Goal: Task Accomplishment & Management: Use online tool/utility

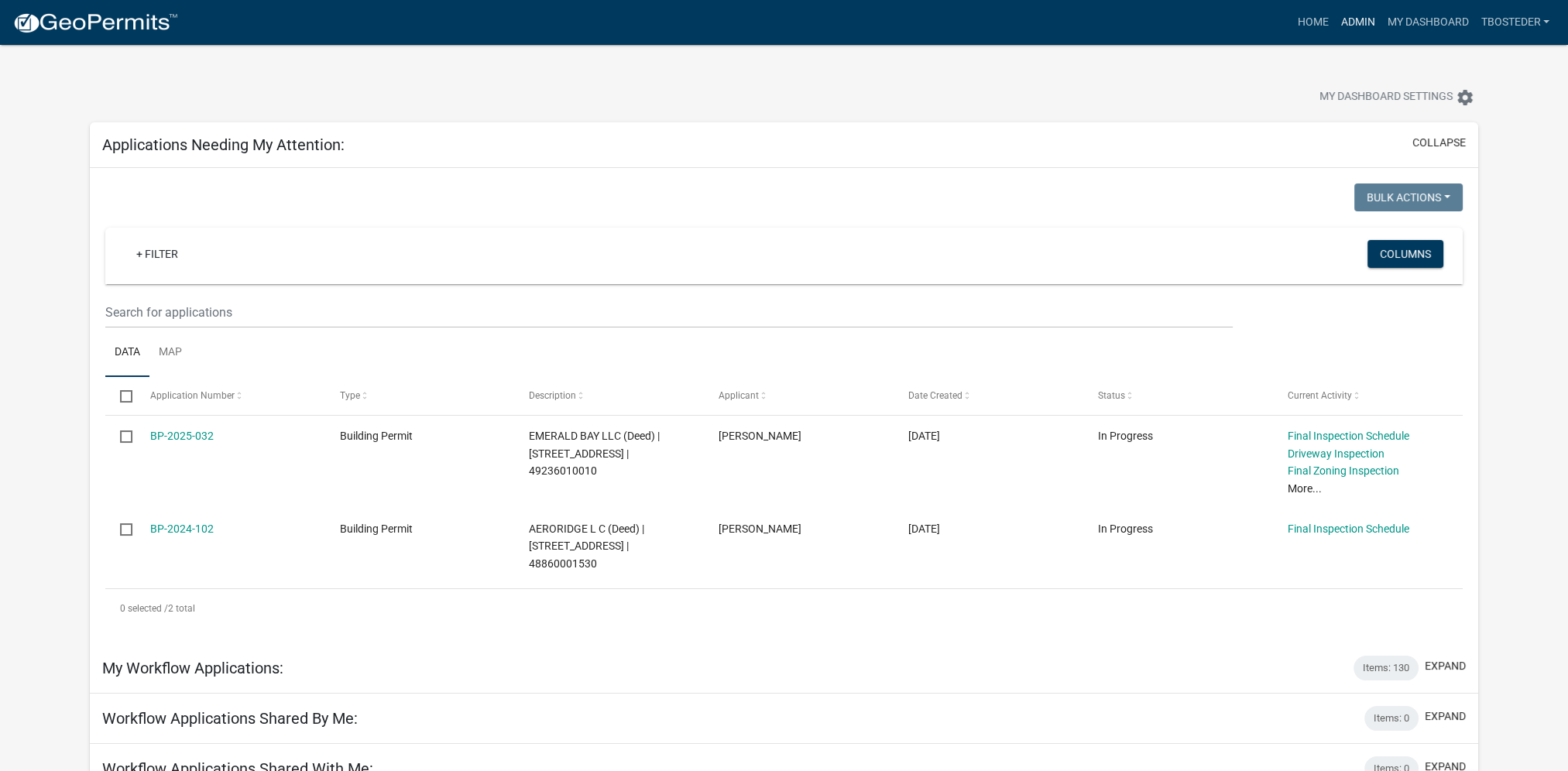
click at [1355, 19] on link "Admin" at bounding box center [1357, 22] width 47 height 29
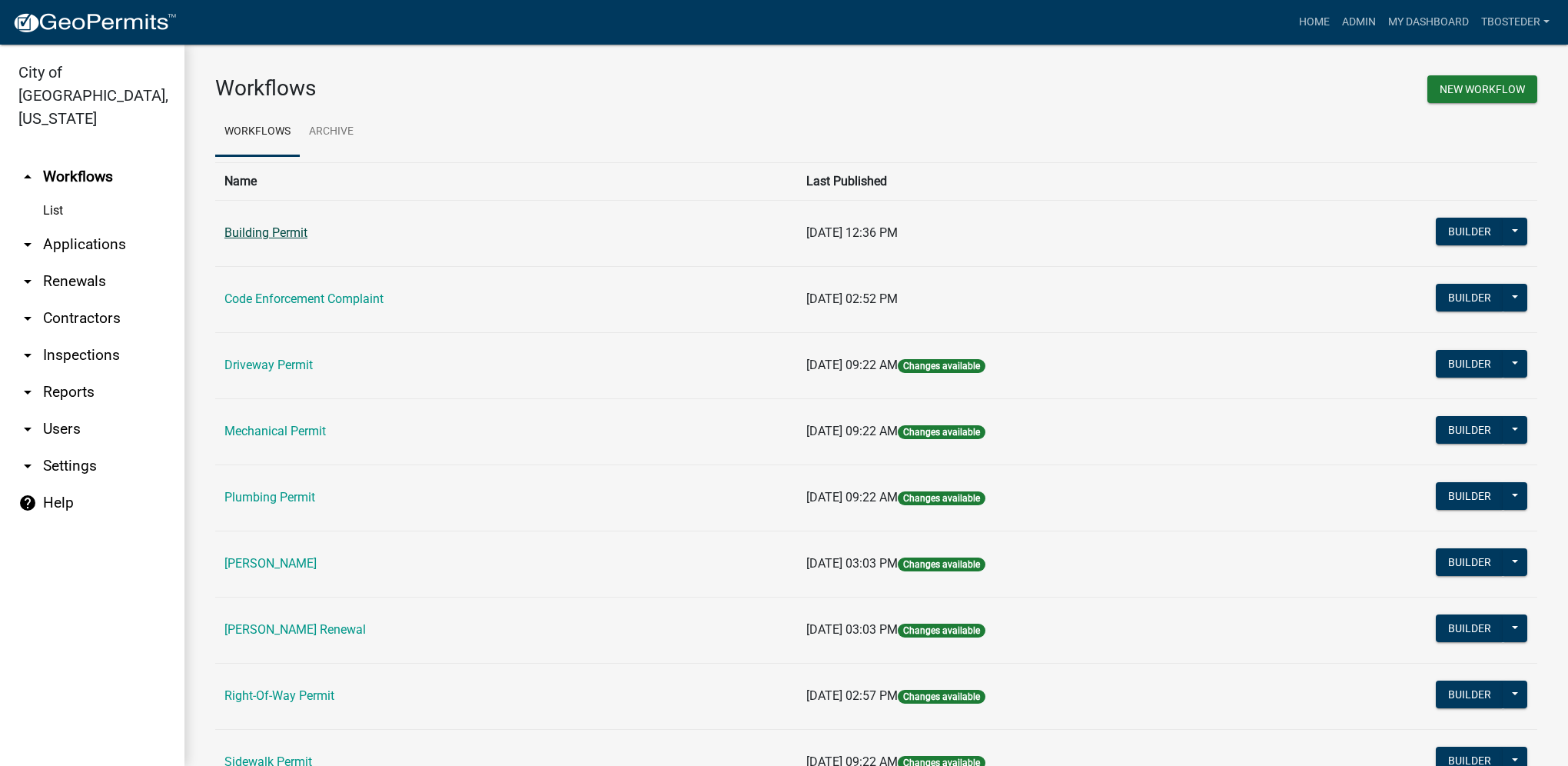
click at [300, 238] on link "Building Permit" at bounding box center [266, 232] width 83 height 15
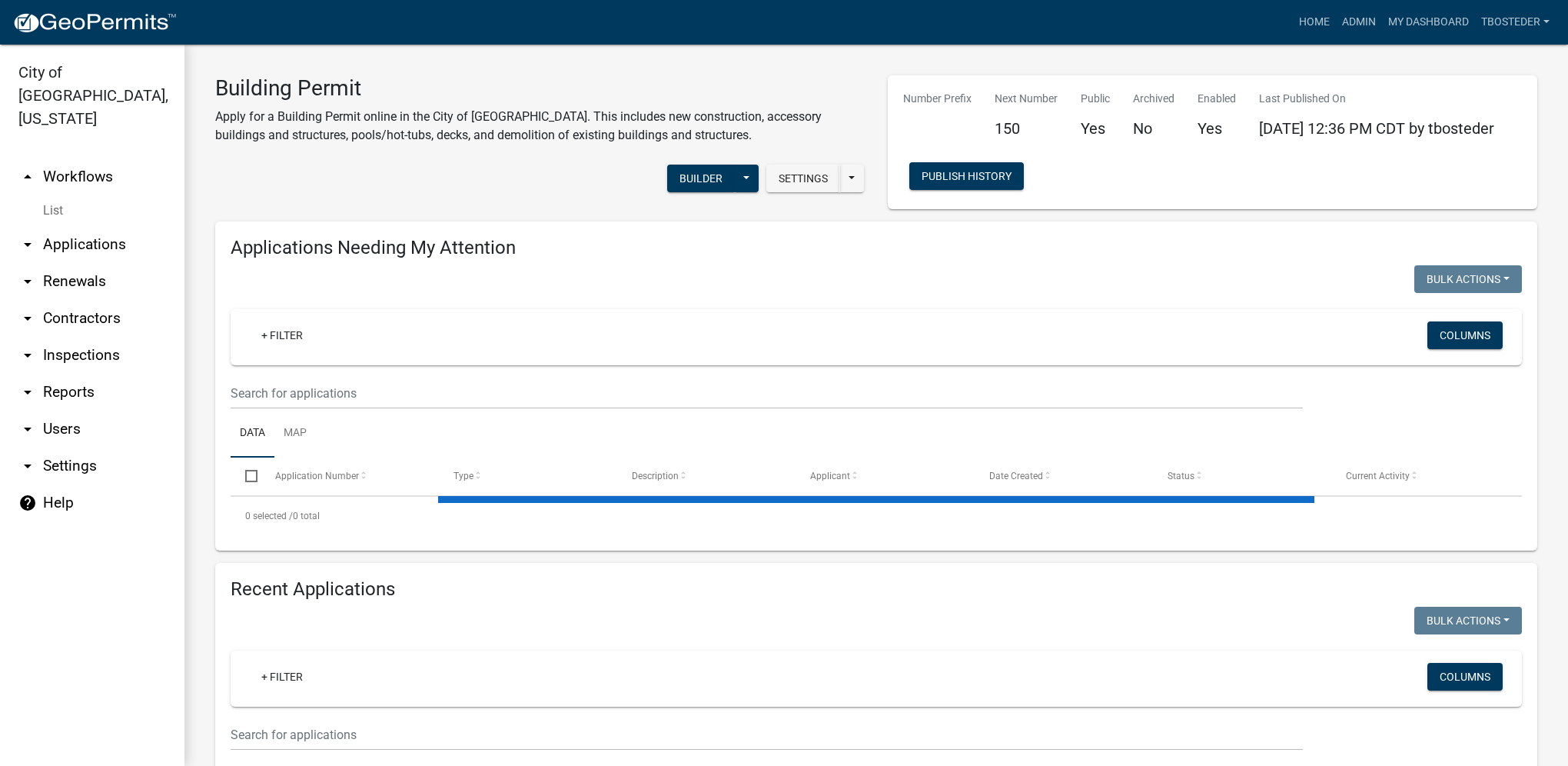
select select "1: 25"
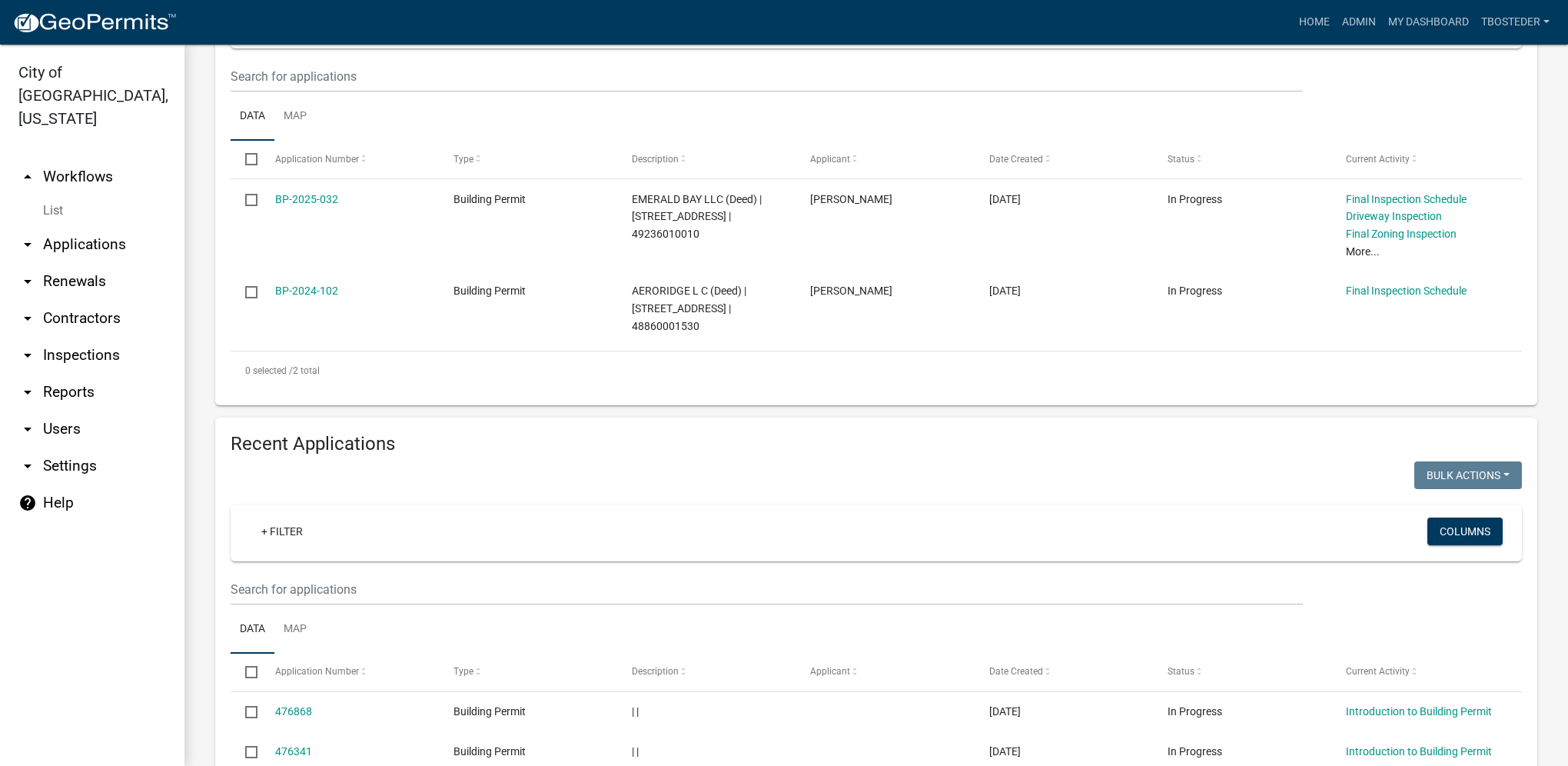
scroll to position [385, 0]
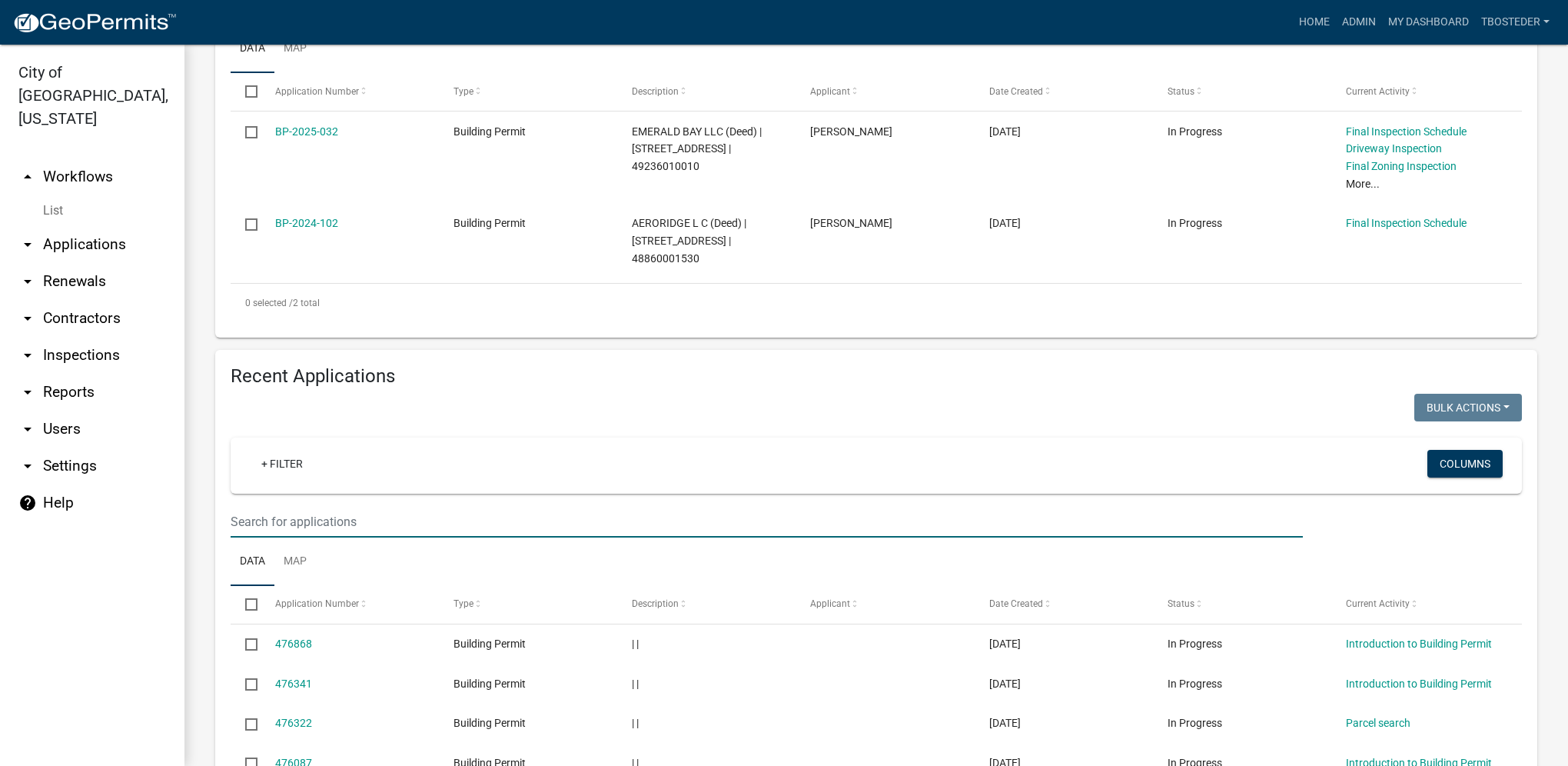
click at [377, 520] on input "text" at bounding box center [767, 522] width 1072 height 32
type input "1208 s h"
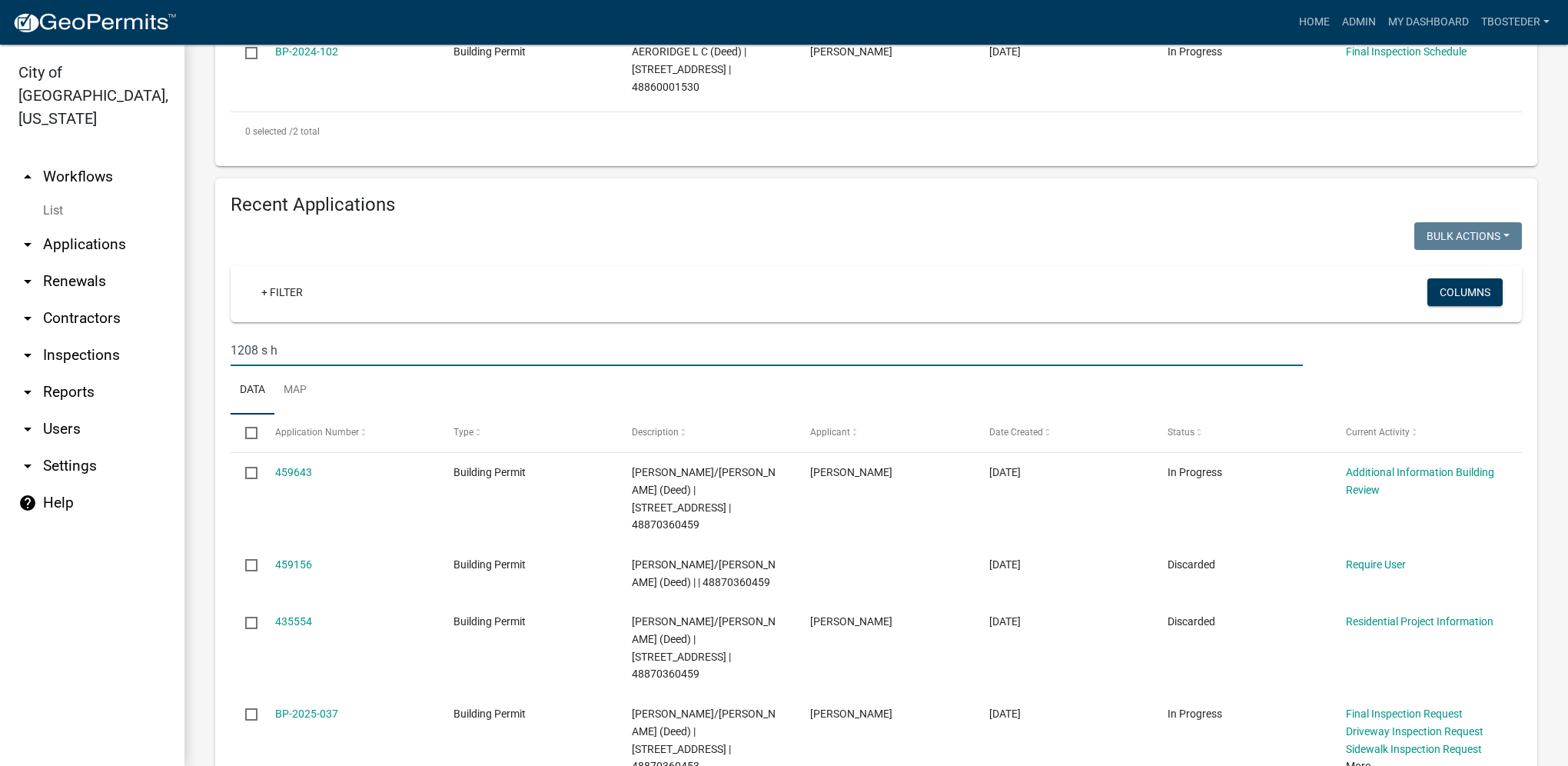
scroll to position [634, 0]
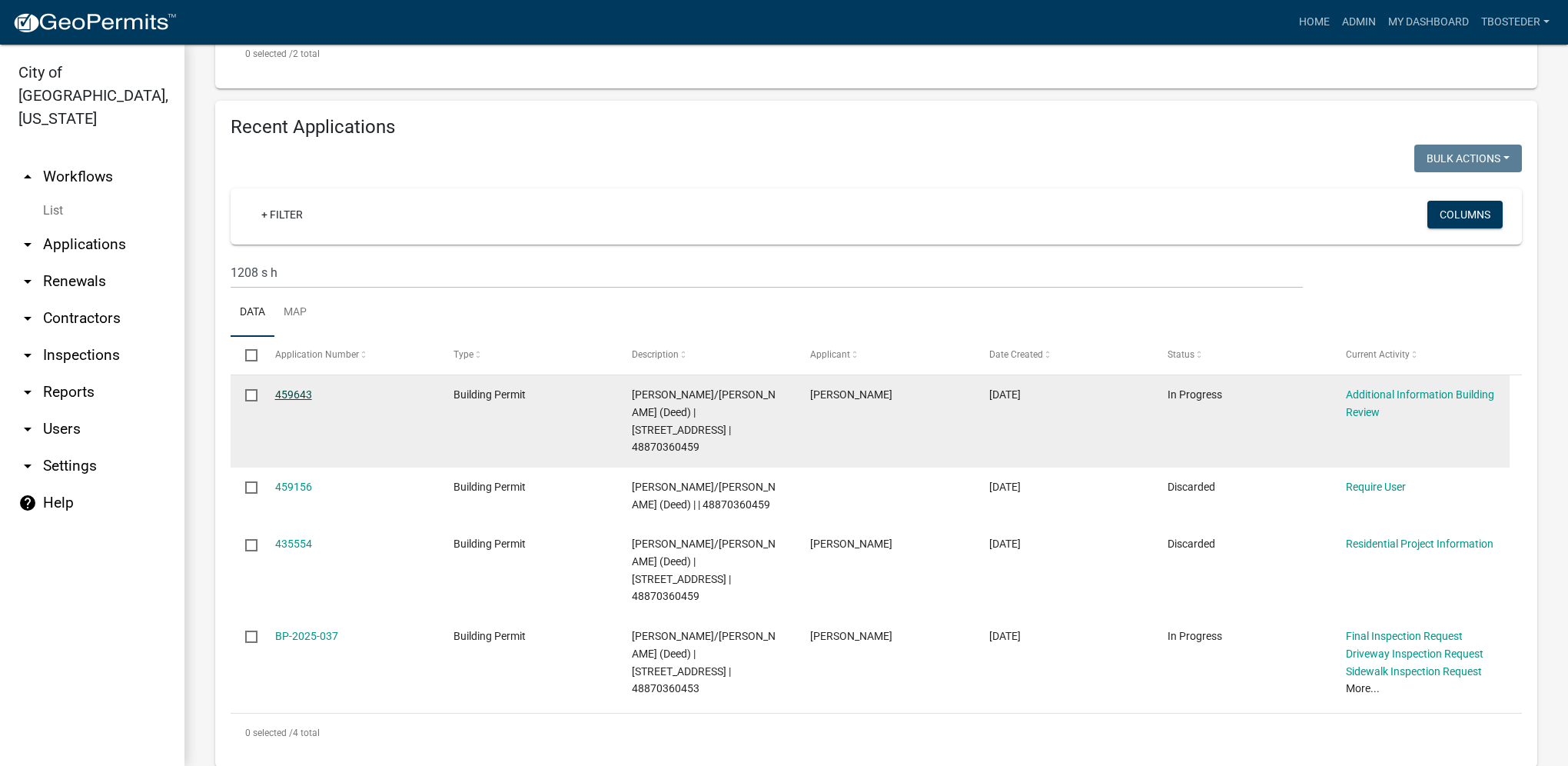
click at [294, 395] on link "459643" at bounding box center [293, 395] width 37 height 13
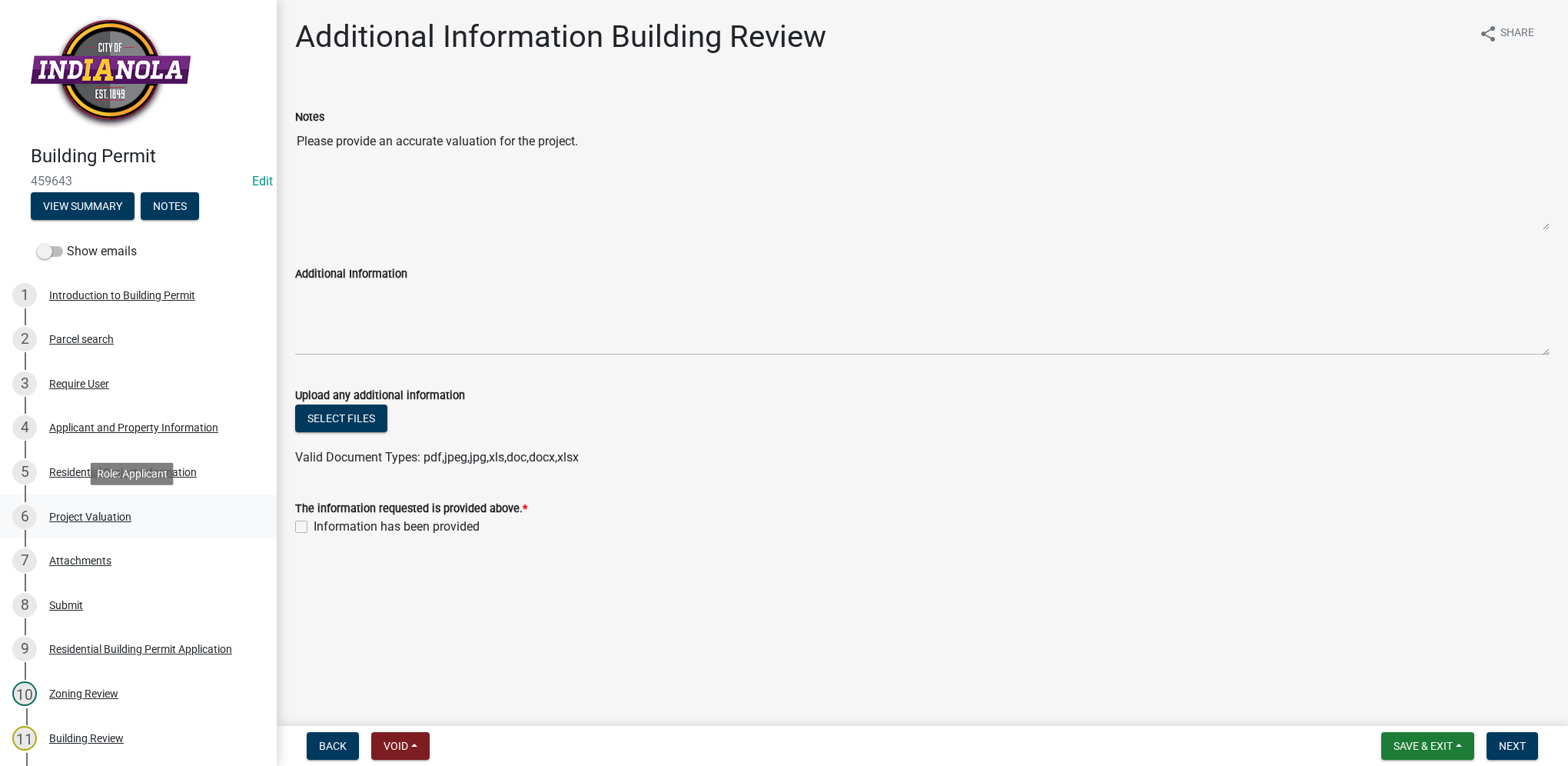
click at [98, 511] on div "Project Valuation" at bounding box center [90, 517] width 82 height 11
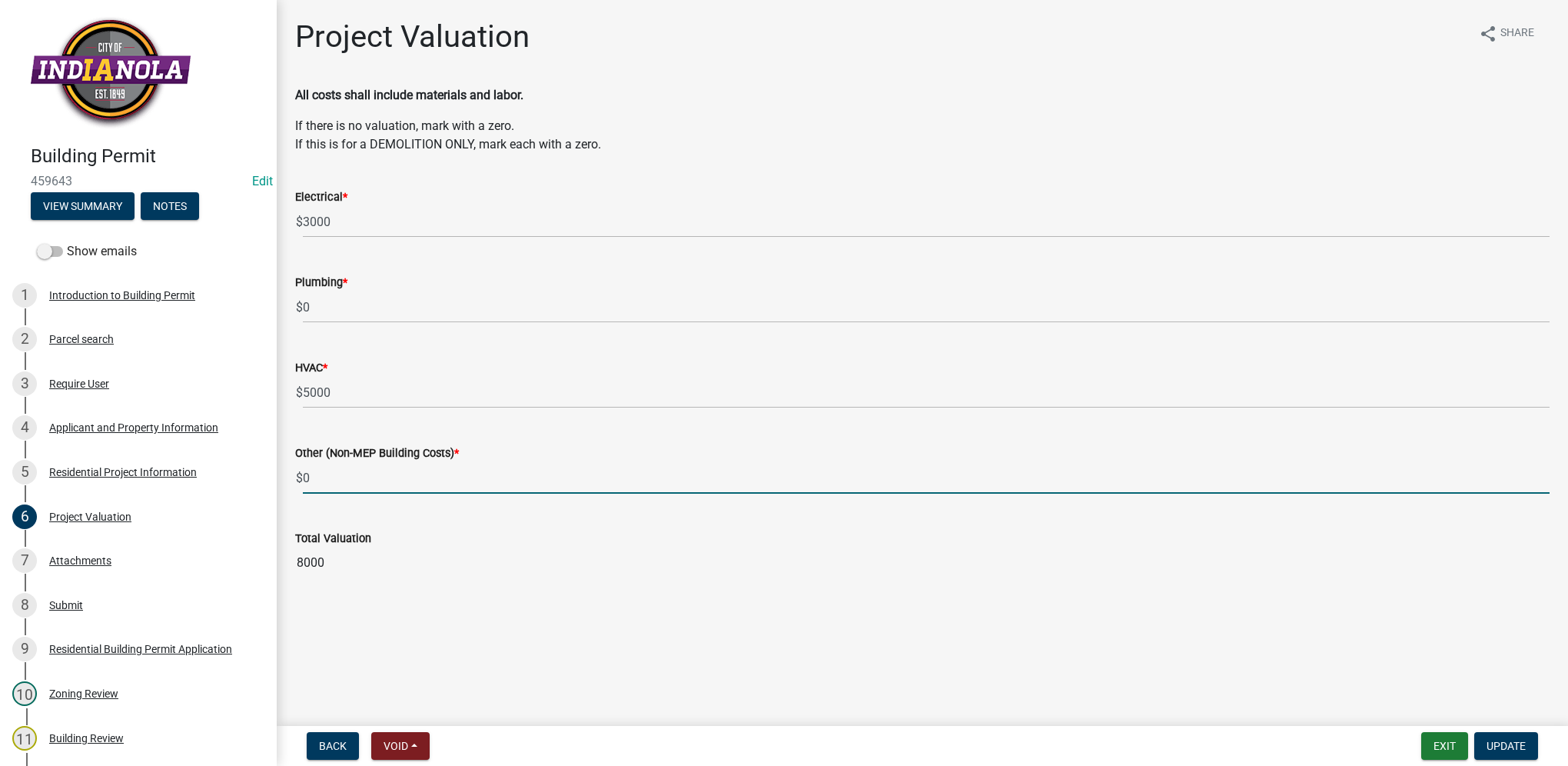
drag, startPoint x: 344, startPoint y: 484, endPoint x: 294, endPoint y: 476, distance: 50.6
click at [294, 476] on div "Other (Non-MEP Building Costs) * $ 0" at bounding box center [923, 458] width 1278 height 72
type input "55000"
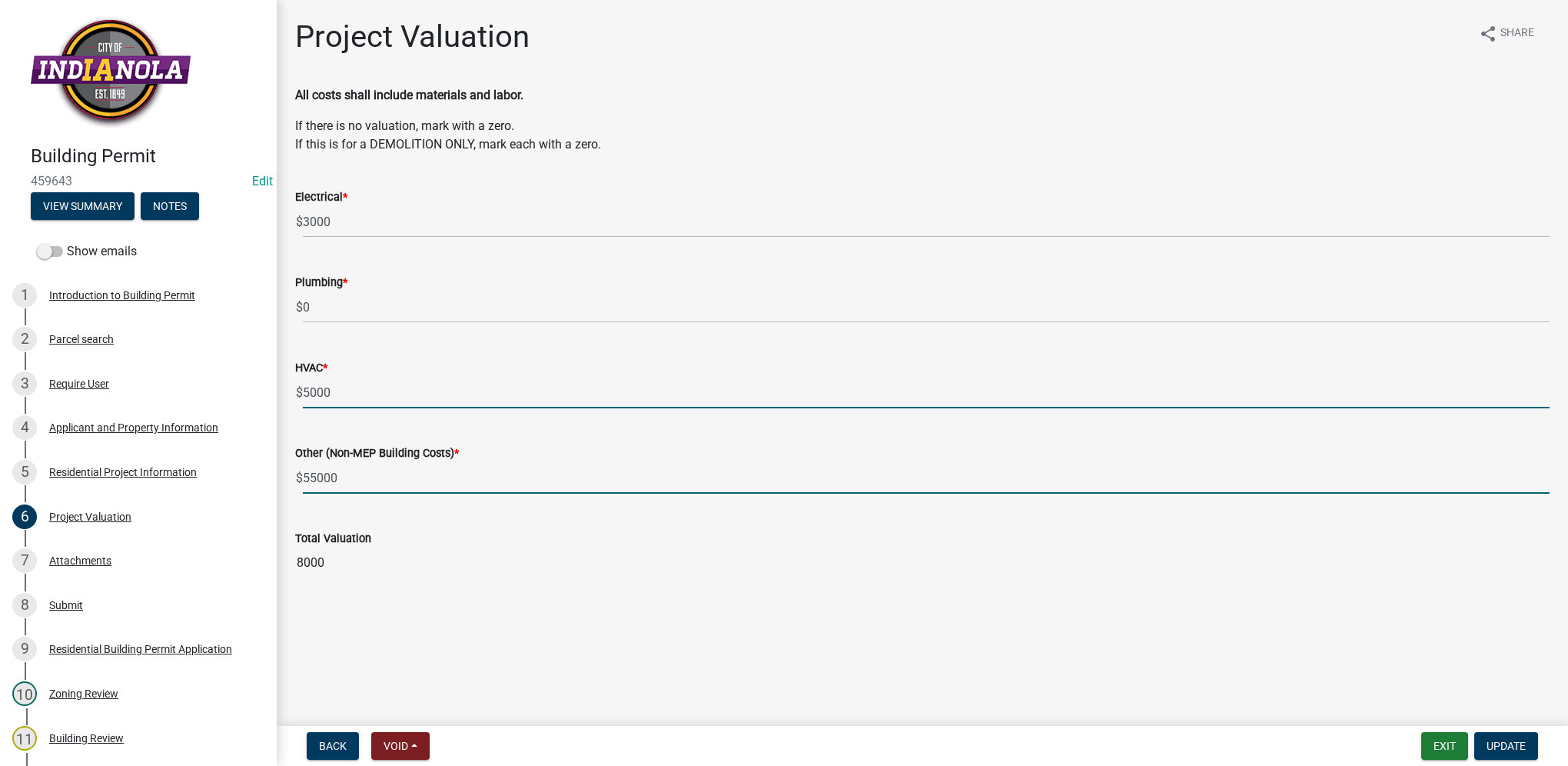
click at [360, 403] on input "5000" at bounding box center [926, 392] width 1247 height 32
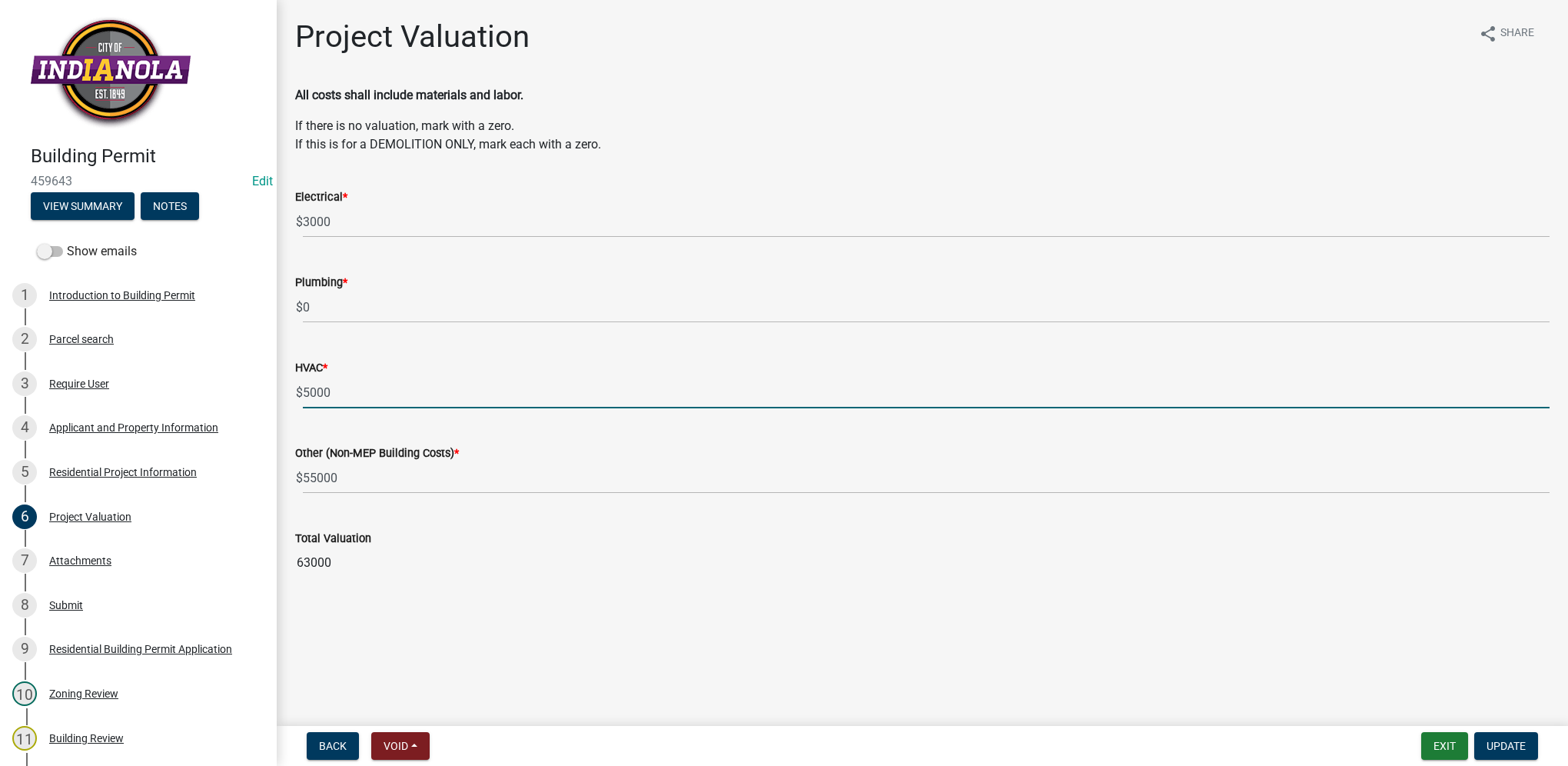
drag, startPoint x: 360, startPoint y: 390, endPoint x: 295, endPoint y: 388, distance: 65.0
click at [295, 388] on div "$ 5000" at bounding box center [923, 392] width 1254 height 32
type input "6"
type input "6000"
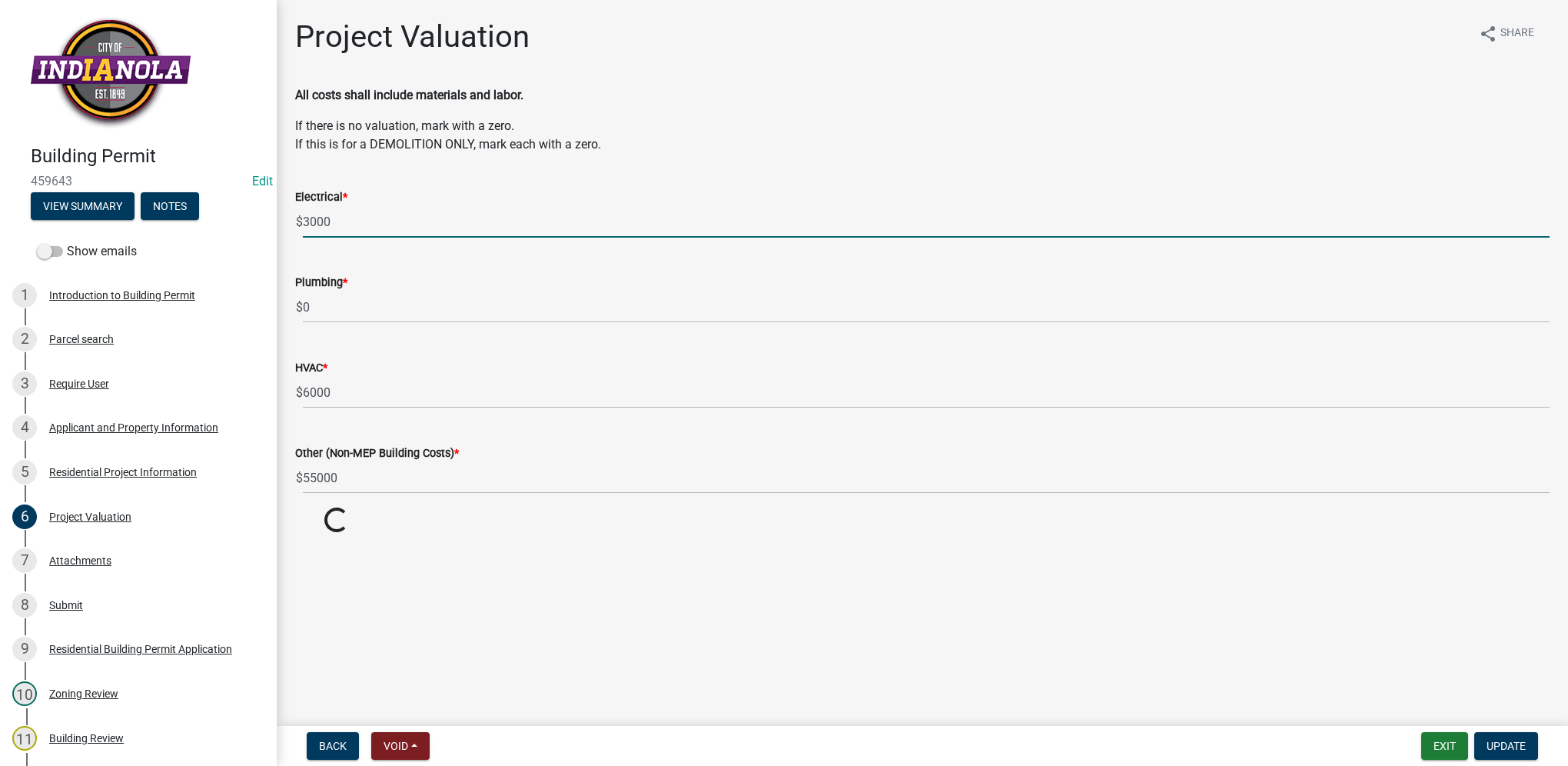
click at [333, 227] on input "3000" at bounding box center [926, 221] width 1247 height 32
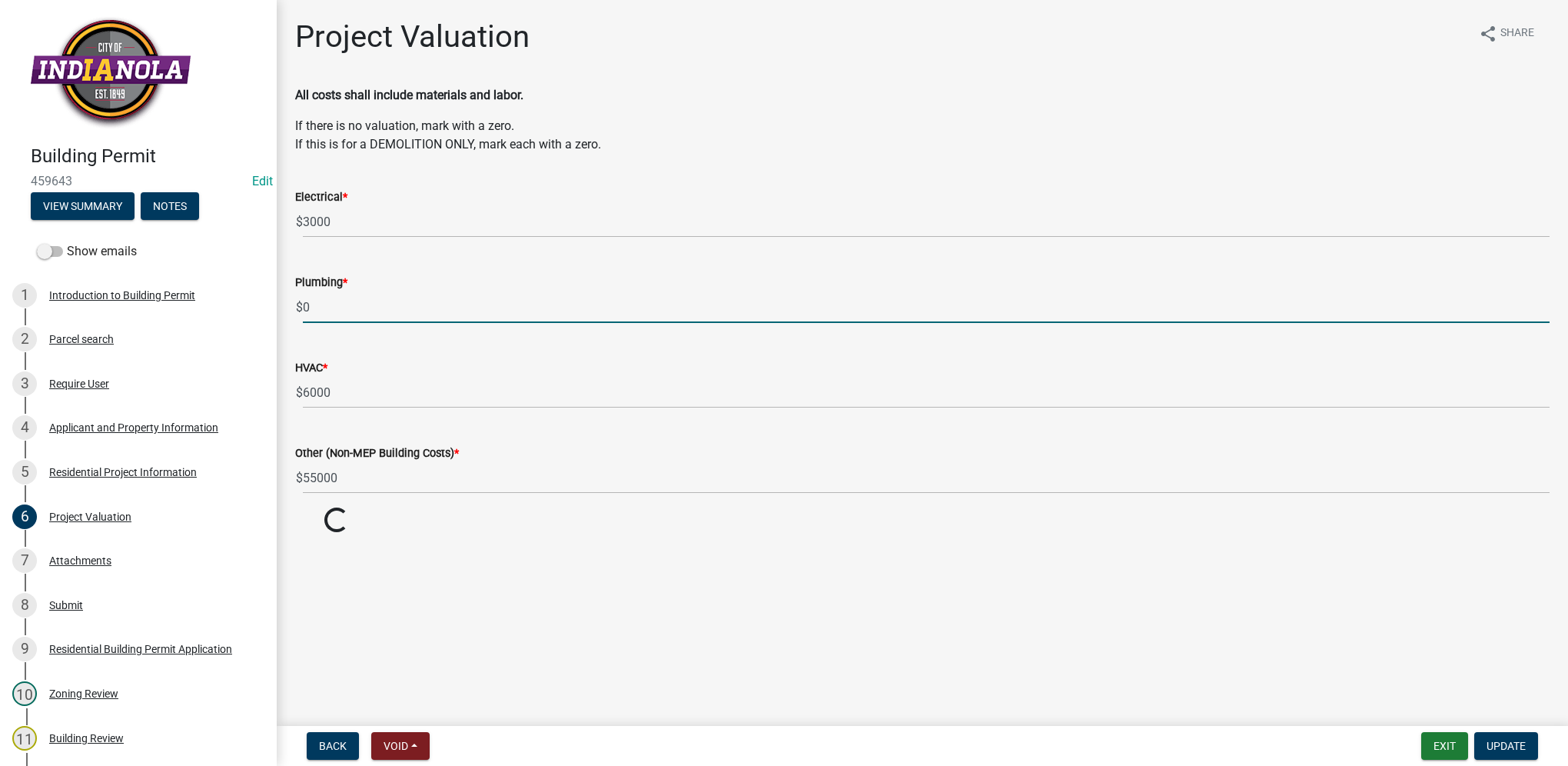
click at [327, 316] on input "0" at bounding box center [926, 307] width 1247 height 32
click at [1489, 744] on span "Update" at bounding box center [1507, 746] width 39 height 13
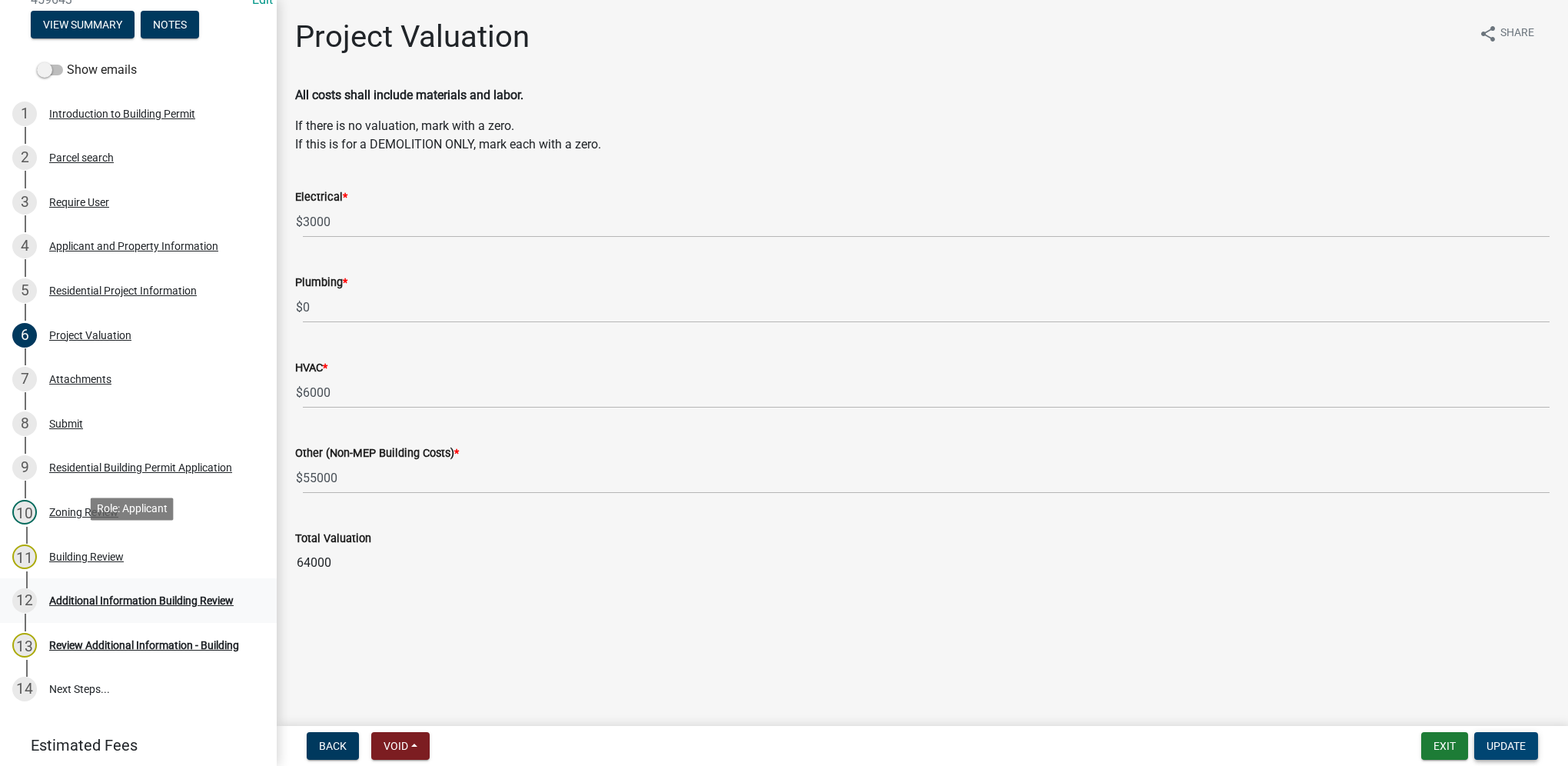
scroll to position [231, 0]
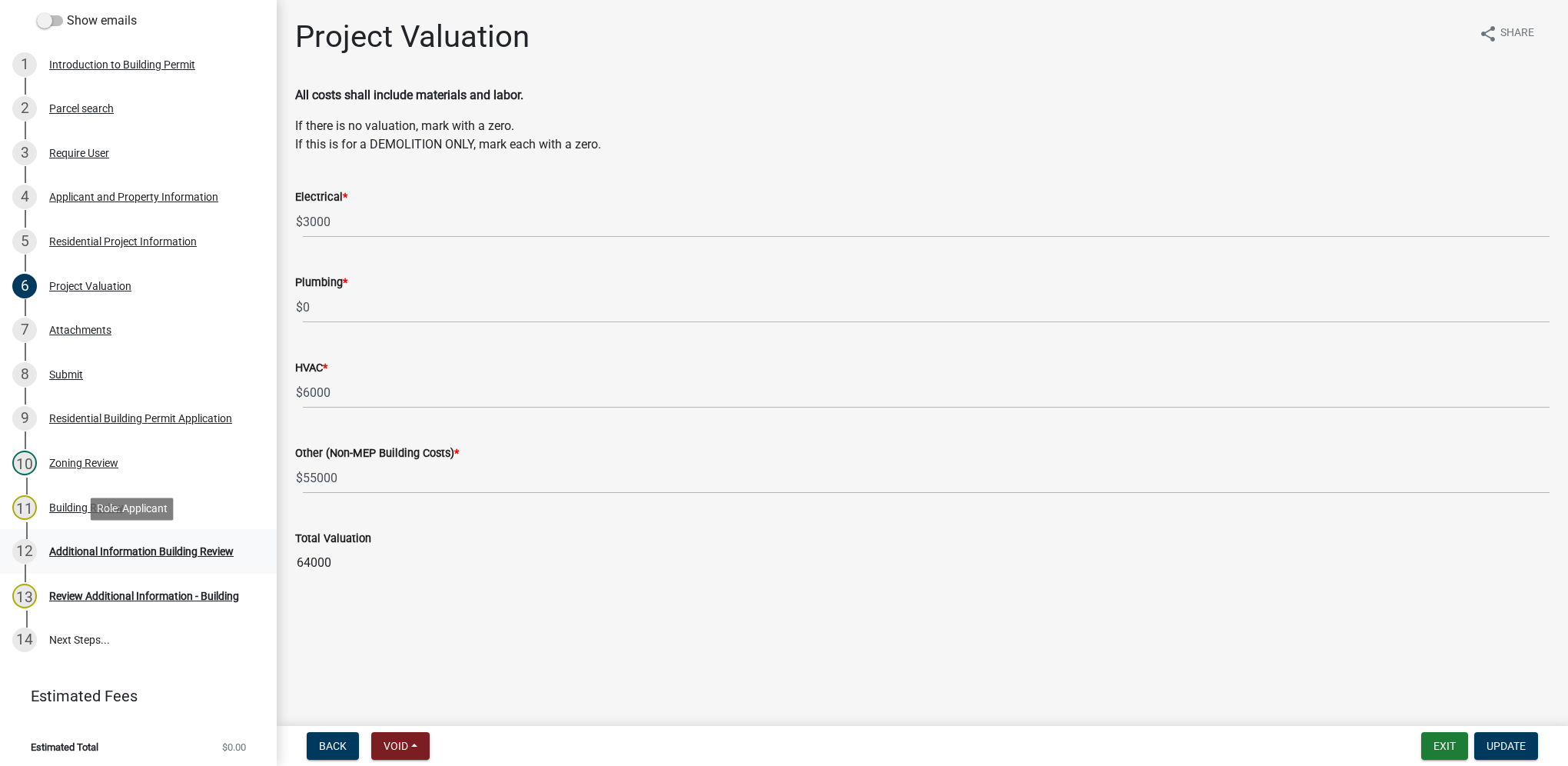
click at [118, 556] on div "Additional Information Building Review" at bounding box center [141, 552] width 184 height 11
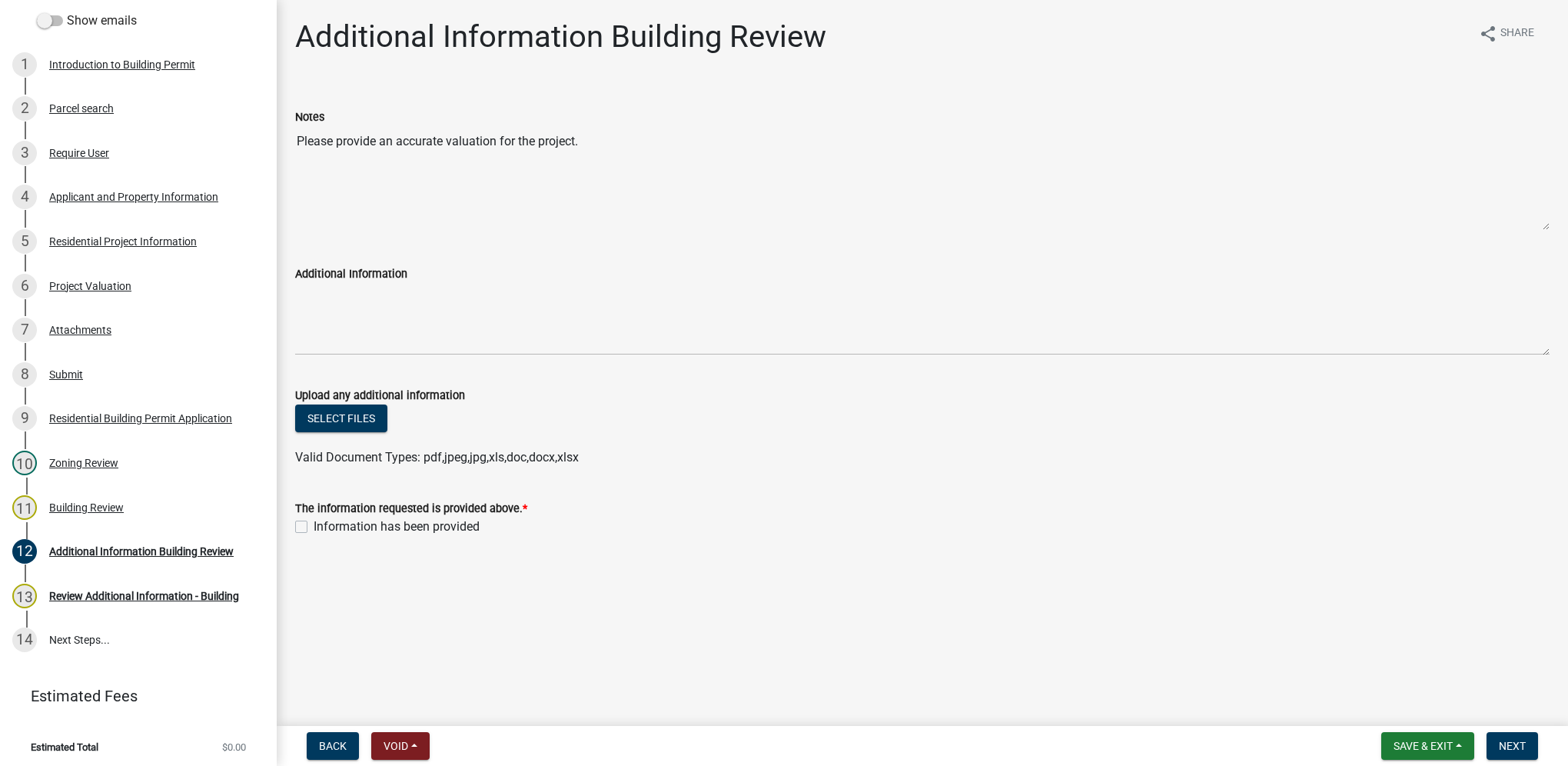
click at [314, 529] on label "Information has been provided" at bounding box center [396, 526] width 166 height 18
click at [314, 527] on input "Information has been provided" at bounding box center [318, 522] width 10 height 10
checkbox input "true"
click at [1513, 742] on span "Next" at bounding box center [1513, 746] width 27 height 13
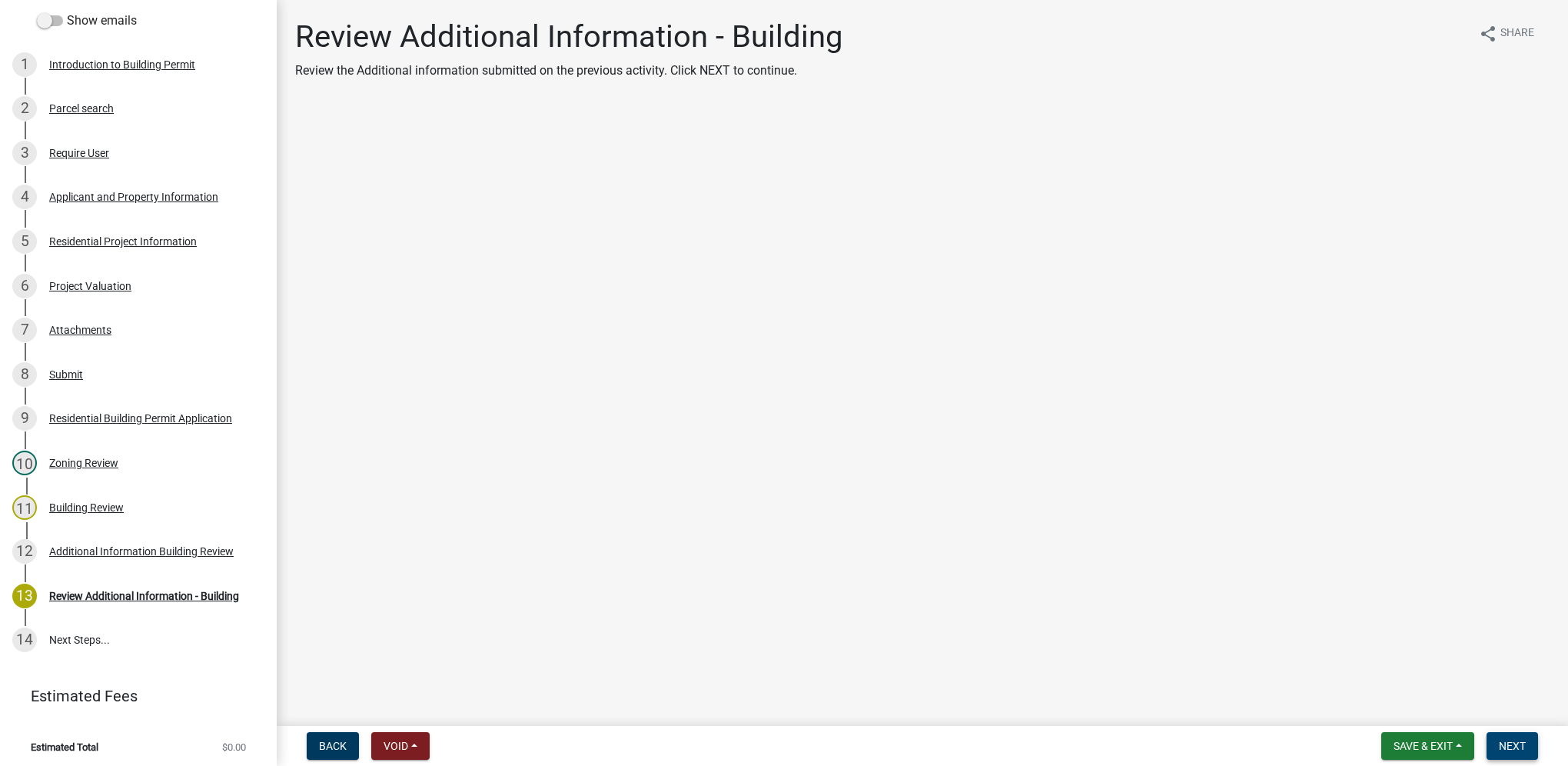
click at [1492, 748] on button "Next" at bounding box center [1512, 746] width 51 height 28
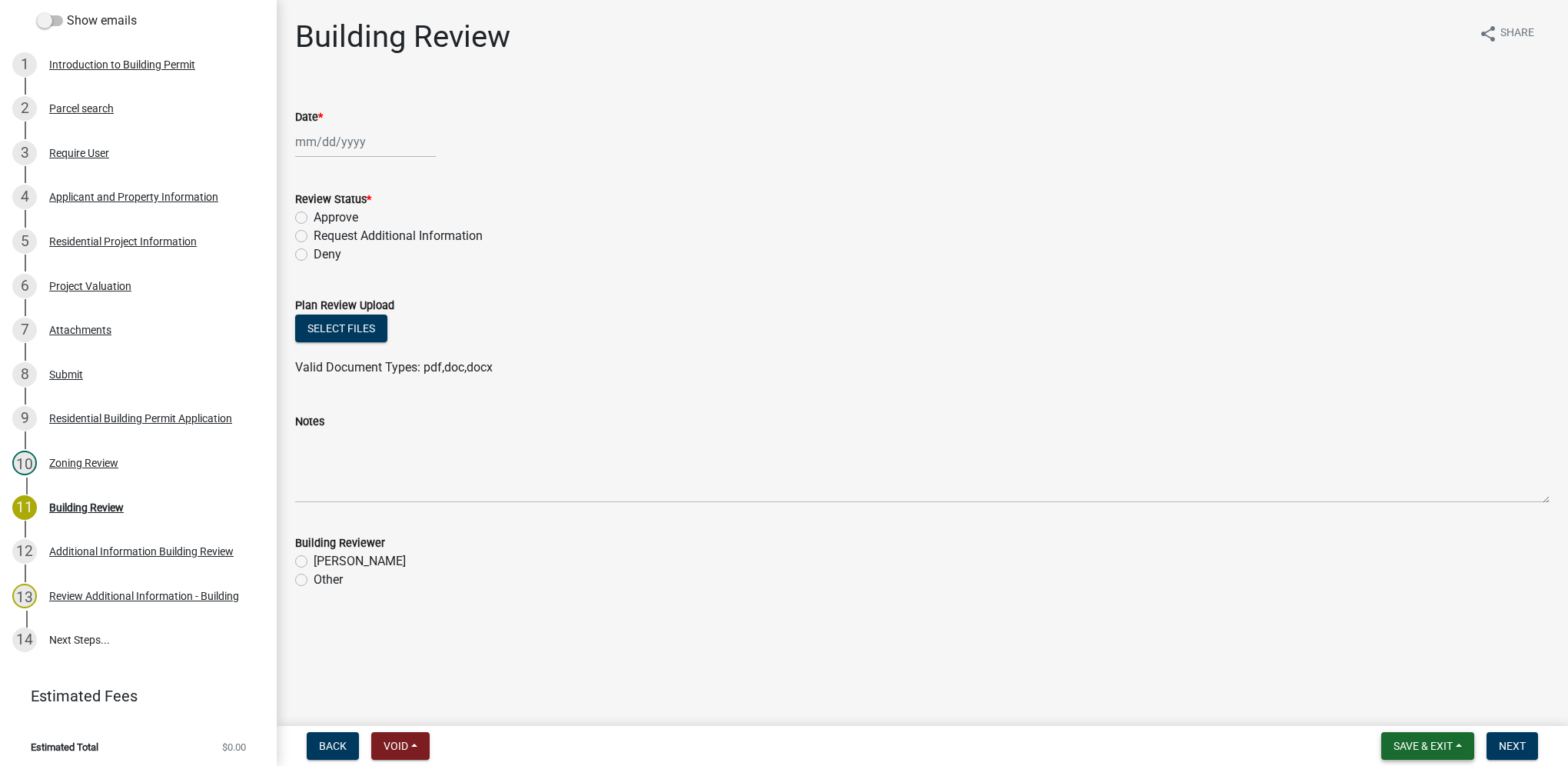
click at [1462, 755] on button "Save & Exit" at bounding box center [1428, 746] width 93 height 28
click at [1451, 722] on button "Save & Exit" at bounding box center [1413, 705] width 123 height 37
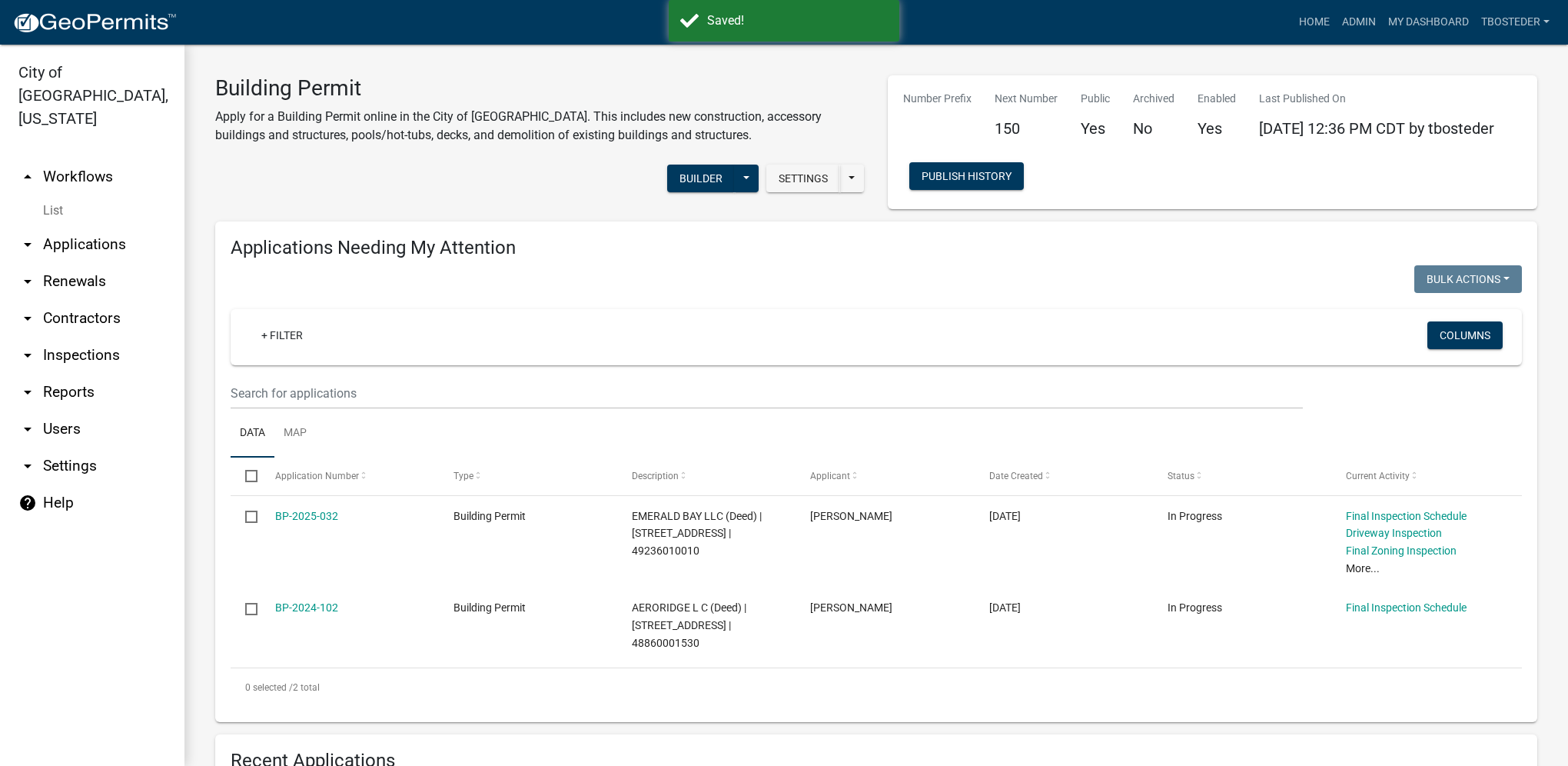
select select "1: 25"
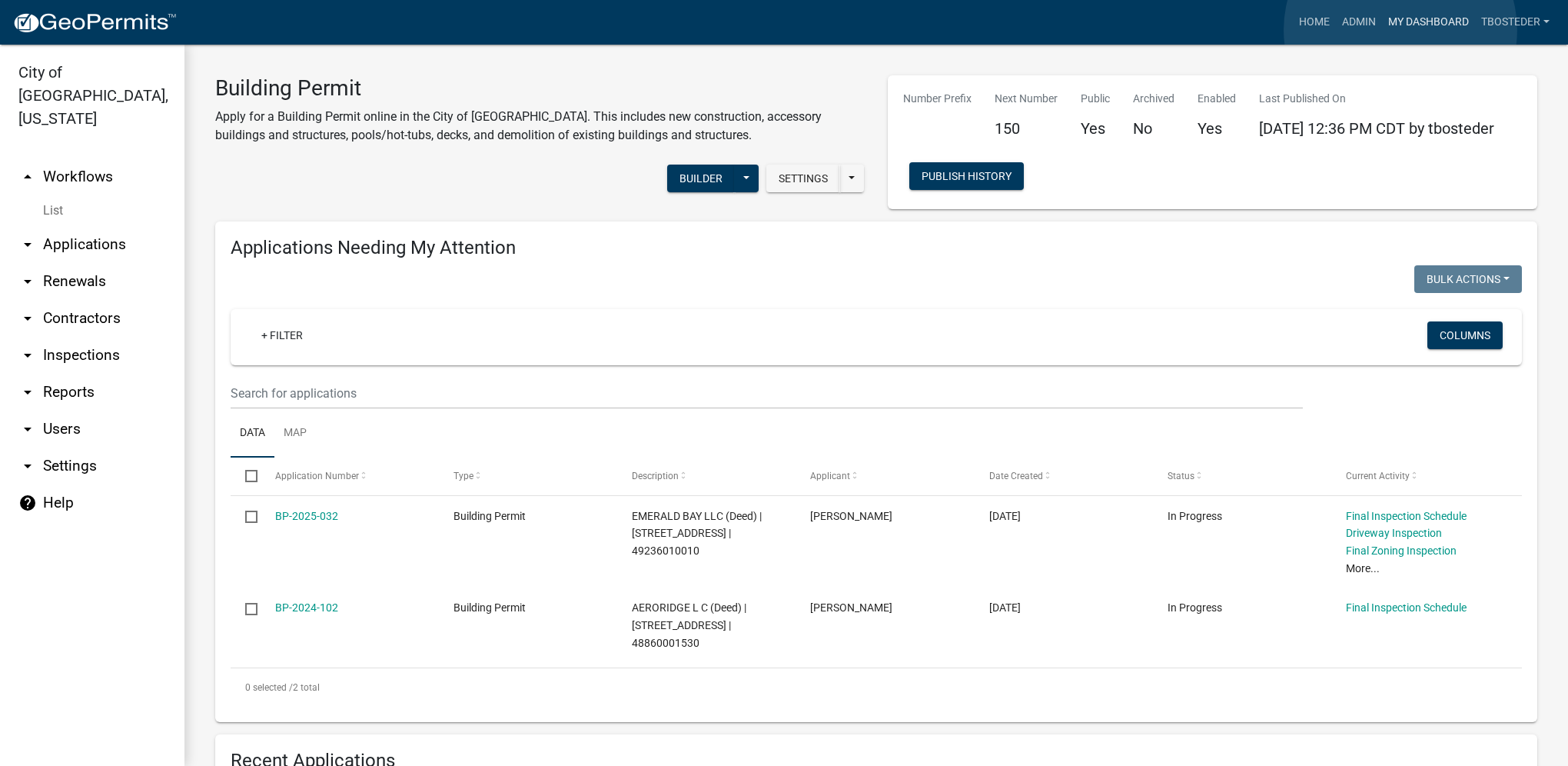
click at [1401, 30] on link "My Dashboard" at bounding box center [1429, 22] width 93 height 29
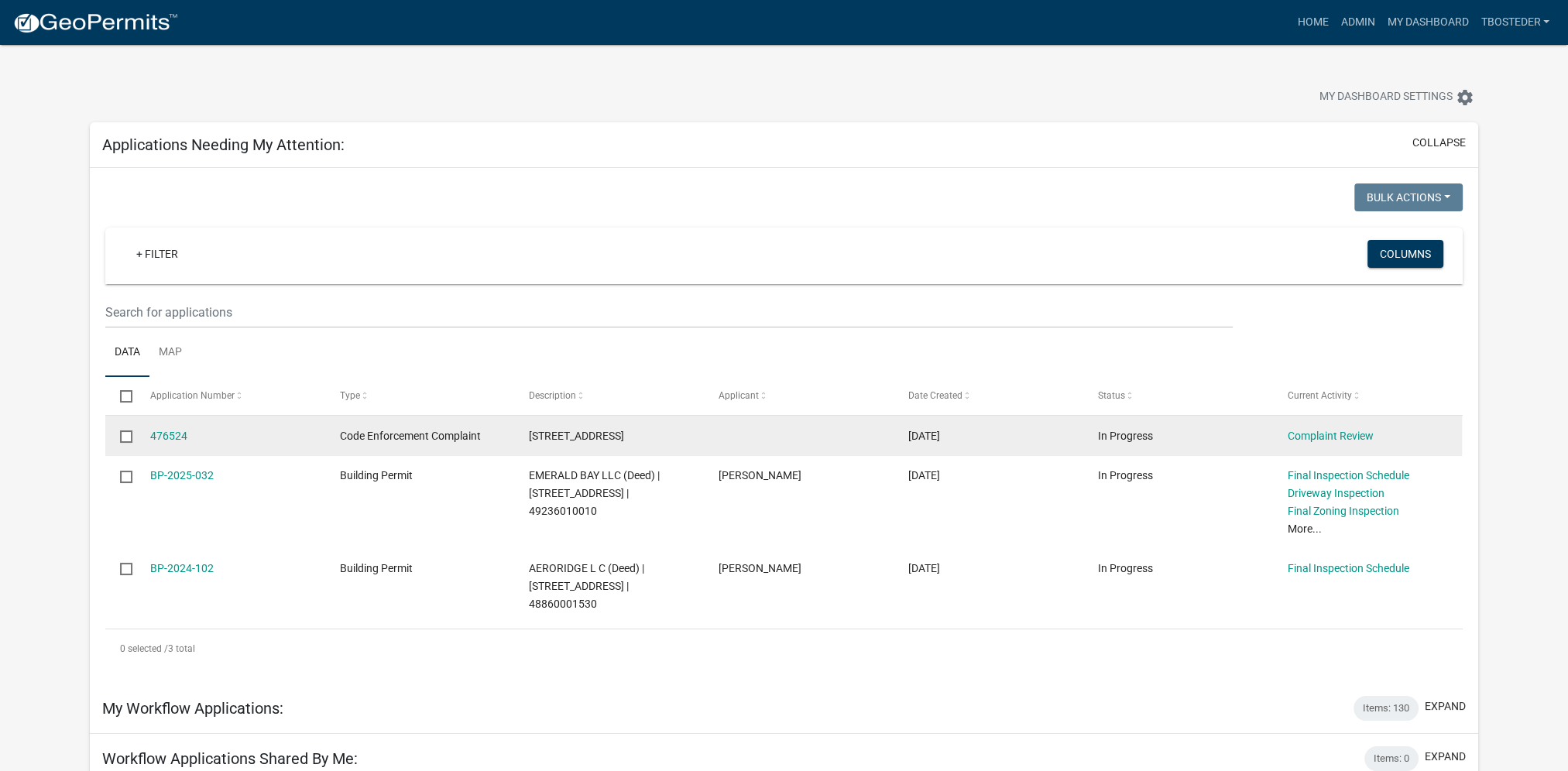
drag, startPoint x: 529, startPoint y: 435, endPoint x: 666, endPoint y: 438, distance: 137.0
click at [666, 438] on div "[STREET_ADDRESS]" at bounding box center [608, 436] width 159 height 17
drag, startPoint x: 666, startPoint y: 438, endPoint x: 641, endPoint y: 437, distance: 25.0
copy span "[STREET_ADDRESS]"
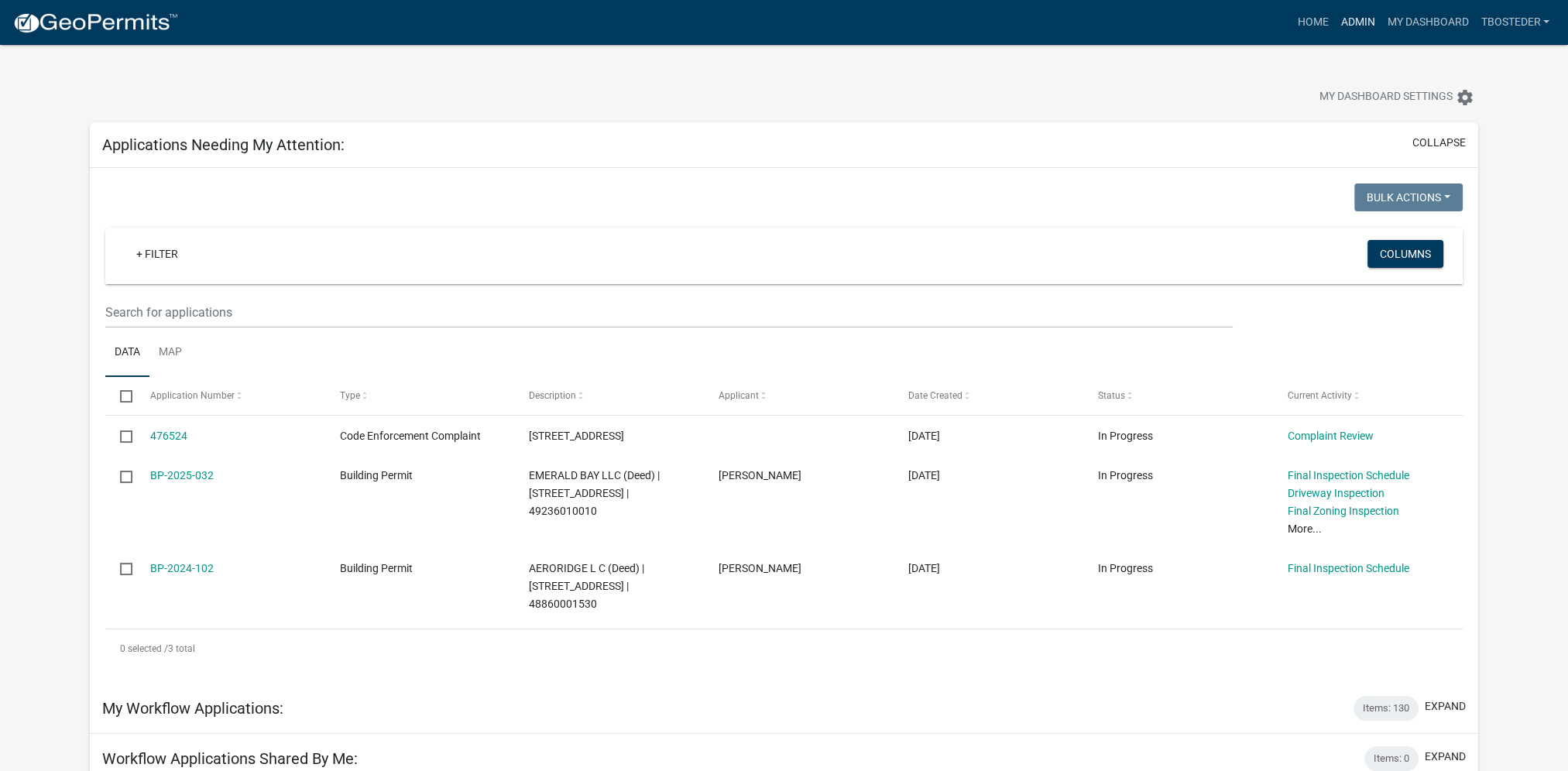
click at [1366, 18] on link "Admin" at bounding box center [1357, 22] width 47 height 29
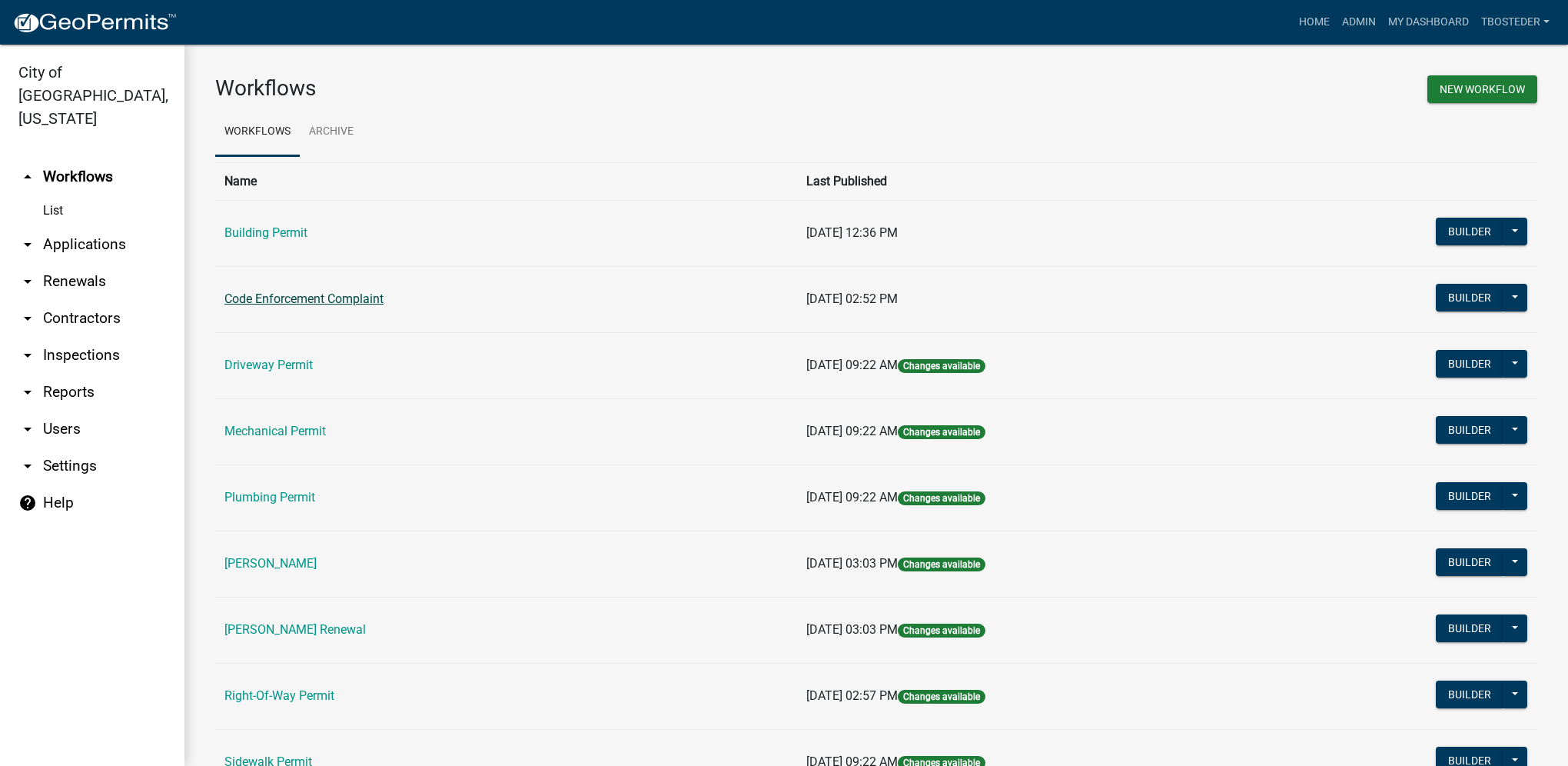
click at [280, 303] on link "Code Enforcement Complaint" at bounding box center [304, 299] width 159 height 15
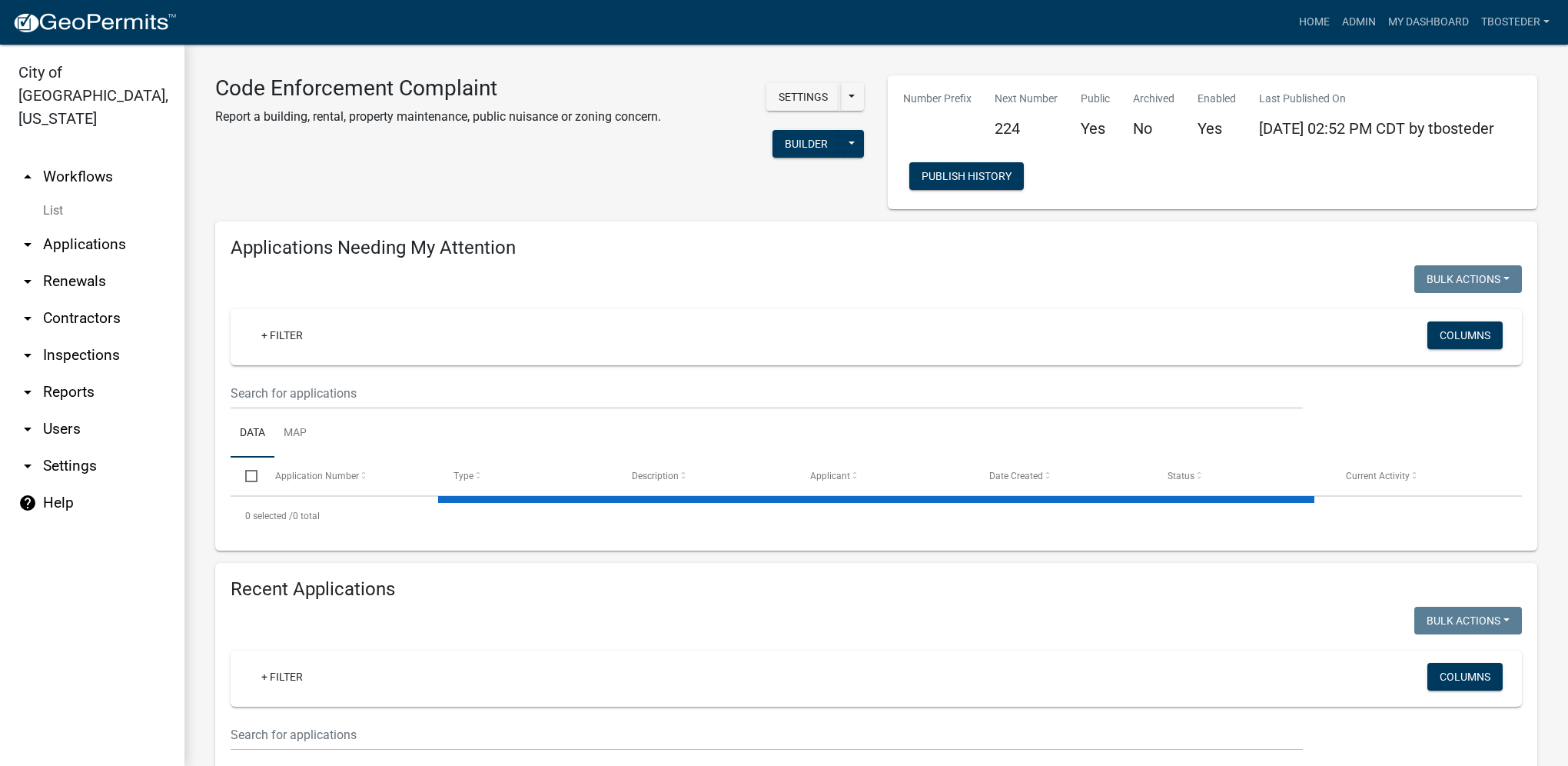
select select "1: 25"
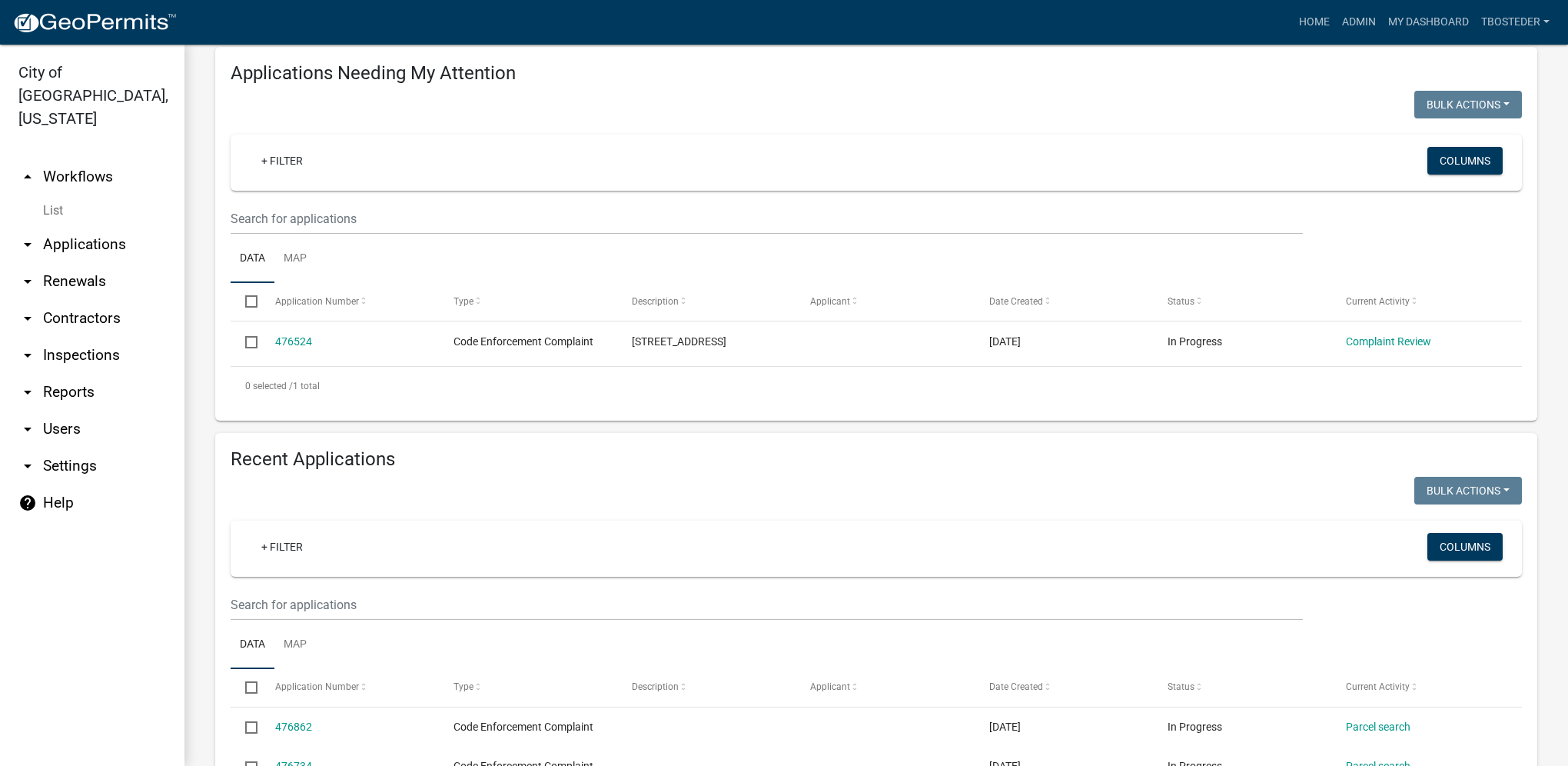
scroll to position [385, 0]
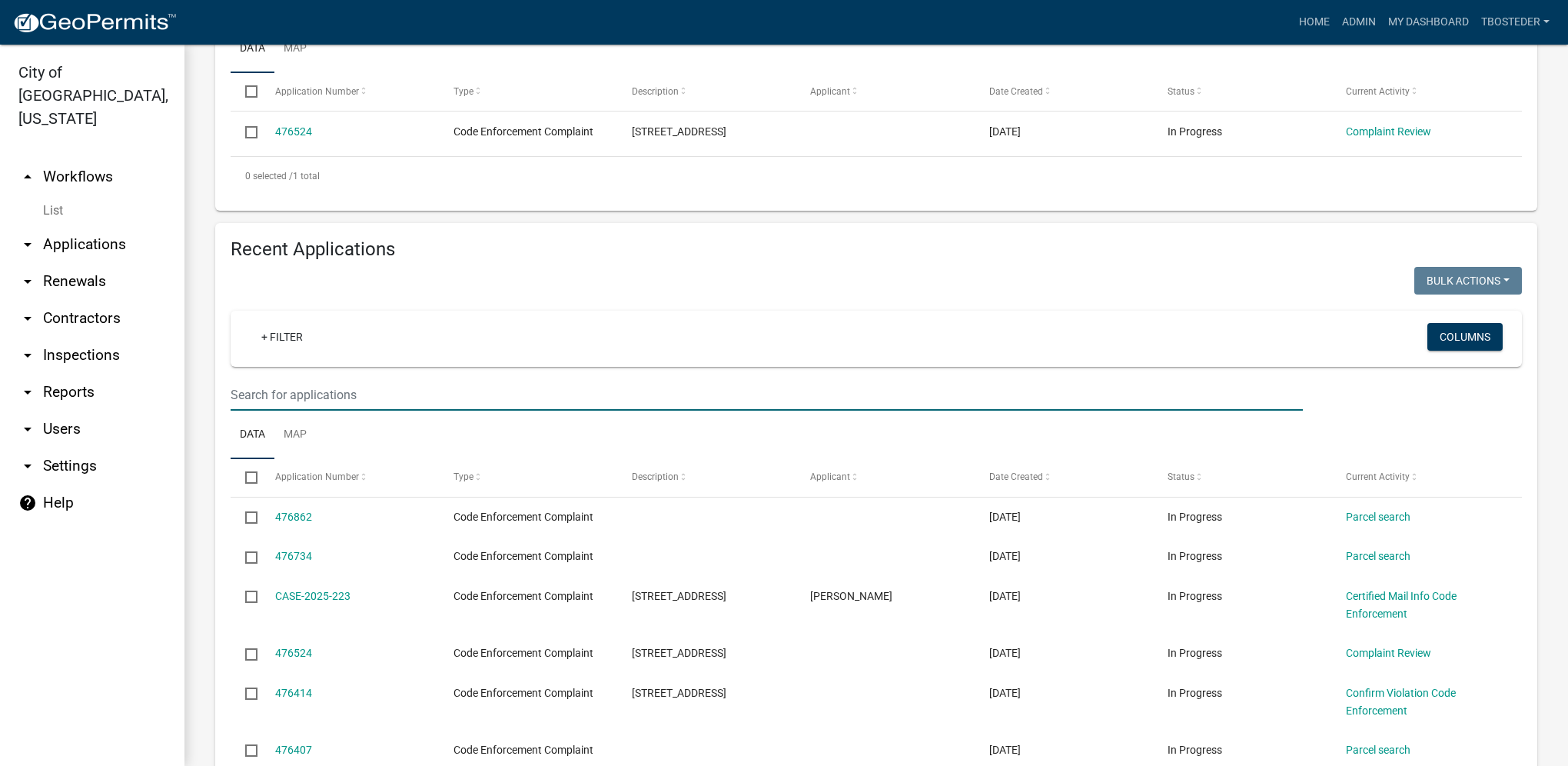
paste input "[STREET_ADDRESS]"
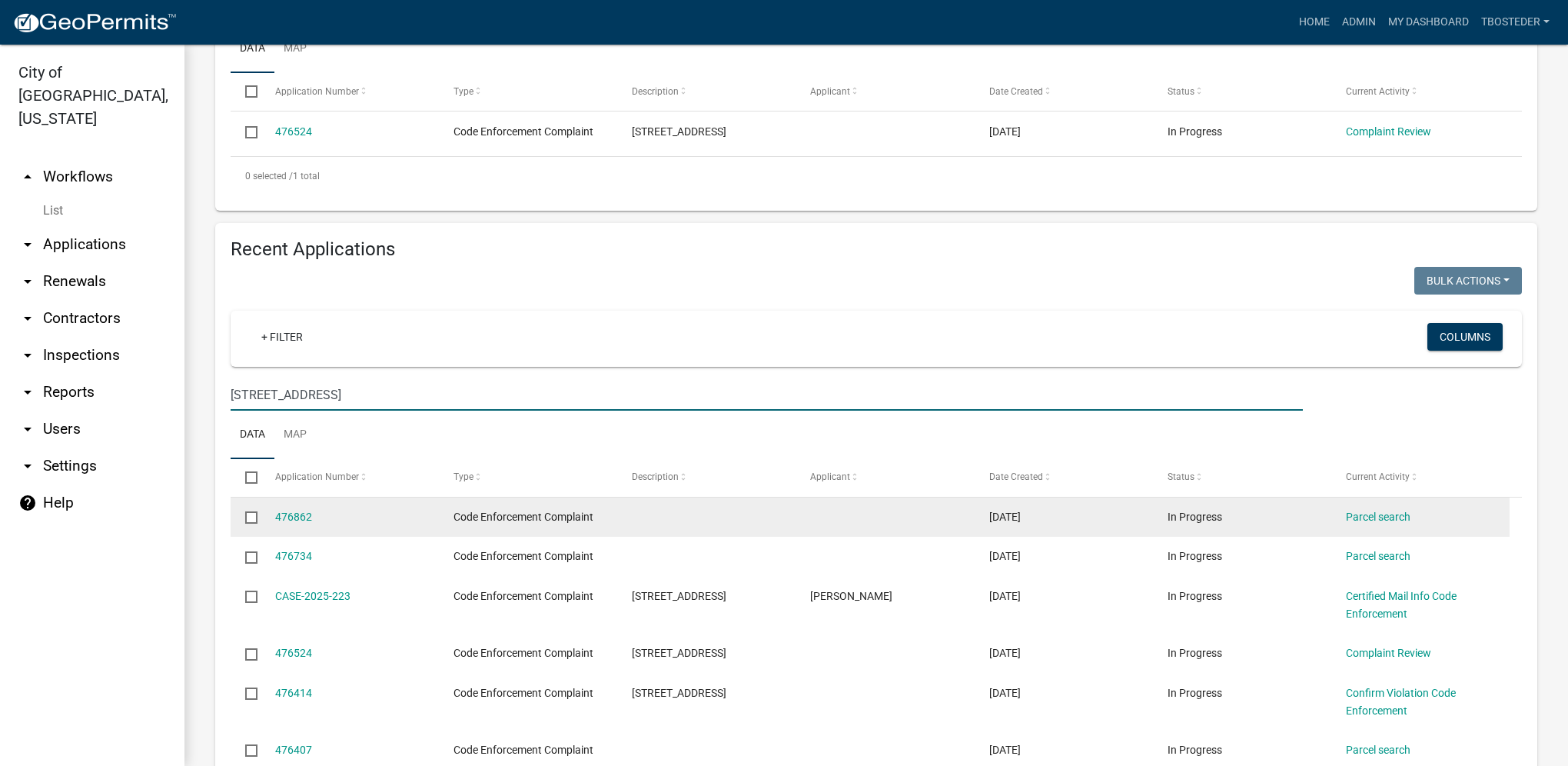
type input "[STREET_ADDRESS]"
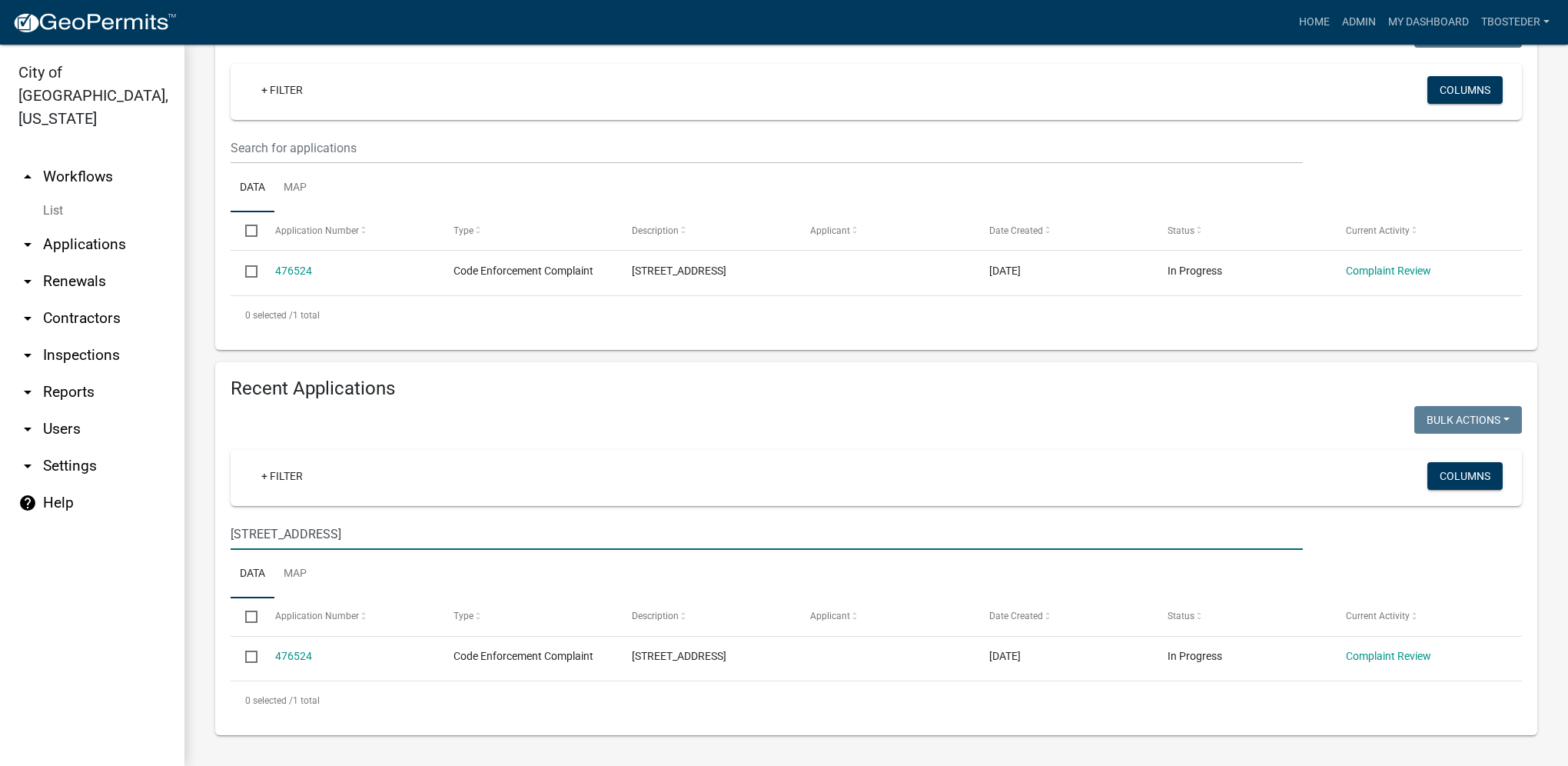
scroll to position [247, 0]
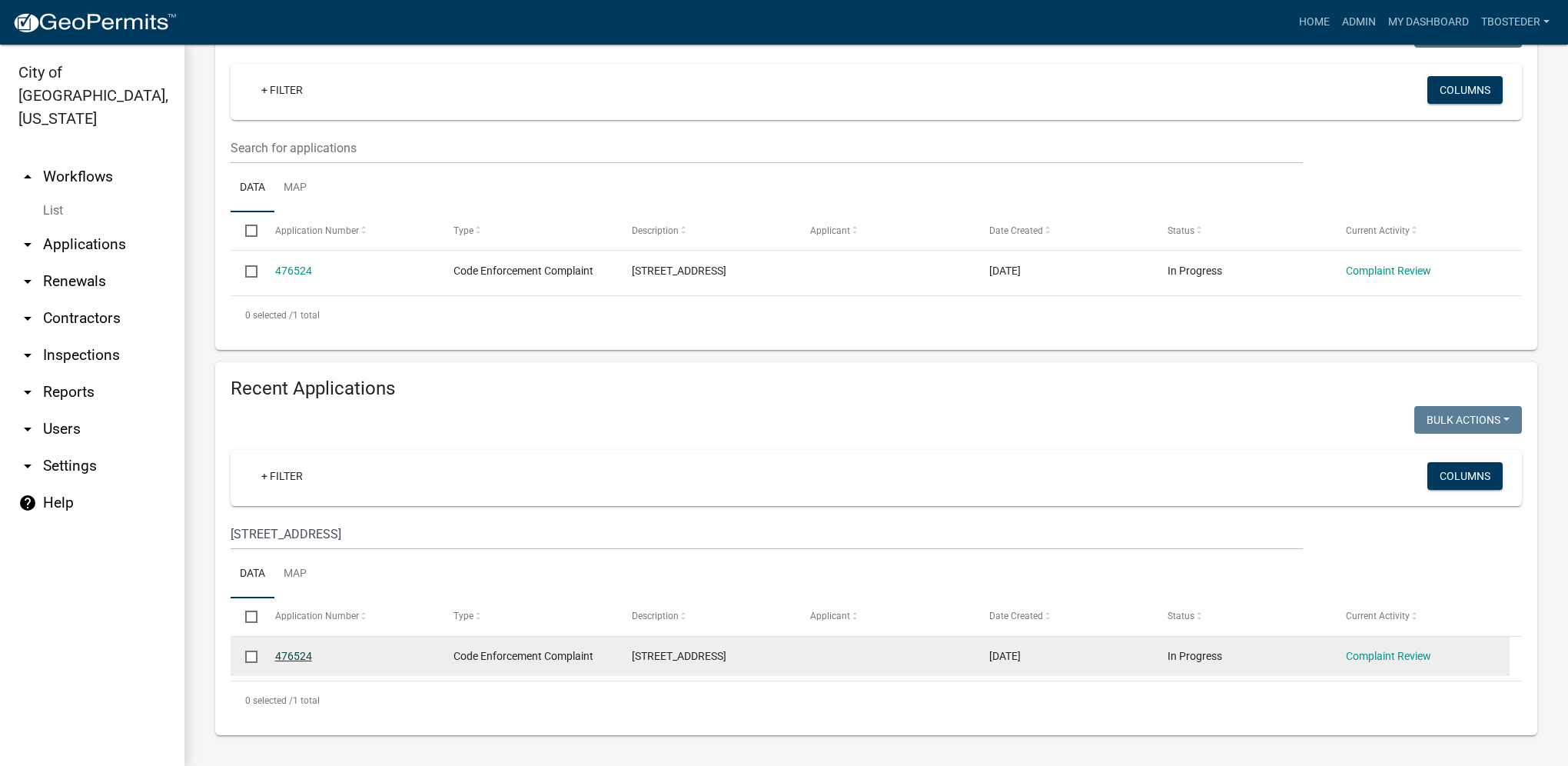
click at [306, 651] on link "476524" at bounding box center [293, 656] width 37 height 13
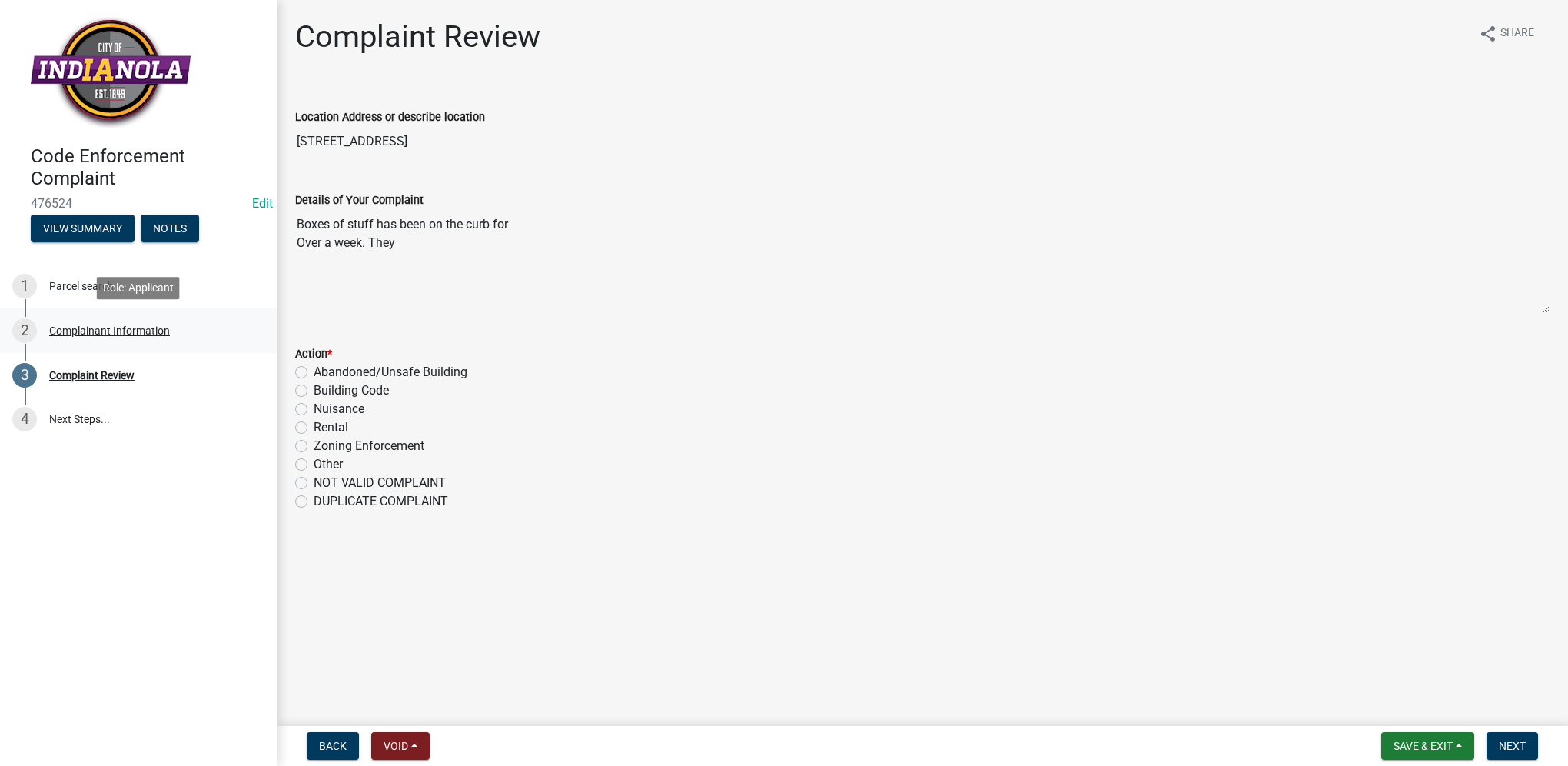
click at [75, 320] on div "2 Complainant Information" at bounding box center [132, 330] width 240 height 24
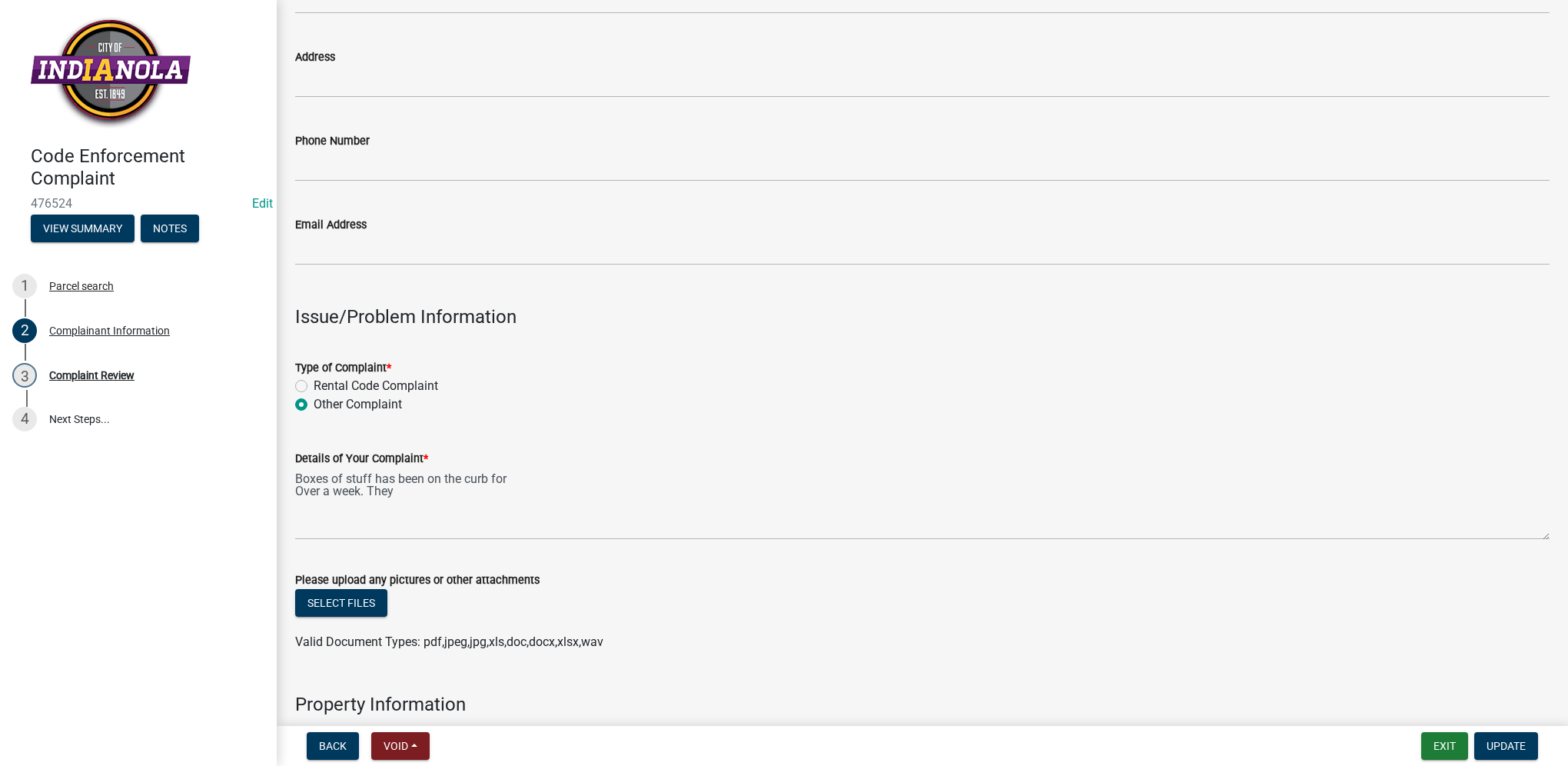
scroll to position [307, 0]
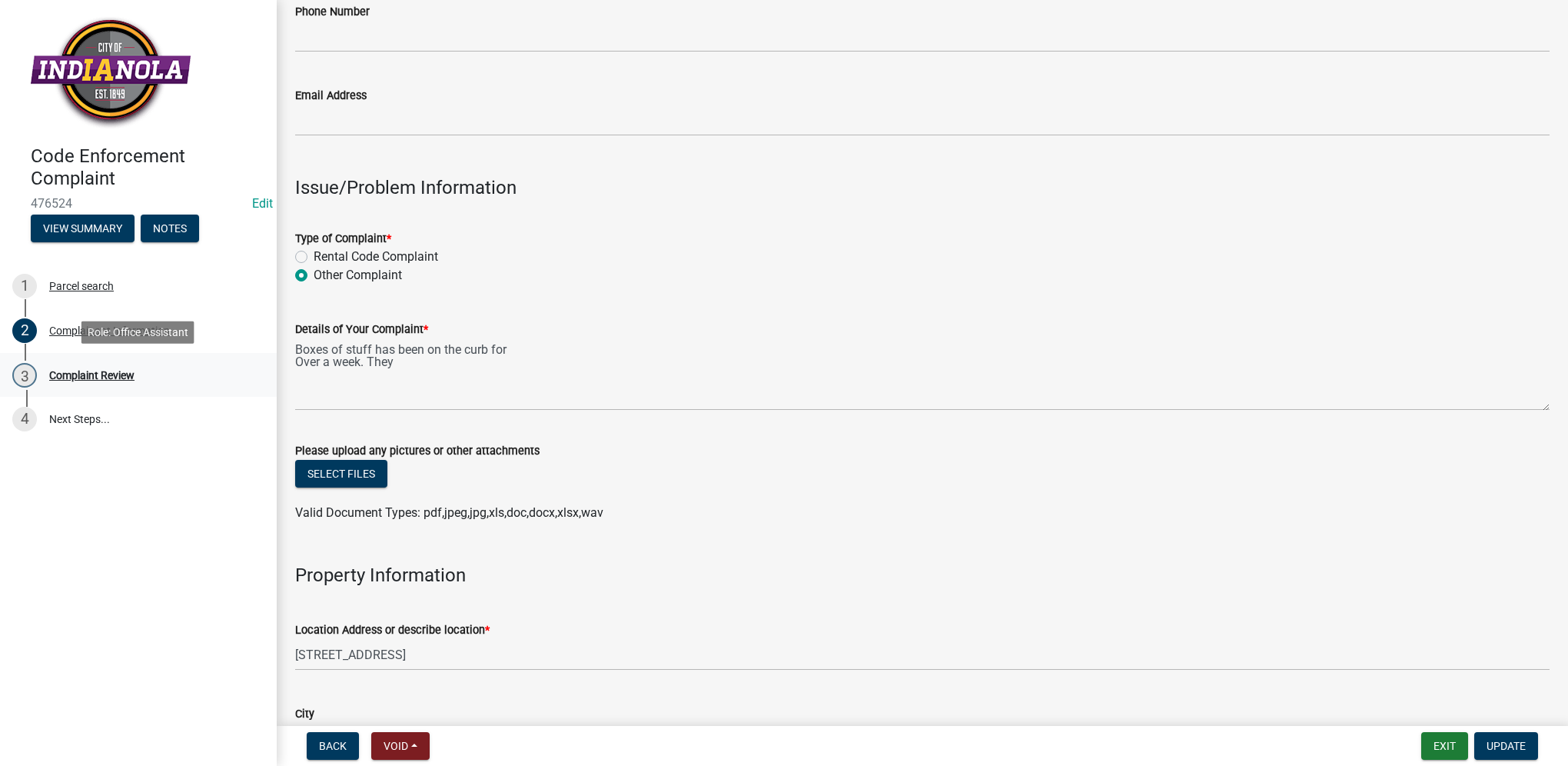
click at [136, 383] on div "3 Complaint Review" at bounding box center [132, 375] width 240 height 24
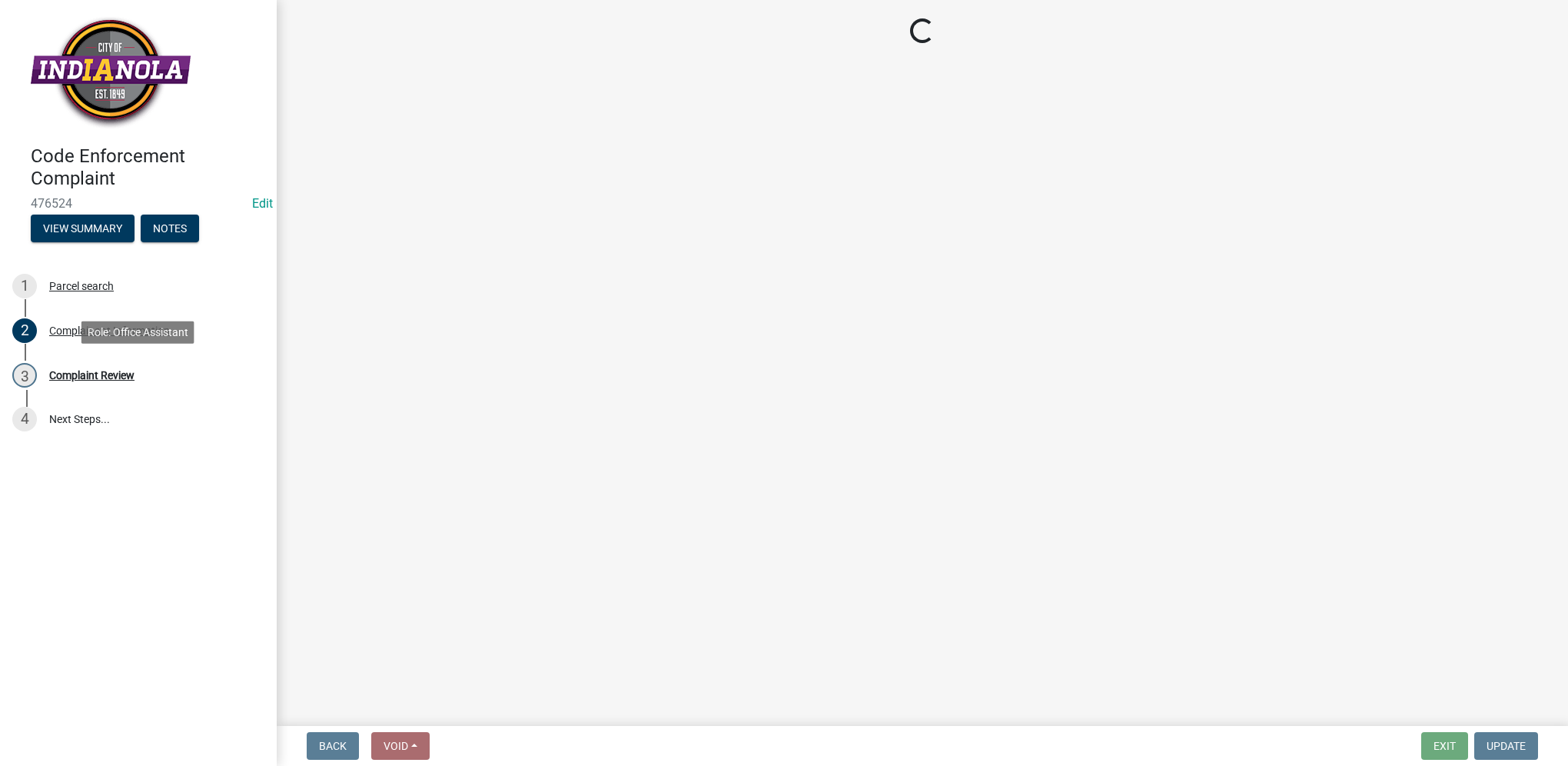
scroll to position [0, 0]
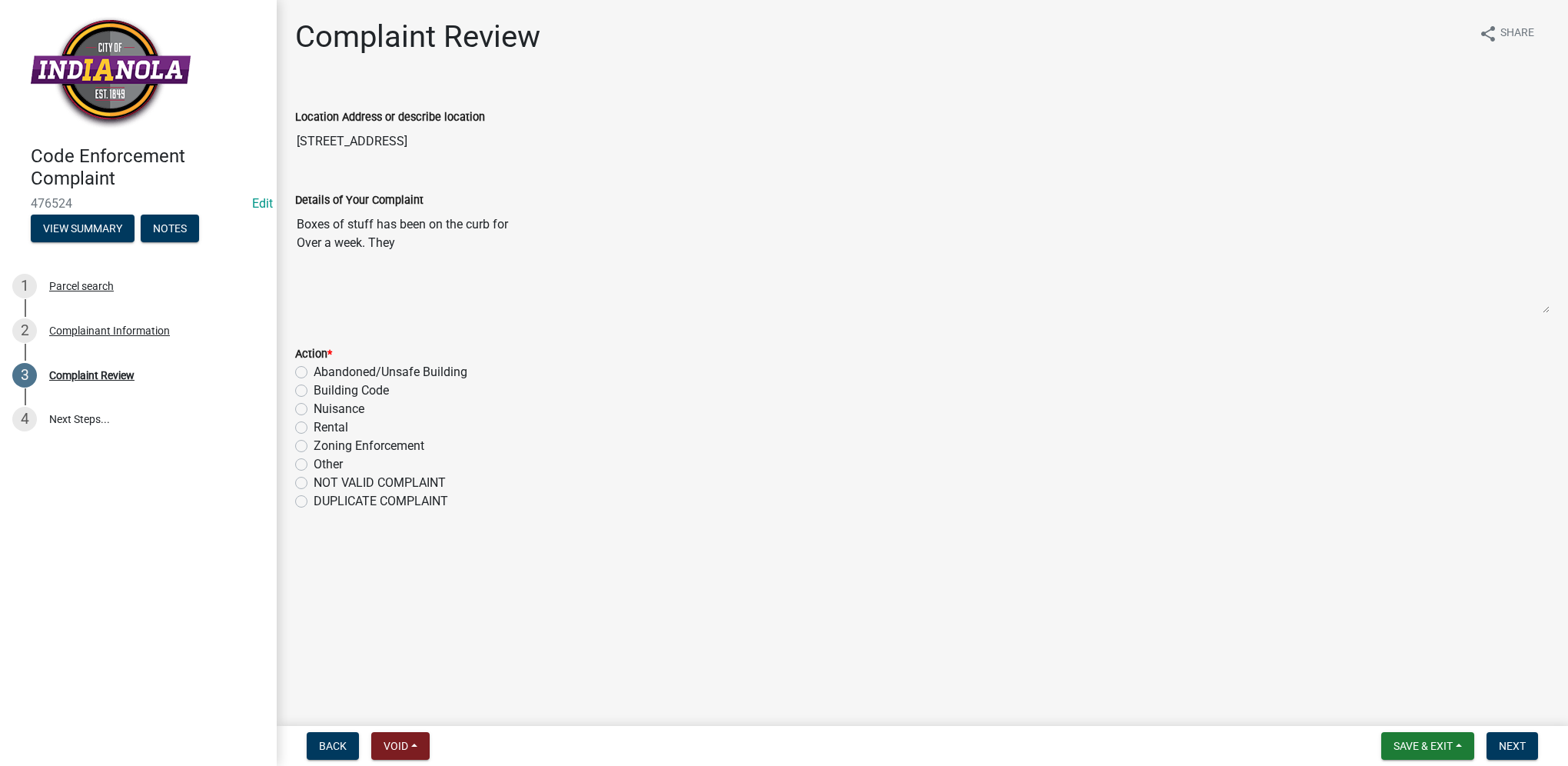
click at [314, 412] on label "Nuisance" at bounding box center [339, 408] width 50 height 18
click at [314, 410] on input "Nuisance" at bounding box center [318, 404] width 10 height 10
radio input "true"
click at [1496, 743] on button "Next" at bounding box center [1512, 746] width 51 height 28
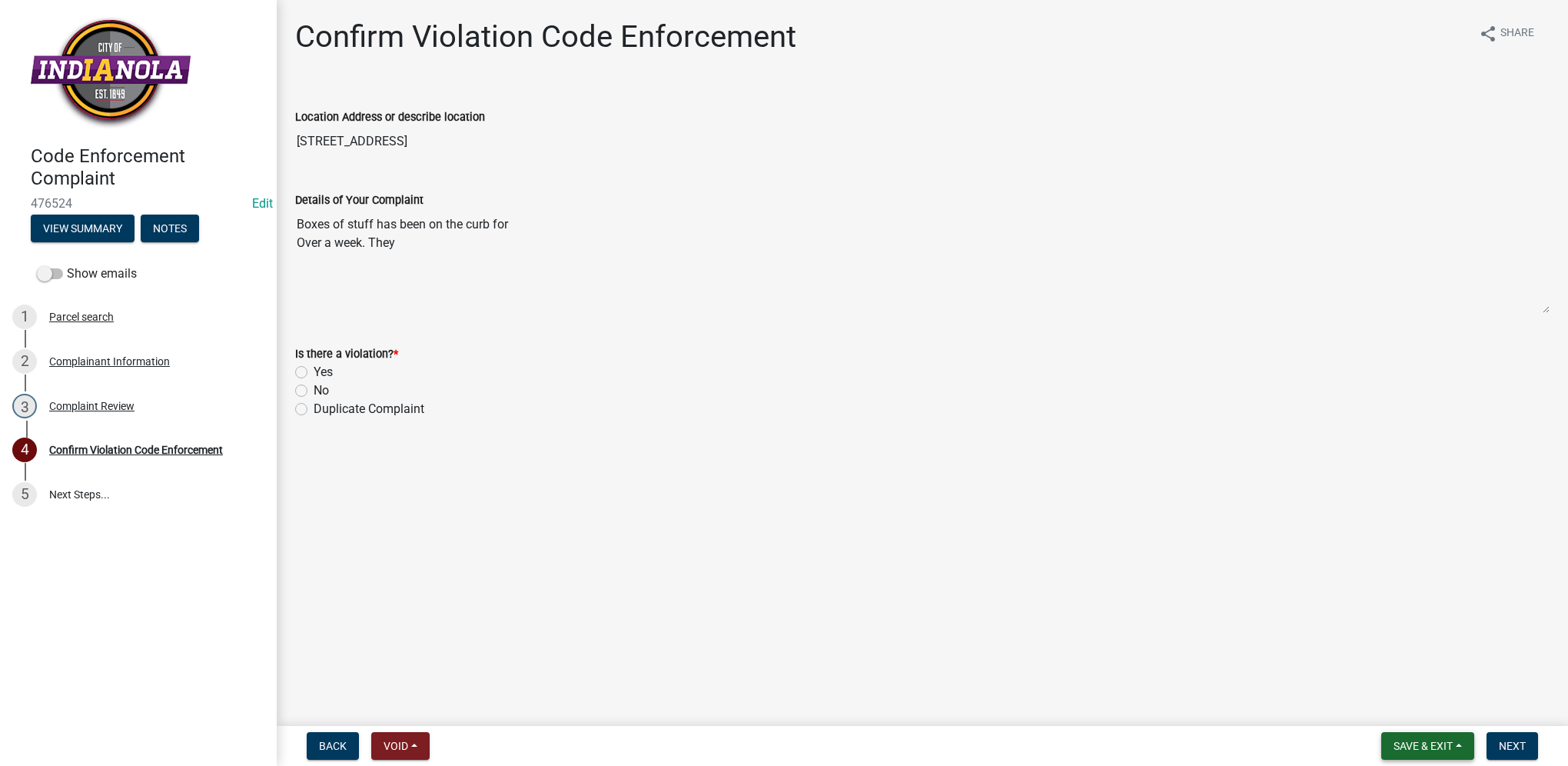
click at [1448, 743] on span "Save & Exit" at bounding box center [1423, 746] width 59 height 13
click at [1447, 717] on button "Save & Exit" at bounding box center [1413, 705] width 123 height 37
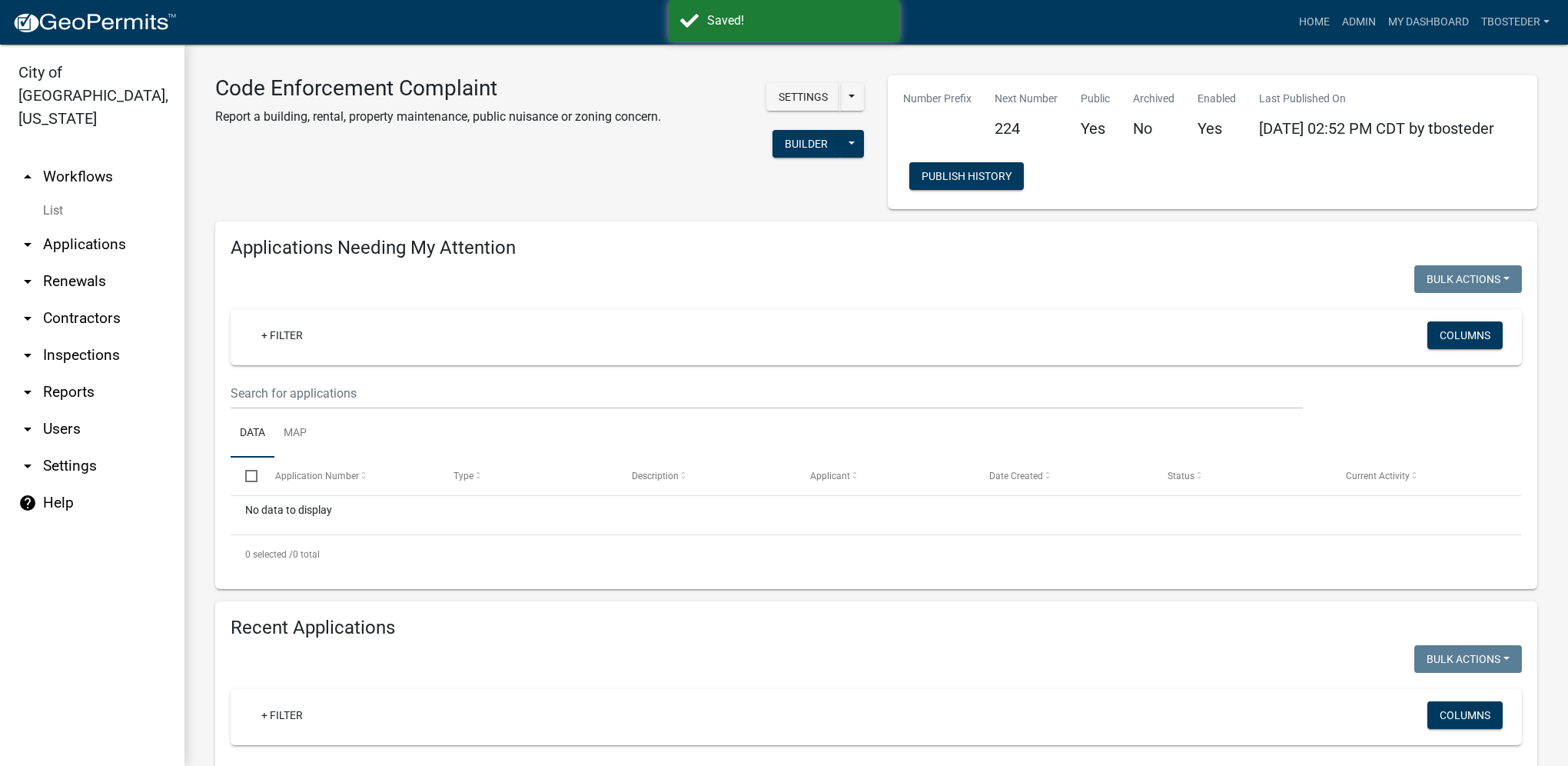
select select "1: 25"
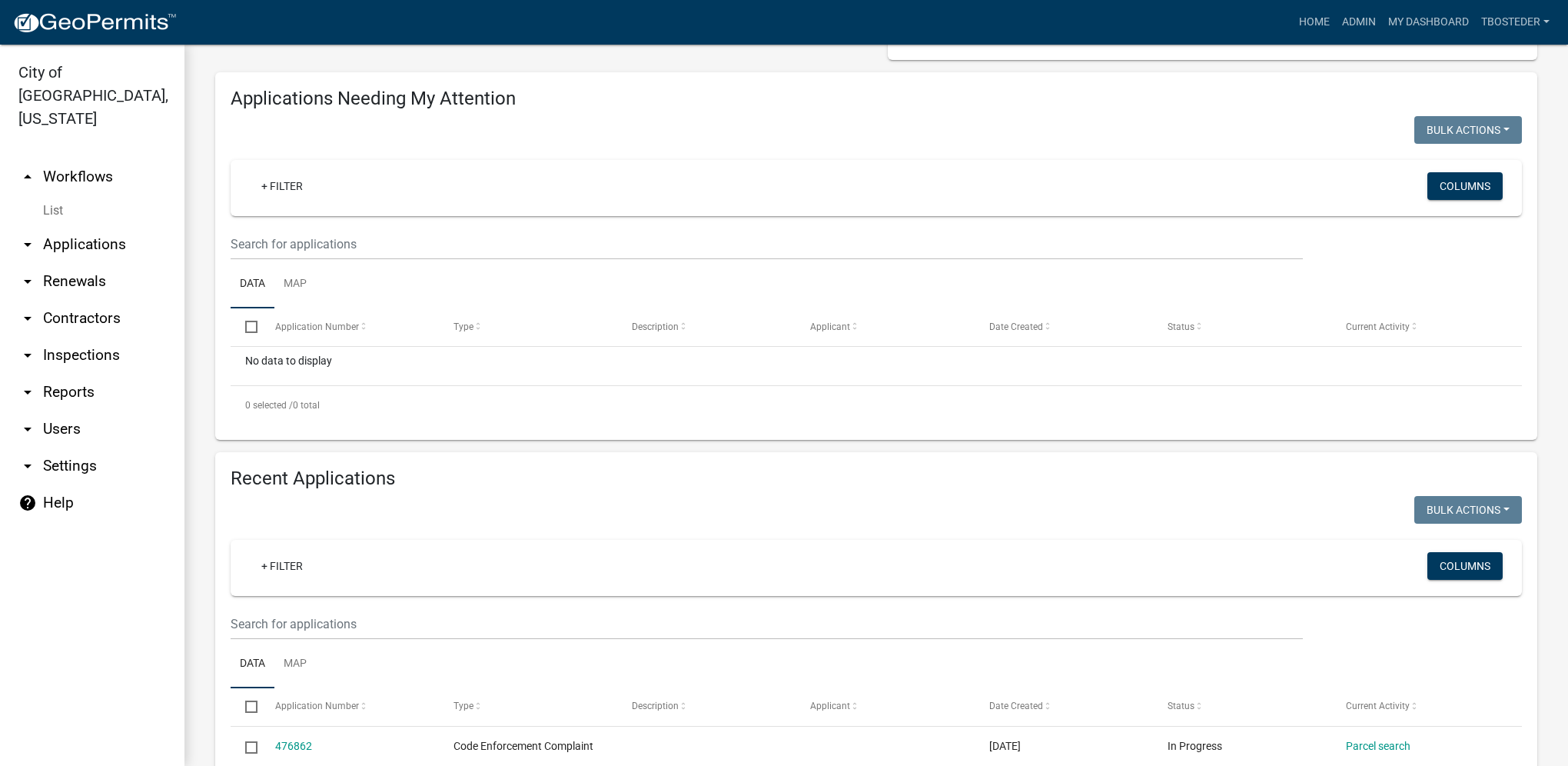
scroll to position [461, 0]
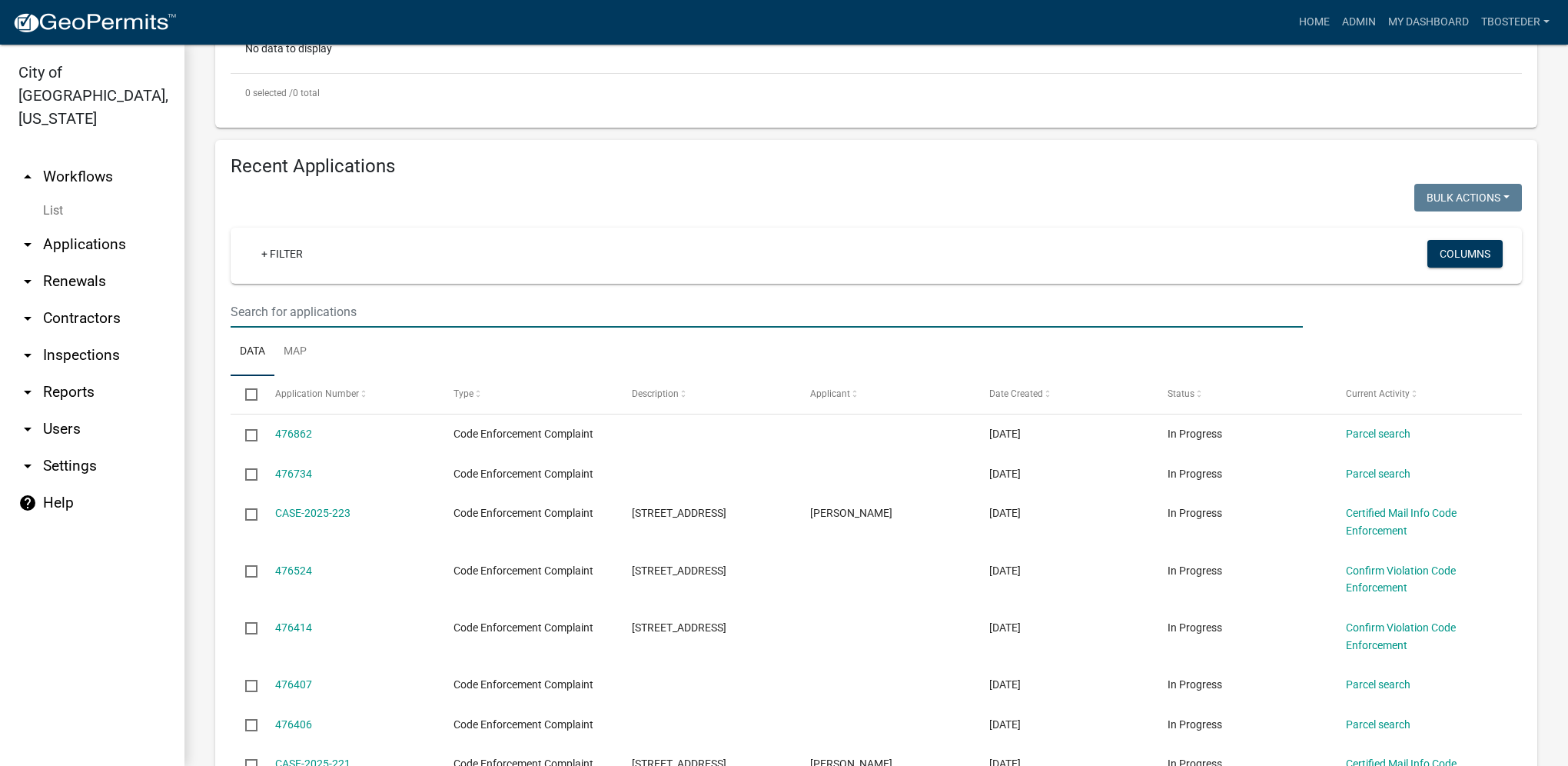
paste input "[STREET_ADDRESS]"
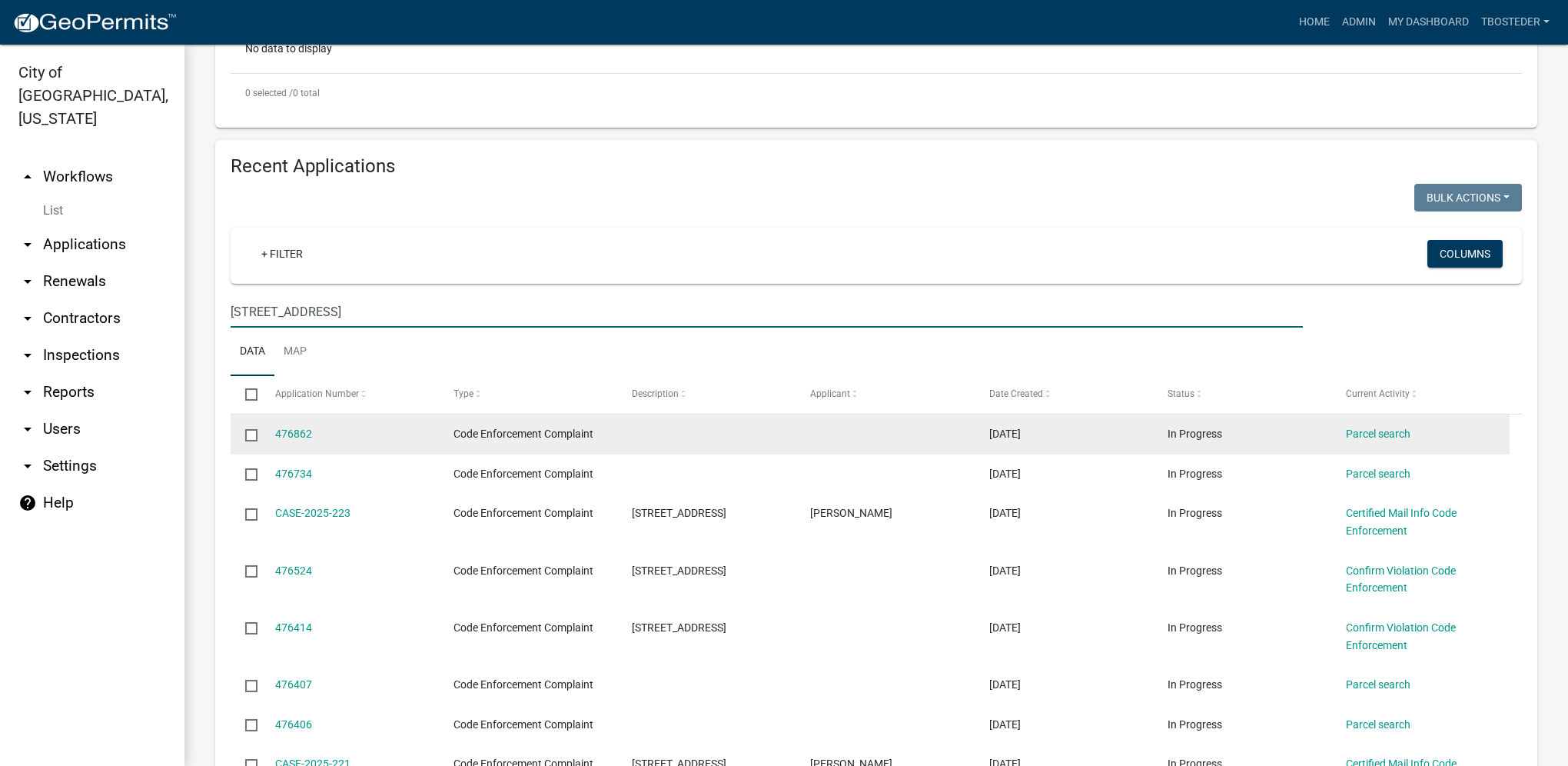
type input "[STREET_ADDRESS]"
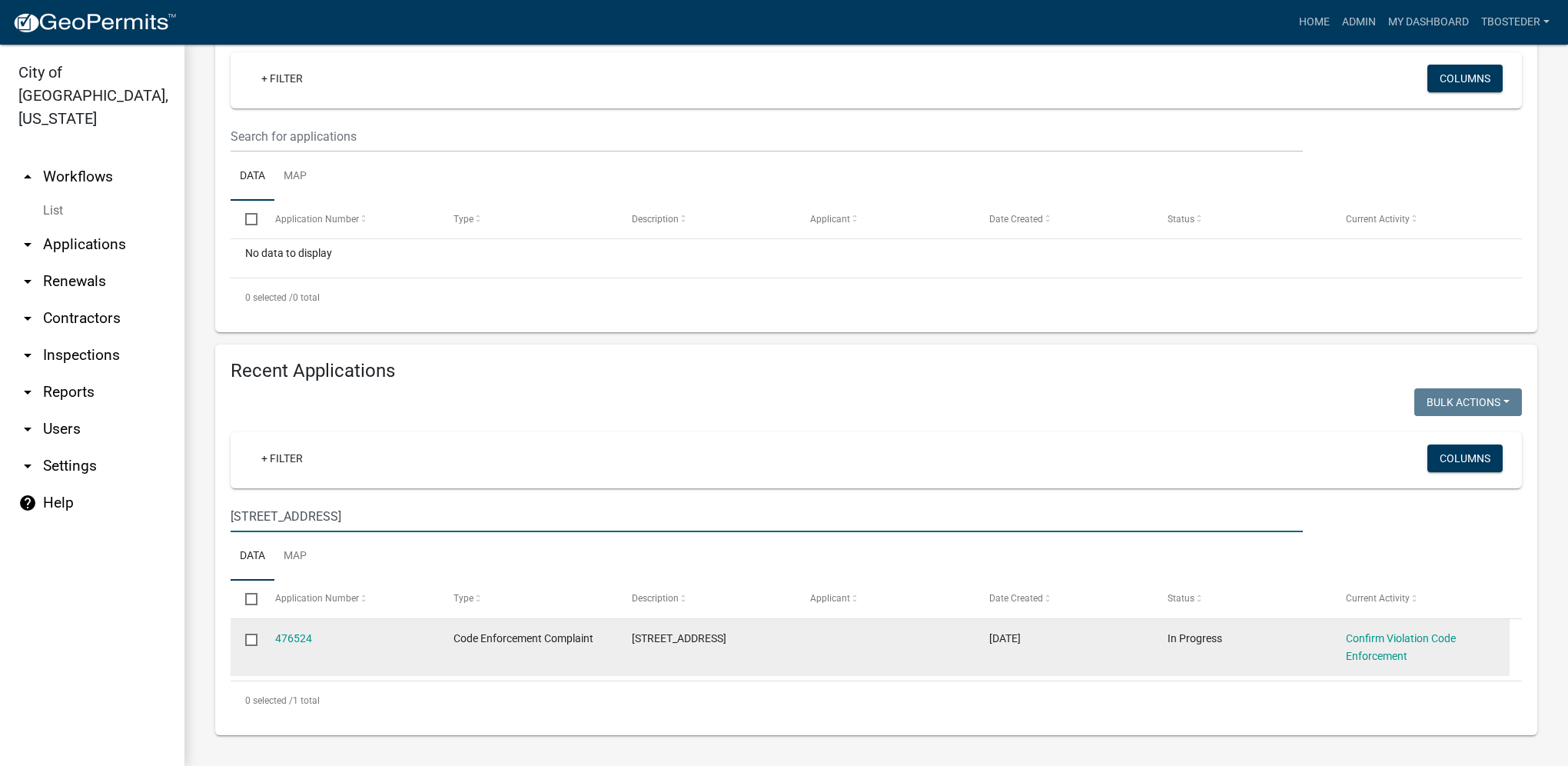
scroll to position [260, 0]
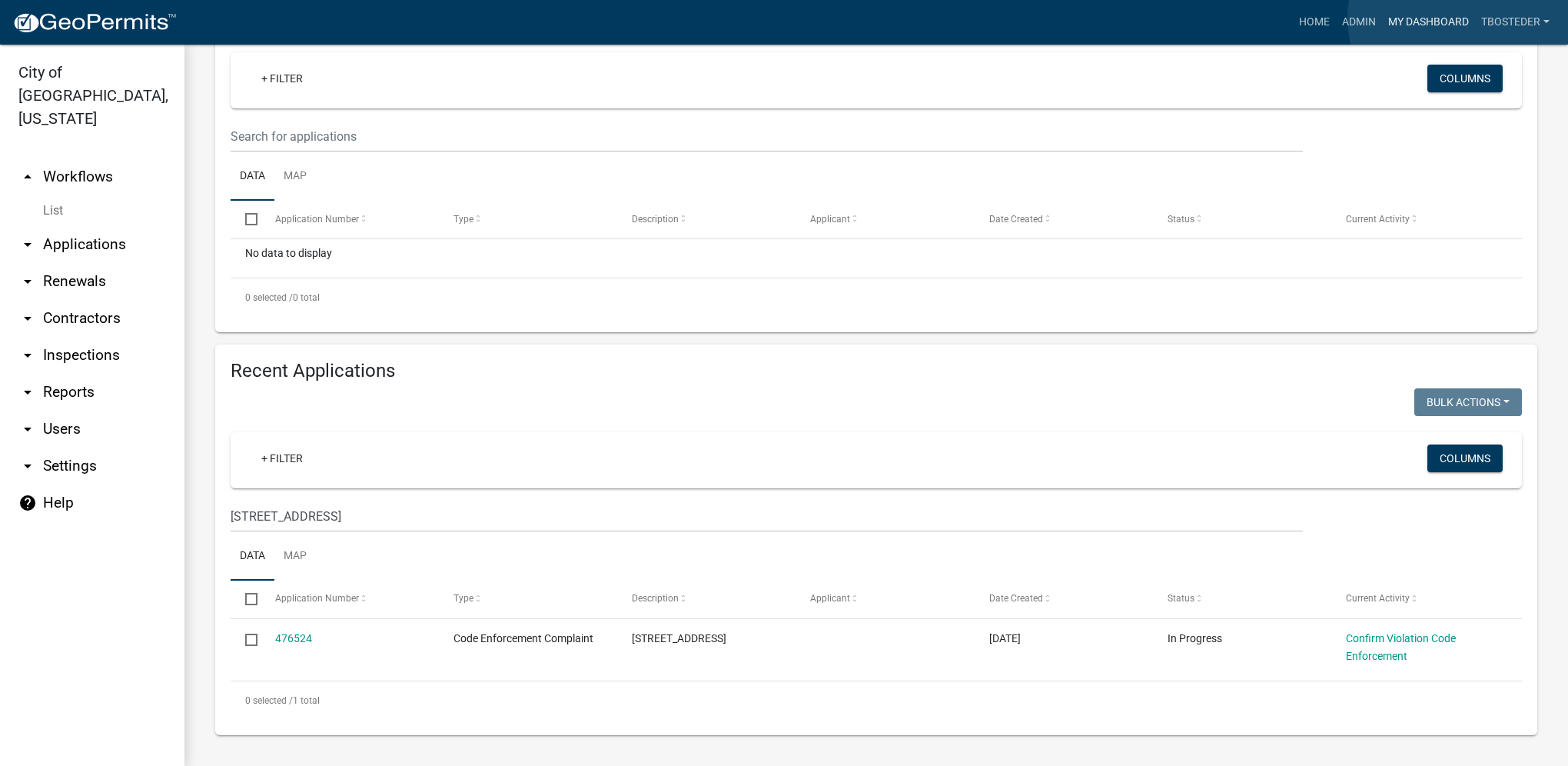
click at [1464, 17] on link "My Dashboard" at bounding box center [1429, 22] width 93 height 29
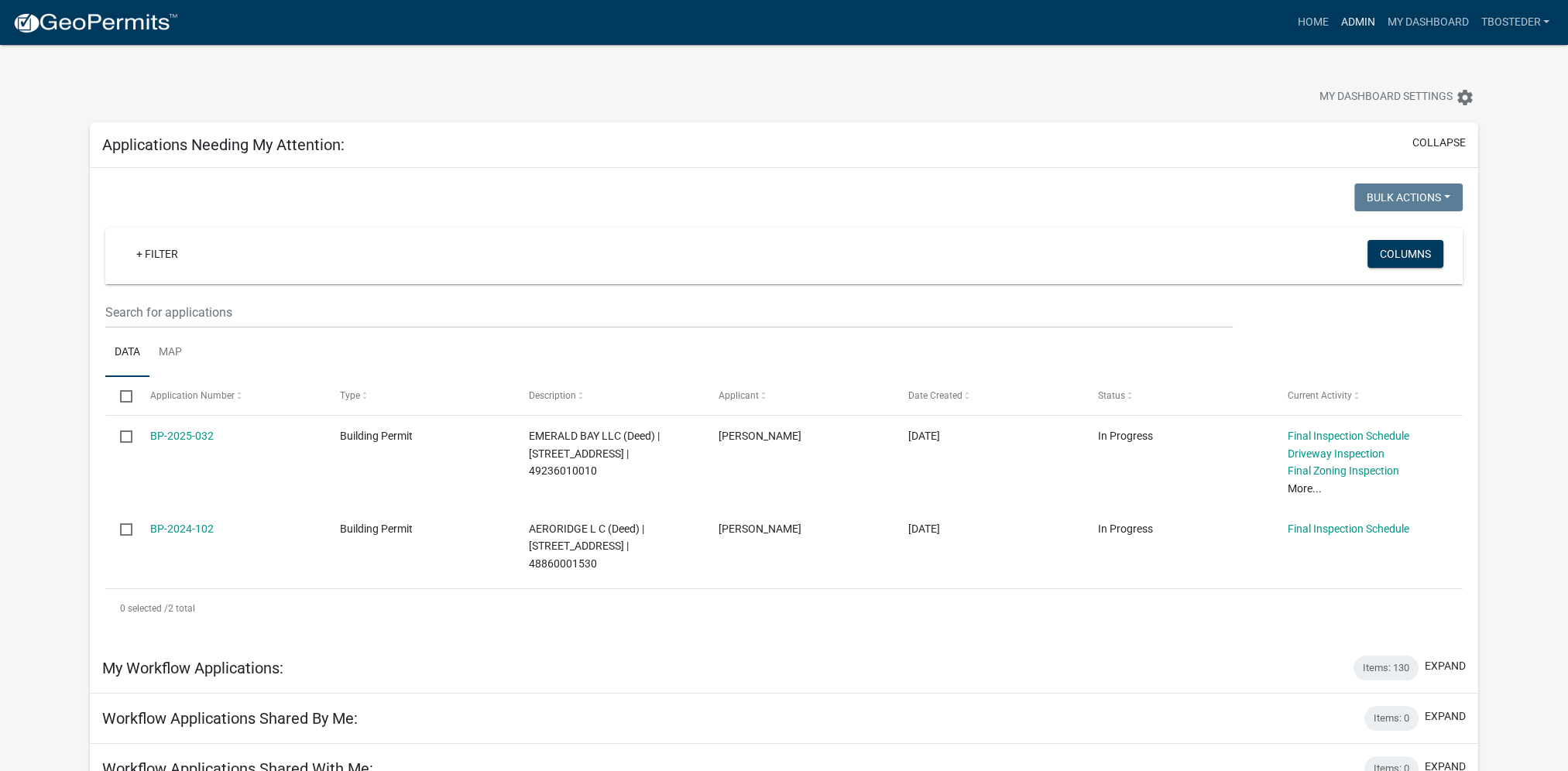
click at [1343, 16] on link "Admin" at bounding box center [1357, 22] width 47 height 29
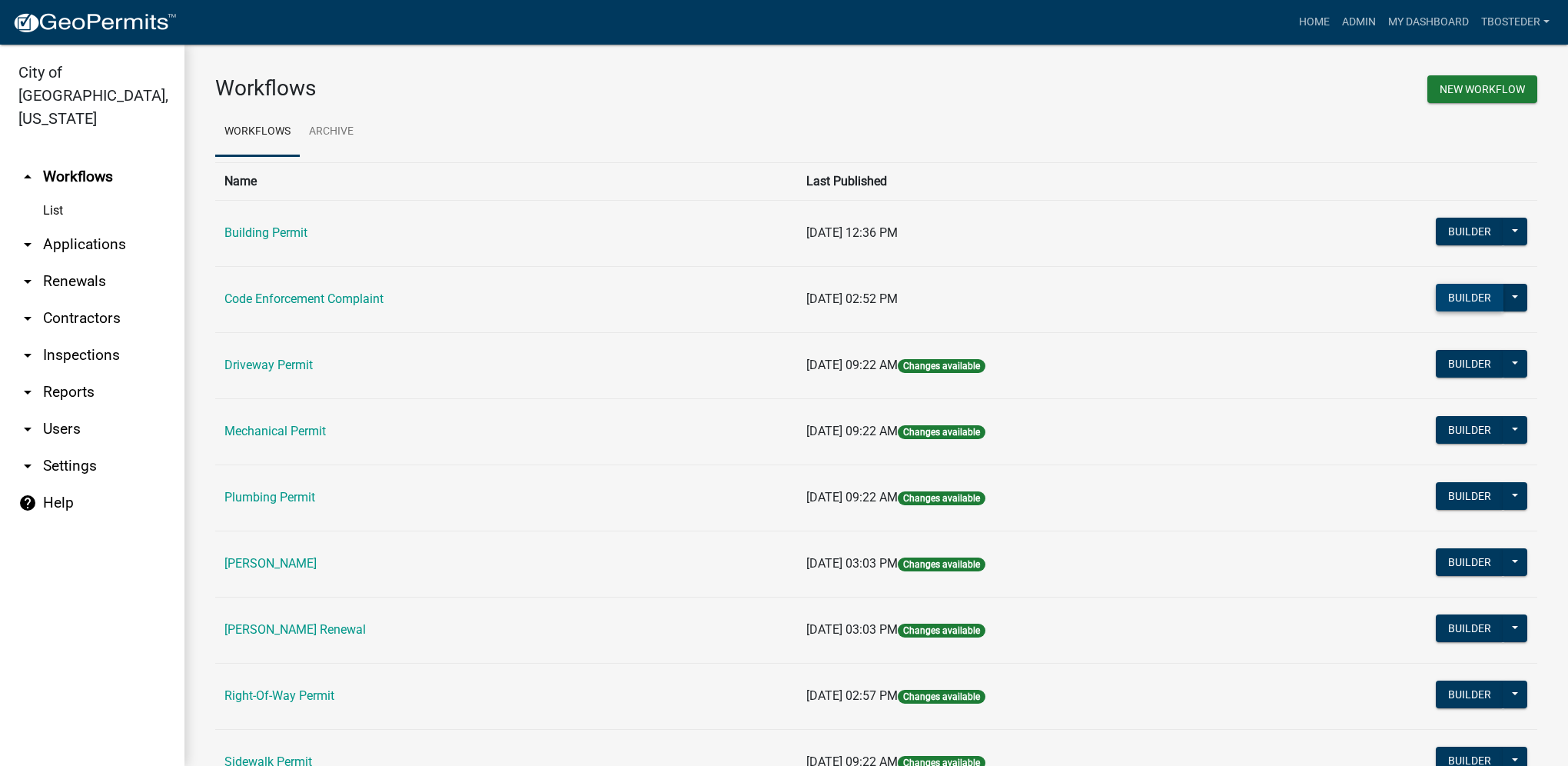
click at [1442, 292] on button "Builder" at bounding box center [1470, 297] width 68 height 28
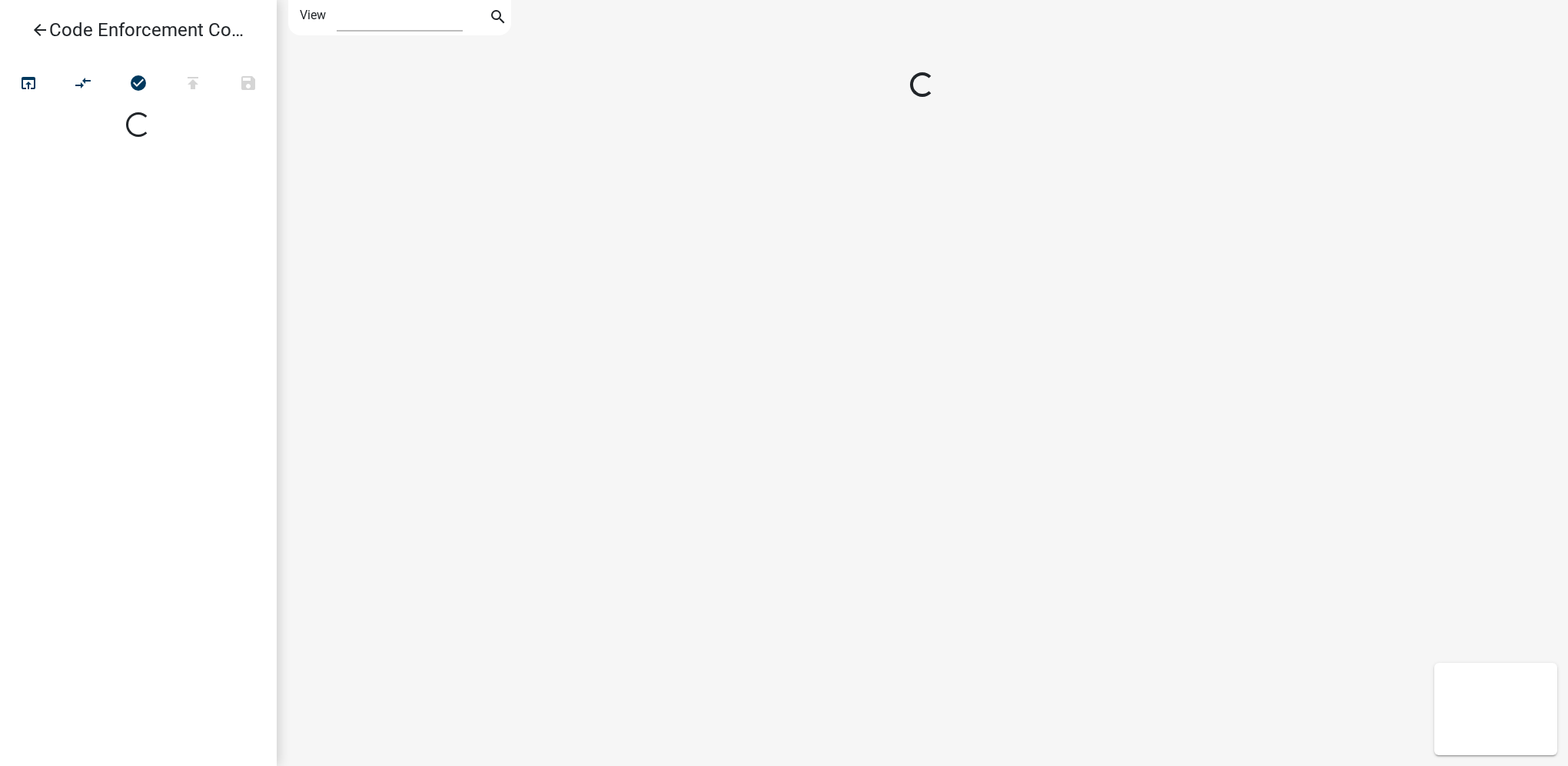
select select "1"
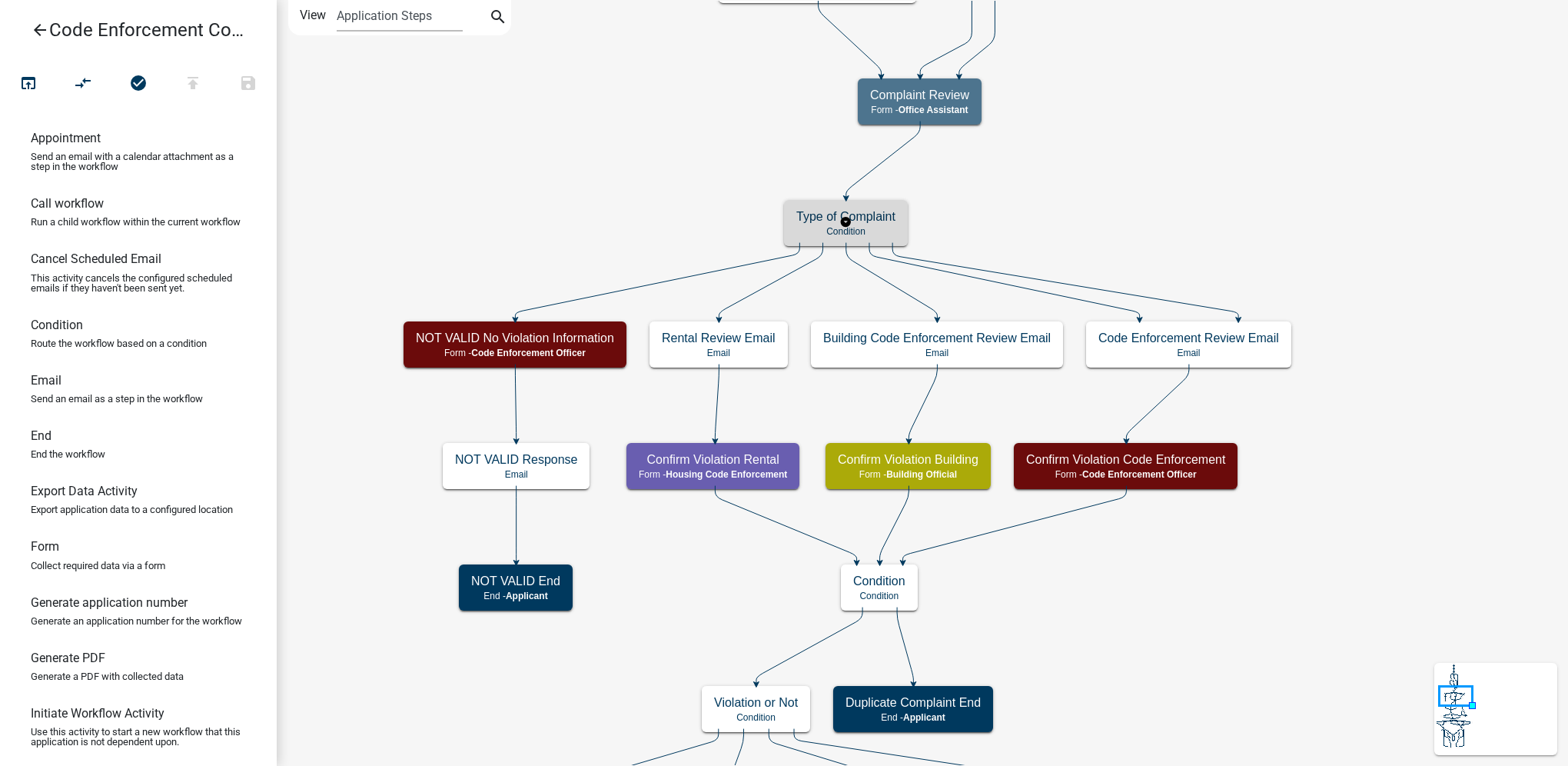
click at [812, 232] on p "Condition" at bounding box center [846, 232] width 99 height 11
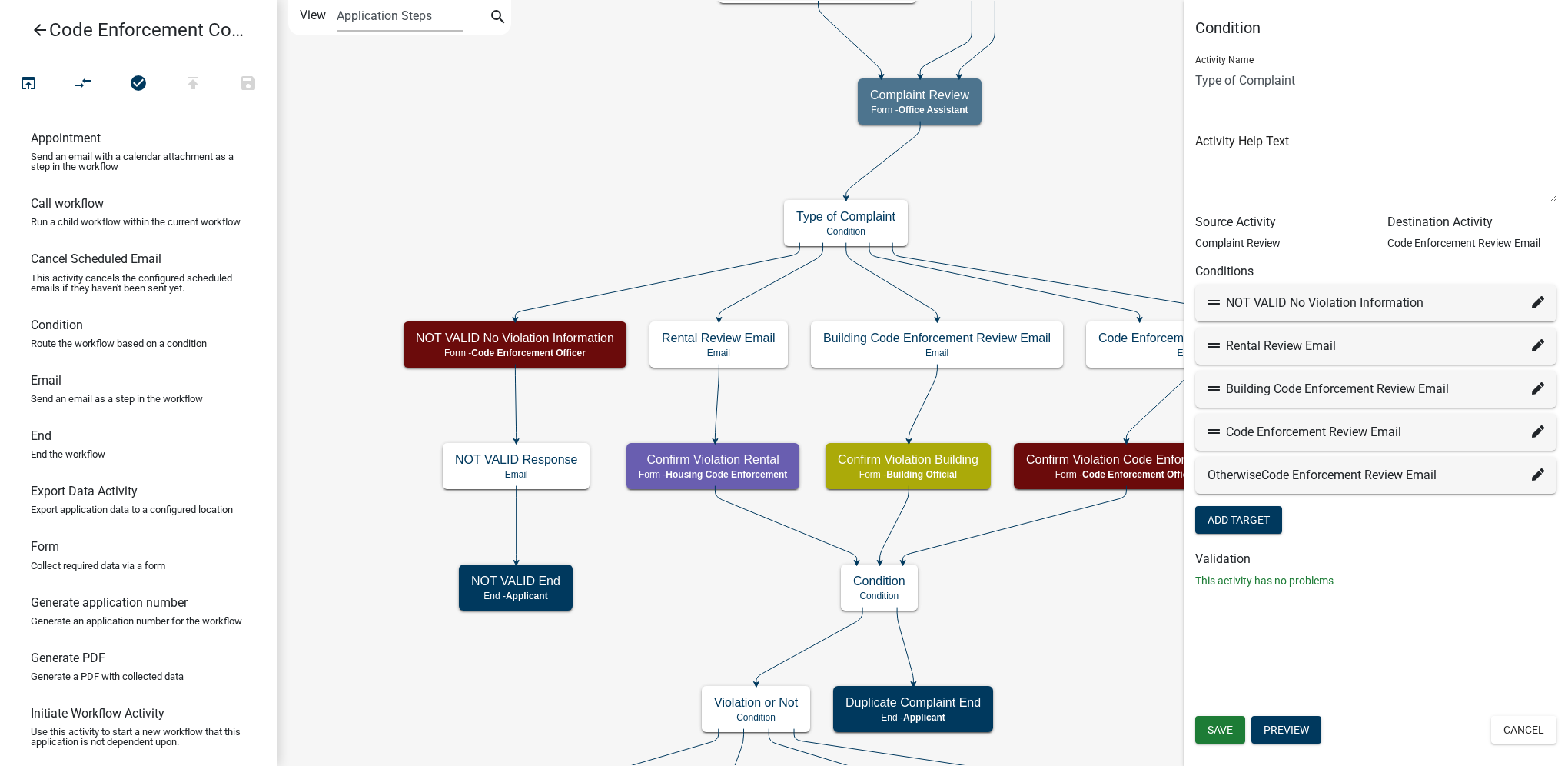
click at [1536, 394] on icon at bounding box center [1539, 389] width 13 height 13
select select "13: 40279380-1801-4678-a963-10e03990b939"
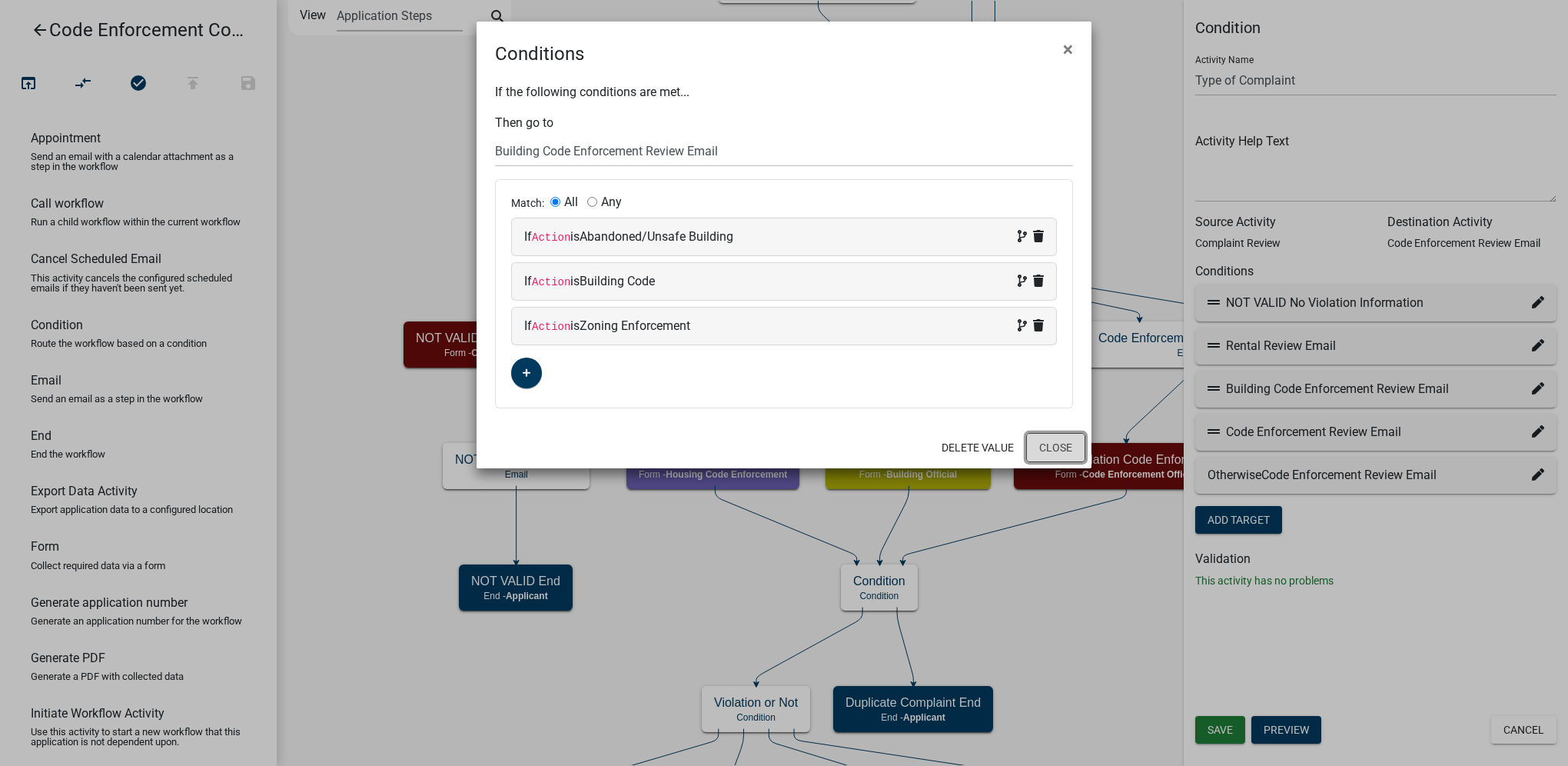
click at [1073, 450] on button "Close" at bounding box center [1056, 447] width 59 height 29
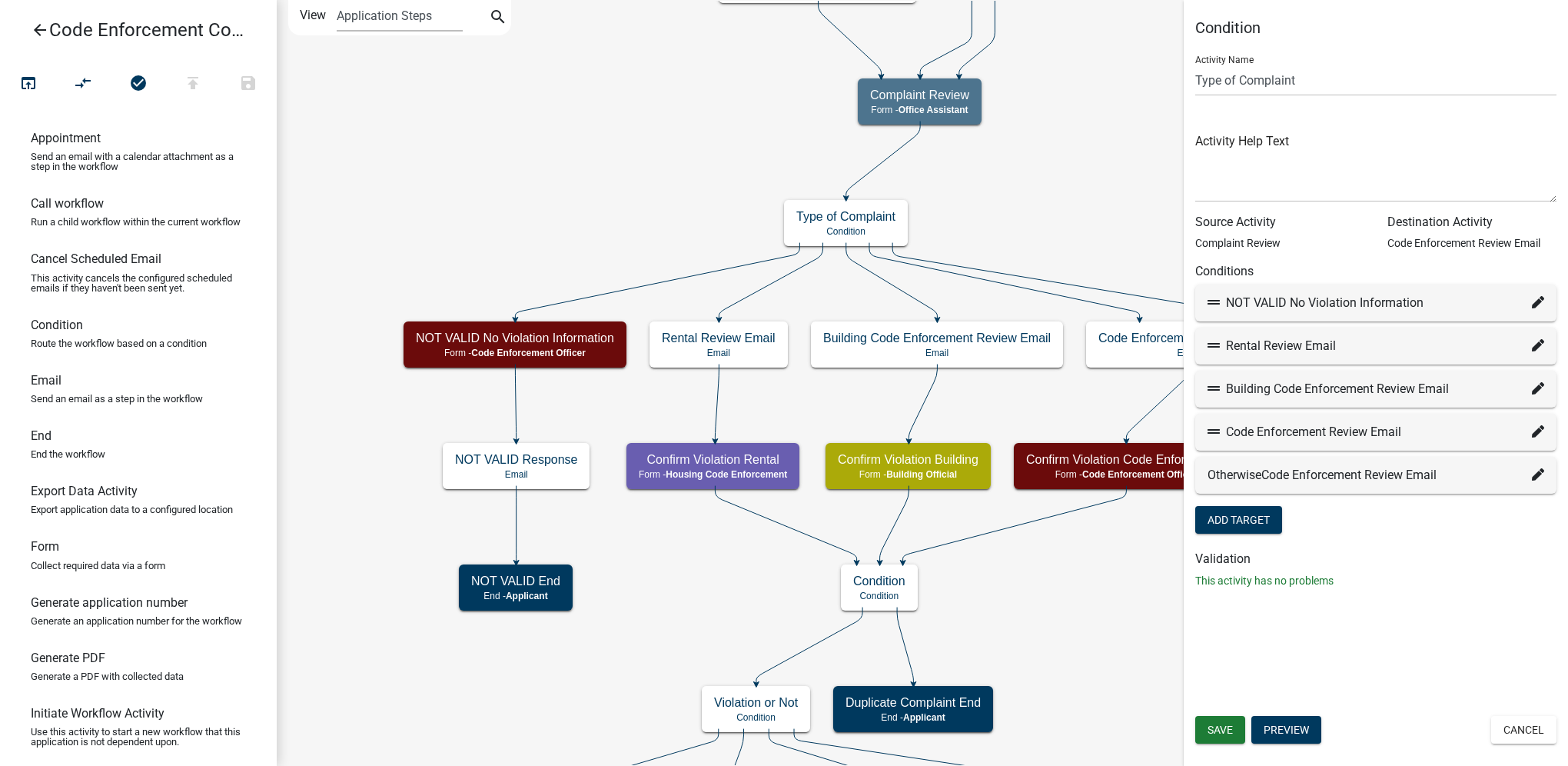
click at [1537, 395] on icon at bounding box center [1539, 389] width 13 height 13
select select "13: 40279380-1801-4678-a963-10e03990b939"
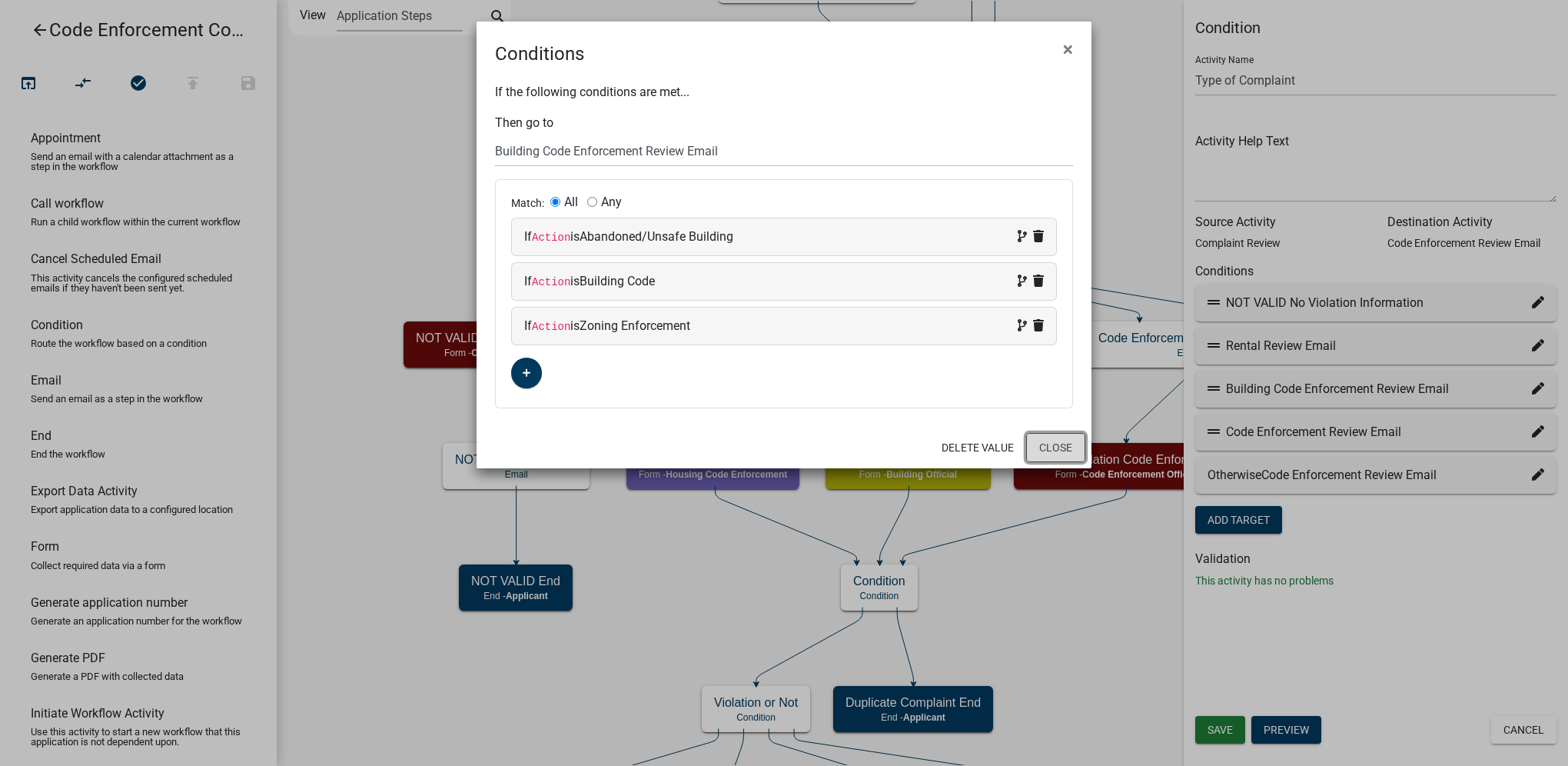
click at [1046, 448] on button "Close" at bounding box center [1056, 447] width 59 height 29
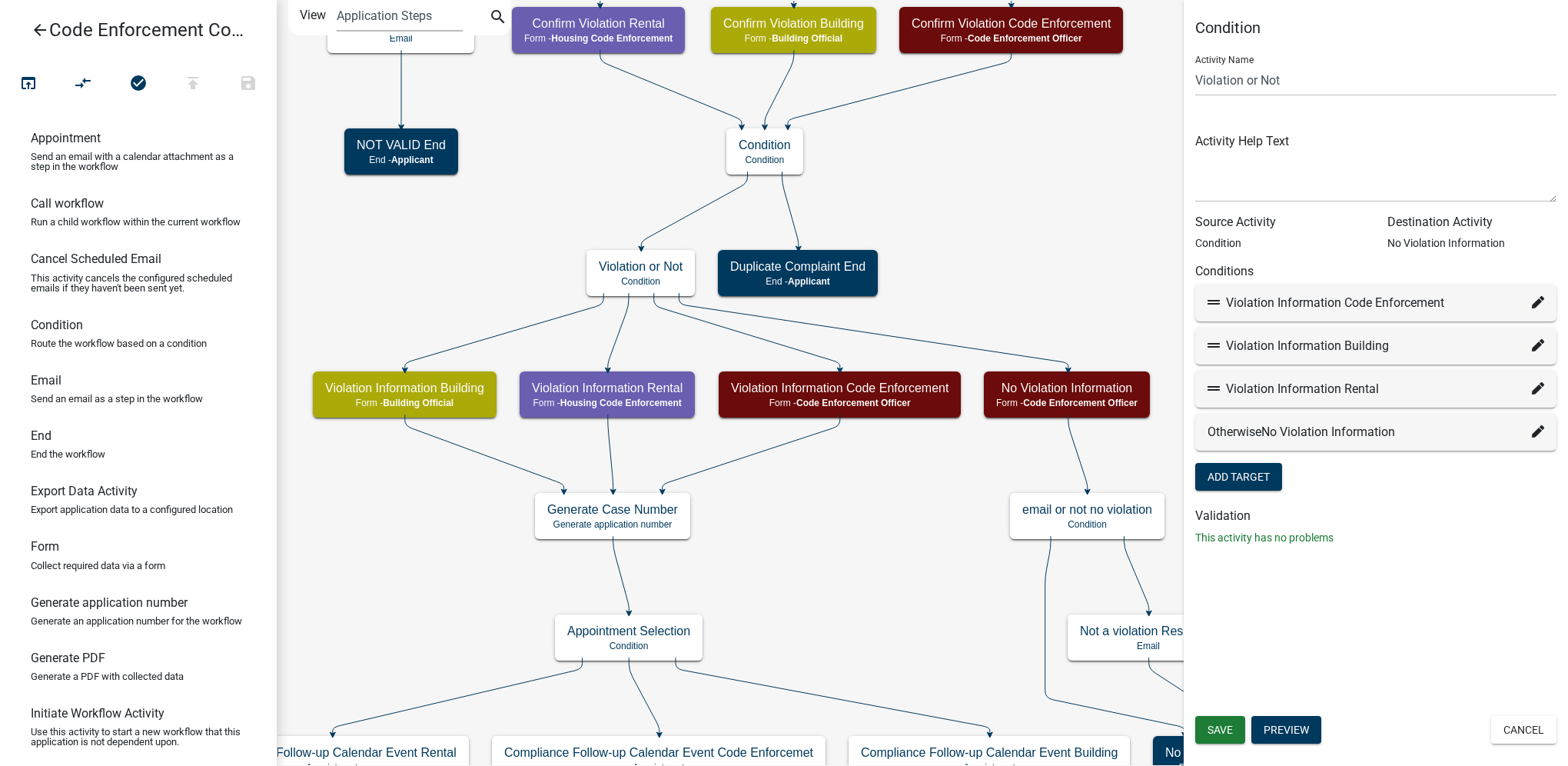
click at [1538, 343] on icon at bounding box center [1539, 345] width 13 height 13
select select "23: 25e6555d-19cf-44bf-b871-d36e1ef8d373"
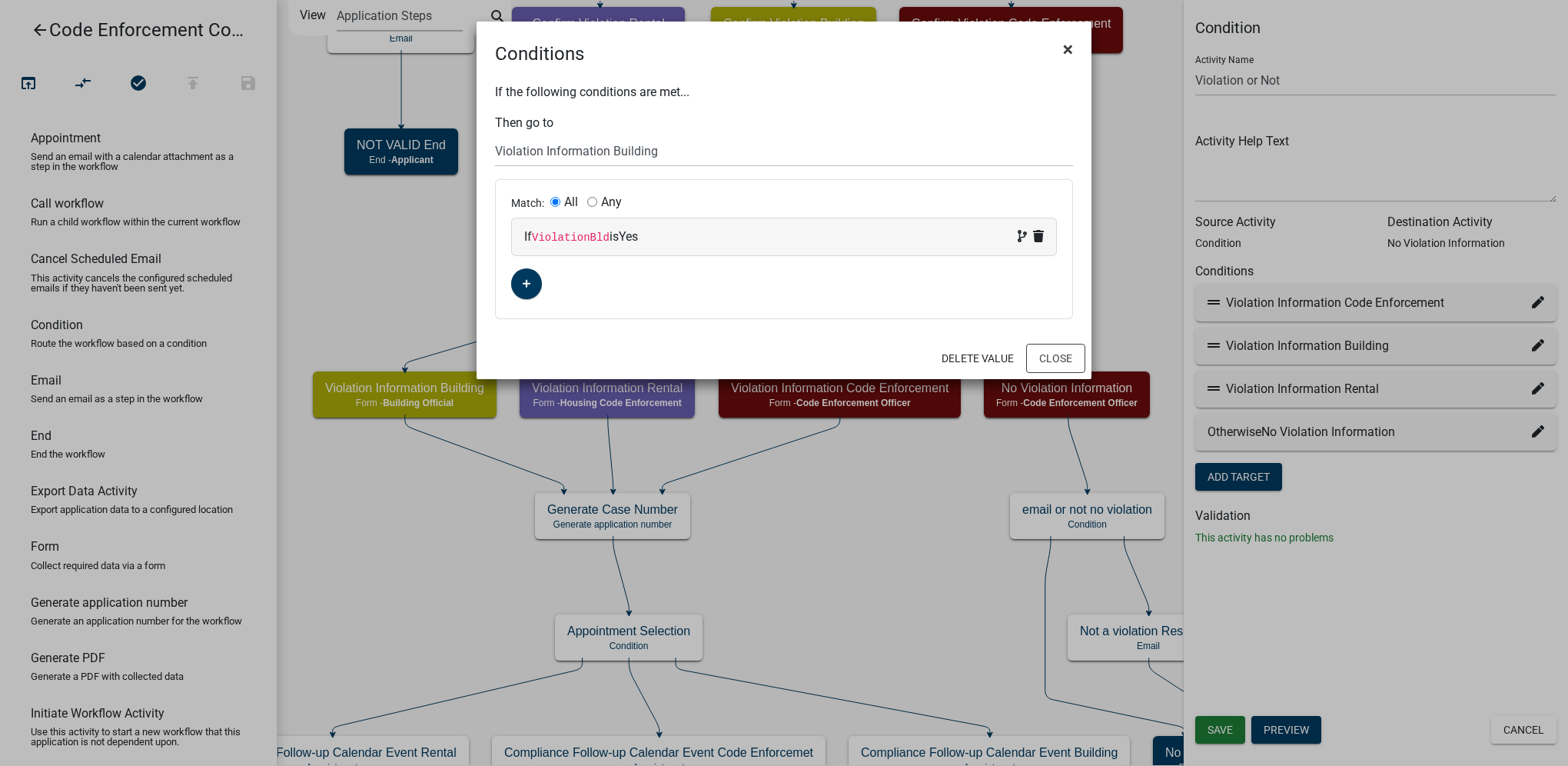
click at [1070, 52] on span "×" at bounding box center [1068, 49] width 10 height 21
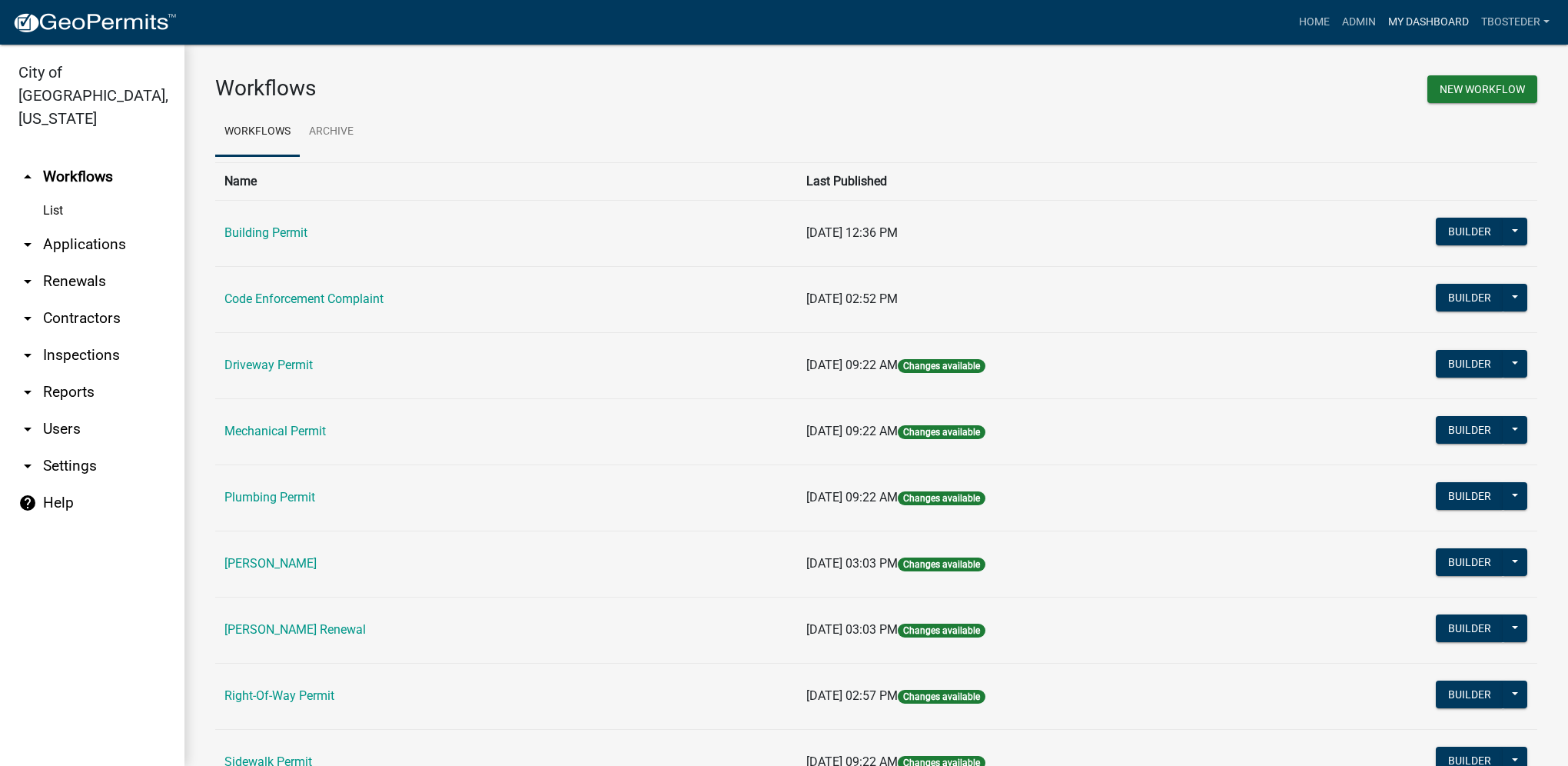
click at [1440, 21] on link "My Dashboard" at bounding box center [1429, 22] width 93 height 29
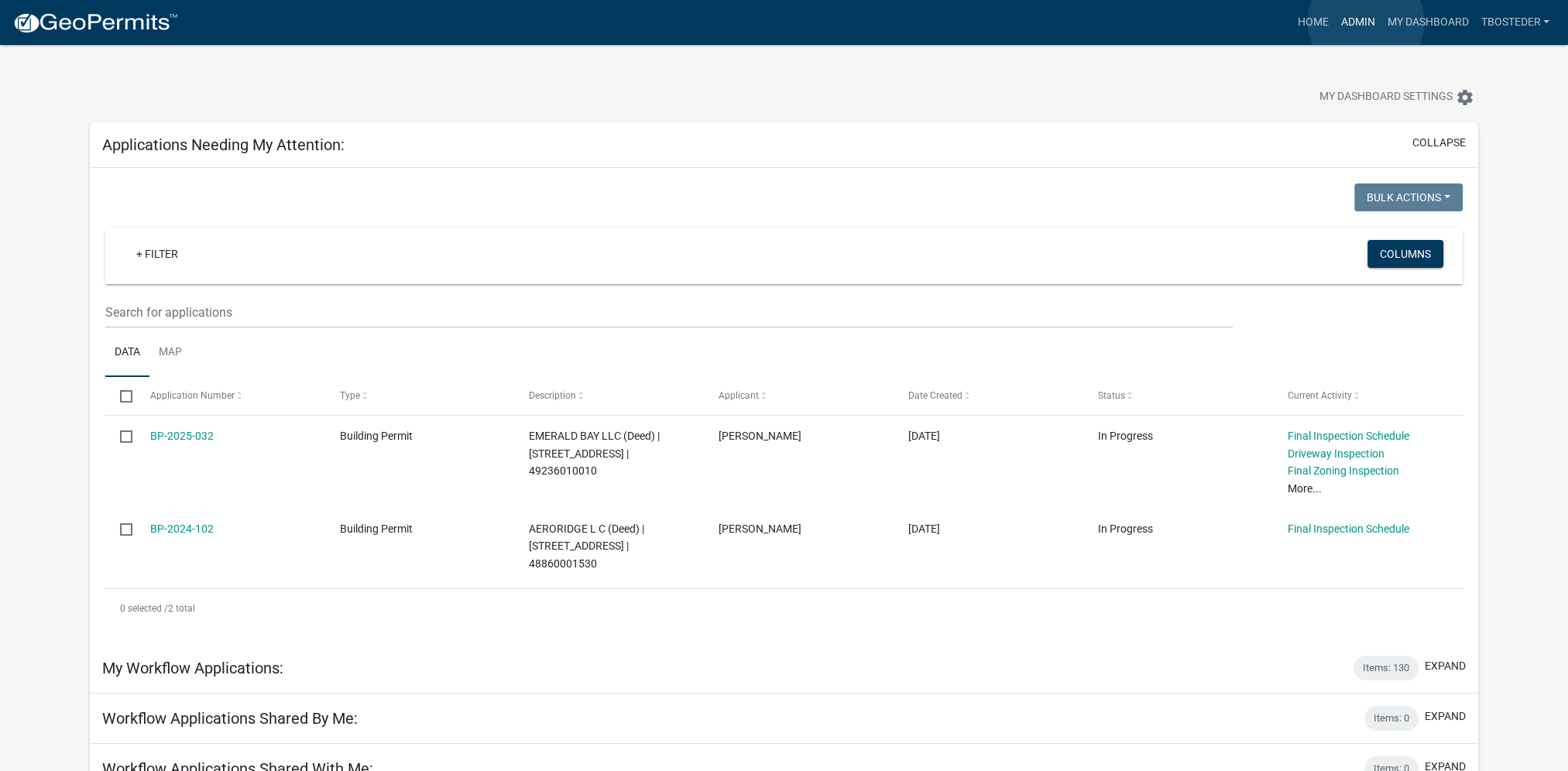
click at [1366, 21] on link "Admin" at bounding box center [1357, 22] width 47 height 29
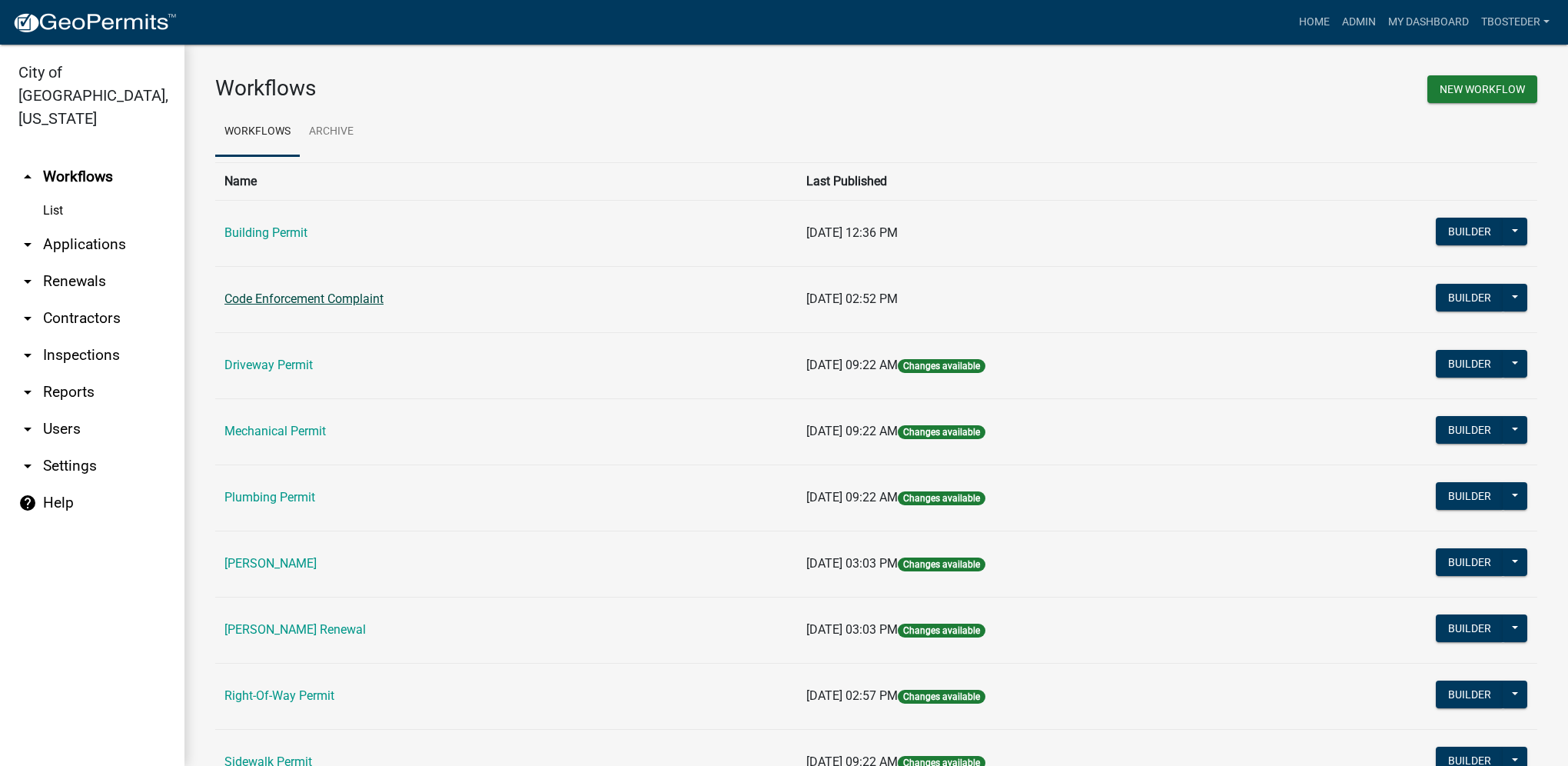
click at [297, 297] on link "Code Enforcement Complaint" at bounding box center [304, 299] width 159 height 15
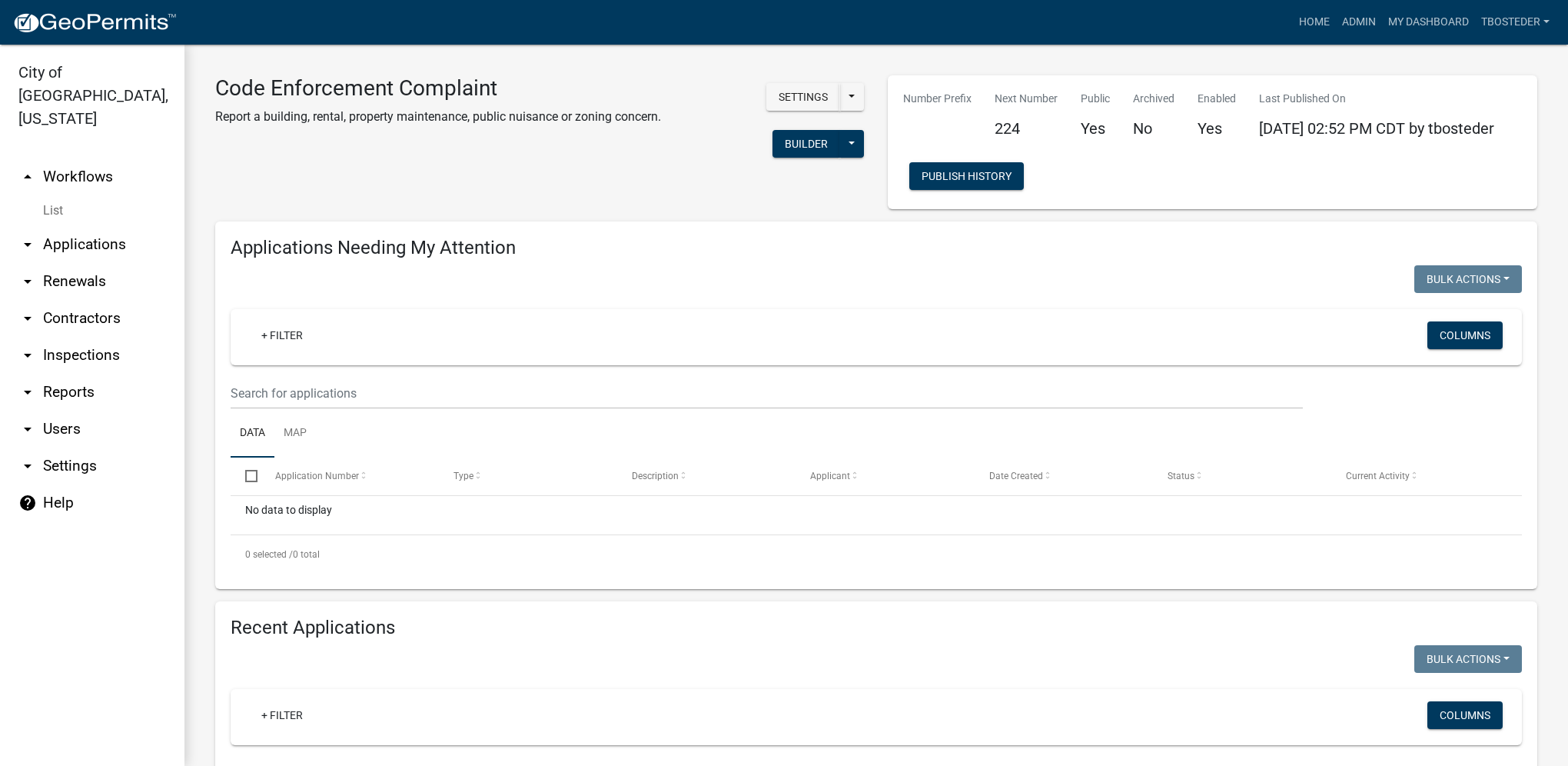
select select "1: 25"
click at [799, 144] on button "Builder" at bounding box center [807, 143] width 68 height 28
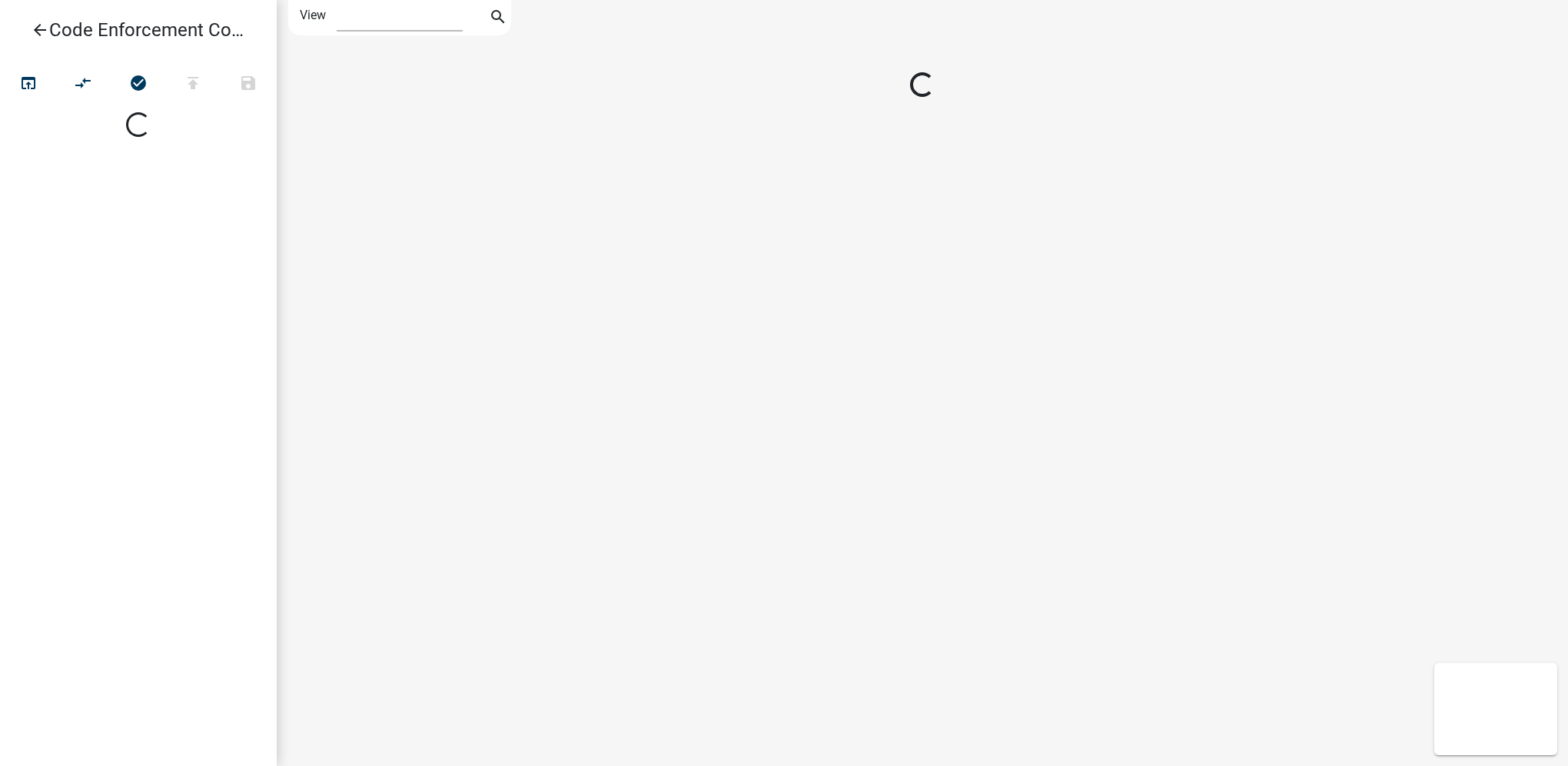
select select "1"
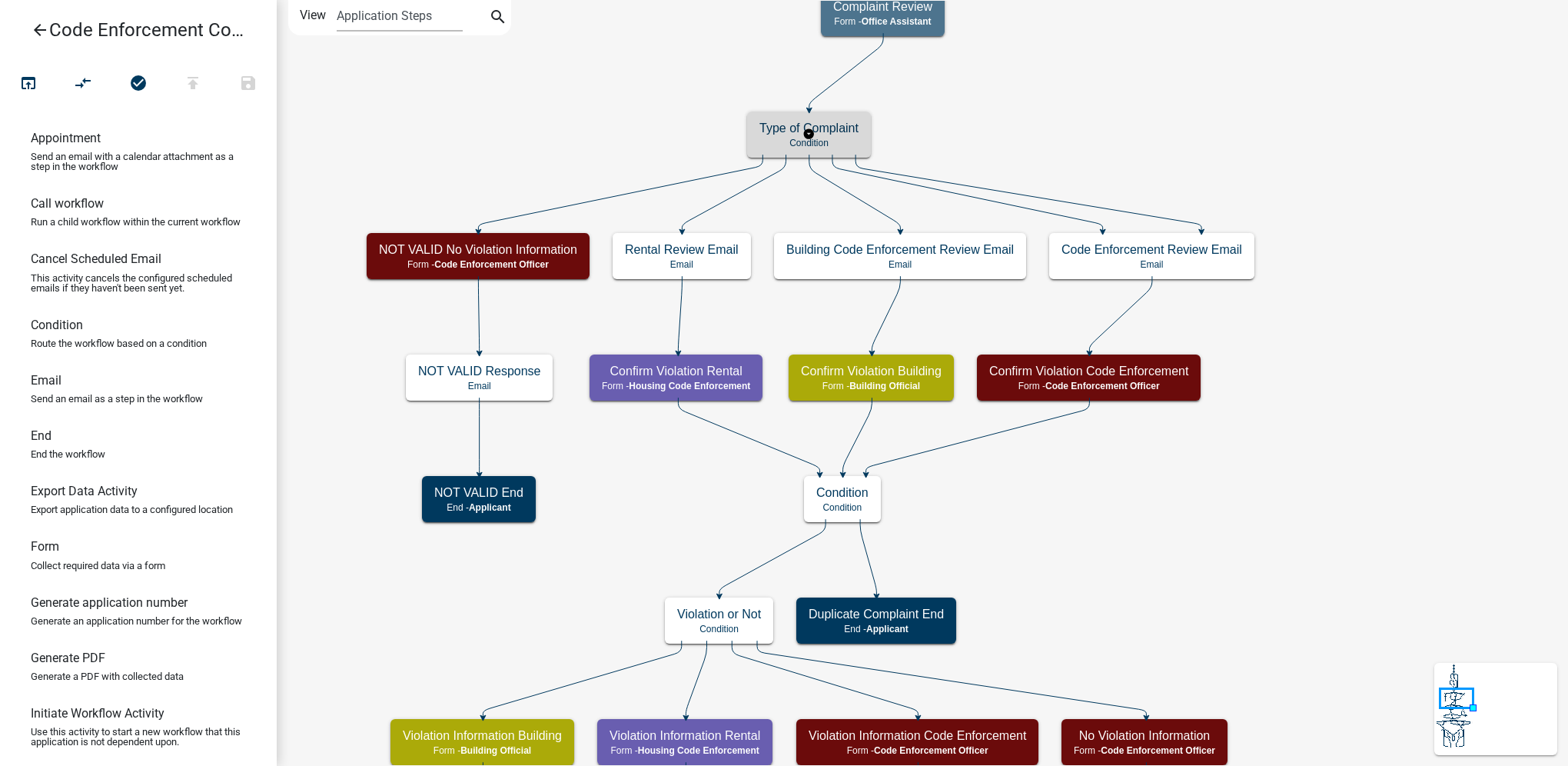
click at [838, 142] on p "Condition" at bounding box center [809, 143] width 99 height 11
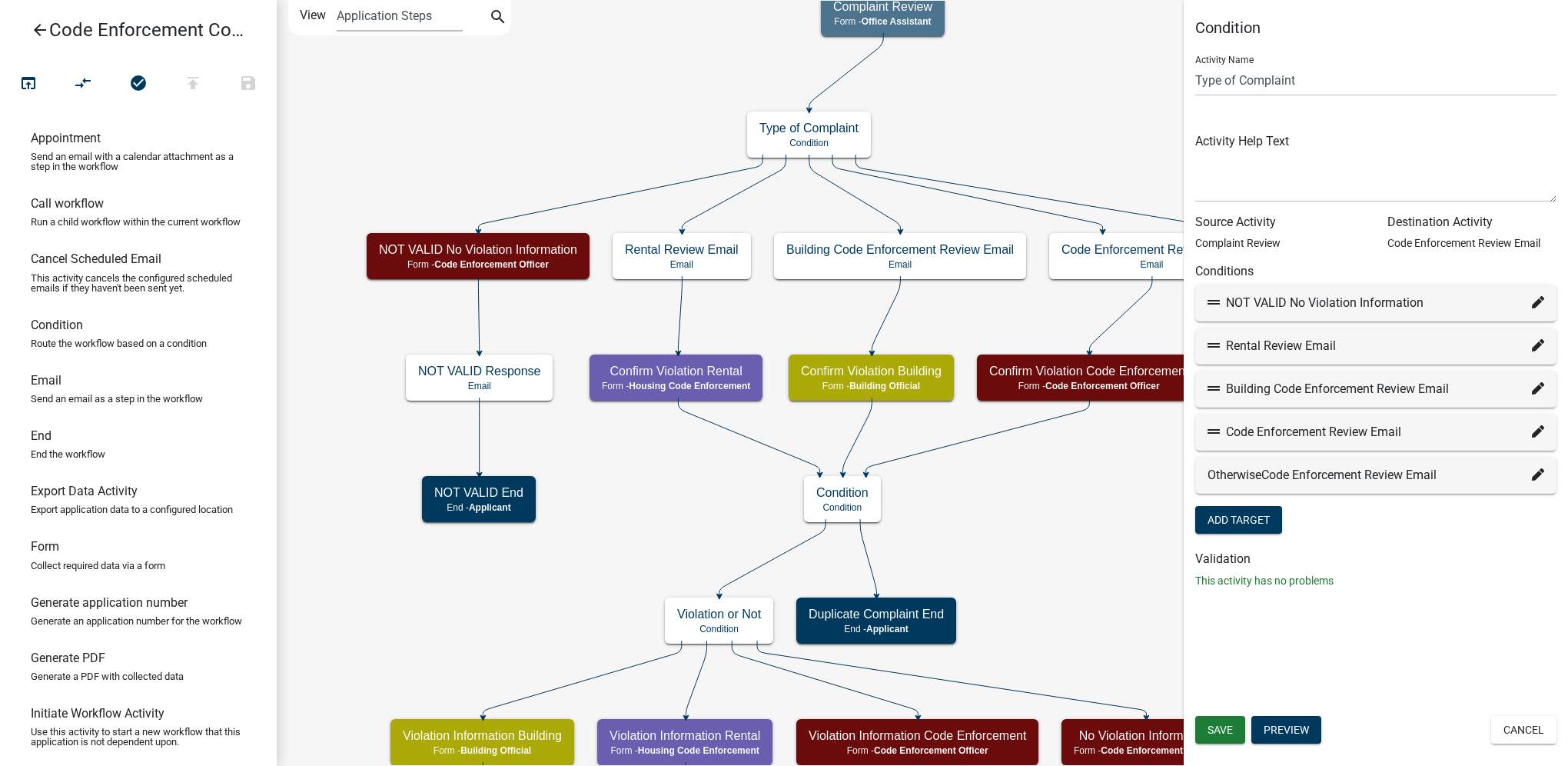
click at [1535, 389] on icon at bounding box center [1539, 389] width 13 height 13
select select "13: 40279380-1801-4678-a963-10e03990b939"
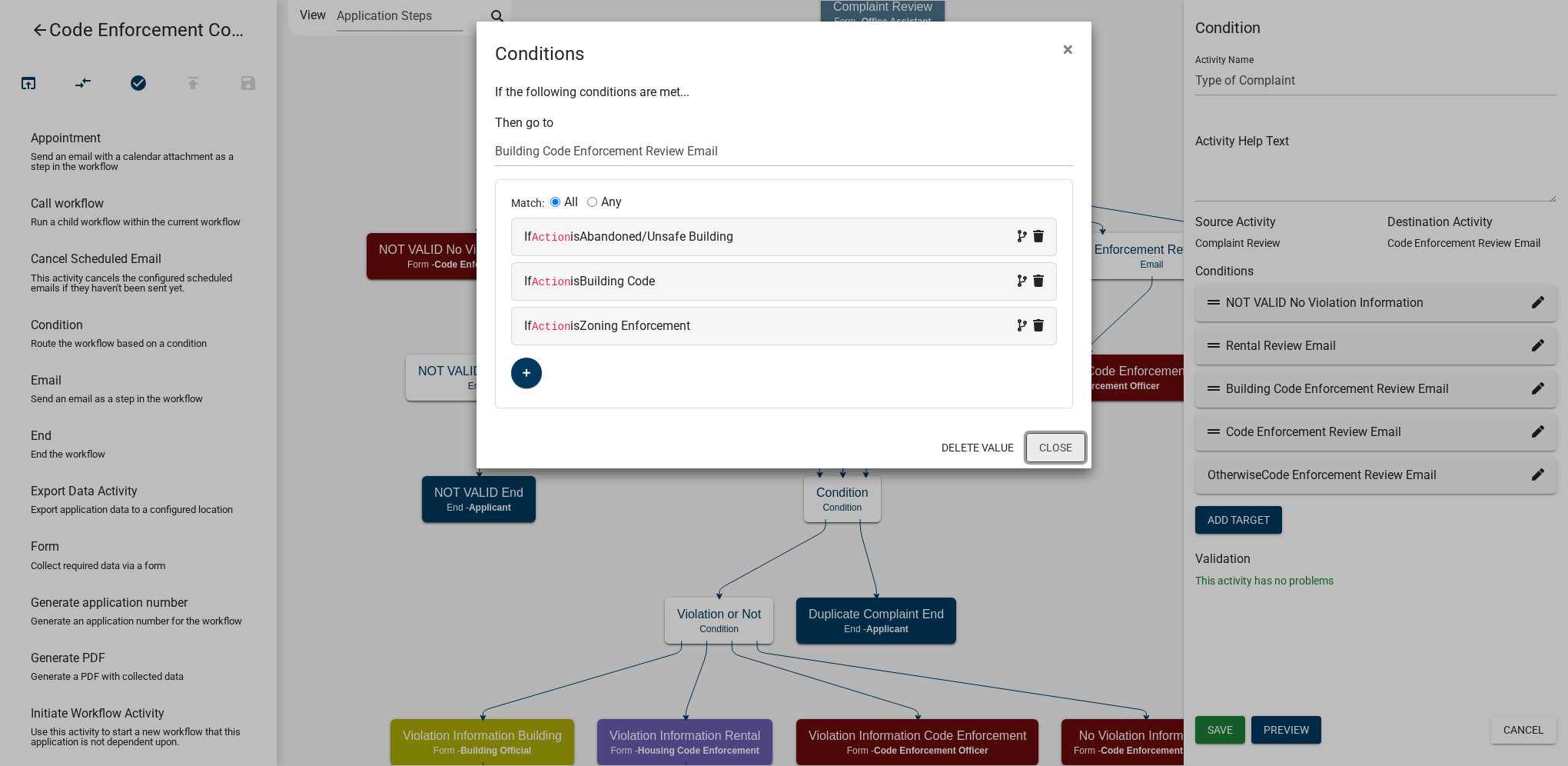
click at [1057, 446] on button "Close" at bounding box center [1056, 447] width 59 height 29
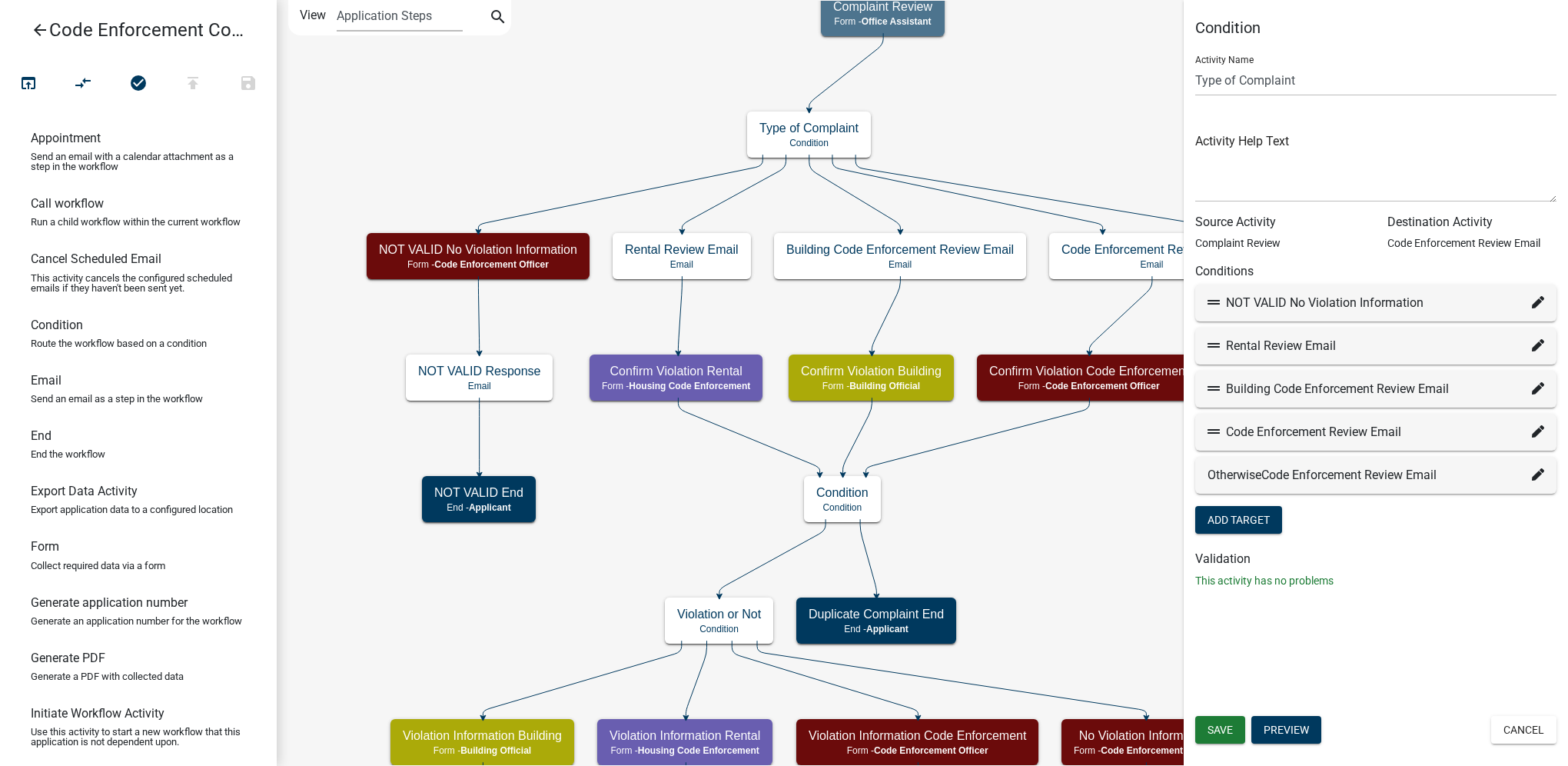
click at [1534, 438] on fa-icon at bounding box center [1539, 432] width 13 height 18
select select "12: d7f02a9d-edca-49cd-880e-227d51a0610e"
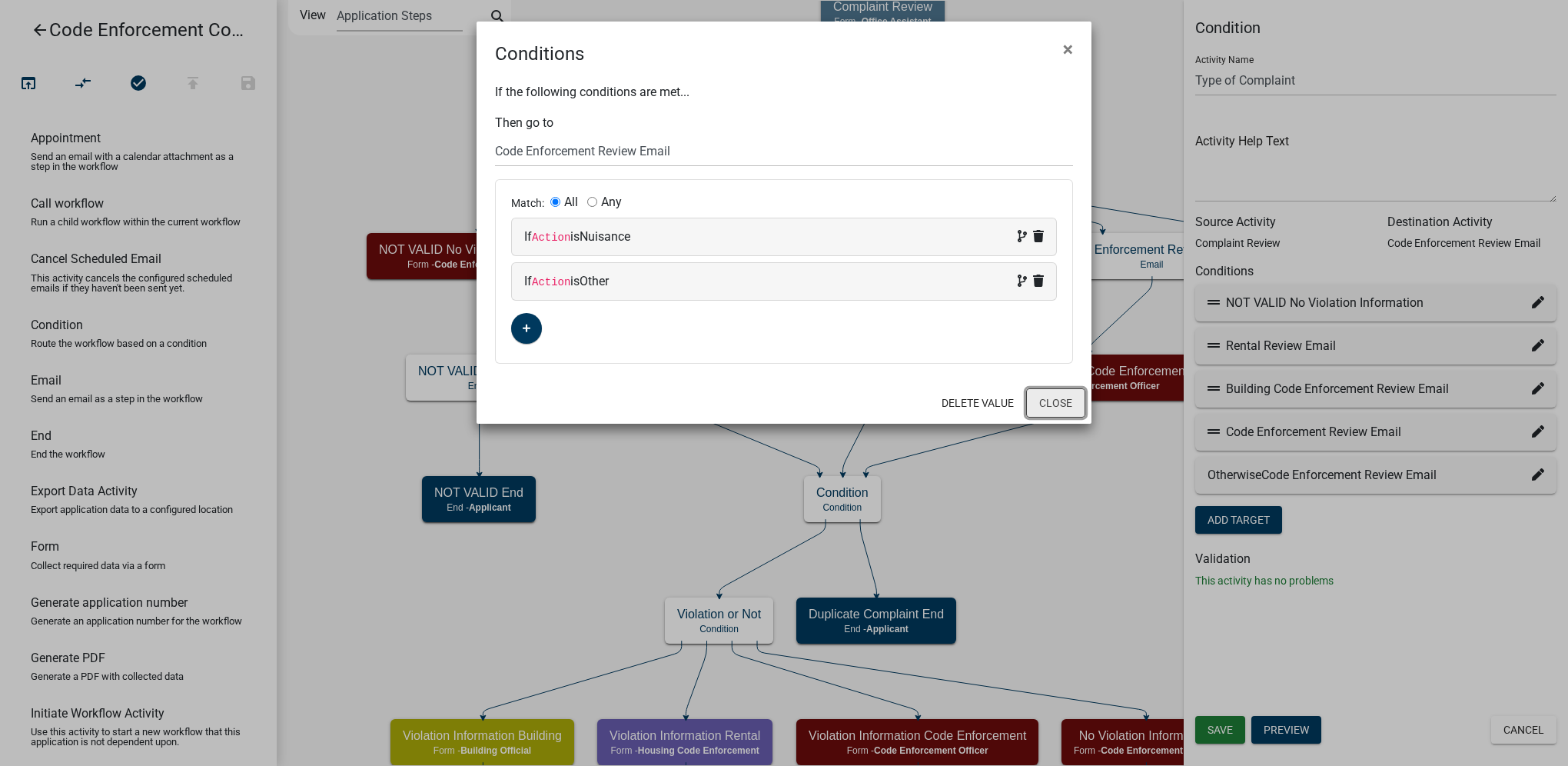
click at [1052, 412] on button "Close" at bounding box center [1056, 403] width 59 height 29
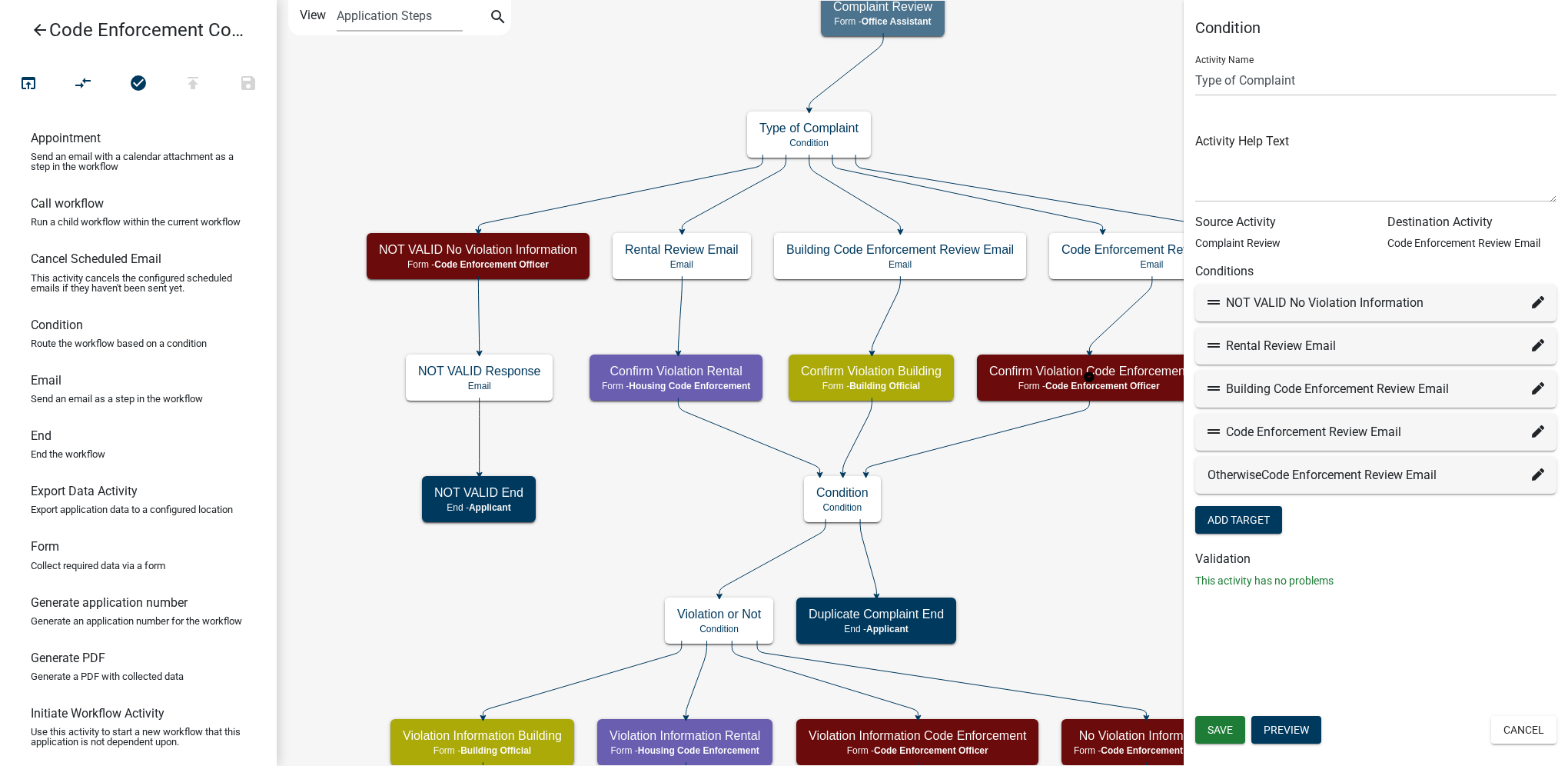
click at [1531, 391] on div "Building Code Enforcement Review Email" at bounding box center [1376, 389] width 336 height 18
click at [1535, 391] on icon at bounding box center [1539, 389] width 13 height 13
select select "13: 40279380-1801-4678-a963-10e03990b939"
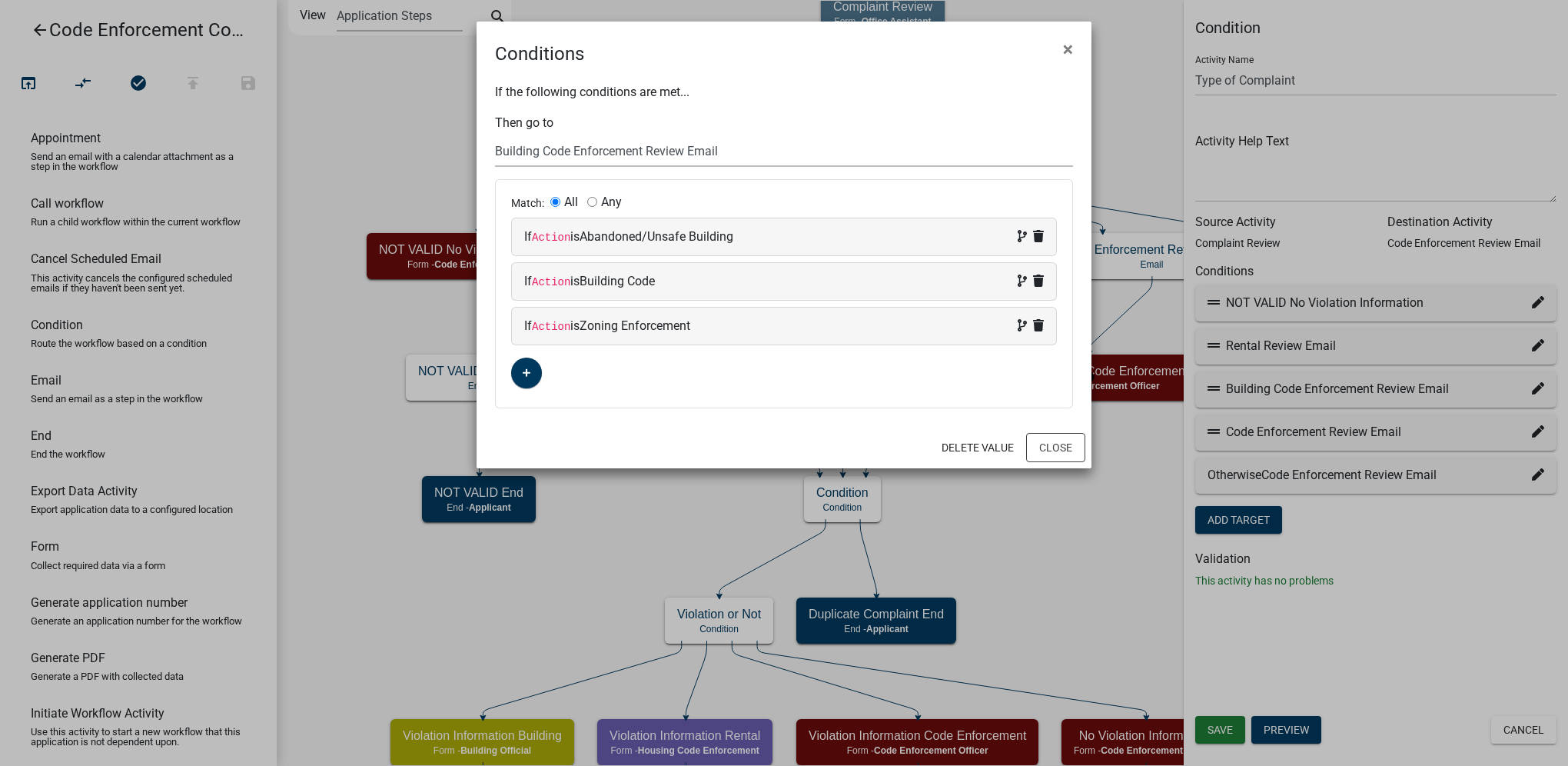
click at [760, 157] on select "Choose... Start Parcel search Violation Information Code Enforcement Code Enfor…" at bounding box center [784, 151] width 578 height 32
click at [785, 63] on div "Conditions ×" at bounding box center [784, 44] width 615 height 46
click at [1064, 53] on span "×" at bounding box center [1068, 49] width 10 height 21
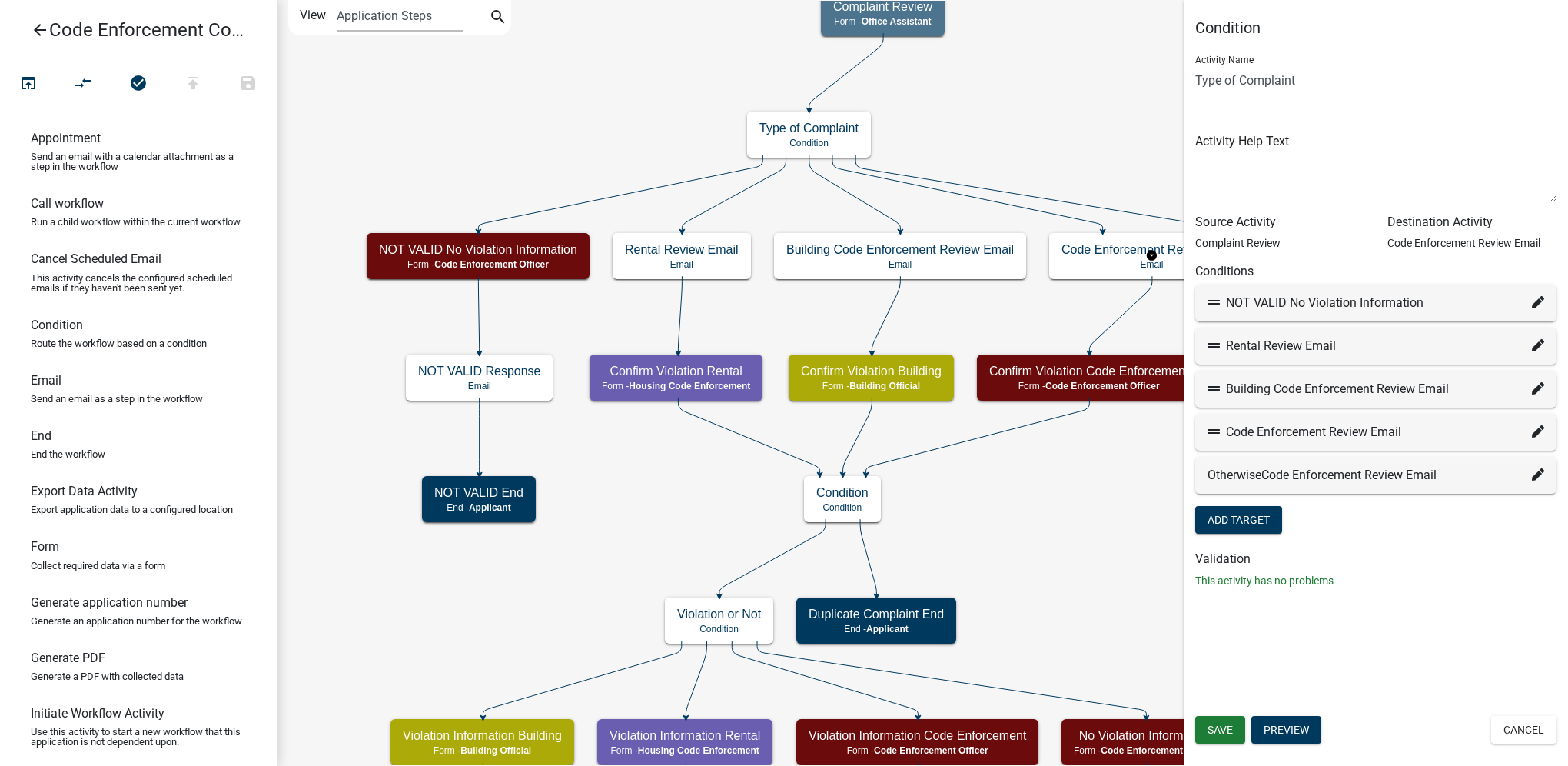
click at [1540, 386] on icon at bounding box center [1539, 389] width 13 height 13
select select "13: 40279380-1801-4678-a963-10e03990b939"
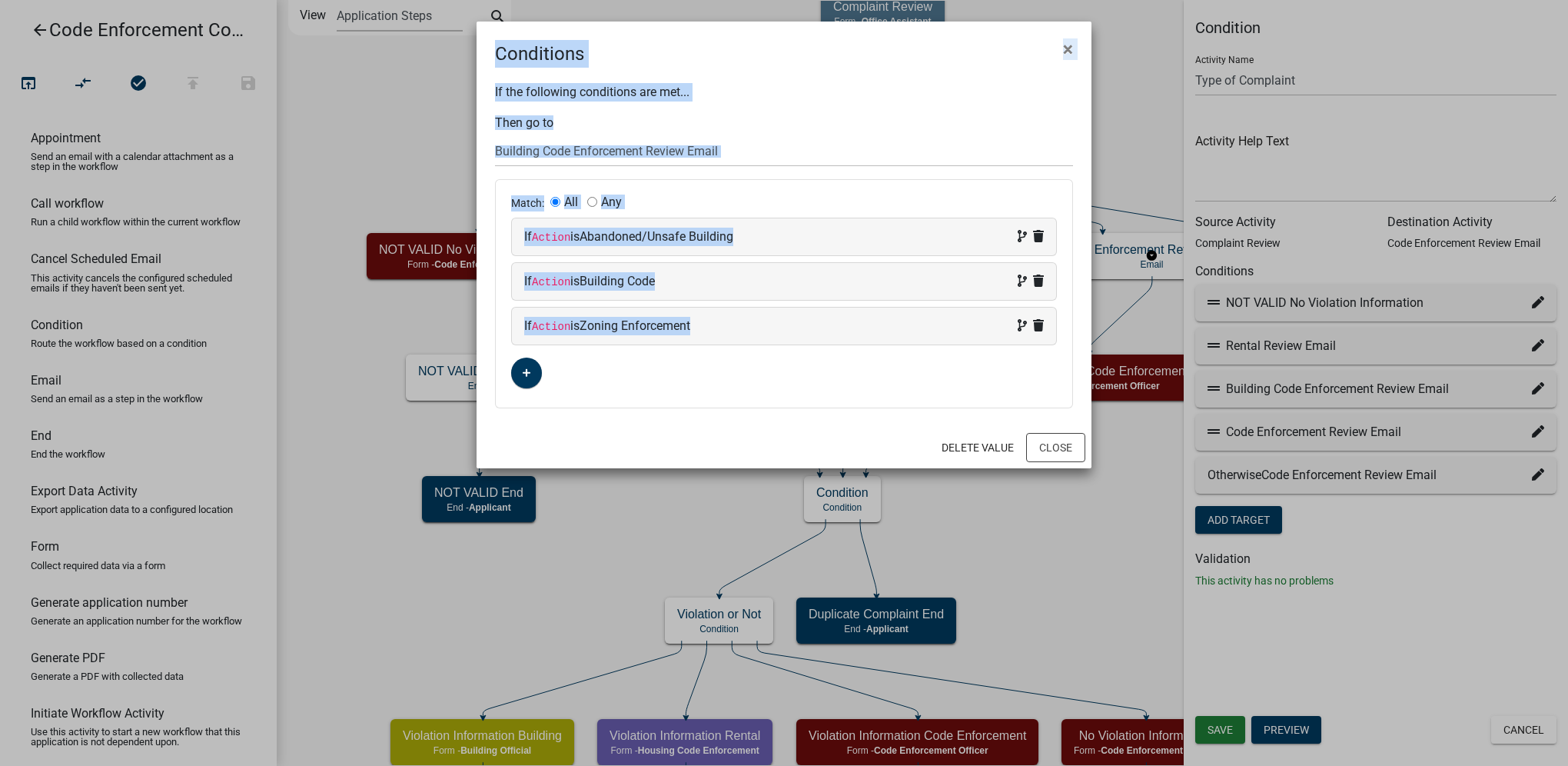
drag, startPoint x: 474, startPoint y: 17, endPoint x: 838, endPoint y: 340, distance: 486.6
click at [838, 340] on ngb-modal-window "Conditions × If the following conditions are met... Then go to Choose... Start …" at bounding box center [784, 383] width 1568 height 766
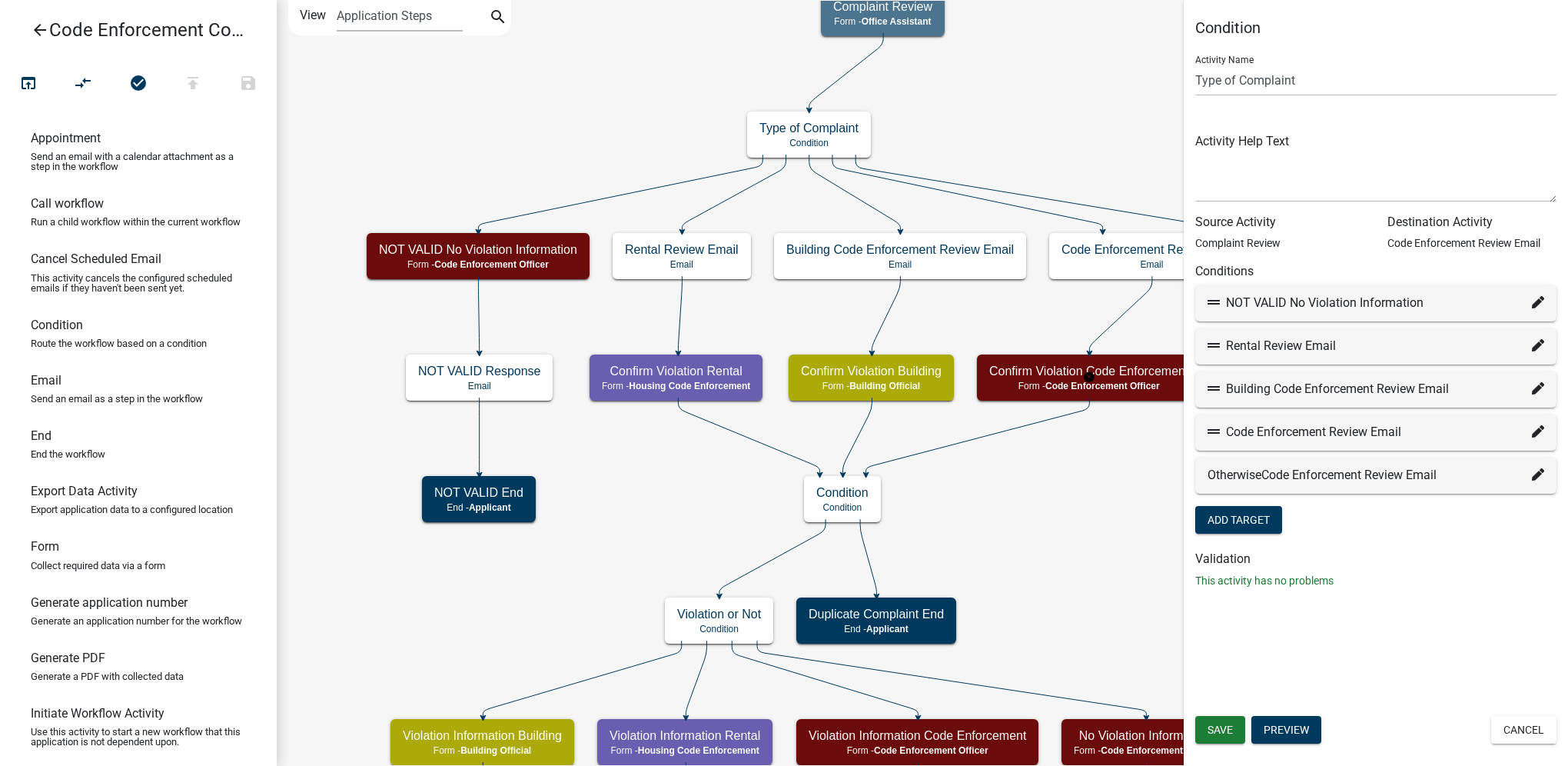
click at [1537, 385] on icon at bounding box center [1539, 389] width 13 height 13
select select "13: 40279380-1801-4678-a963-10e03990b939"
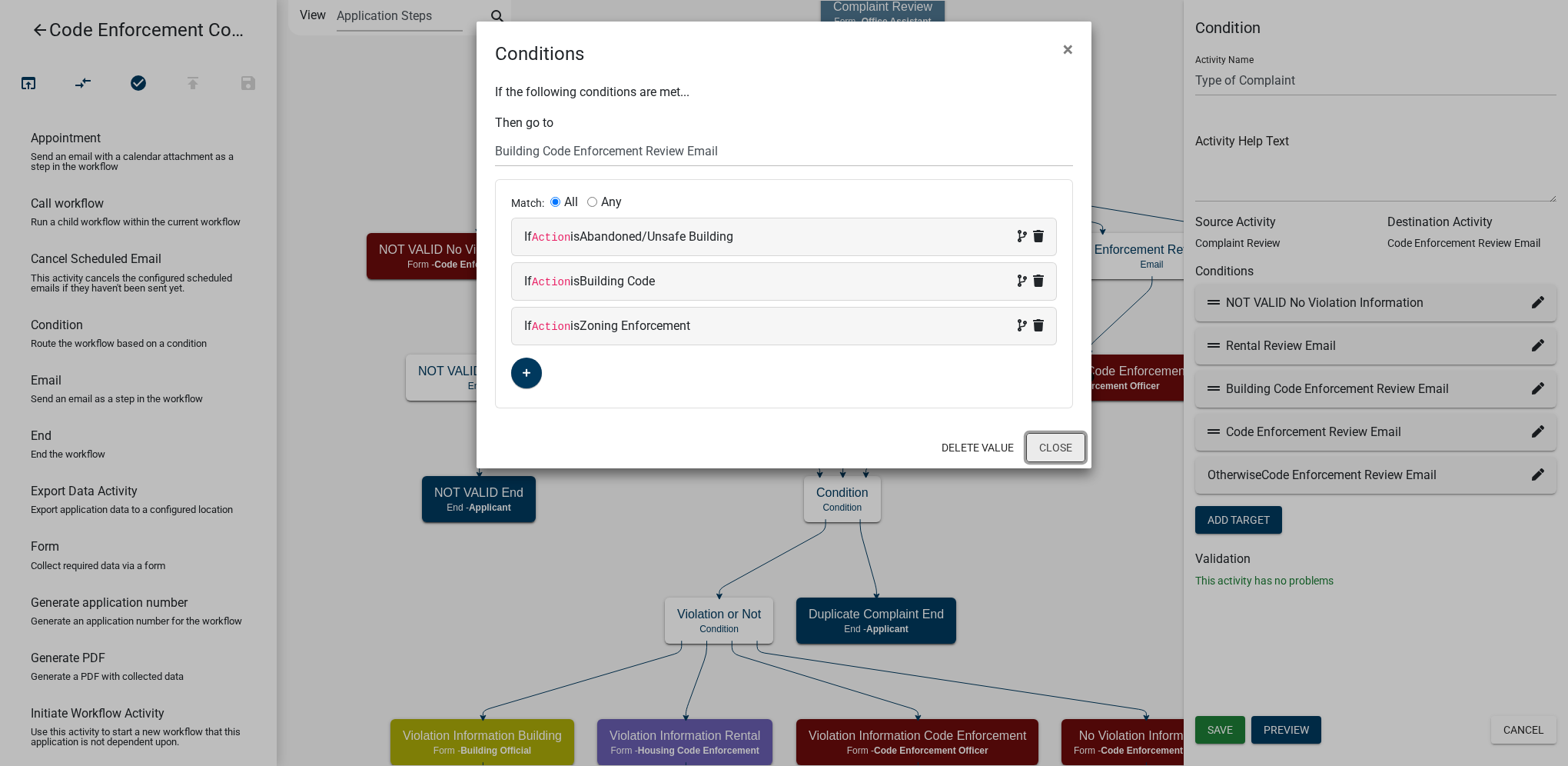
click at [1055, 452] on button "Close" at bounding box center [1056, 447] width 59 height 29
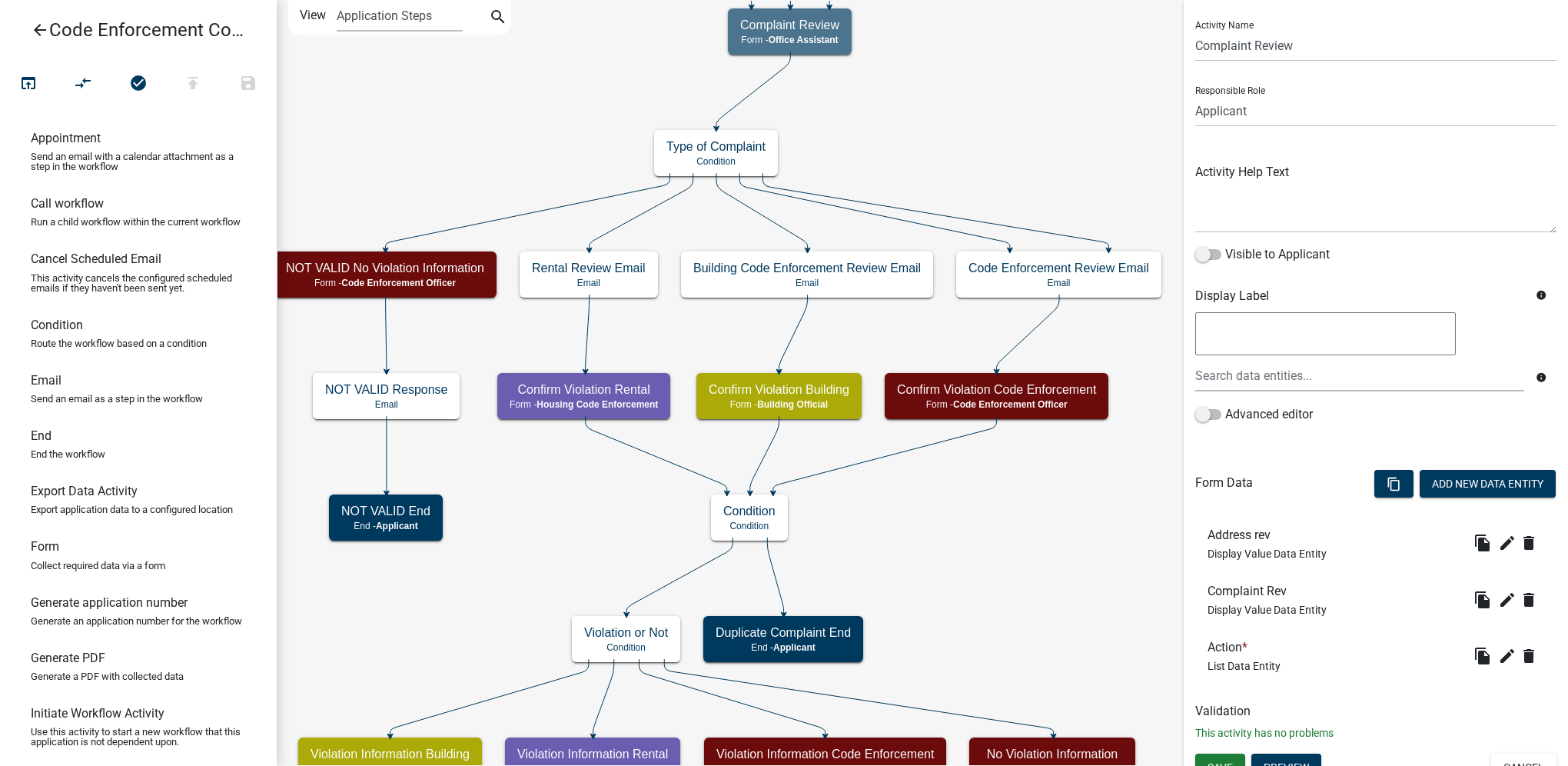
scroll to position [52, 0]
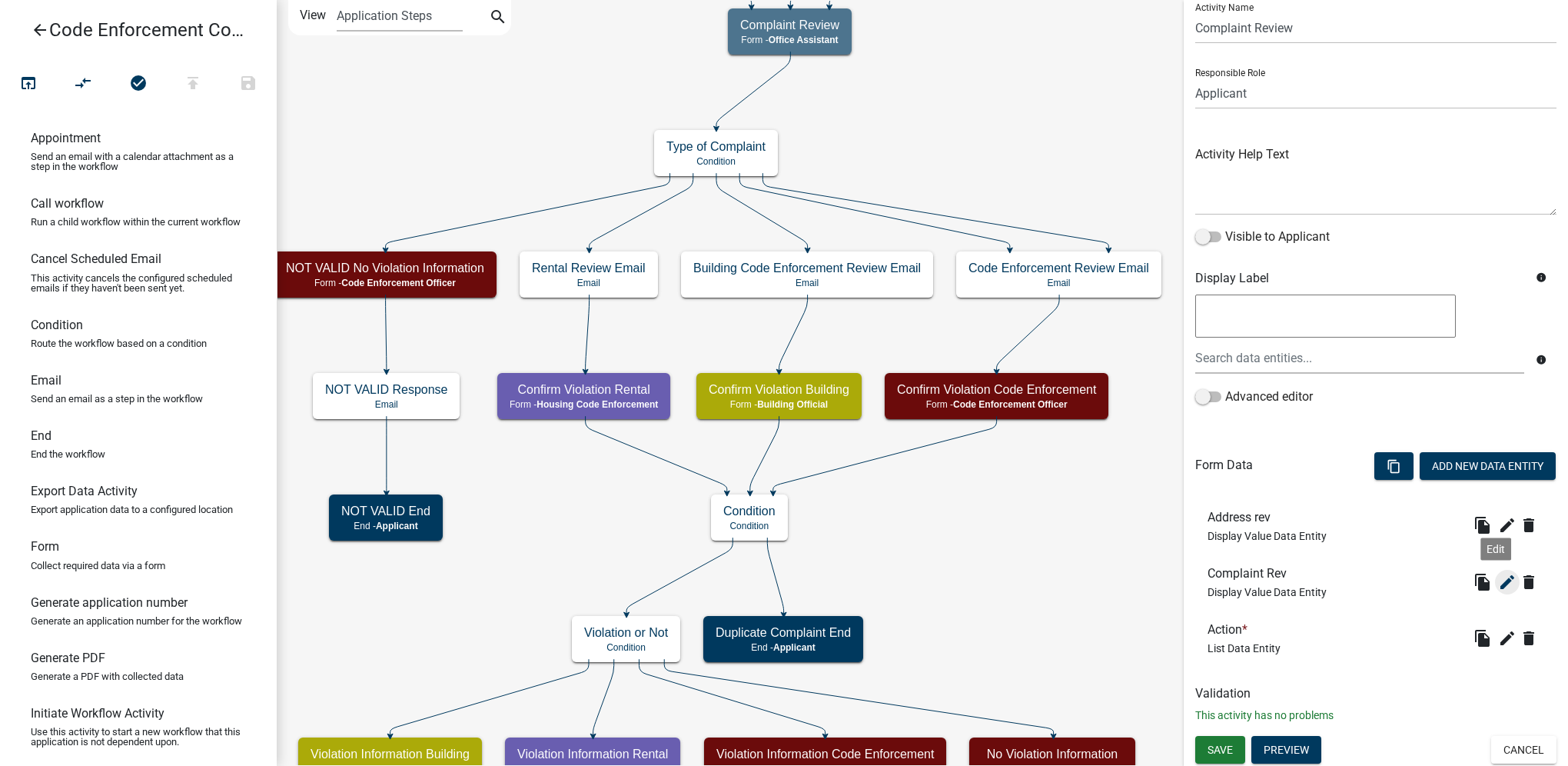
click at [1499, 586] on icon "edit" at bounding box center [1507, 582] width 18 height 18
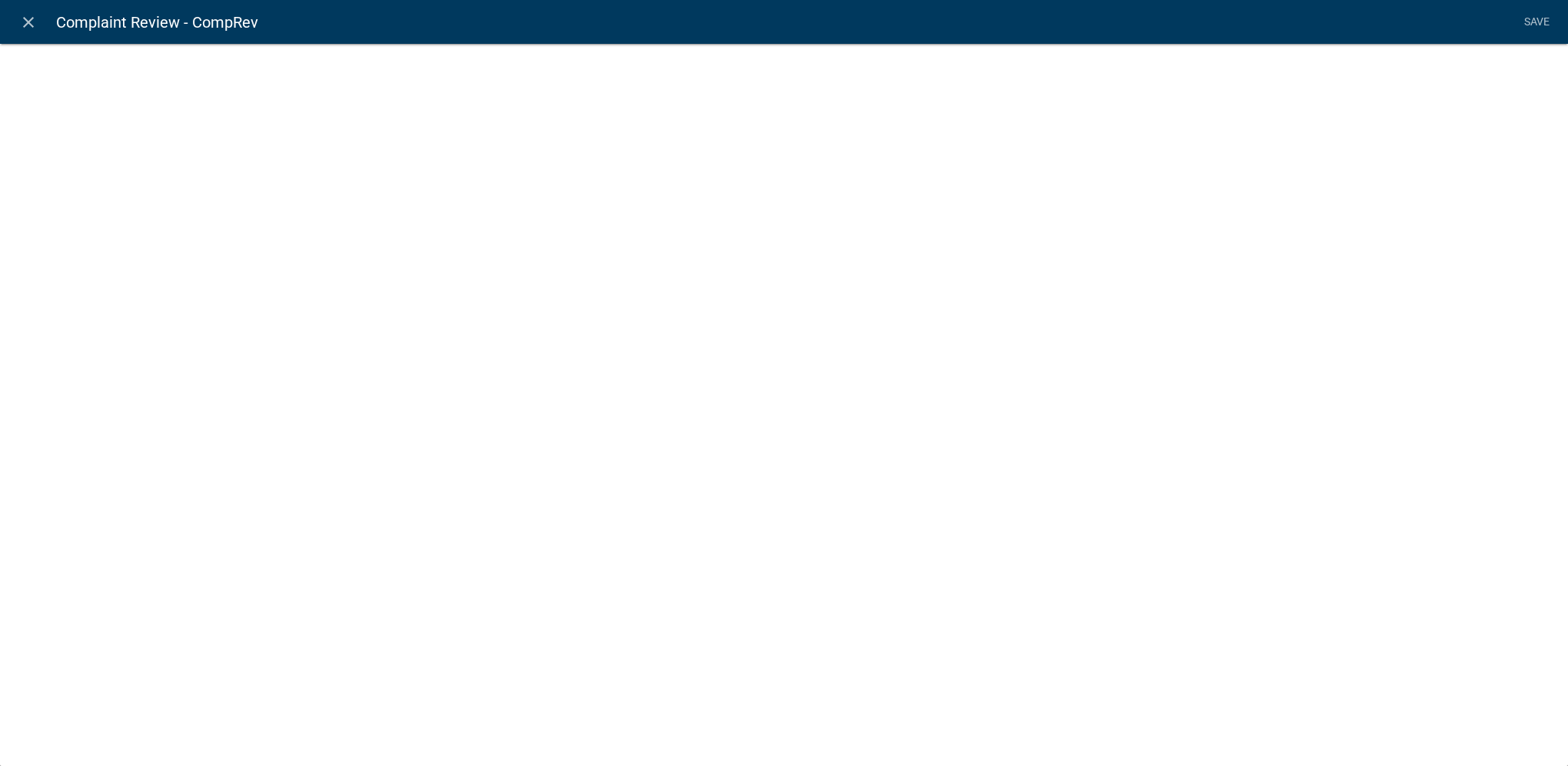
select select "display-entity-value"
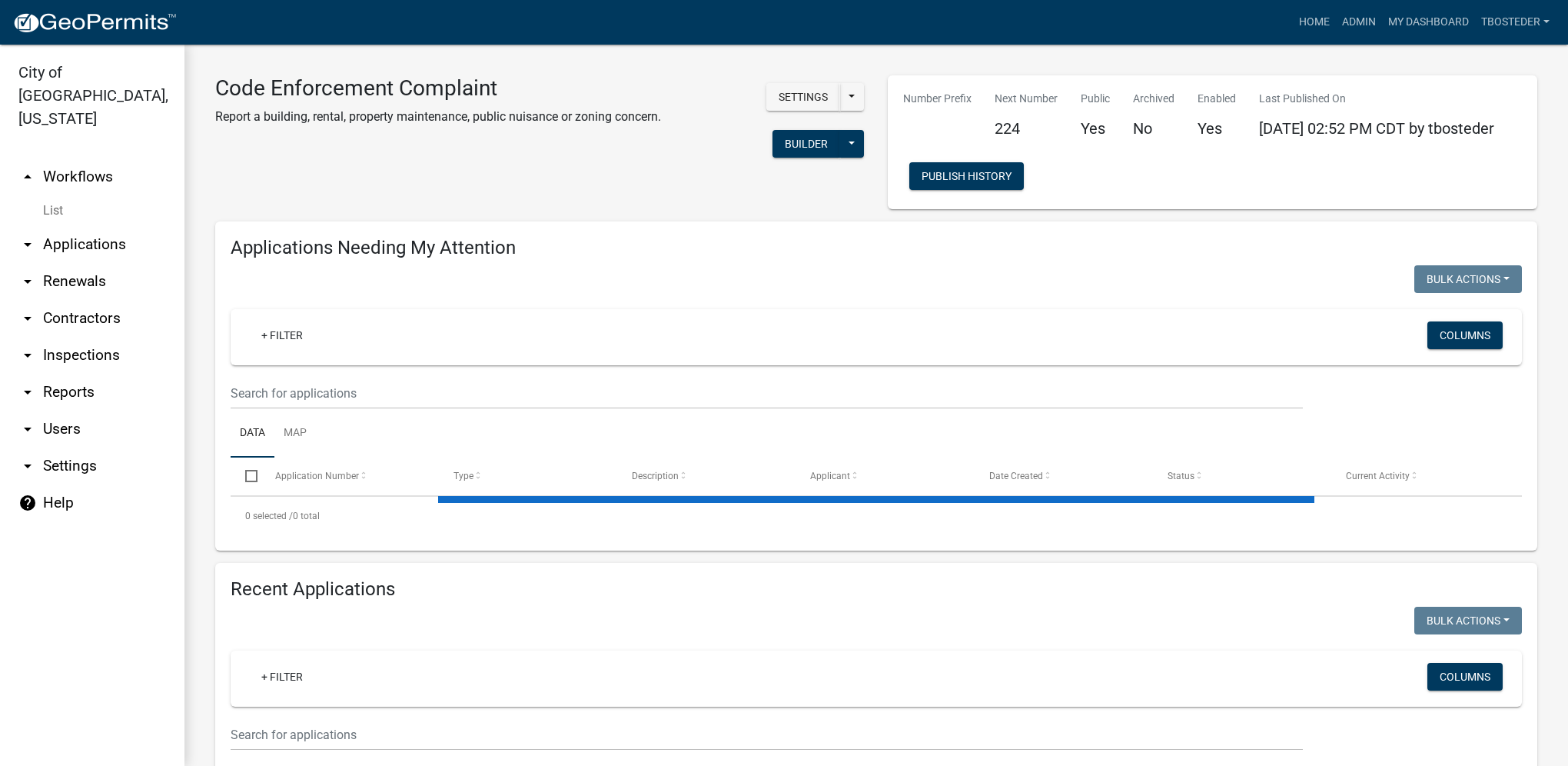
select select "1: 25"
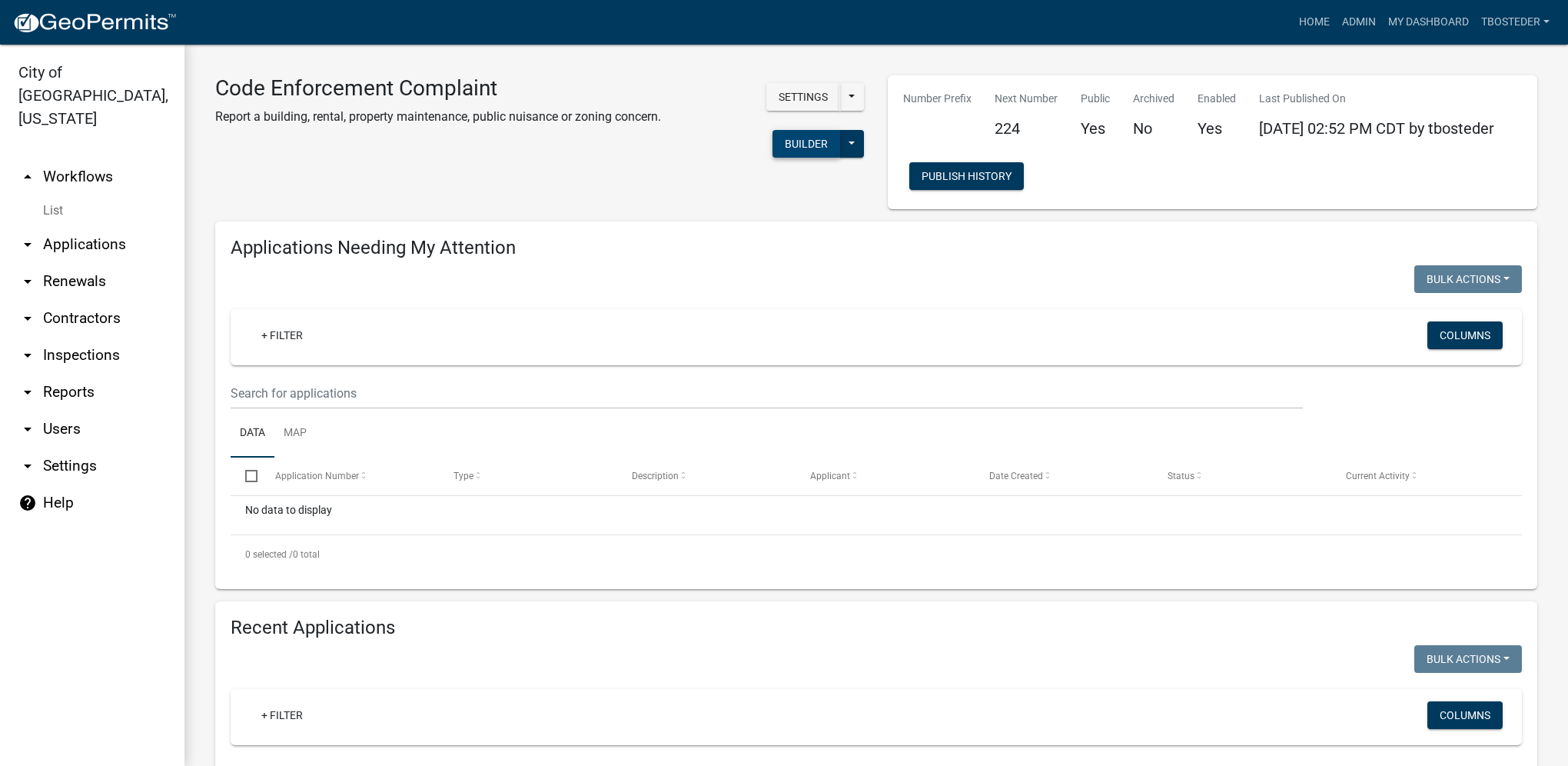
click at [793, 143] on button "Builder" at bounding box center [807, 143] width 68 height 28
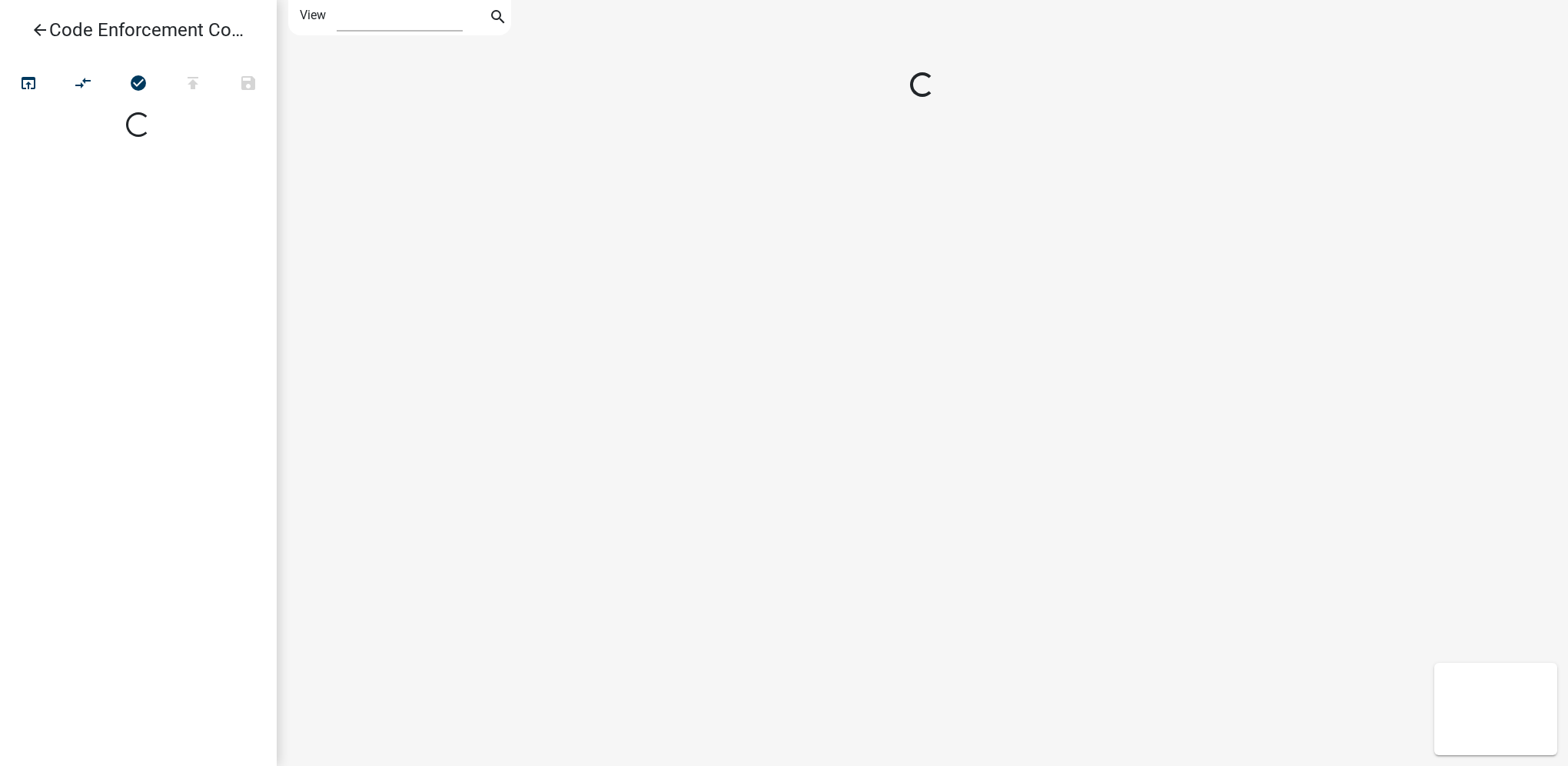
select select "1"
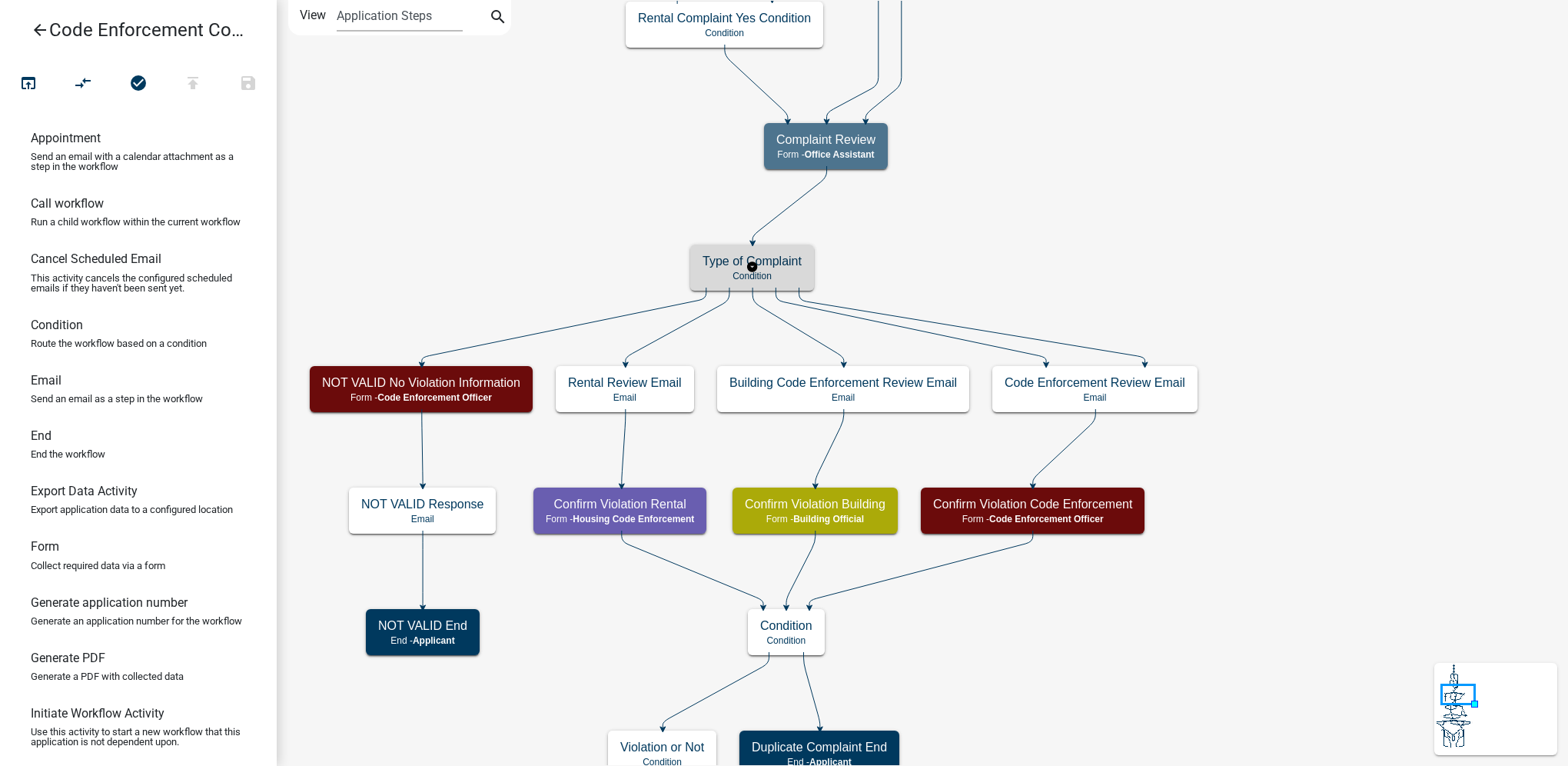
click at [787, 258] on h5 "Type of Complaint" at bounding box center [752, 261] width 99 height 15
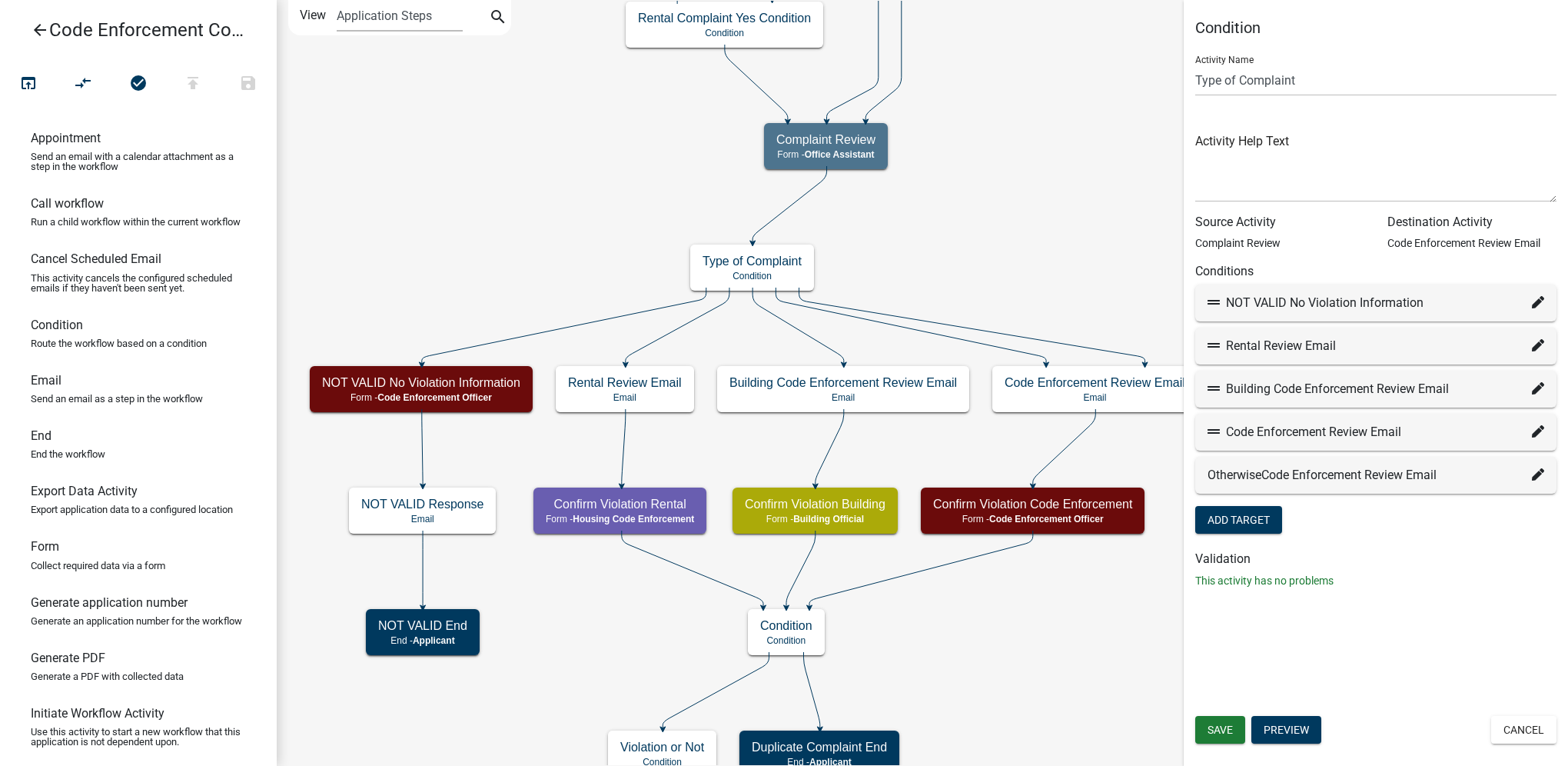
click at [1544, 302] on icon at bounding box center [1539, 303] width 13 height 13
select select "46: a8f2056a-5b4f-49d3-ba2a-fea4808b4544"
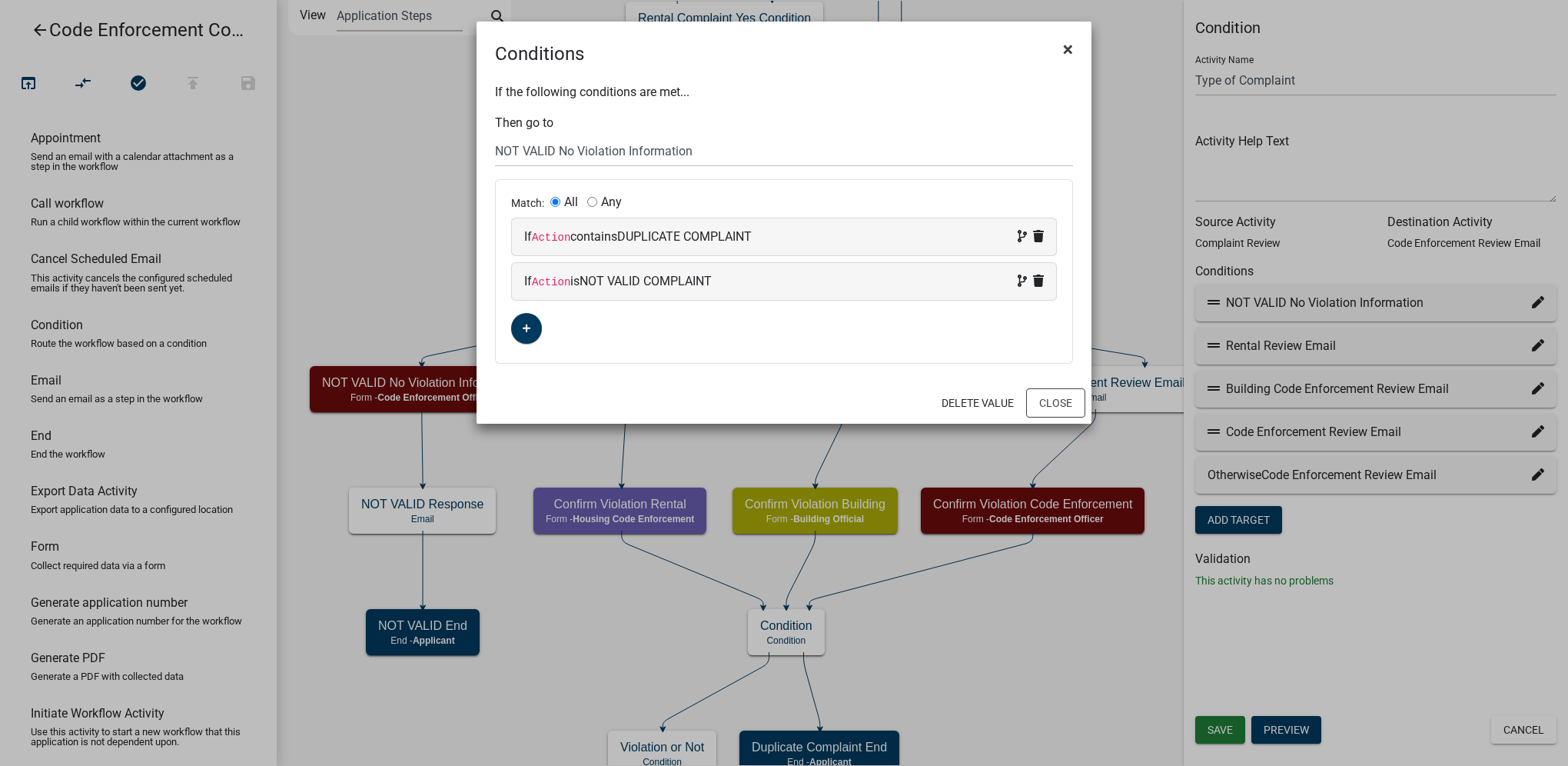
click at [1070, 49] on span "×" at bounding box center [1068, 49] width 10 height 21
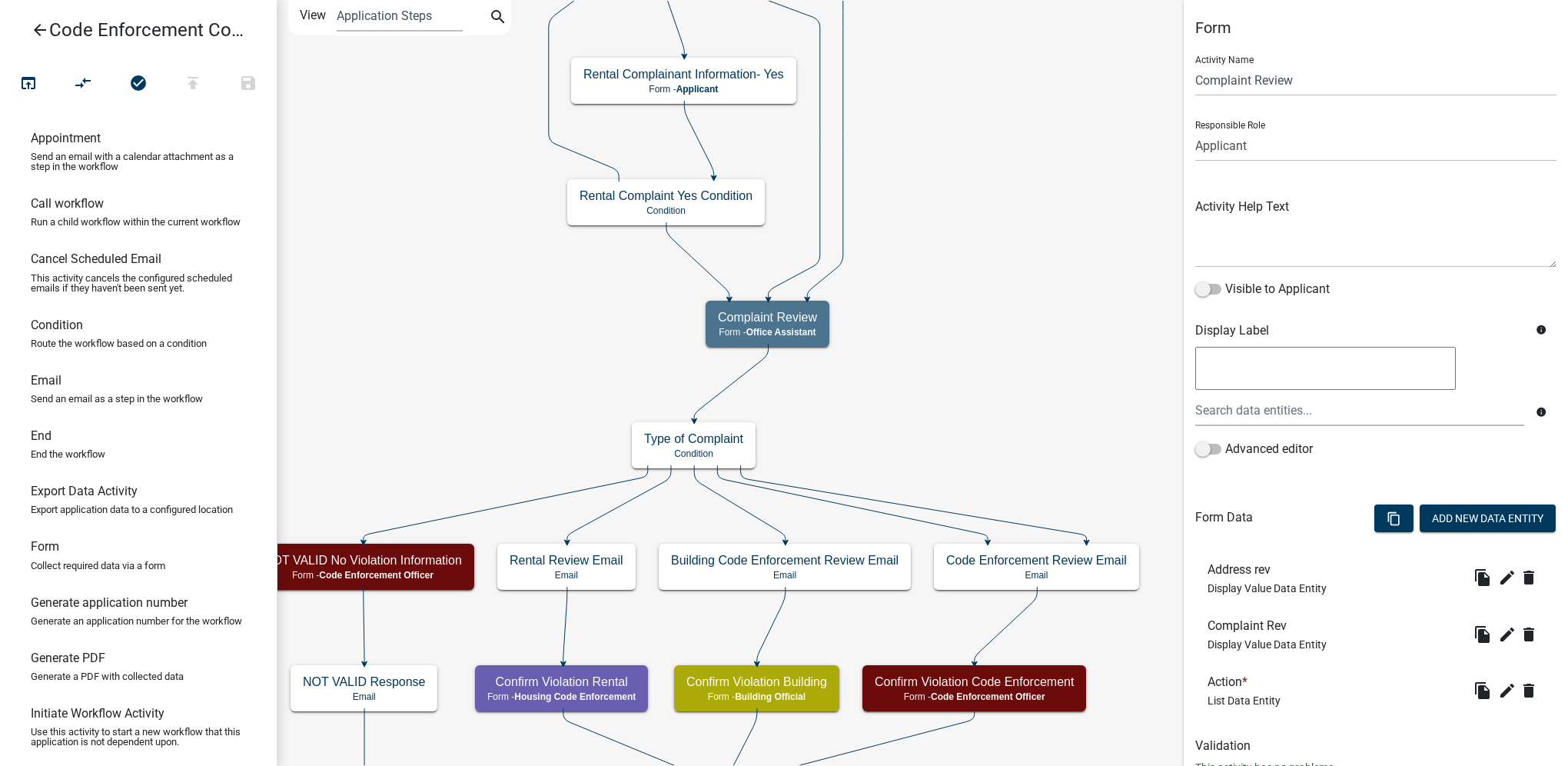
scroll to position [52, 0]
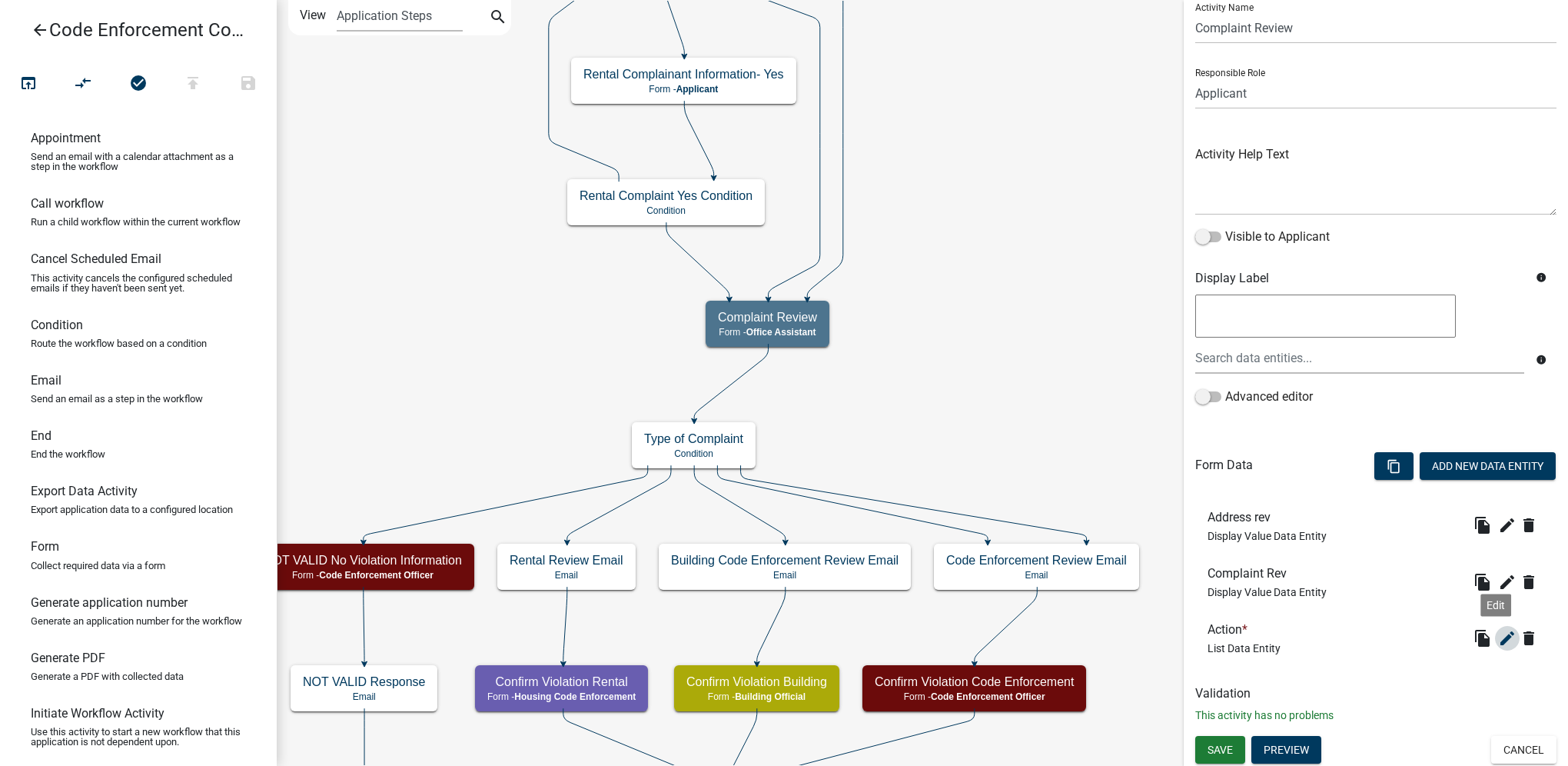
click at [1499, 630] on icon "edit" at bounding box center [1507, 638] width 18 height 18
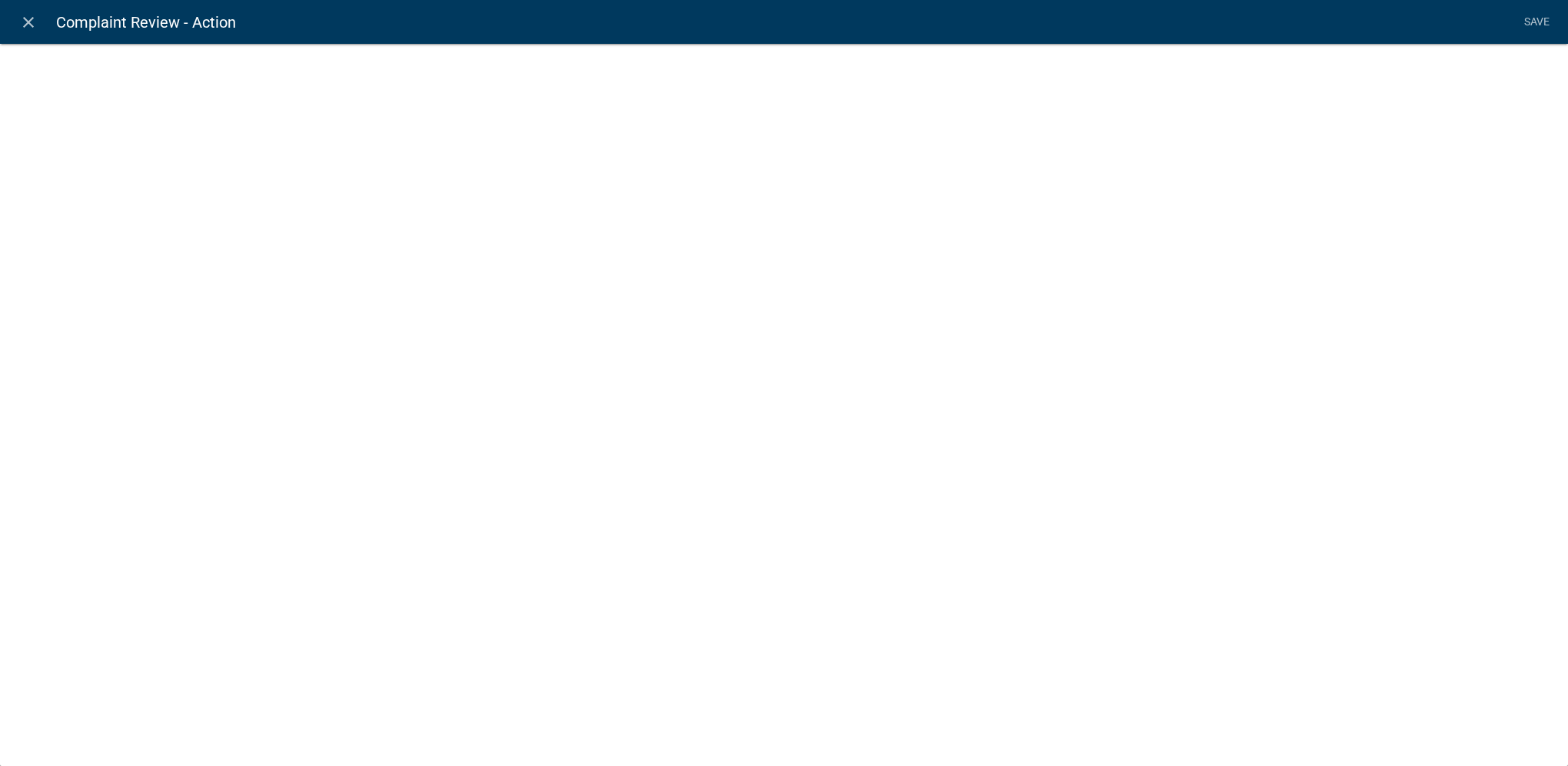
select select "list-data"
select select
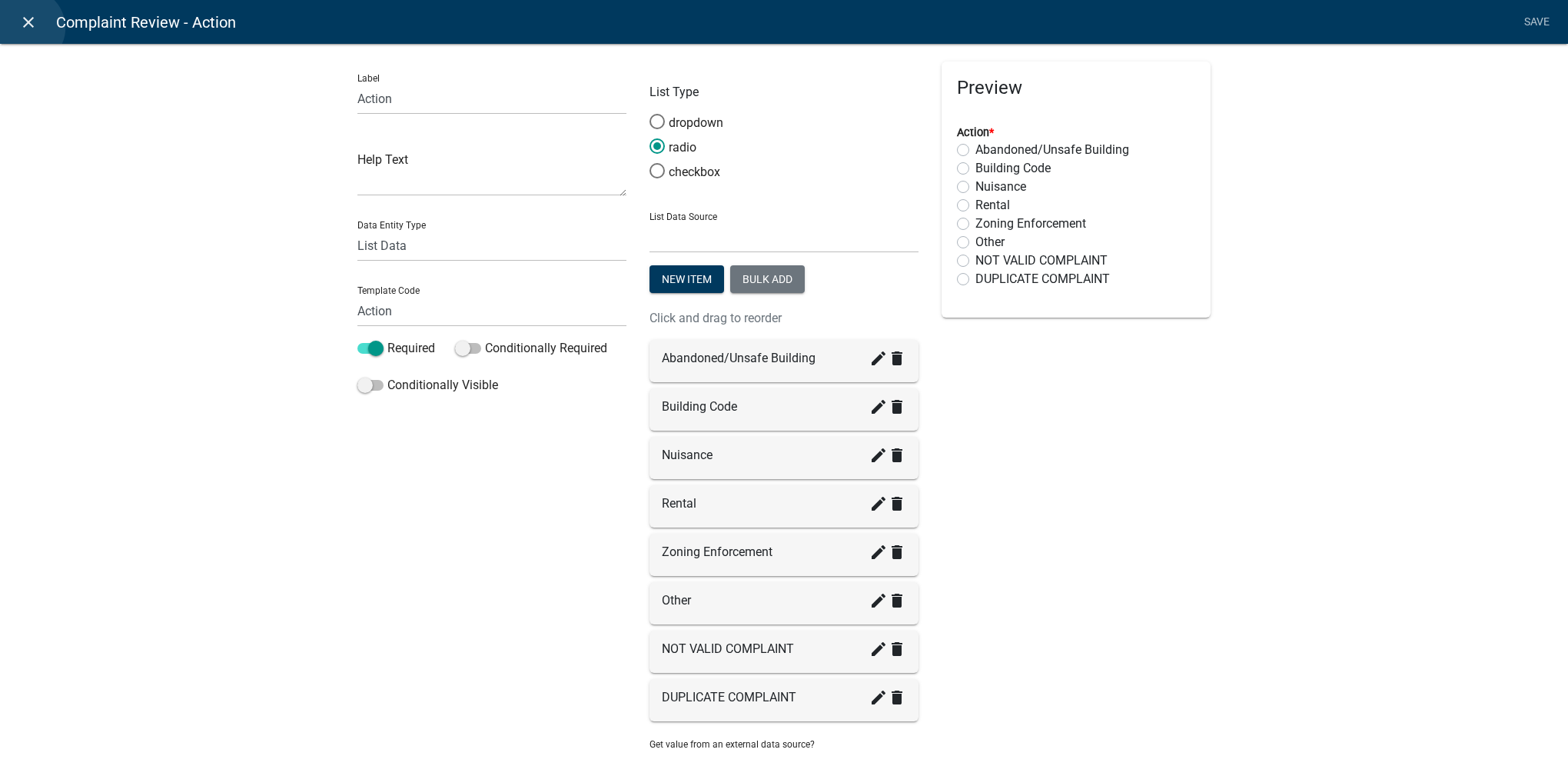
click at [26, 28] on icon "close" at bounding box center [28, 22] width 18 height 18
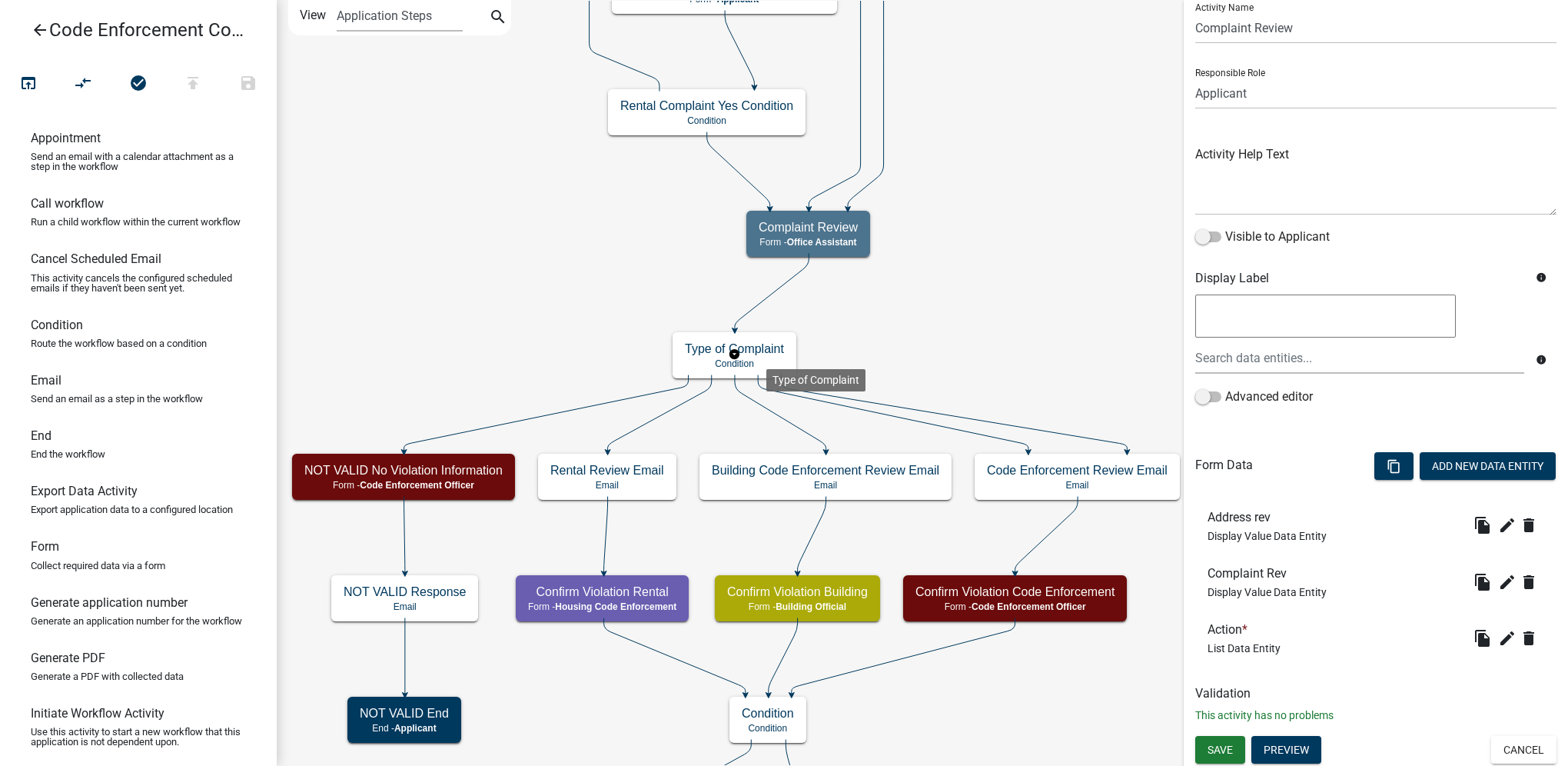
scroll to position [0, 0]
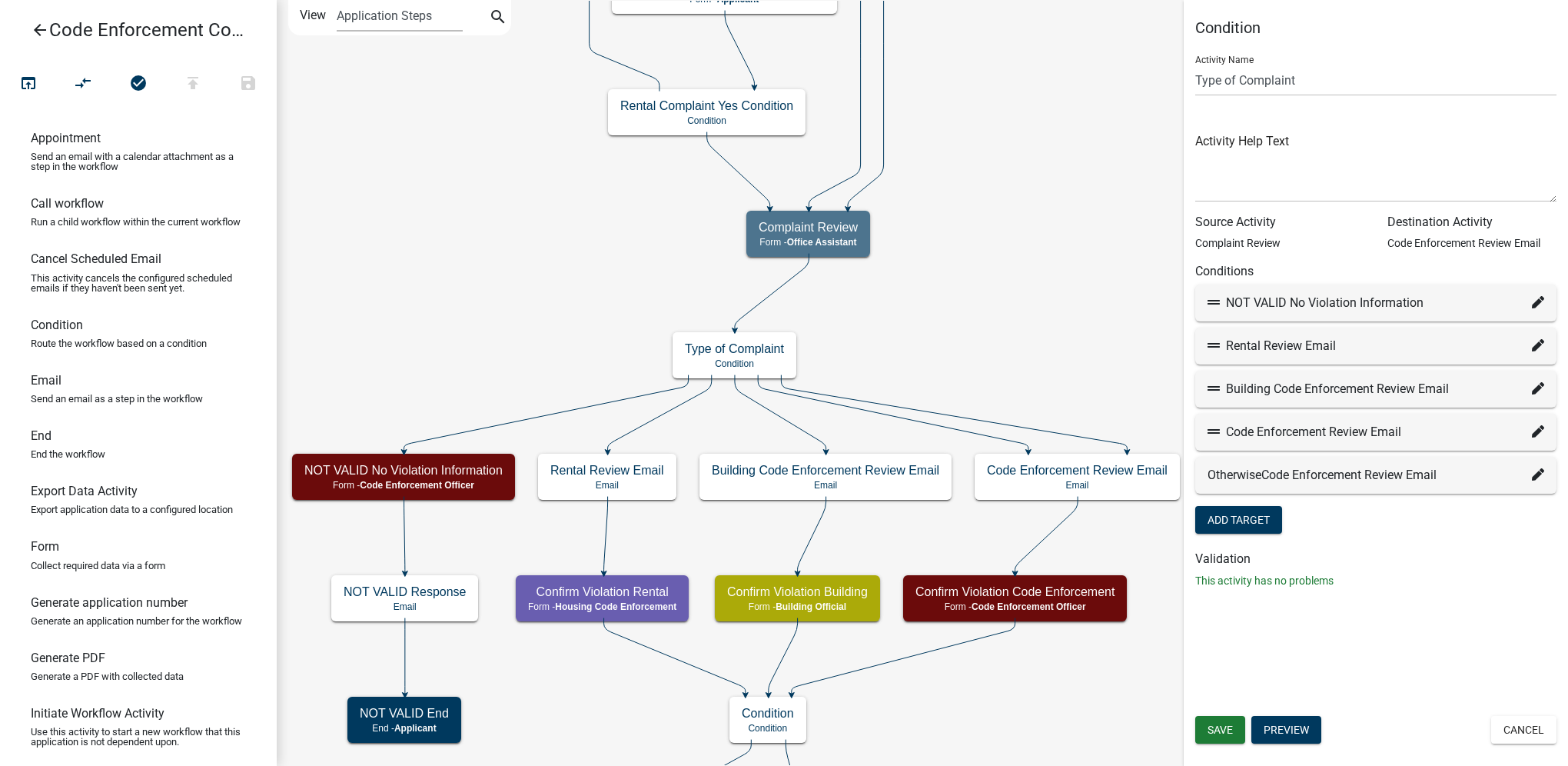
click at [1473, 433] on div "Code Enforcement Review Email" at bounding box center [1376, 432] width 336 height 18
click at [1544, 429] on icon at bounding box center [1539, 432] width 13 height 13
select select "12: d7f02a9d-edca-49cd-880e-227d51a0610e"
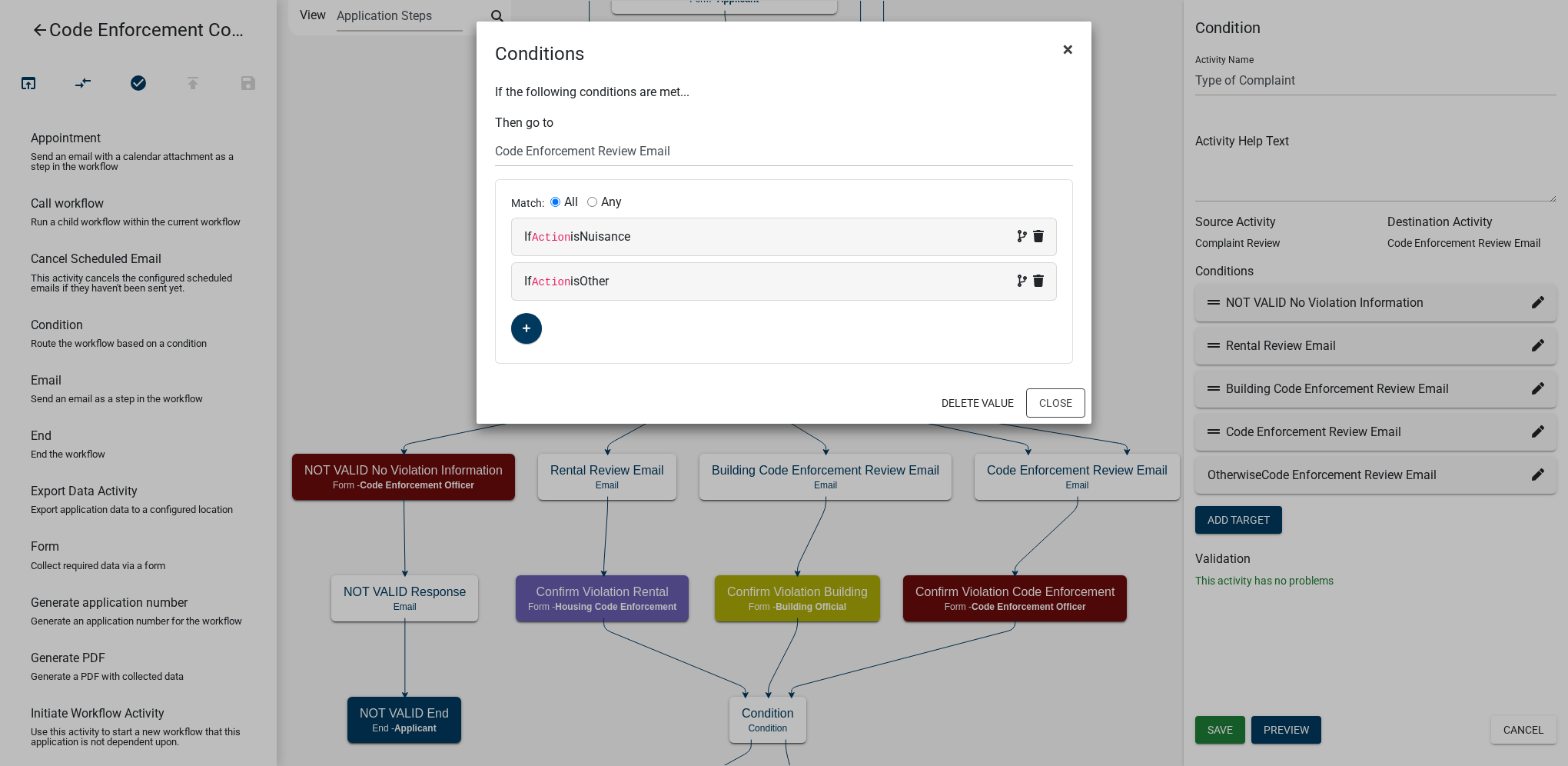
click at [1065, 45] on span "×" at bounding box center [1068, 49] width 10 height 21
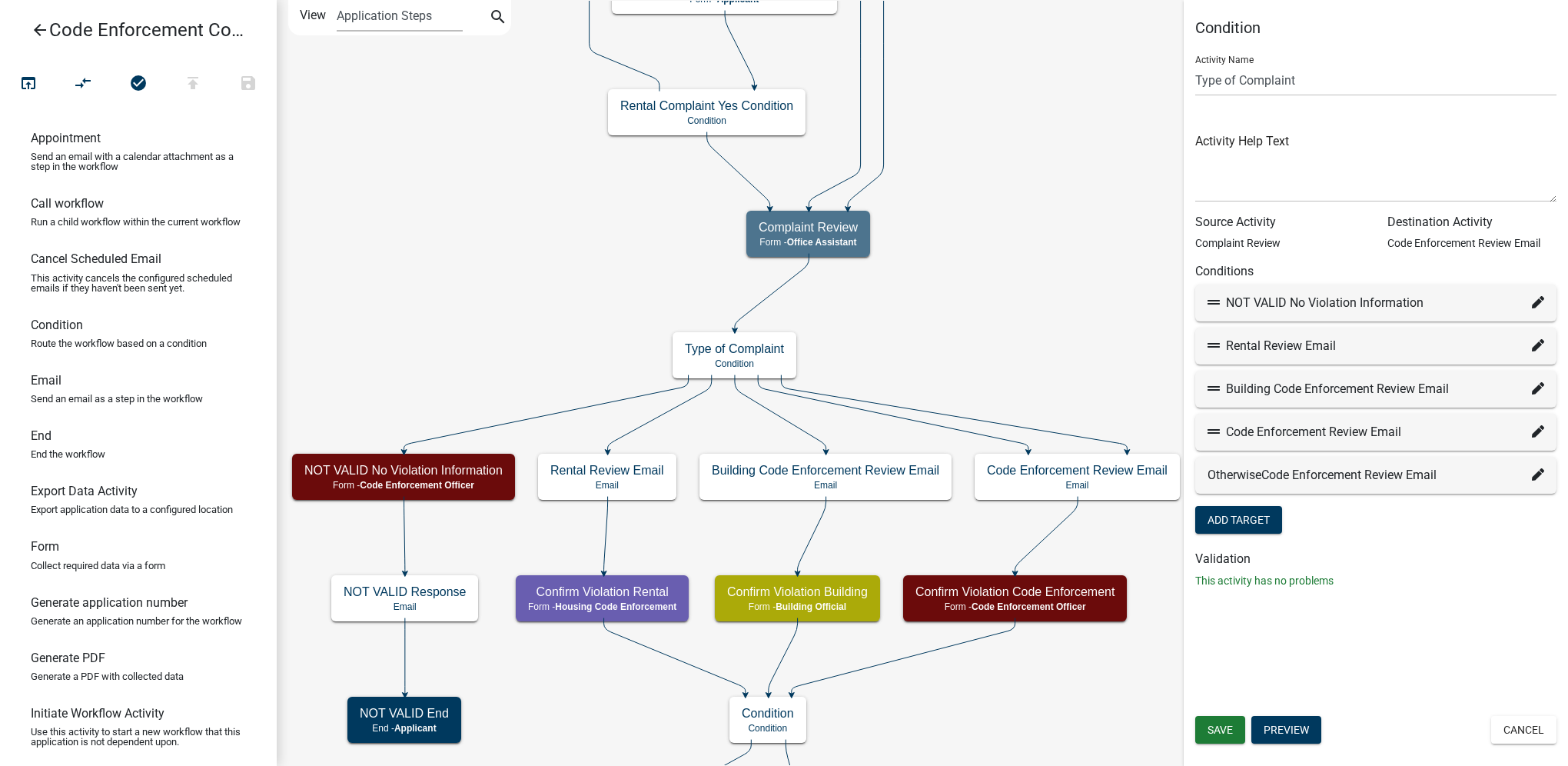
click at [1537, 478] on icon at bounding box center [1539, 474] width 13 height 13
select select "12: d7f02a9d-edca-49cd-880e-227d51a0610e"
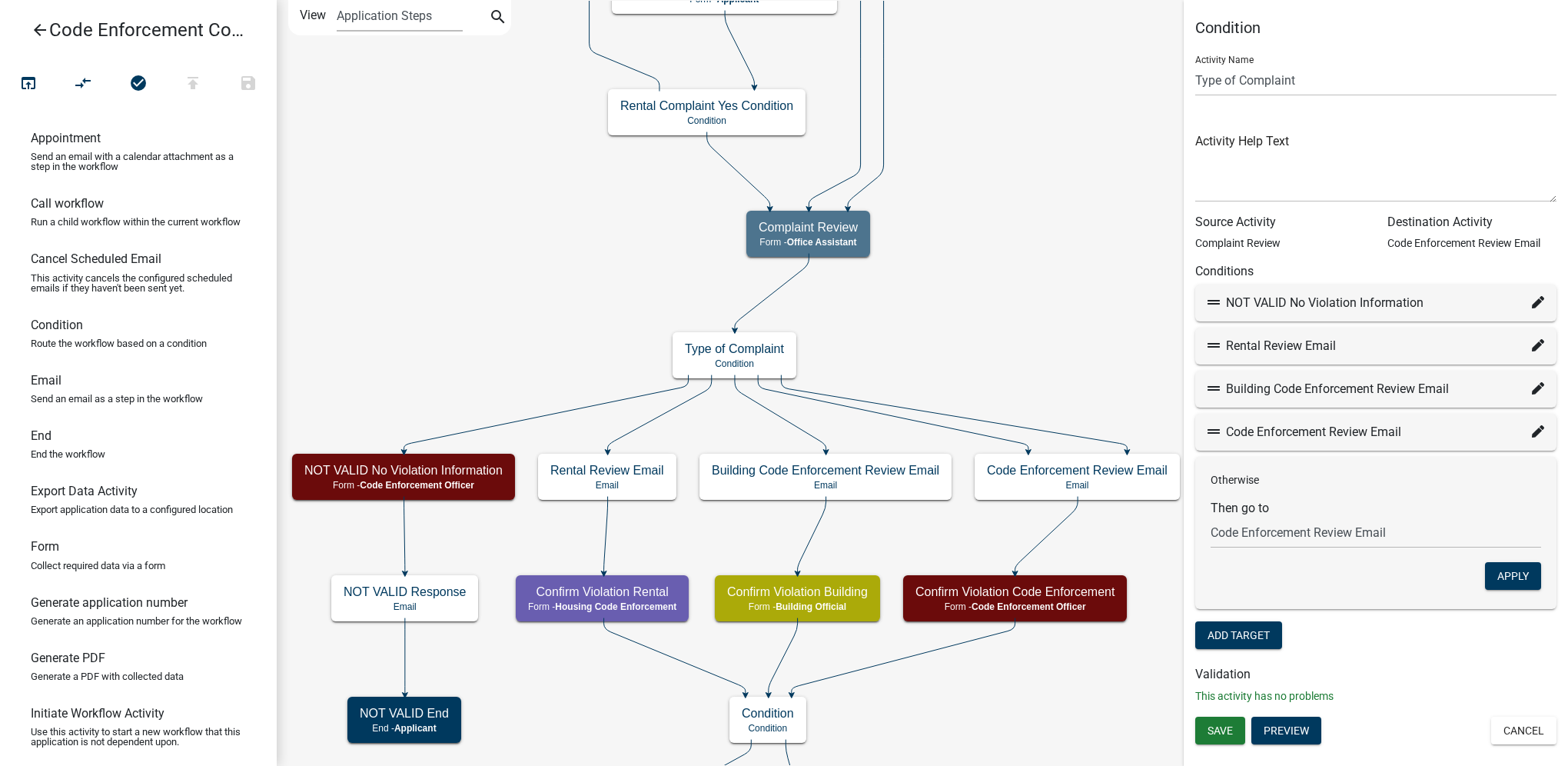
click at [1477, 640] on form "Activity Name Type of Complaint Activity Help Text Source Activity Complaint Re…" at bounding box center [1376, 348] width 362 height 610
click at [1513, 586] on button "Apply" at bounding box center [1513, 575] width 56 height 28
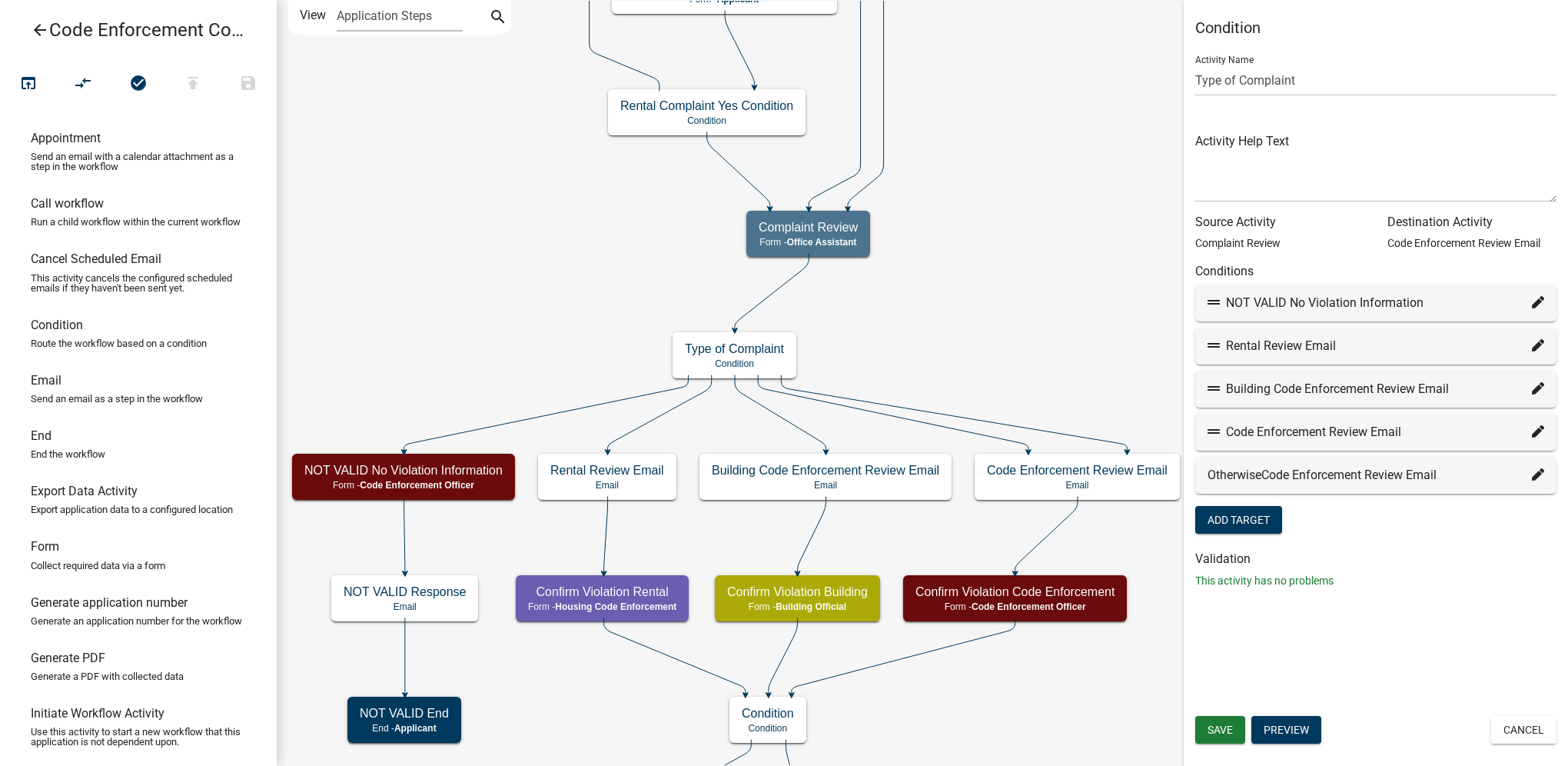
click at [1273, 481] on span "Code Enforcement Review Email" at bounding box center [1349, 474] width 175 height 15
drag, startPoint x: 1273, startPoint y: 481, endPoint x: 1359, endPoint y: 554, distance: 112.8
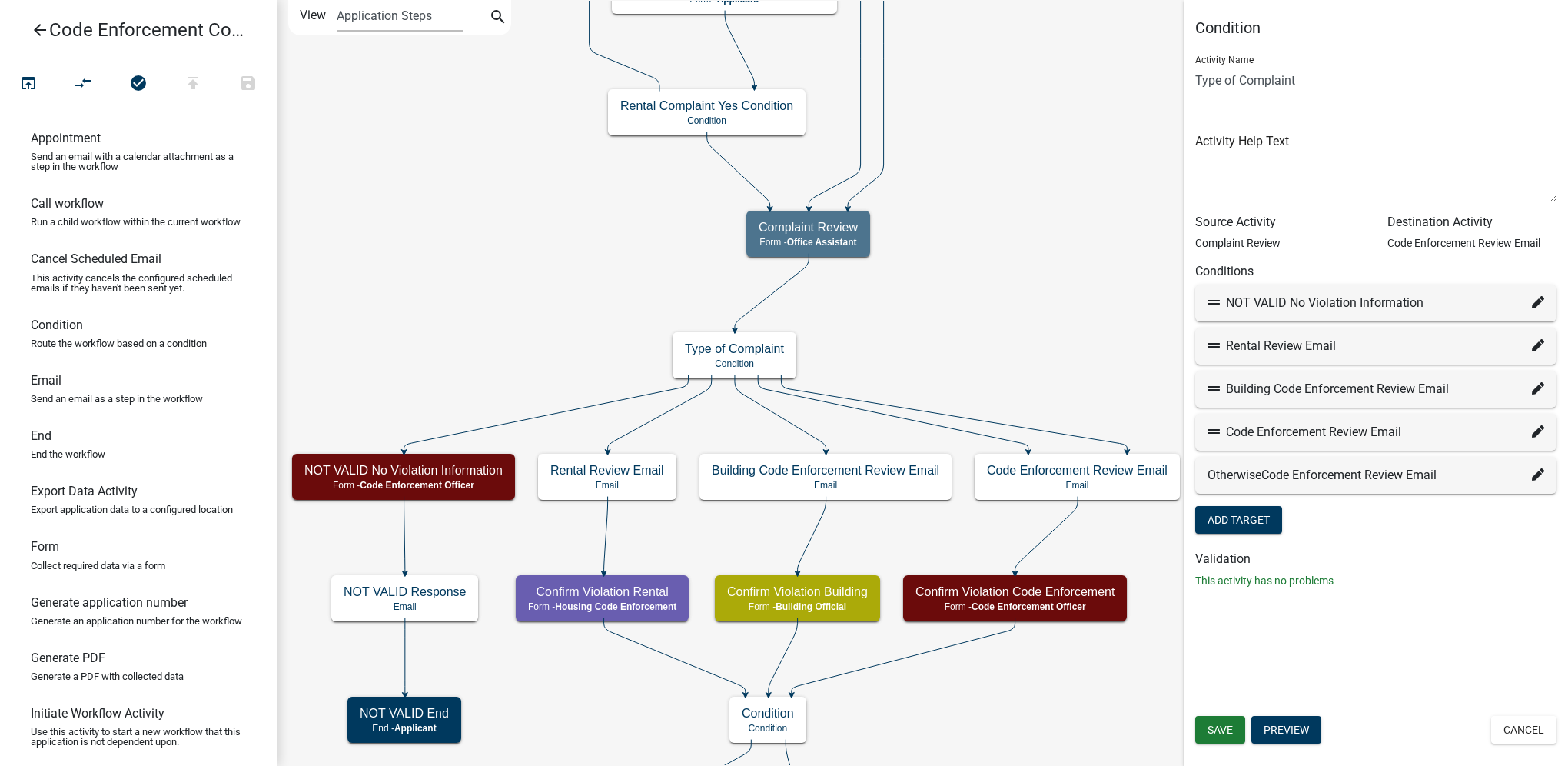
click at [1359, 554] on h6 "Validation" at bounding box center [1376, 559] width 362 height 15
click at [1541, 394] on icon at bounding box center [1539, 389] width 13 height 13
select select "13: 40279380-1801-4678-a963-10e03990b939"
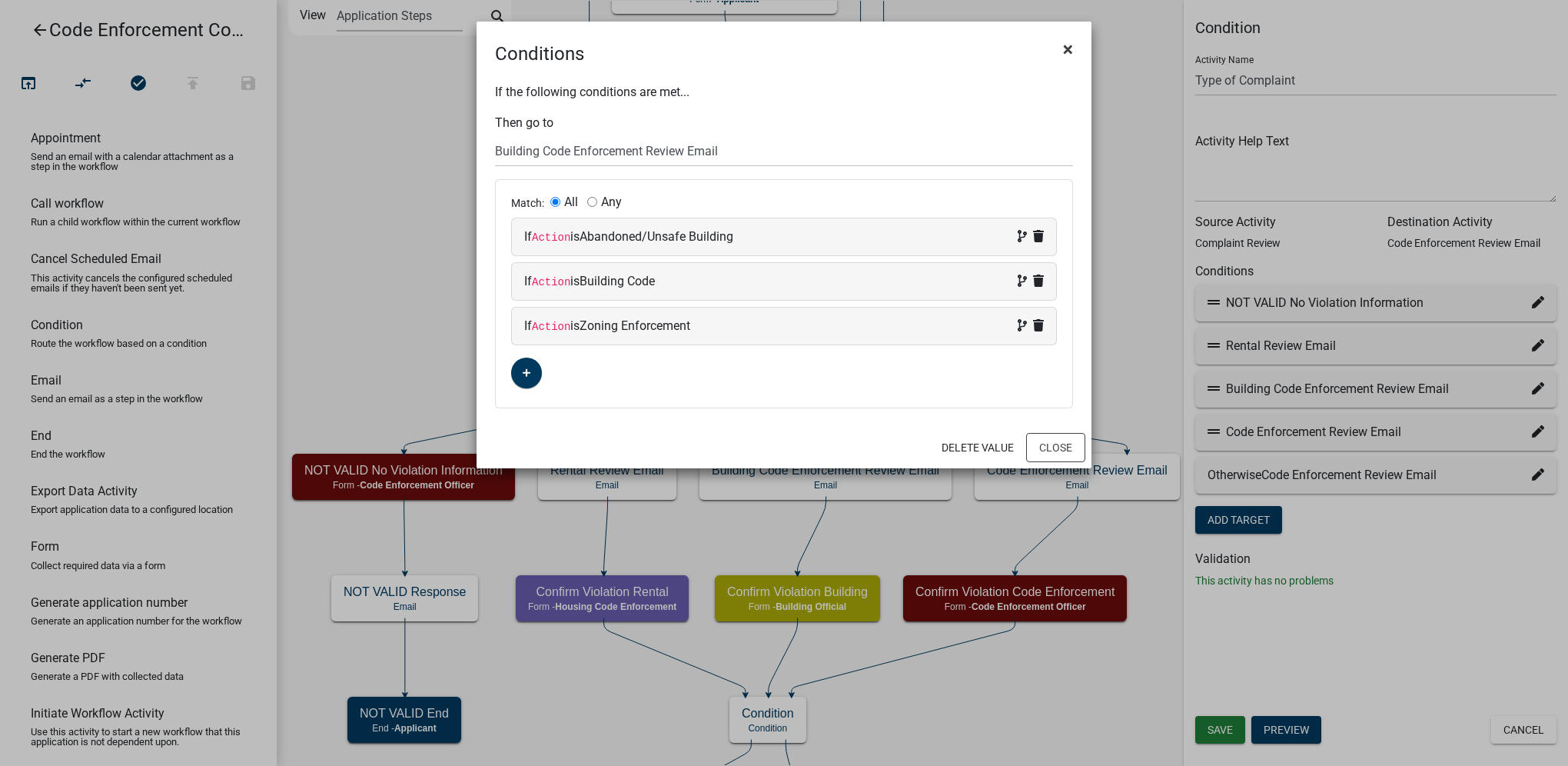
click at [1069, 43] on span "×" at bounding box center [1068, 49] width 10 height 21
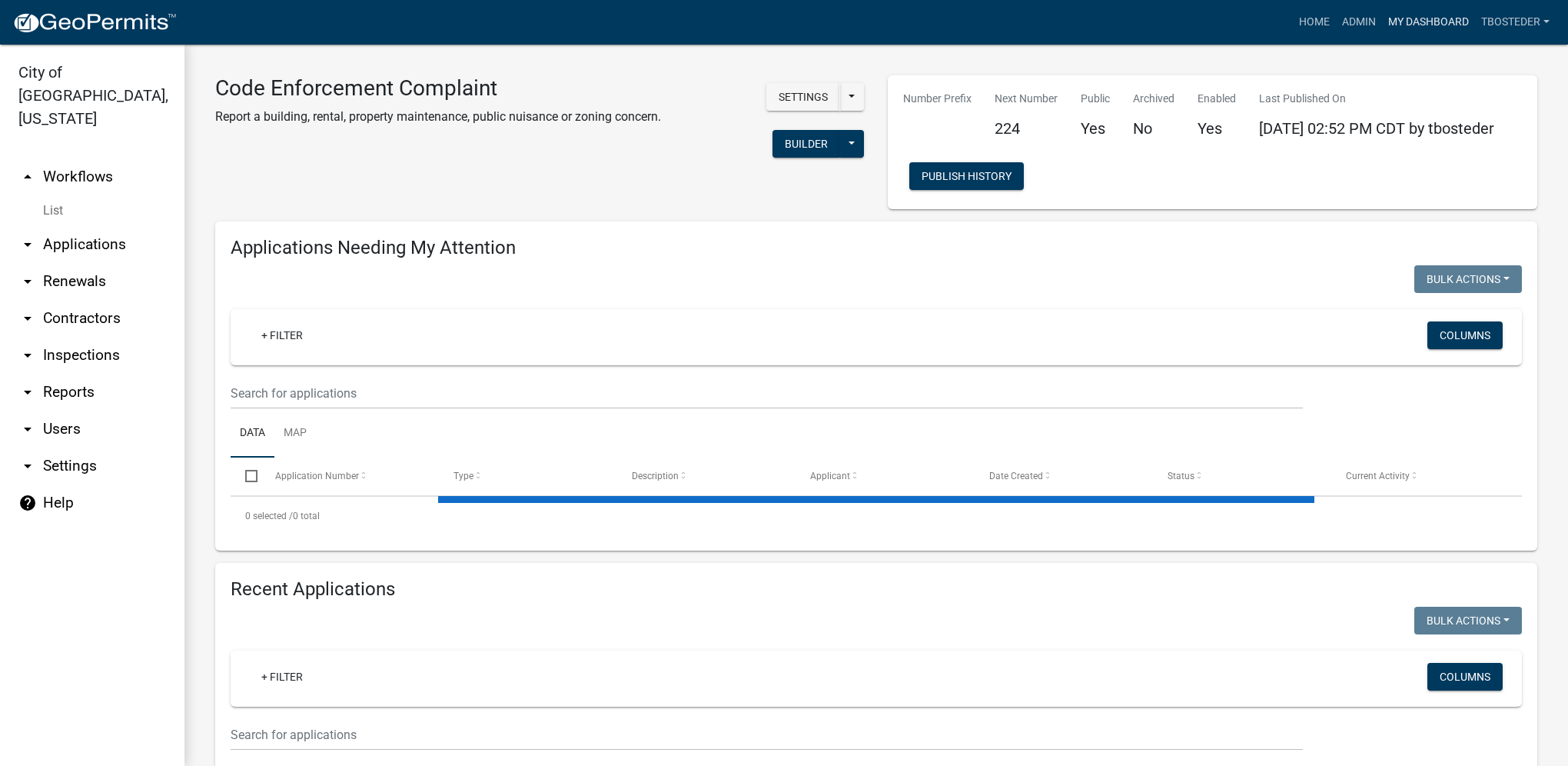
select select "1: 25"
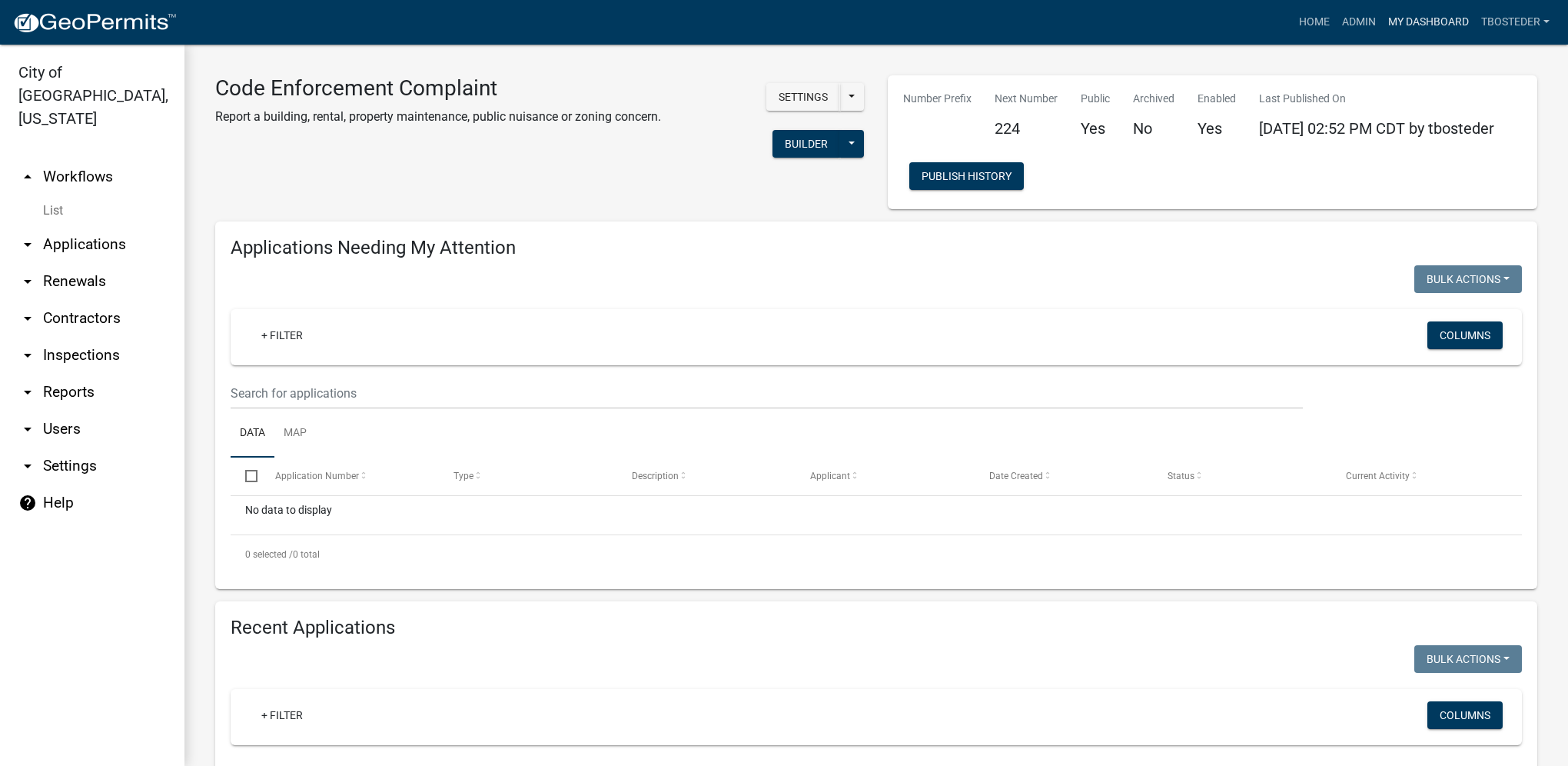
click at [1440, 20] on link "My Dashboard" at bounding box center [1429, 22] width 93 height 29
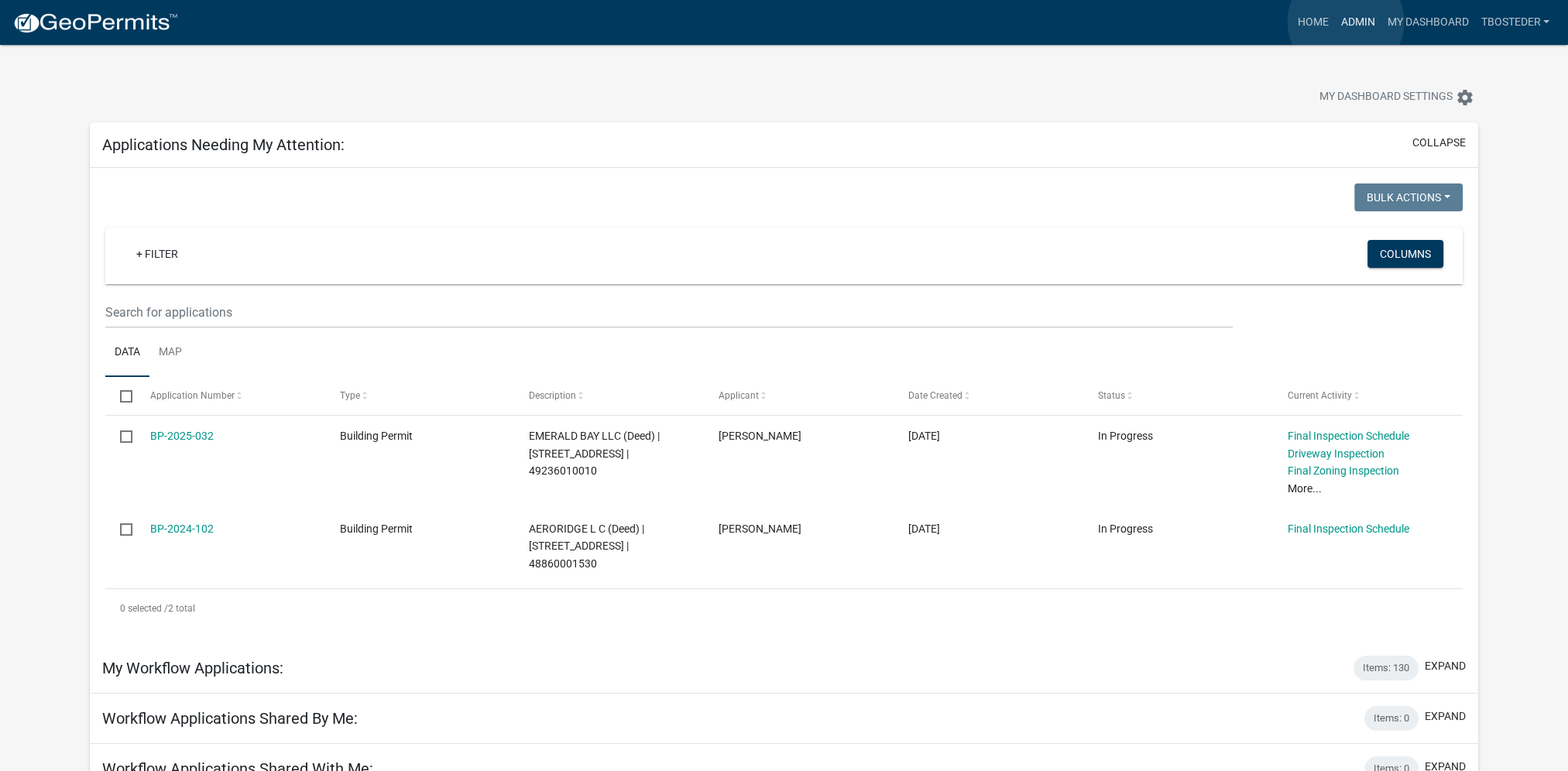
click at [1346, 21] on link "Admin" at bounding box center [1357, 22] width 47 height 29
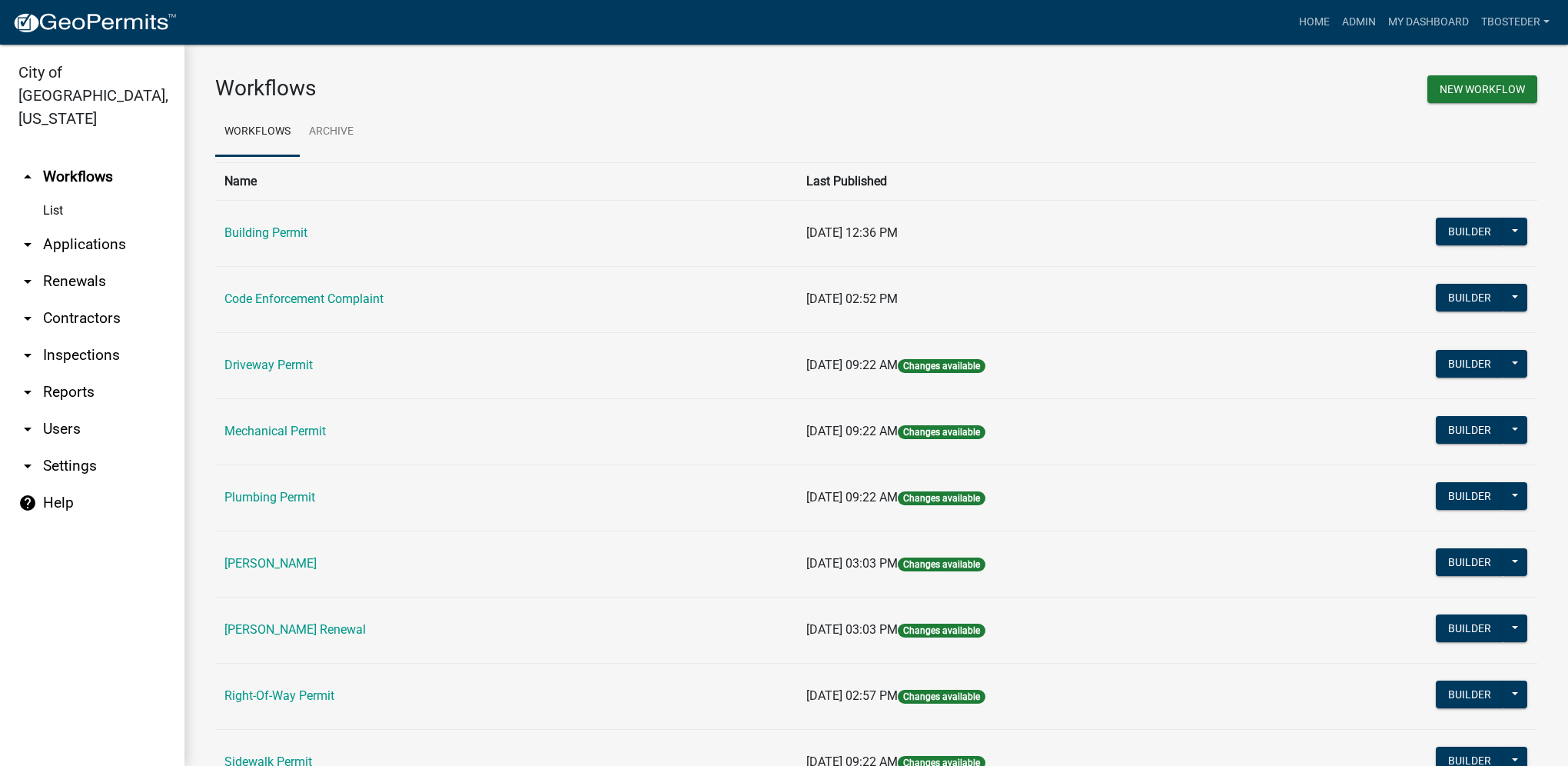
click at [383, 291] on td "Code Enforcement Complaint" at bounding box center [506, 299] width 582 height 66
click at [383, 292] on link "Code Enforcement Complaint" at bounding box center [304, 299] width 159 height 15
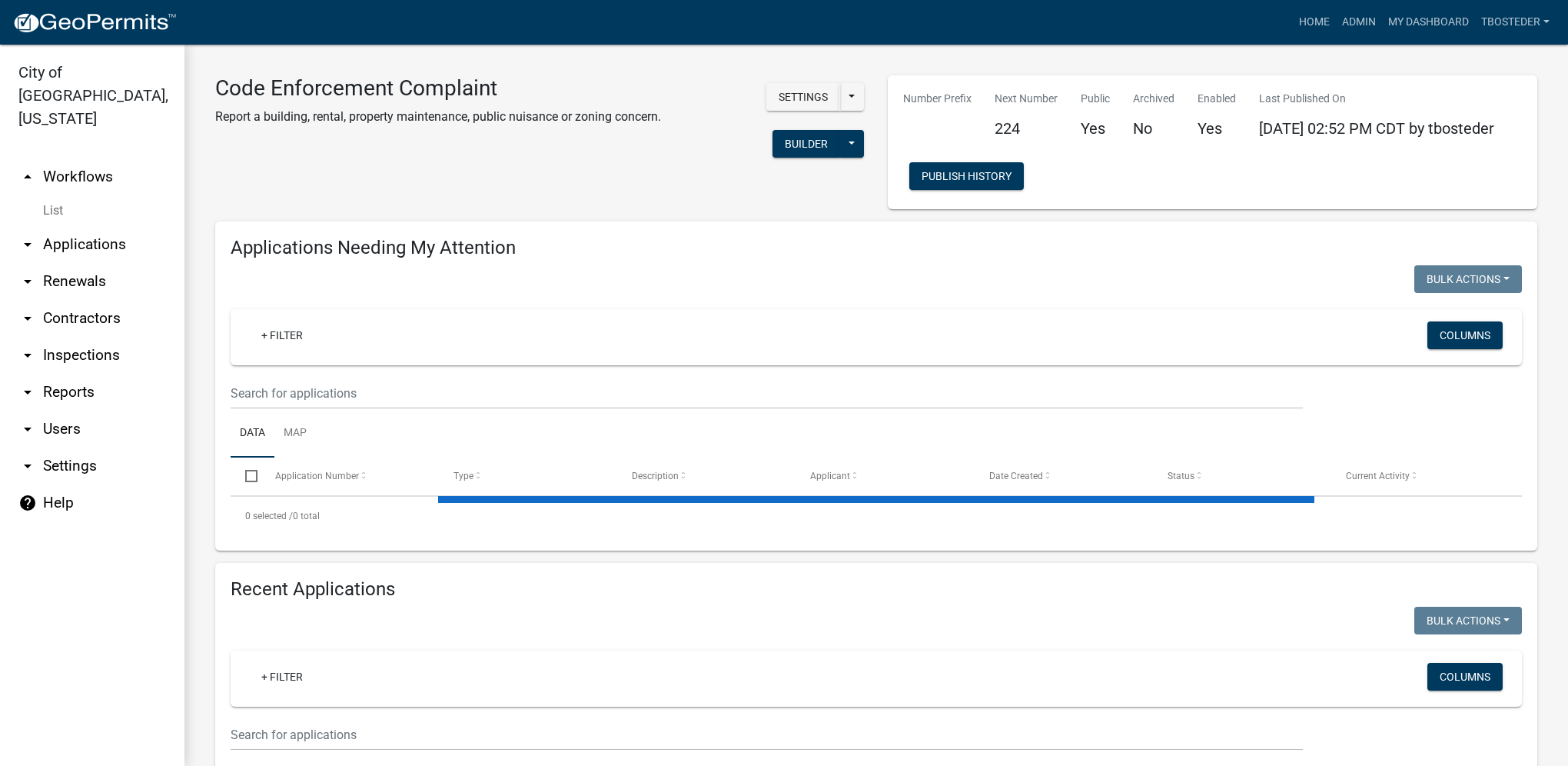
select select "1: 25"
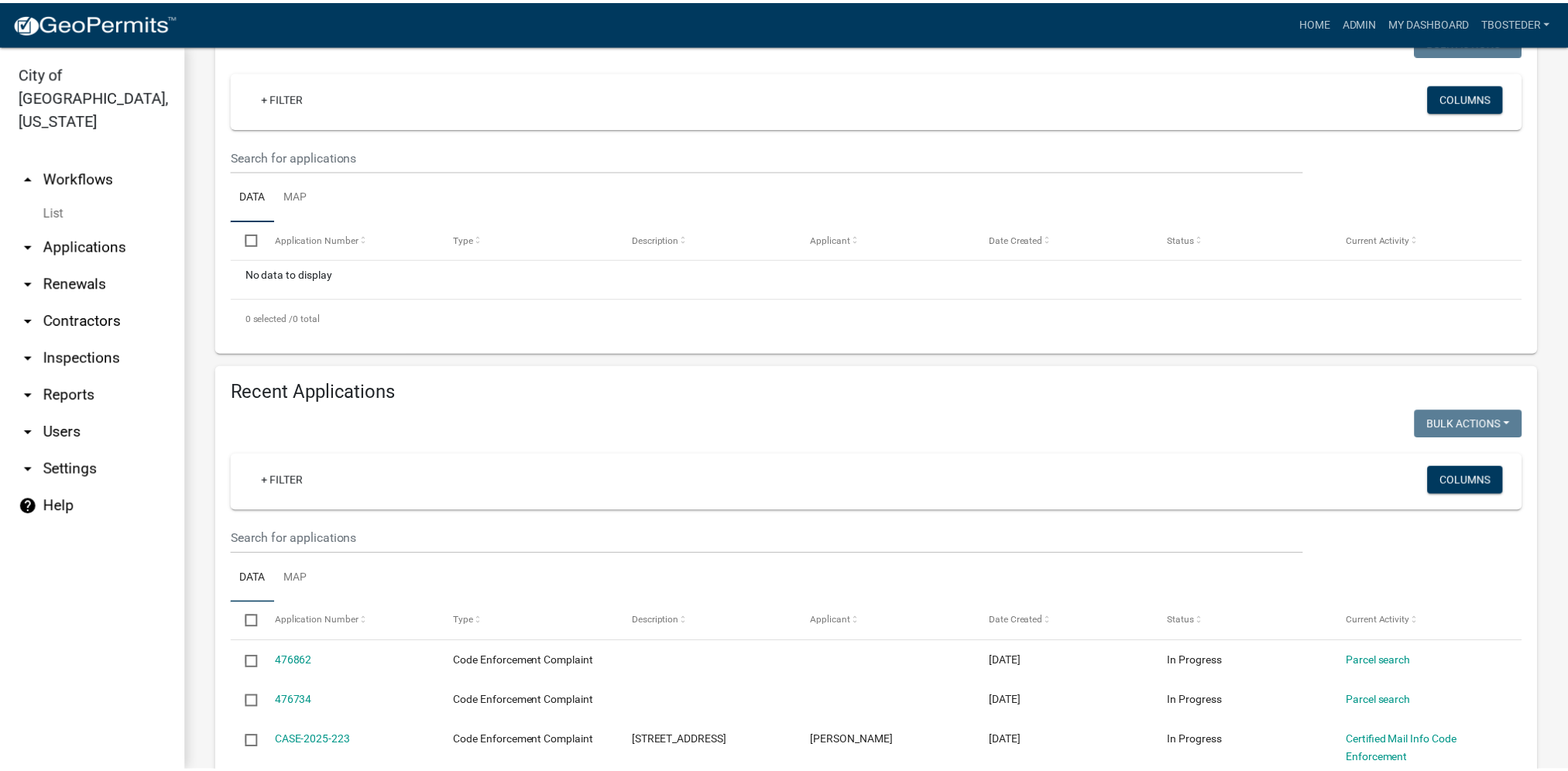
scroll to position [309, 0]
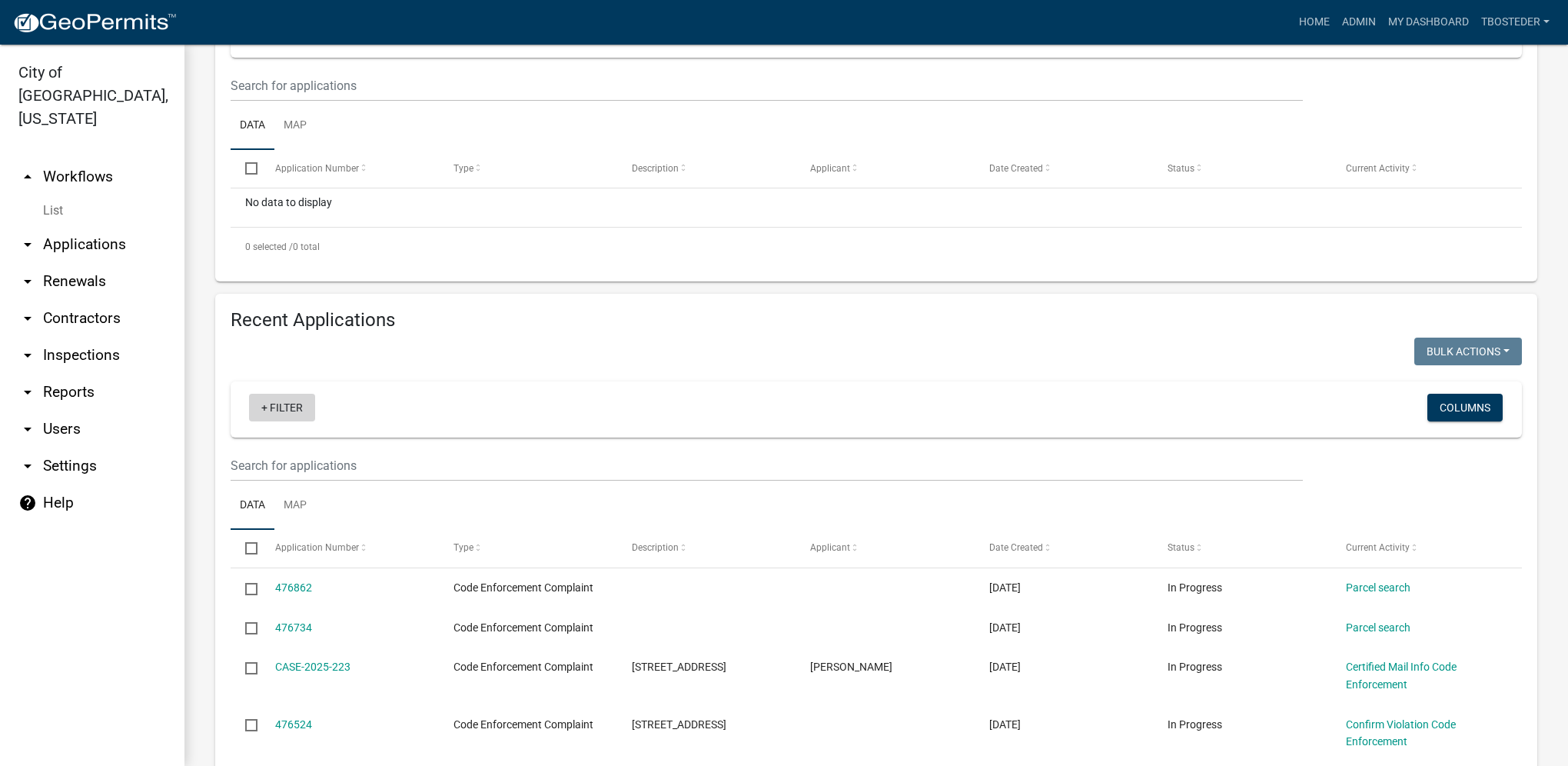
click at [268, 403] on link "+ Filter" at bounding box center [282, 407] width 66 height 28
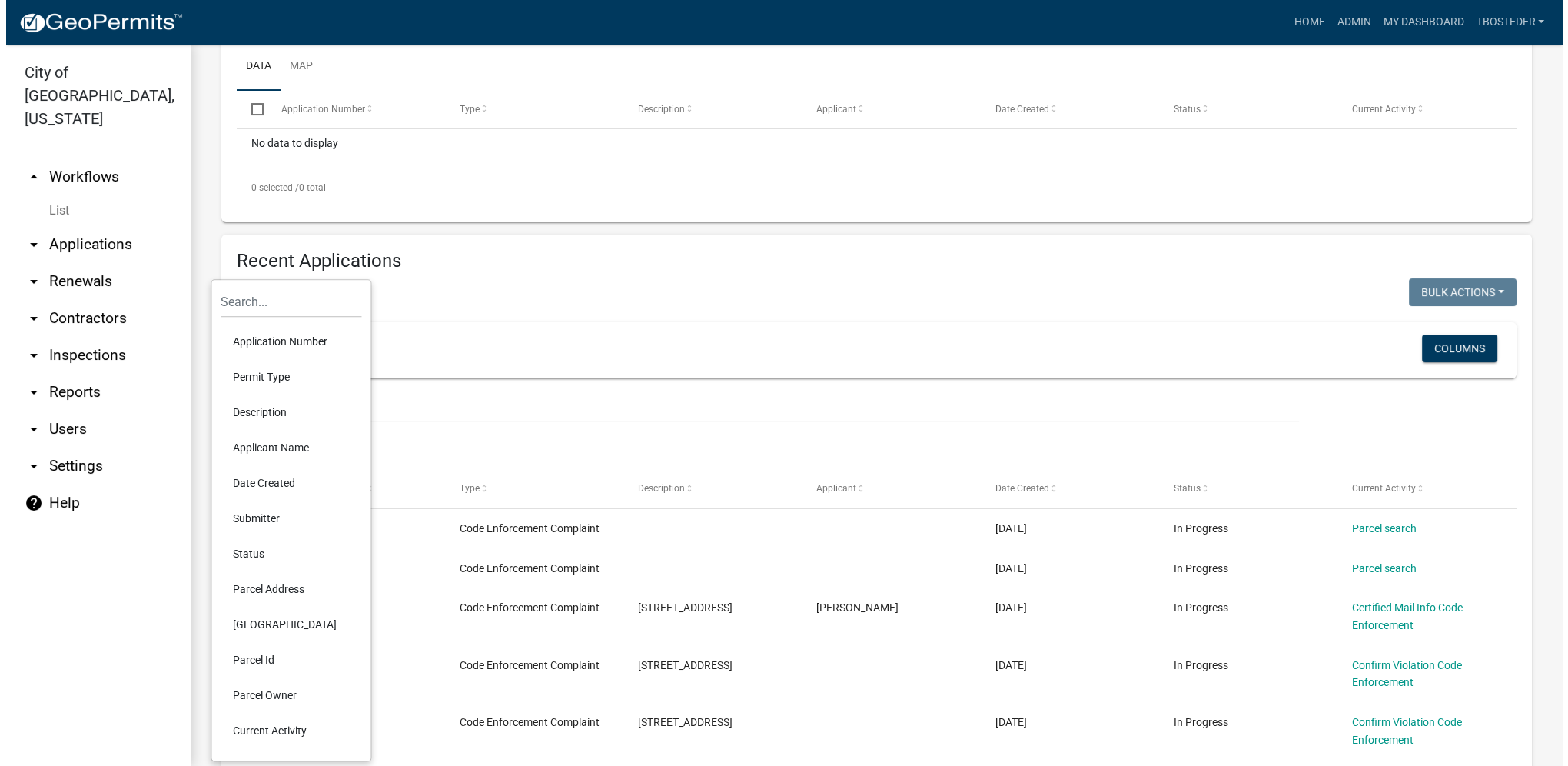
scroll to position [461, 0]
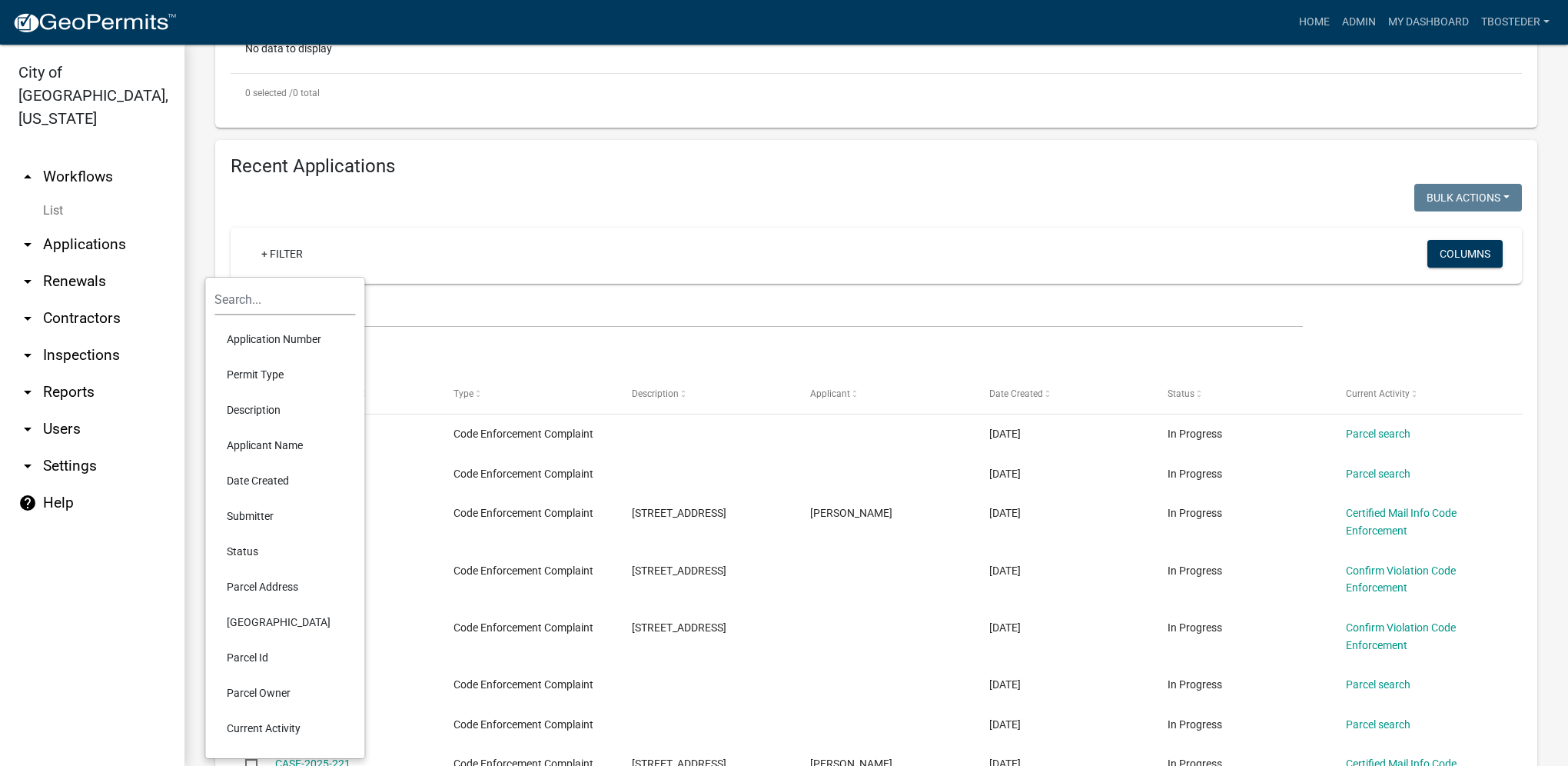
click at [259, 547] on li "Status" at bounding box center [284, 551] width 141 height 35
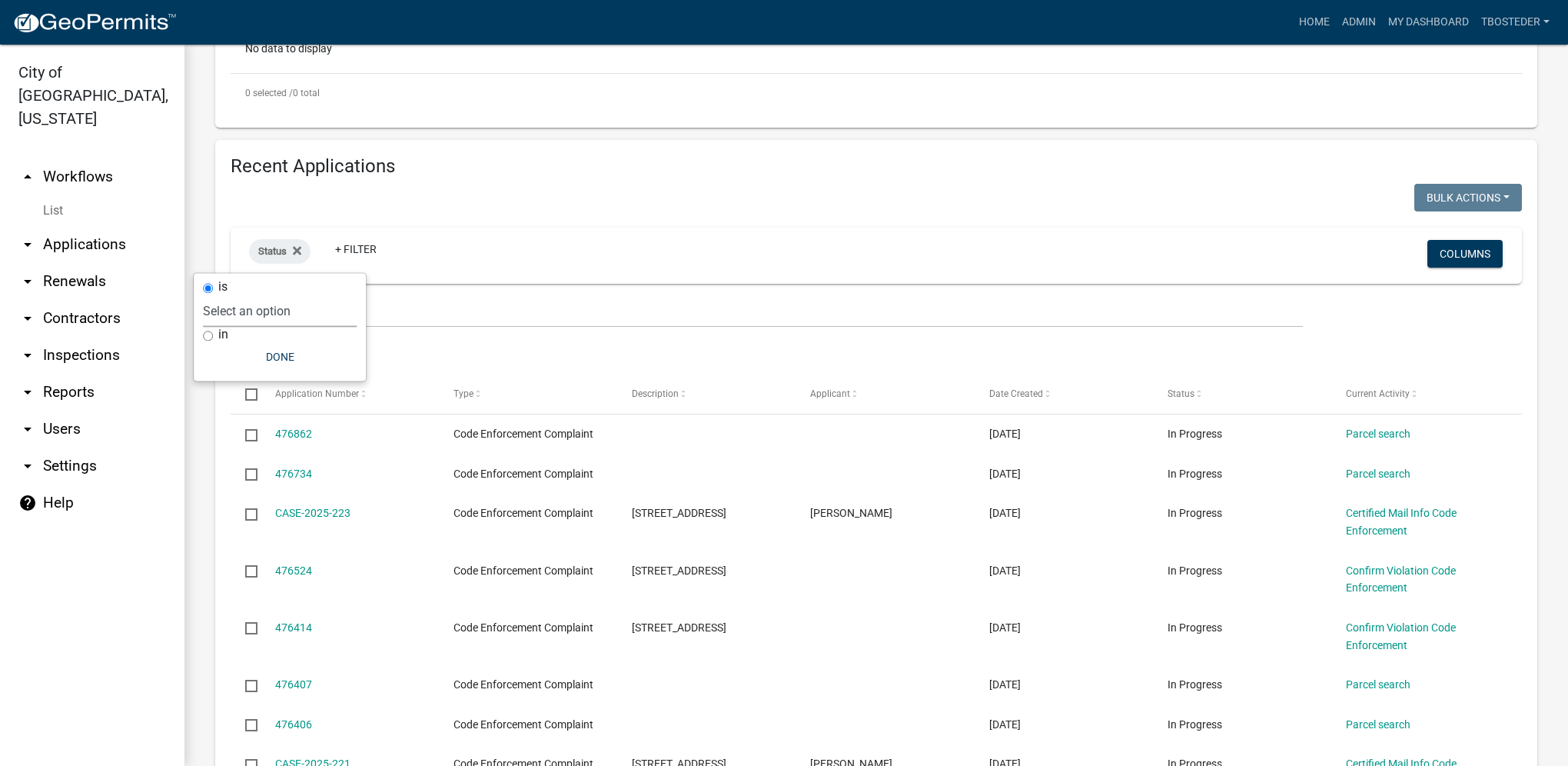
click at [262, 303] on select "Select an option Not Started In Progress Completed Expired Locked Withdrawn Voi…" at bounding box center [280, 311] width 154 height 32
select select "1"
click at [234, 296] on select "Select an option Not Started In Progress Completed Expired Locked Withdrawn Voi…" at bounding box center [280, 311] width 154 height 32
click at [297, 357] on button "Done" at bounding box center [311, 356] width 154 height 28
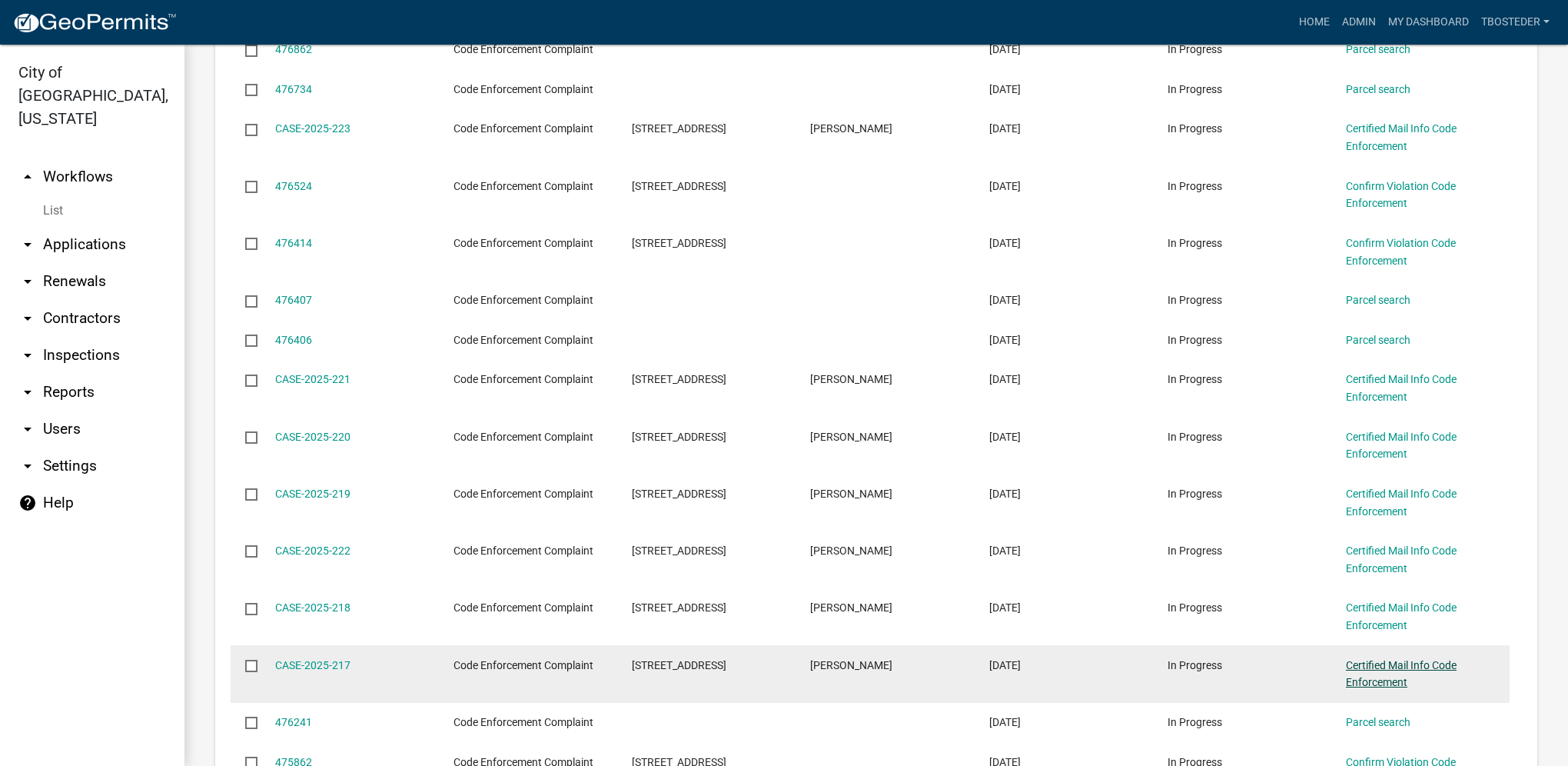
scroll to position [999, 0]
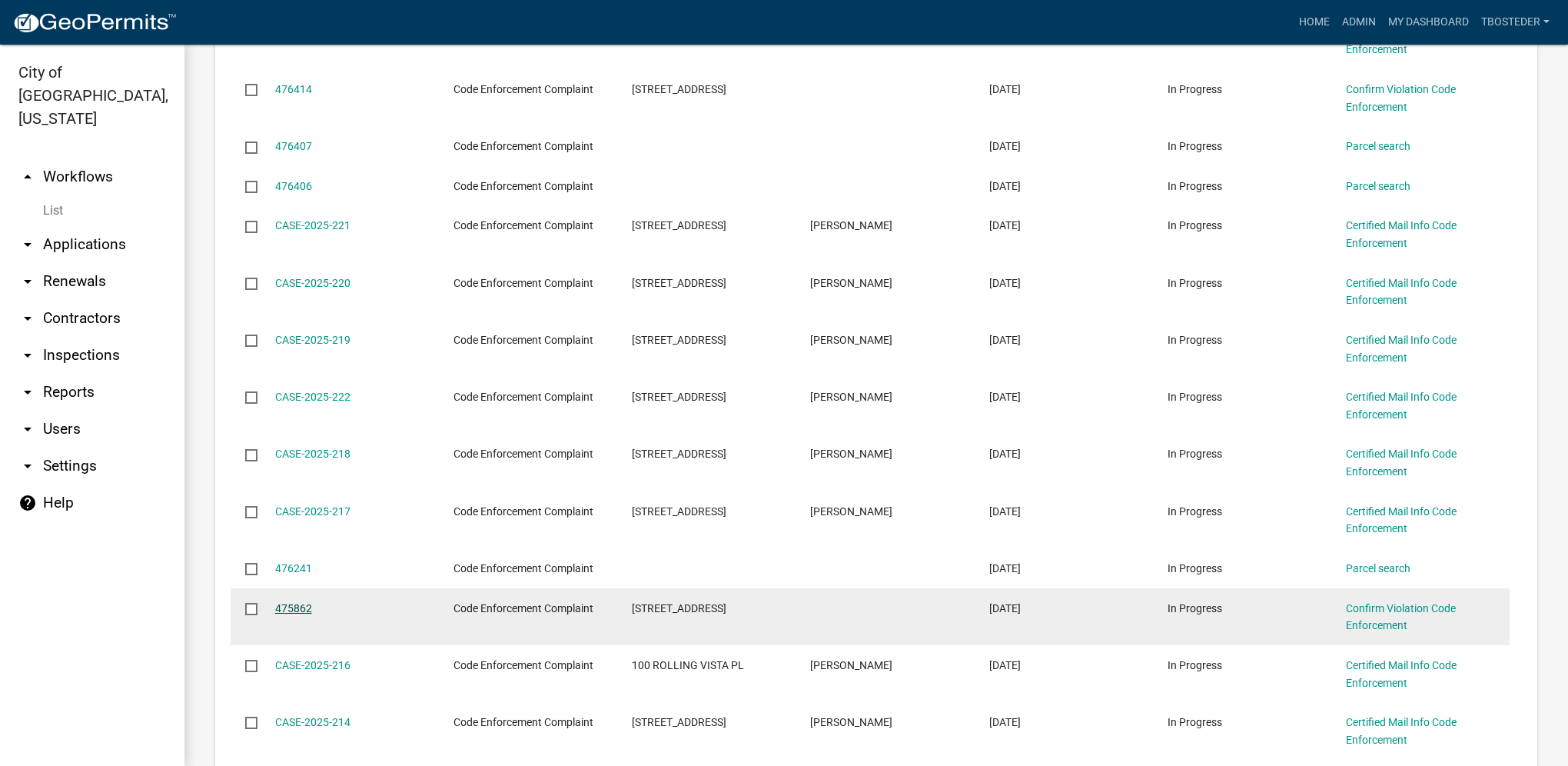
click at [289, 611] on link "475862" at bounding box center [293, 608] width 37 height 13
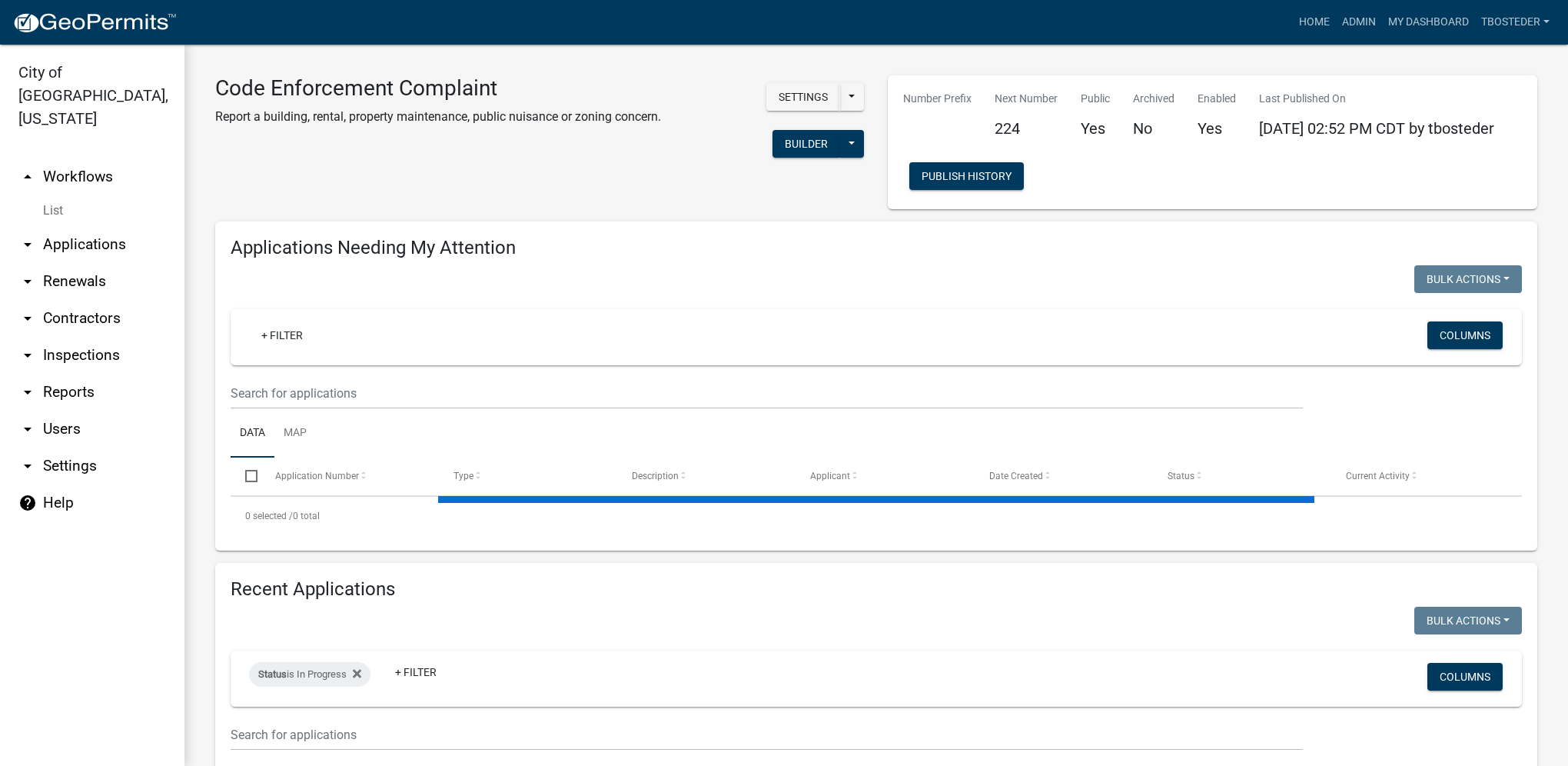
select select "1: 25"
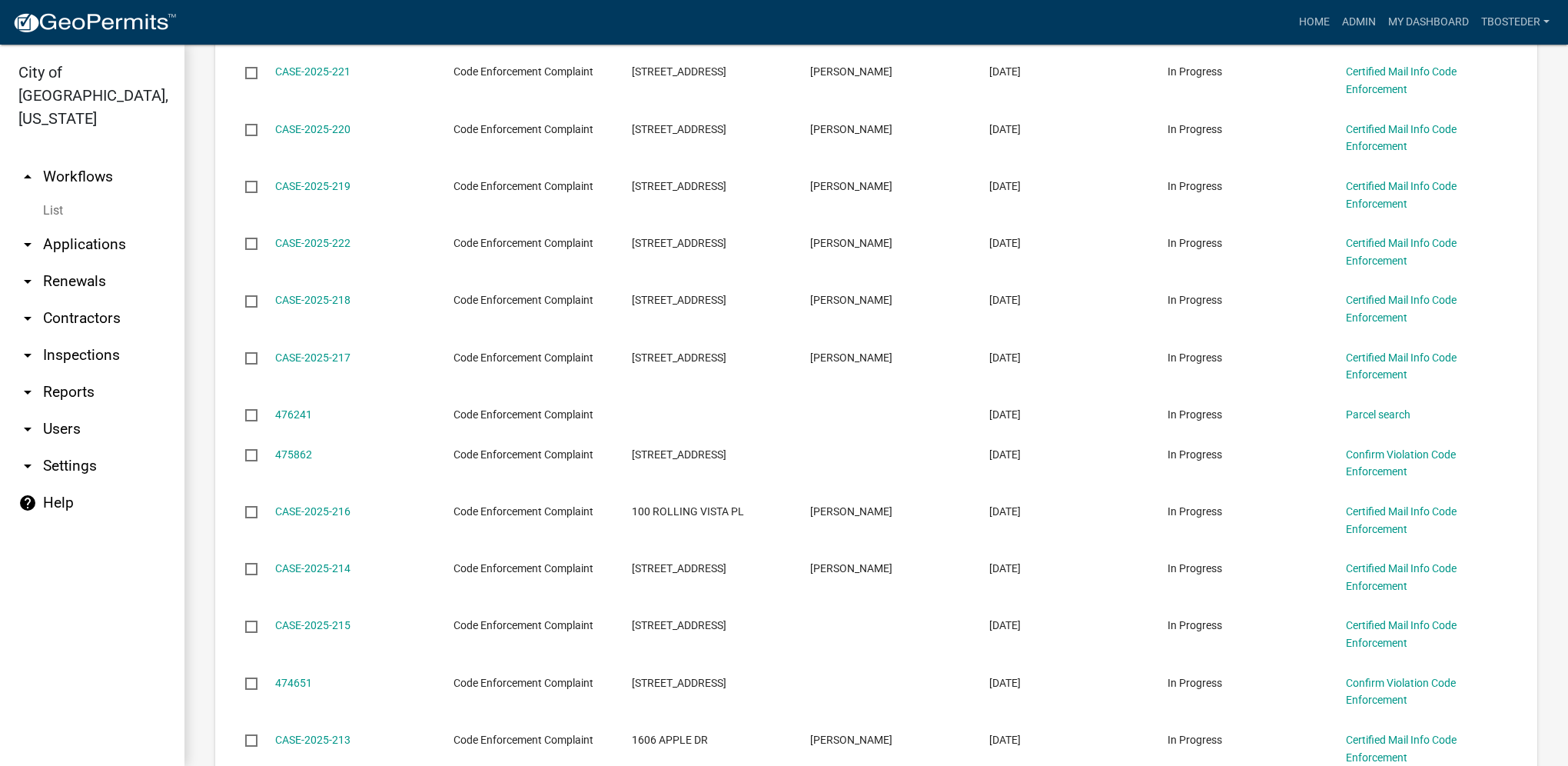
scroll to position [1230, 0]
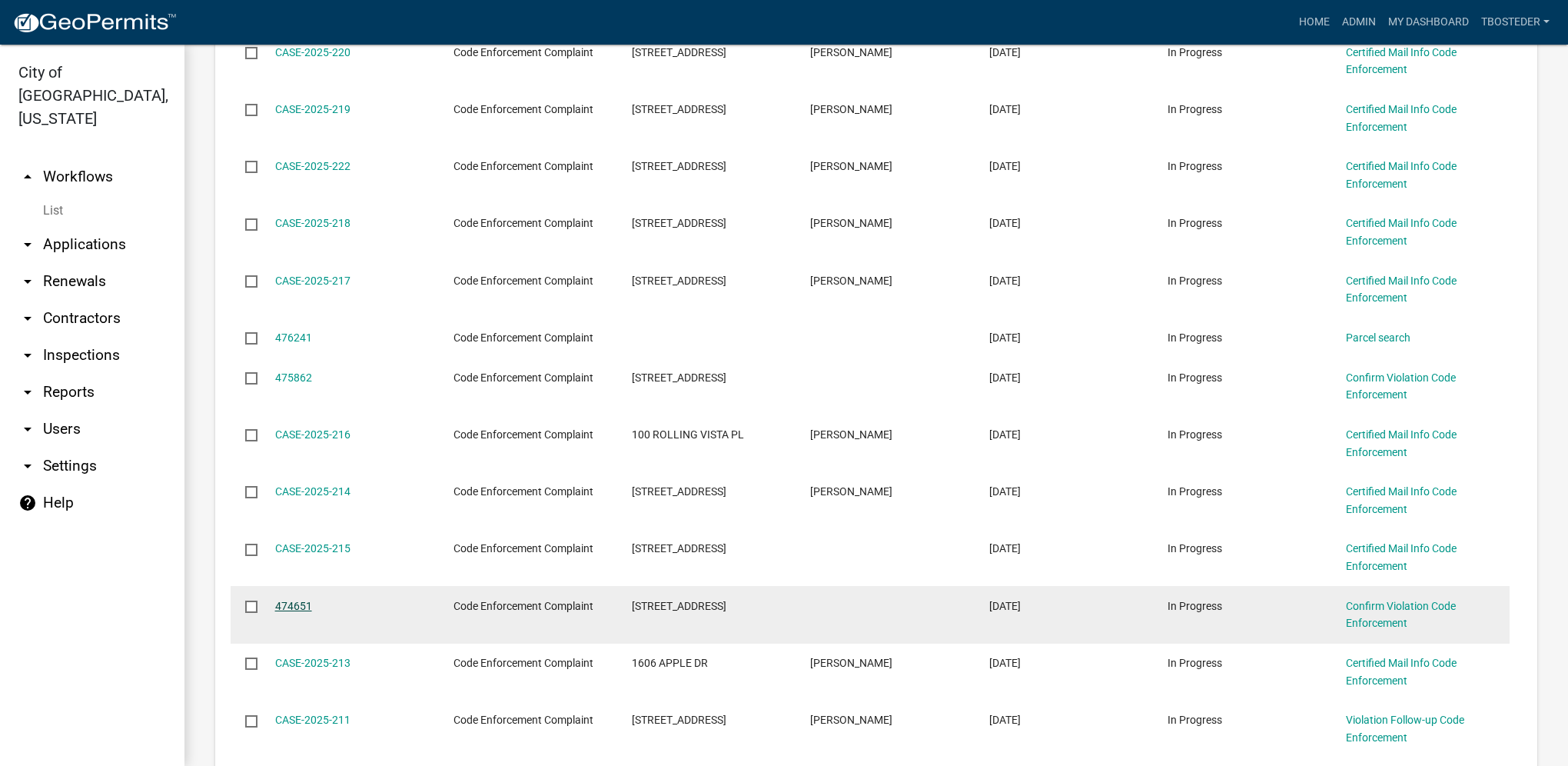
click at [295, 604] on link "474651" at bounding box center [293, 606] width 37 height 13
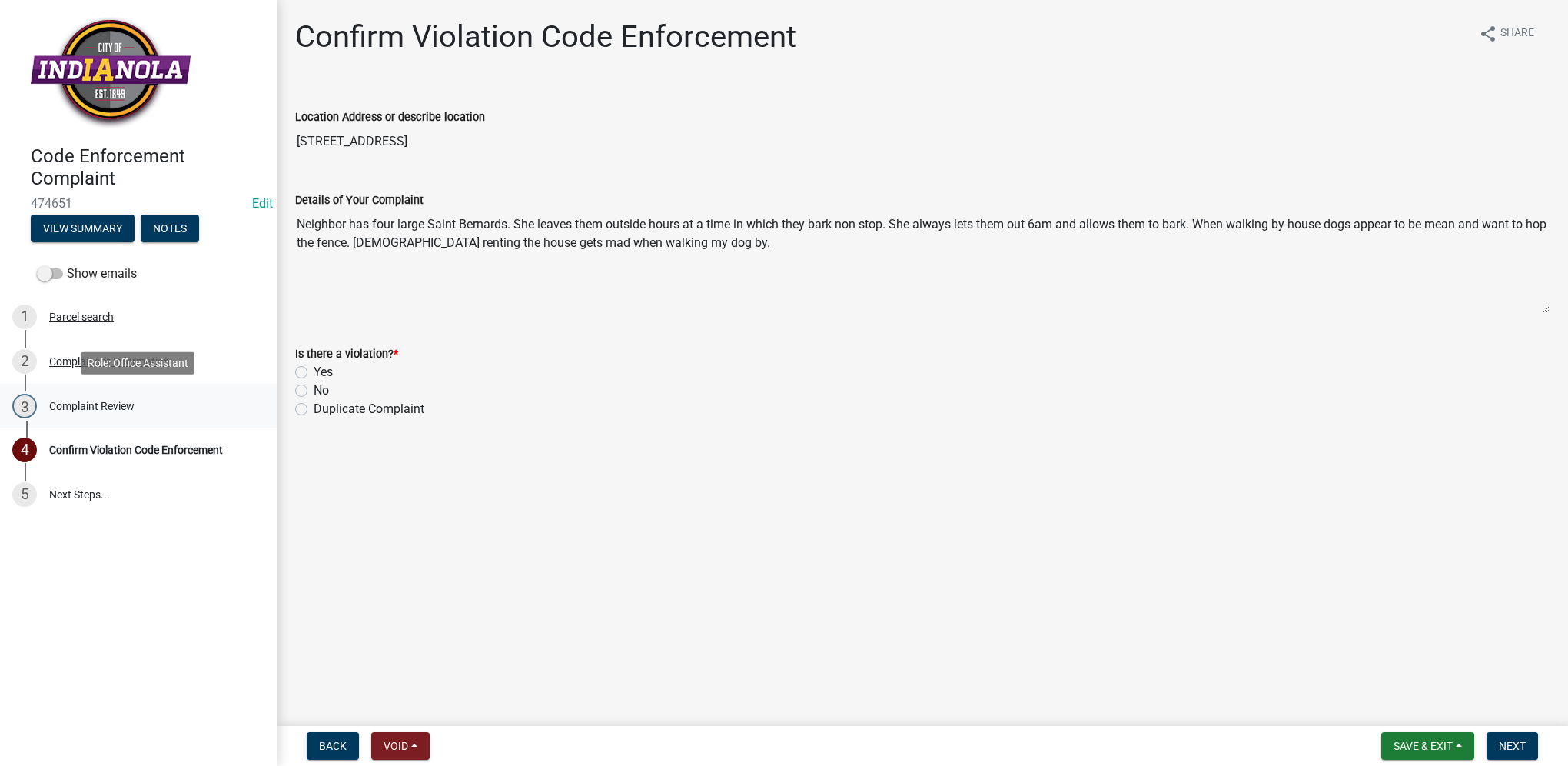
click at [143, 403] on div "3 Complaint Review" at bounding box center [132, 406] width 240 height 24
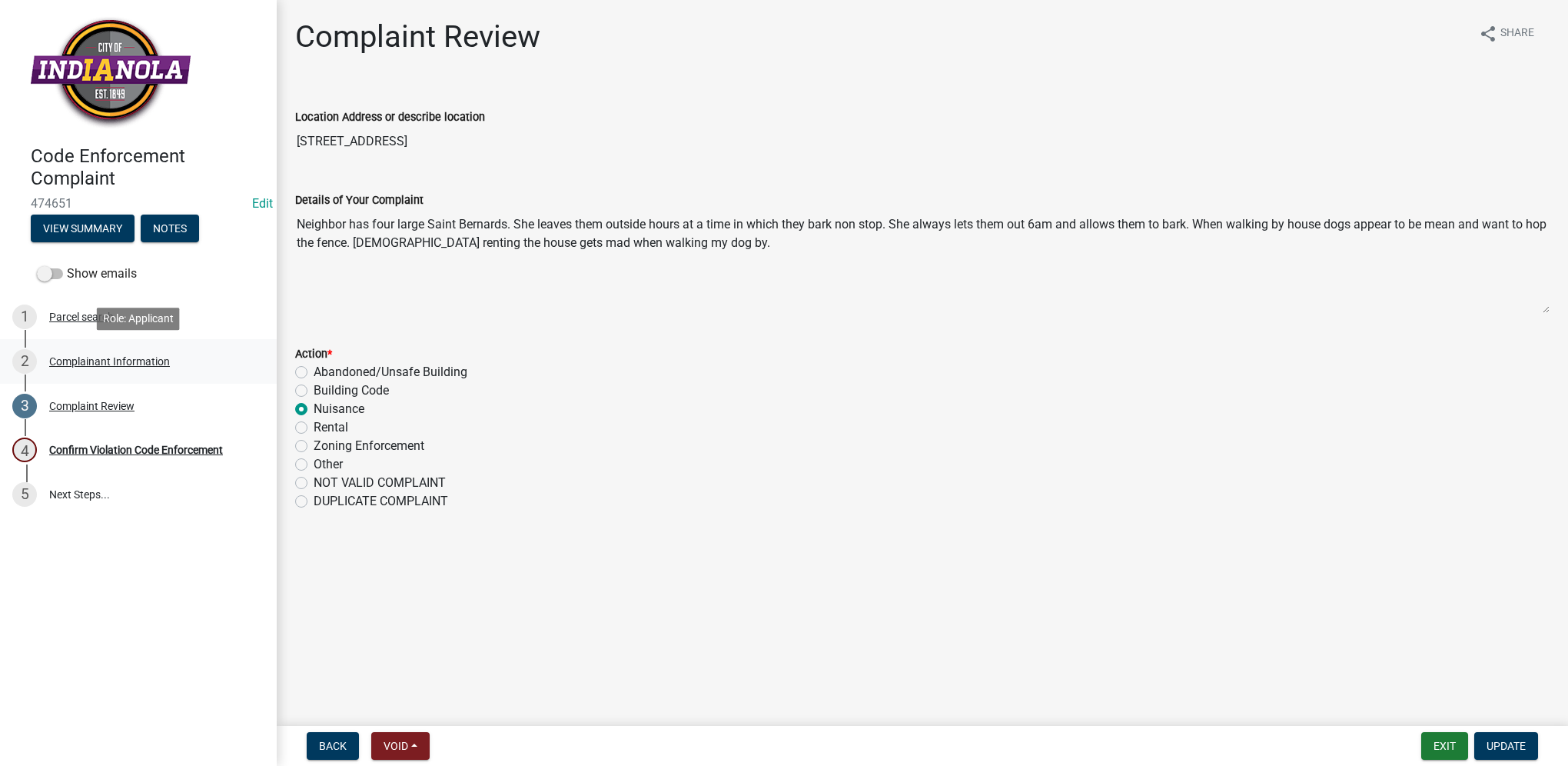
click at [105, 364] on div "Complainant Information" at bounding box center [109, 362] width 121 height 11
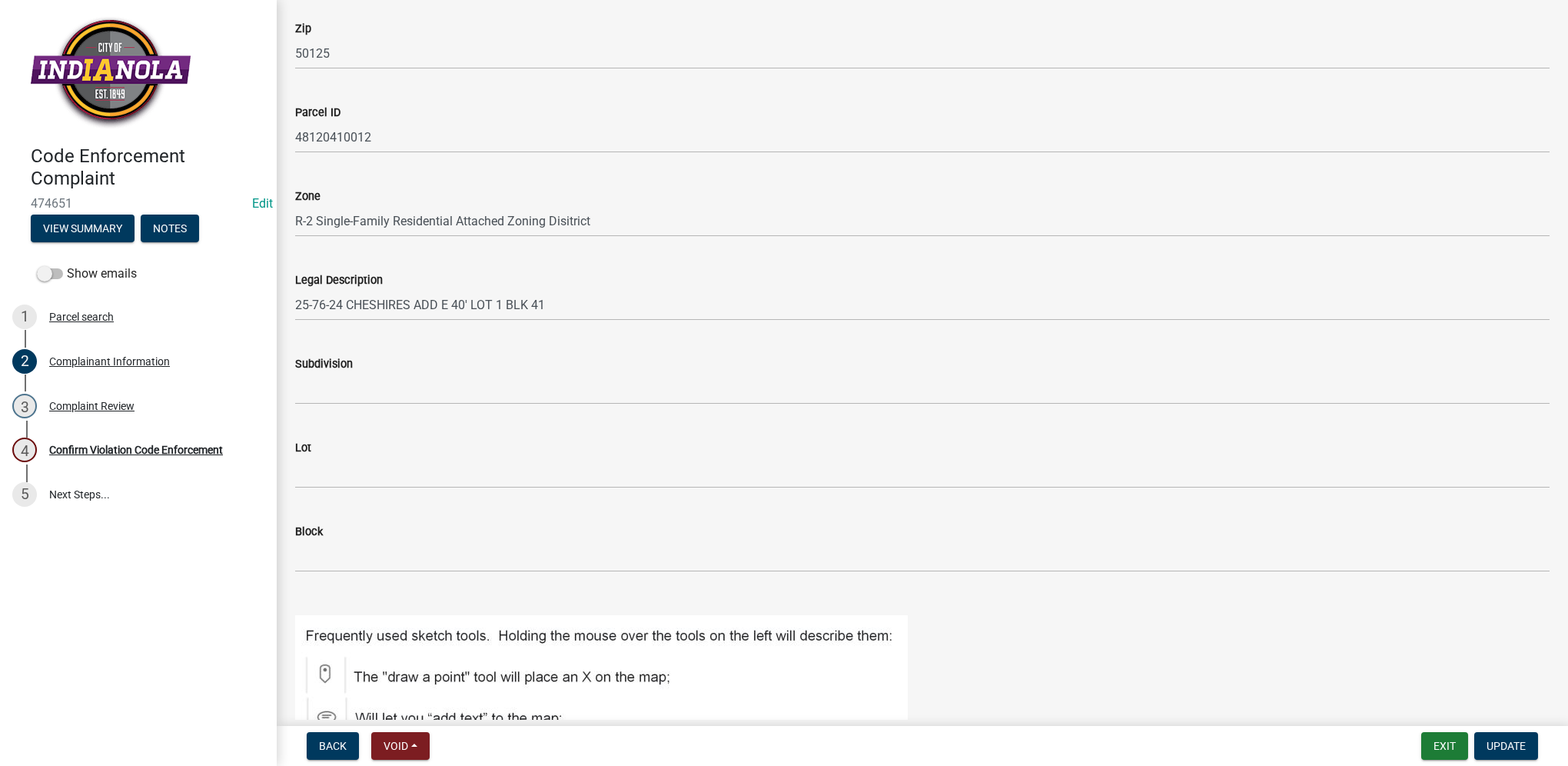
scroll to position [692, 0]
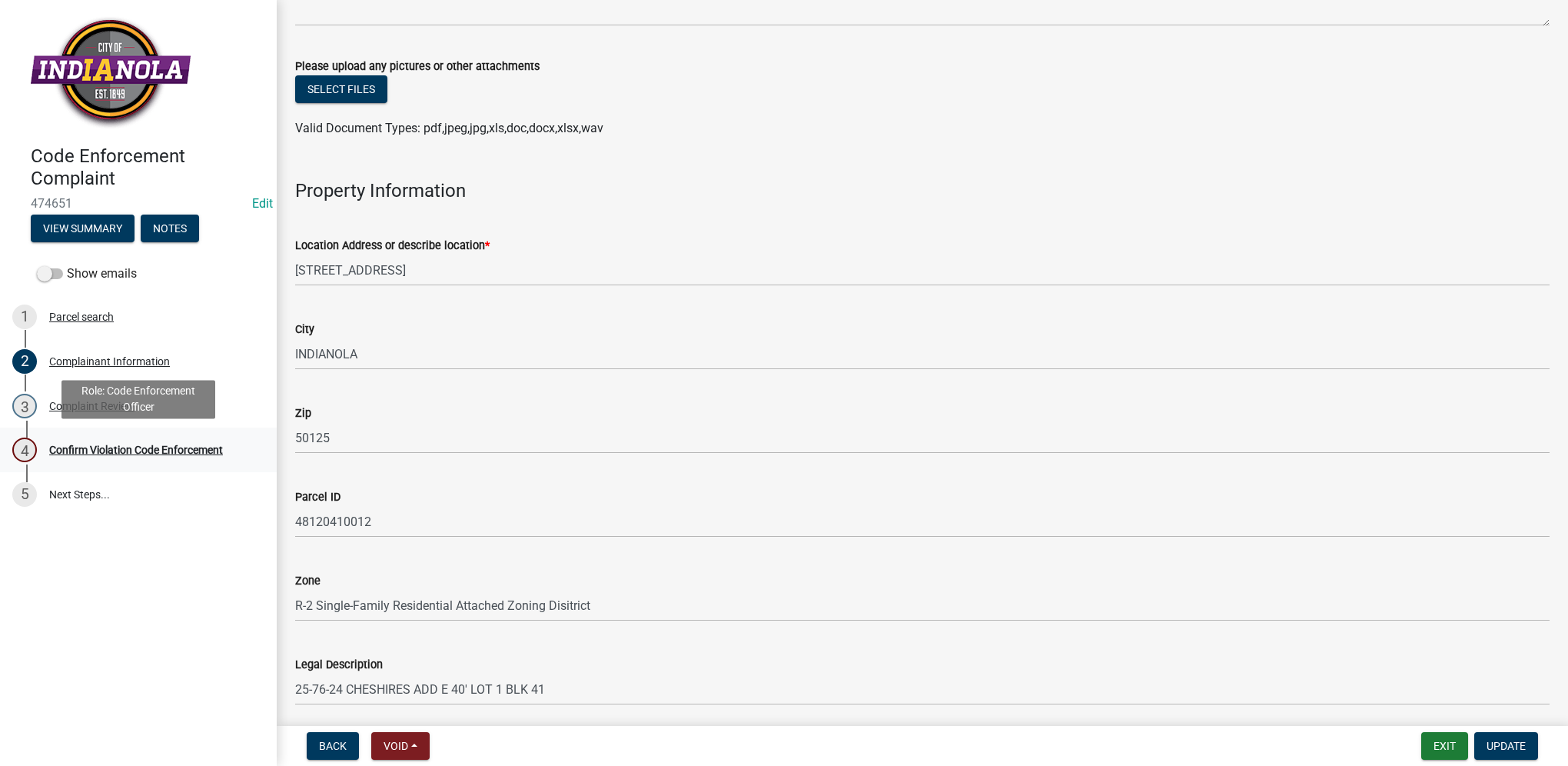
click at [222, 459] on div "4 Confirm Violation Code Enforcement" at bounding box center [132, 449] width 240 height 24
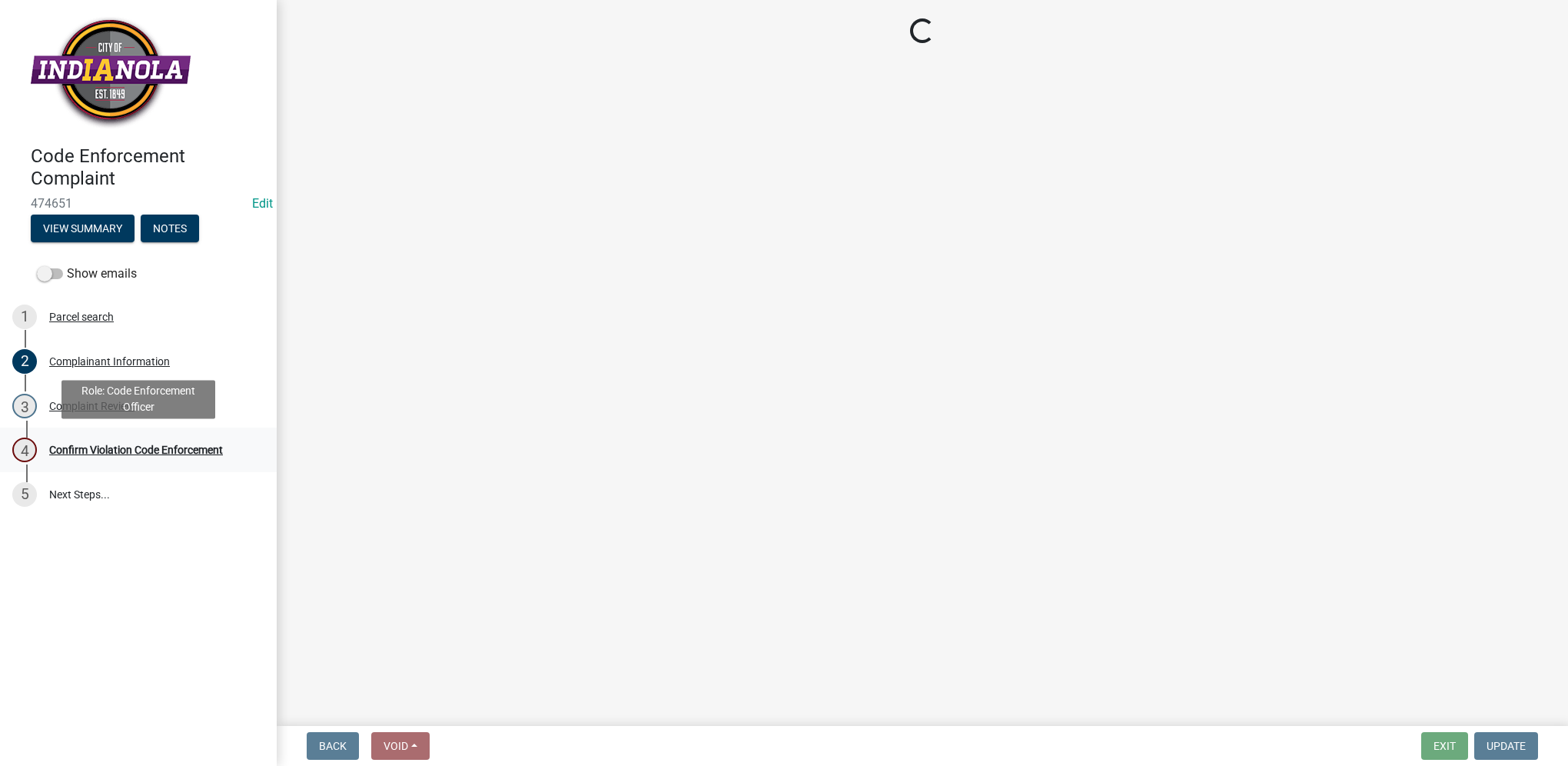
scroll to position [0, 0]
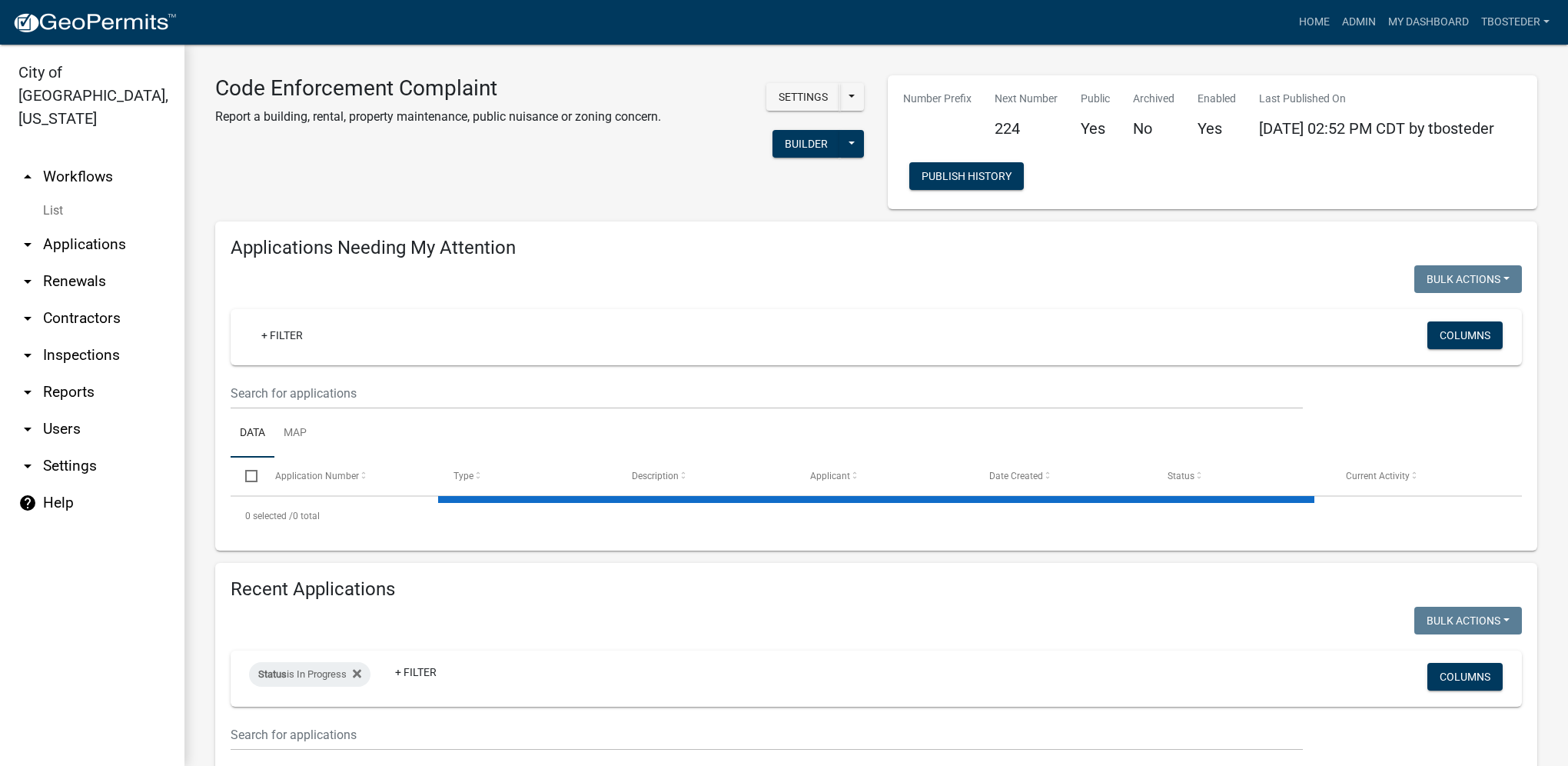
select select "1: 25"
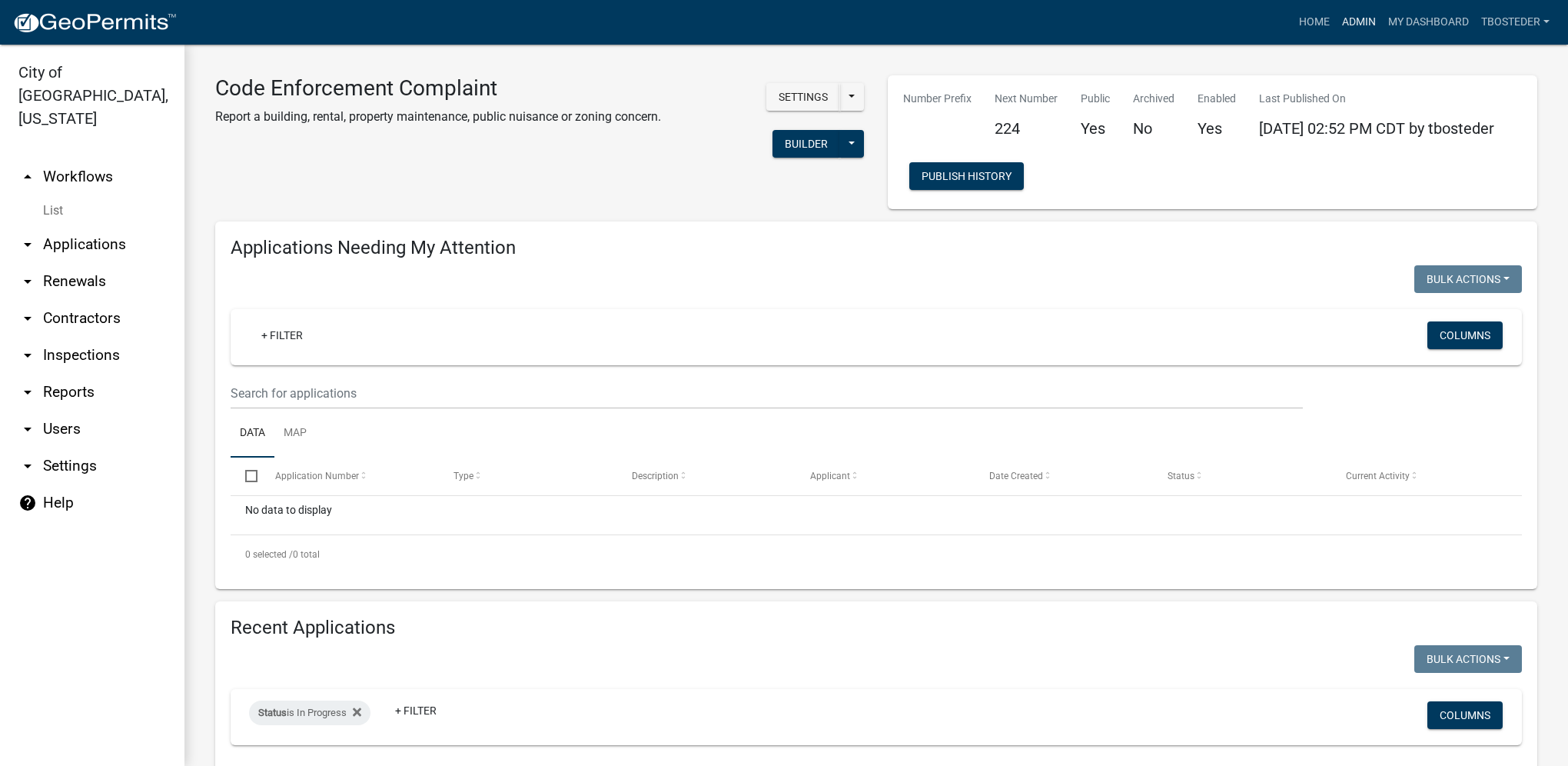
click at [1353, 23] on link "Admin" at bounding box center [1359, 22] width 46 height 29
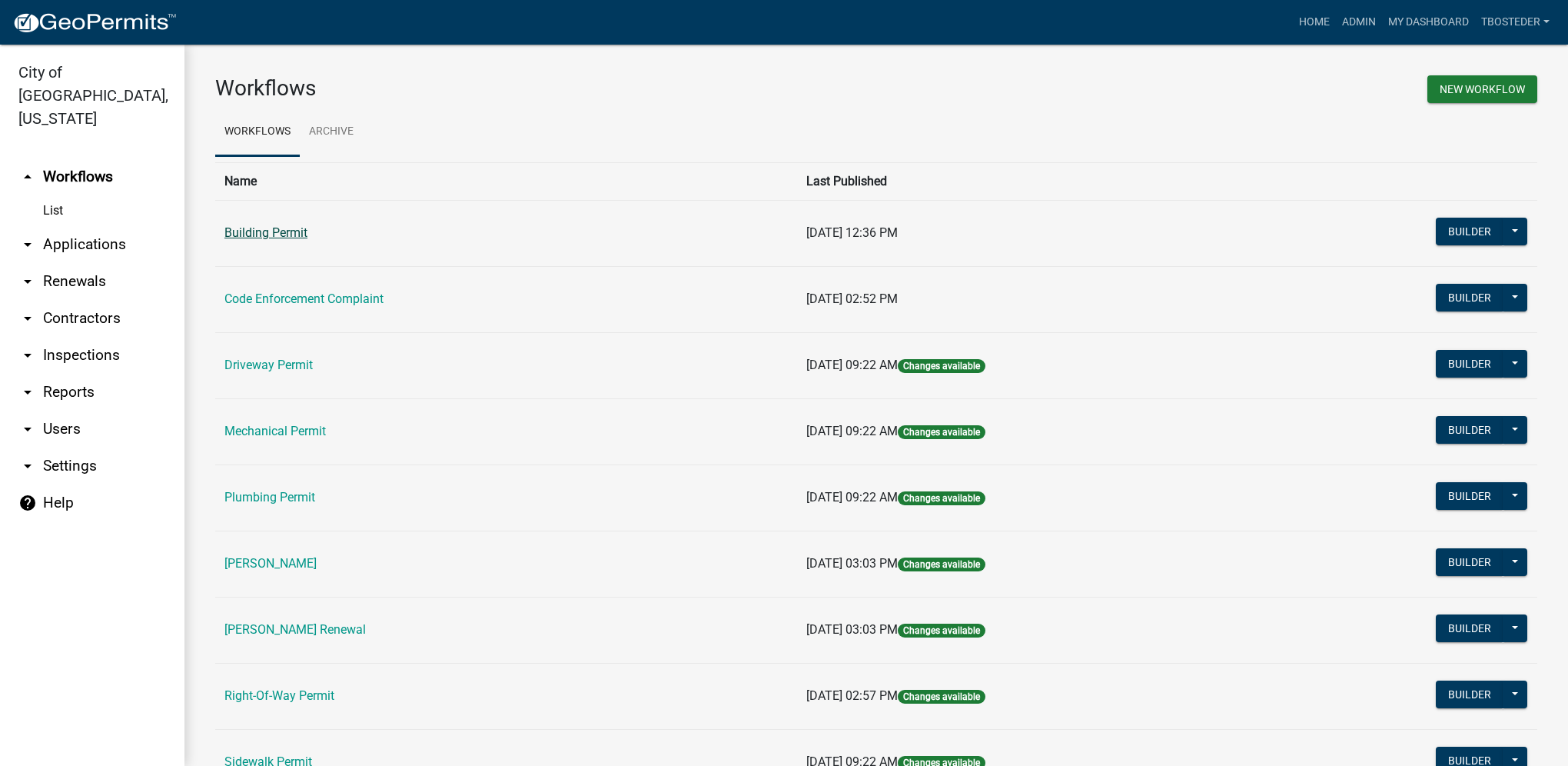
click at [301, 234] on link "Building Permit" at bounding box center [266, 232] width 83 height 15
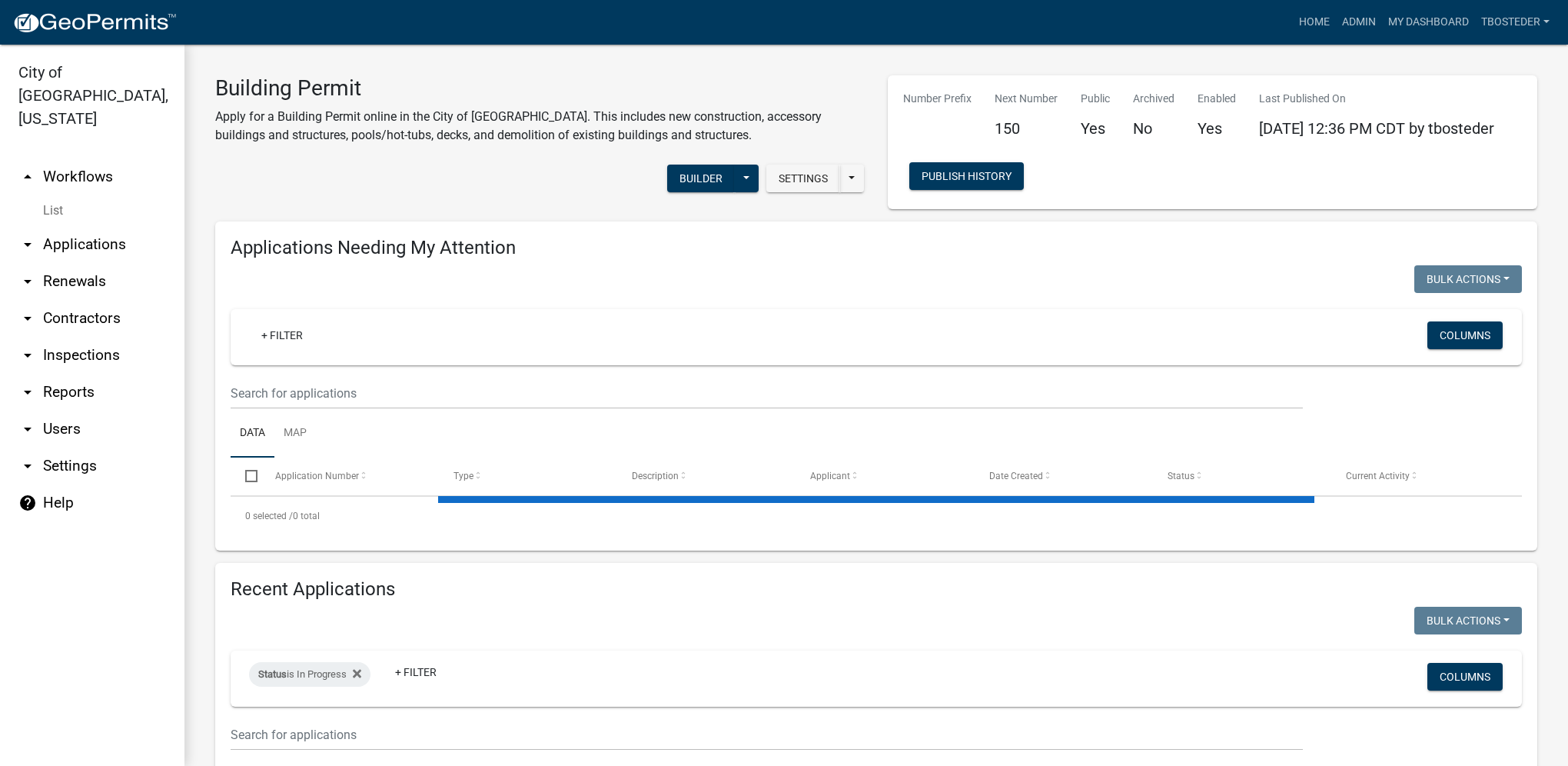
select select "1: 25"
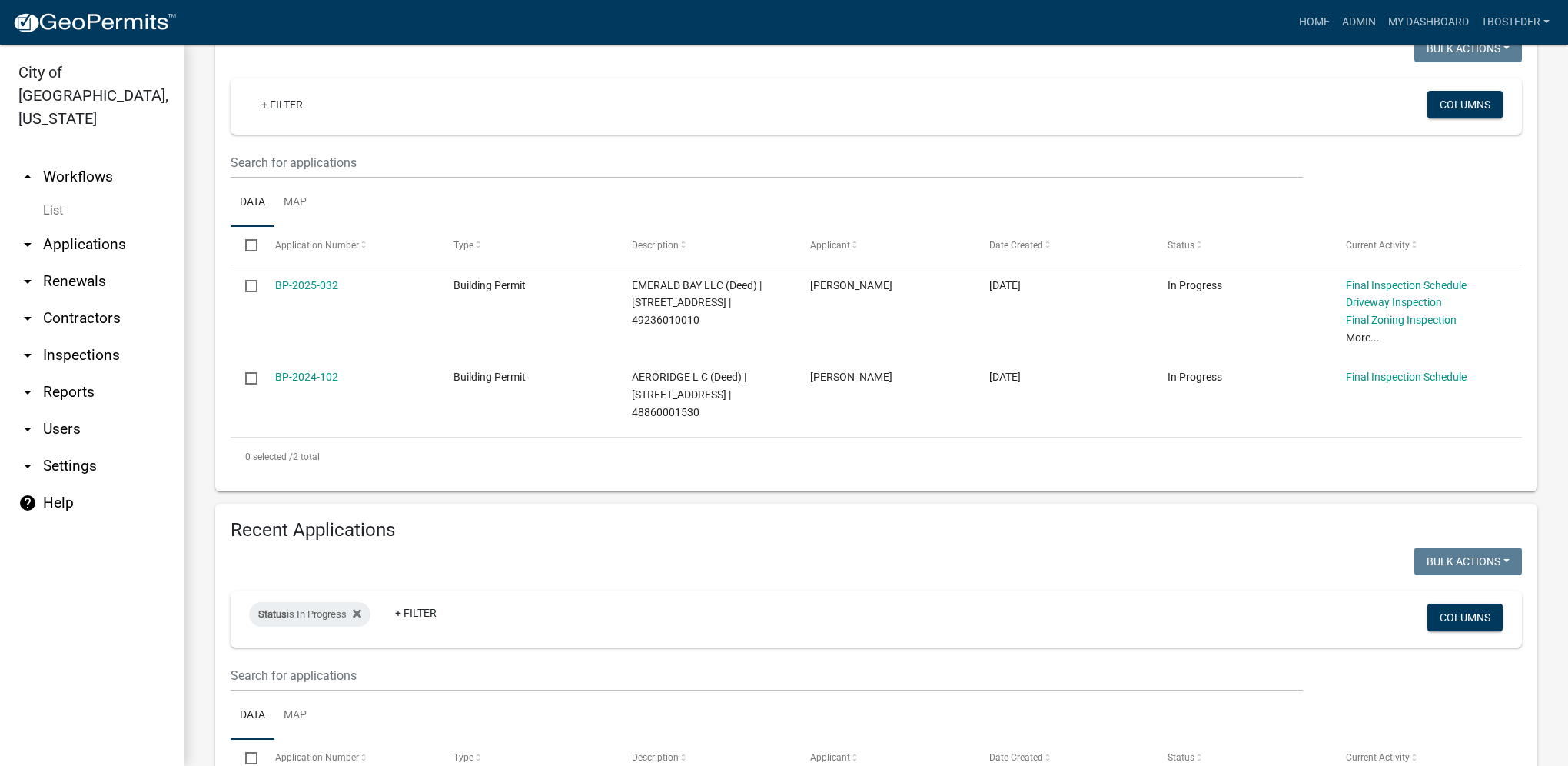
scroll to position [385, 0]
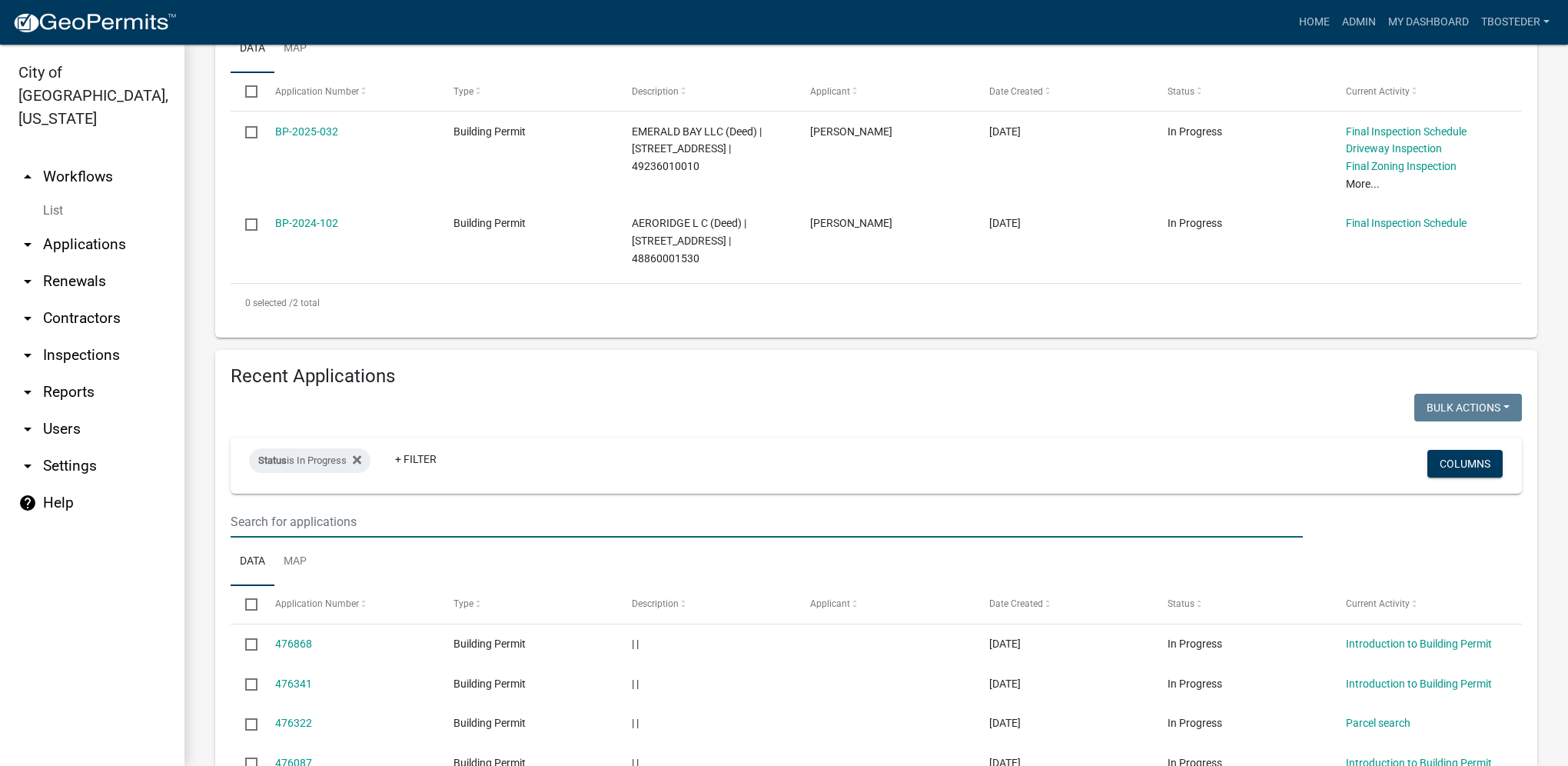
click at [414, 532] on input "text" at bounding box center [767, 522] width 1072 height 32
type input "phipps"
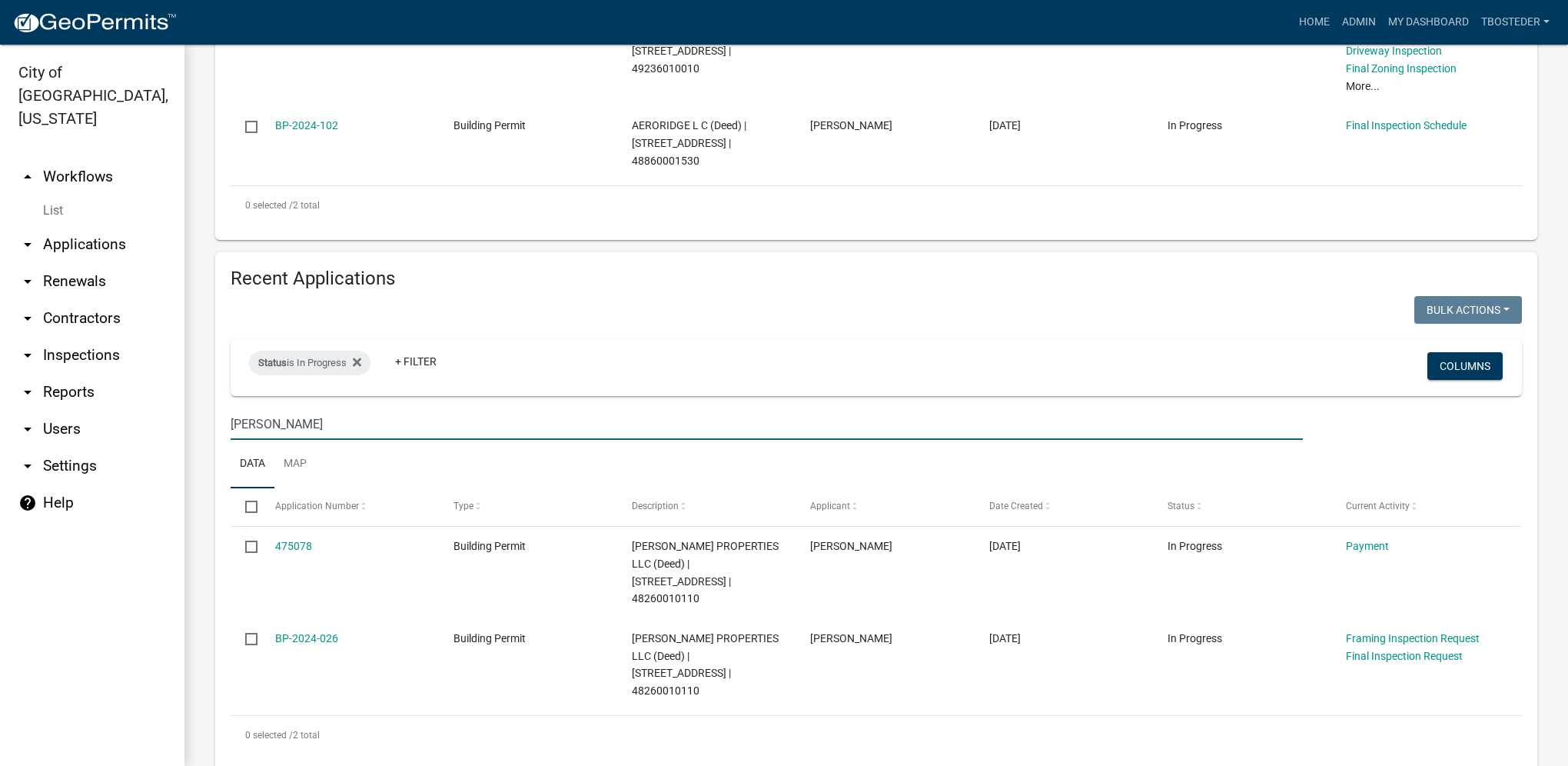
scroll to position [485, 0]
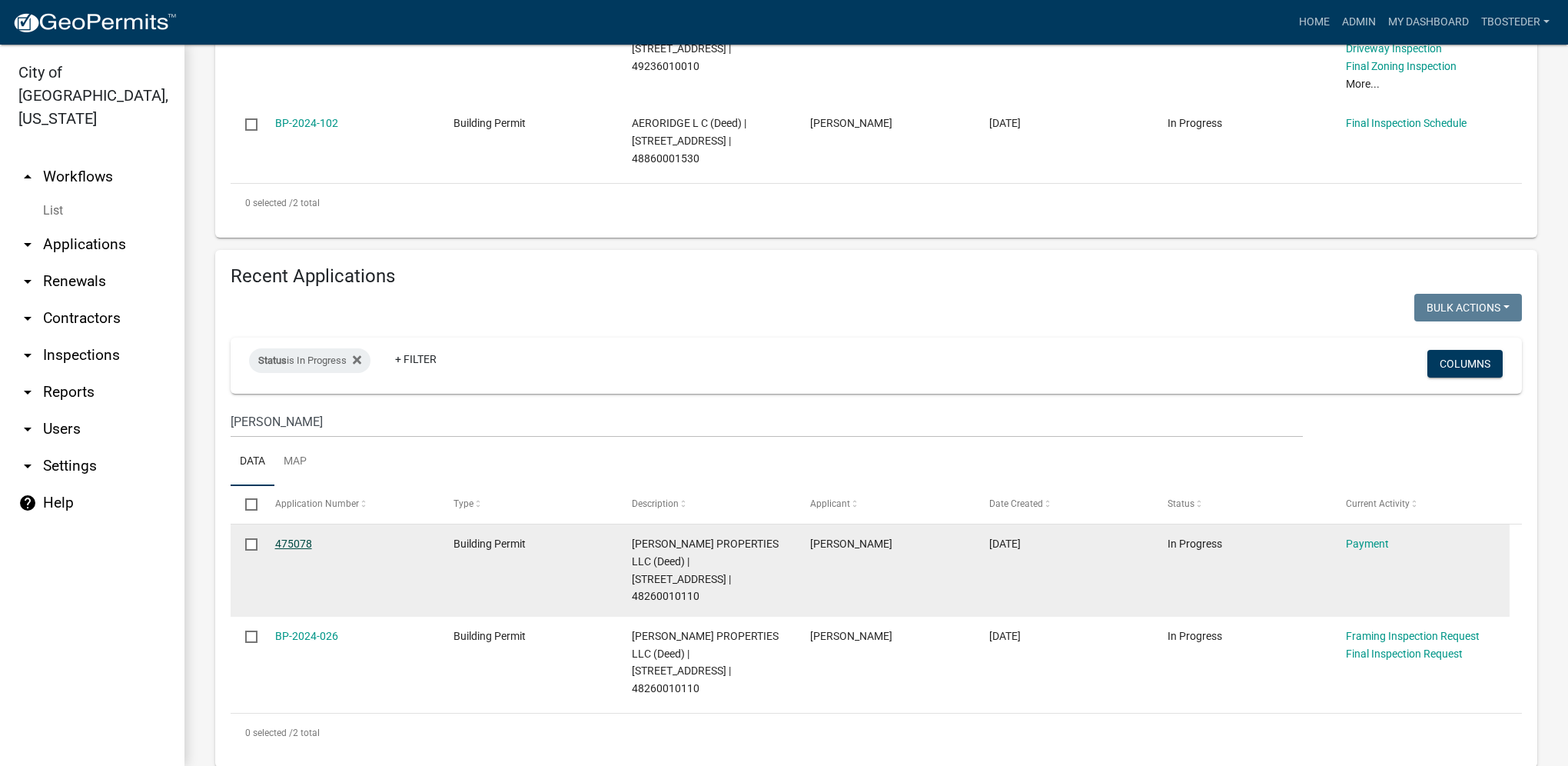
click at [295, 546] on link "475078" at bounding box center [293, 544] width 37 height 13
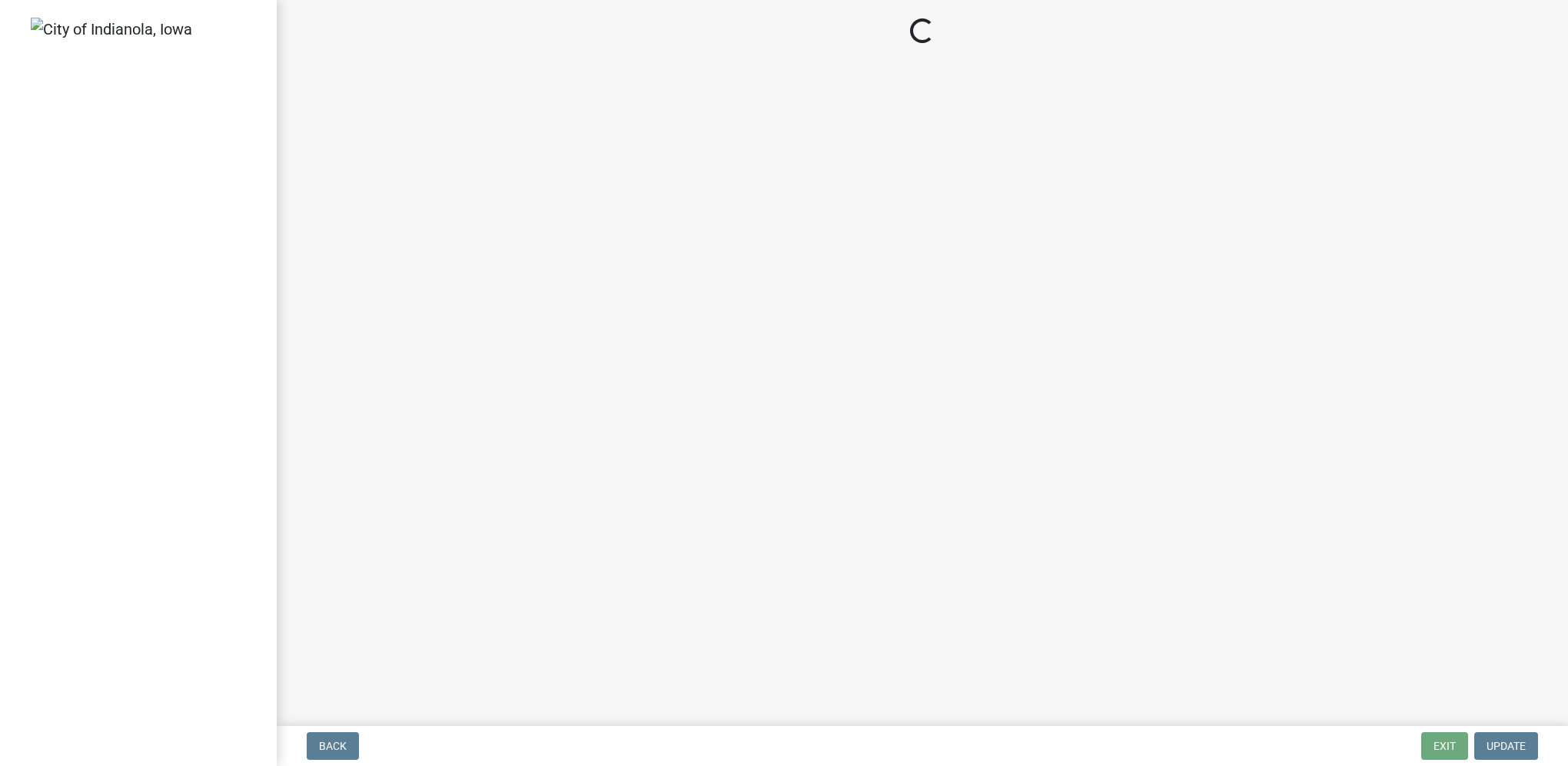
select select "3: 3"
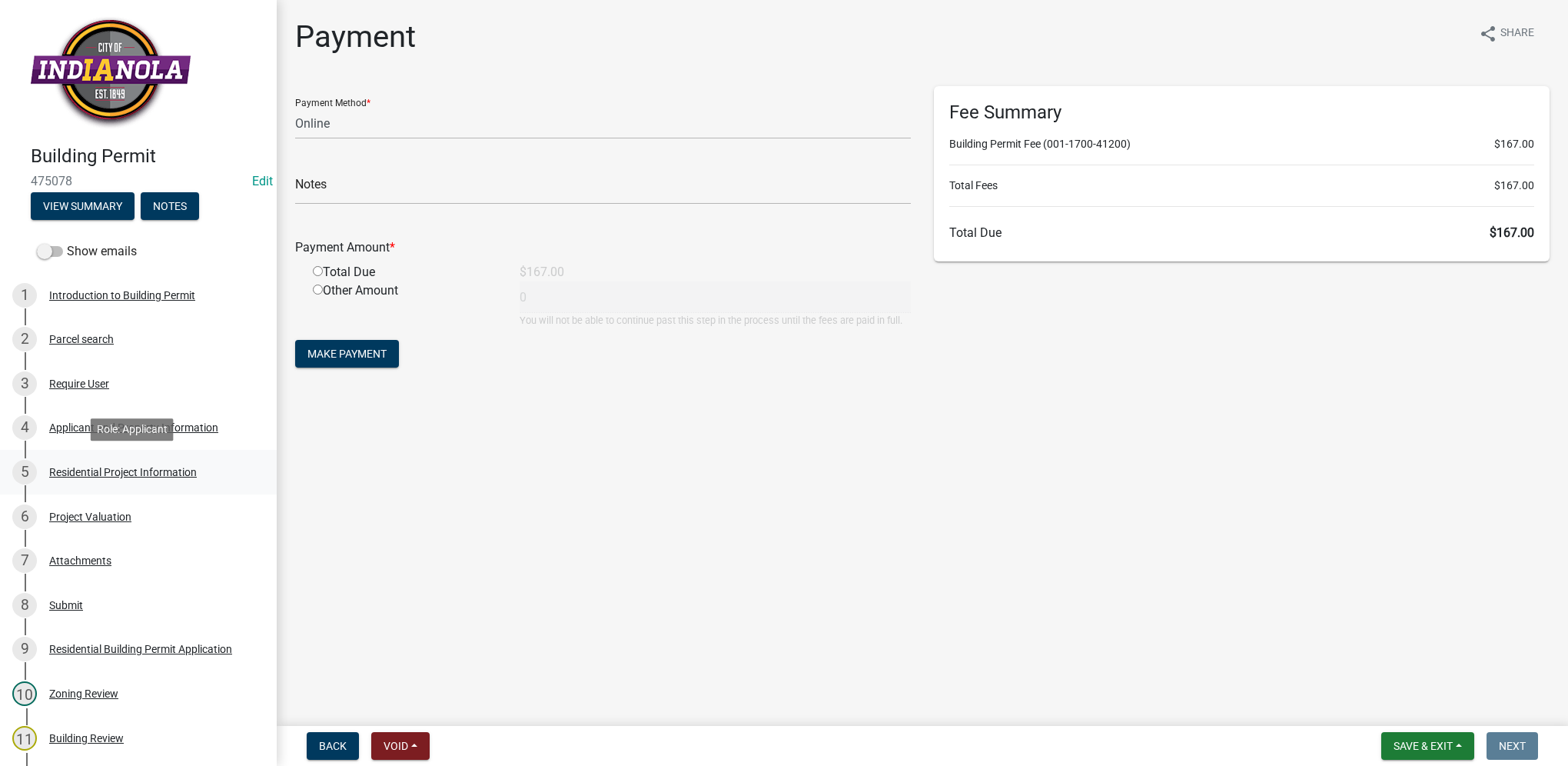
click at [212, 469] on div "5 Residential Project Information" at bounding box center [132, 471] width 240 height 24
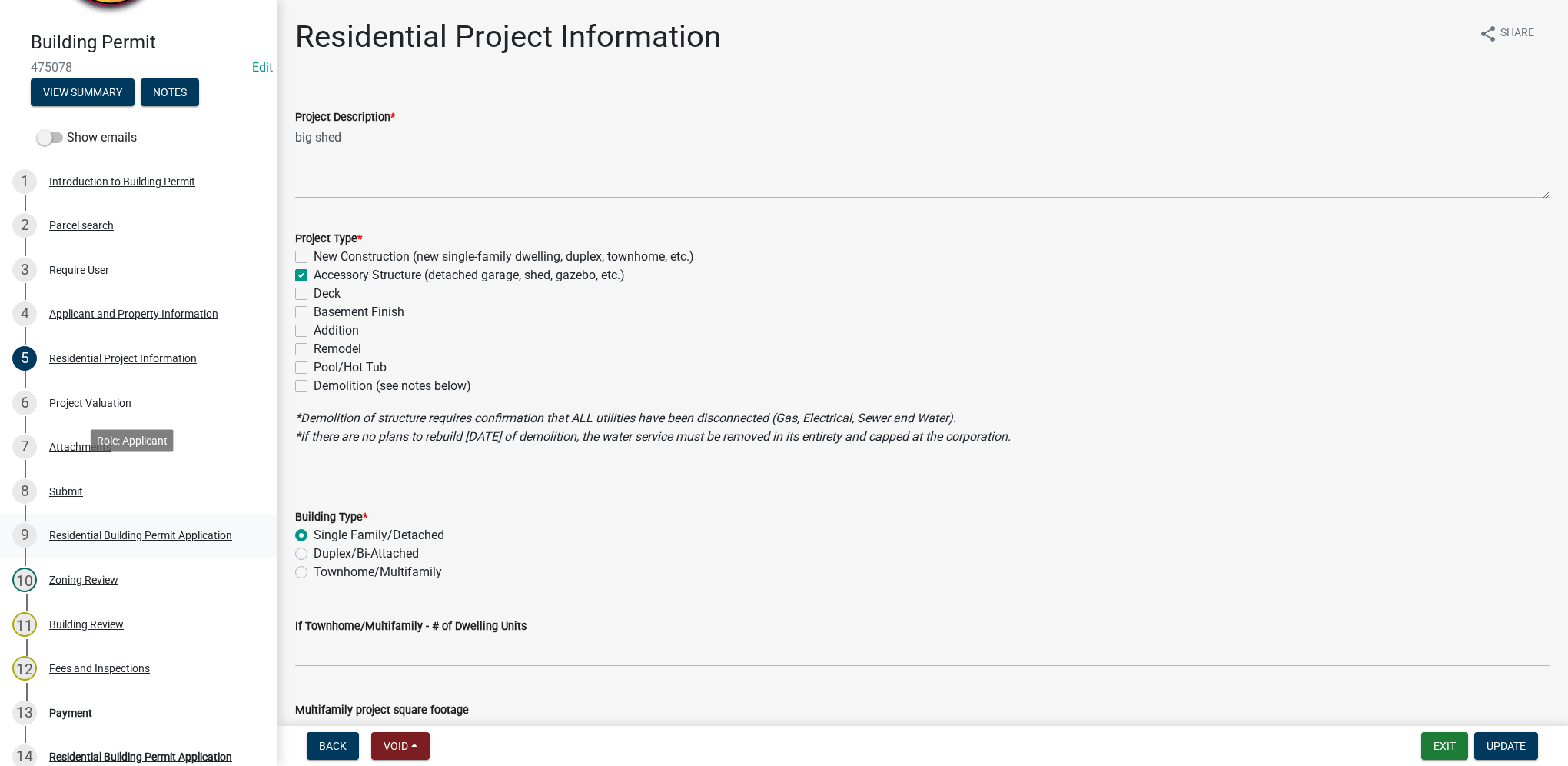
scroll to position [231, 0]
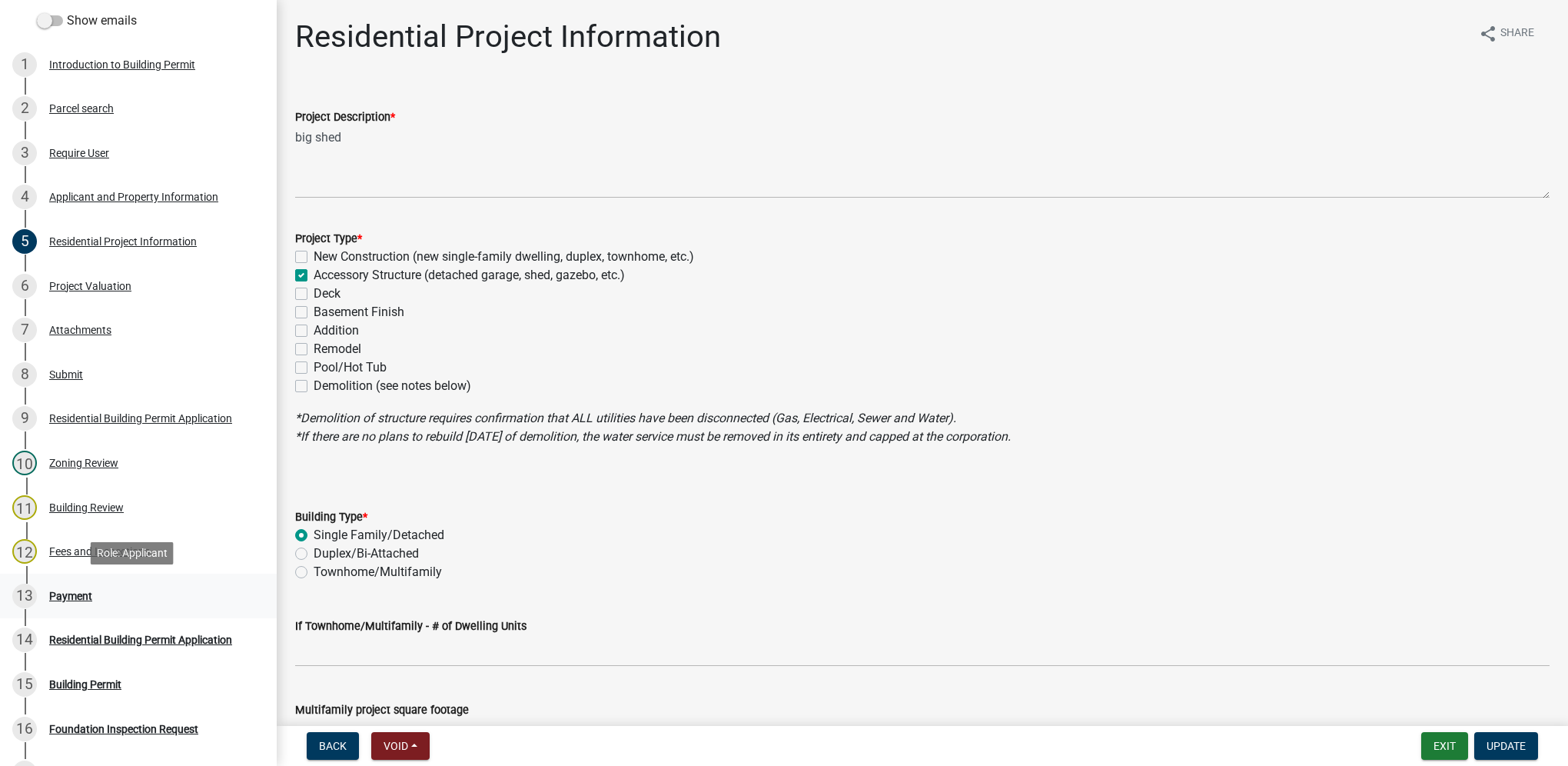
click at [165, 588] on div "13 Payment" at bounding box center [132, 596] width 240 height 24
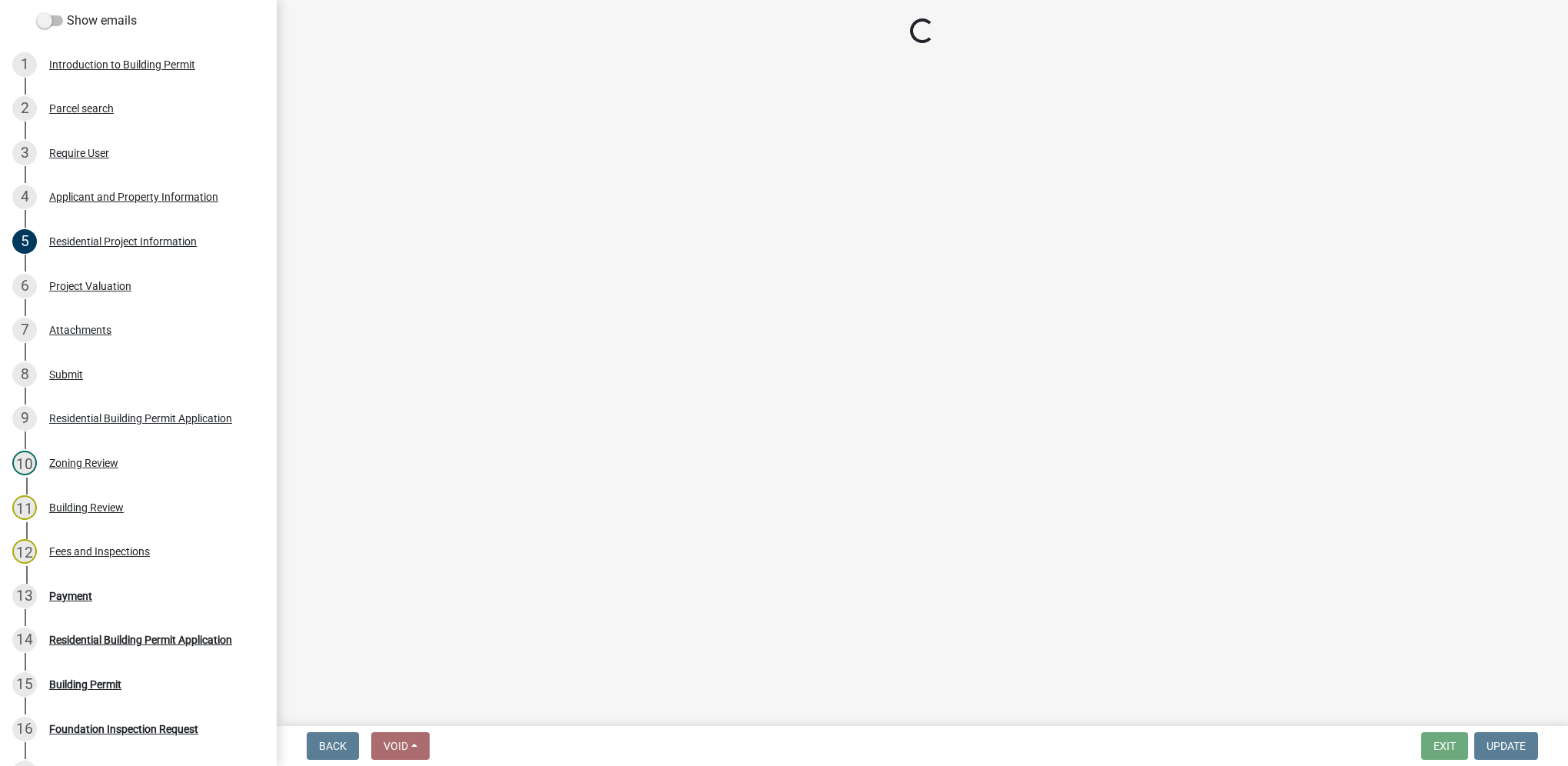
select select "3: 3"
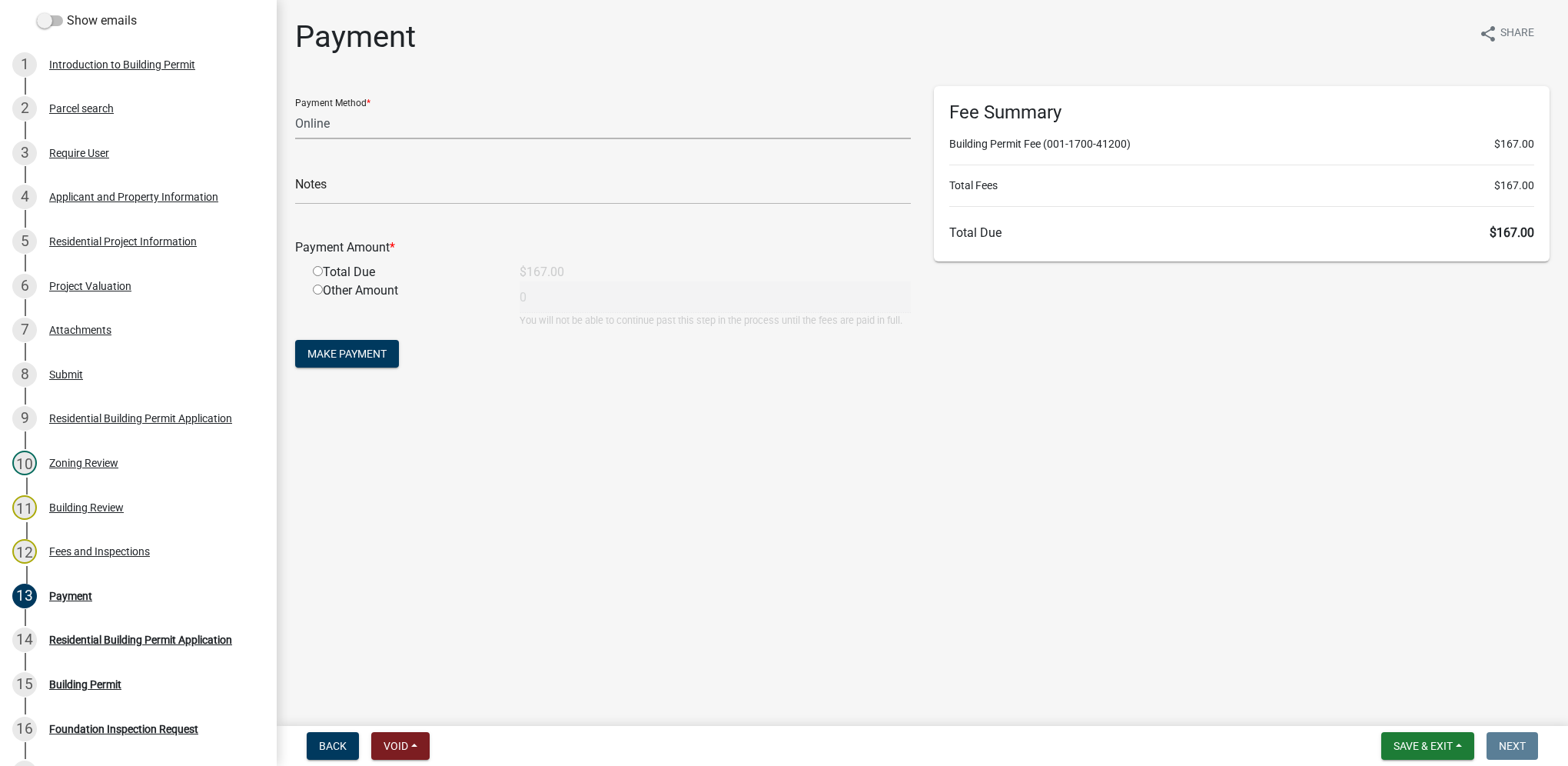
click at [408, 128] on select "Credit Card POS Check Cash Online" at bounding box center [604, 124] width 616 height 32
click at [295, 108] on select "Credit Card POS Check Cash Online" at bounding box center [604, 124] width 616 height 32
click at [314, 271] on input "radio" at bounding box center [318, 271] width 10 height 10
radio input "true"
type input "167"
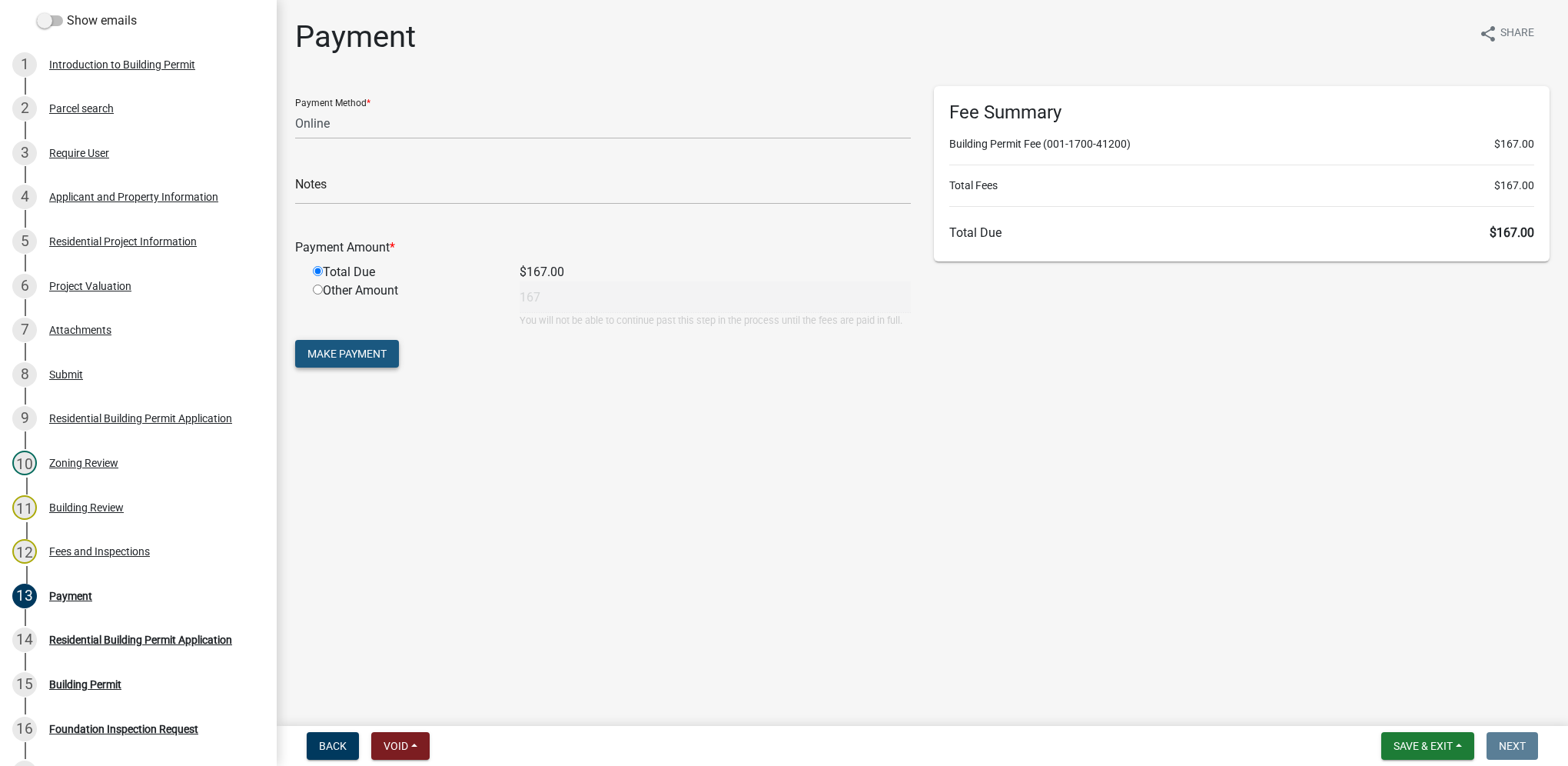
click at [349, 359] on span "Make Payment" at bounding box center [347, 354] width 79 height 13
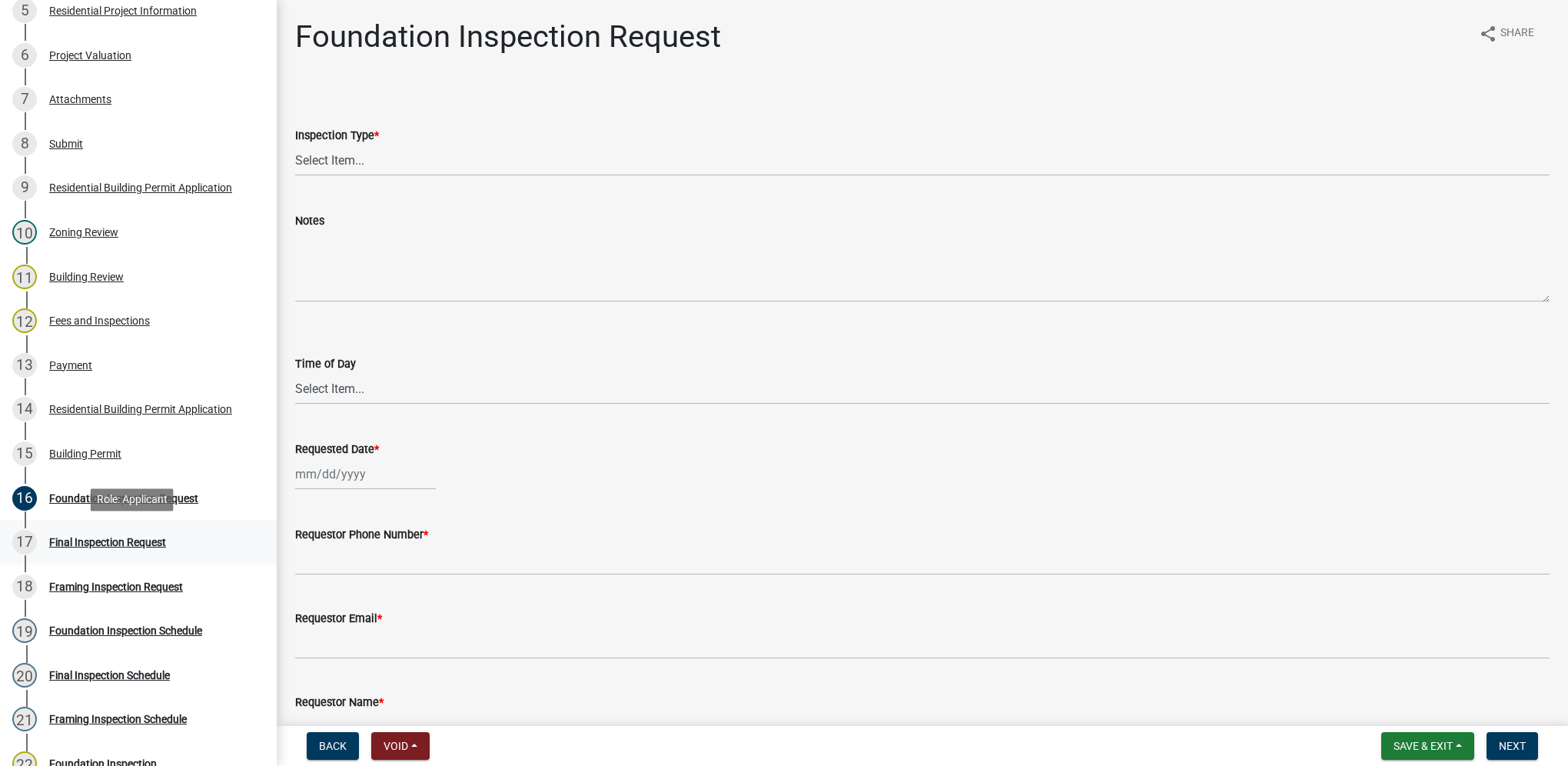
scroll to position [538, 0]
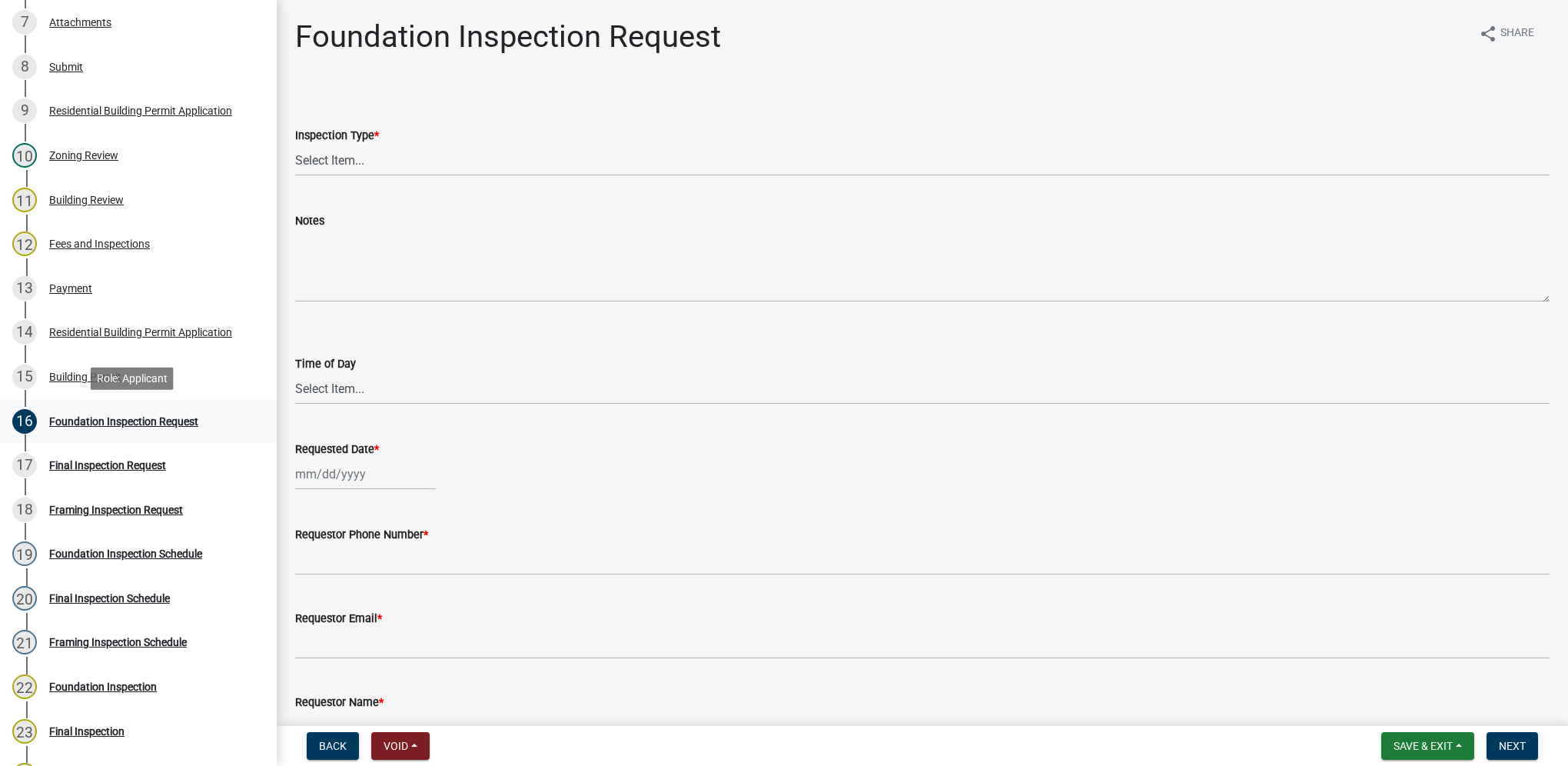
click at [136, 416] on div "Foundation Inspection Request" at bounding box center [123, 422] width 149 height 11
click at [335, 173] on select "Select Item... Foundation" at bounding box center [923, 160] width 1254 height 32
click at [295, 144] on select "Select Item... Foundation" at bounding box center [923, 160] width 1254 height 32
select select "d070bc68-320e-4daf-b0f4-9b1e3273afde"
drag, startPoint x: 333, startPoint y: 382, endPoint x: 336, endPoint y: 403, distance: 21.2
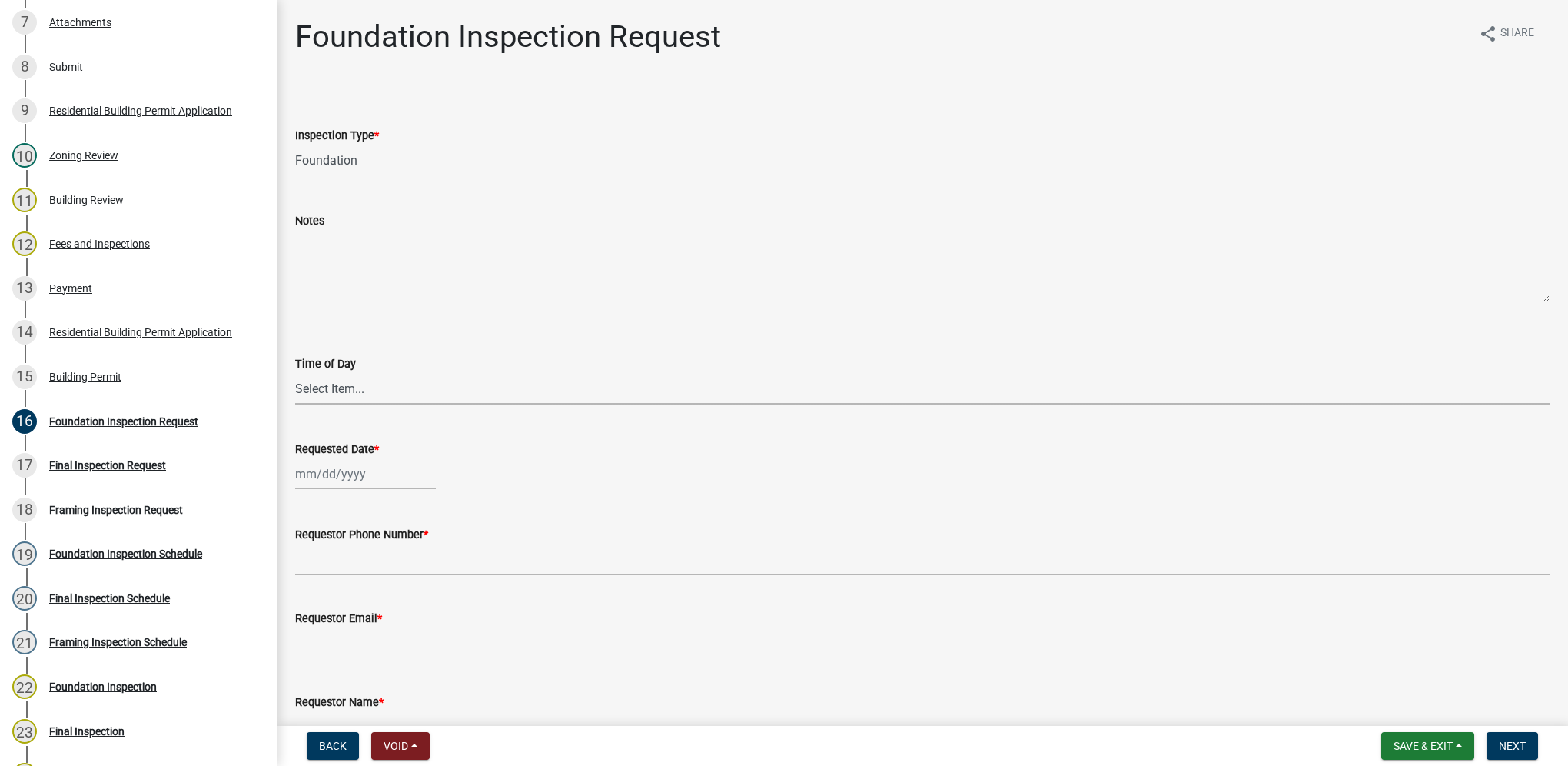
click at [333, 382] on select "Select Item... AM PM" at bounding box center [923, 389] width 1254 height 32
click at [295, 373] on select "Select Item... AM PM" at bounding box center [923, 389] width 1254 height 32
select select "88af556d-fdf1-454b-b933-61cadeae1443"
click at [344, 473] on div at bounding box center [366, 474] width 141 height 32
select select "9"
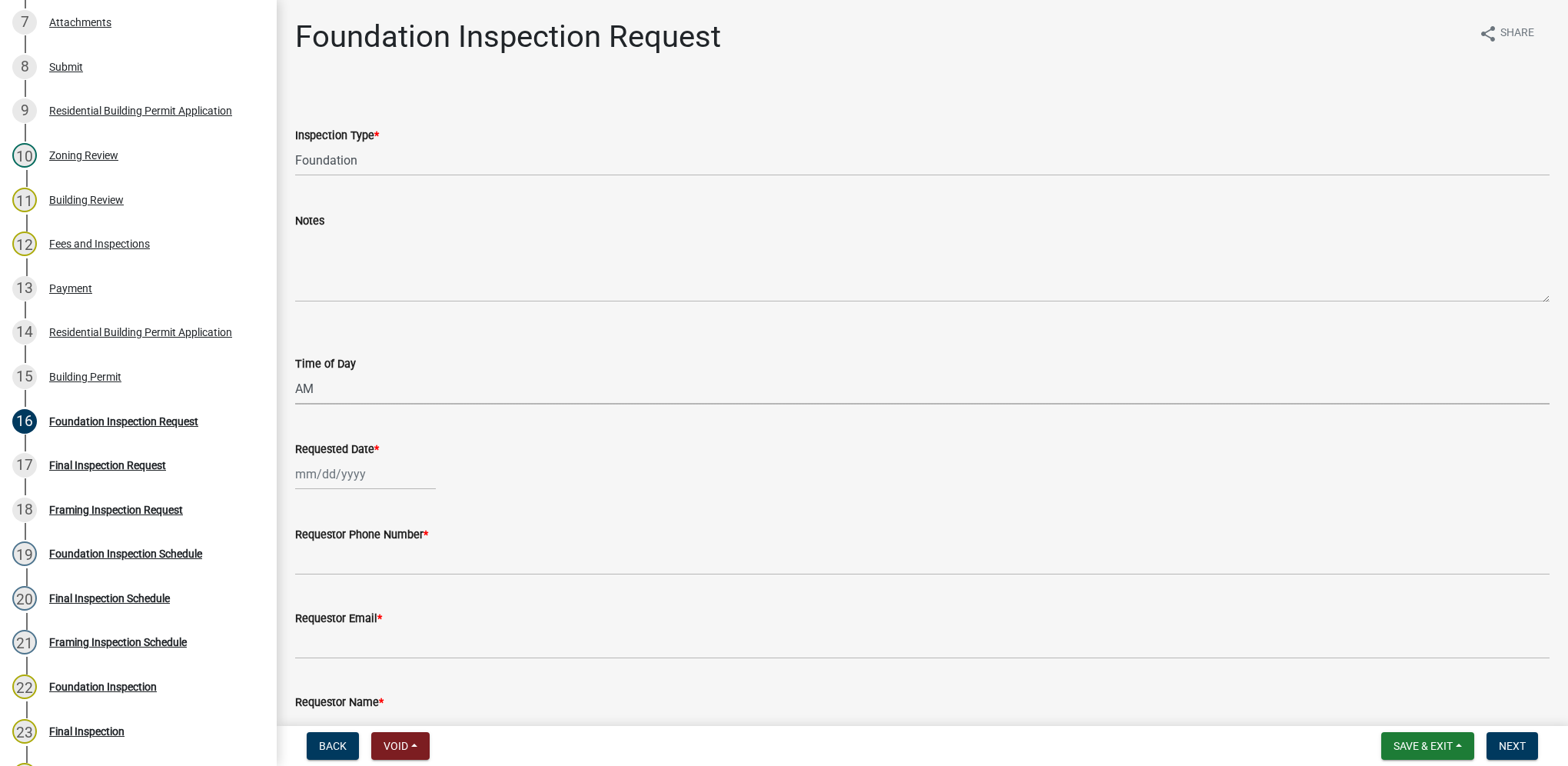
select select "2025"
click at [412, 585] on div "12" at bounding box center [408, 580] width 24 height 24
type input "[DATE]"
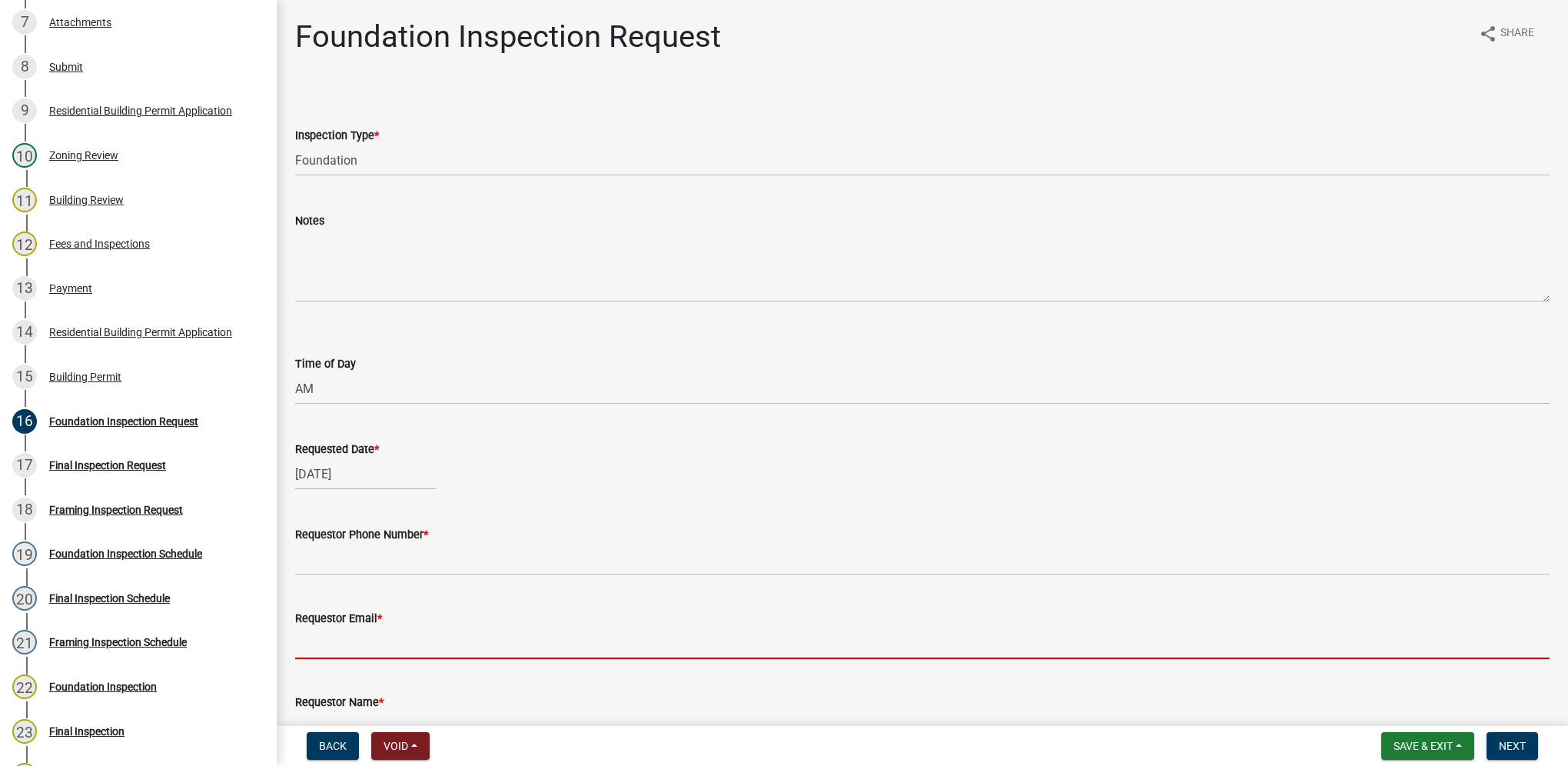
click at [391, 645] on input "Requestor Email *" at bounding box center [923, 643] width 1254 height 32
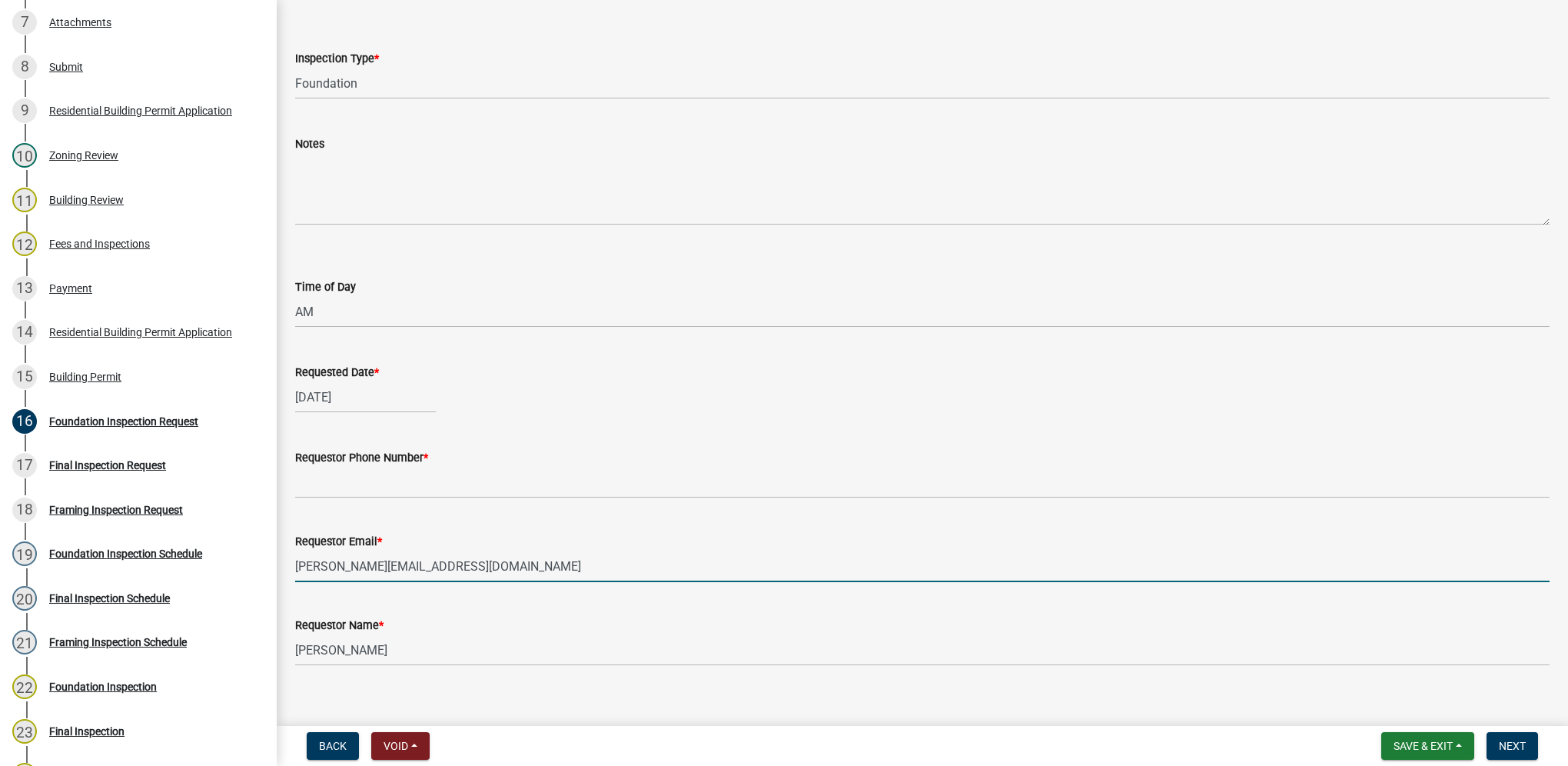
scroll to position [95, 0]
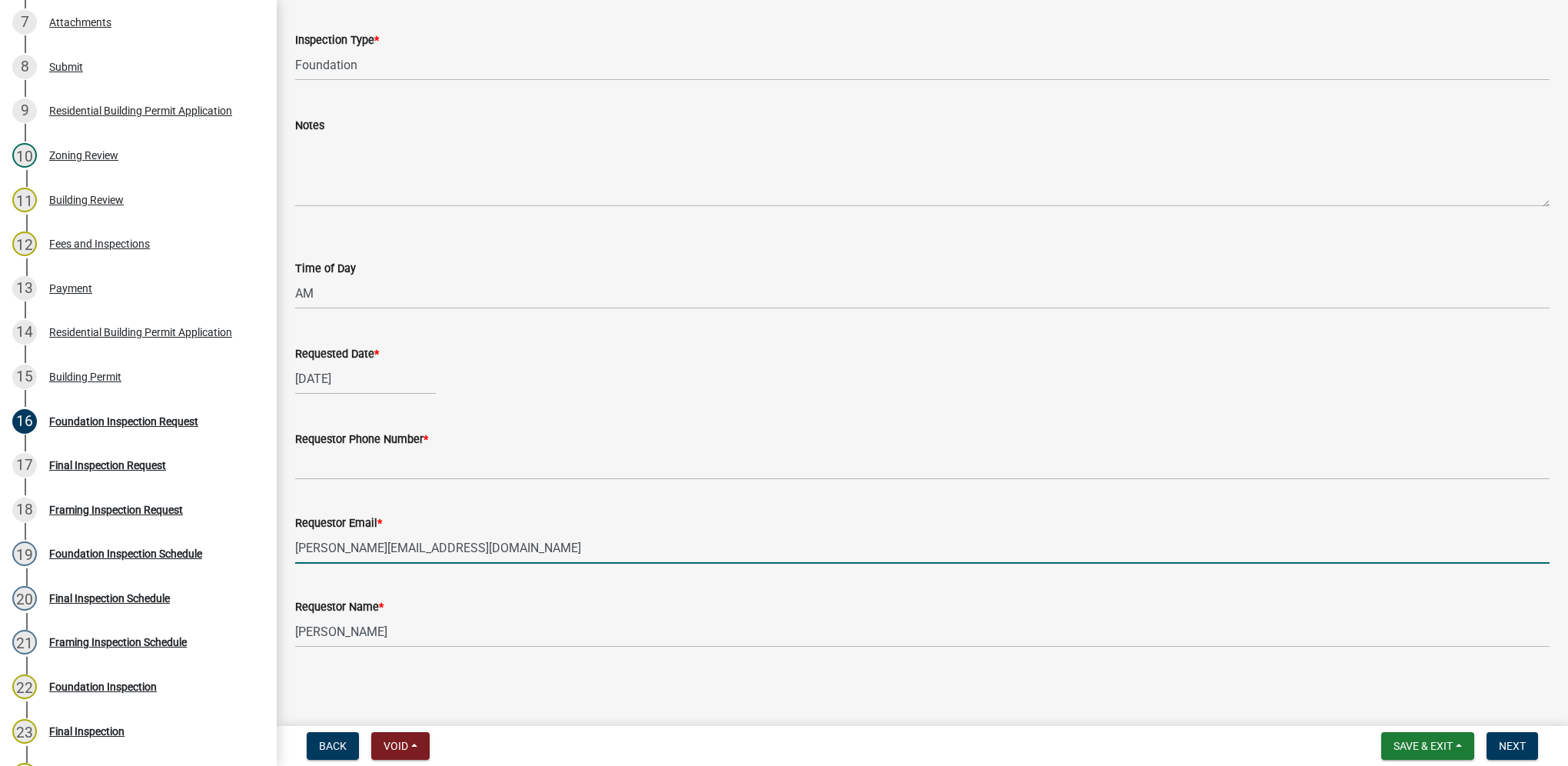
type input "[PERSON_NAME][EMAIL_ADDRESS][DOMAIN_NAME]"
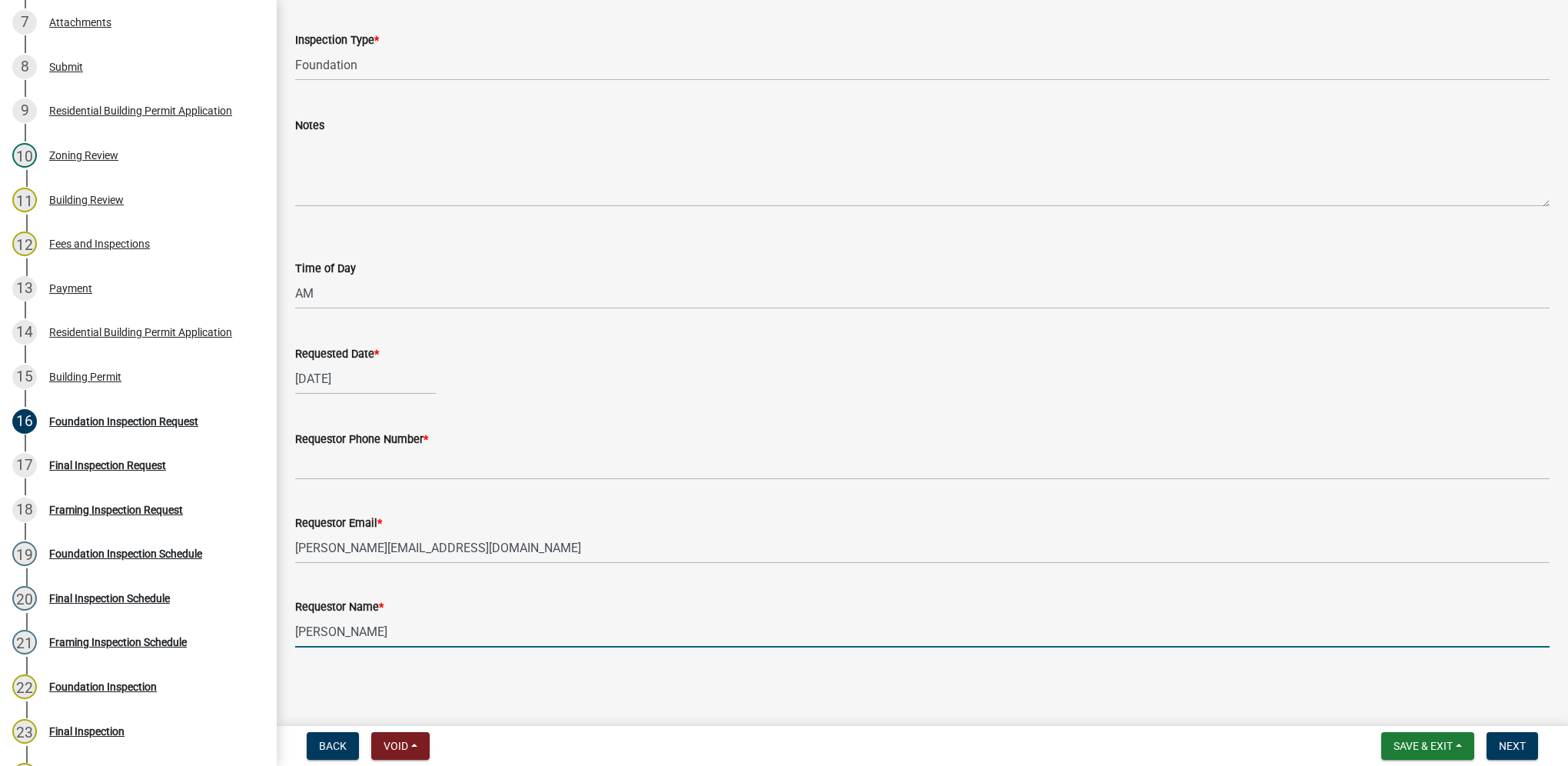
drag, startPoint x: 385, startPoint y: 635, endPoint x: 269, endPoint y: 612, distance: 118.3
click at [269, 612] on div "Building Permit BP-2025-150 Edit View Summary Notes Show emails 1 Introduction …" at bounding box center [784, 383] width 1568 height 766
type input "[PERSON_NAME]"
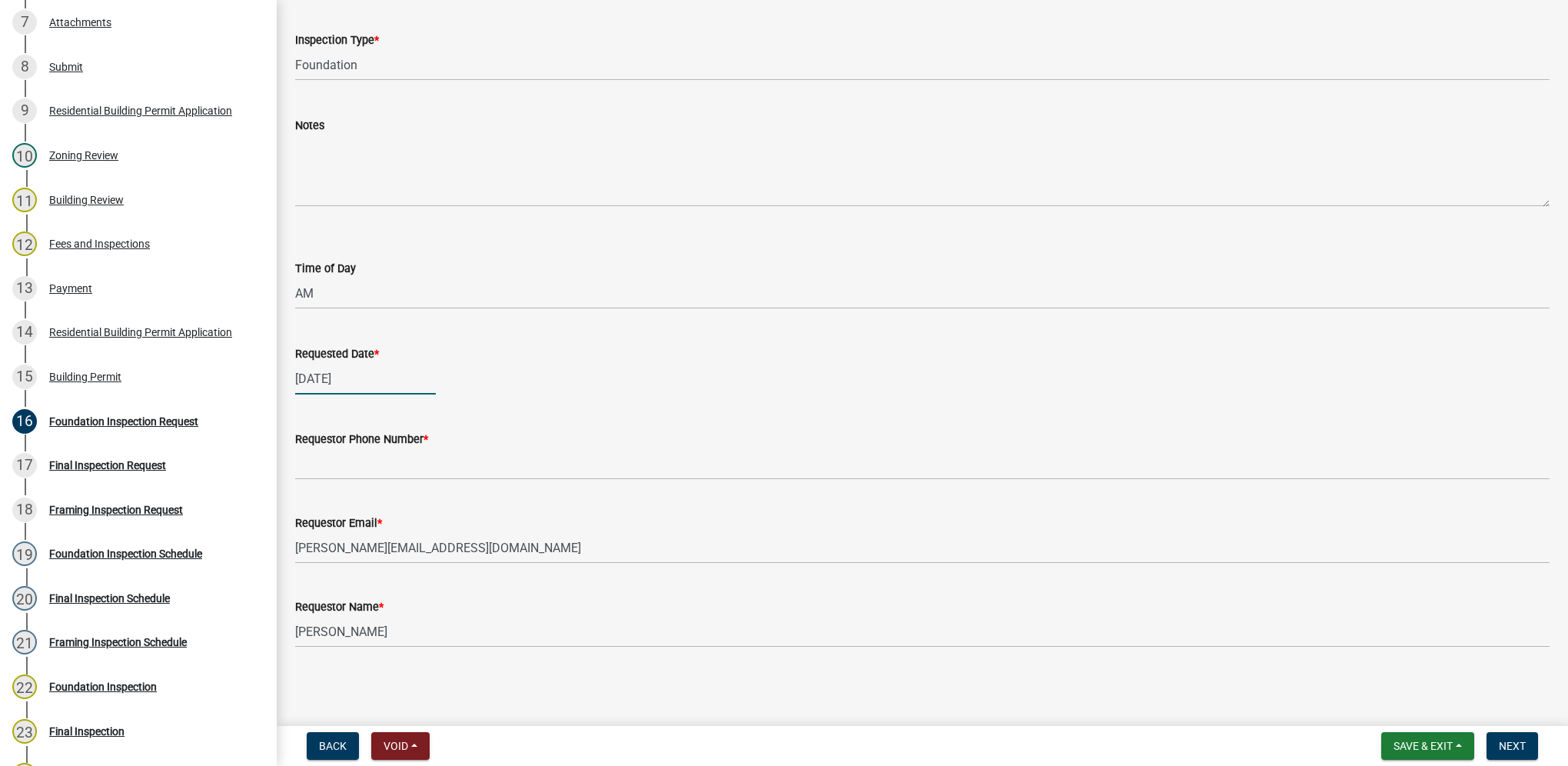
click at [342, 375] on div "[DATE]" at bounding box center [366, 379] width 141 height 32
select select "9"
select select "2025"
click at [314, 509] on div "15" at bounding box center [310, 509] width 24 height 24
type input "[DATE]"
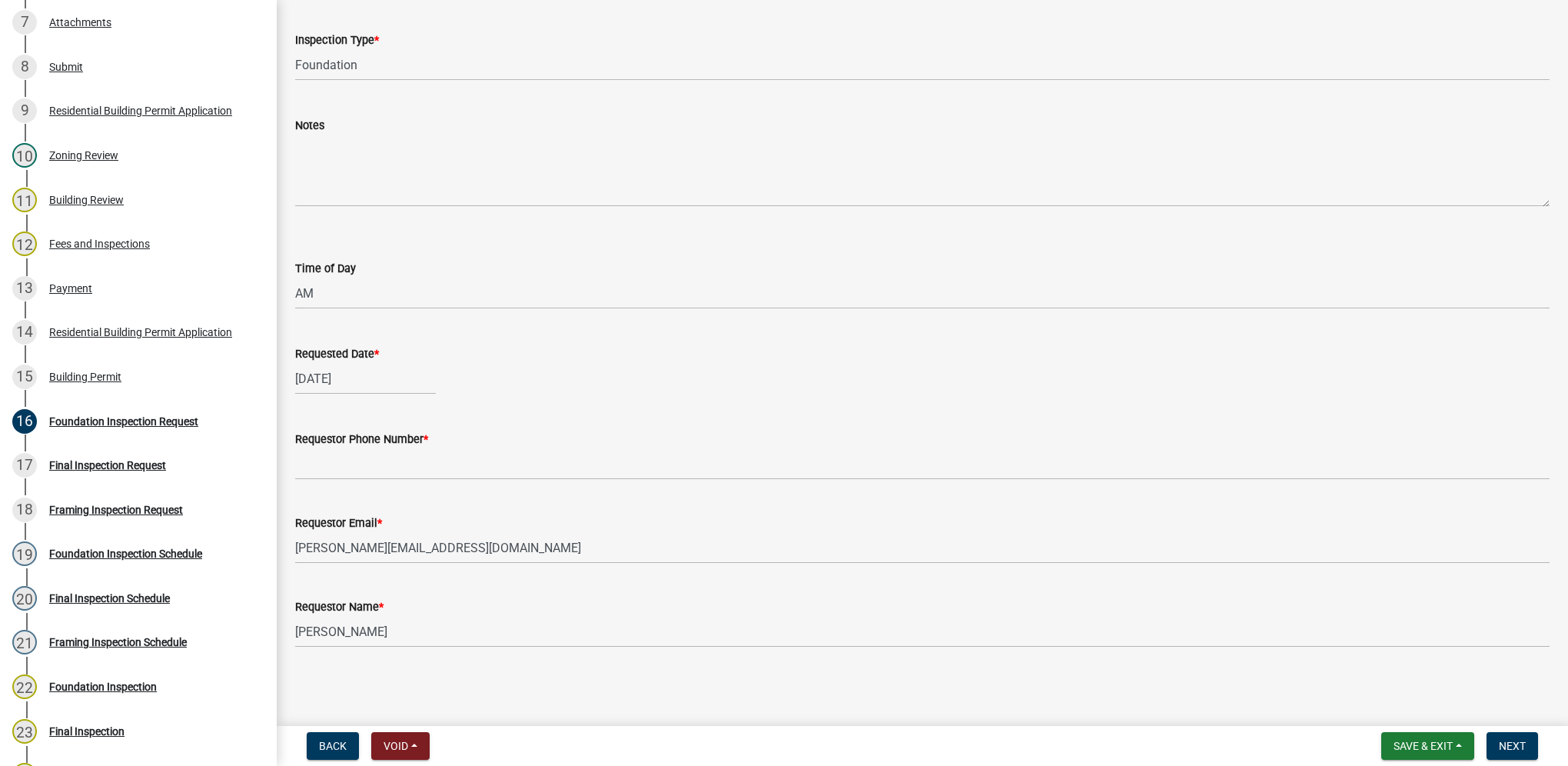
click at [413, 386] on div "[DATE]" at bounding box center [366, 379] width 141 height 32
select select "9"
select select "2025"
click at [538, 273] on div "Time of Day" at bounding box center [923, 268] width 1254 height 18
click at [362, 381] on div "[DATE]" at bounding box center [366, 379] width 141 height 32
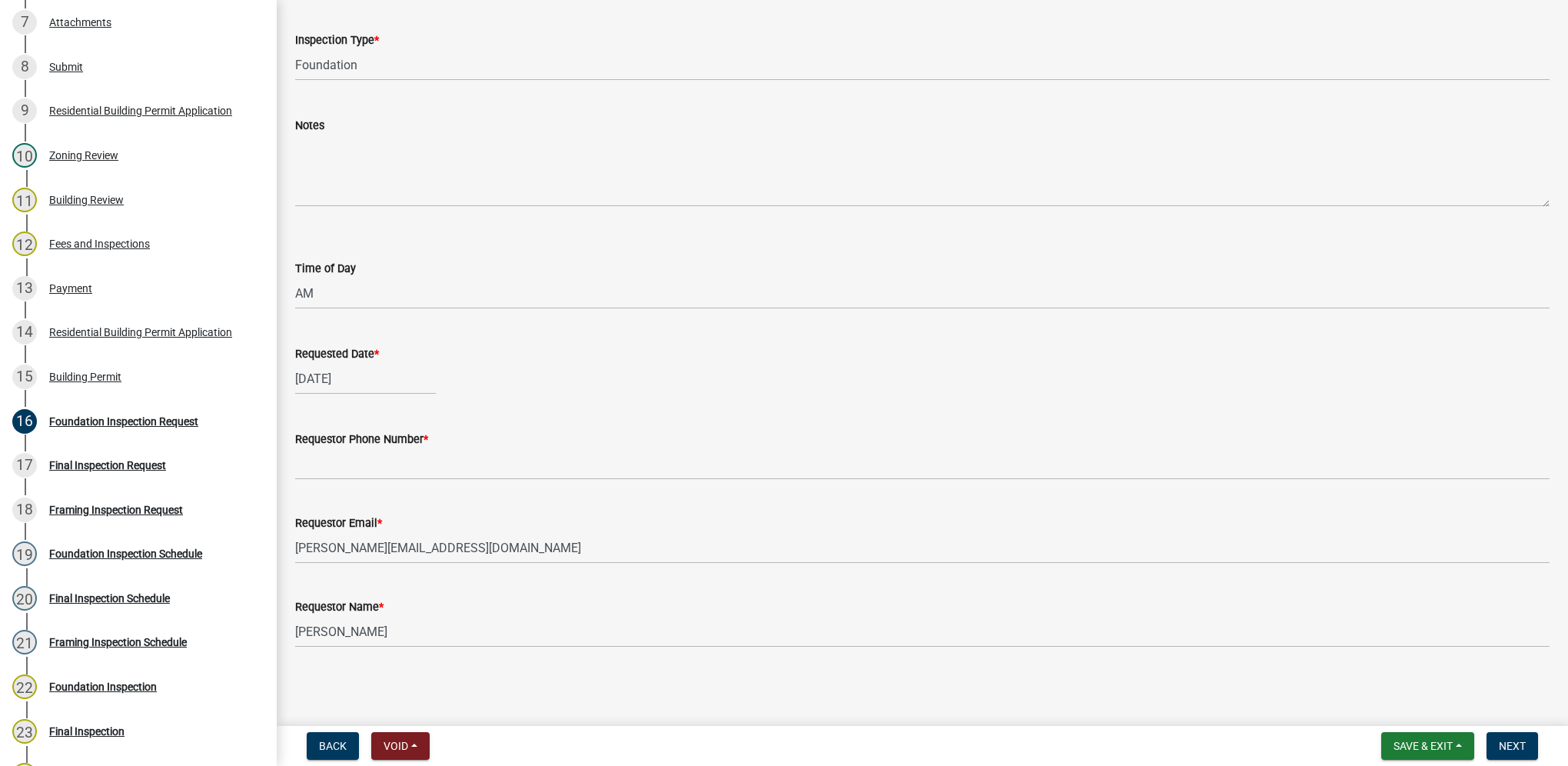
select select "9"
select select "2025"
click at [406, 482] on div "12" at bounding box center [408, 485] width 24 height 24
type input "[DATE]"
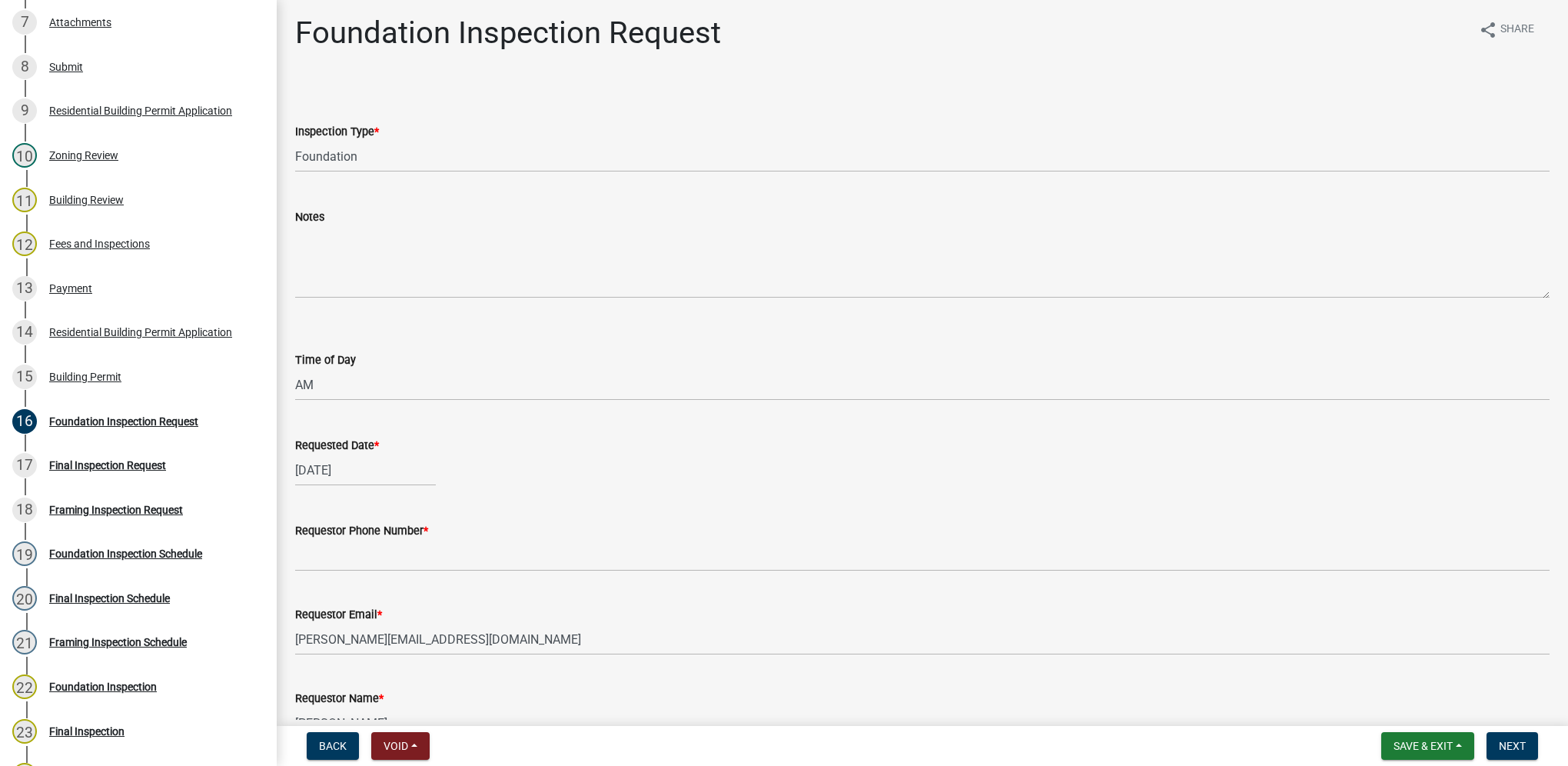
scroll to position [0, 0]
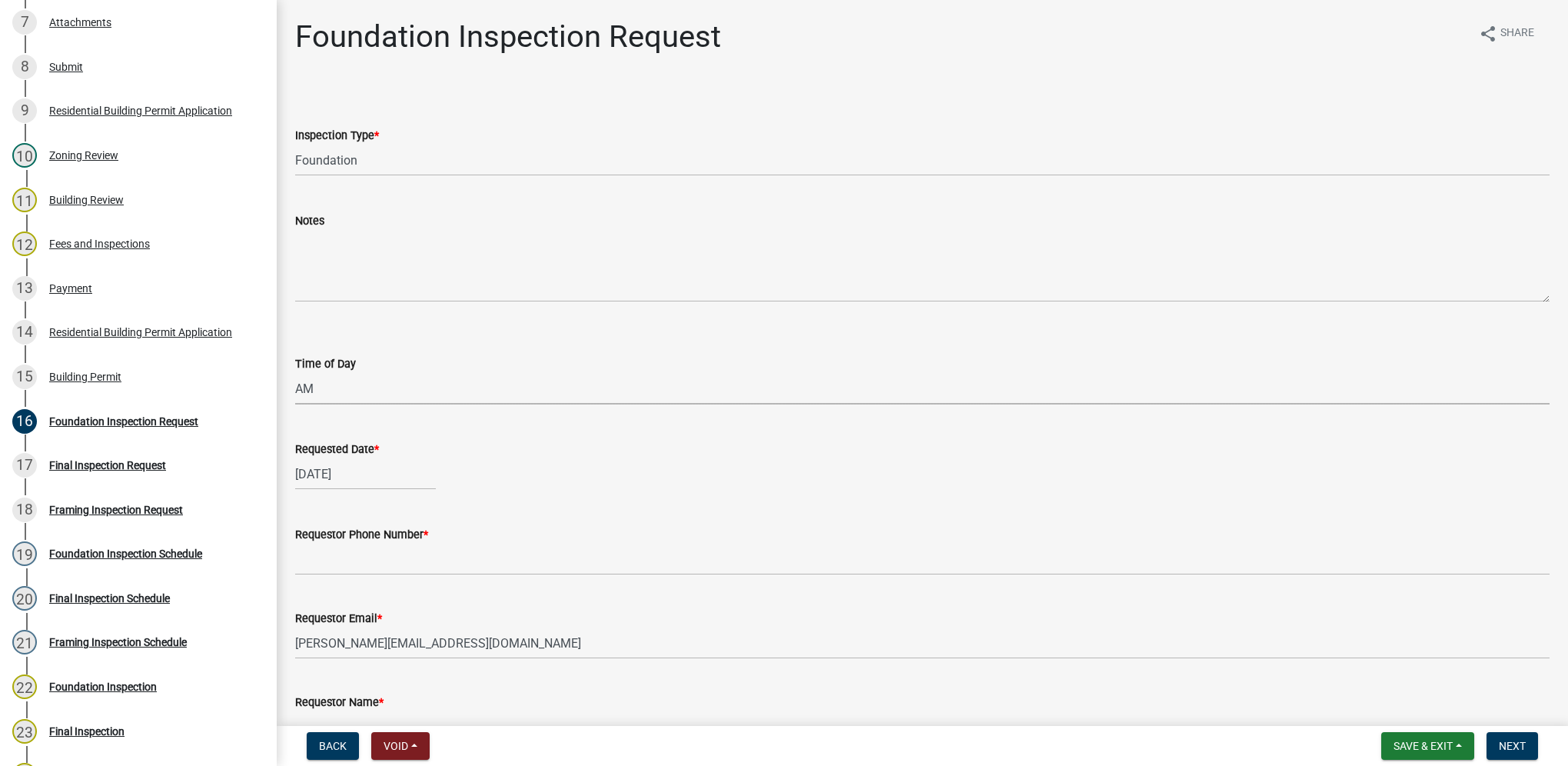
click at [348, 403] on select "Select Item... AM PM" at bounding box center [923, 389] width 1254 height 32
click at [295, 373] on select "Select Item... AM PM" at bounding box center [923, 389] width 1254 height 32
select select "e2425e86-bc0a-4638-8dbc-f5bad8ae1679"
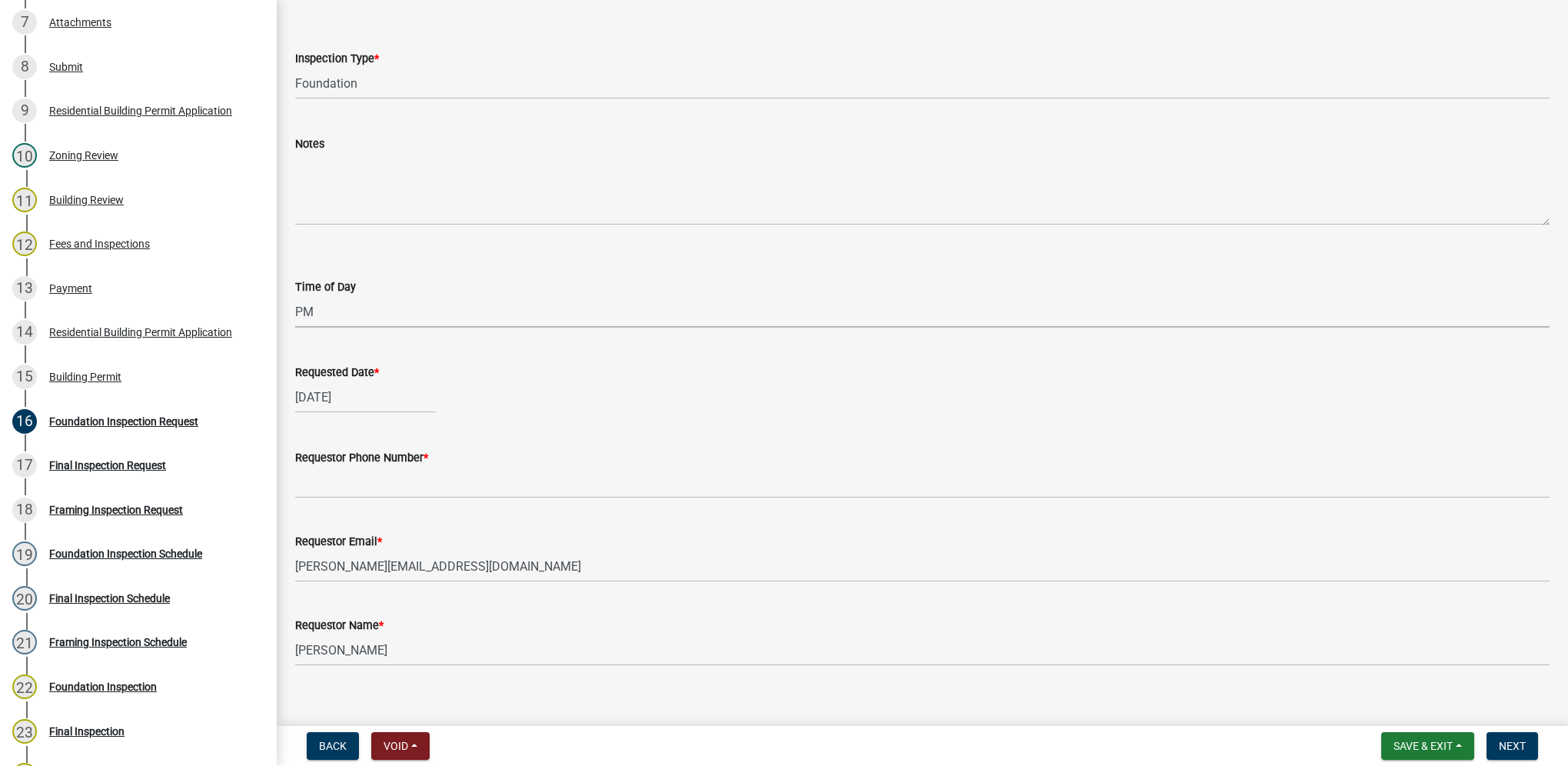
scroll to position [95, 0]
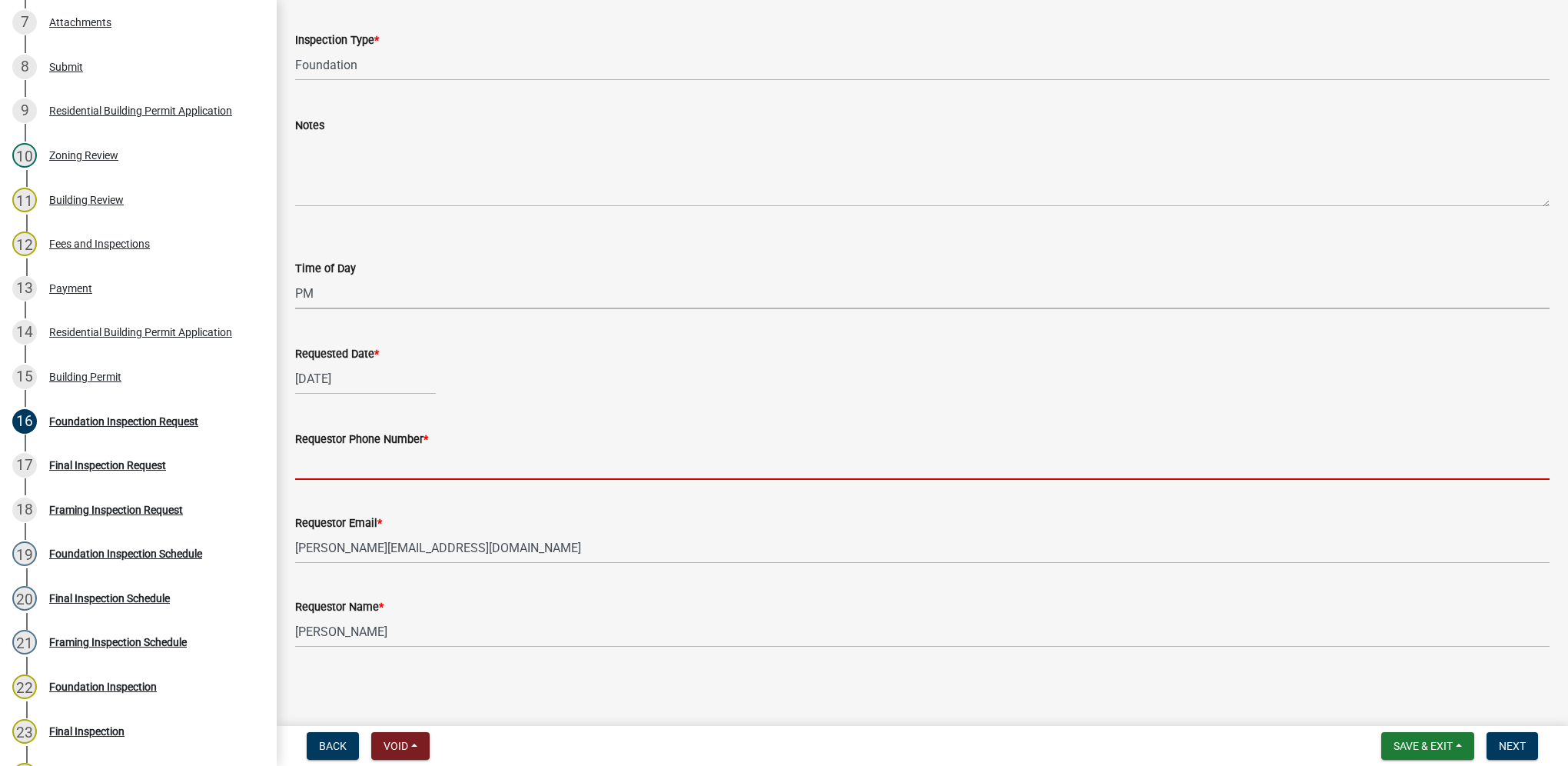
click at [425, 459] on input "Requestor Phone Number *" at bounding box center [923, 464] width 1254 height 32
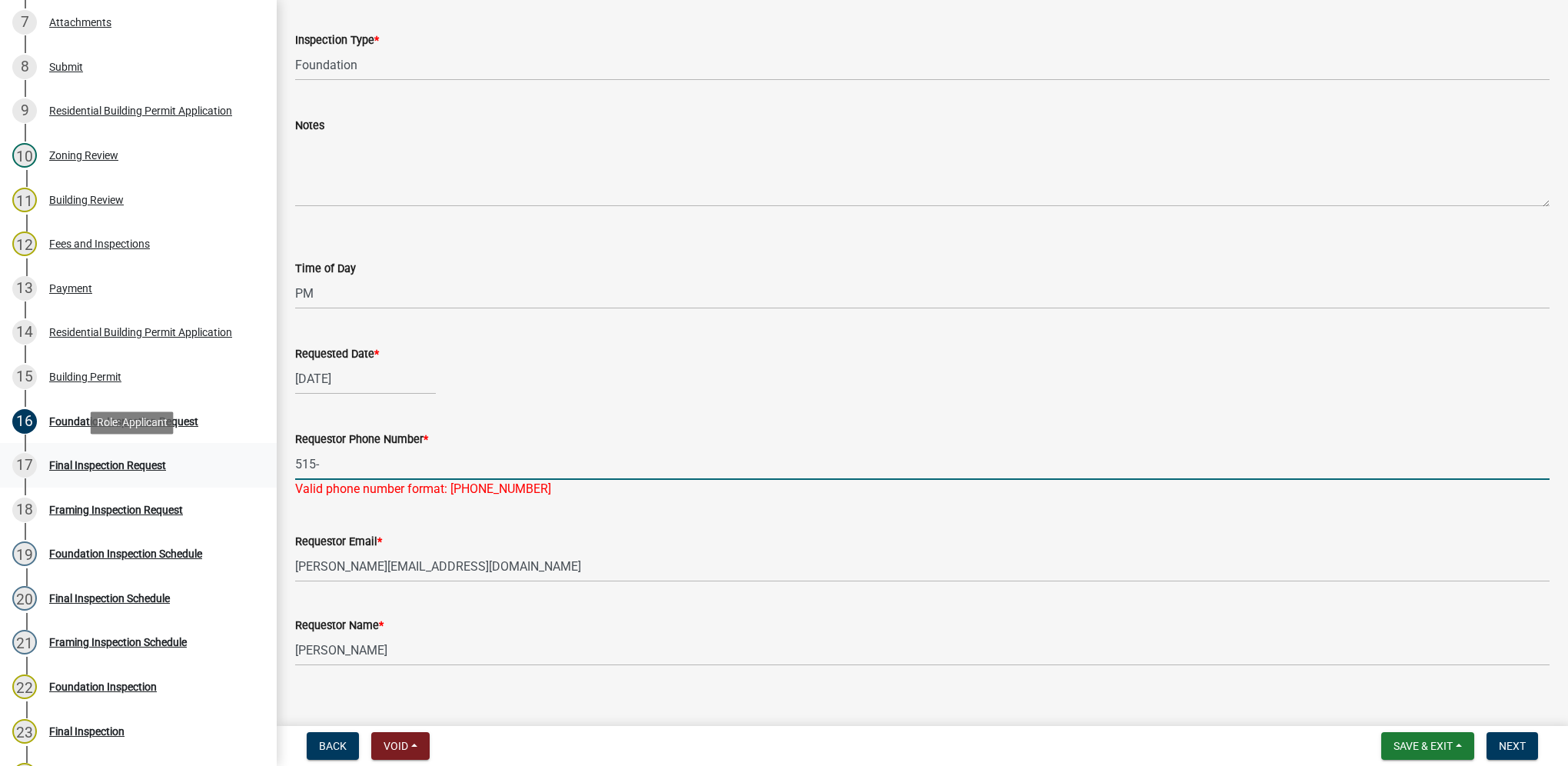
drag, startPoint x: 455, startPoint y: 460, endPoint x: 209, endPoint y: 456, distance: 246.0
click at [209, 456] on div "Building Permit BP-2025-150 Edit View Summary Notes Show emails 1 Introduction …" at bounding box center [784, 383] width 1568 height 766
paste input "689-7926"
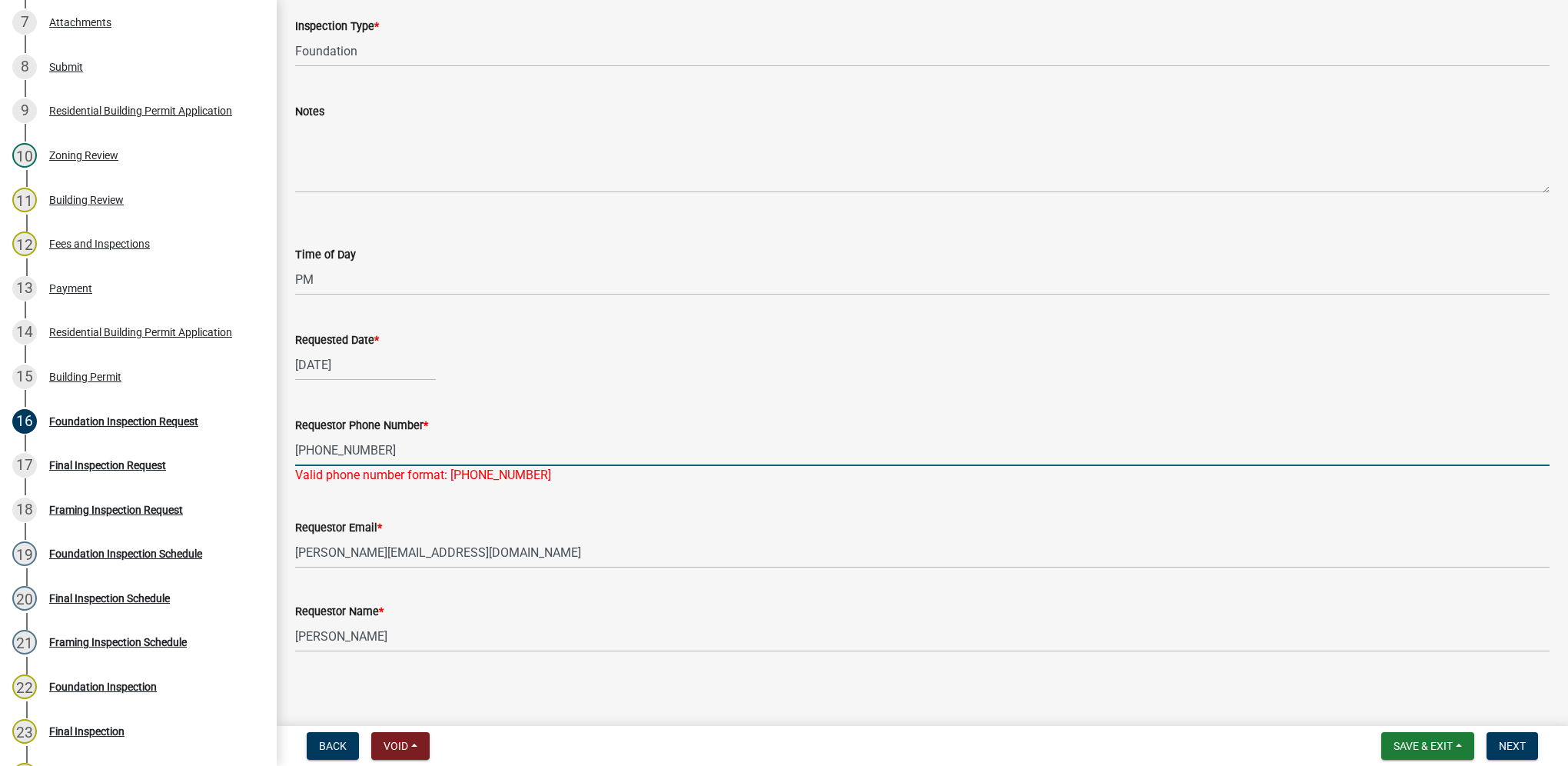
scroll to position [113, 0]
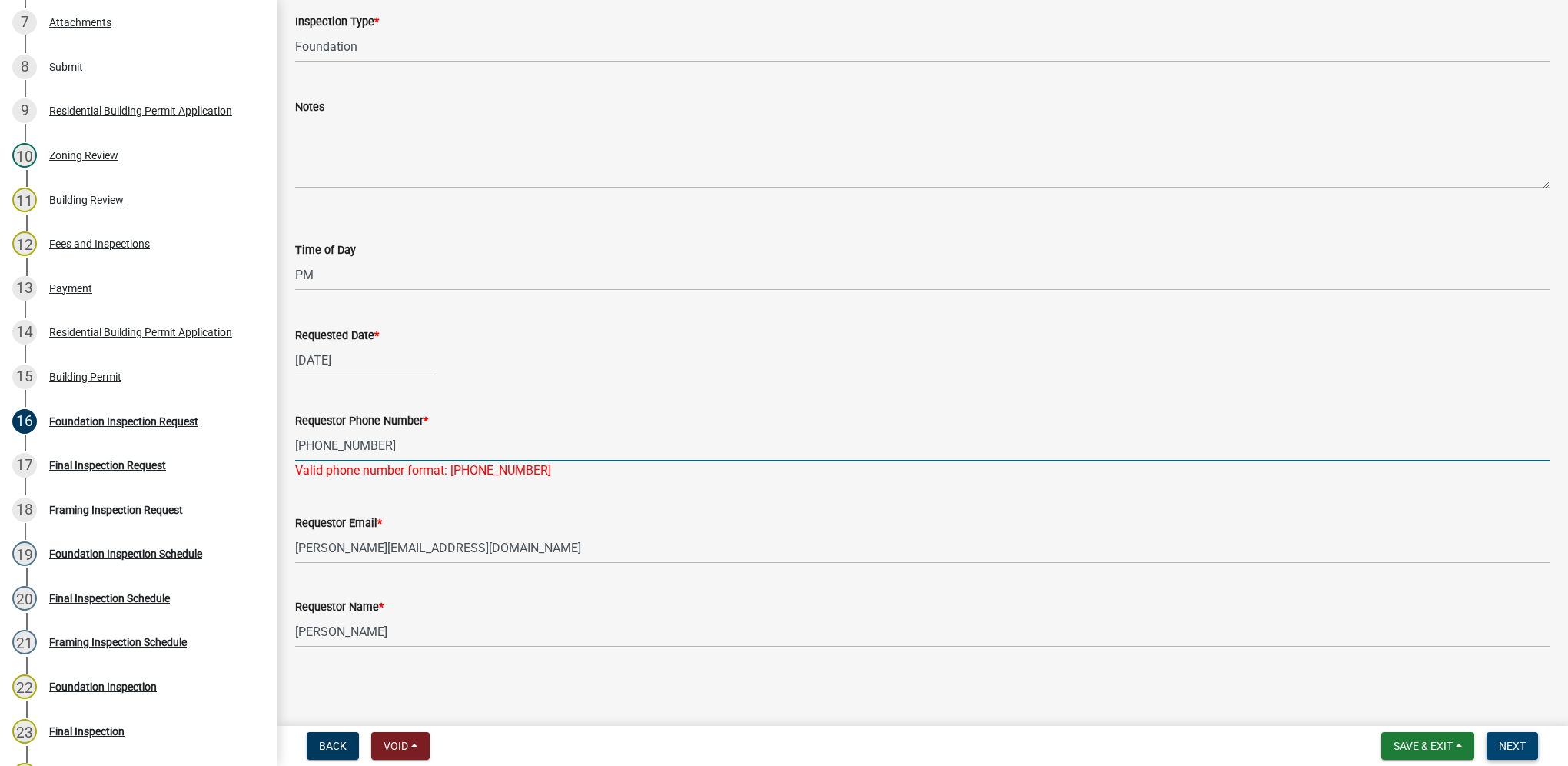
type input "[PHONE_NUMBER]"
click at [1514, 752] on button "Next" at bounding box center [1512, 746] width 51 height 28
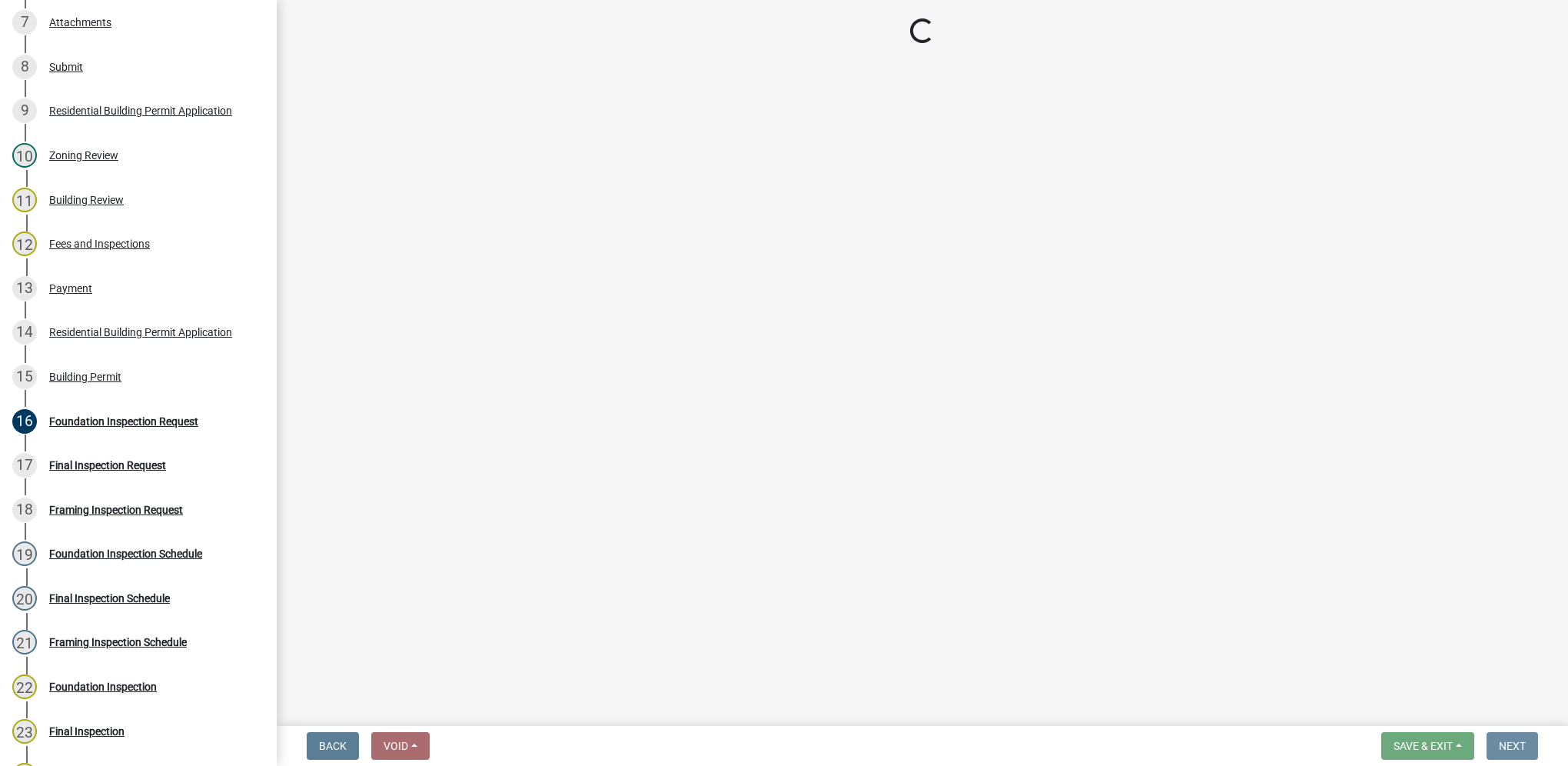
scroll to position [0, 0]
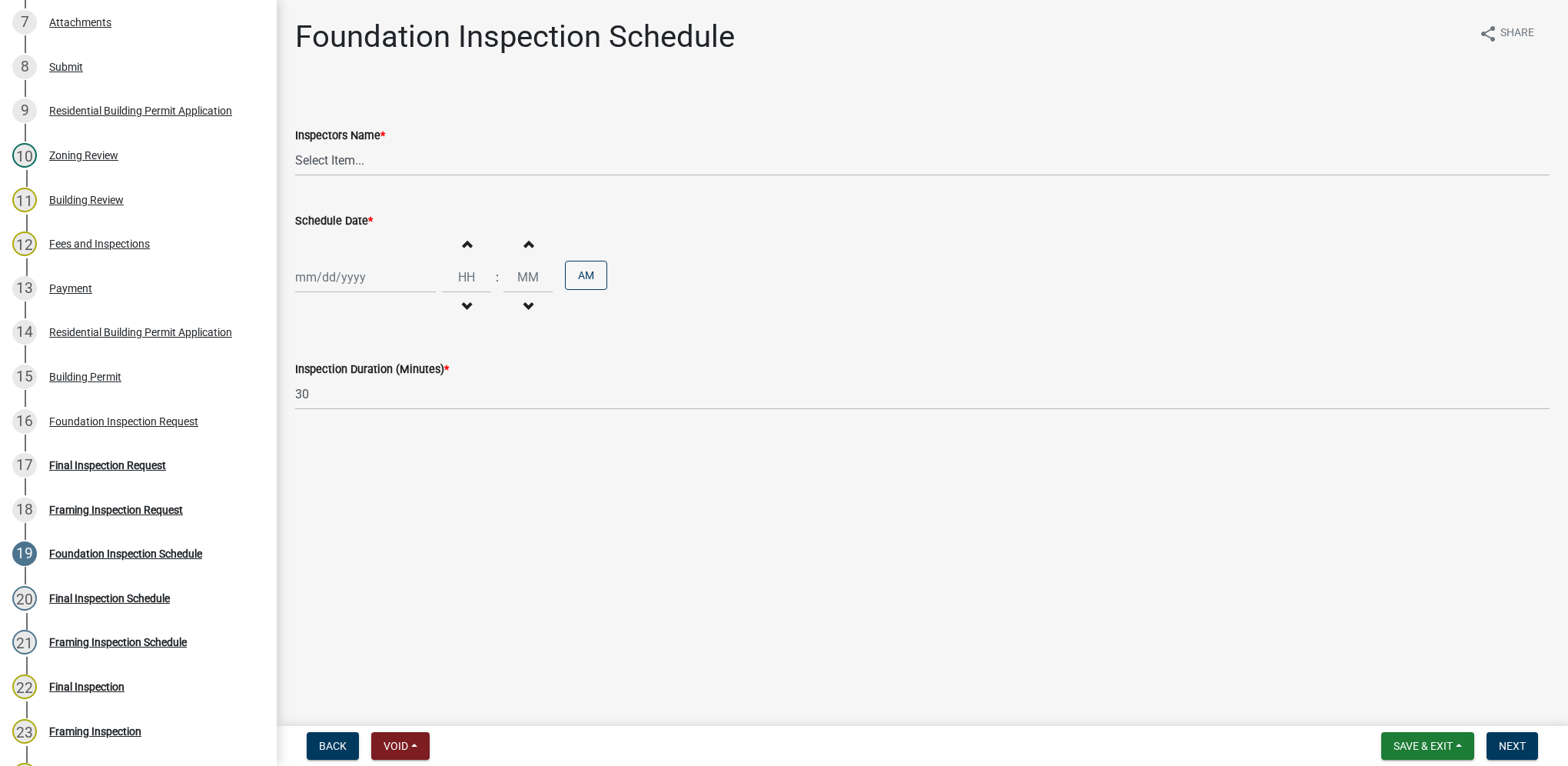
click at [399, 184] on wm-data-entity-input "Inspectors Name * Select Item... [DEMOGRAPHIC_DATA] (Indianola Other Inspector)…" at bounding box center [923, 138] width 1254 height 104
click at [386, 172] on select "Select Item... [DEMOGRAPHIC_DATA] (Indianola Other Inspector) T. Little ([PERSO…" at bounding box center [923, 160] width 1254 height 32
select select "27b8dde7-9ed4-44e4-ae8e-5969b60be3e6"
click at [295, 144] on select "Select Item... [DEMOGRAPHIC_DATA] (Indianola Other Inspector) T. Little ([PERSO…" at bounding box center [923, 160] width 1254 height 32
click at [359, 277] on div at bounding box center [366, 277] width 141 height 32
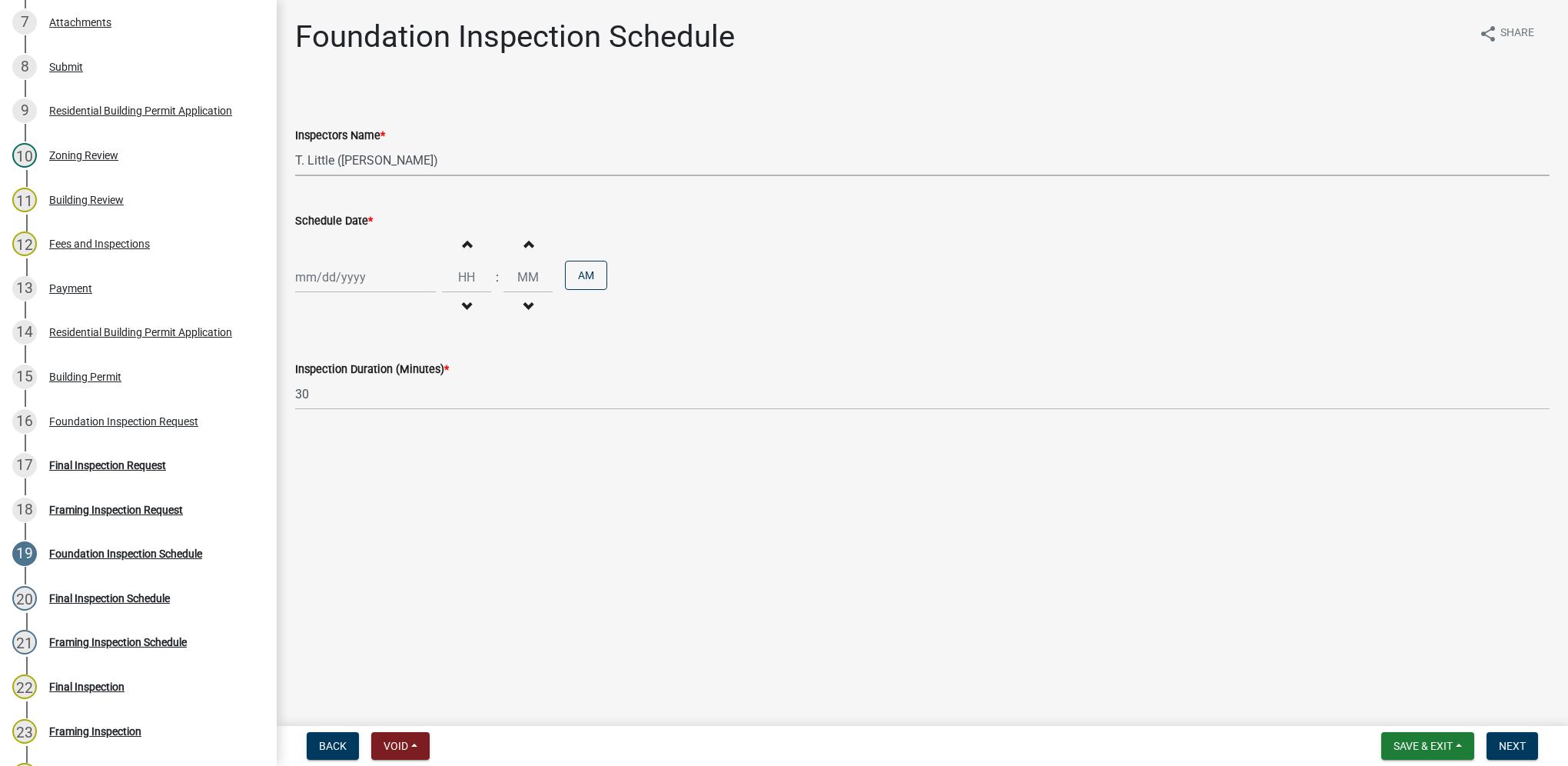
select select "9"
select select "2025"
click at [407, 387] on div "12" at bounding box center [408, 383] width 24 height 24
type input "[DATE]"
click at [459, 280] on input "Hours" at bounding box center [466, 277] width 49 height 32
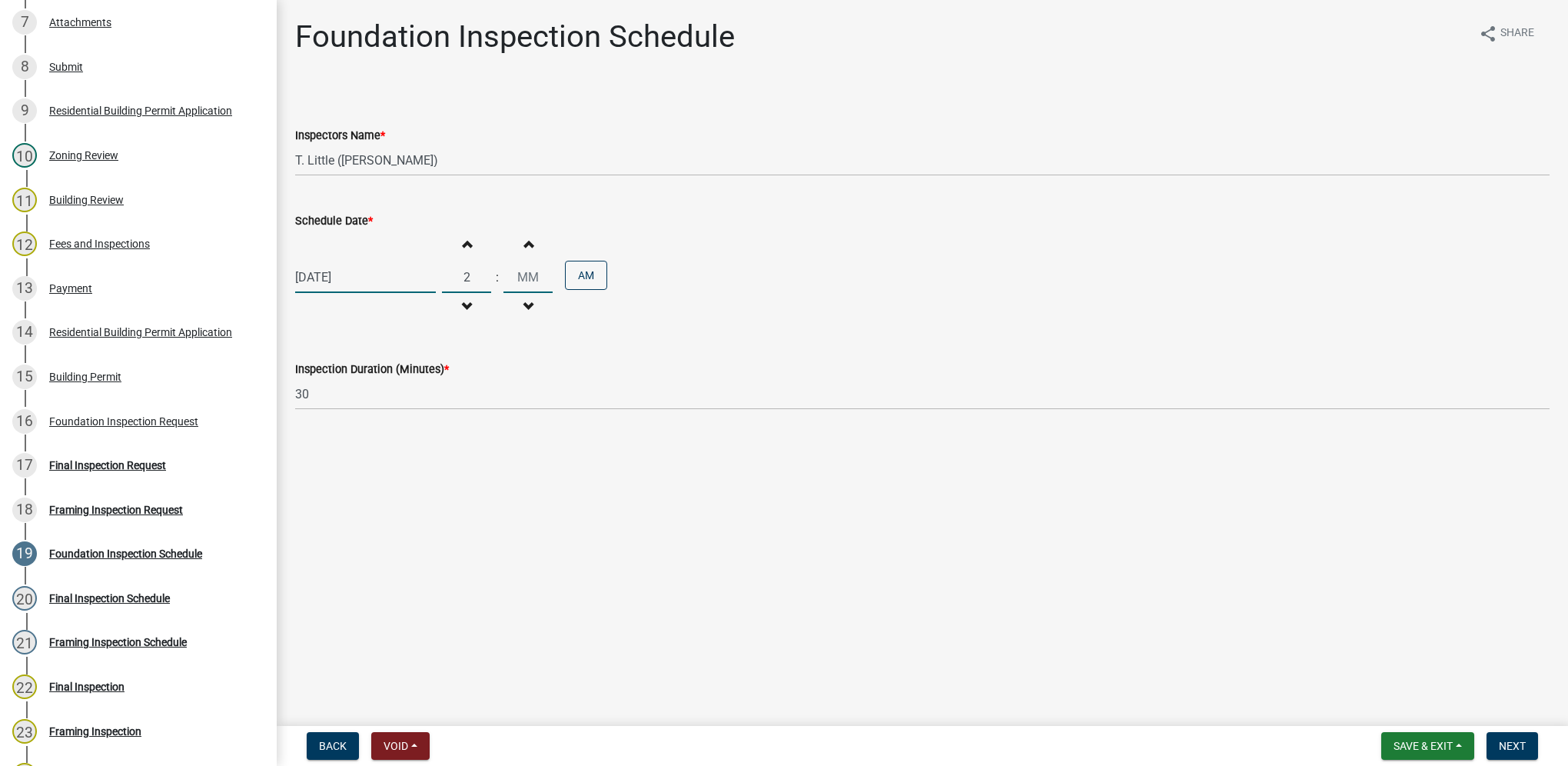
type input "02"
type input "30"
click at [588, 278] on button "AM" at bounding box center [586, 275] width 43 height 29
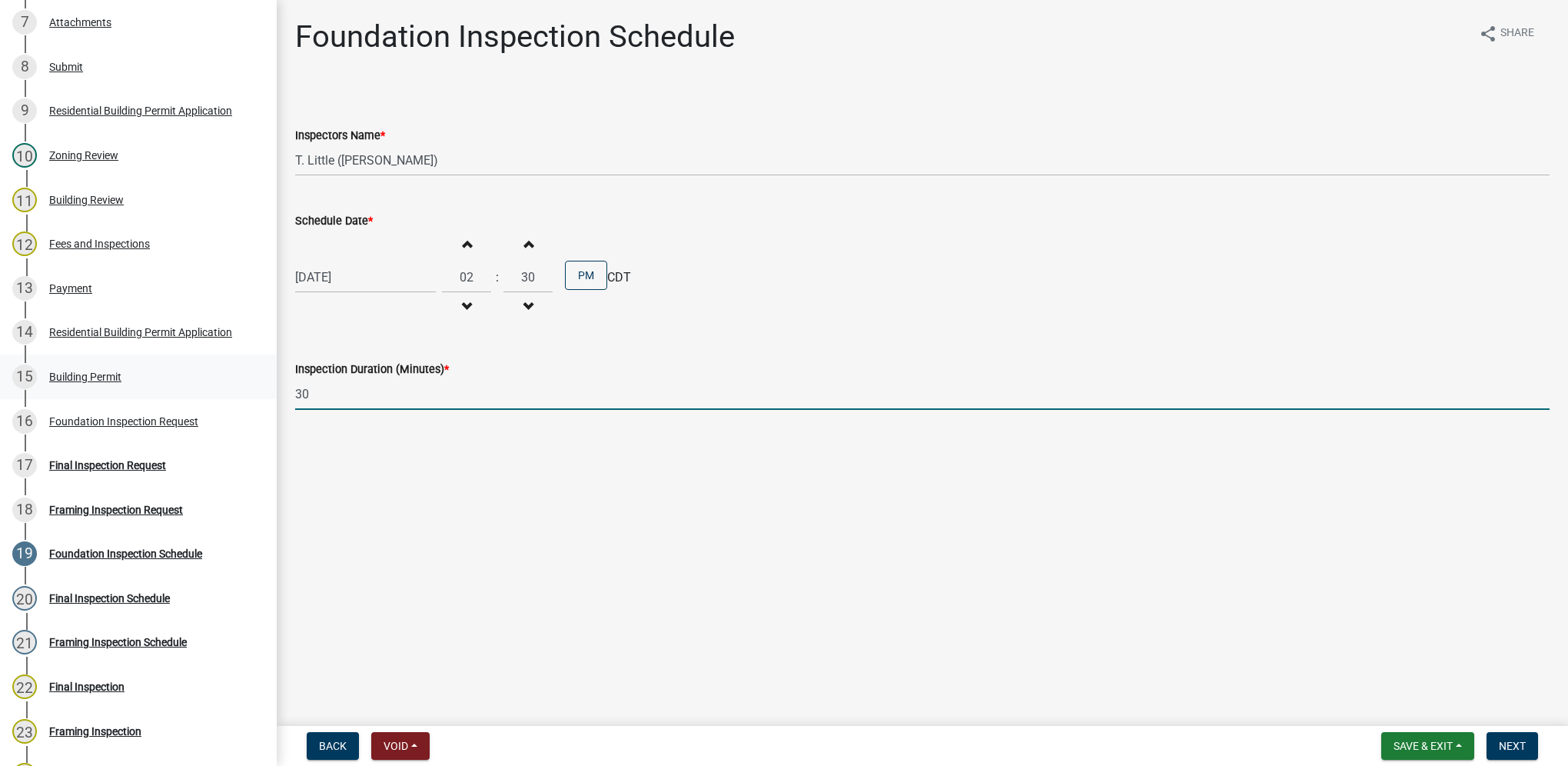
drag, startPoint x: 400, startPoint y: 402, endPoint x: 249, endPoint y: 378, distance: 152.9
click at [237, 389] on div "Building Permit BP-2025-150 Edit View Summary Notes Show emails 1 Introduction …" at bounding box center [784, 383] width 1568 height 766
type input "60"
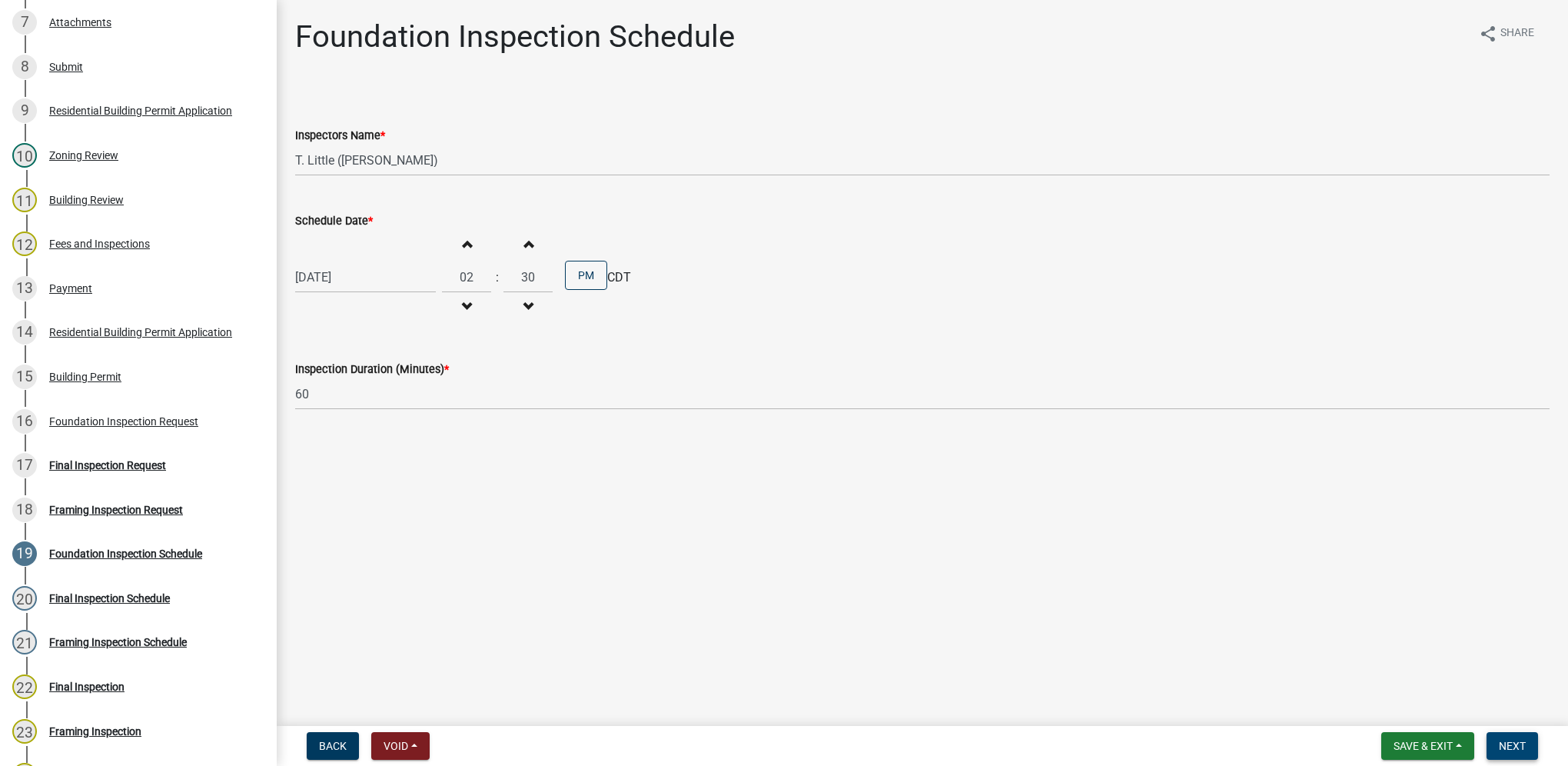
click at [1496, 737] on button "Next" at bounding box center [1512, 746] width 51 height 28
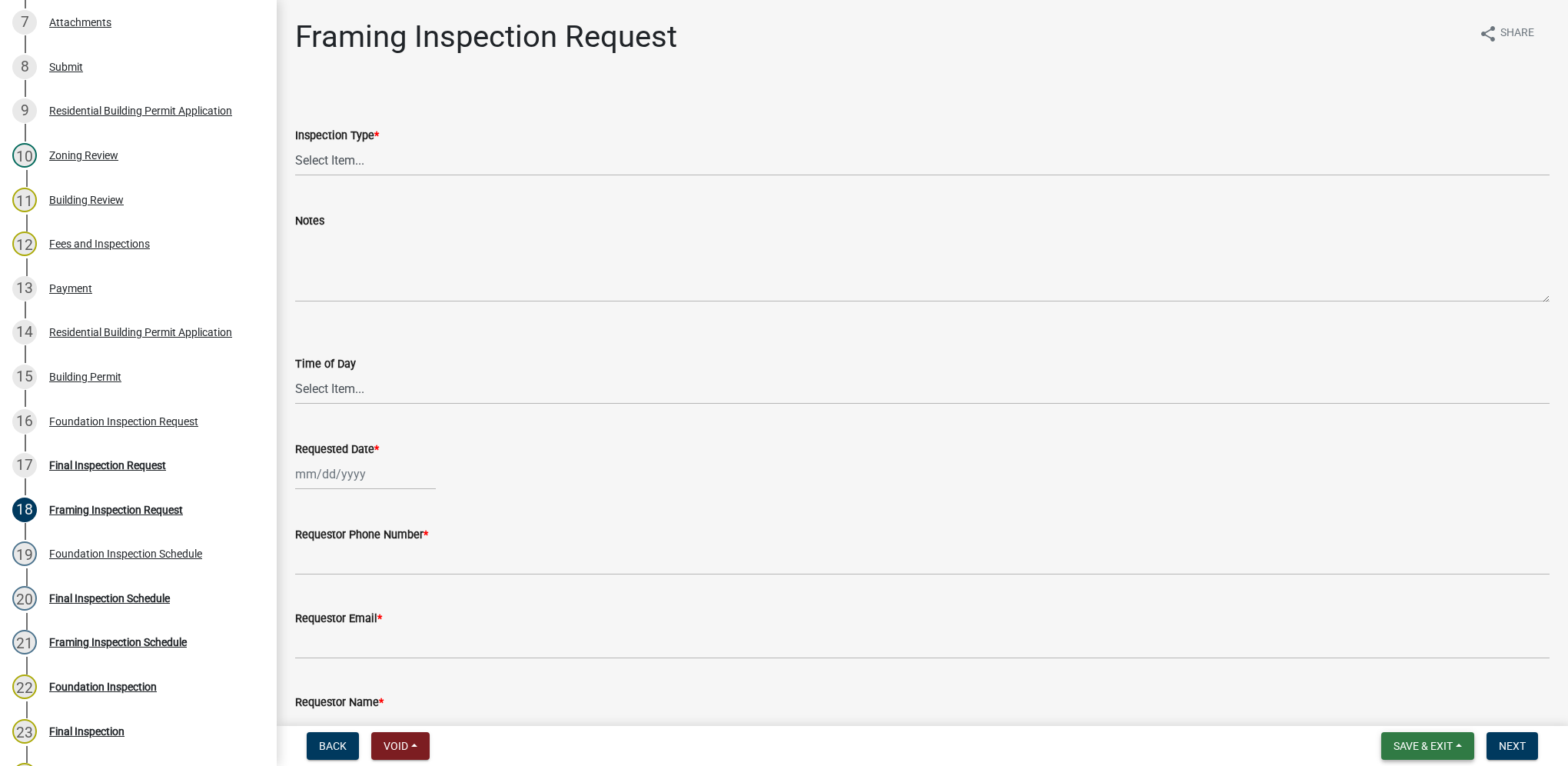
click at [1420, 749] on span "Save & Exit" at bounding box center [1423, 746] width 59 height 13
click at [1436, 704] on button "Save & Exit" at bounding box center [1413, 705] width 123 height 37
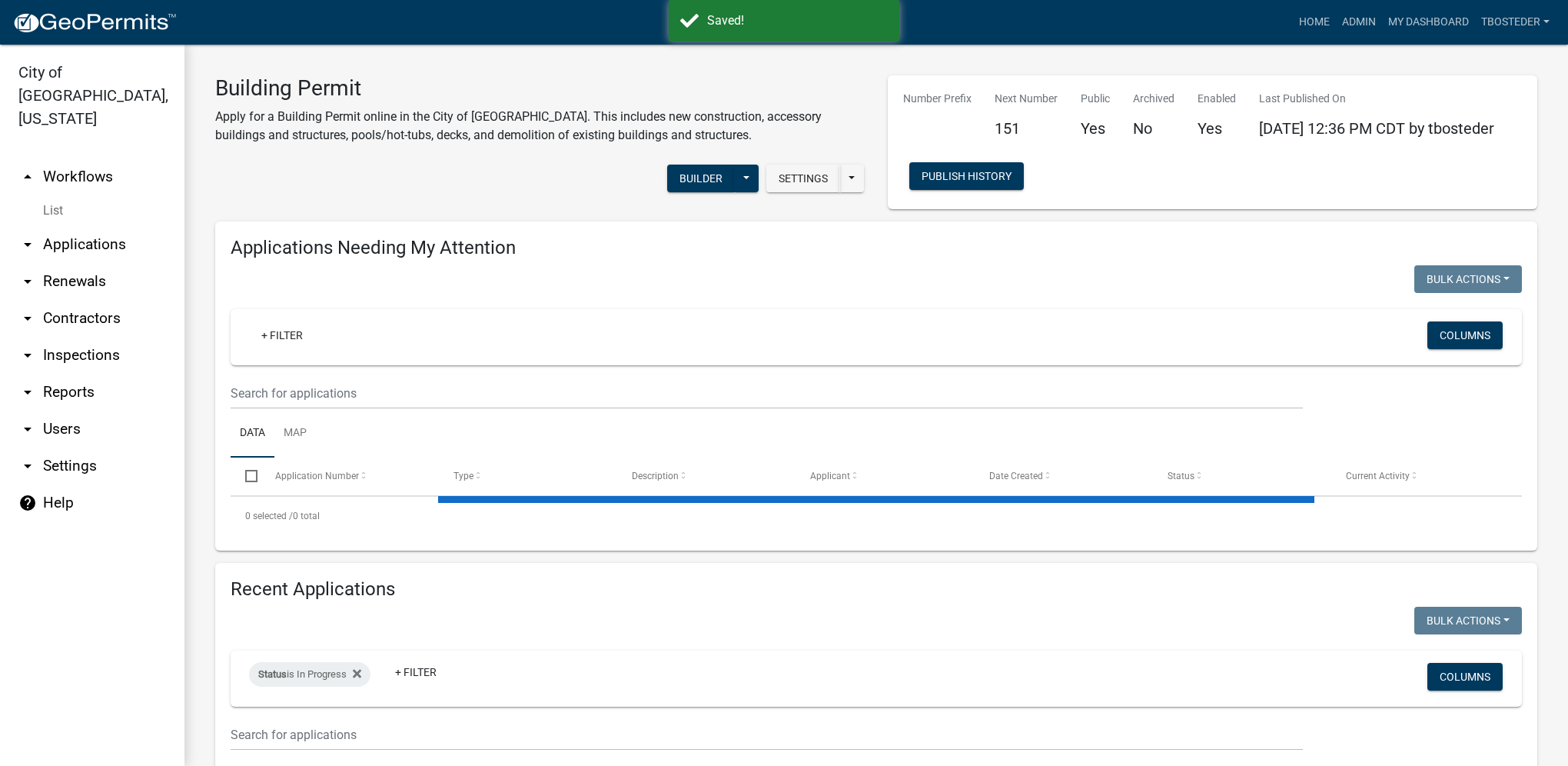
select select "1: 25"
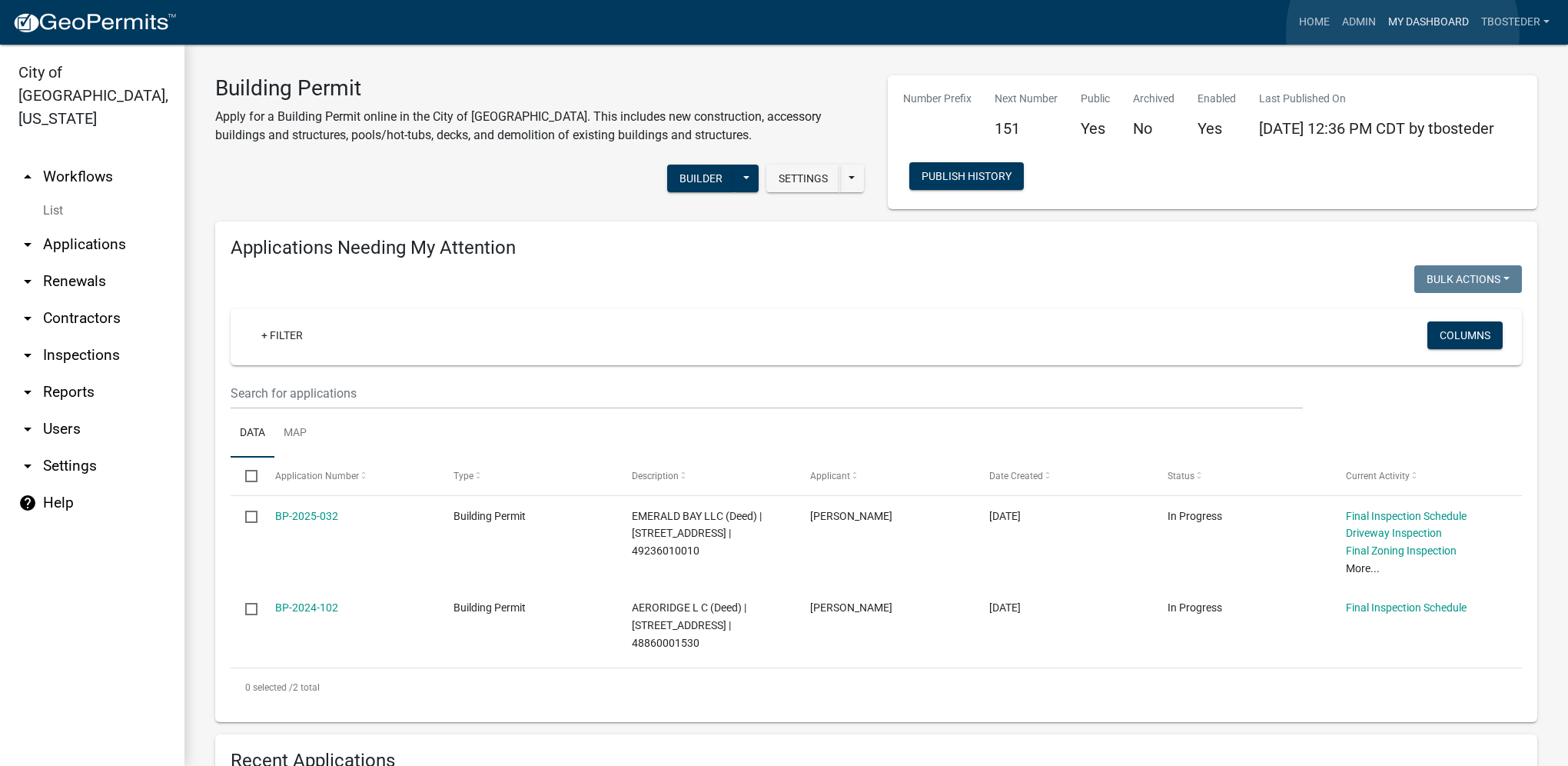
click at [1404, 32] on link "My Dashboard" at bounding box center [1429, 22] width 93 height 29
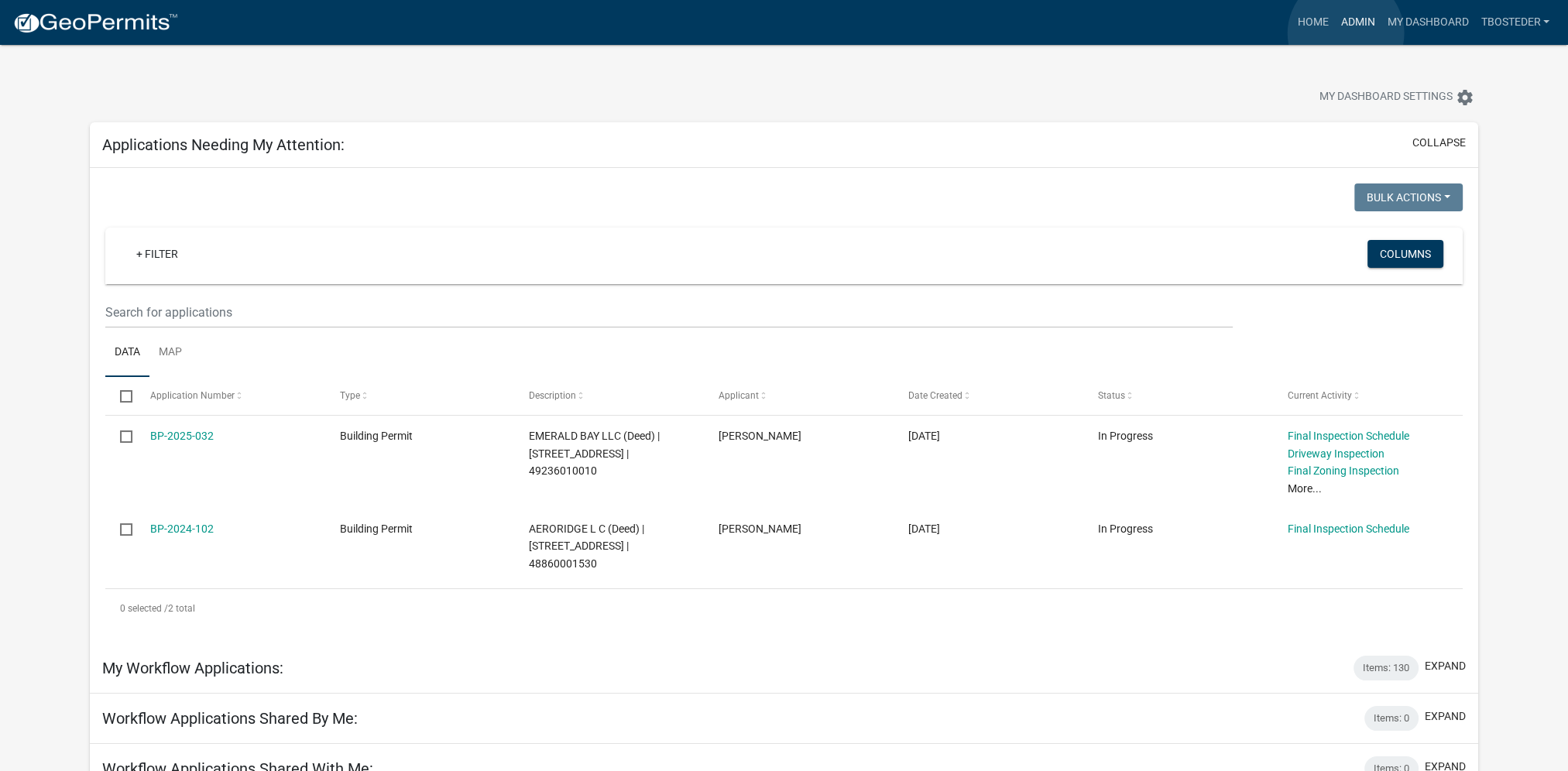
click at [1346, 33] on link "Admin" at bounding box center [1357, 22] width 47 height 29
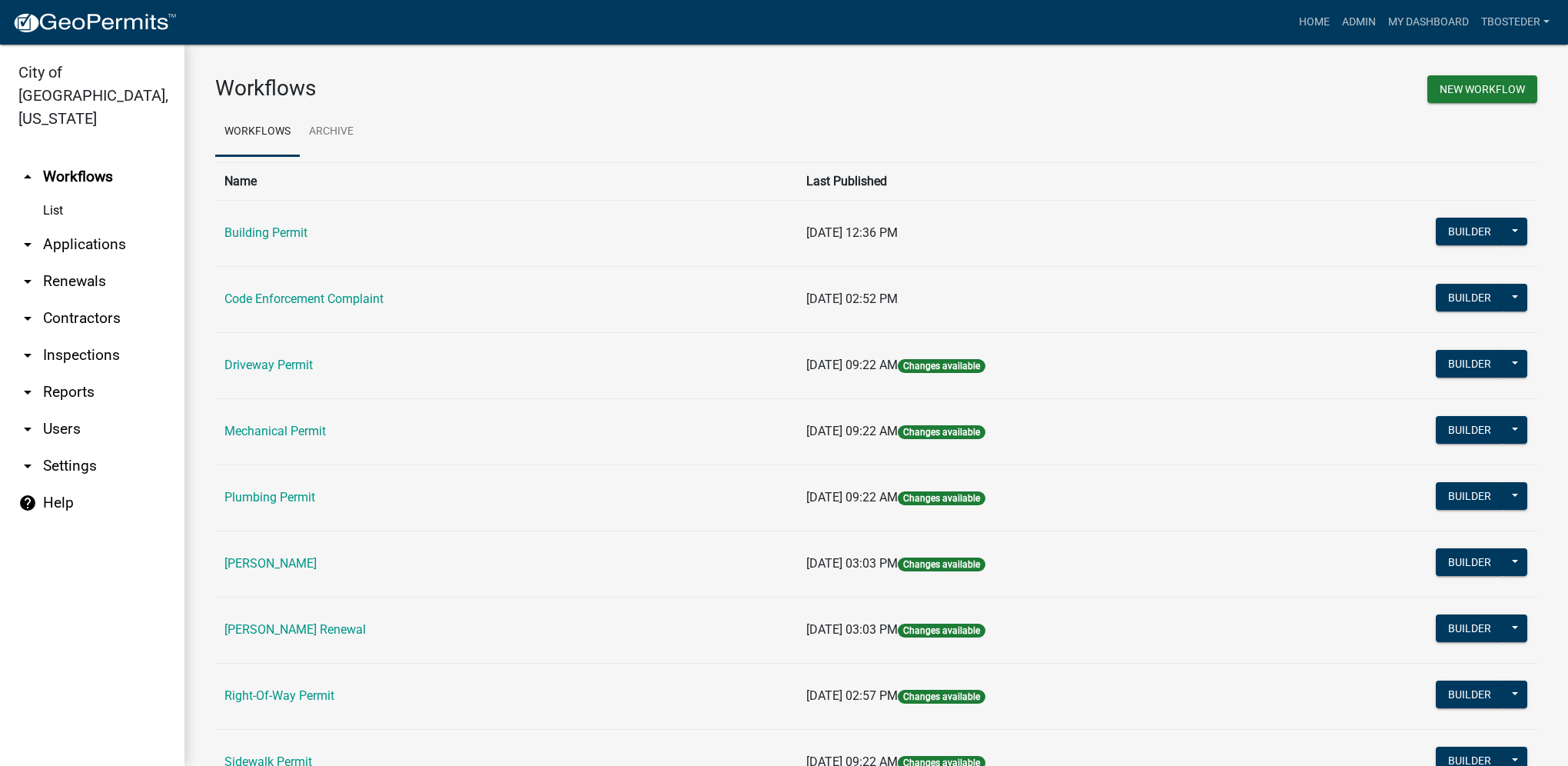
click at [71, 374] on link "arrow_drop_down Reports" at bounding box center [92, 392] width 184 height 37
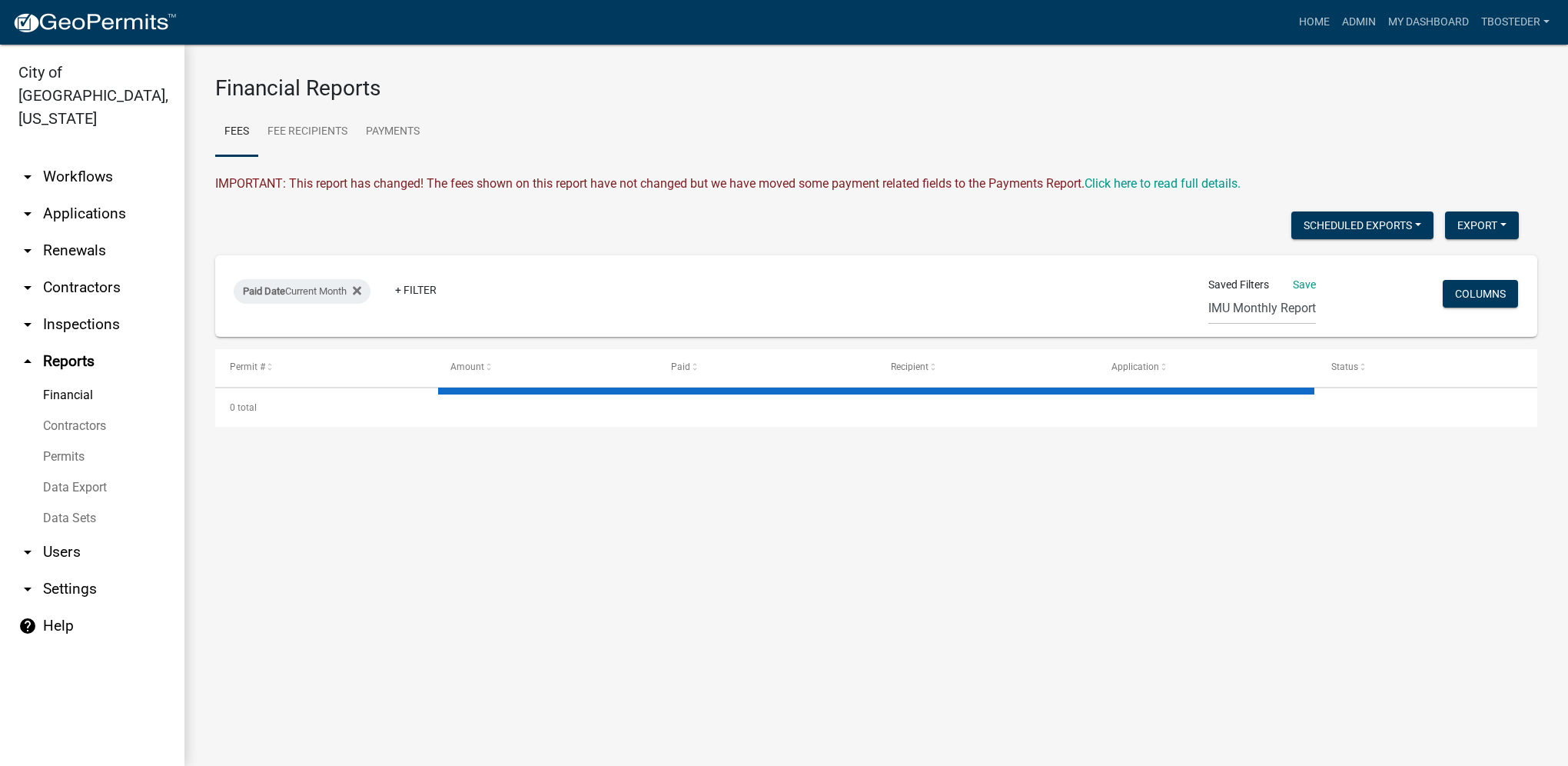
click at [76, 380] on link "Financial" at bounding box center [92, 395] width 184 height 31
select select "2: 50"
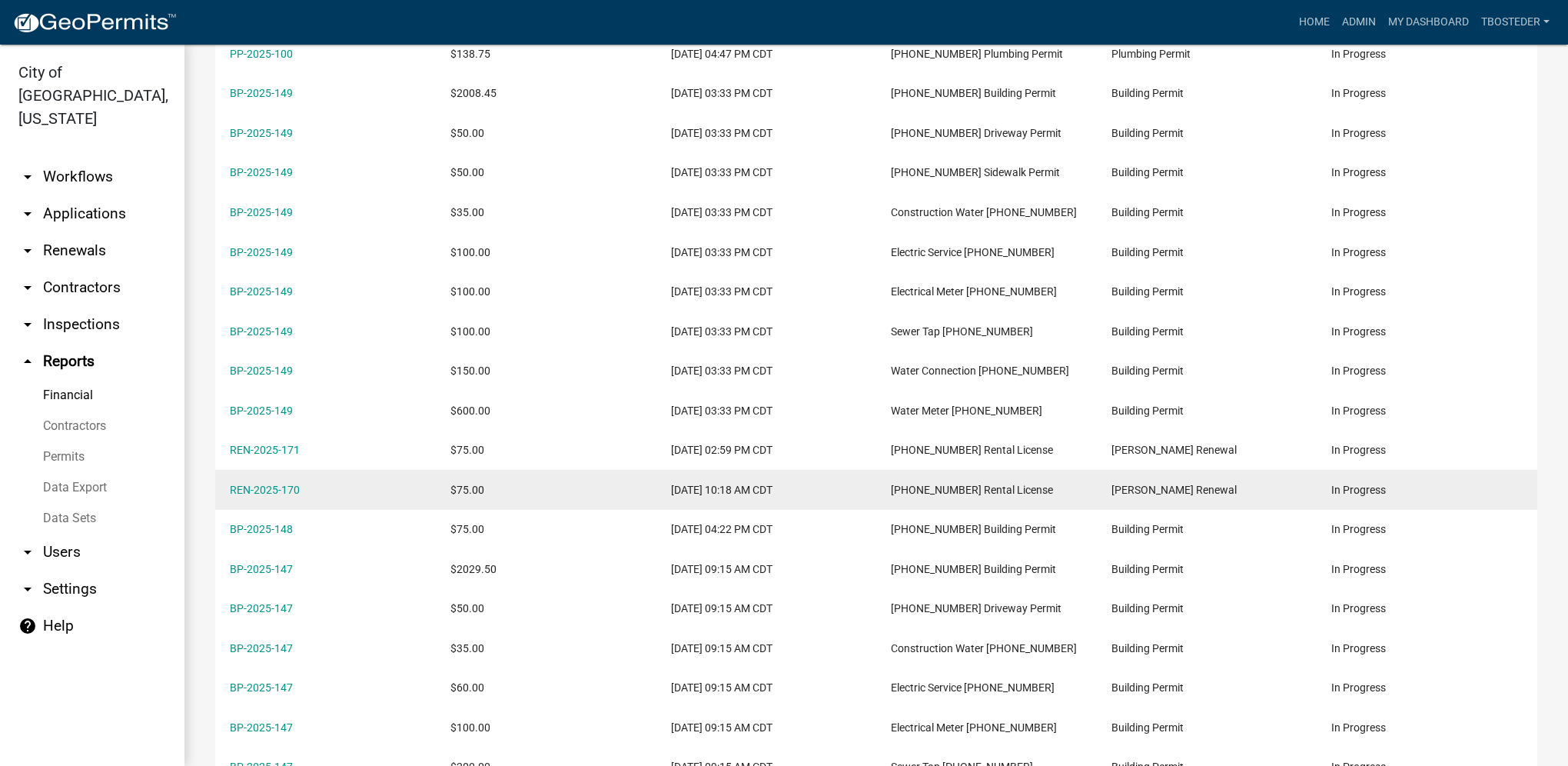
scroll to position [385, 0]
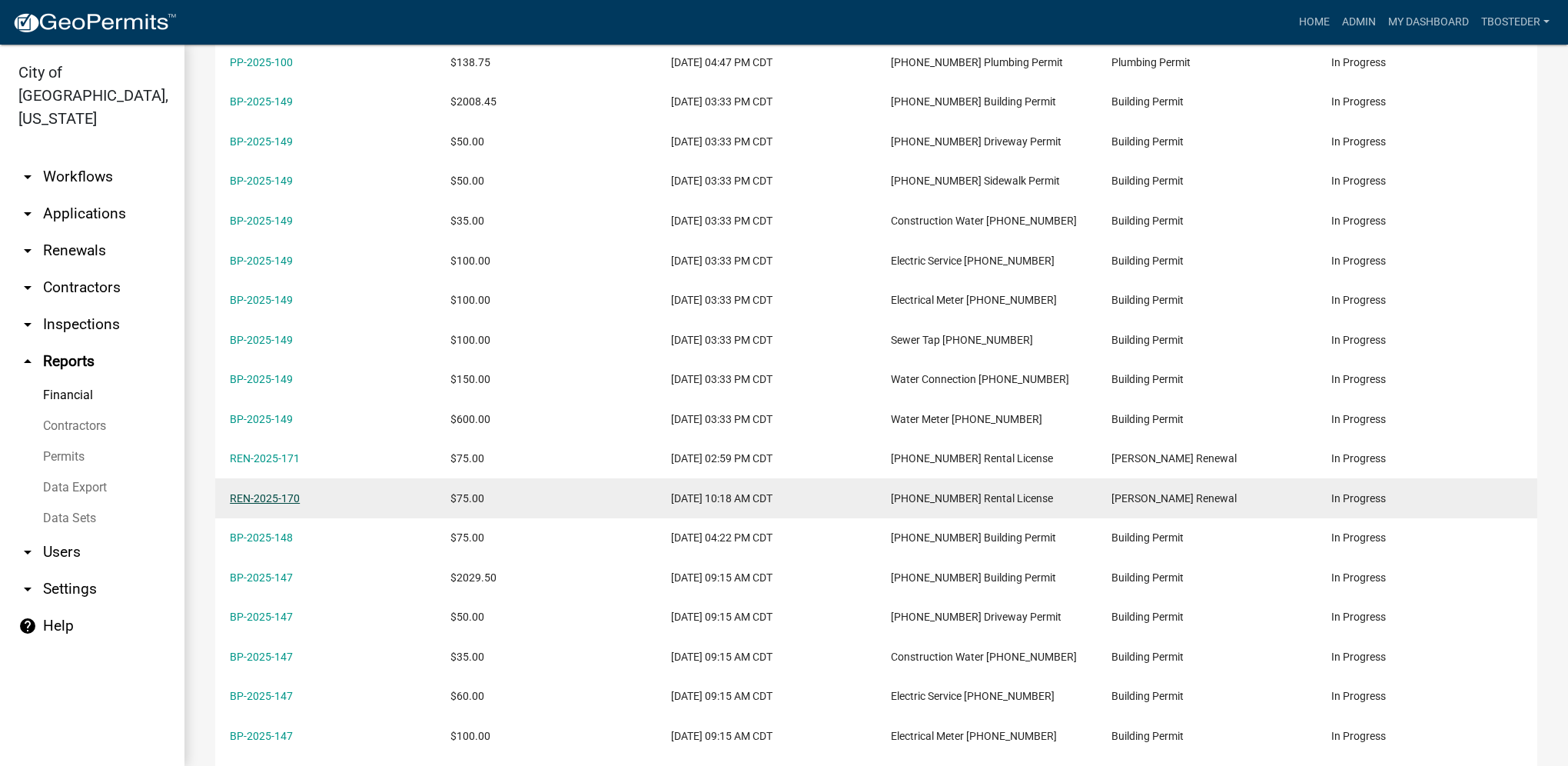
click at [297, 497] on link "REN-2025-170" at bounding box center [265, 498] width 70 height 13
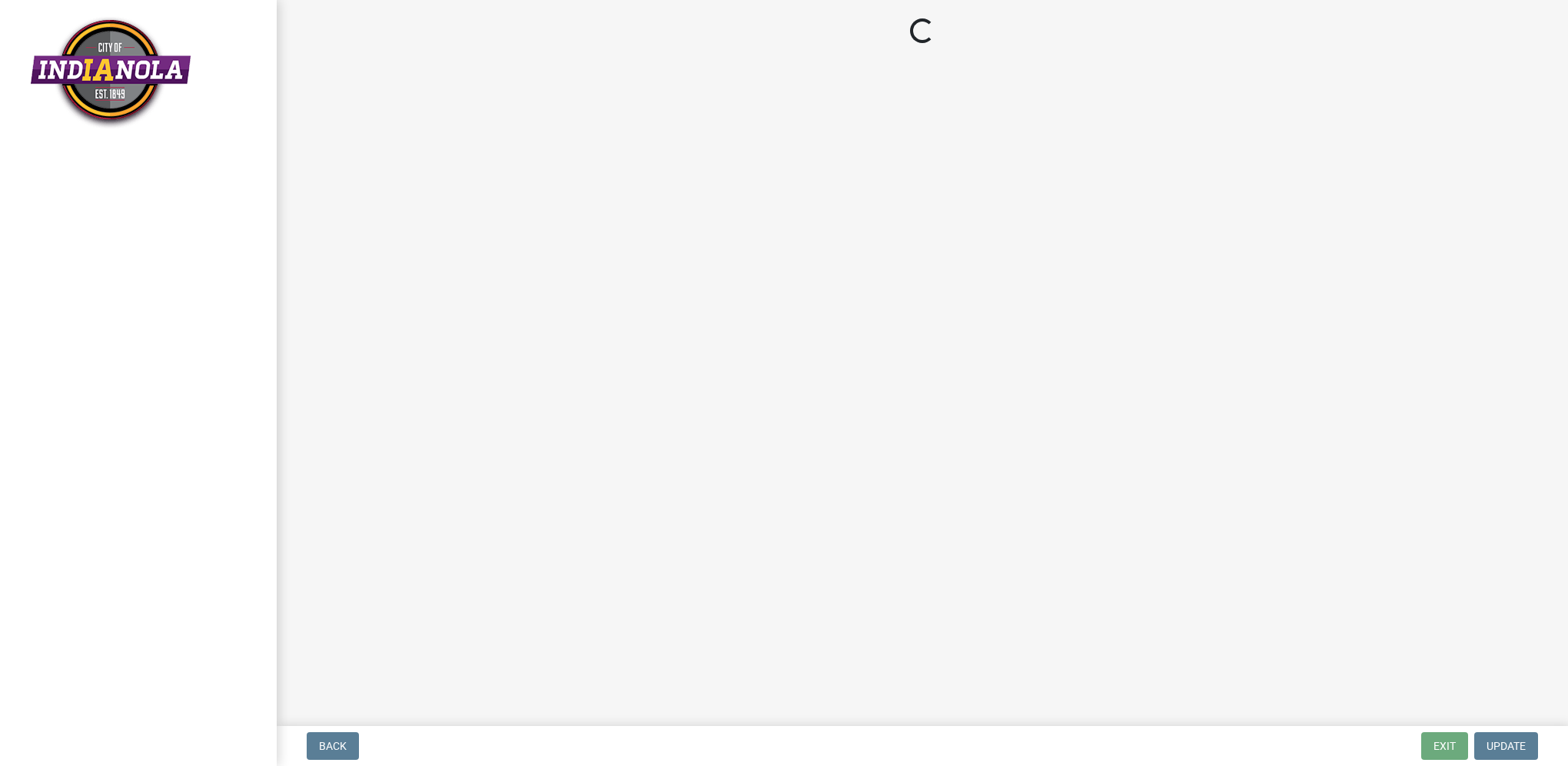
select select "b959d790-e5ea-4503-81e8-7f17c022e9fc"
select select "f27cc5fd-9797-4d91-936b-f69921ebc120"
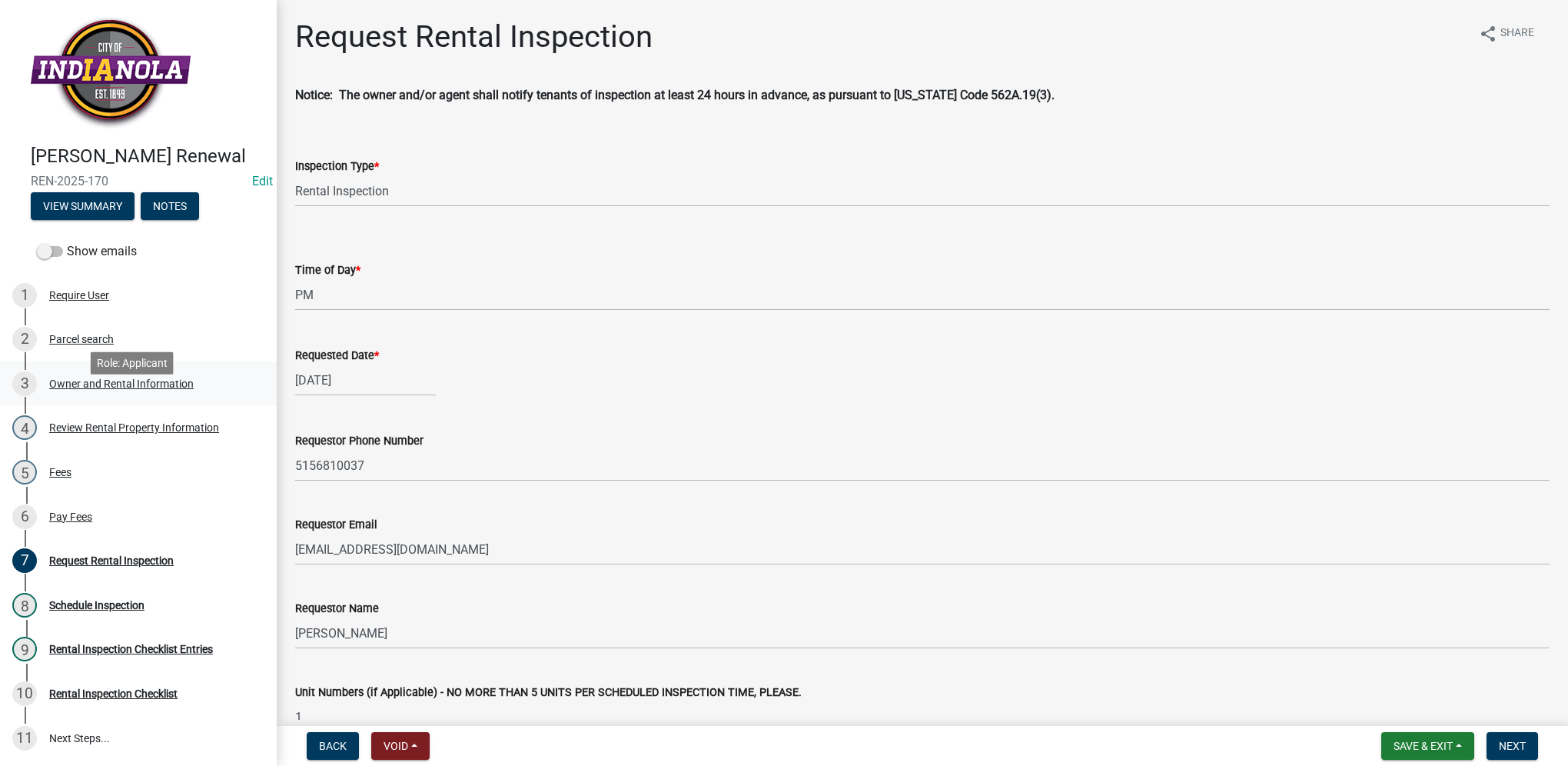
click at [83, 389] on div "Owner and Rental Information" at bounding box center [121, 384] width 144 height 11
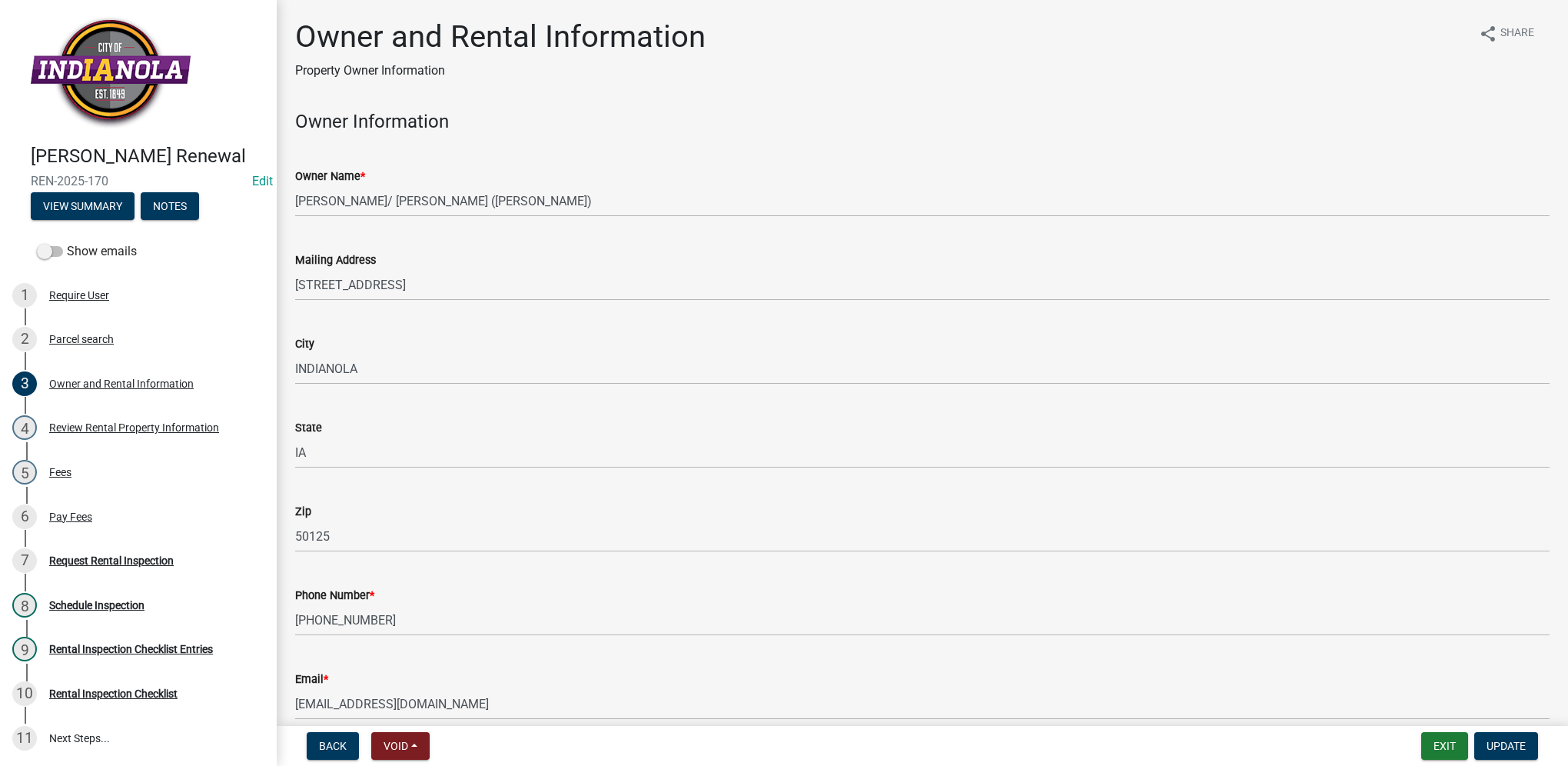
drag, startPoint x: 117, startPoint y: 203, endPoint x: 25, endPoint y: 196, distance: 92.3
click at [25, 196] on div "[PERSON_NAME] Renewal REN-2025-170 Edit View Summary Notes" at bounding box center [139, 178] width 252 height 91
drag, startPoint x: 25, startPoint y: 196, endPoint x: 47, endPoint y: 206, distance: 24.2
copy span "REN-2025-170"
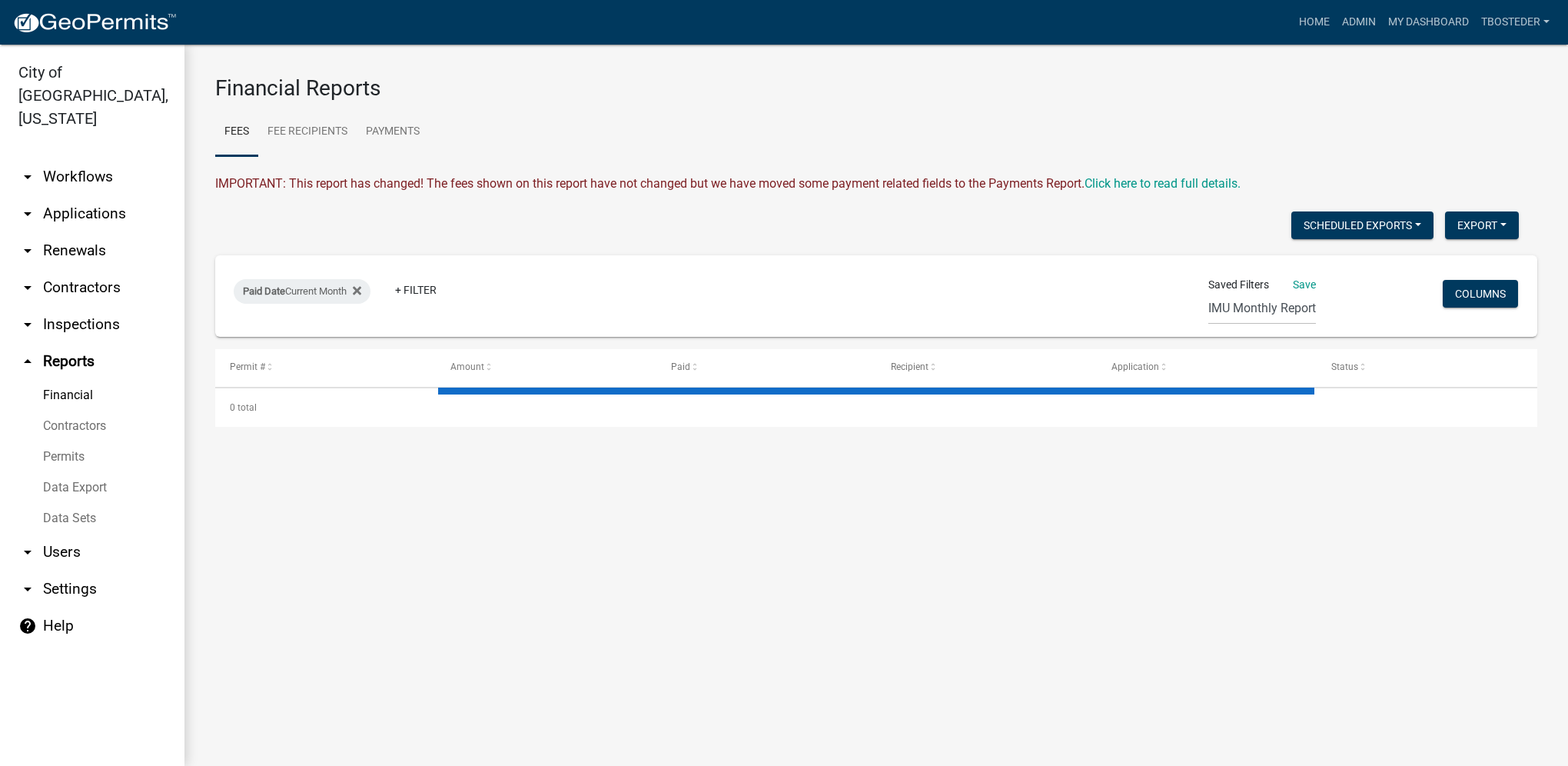
select select "2: 50"
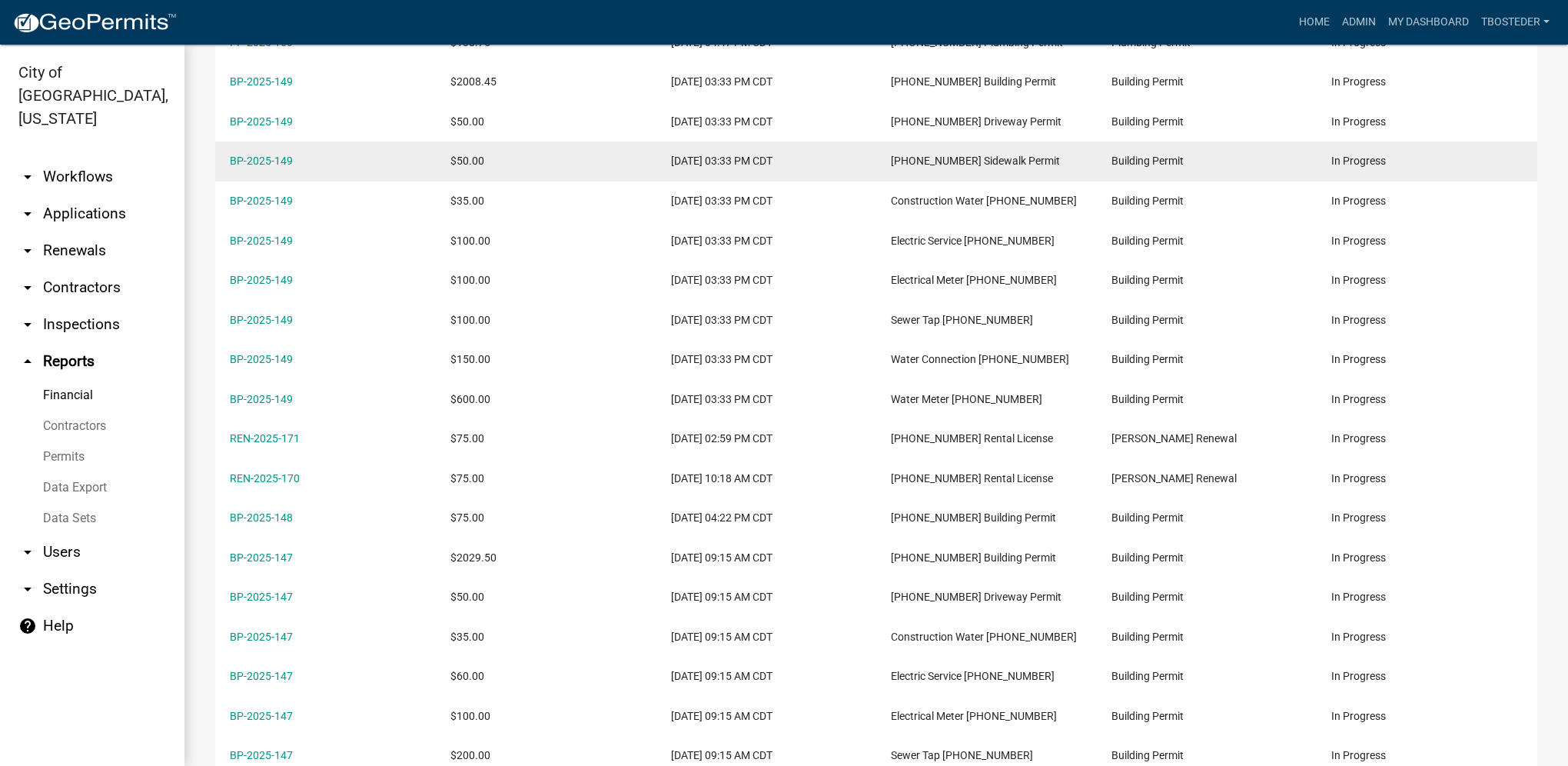
scroll to position [461, 0]
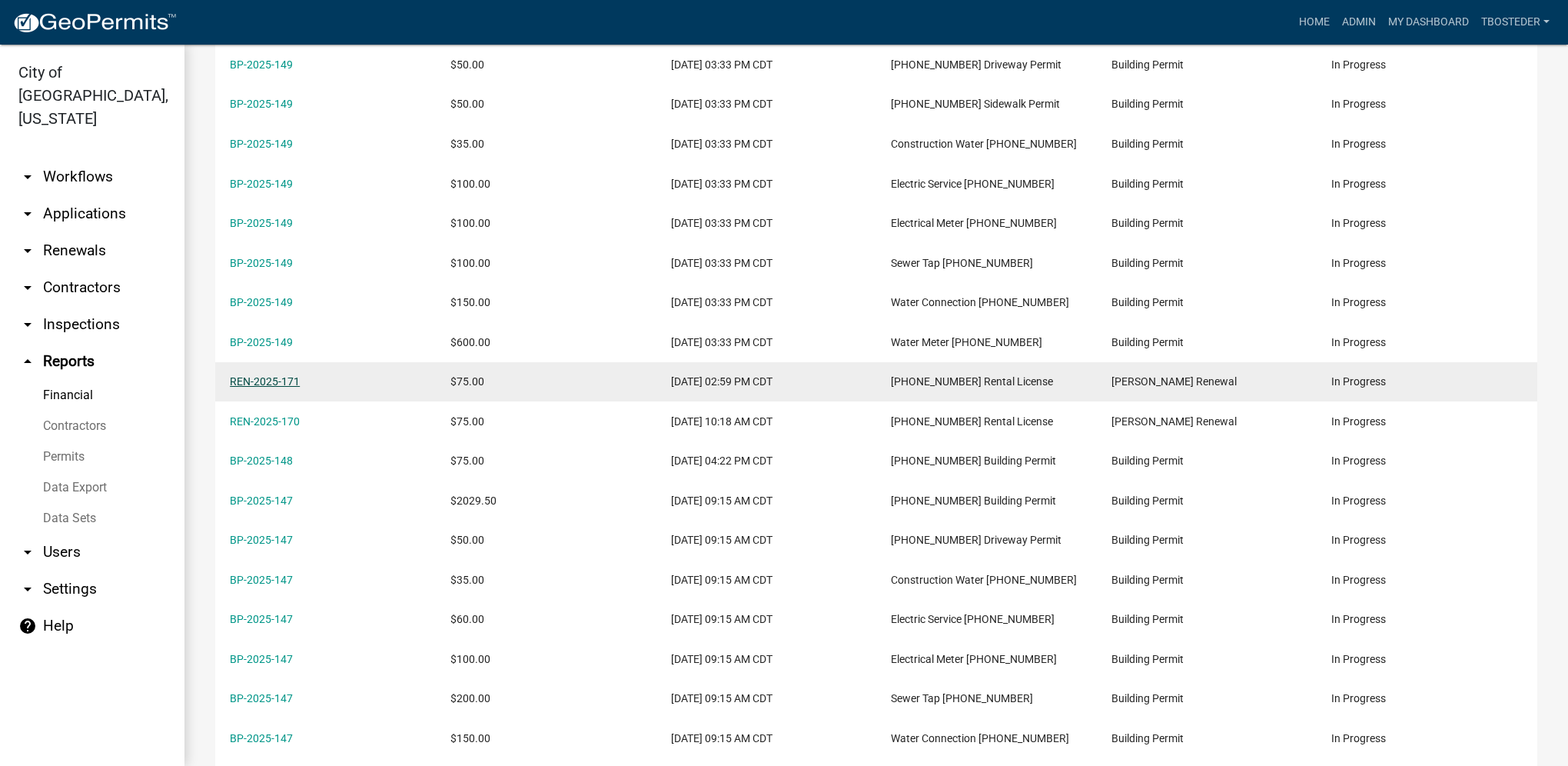
click at [295, 385] on link "REN-2025-171" at bounding box center [265, 381] width 70 height 13
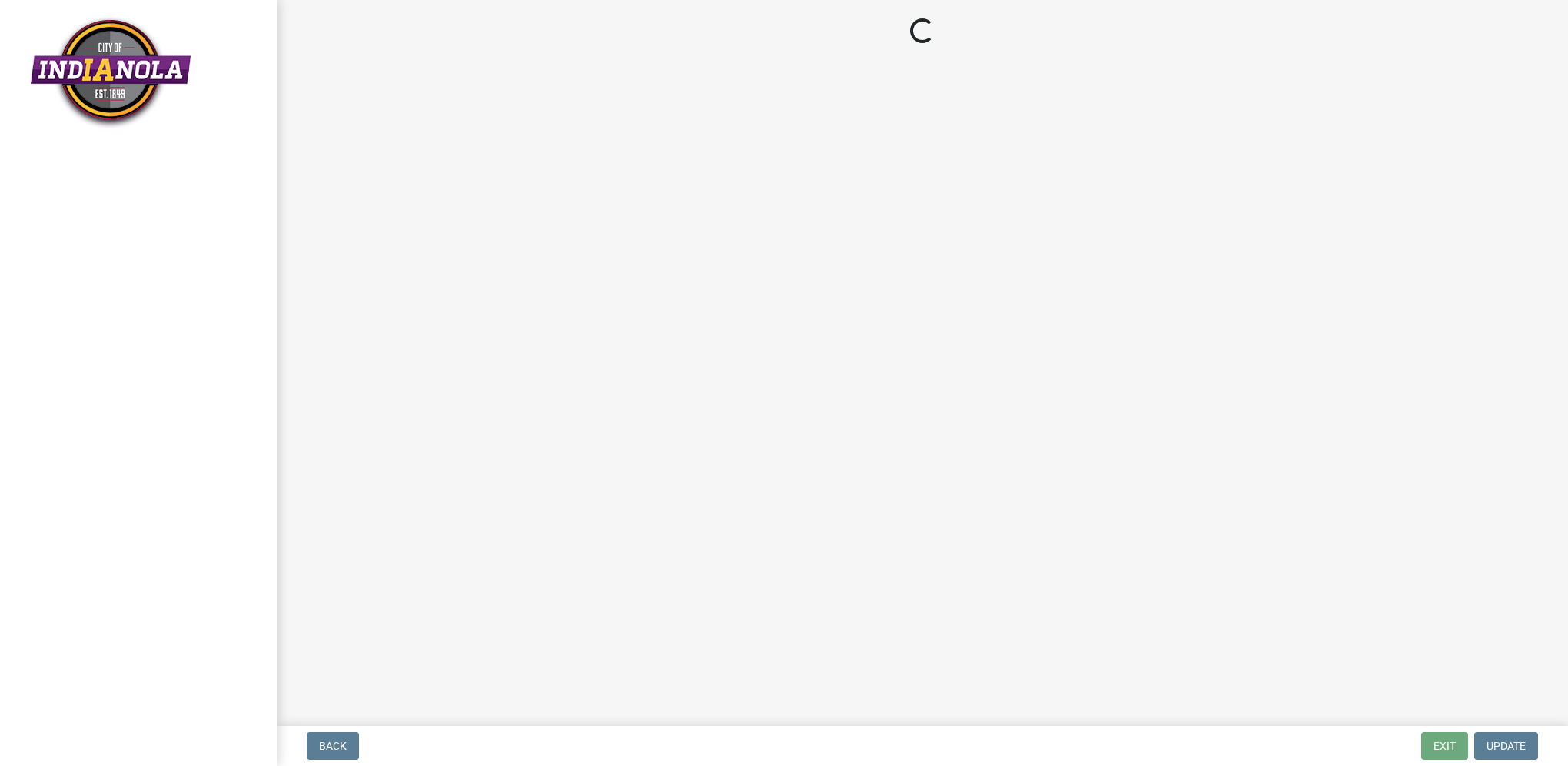
select select "b959d790-e5ea-4503-81e8-7f17c022e9fc"
select select "843ebab2-59e7-4208-955a-d78dd632208f"
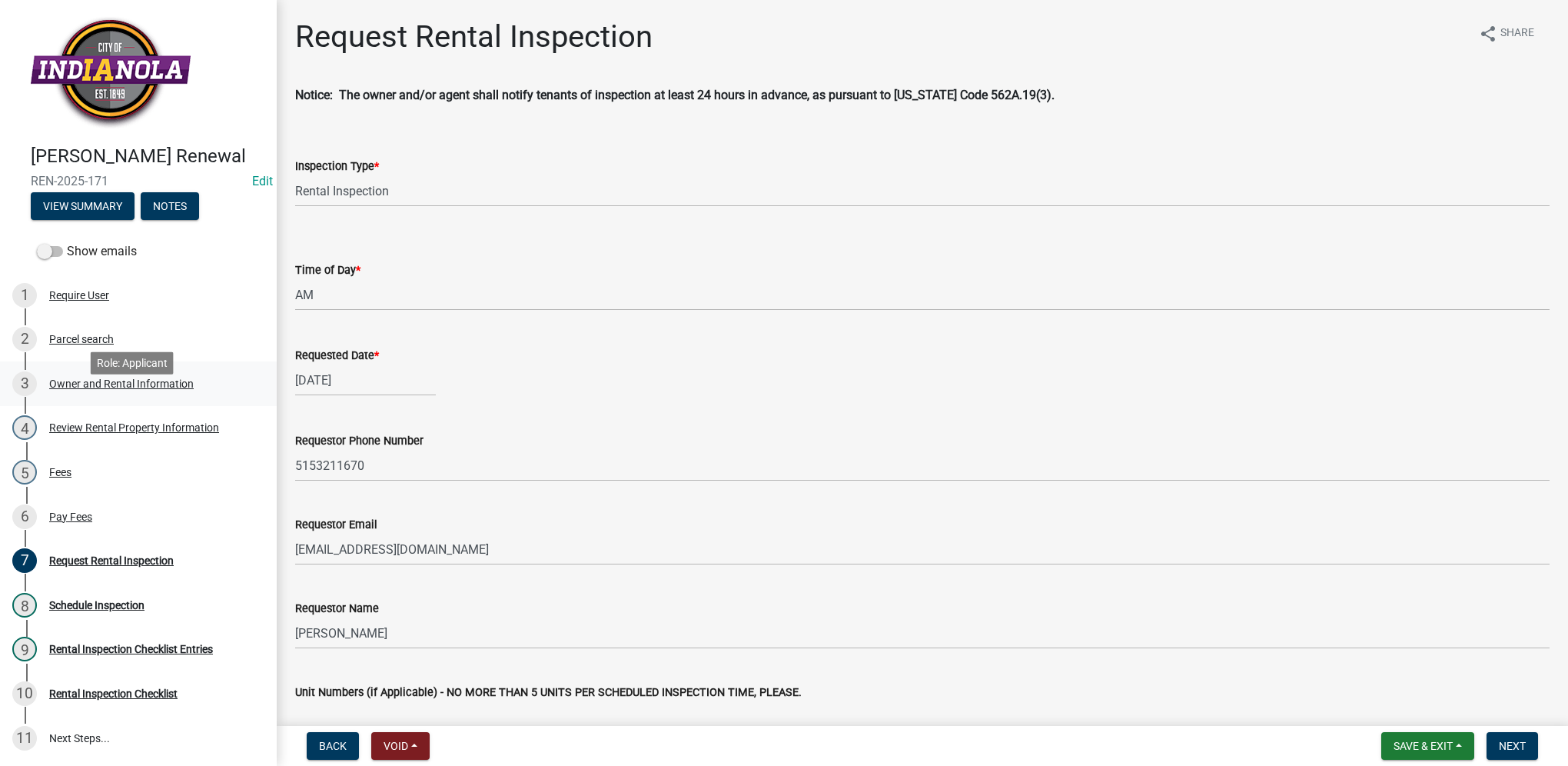
click at [193, 396] on div "3 Owner and Rental Information" at bounding box center [132, 383] width 240 height 24
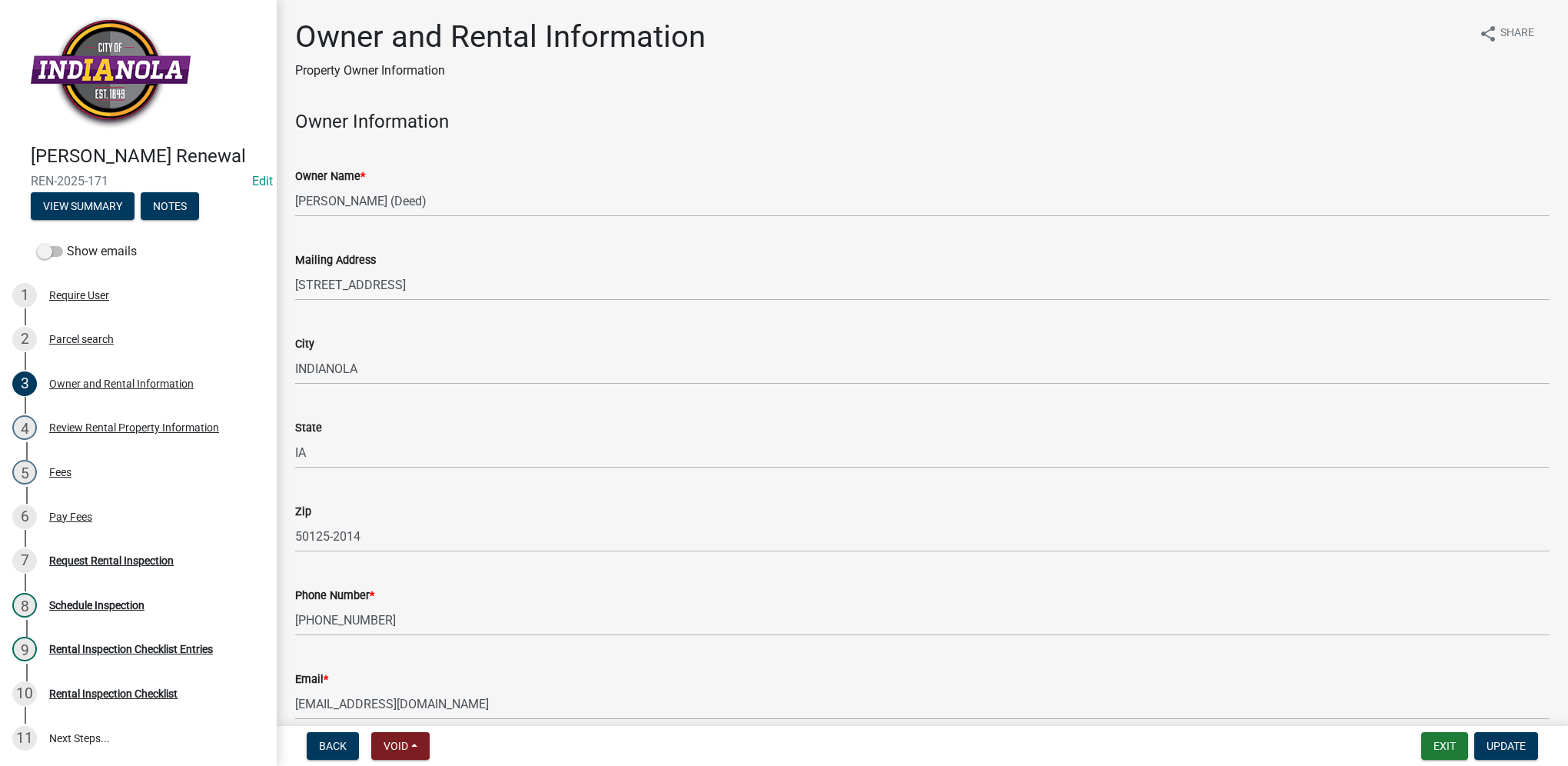
drag, startPoint x: 117, startPoint y: 206, endPoint x: 32, endPoint y: 202, distance: 85.1
click at [32, 188] on span "REN-2025-171" at bounding box center [138, 181] width 215 height 15
copy span "REN-2025-171"
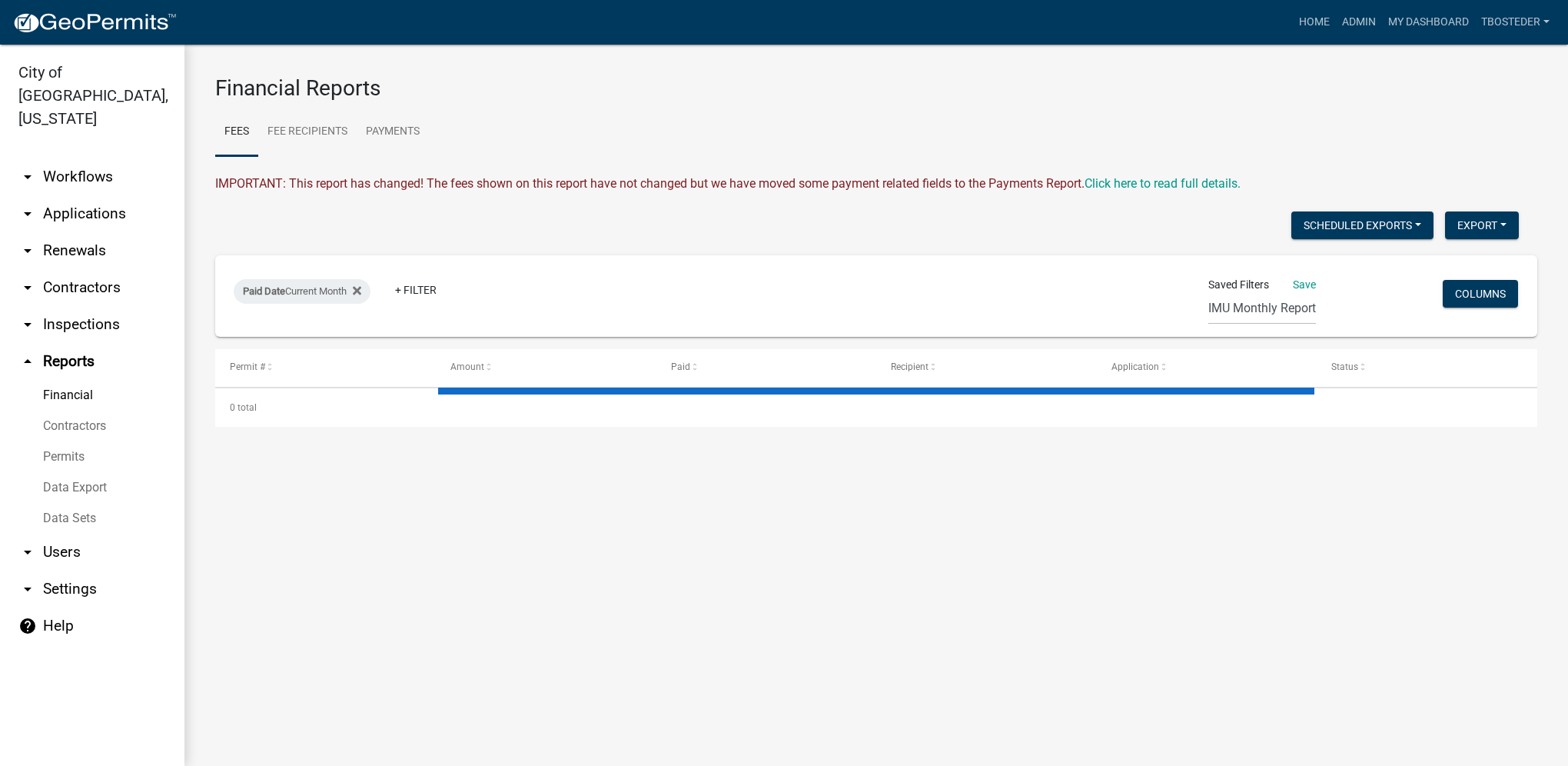
select select "2: 50"
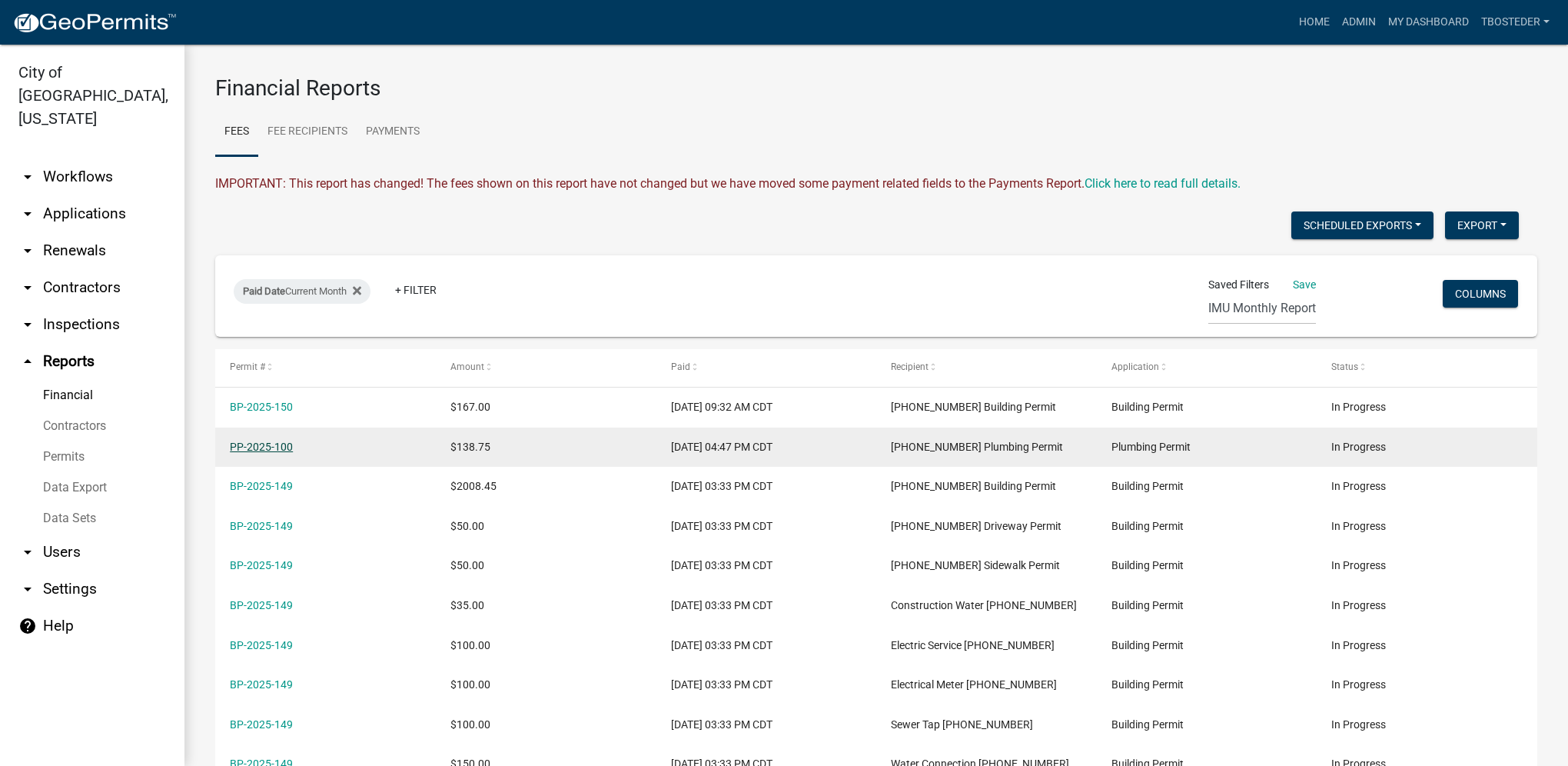
click at [280, 445] on link "PP-2025-100" at bounding box center [262, 447] width 63 height 13
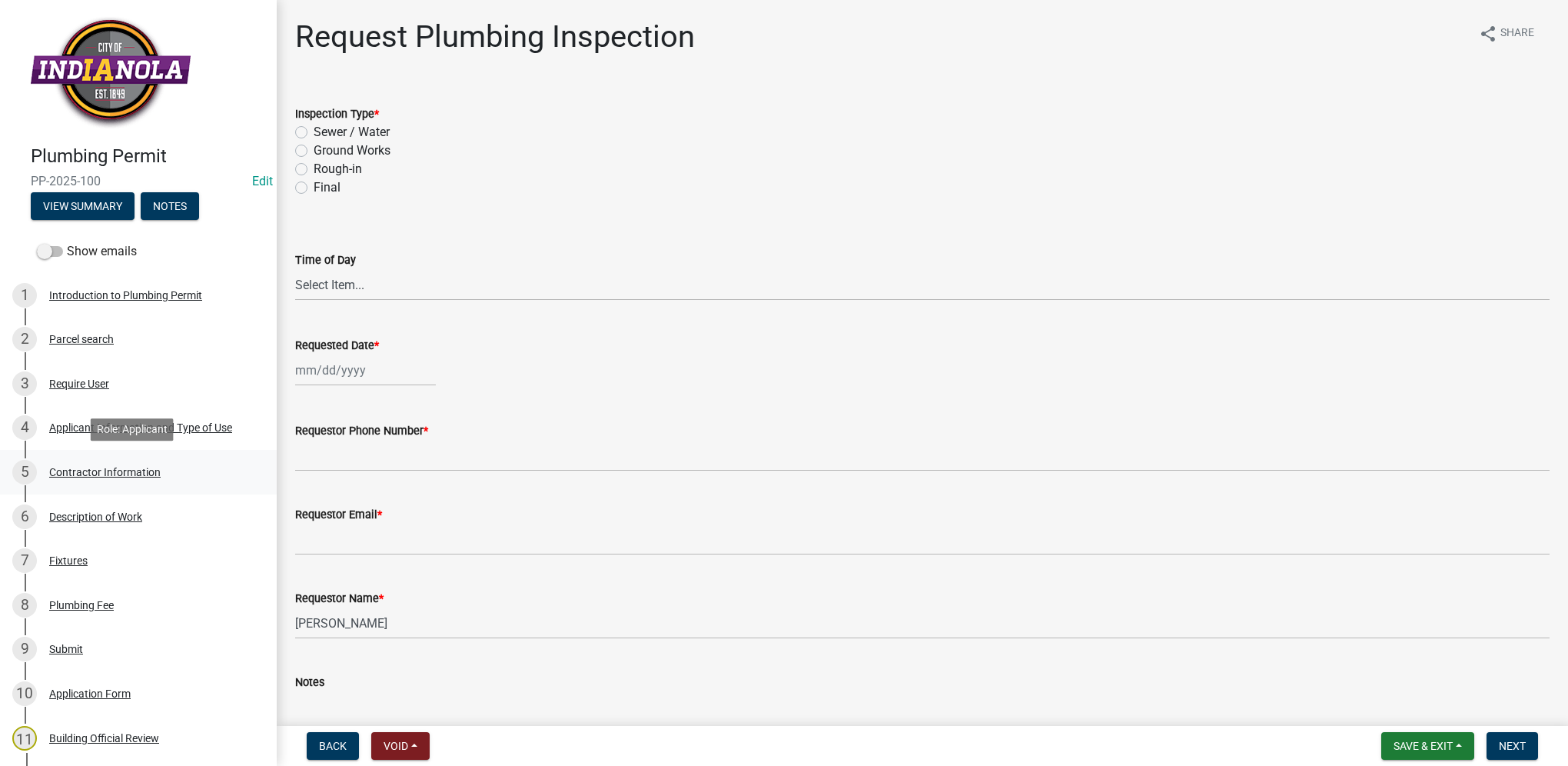
click at [85, 476] on div "Contractor Information" at bounding box center [104, 472] width 111 height 11
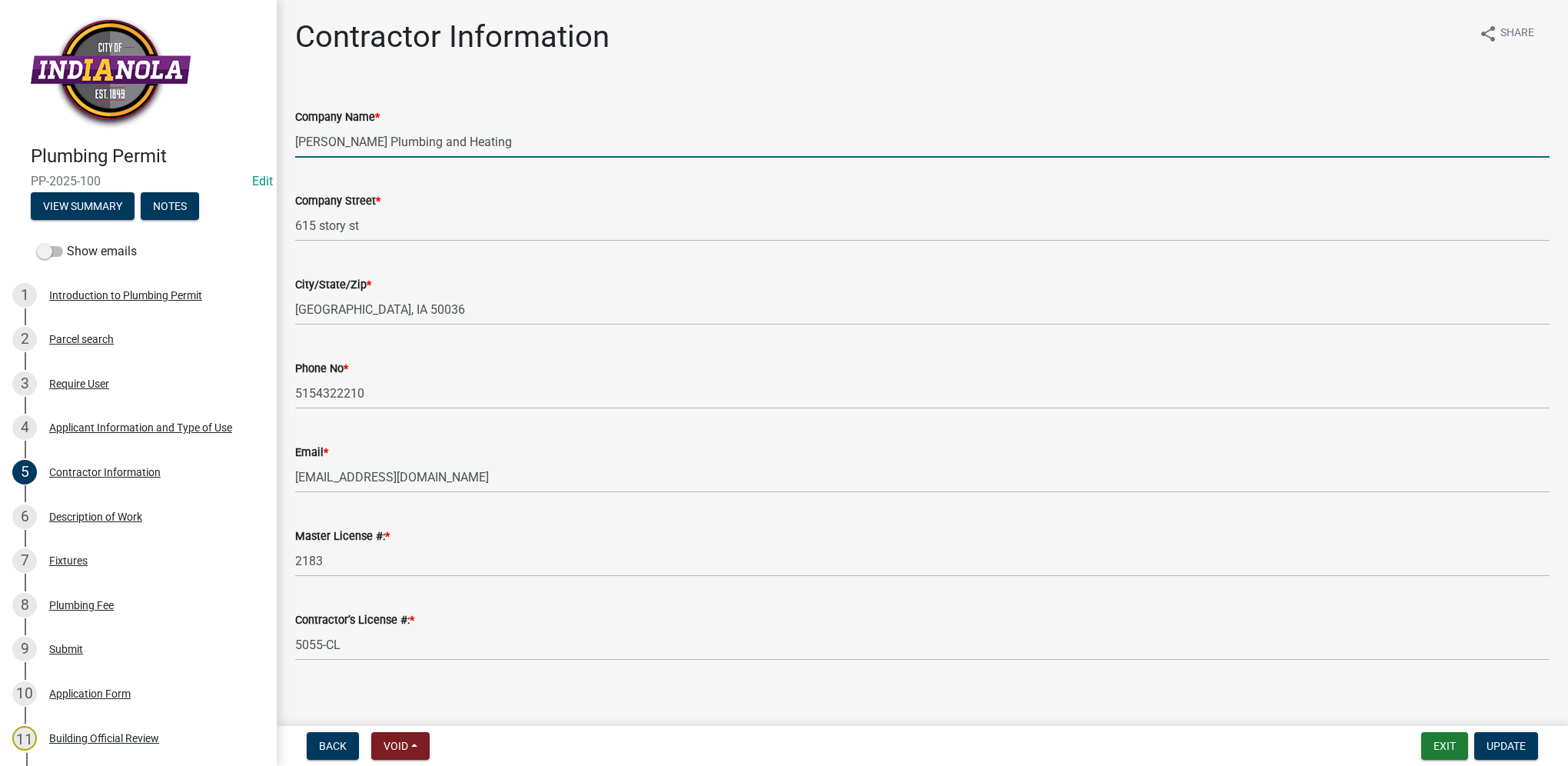
drag, startPoint x: 452, startPoint y: 140, endPoint x: 266, endPoint y: 132, distance: 186.2
click at [266, 132] on div "Plumbing Permit PP-2025-100 Edit View Summary Notes Show emails 1 Introduction …" at bounding box center [784, 383] width 1568 height 766
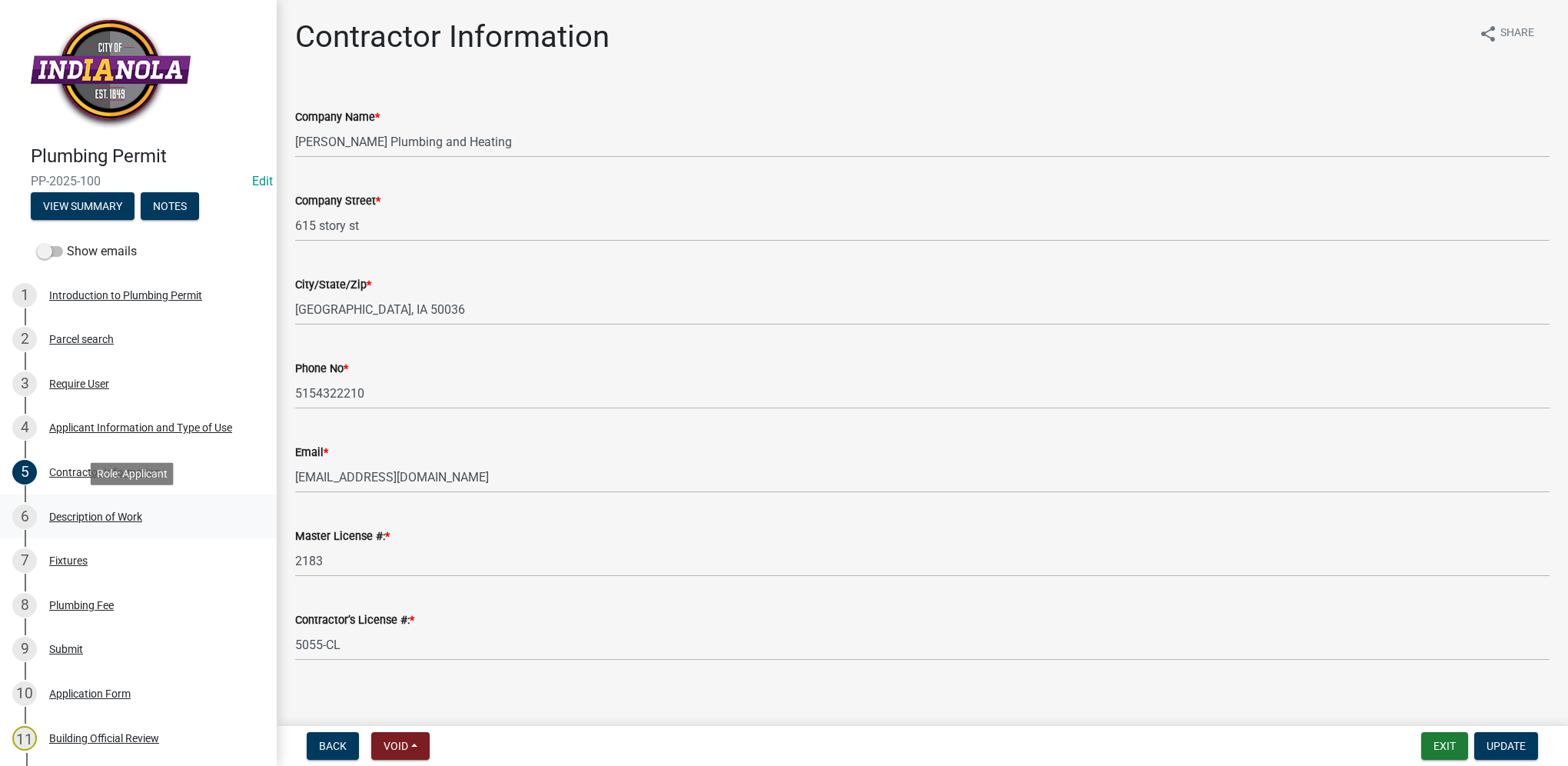
click at [140, 514] on div "Description of Work" at bounding box center [95, 517] width 93 height 11
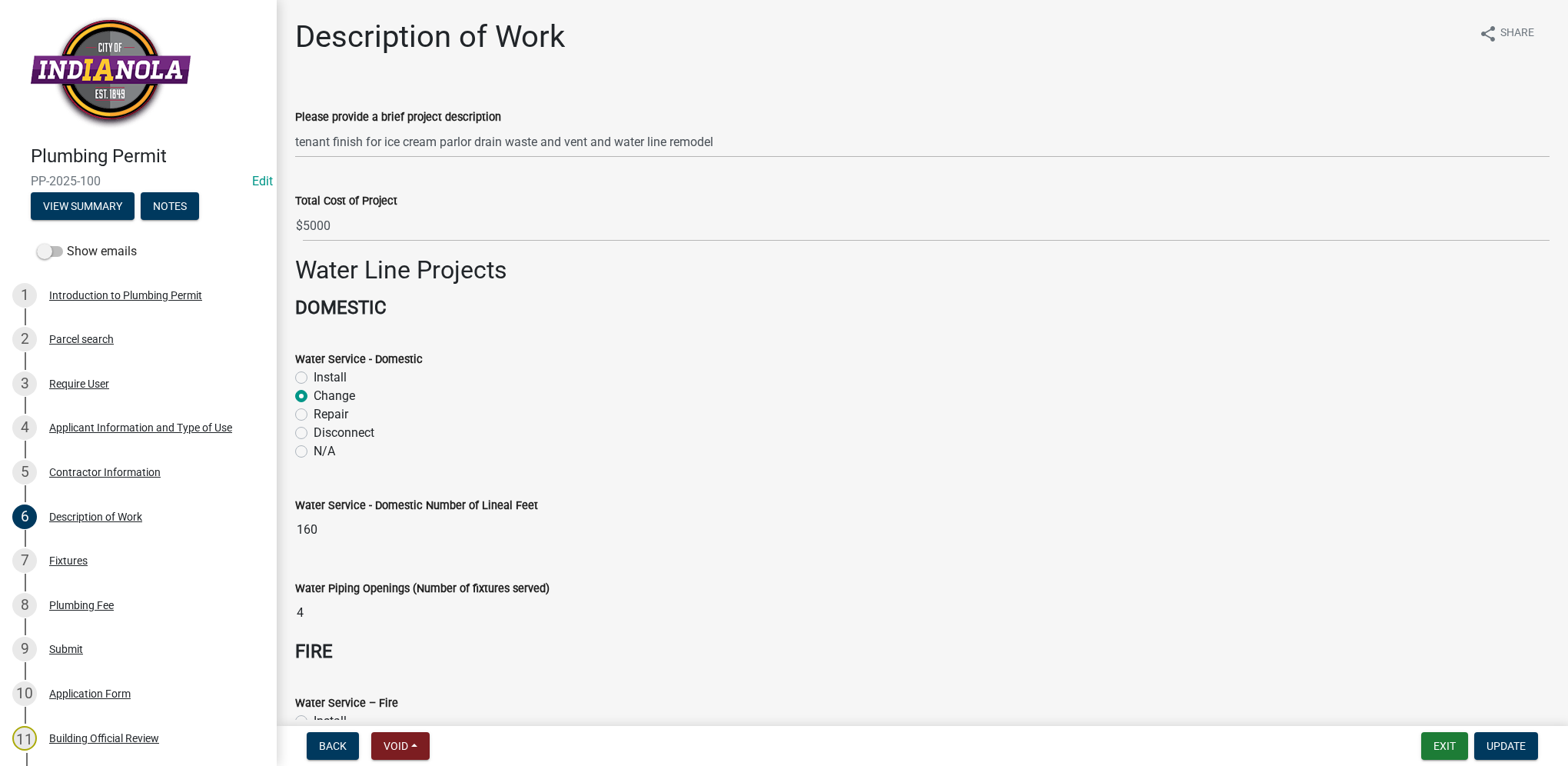
drag, startPoint x: 113, startPoint y: 183, endPoint x: 30, endPoint y: 175, distance: 83.4
click at [30, 175] on div "Plumbing Permit PP-2025-100 Edit View Summary Notes" at bounding box center [139, 178] width 252 height 91
copy span "PP-2025-100"
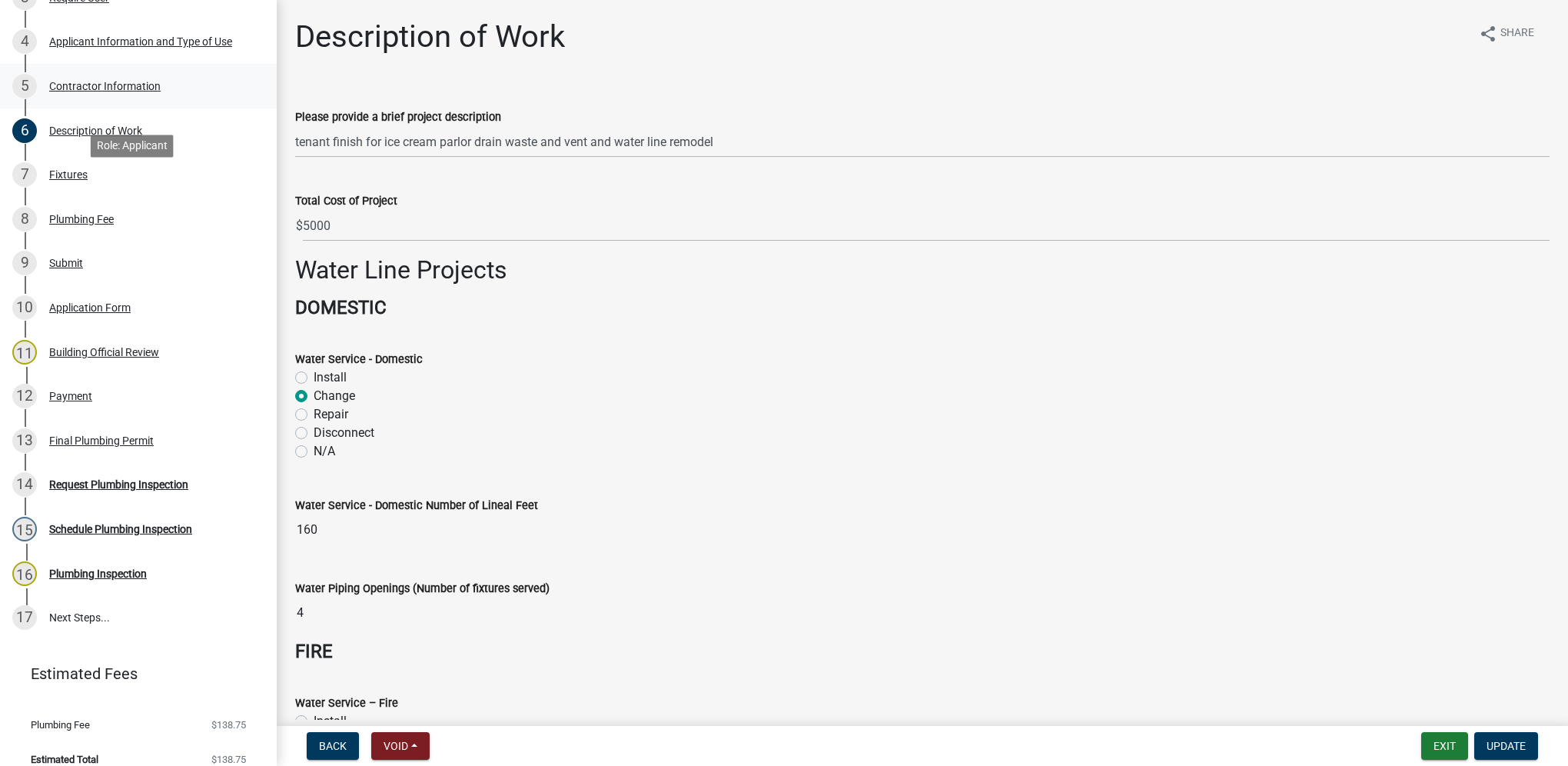
scroll to position [403, 0]
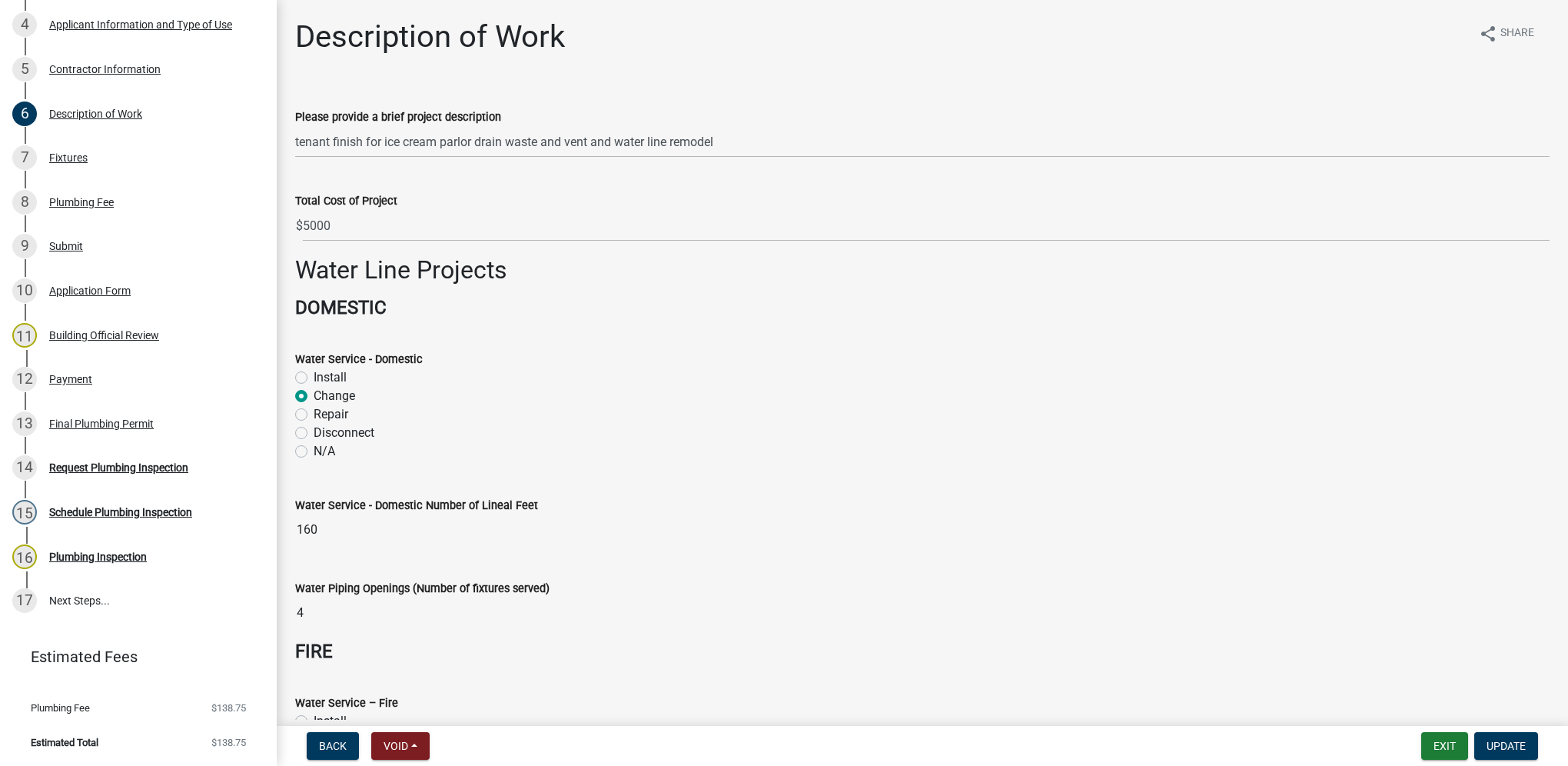
select select "0: null"
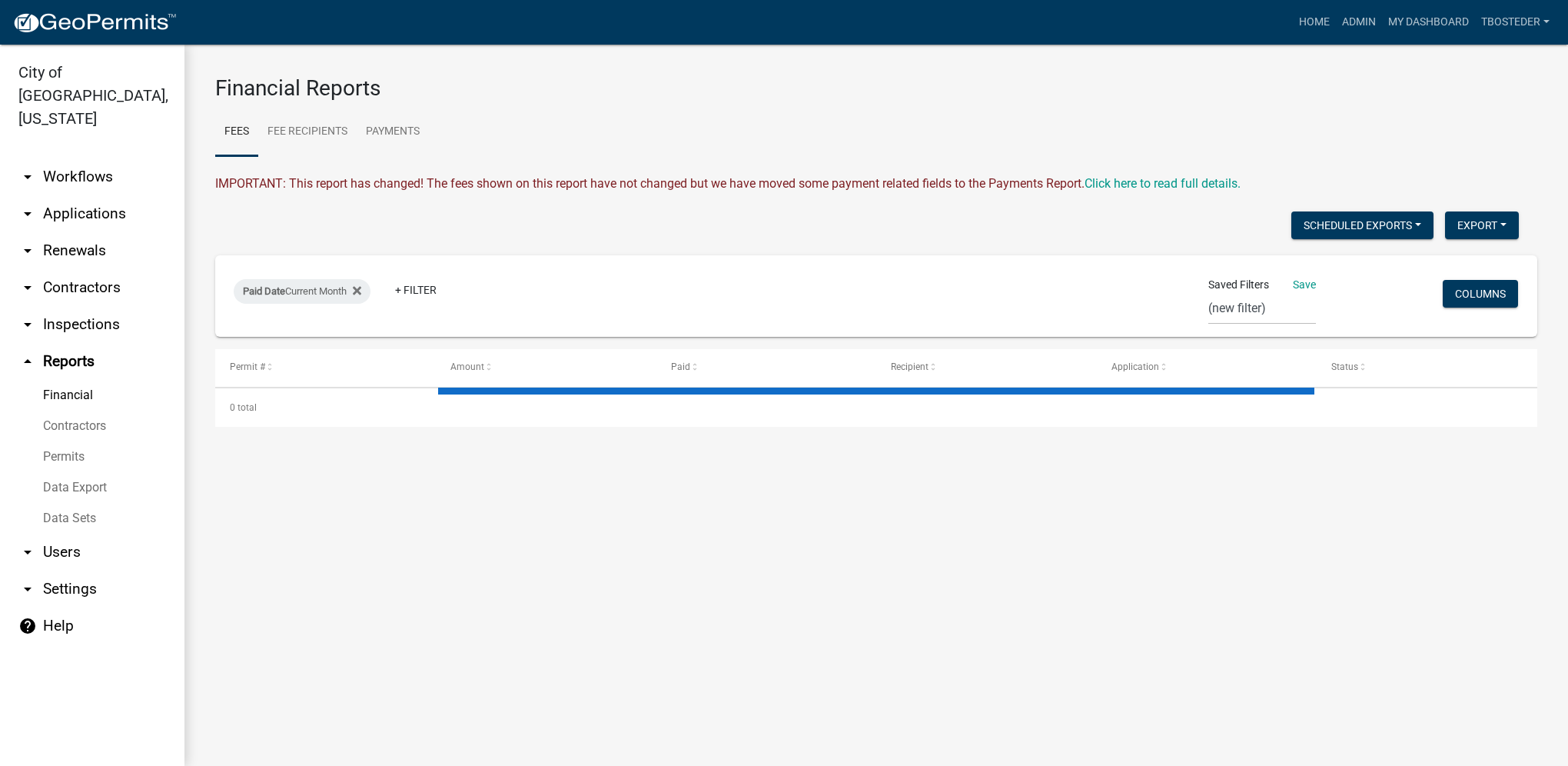
select select "2: 50"
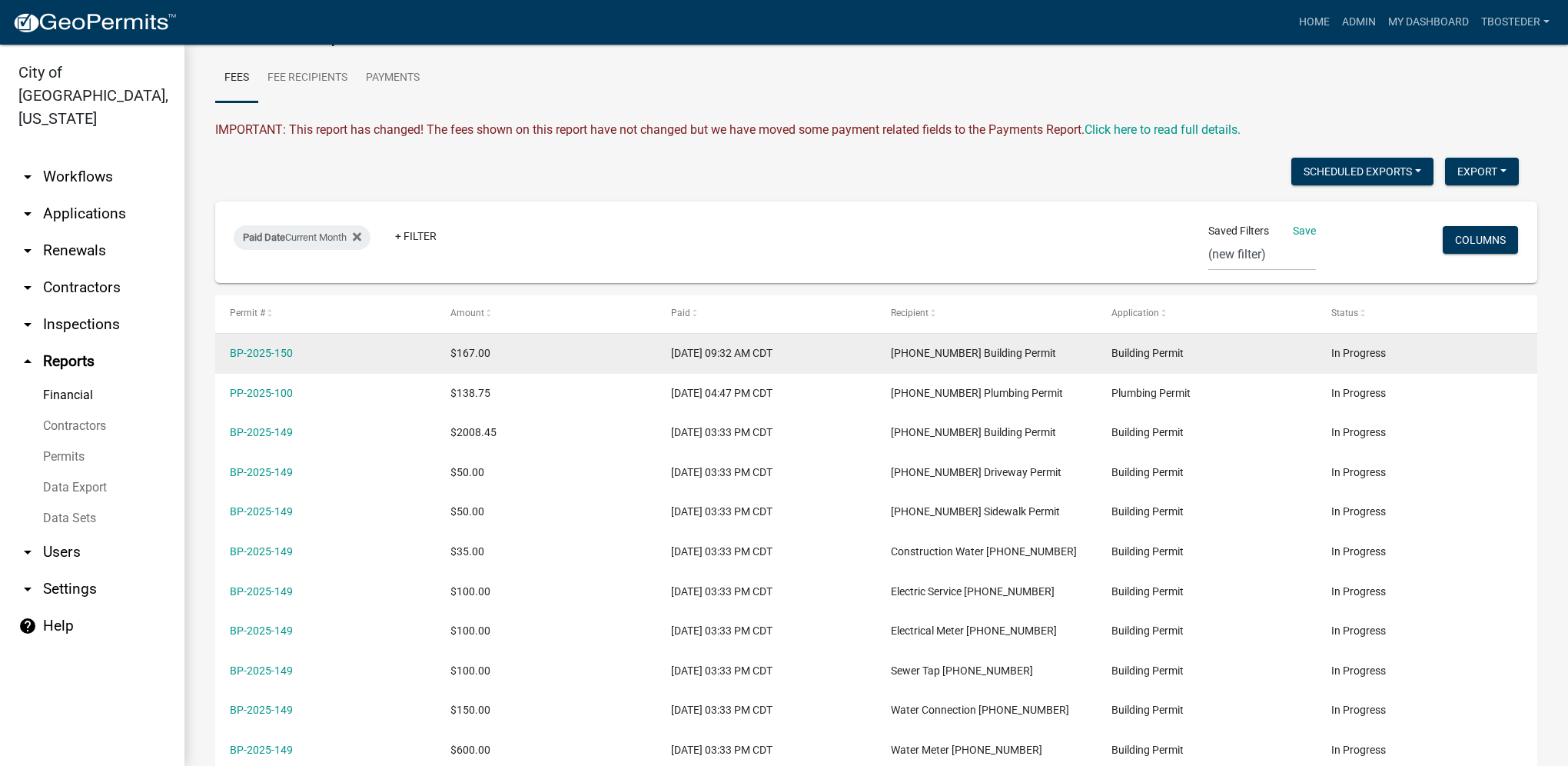
scroll to position [77, 0]
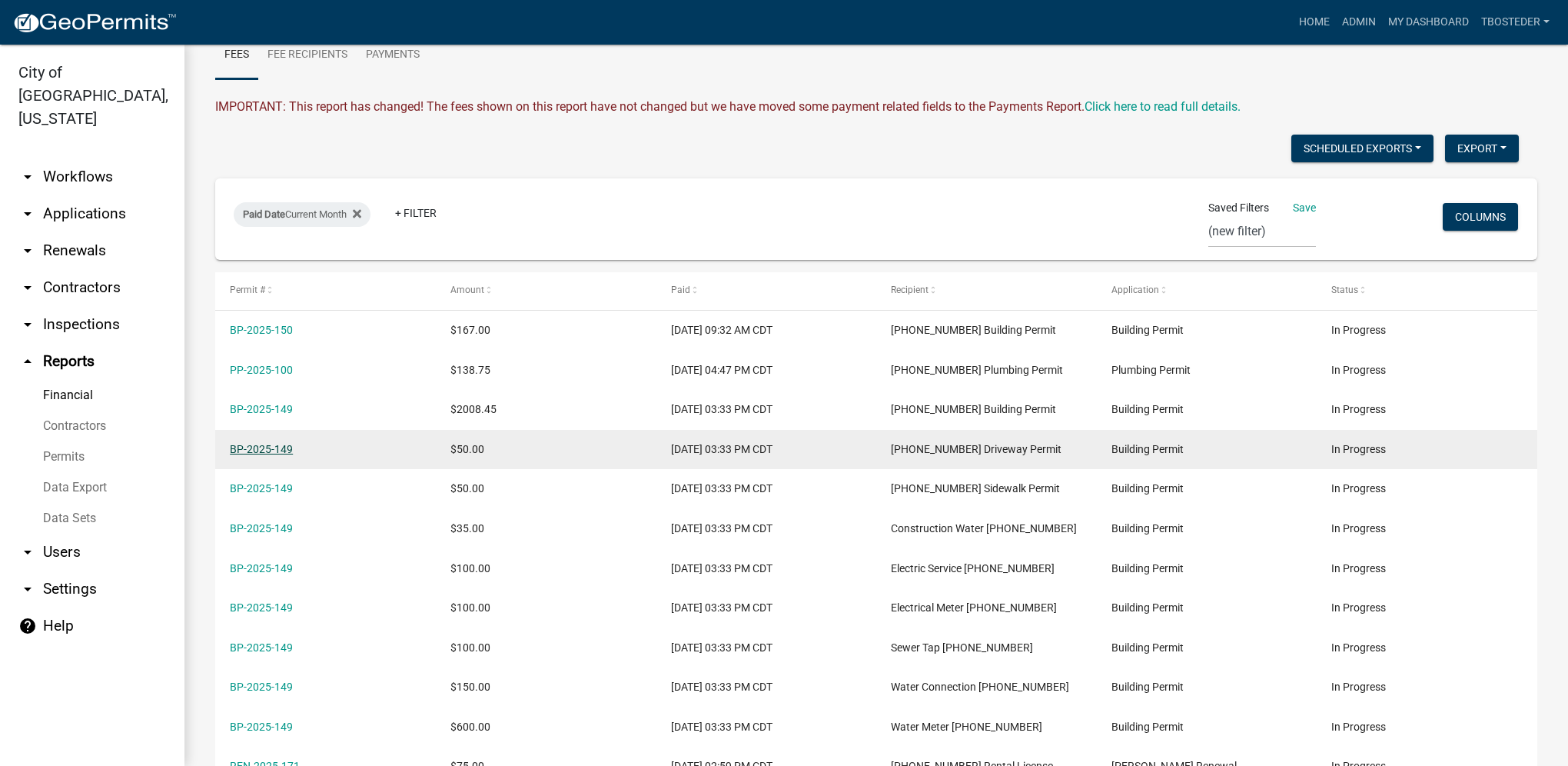
click at [285, 453] on link "BP-2025-149" at bounding box center [262, 449] width 63 height 13
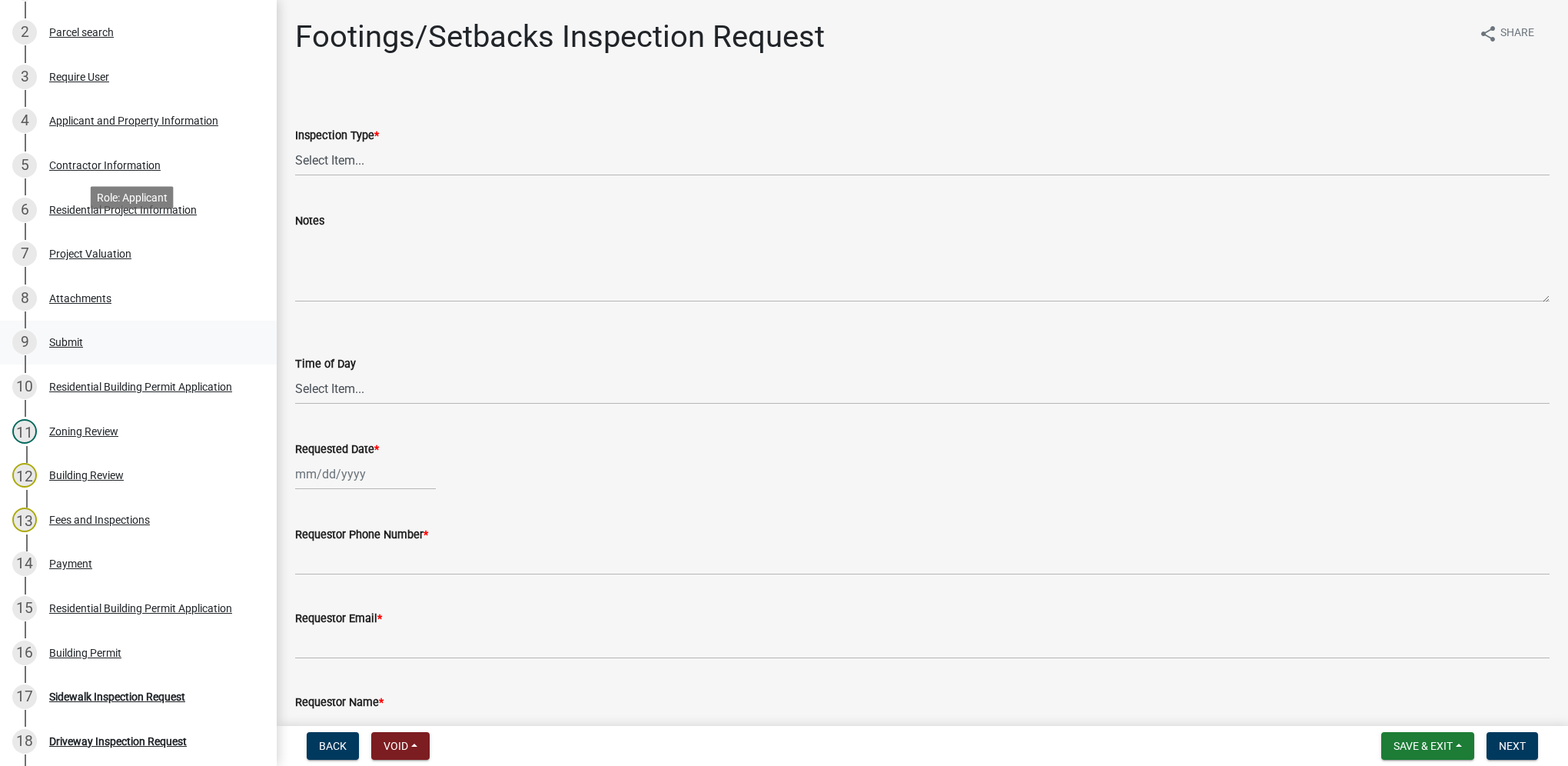
scroll to position [307, 0]
click at [110, 576] on link "14 Payment" at bounding box center [138, 563] width 277 height 45
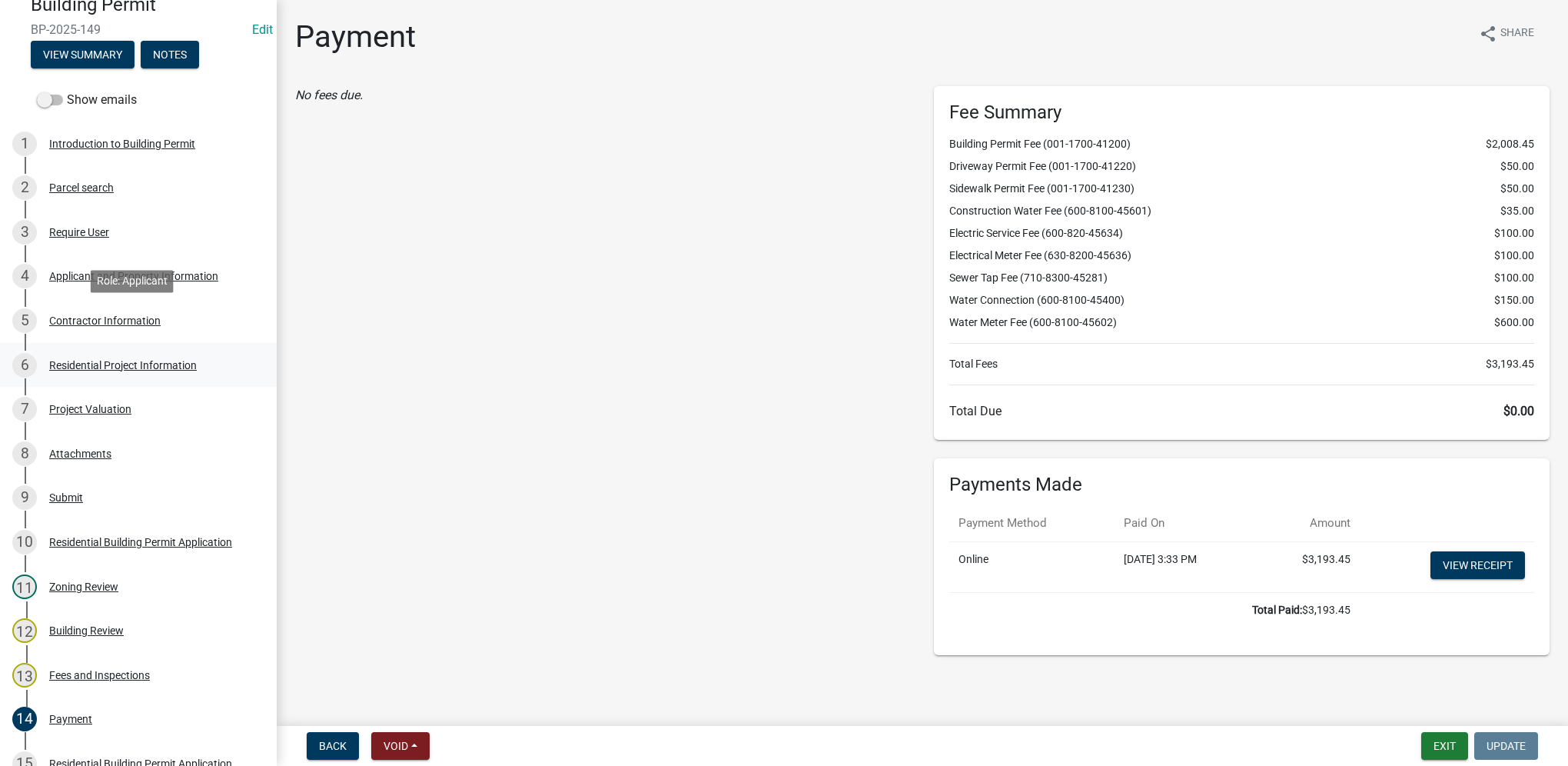
scroll to position [0, 0]
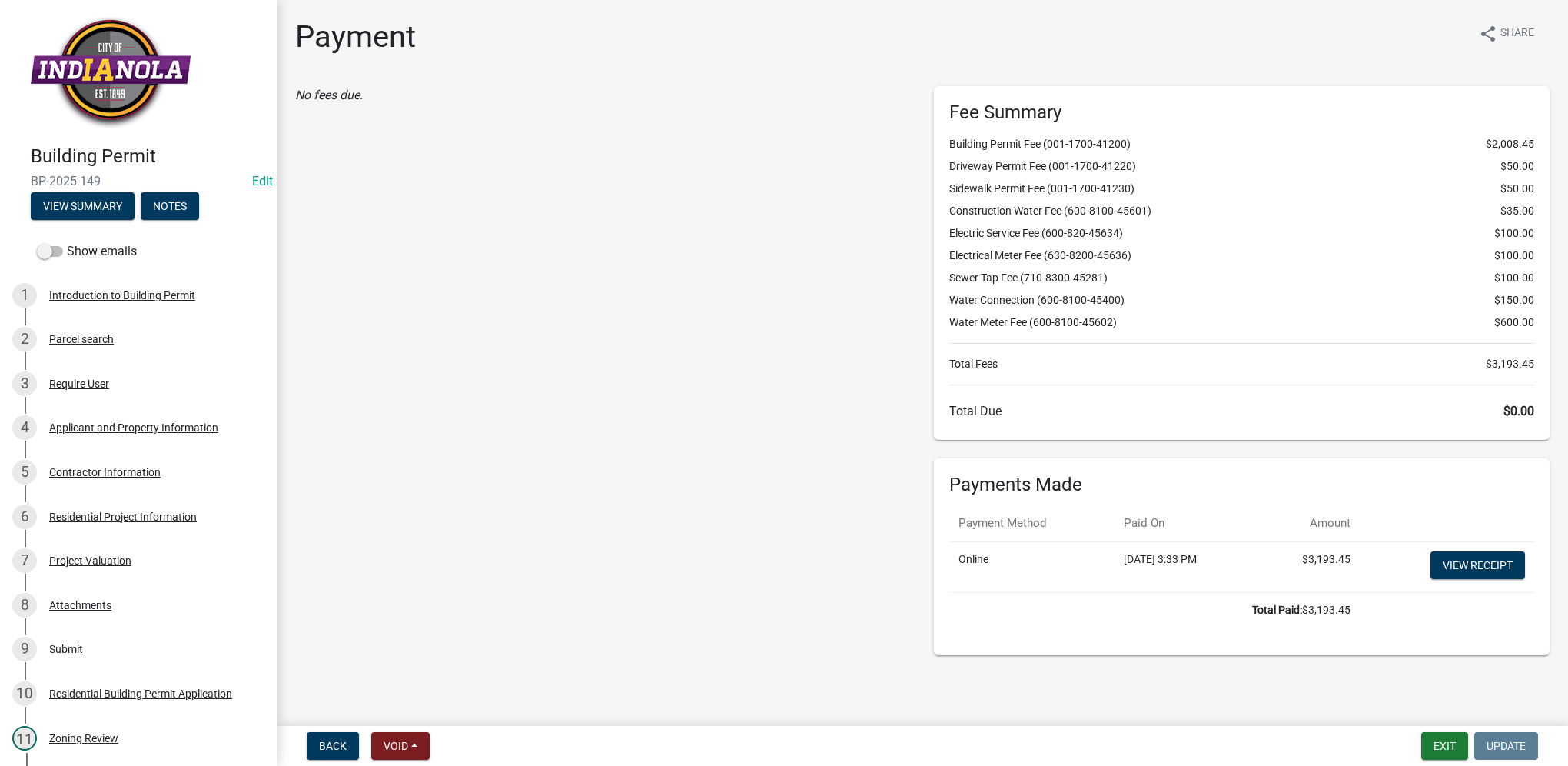
drag, startPoint x: 128, startPoint y: 182, endPoint x: 29, endPoint y: 178, distance: 99.1
click at [29, 178] on div "Building Permit BP-2025-149 Edit View Summary Notes" at bounding box center [139, 178] width 252 height 91
drag, startPoint x: 29, startPoint y: 178, endPoint x: 41, endPoint y: 177, distance: 12.0
copy span "BP-2025-149"
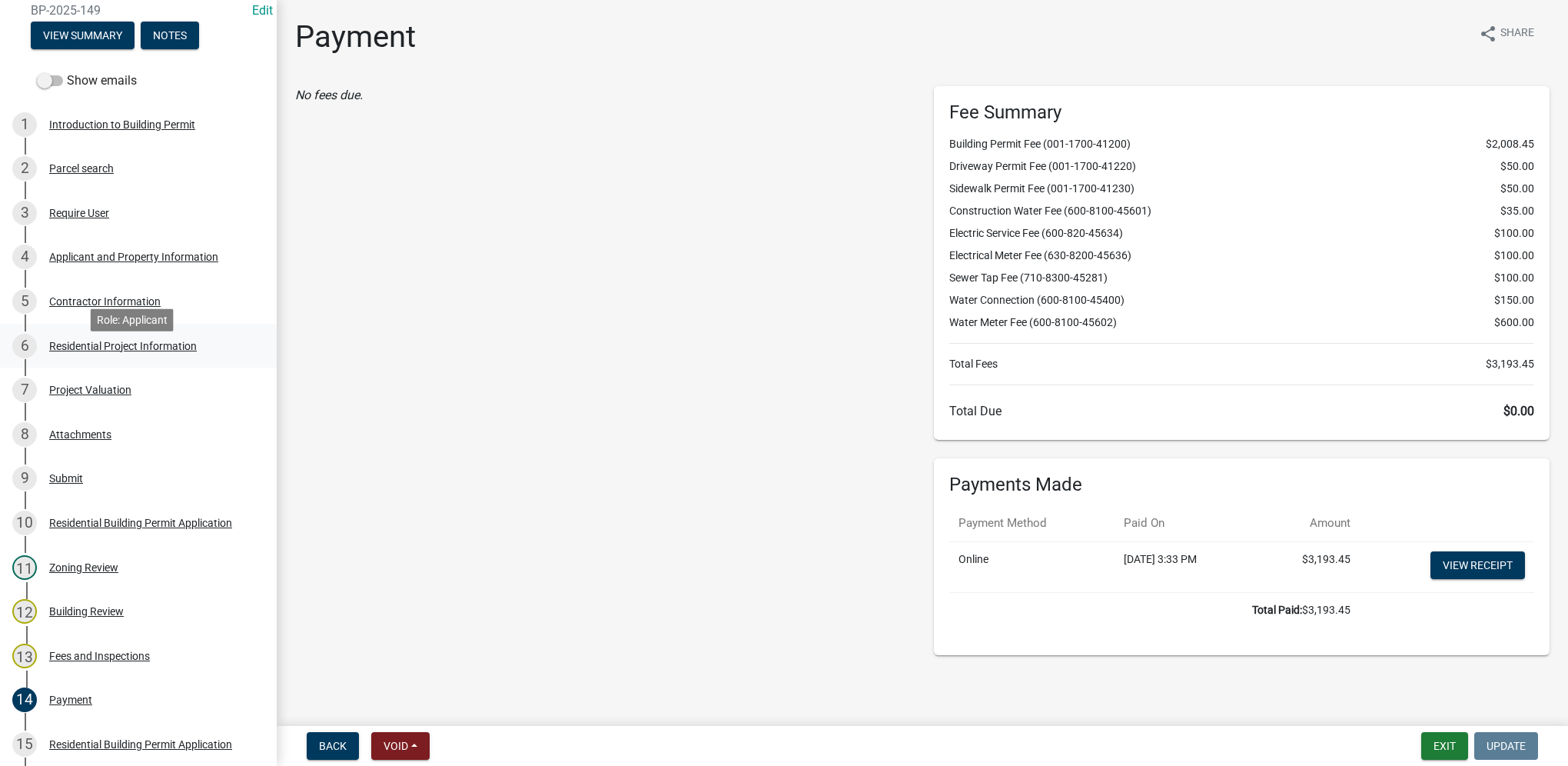
scroll to position [154, 0]
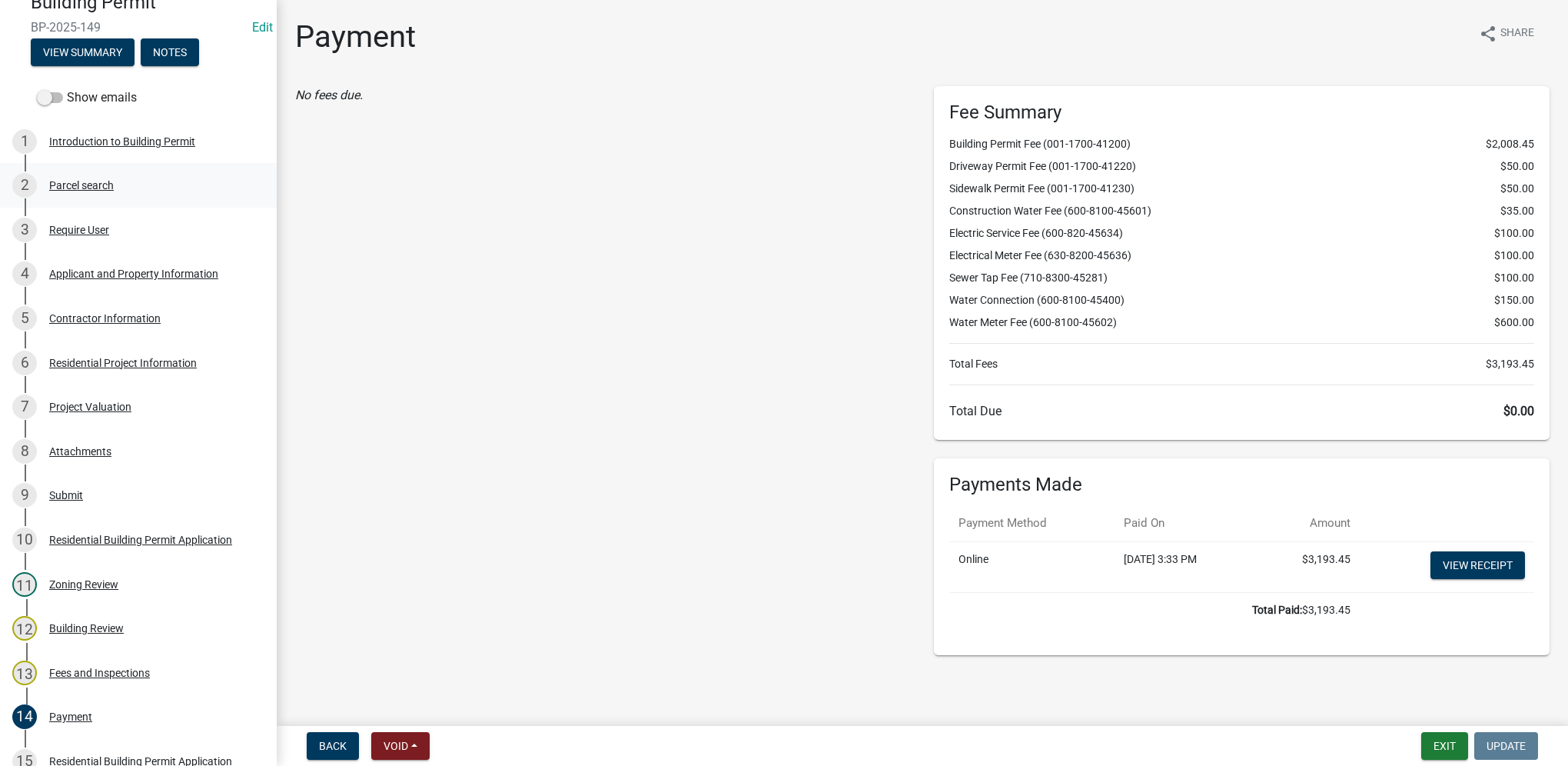
click at [94, 196] on div "2 Parcel search" at bounding box center [132, 185] width 240 height 24
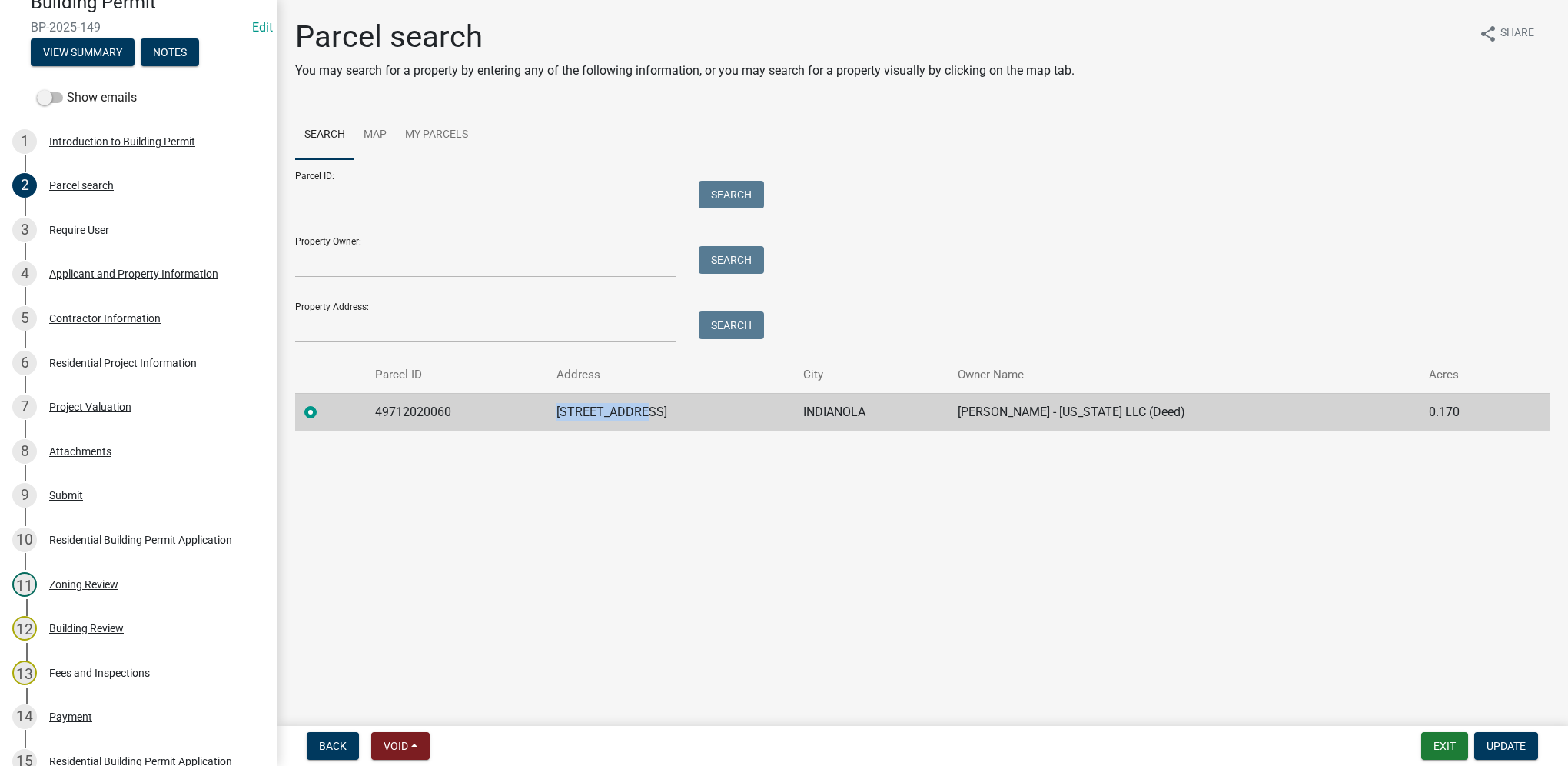
drag, startPoint x: 575, startPoint y: 415, endPoint x: 686, endPoint y: 409, distance: 111.2
click at [686, 409] on tr "49712020060 [STREET_ADDRESS][GEOGRAPHIC_DATA][PERSON_NAME] - [US_STATE] LLC (De…" at bounding box center [923, 412] width 1254 height 38
drag, startPoint x: 686, startPoint y: 409, endPoint x: 658, endPoint y: 414, distance: 28.4
copy tr "[STREET_ADDRESS]"
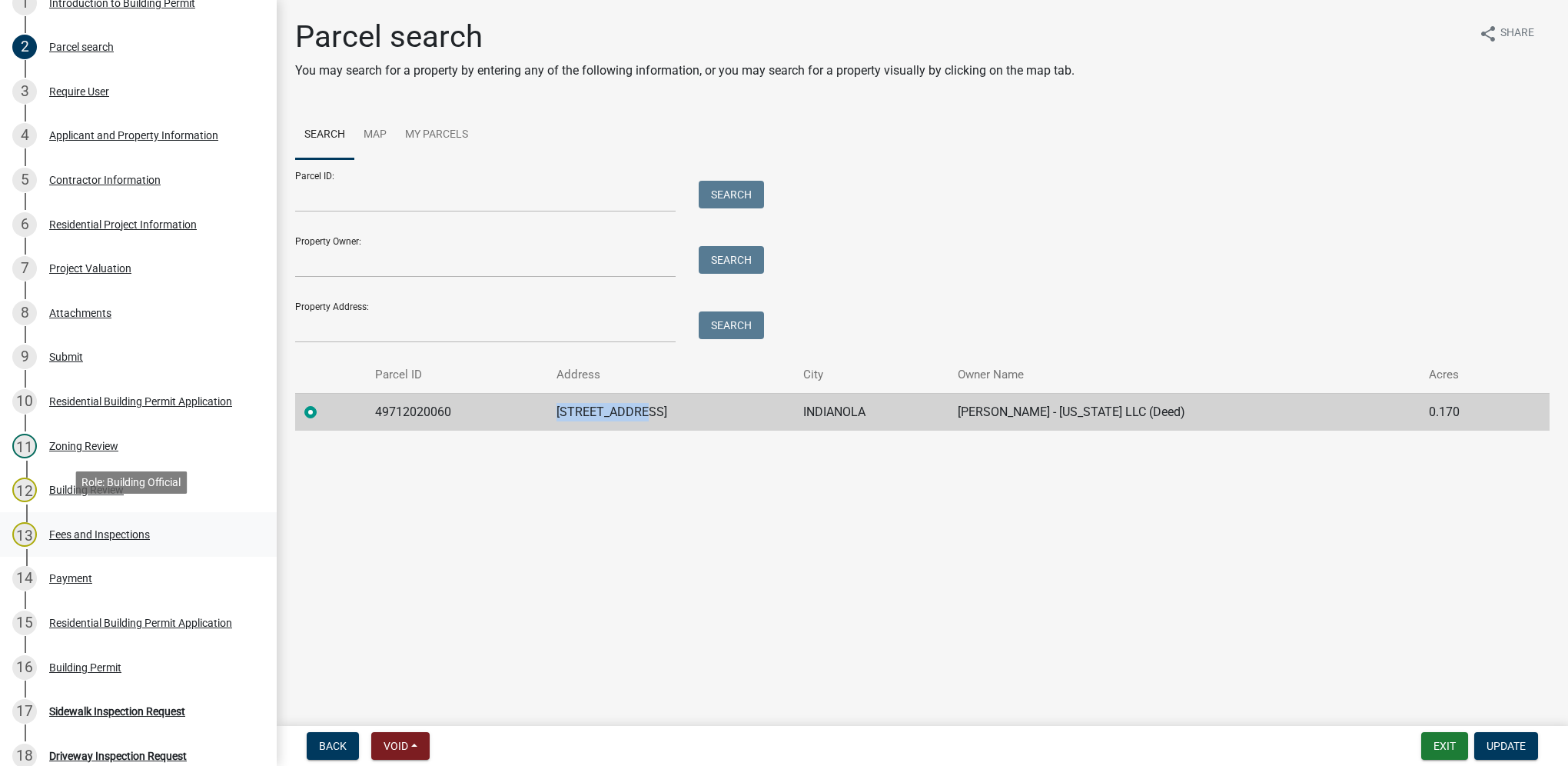
scroll to position [307, 0]
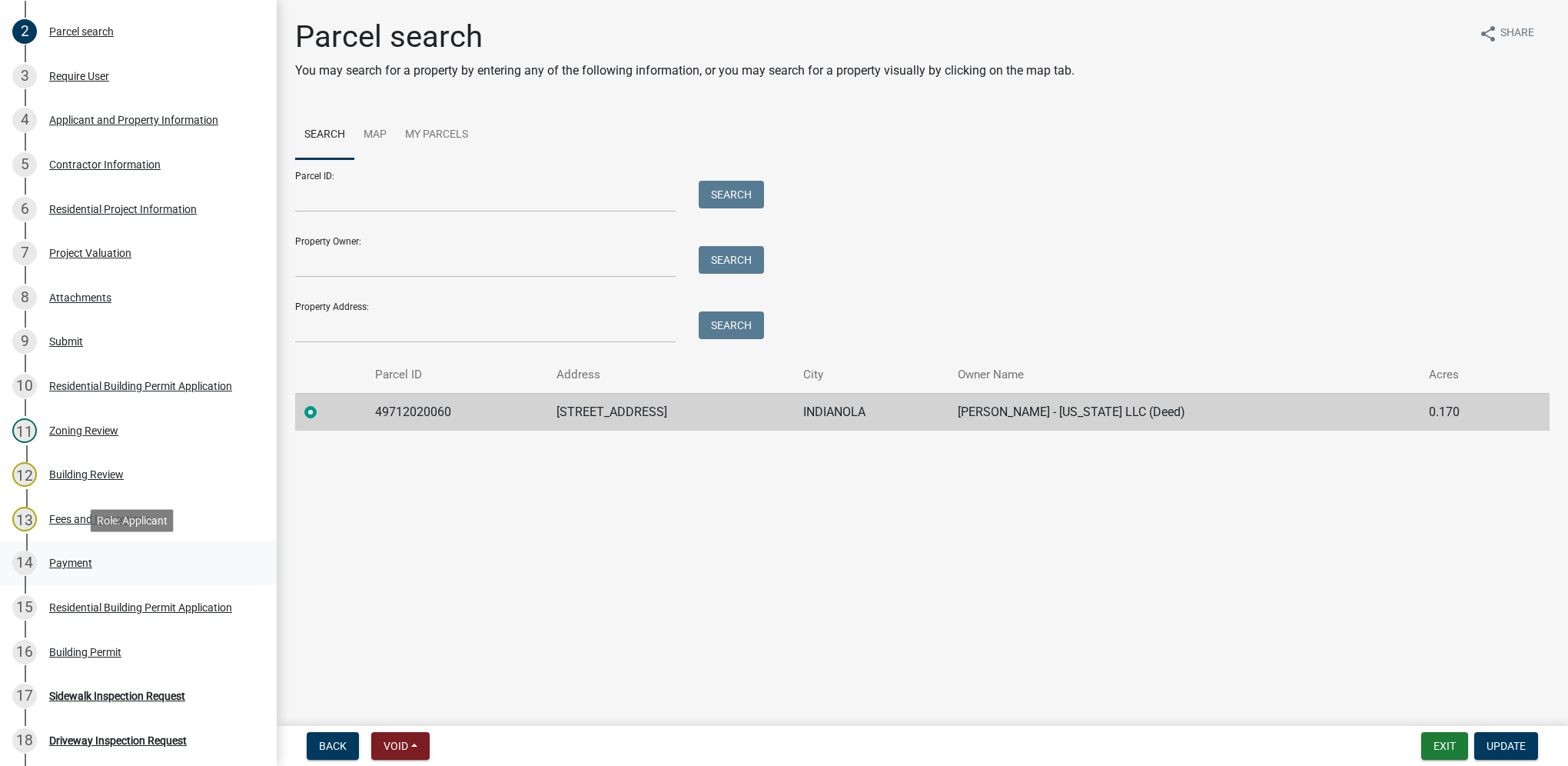
click at [73, 554] on div "14 Payment" at bounding box center [132, 563] width 240 height 24
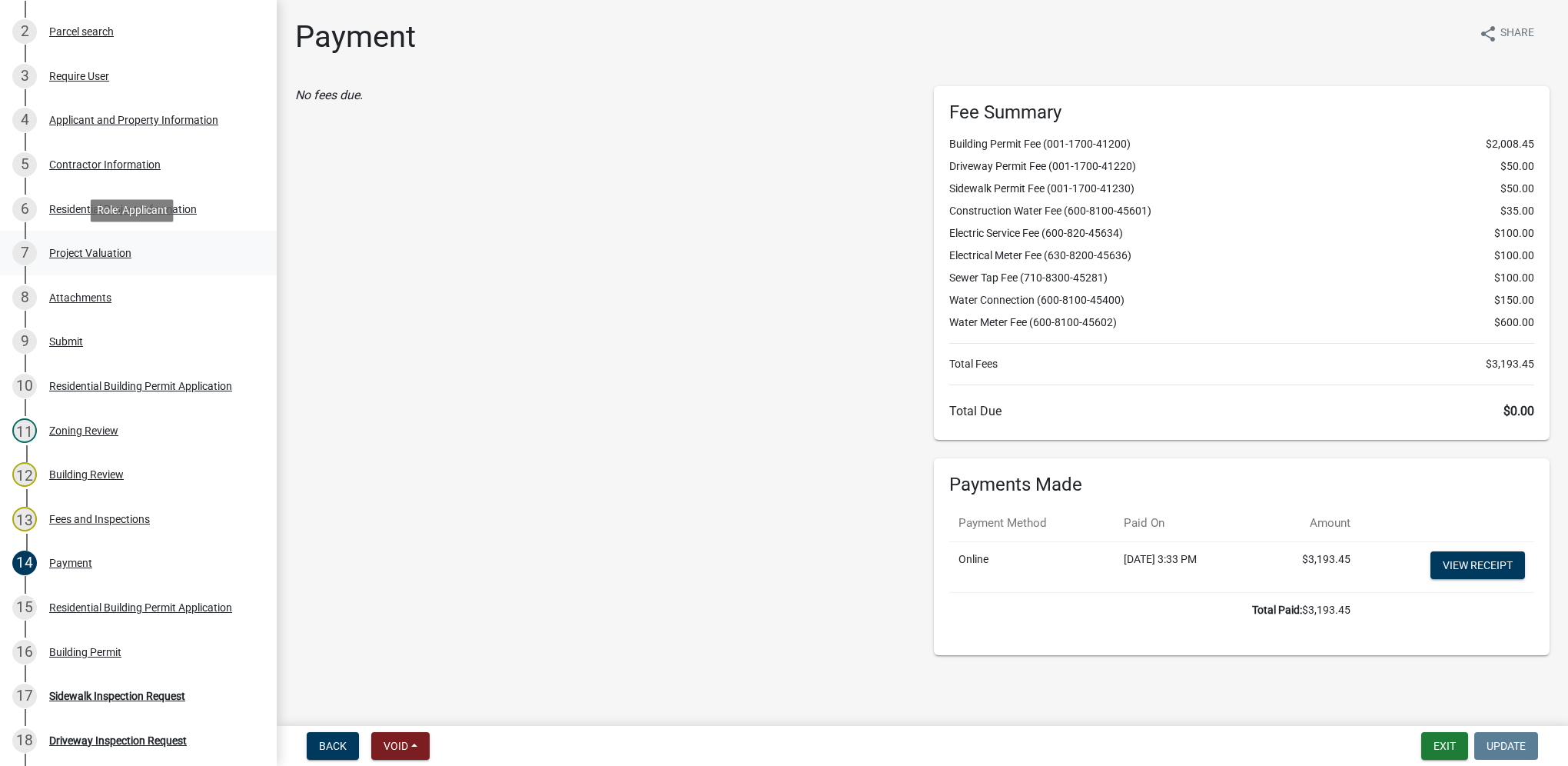
click at [129, 259] on div "7 Project Valuation" at bounding box center [132, 252] width 240 height 24
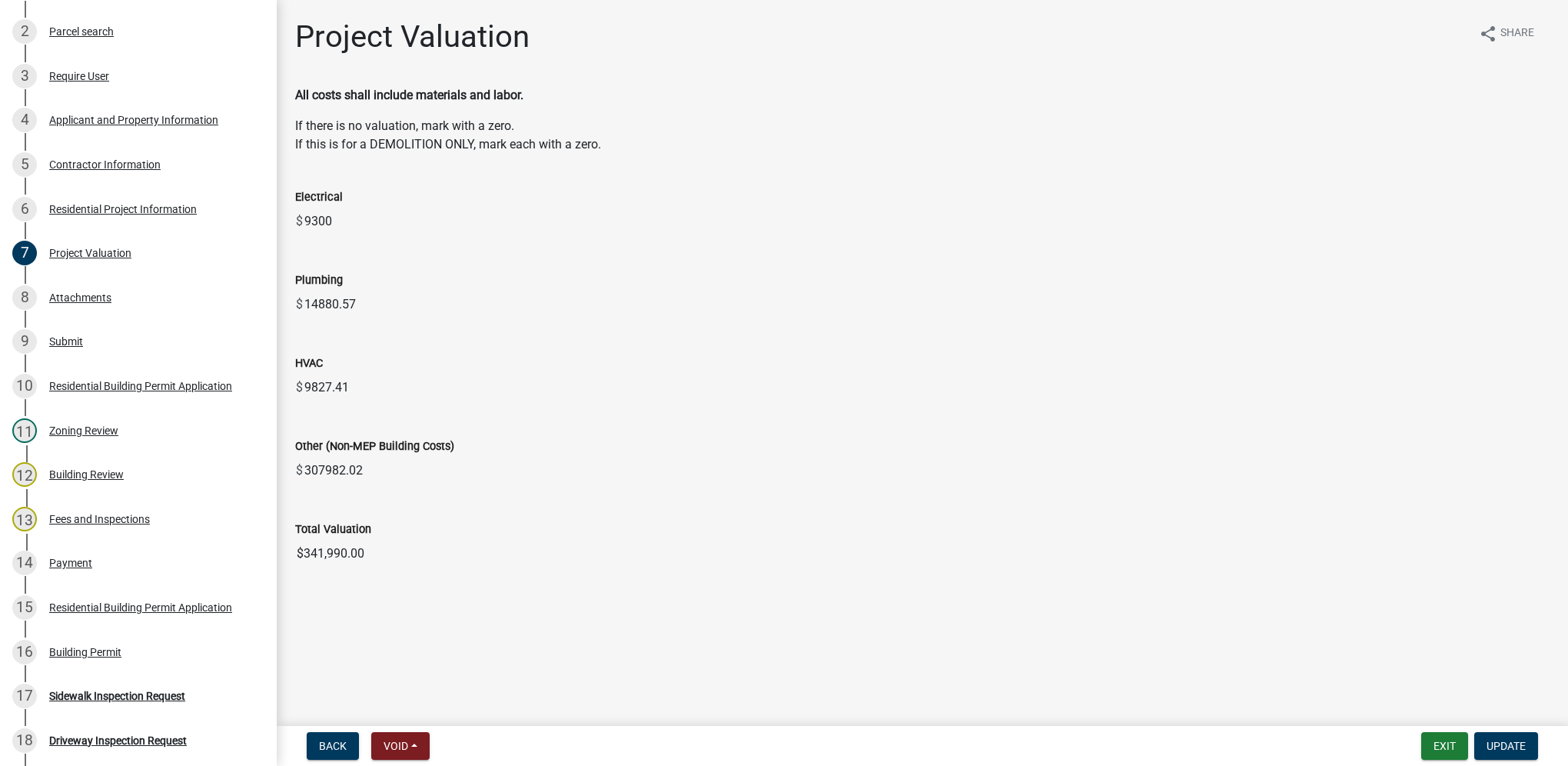
click at [437, 560] on input "$341,990.00" at bounding box center [923, 553] width 1254 height 31
drag, startPoint x: 425, startPoint y: 552, endPoint x: 290, endPoint y: 563, distance: 135.4
click at [290, 563] on div "Total Valuation $341,990.00" at bounding box center [923, 534] width 1278 height 71
drag, startPoint x: 290, startPoint y: 563, endPoint x: 309, endPoint y: 554, distance: 21.0
click at [96, 215] on div "6 Residential Project Information" at bounding box center [132, 209] width 240 height 24
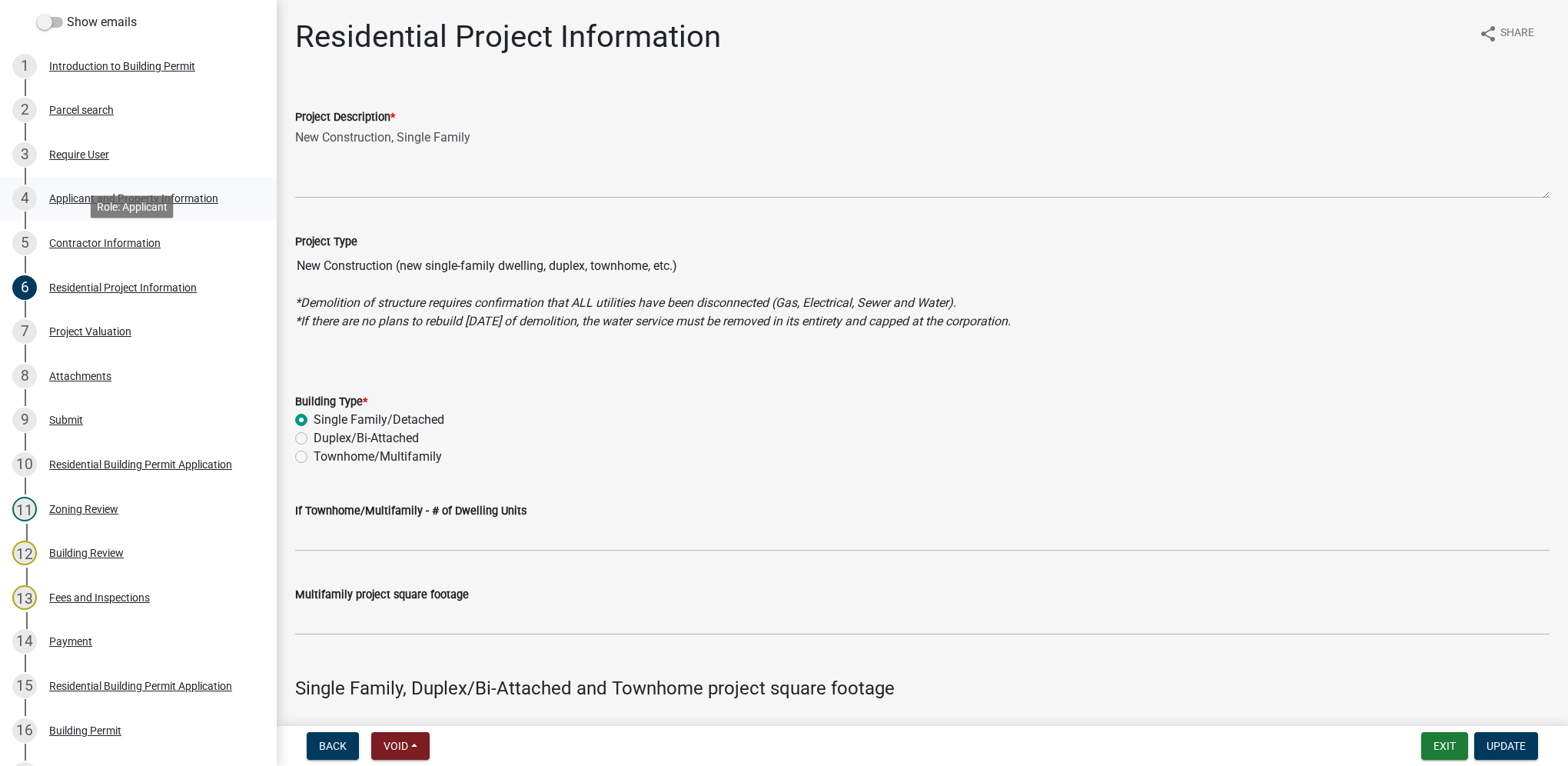
scroll to position [154, 0]
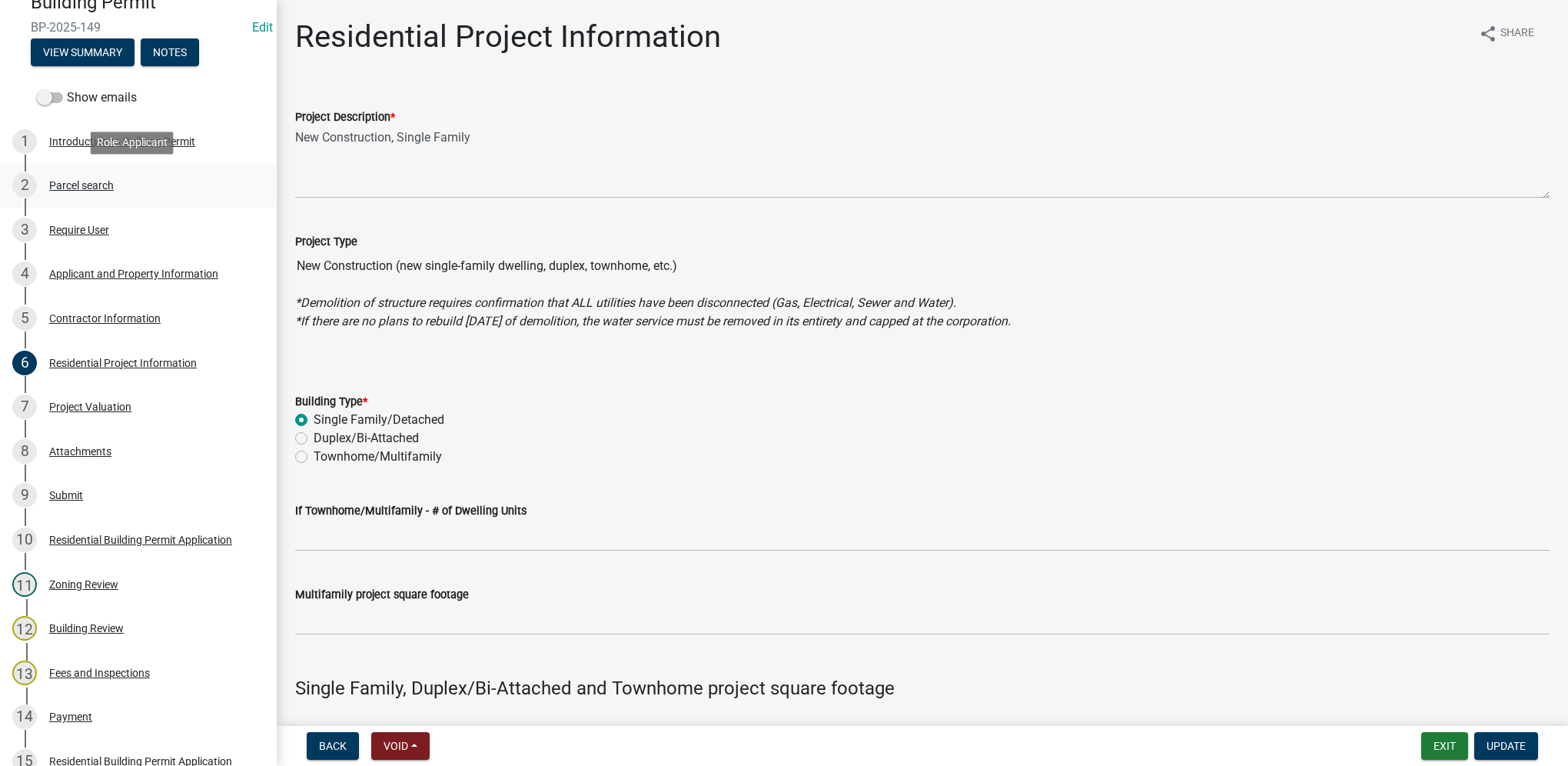
click at [121, 184] on div "2 Parcel search" at bounding box center [132, 185] width 240 height 24
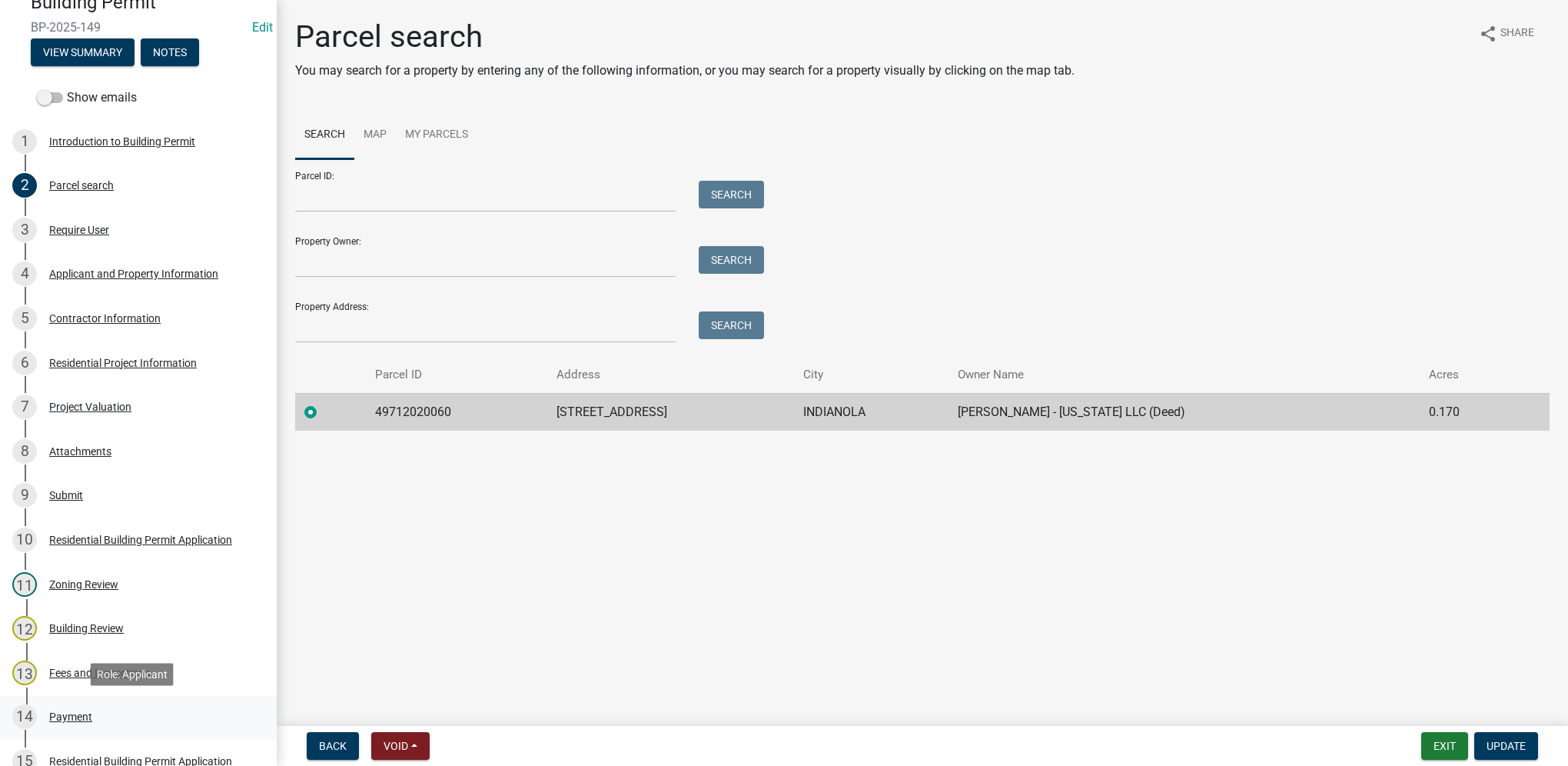
click at [38, 722] on div "14 Payment" at bounding box center [132, 716] width 240 height 24
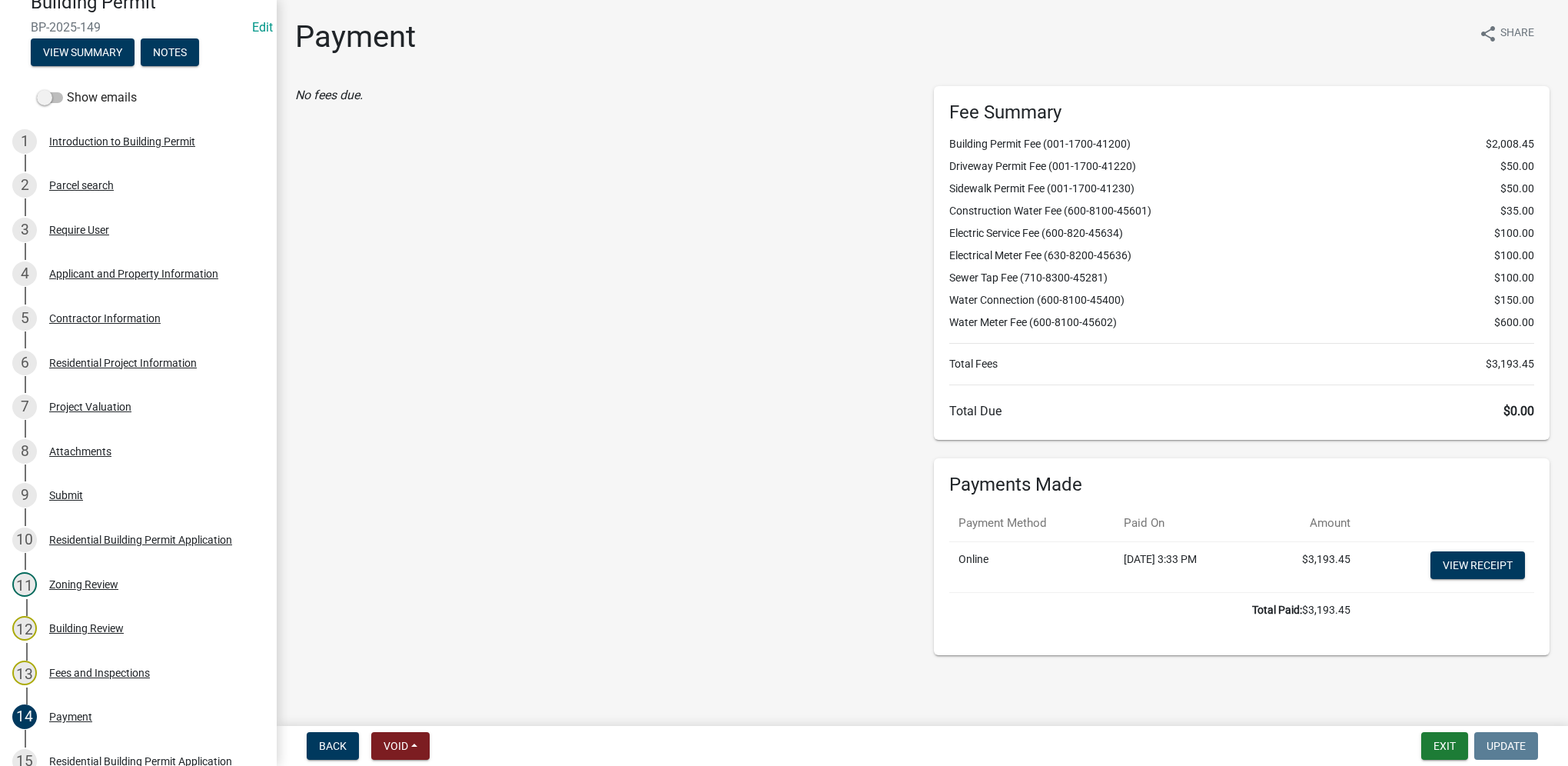
select select "0: null"
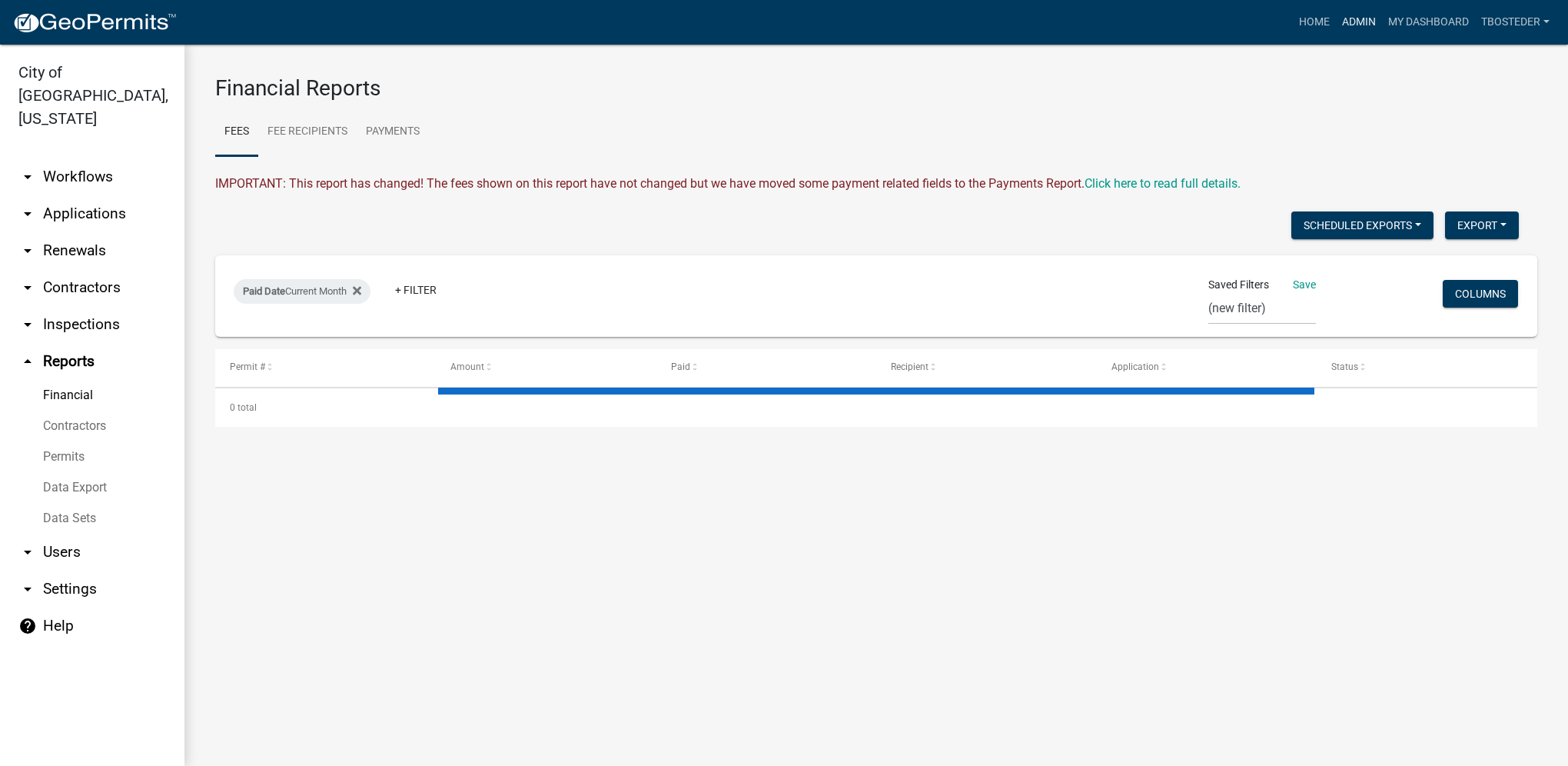
click at [1343, 24] on link "Admin" at bounding box center [1359, 22] width 46 height 29
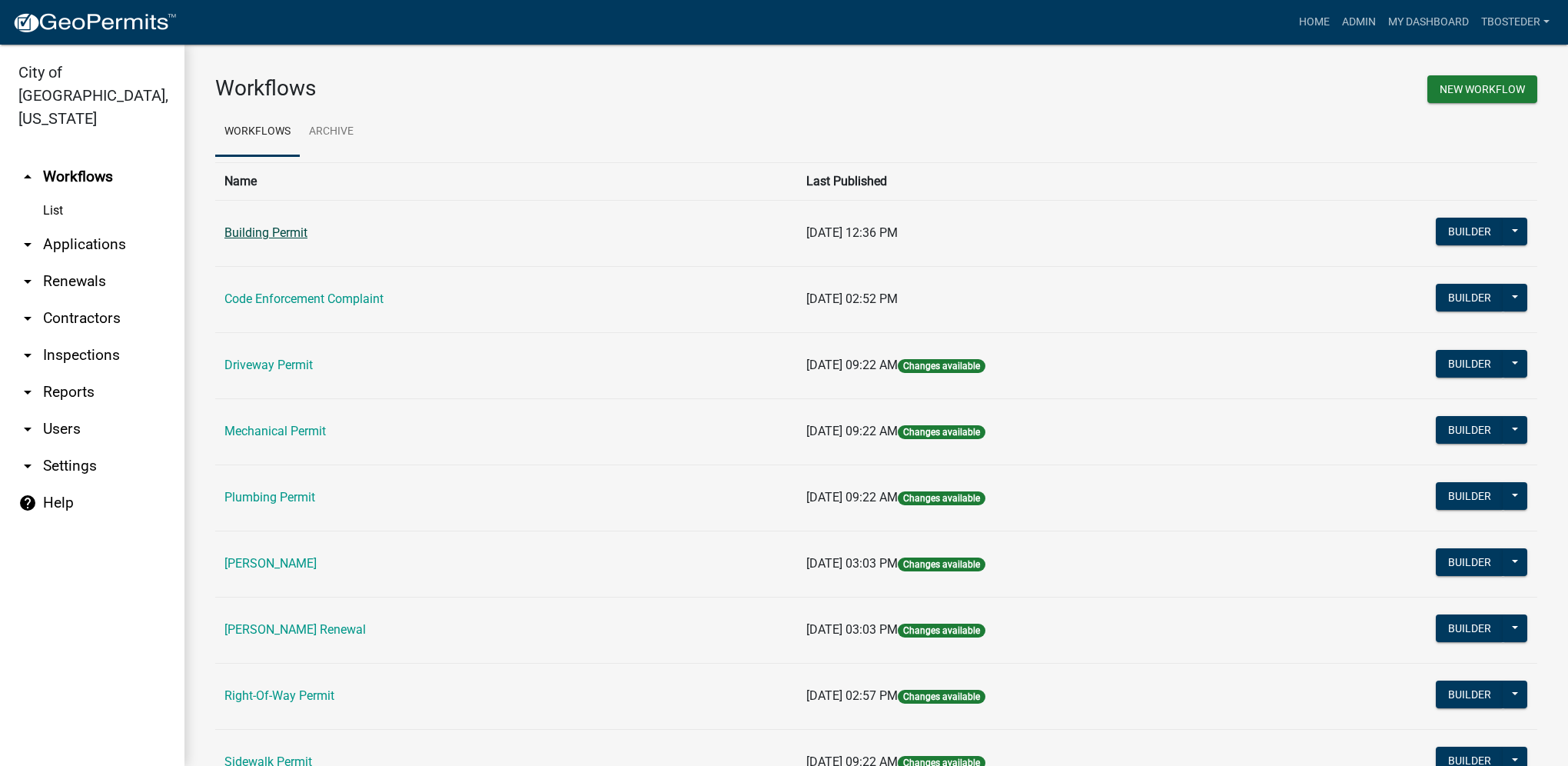
click at [286, 240] on link "Building Permit" at bounding box center [266, 232] width 83 height 15
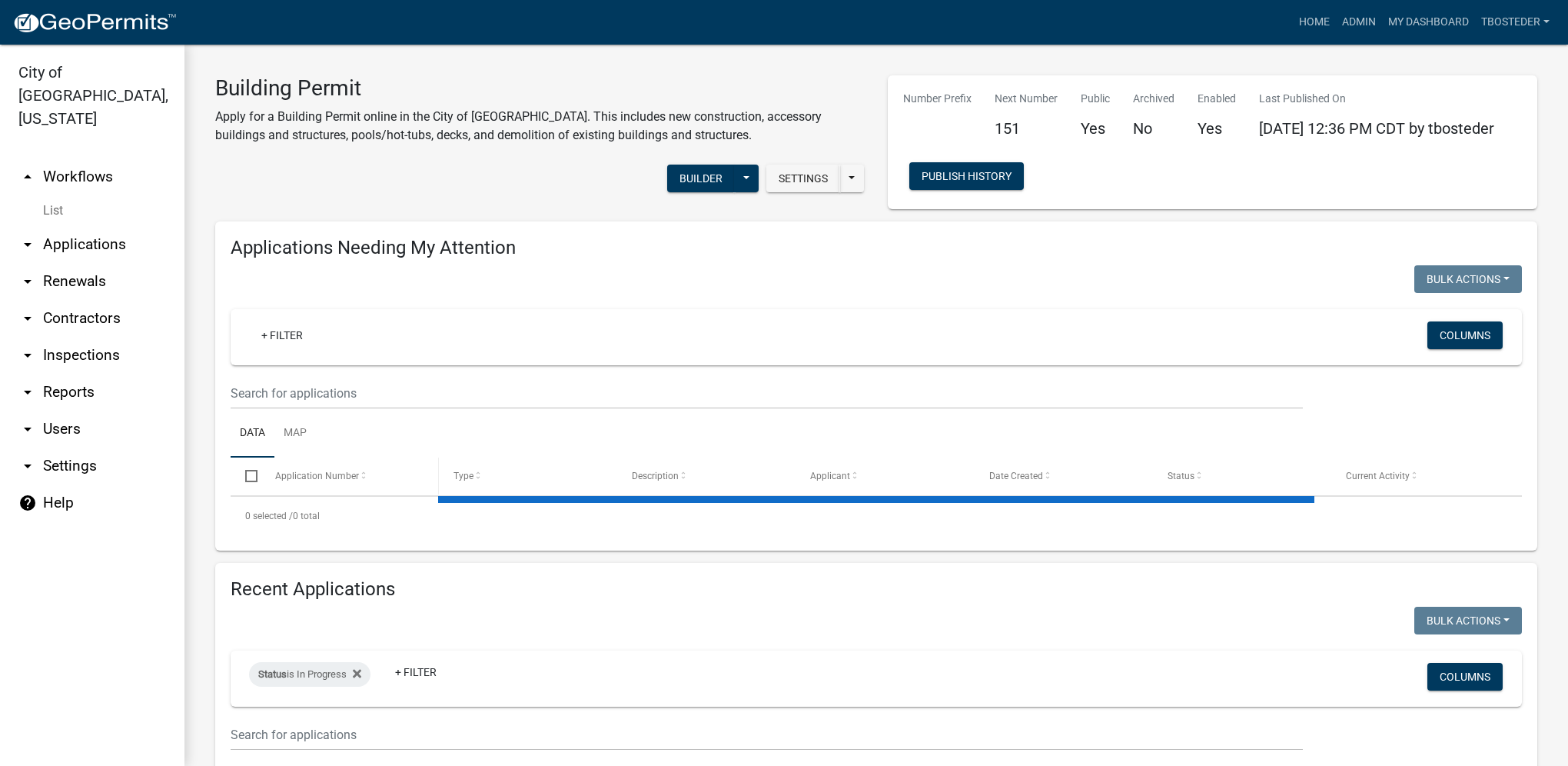
select select "1: 25"
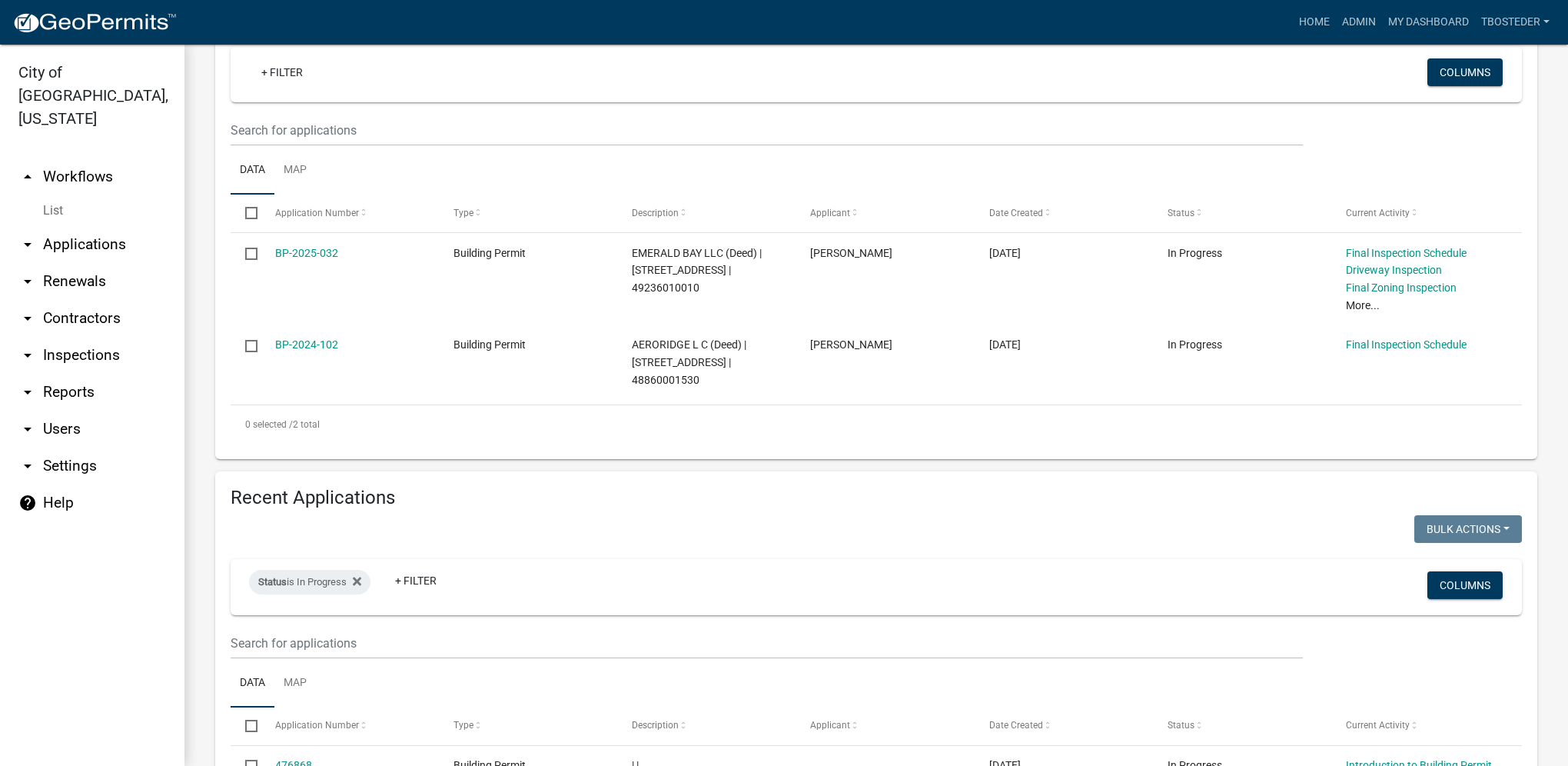
scroll to position [307, 0]
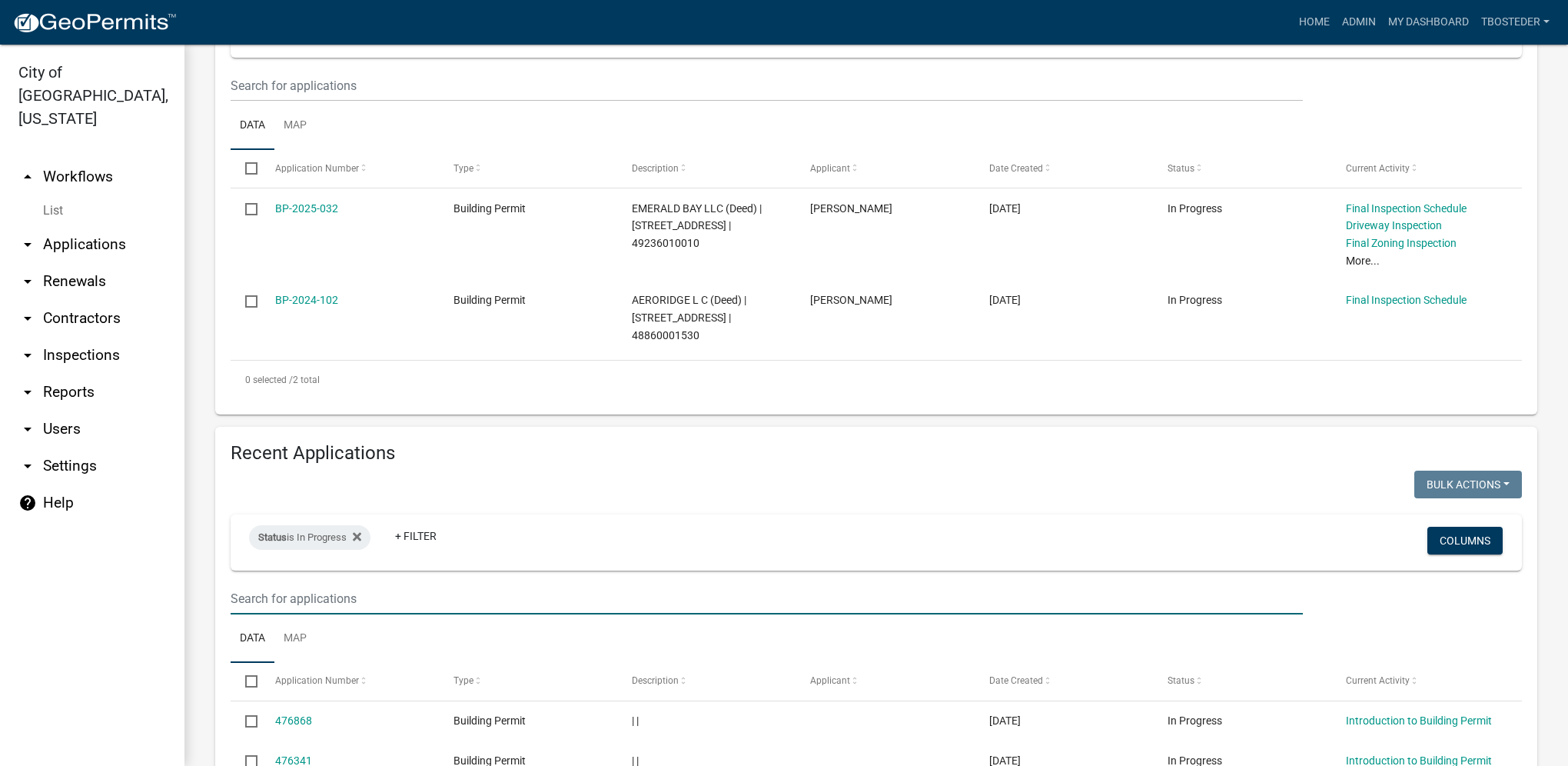
click at [347, 600] on input "text" at bounding box center [767, 599] width 1072 height 32
type input "2025-148"
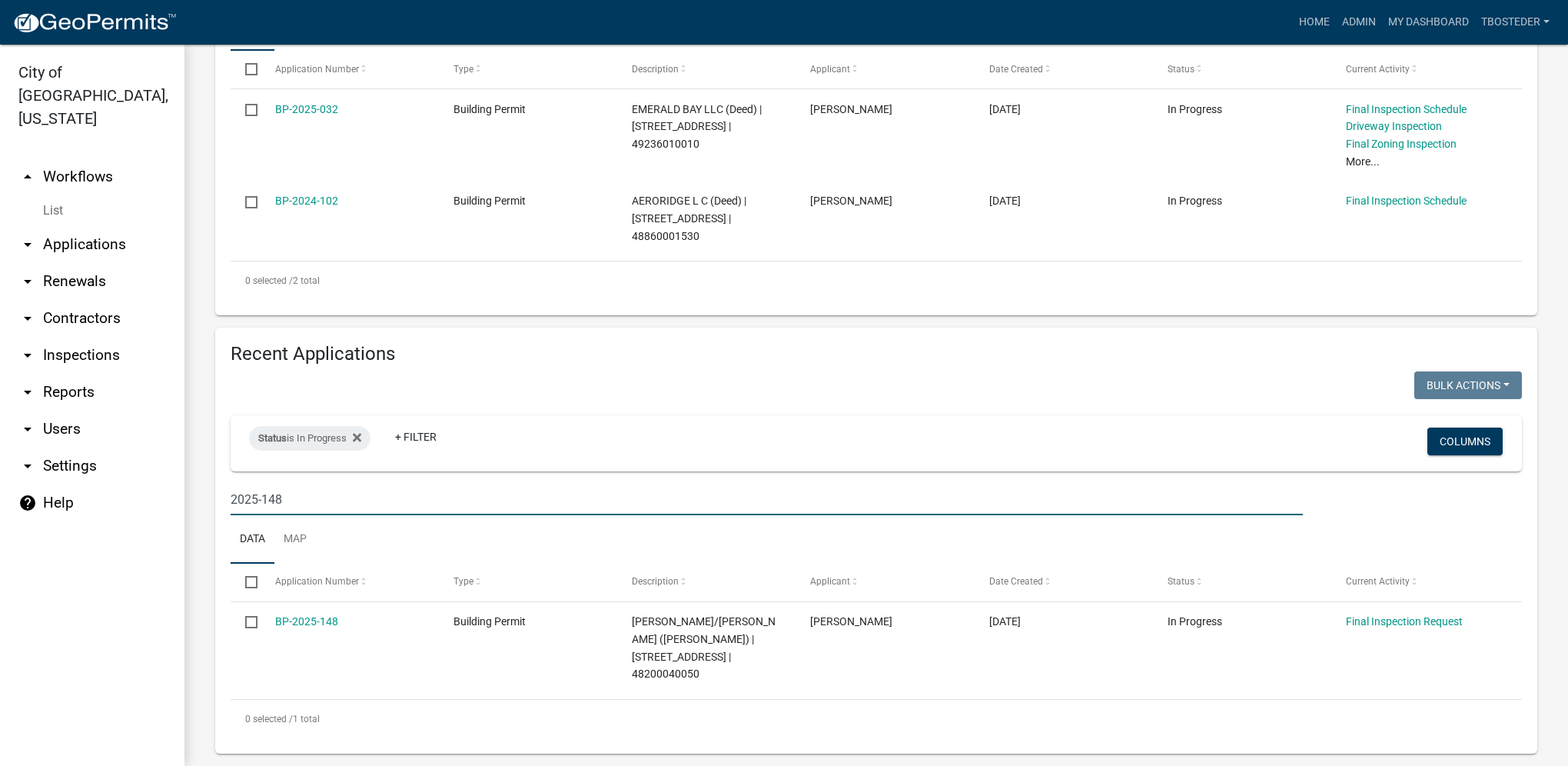
scroll to position [410, 0]
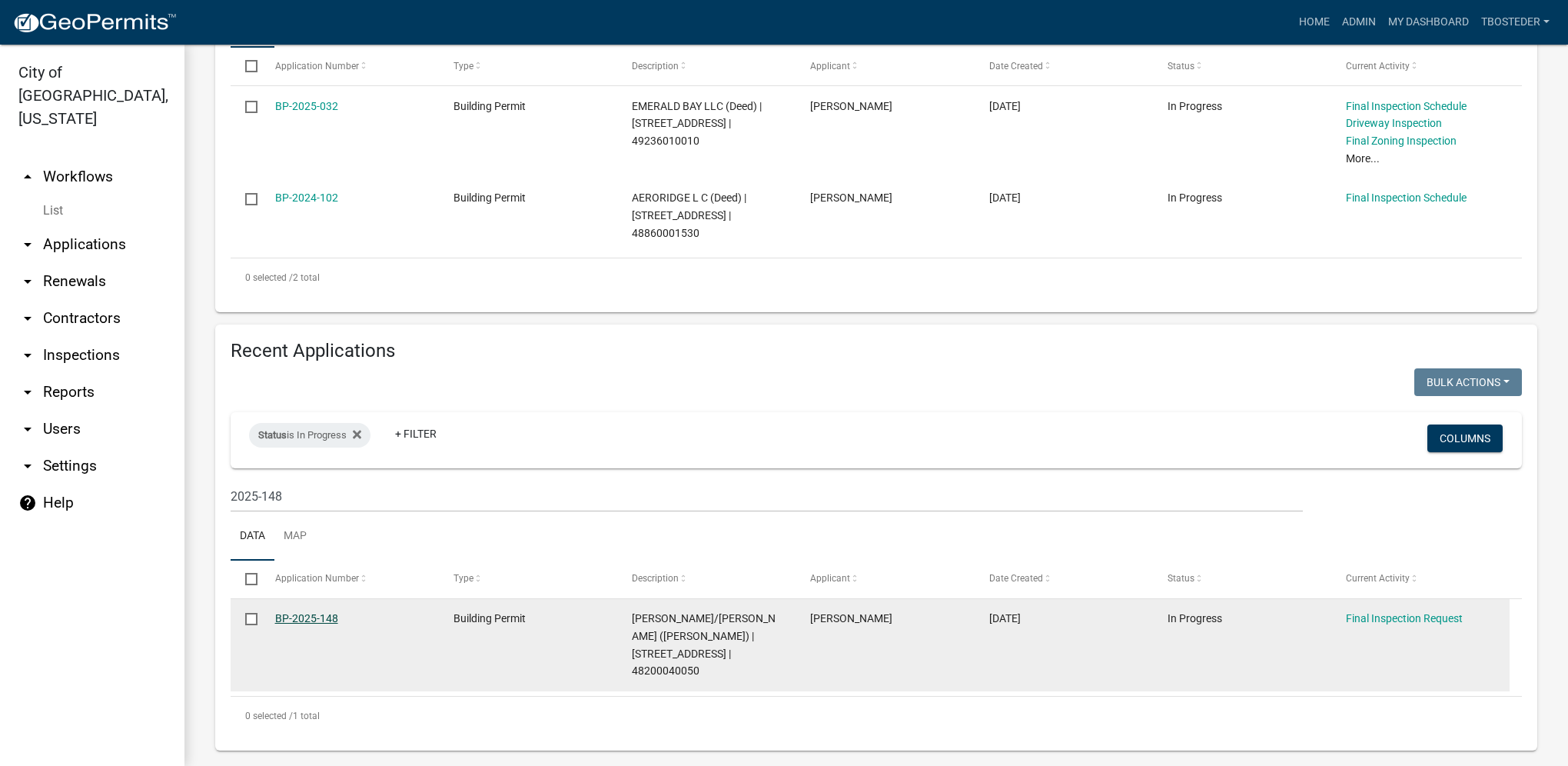
click at [333, 618] on link "BP-2025-148" at bounding box center [307, 619] width 63 height 13
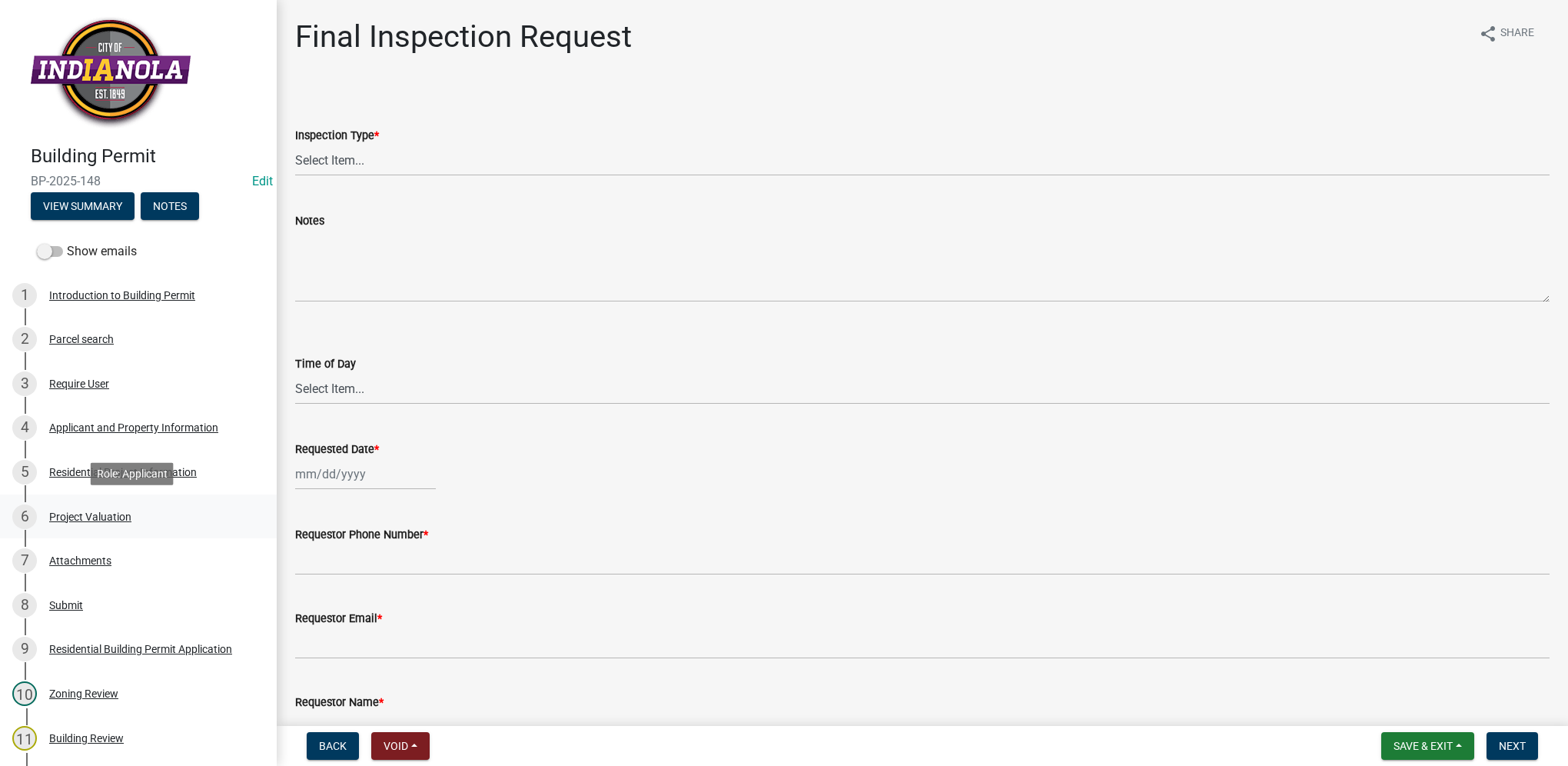
click at [191, 530] on link "6 Project Valuation" at bounding box center [138, 516] width 277 height 45
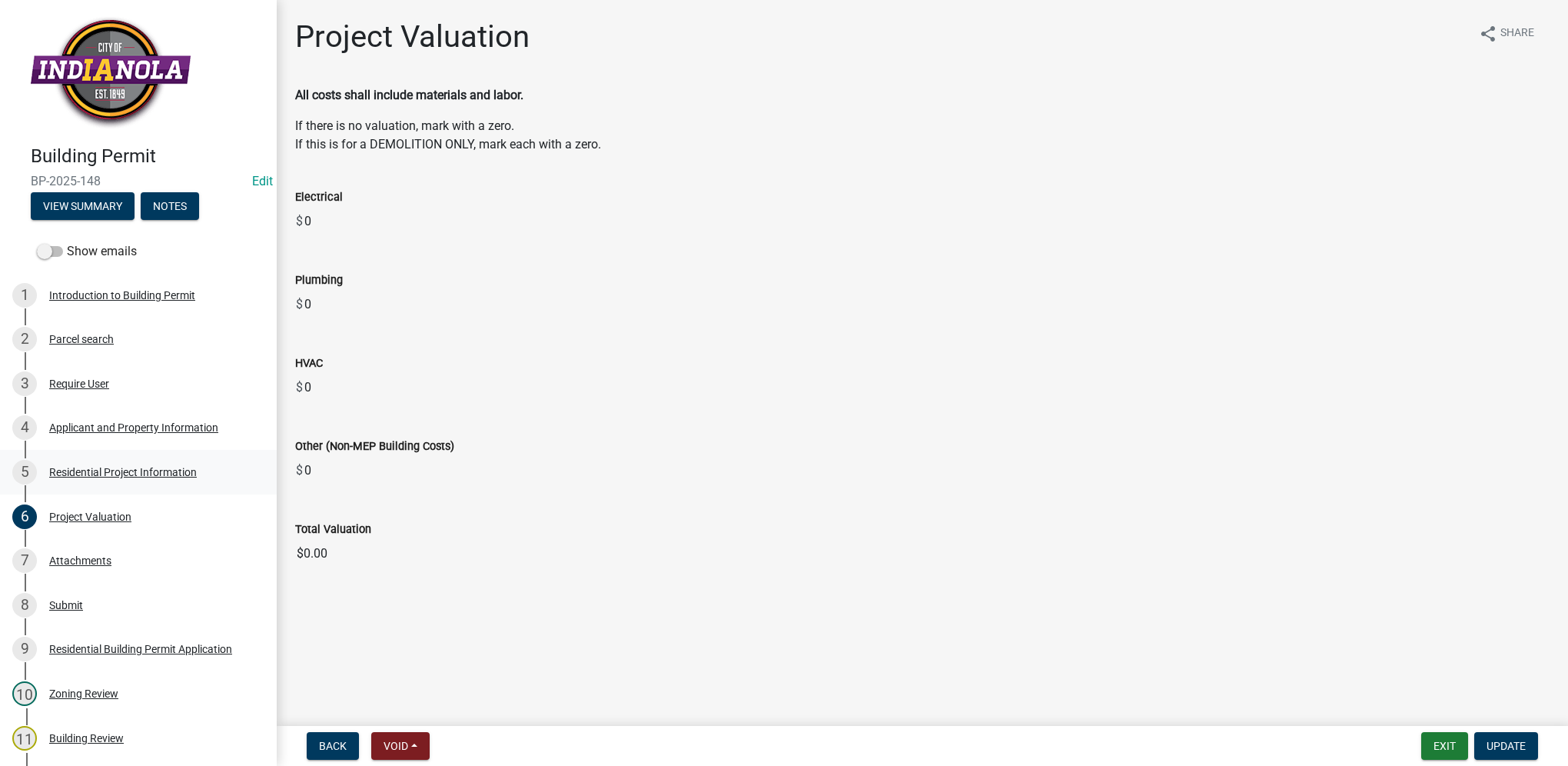
click at [108, 462] on div "5 Residential Project Information" at bounding box center [132, 471] width 240 height 24
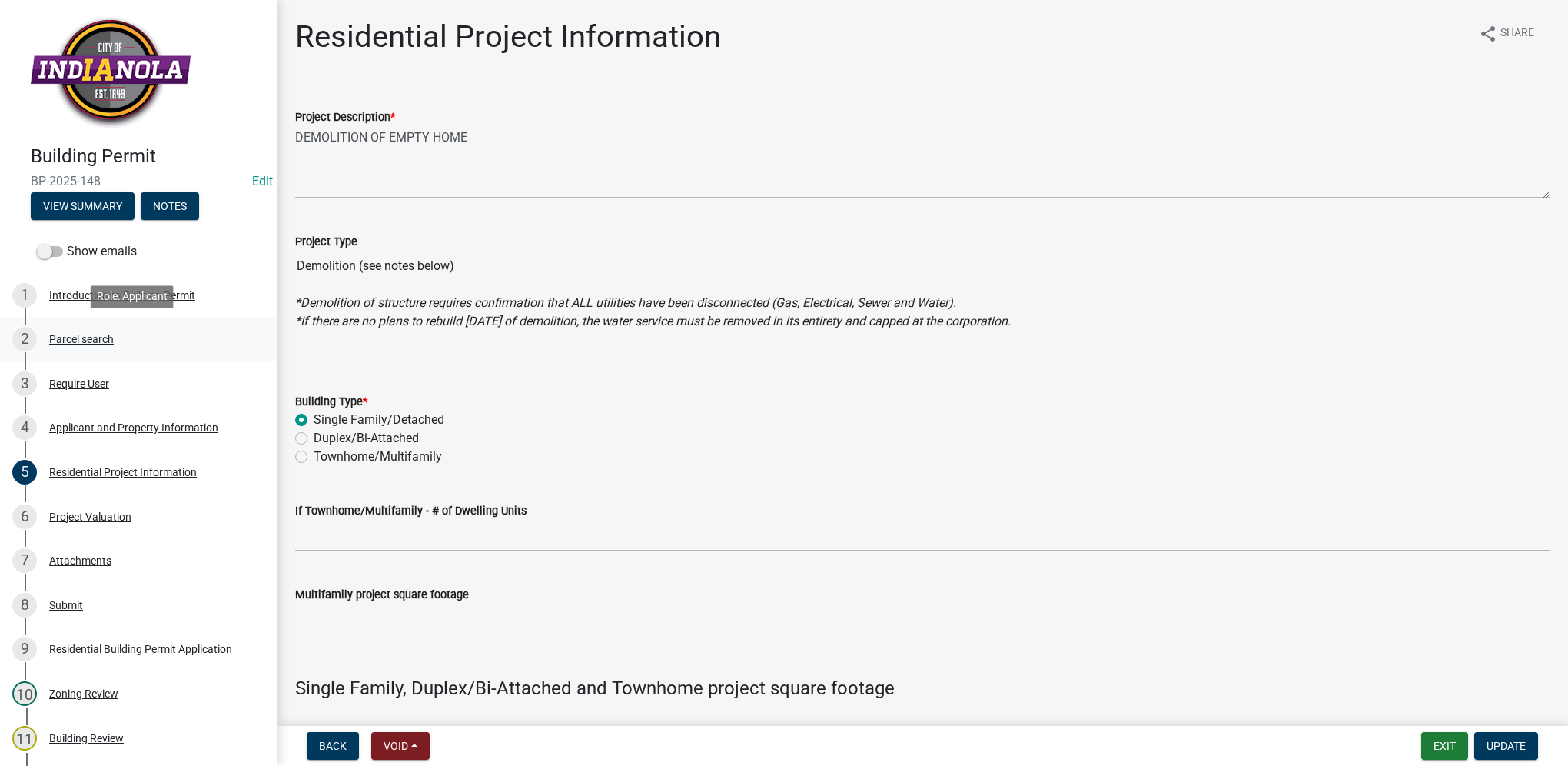
click at [102, 345] on div "2 Parcel search" at bounding box center [132, 339] width 240 height 24
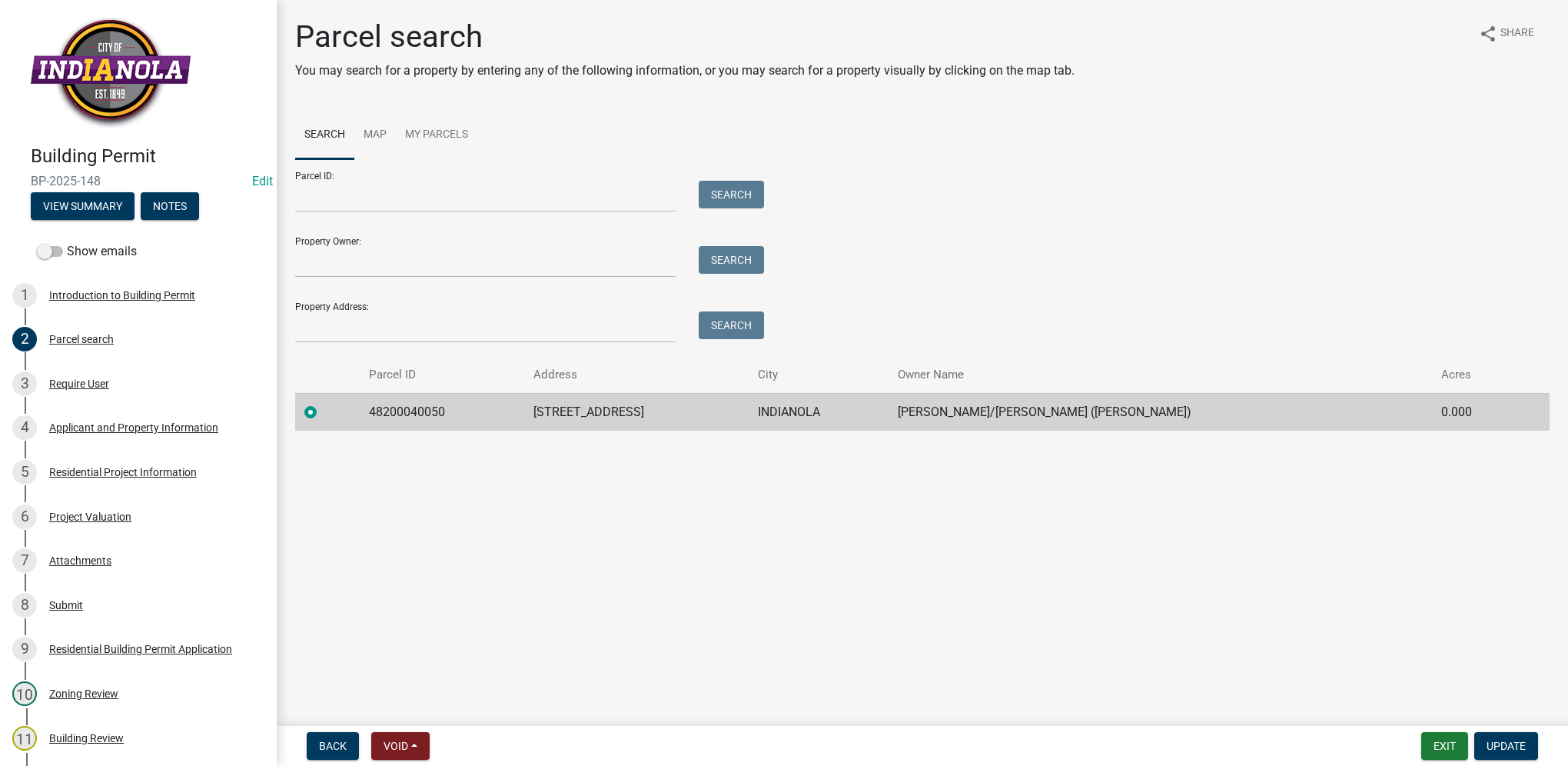
drag, startPoint x: 563, startPoint y: 411, endPoint x: 698, endPoint y: 418, distance: 135.2
click at [698, 418] on td "[STREET_ADDRESS]" at bounding box center [636, 412] width 225 height 38
copy td "[STREET_ADDRESS]"
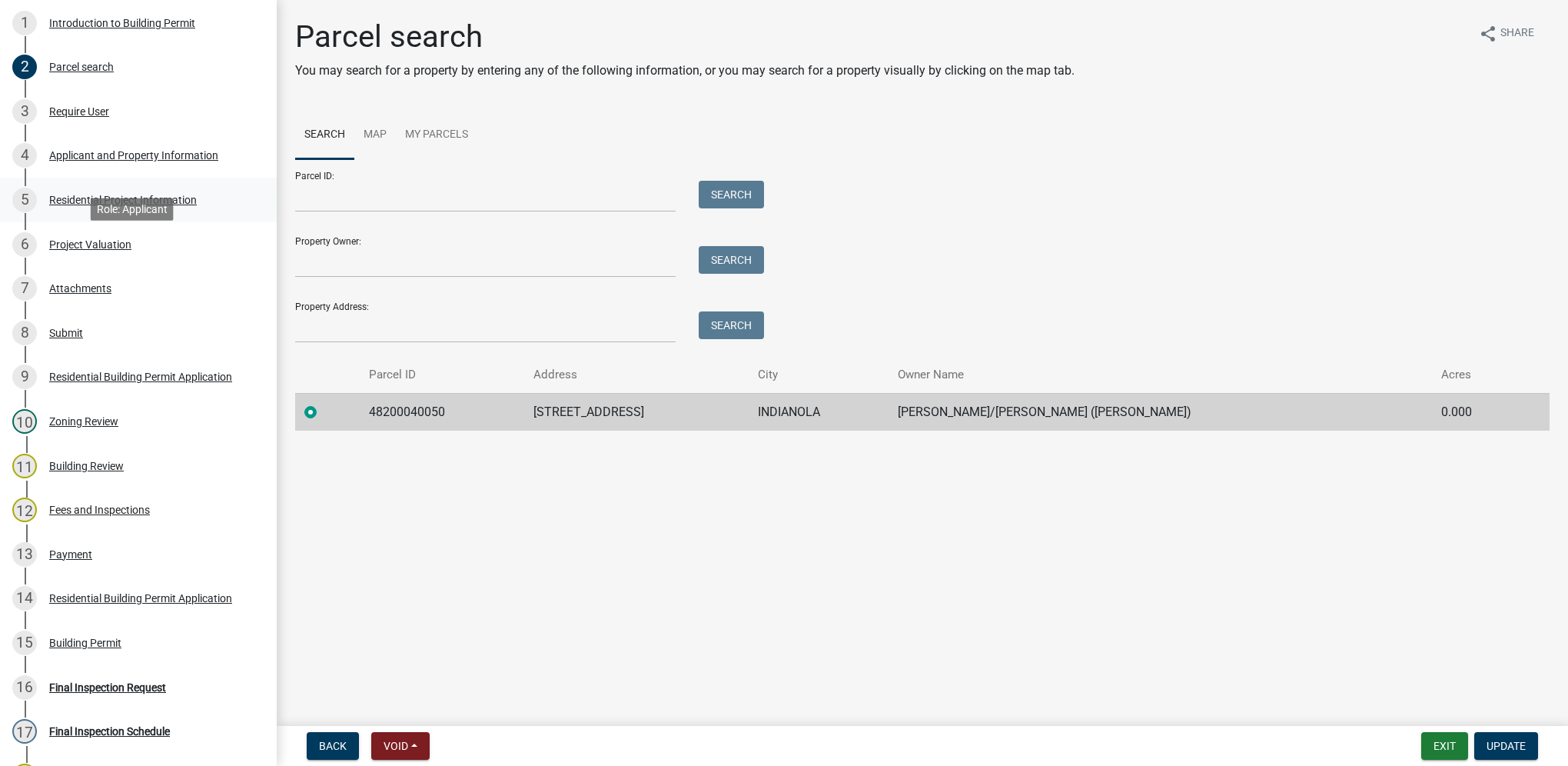
scroll to position [307, 0]
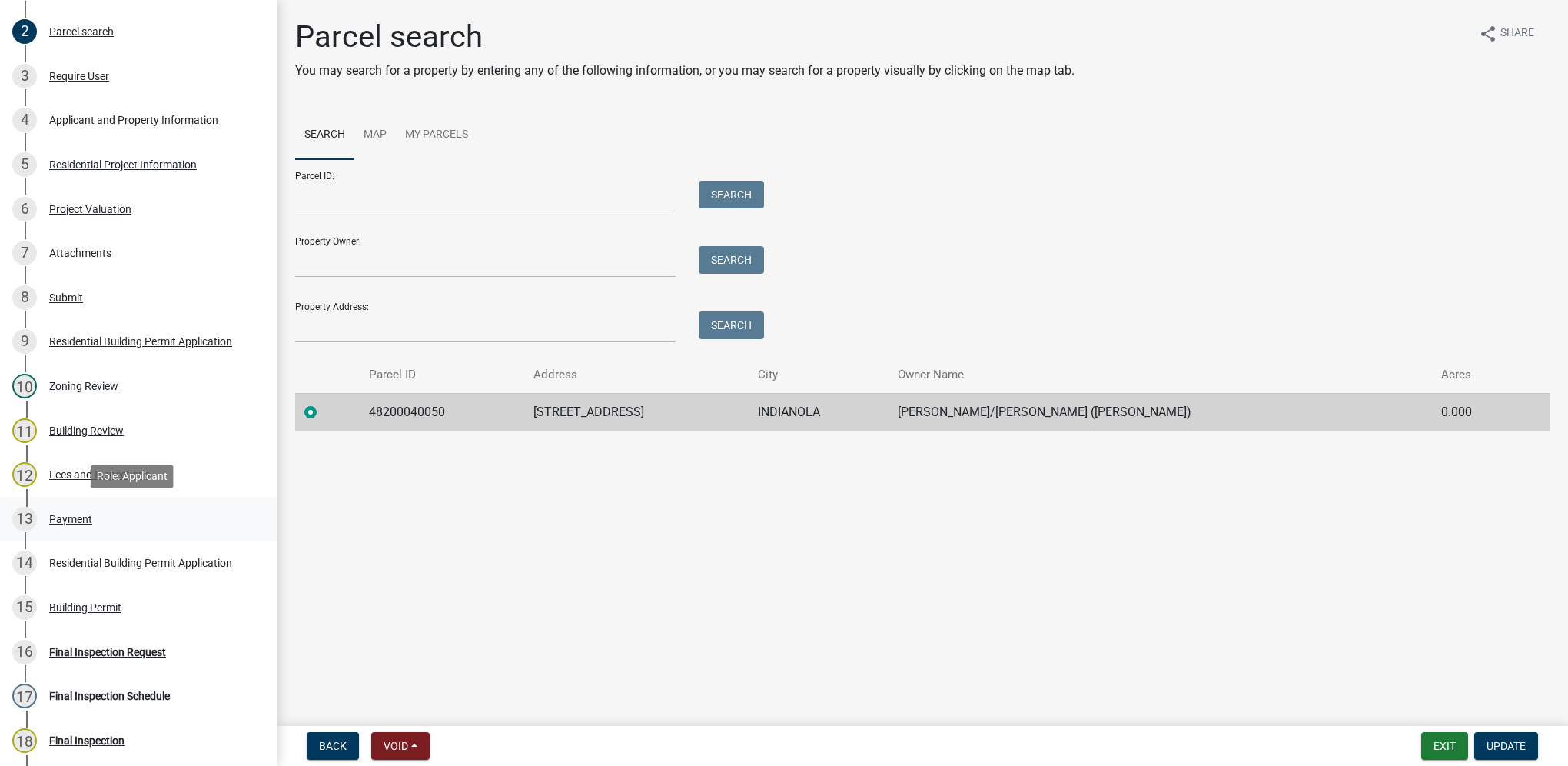
click at [110, 509] on div "13 Payment" at bounding box center [132, 519] width 240 height 24
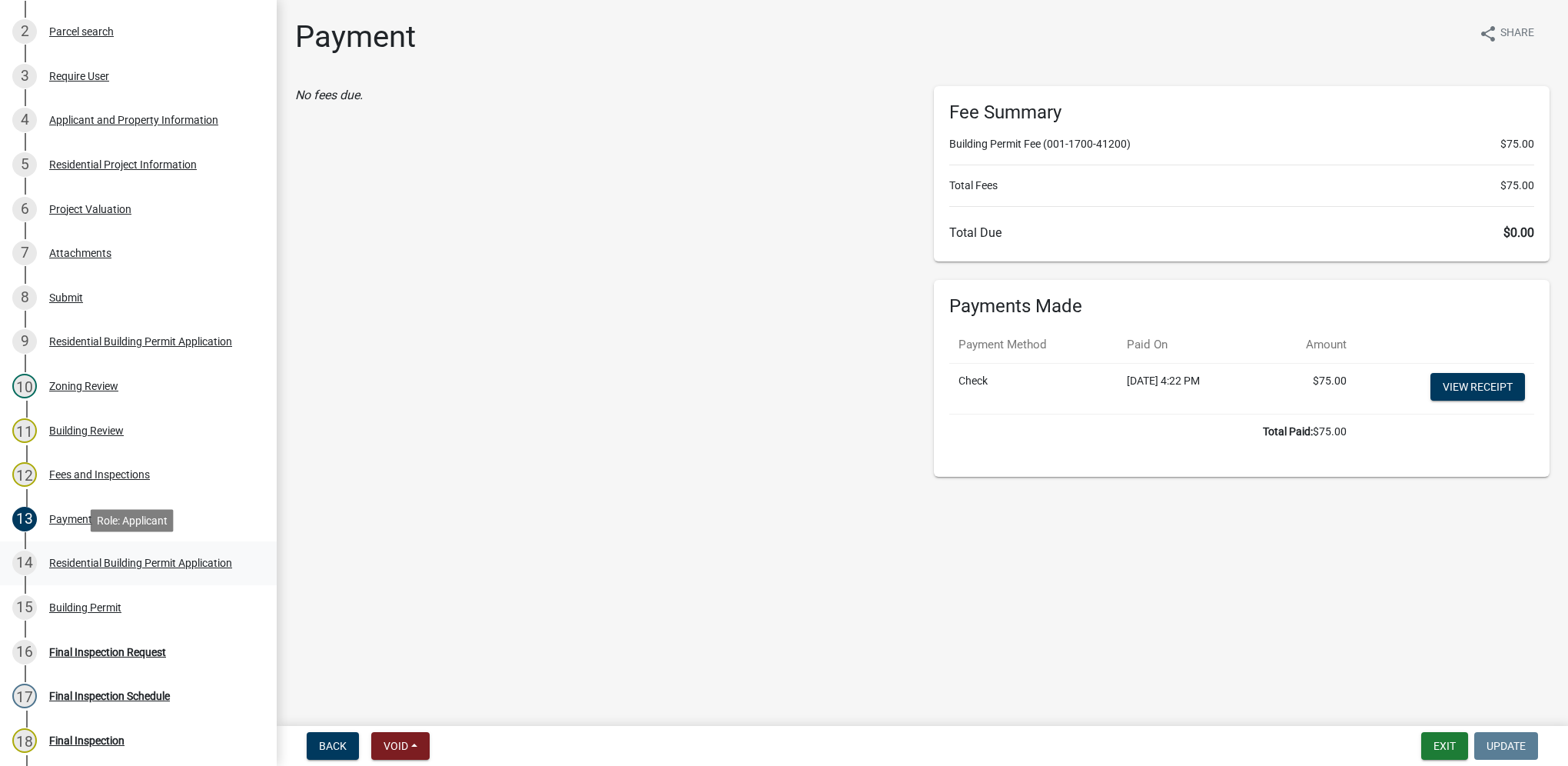
click at [45, 571] on div "14 Residential Building Permit Application" at bounding box center [132, 563] width 240 height 24
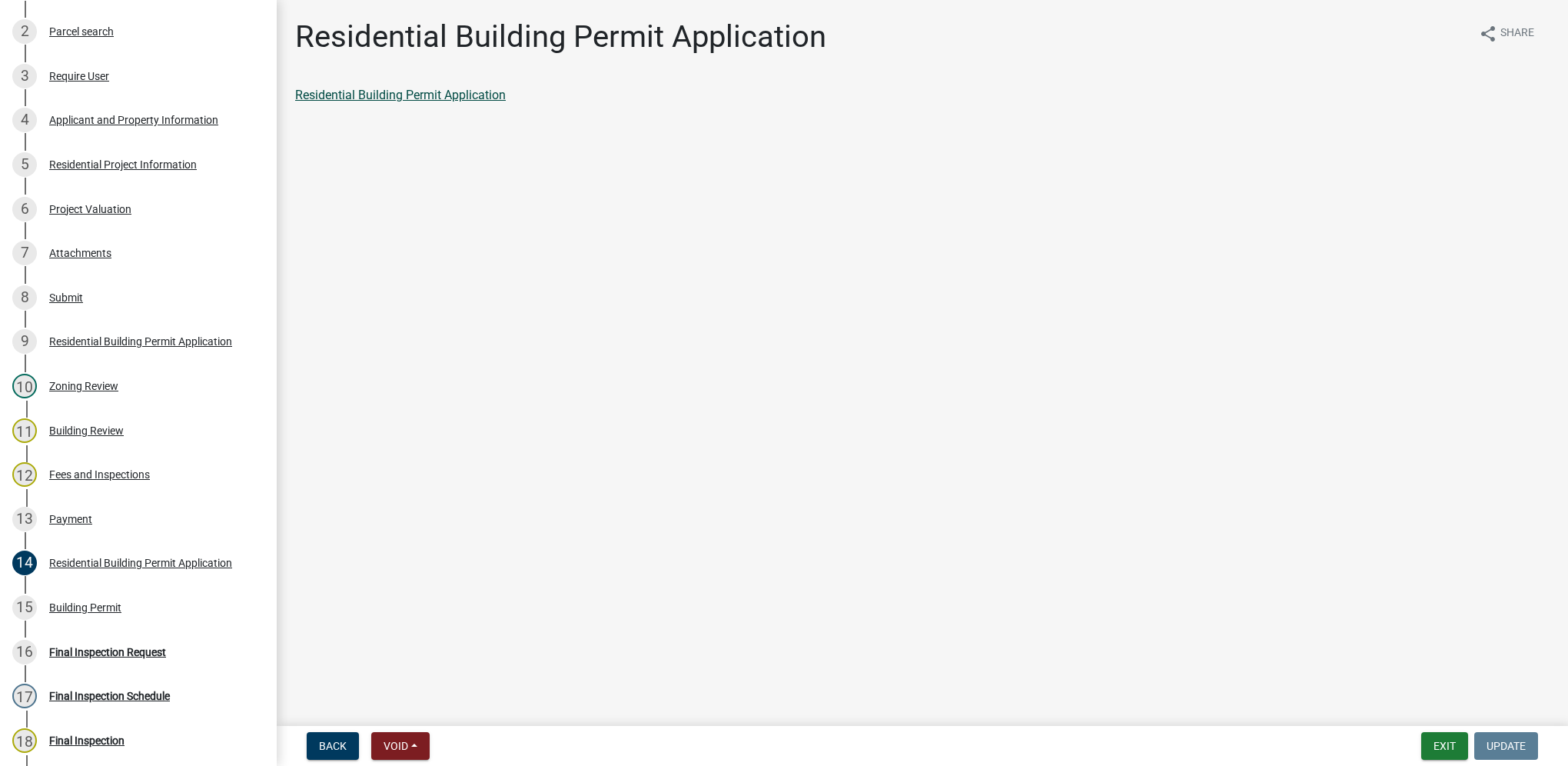
click at [456, 93] on link "Residential Building Permit Application" at bounding box center [400, 95] width 210 height 15
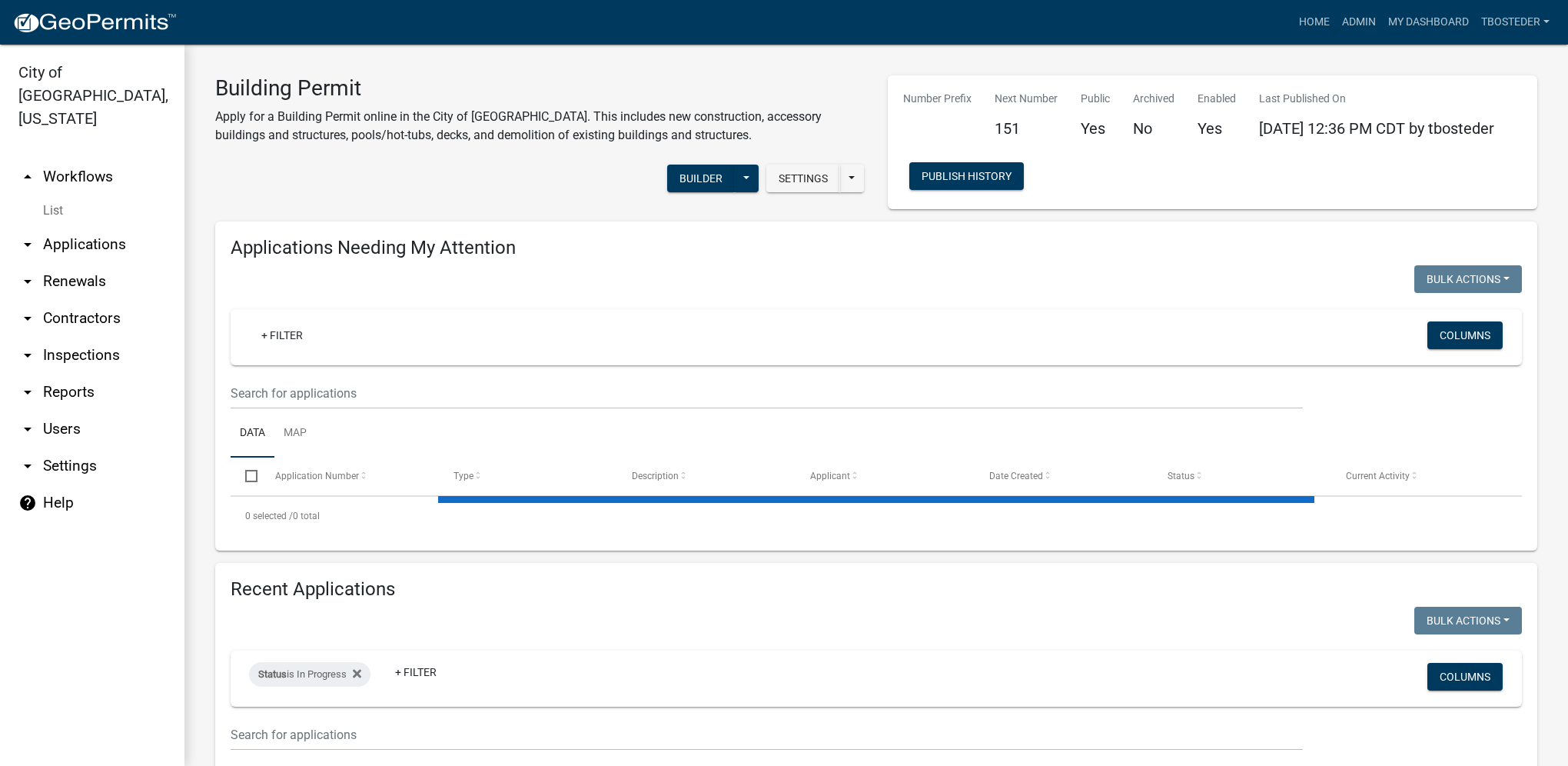
select select "1: 25"
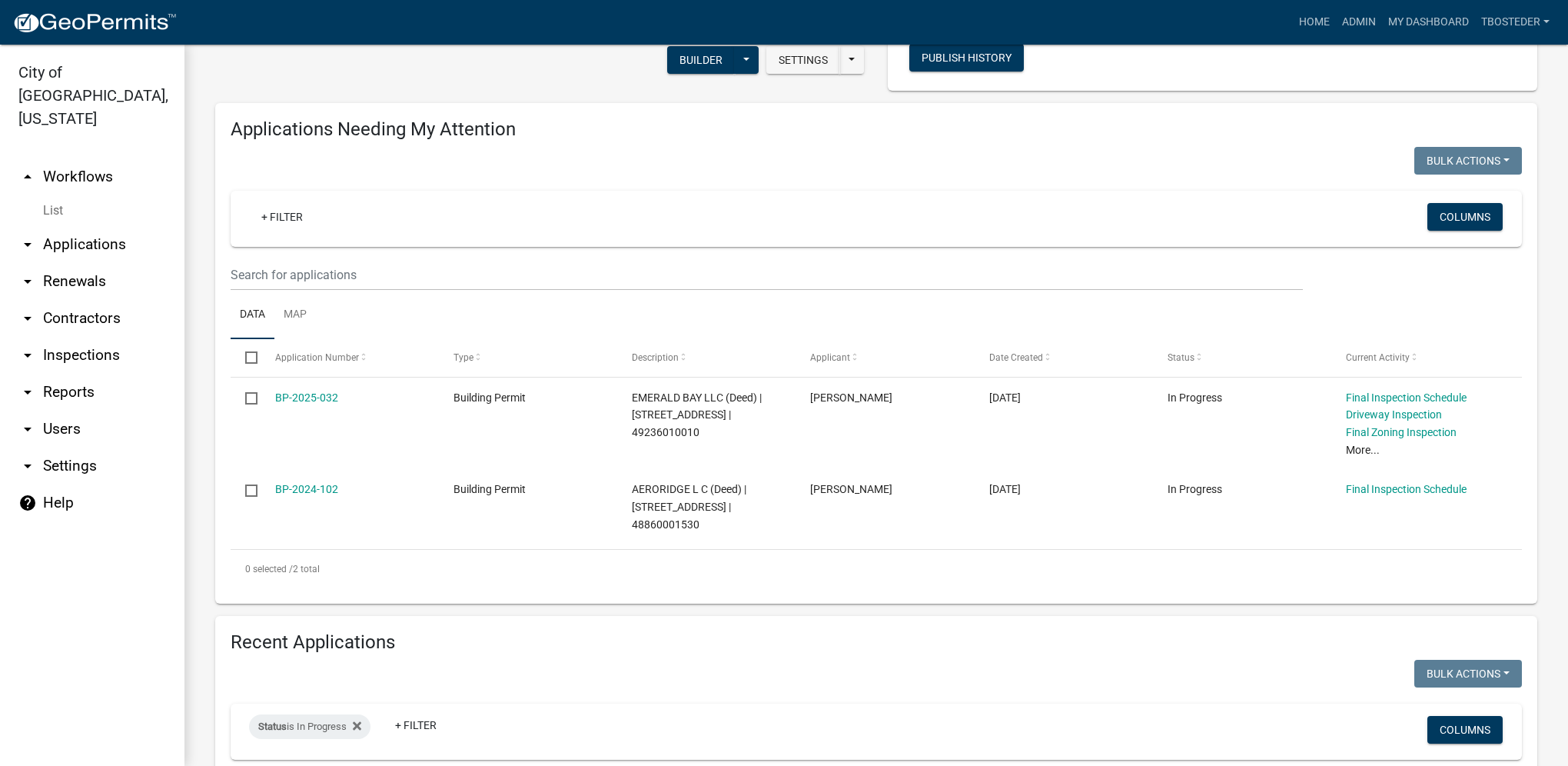
scroll to position [307, 0]
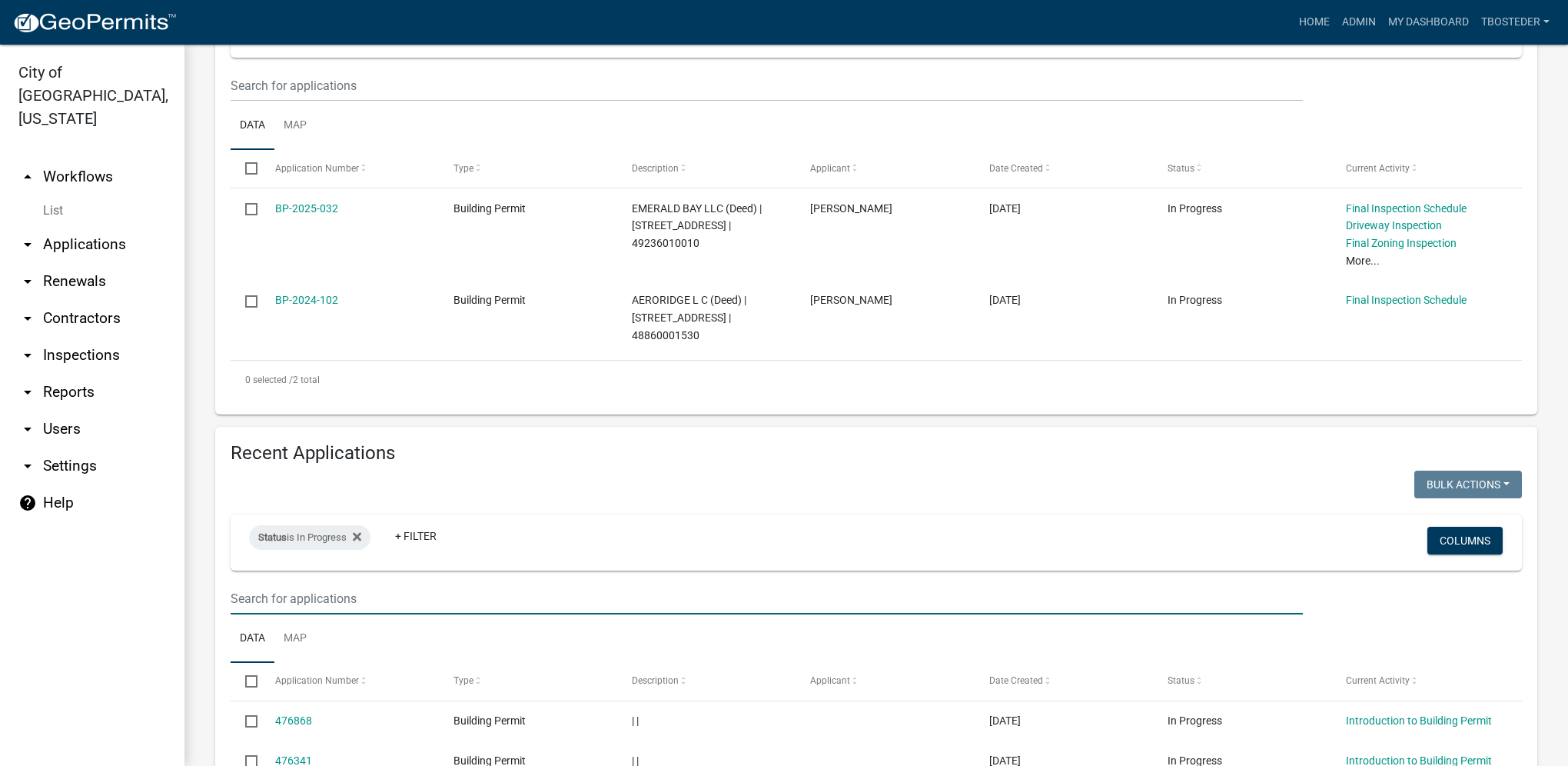
click at [341, 587] on input "text" at bounding box center [767, 599] width 1072 height 32
type input "2025-146"
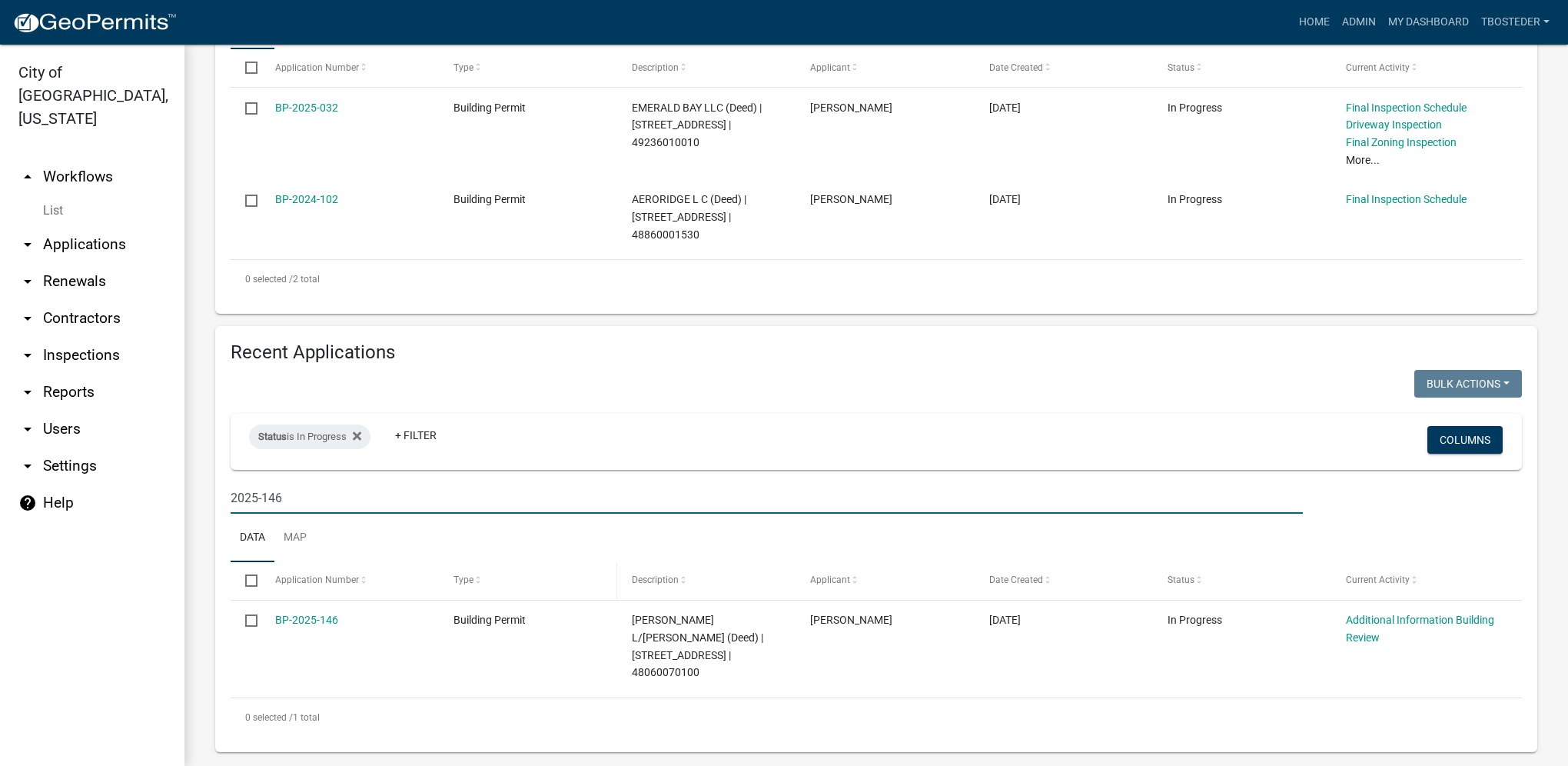
scroll to position [410, 0]
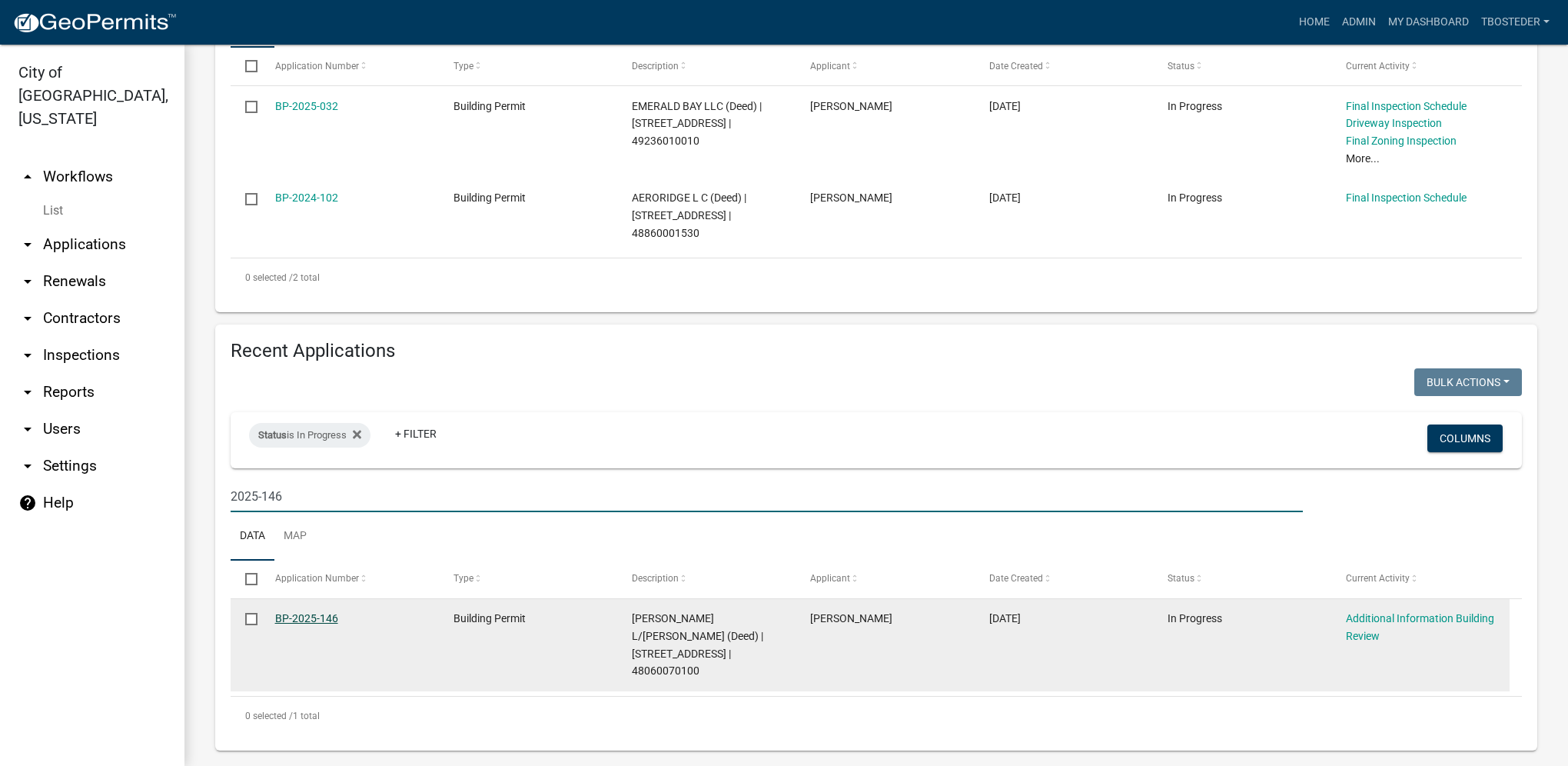
click at [331, 623] on link "BP-2025-146" at bounding box center [307, 619] width 63 height 13
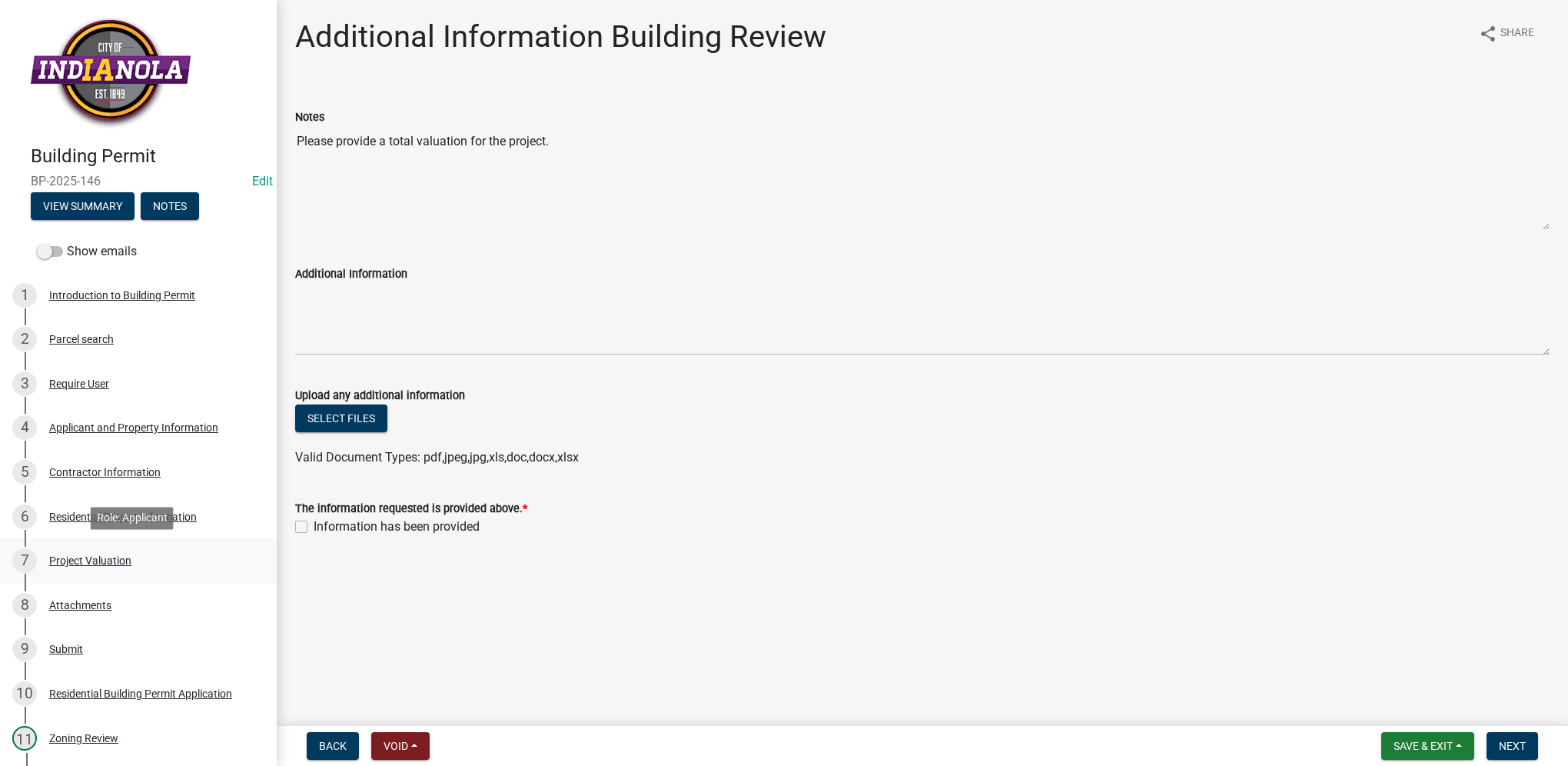
click at [111, 548] on div "7 Project Valuation" at bounding box center [132, 560] width 240 height 24
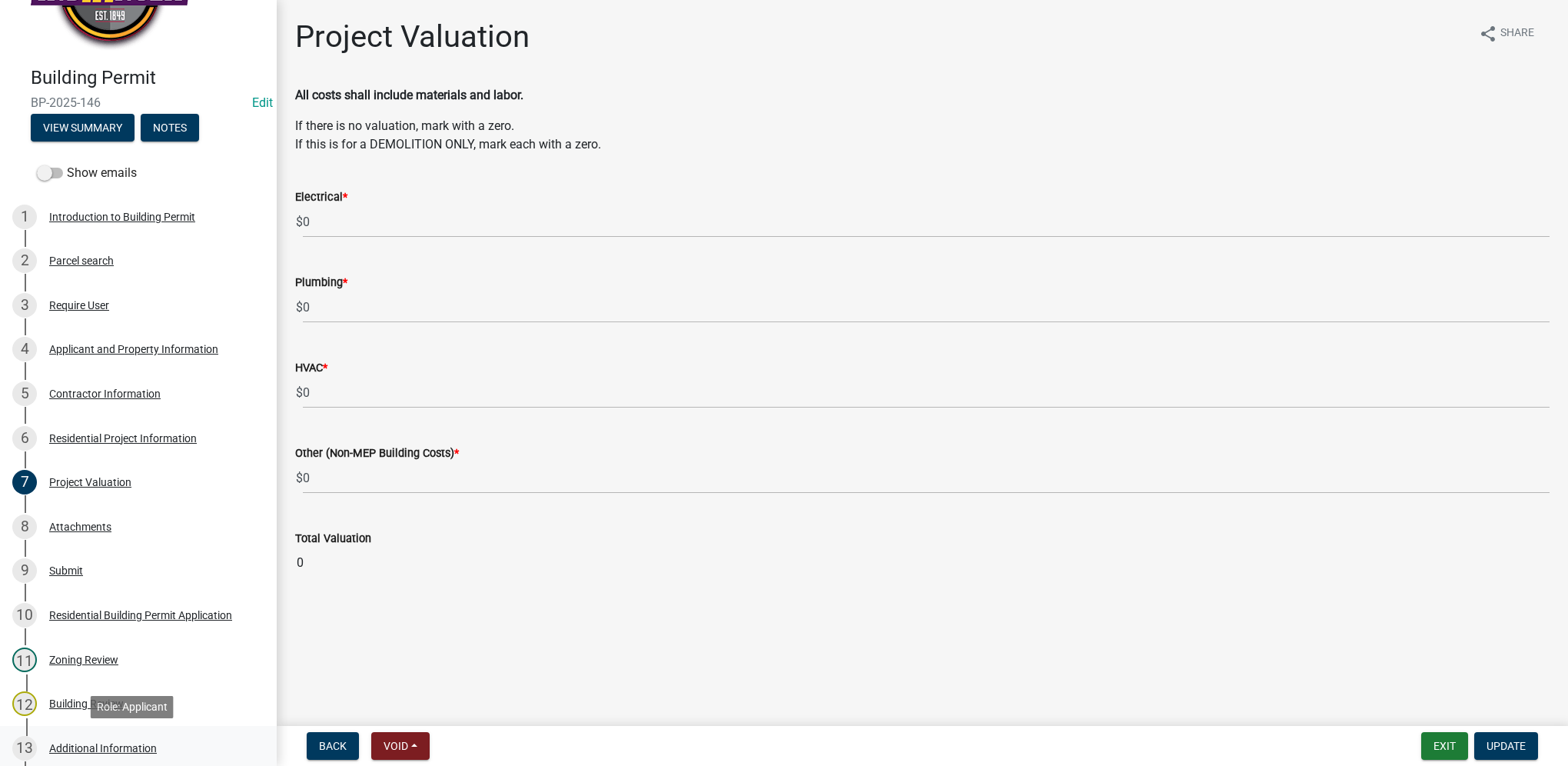
scroll to position [77, 0]
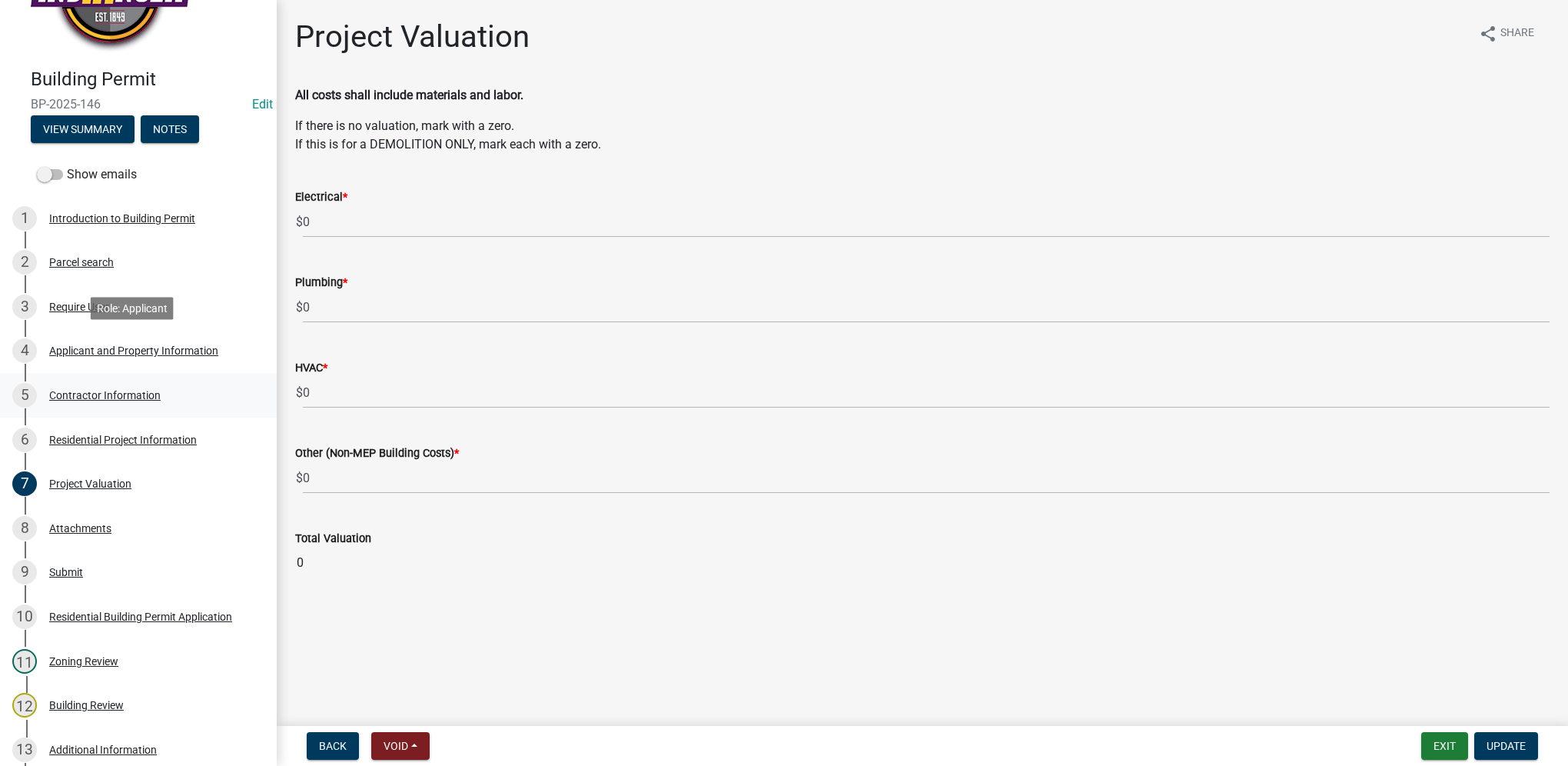
click at [147, 348] on div "Applicant and Property Information" at bounding box center [133, 351] width 169 height 11
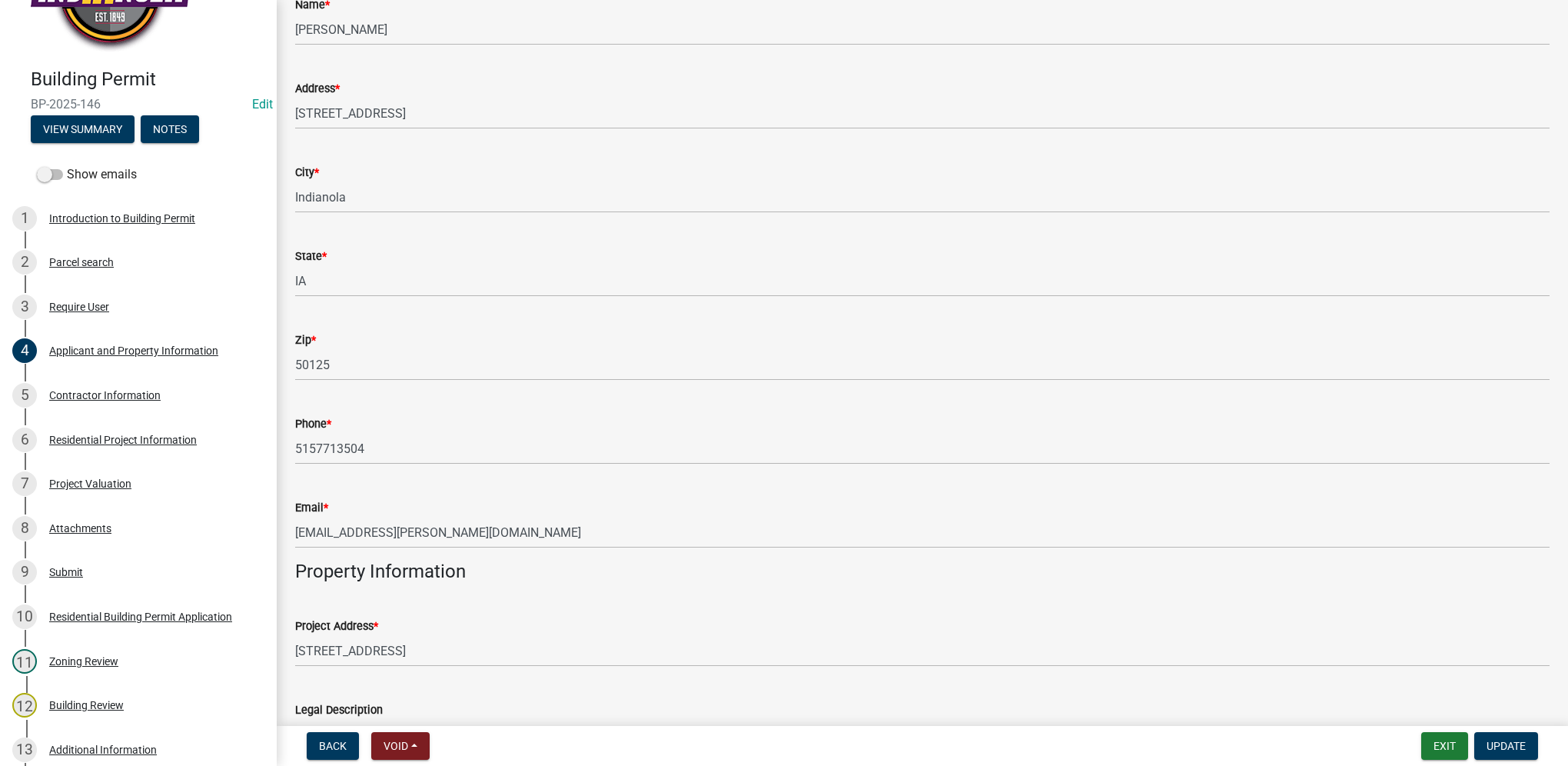
scroll to position [538, 0]
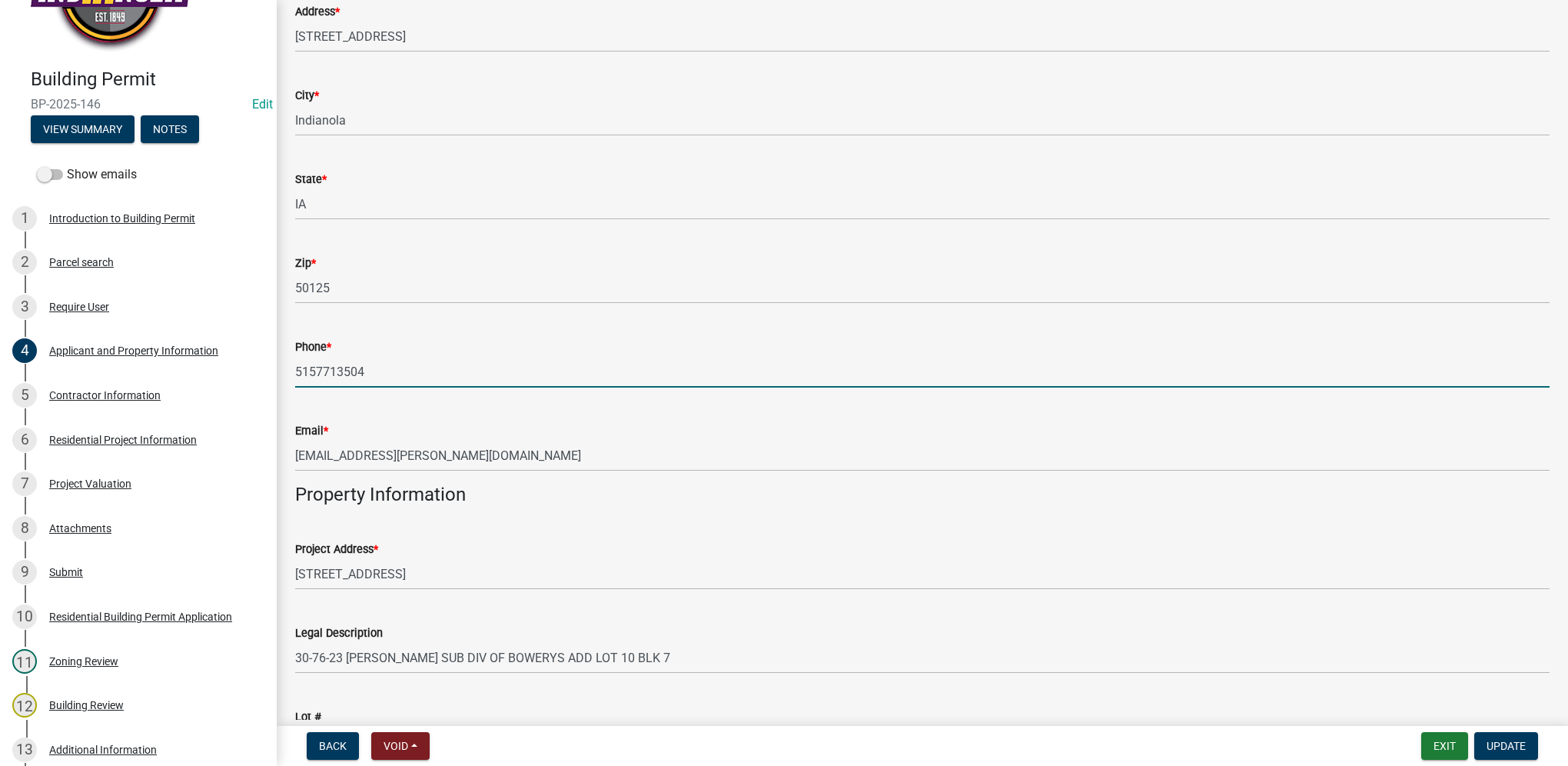
click at [388, 372] on input "5157713504" at bounding box center [923, 372] width 1254 height 32
click at [88, 263] on div "Parcel search" at bounding box center [81, 262] width 65 height 11
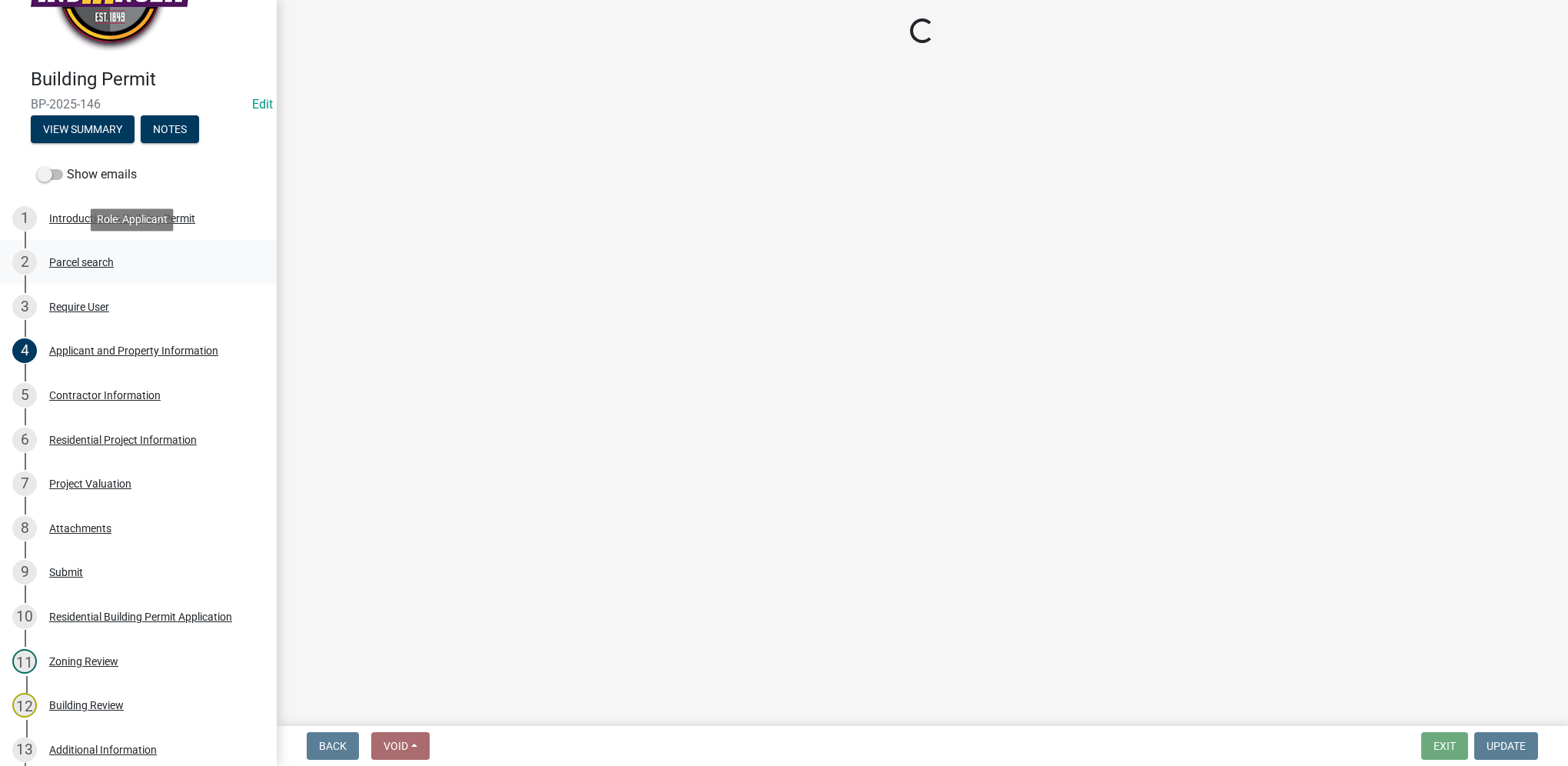
scroll to position [0, 0]
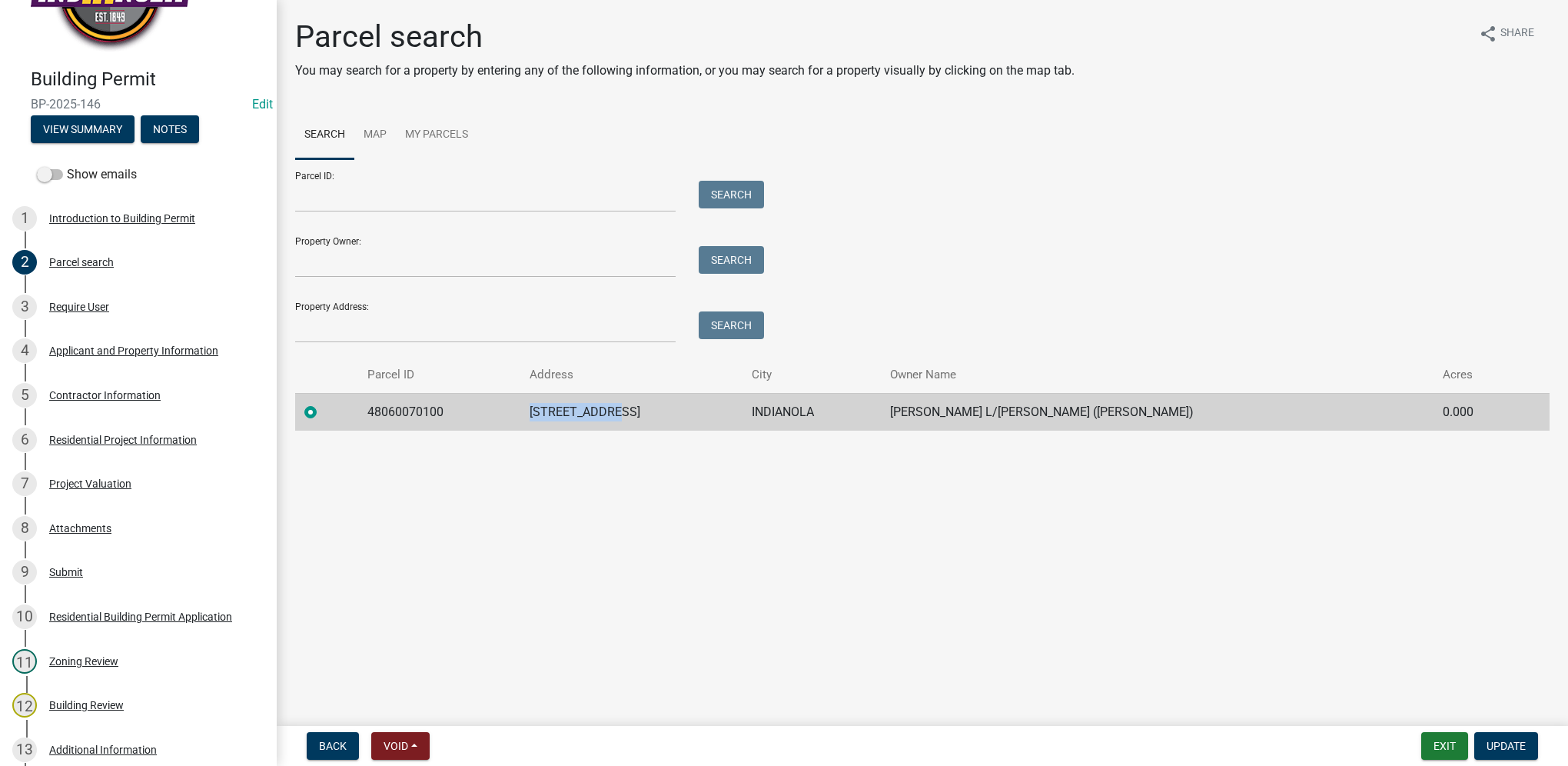
drag, startPoint x: 563, startPoint y: 414, endPoint x: 650, endPoint y: 420, distance: 87.2
click at [650, 420] on td "[STREET_ADDRESS]" at bounding box center [631, 412] width 221 height 38
click at [94, 442] on div "Residential Project Information" at bounding box center [122, 440] width 147 height 11
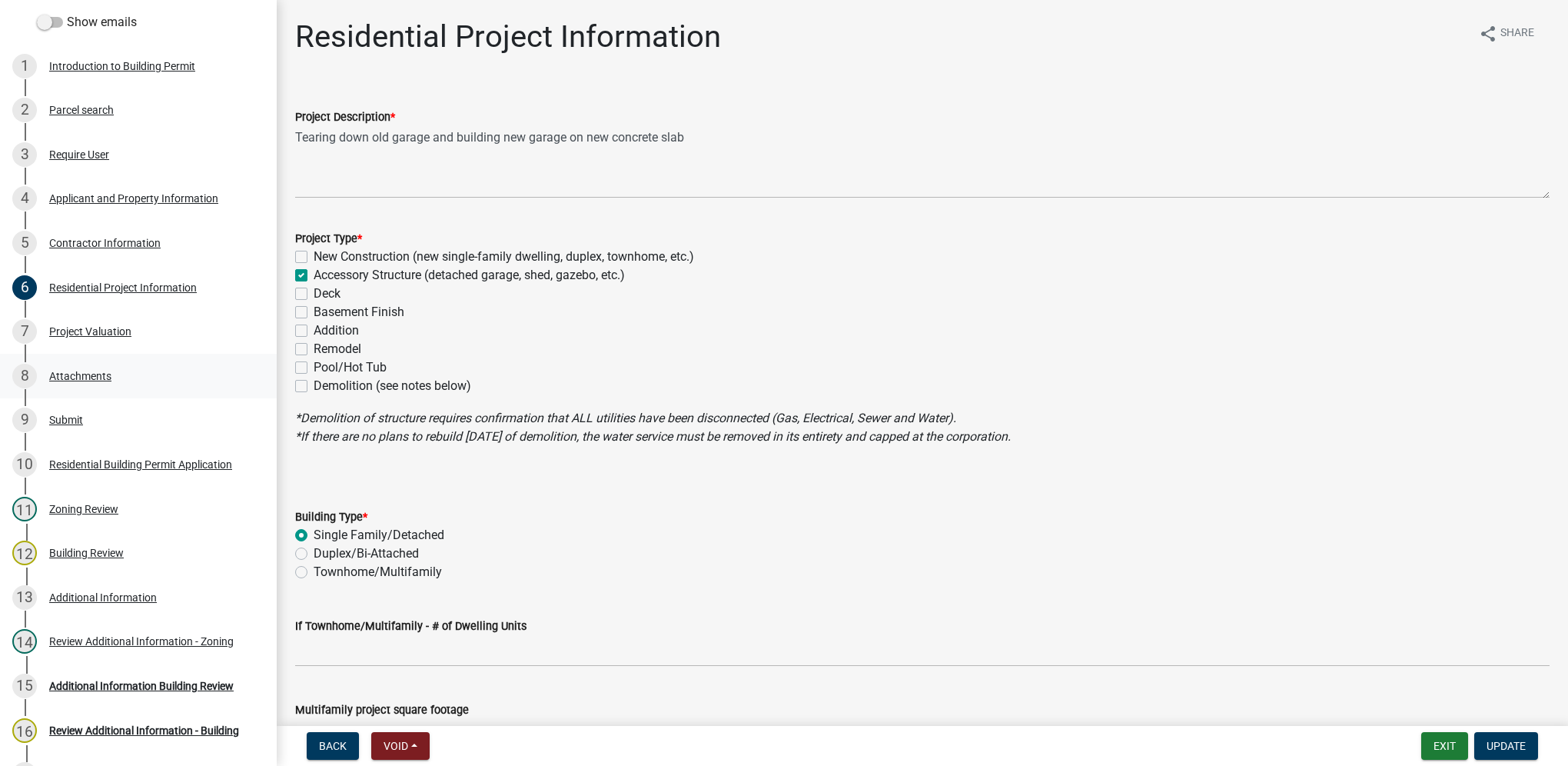
scroll to position [231, 0]
click at [139, 238] on div "Contractor Information" at bounding box center [104, 242] width 111 height 11
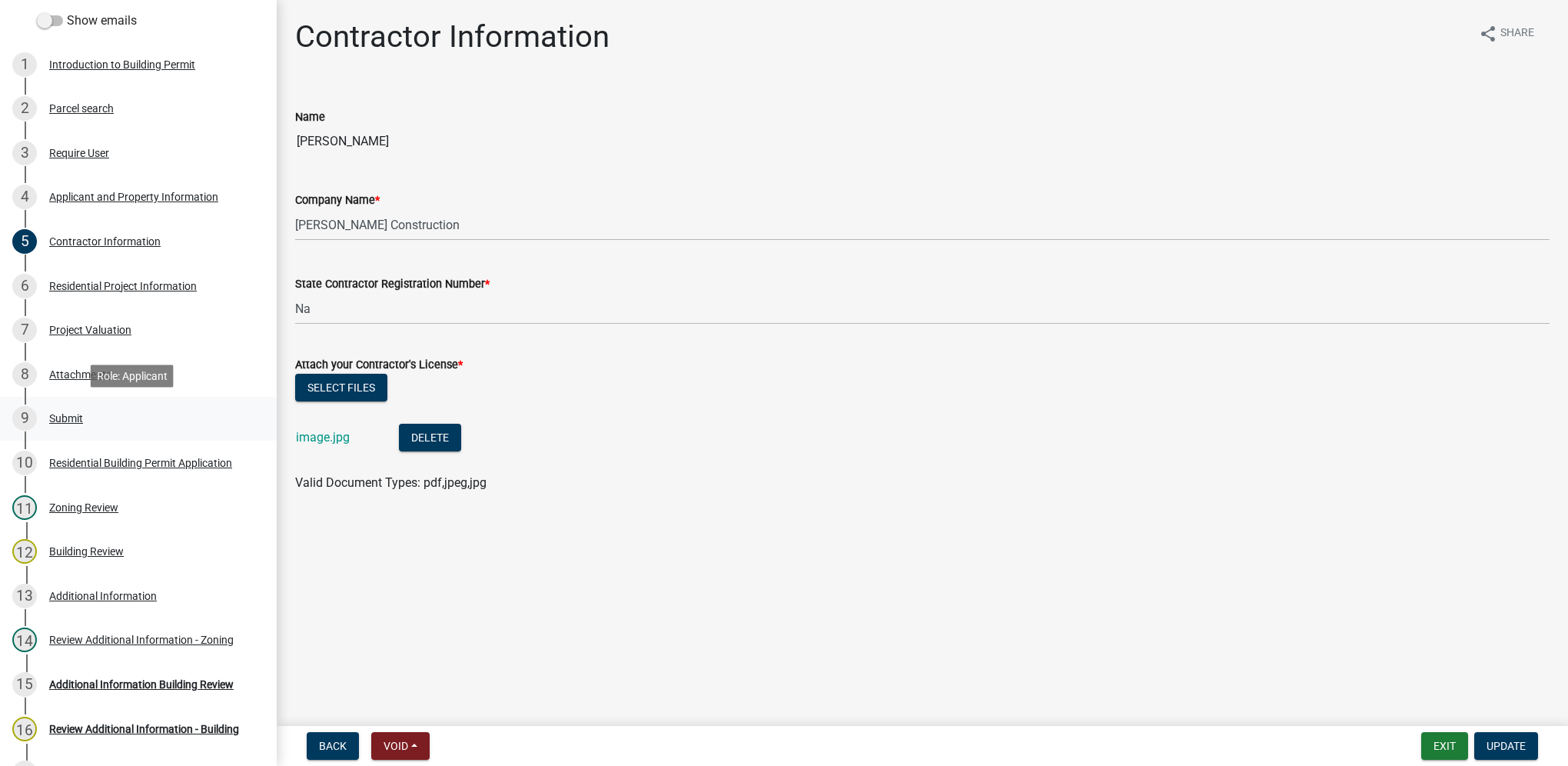
click at [111, 434] on link "9 Submit" at bounding box center [138, 418] width 277 height 45
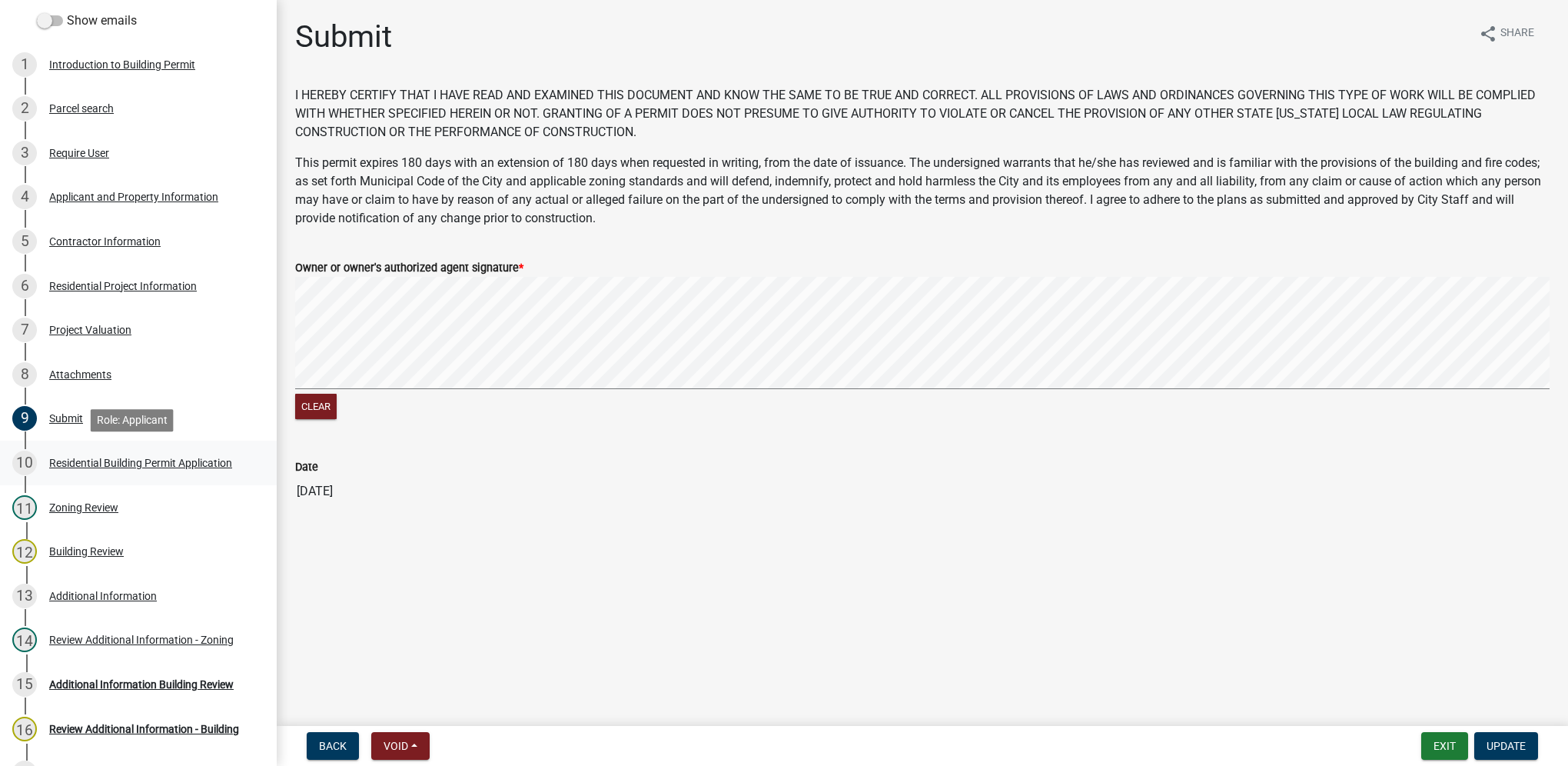
click at [110, 442] on link "10 Residential Building Permit Application" at bounding box center [138, 463] width 277 height 45
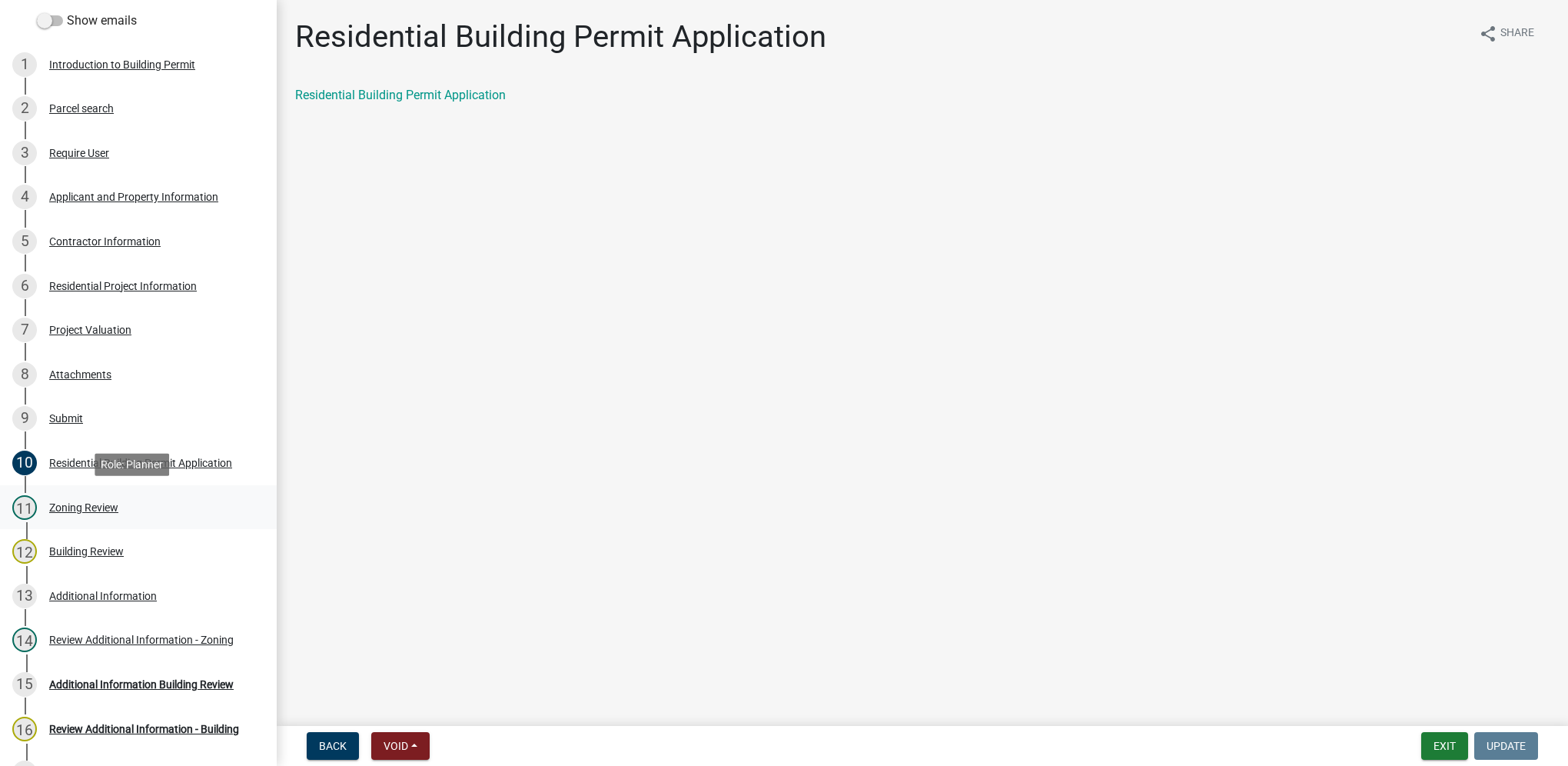
click at [113, 503] on div "Zoning Review" at bounding box center [84, 508] width 69 height 11
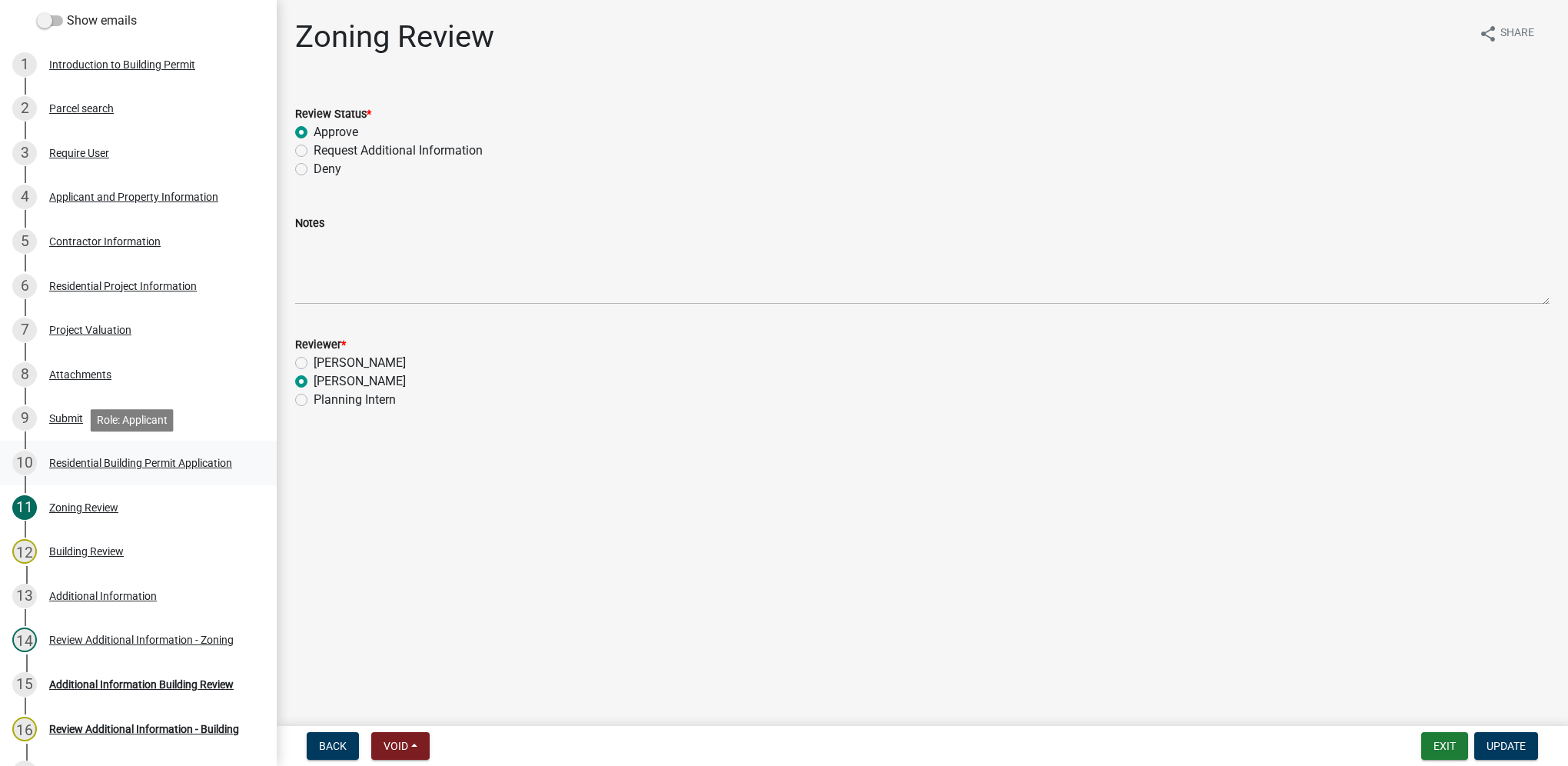
click at [111, 474] on div "10 Residential Building Permit Application" at bounding box center [132, 463] width 240 height 24
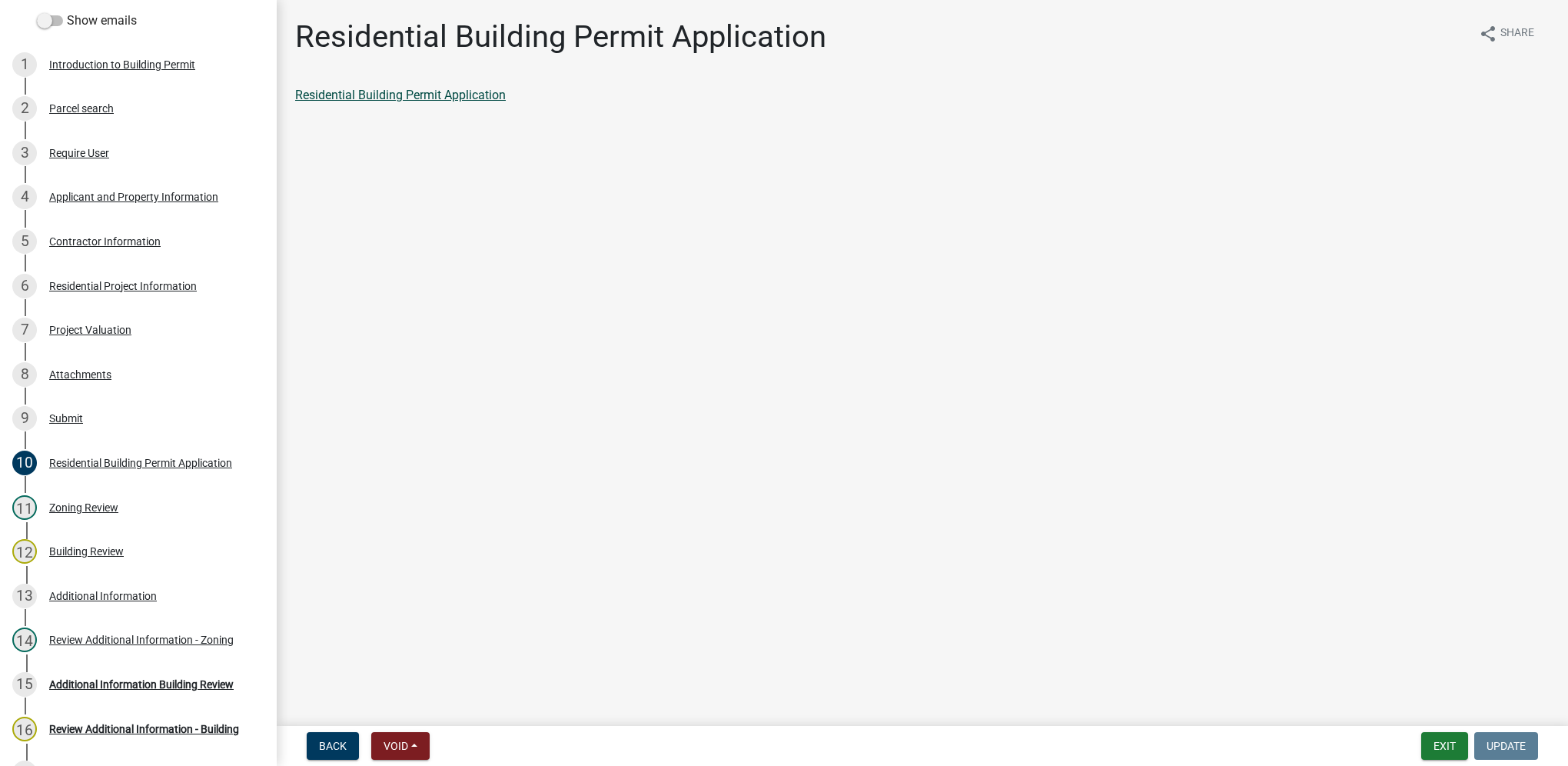
click at [434, 91] on link "Residential Building Permit Application" at bounding box center [400, 95] width 210 height 15
click at [188, 541] on div "12 Building Review" at bounding box center [132, 551] width 240 height 24
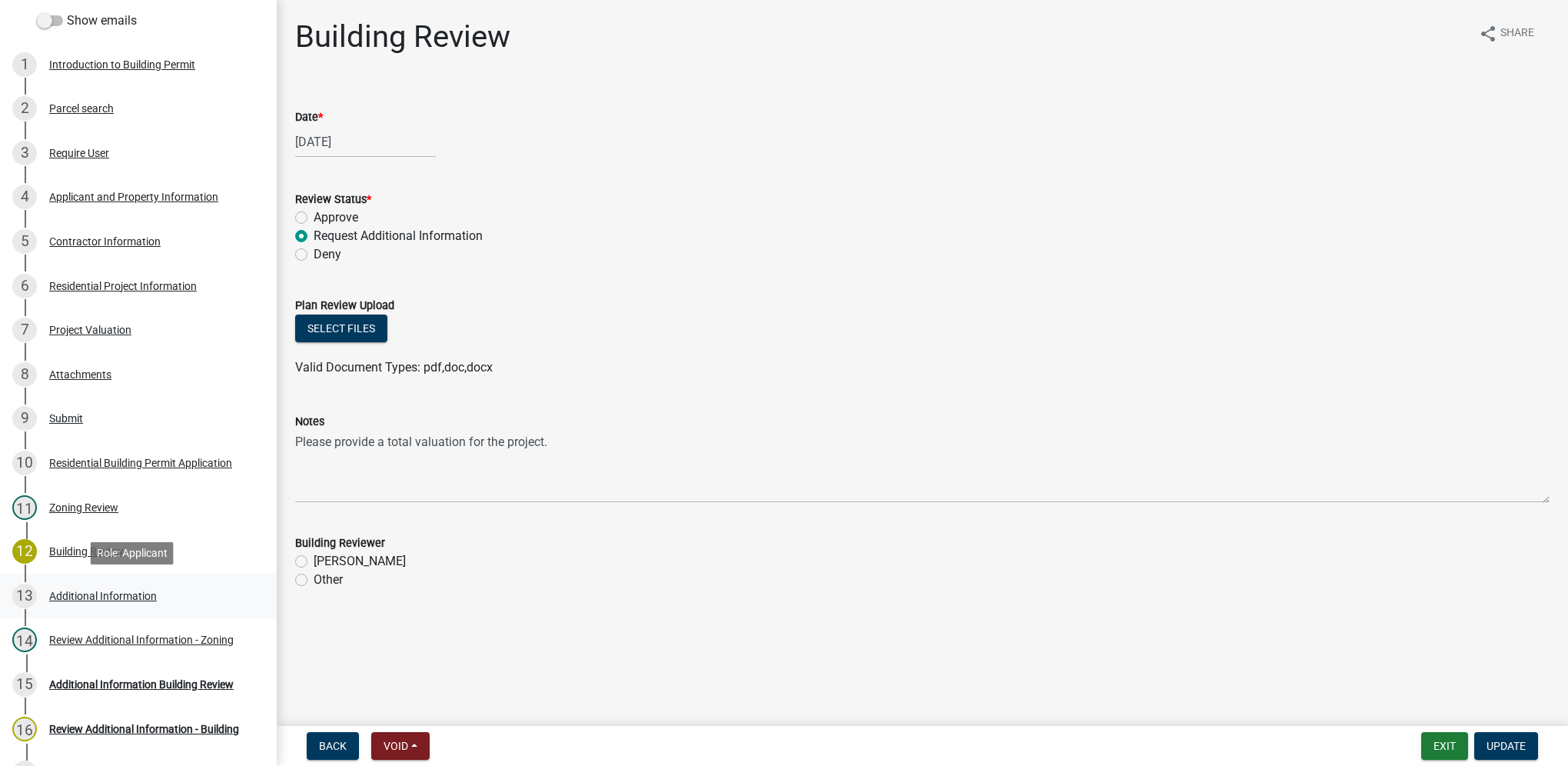
click at [192, 592] on div "13 Additional Information" at bounding box center [132, 596] width 240 height 24
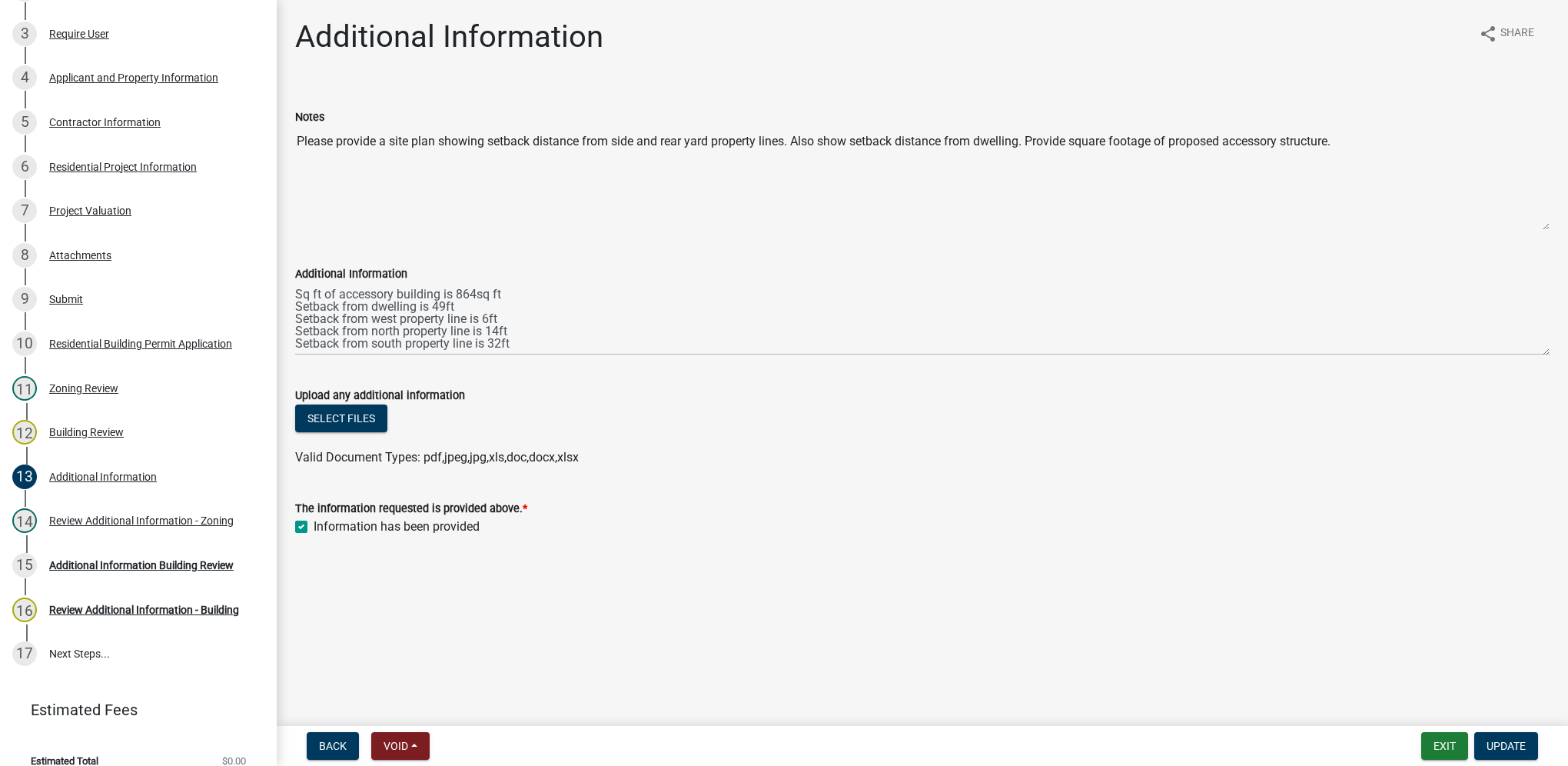
scroll to position [368, 0]
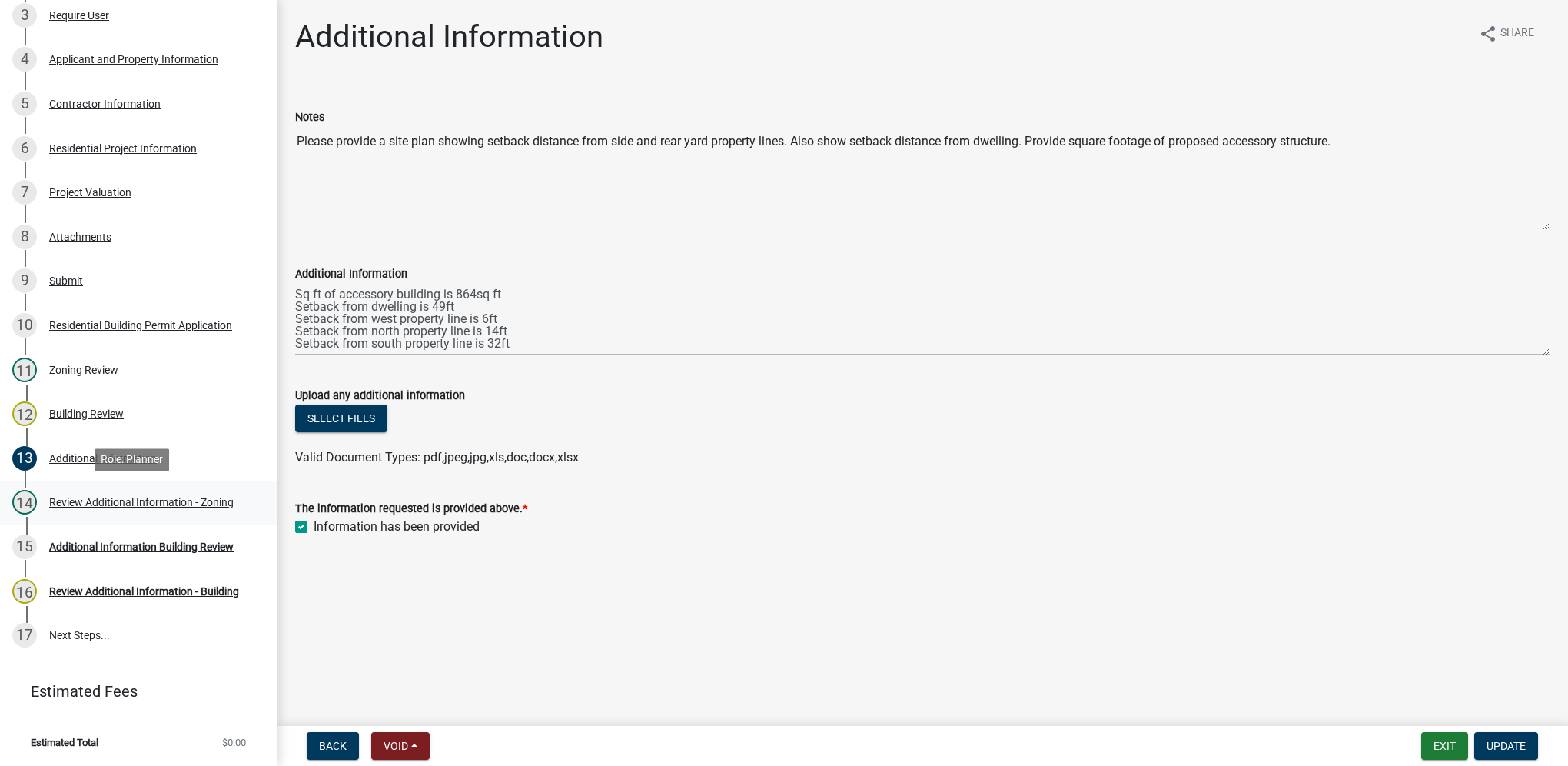
click at [115, 511] on div "14 Review Additional Information - Zoning" at bounding box center [132, 502] width 240 height 24
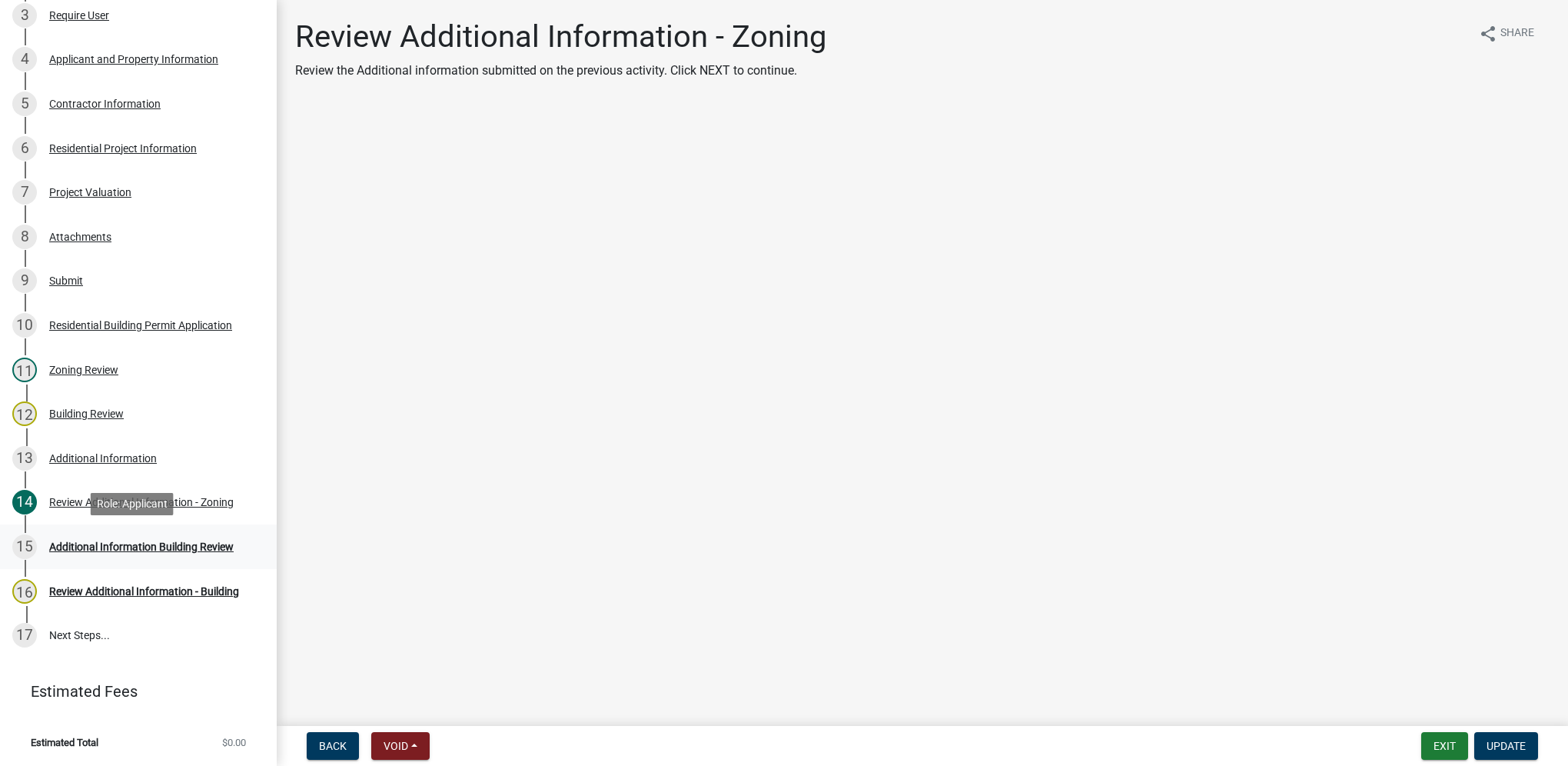
click at [110, 560] on link "15 Additional Information Building Review" at bounding box center [138, 546] width 277 height 45
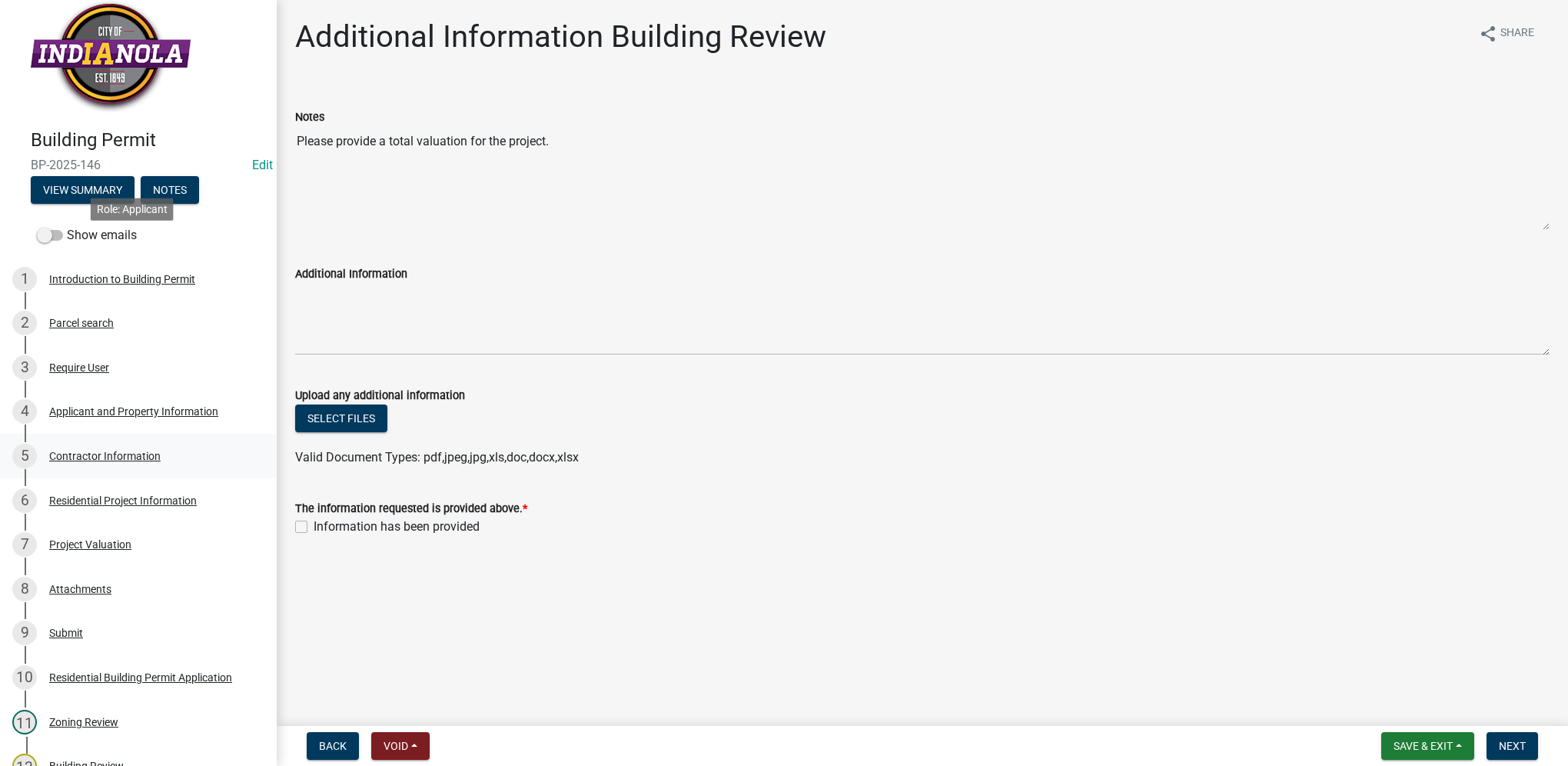
scroll to position [0, 0]
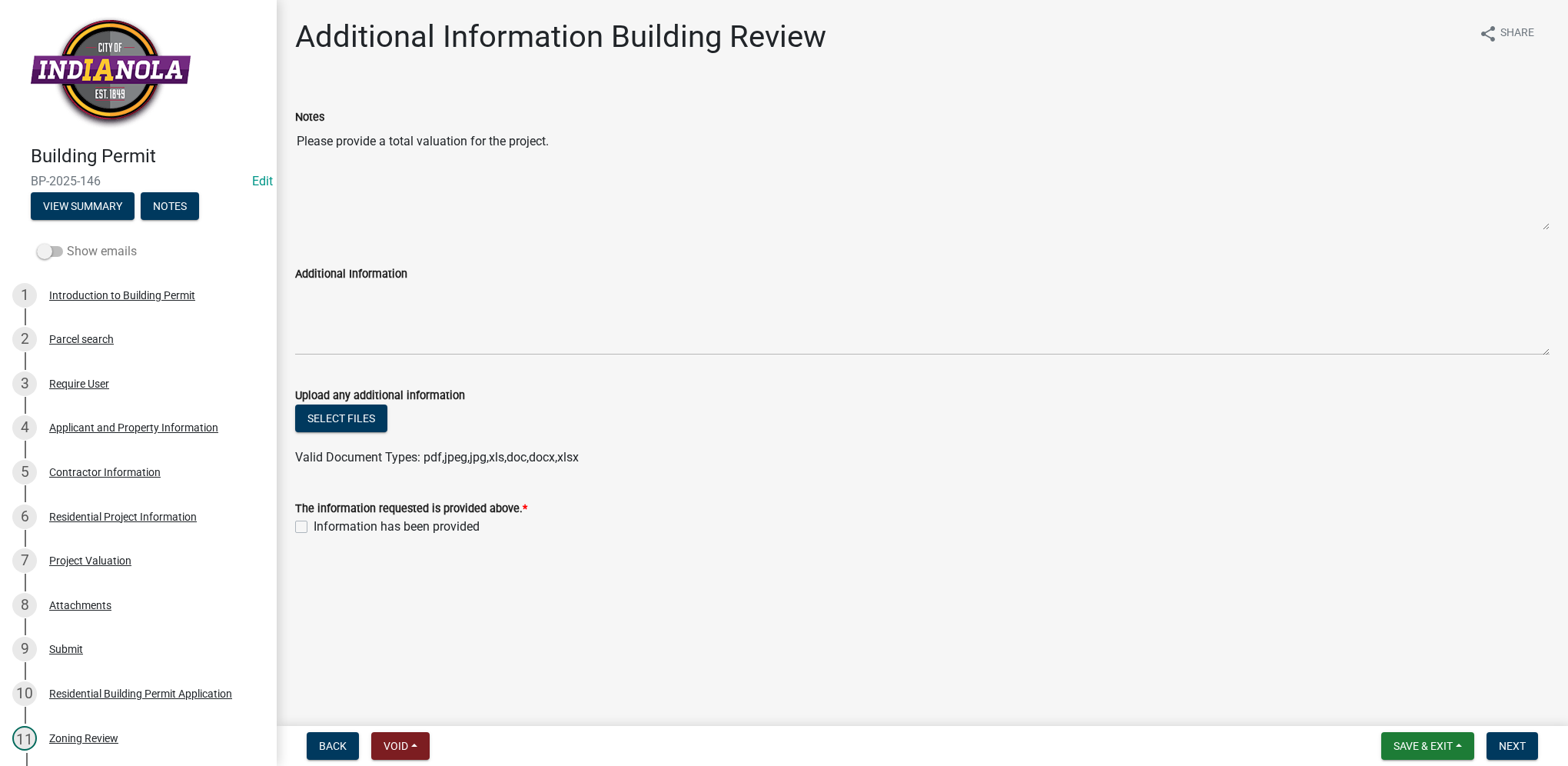
click at [47, 251] on span at bounding box center [50, 251] width 26 height 11
click at [67, 242] on input "Show emails" at bounding box center [67, 242] width 0 height 0
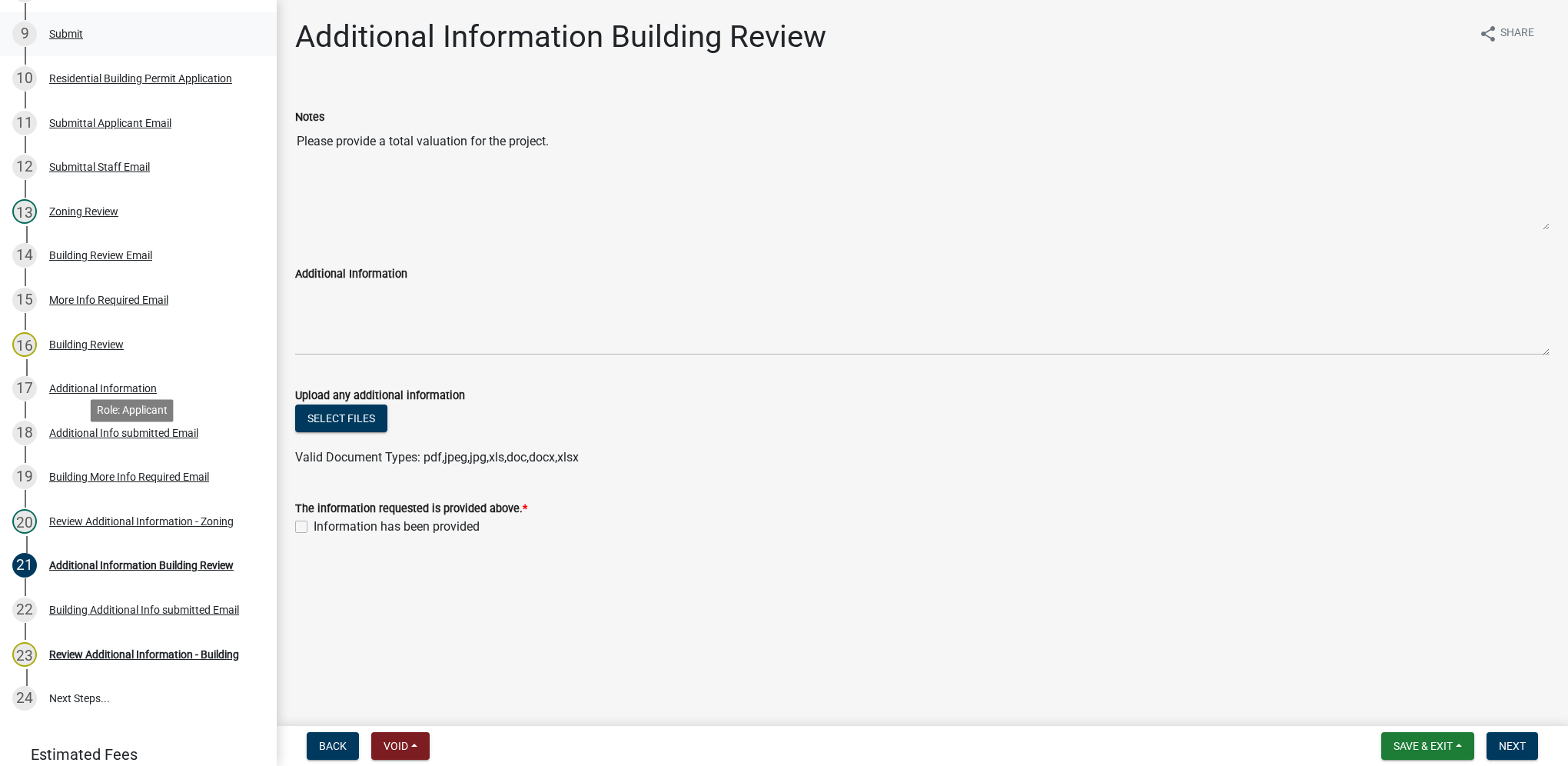
scroll to position [679, 0]
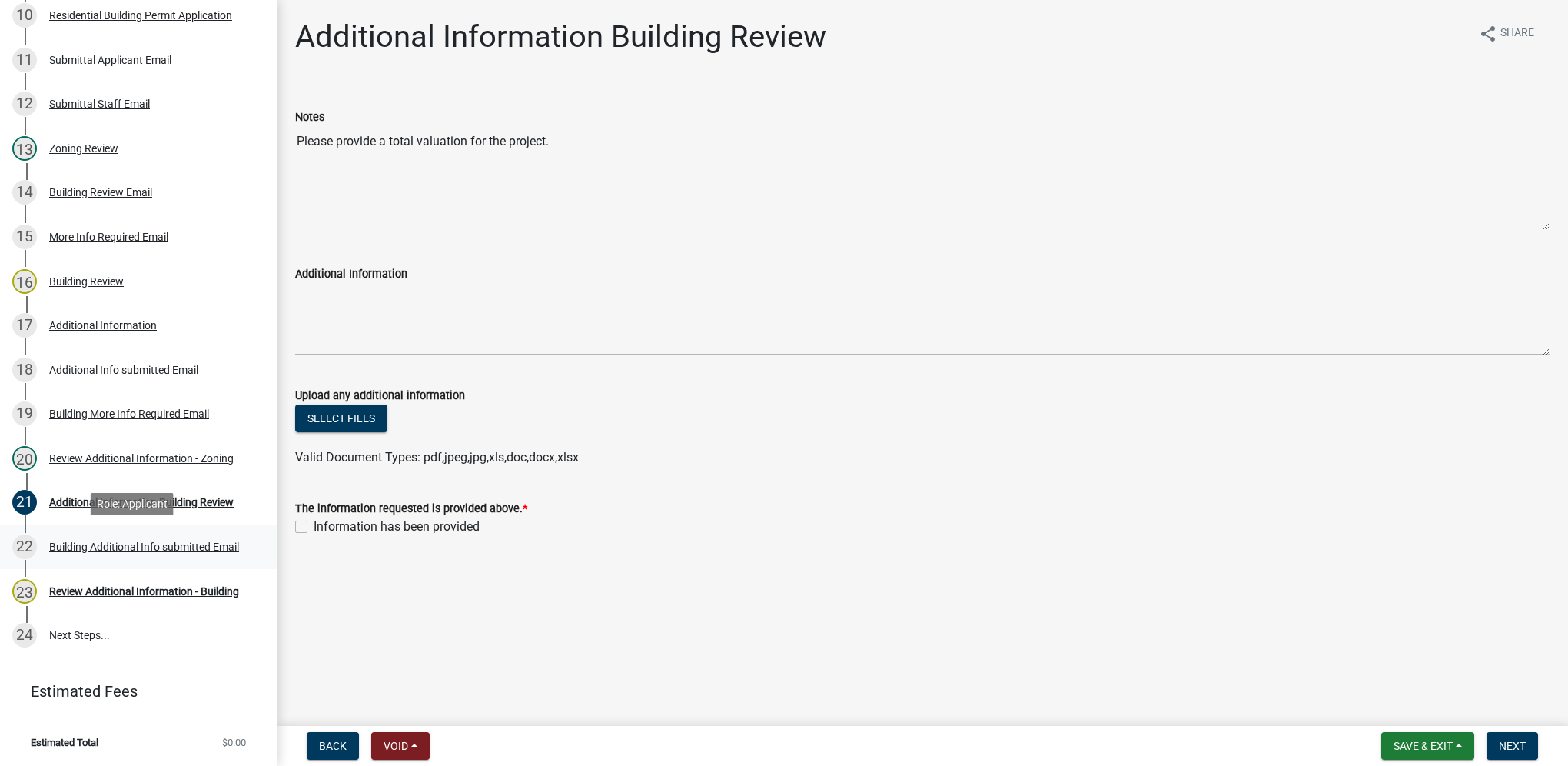
click at [111, 559] on link "22 Building Additional Info submitted Email" at bounding box center [138, 546] width 277 height 45
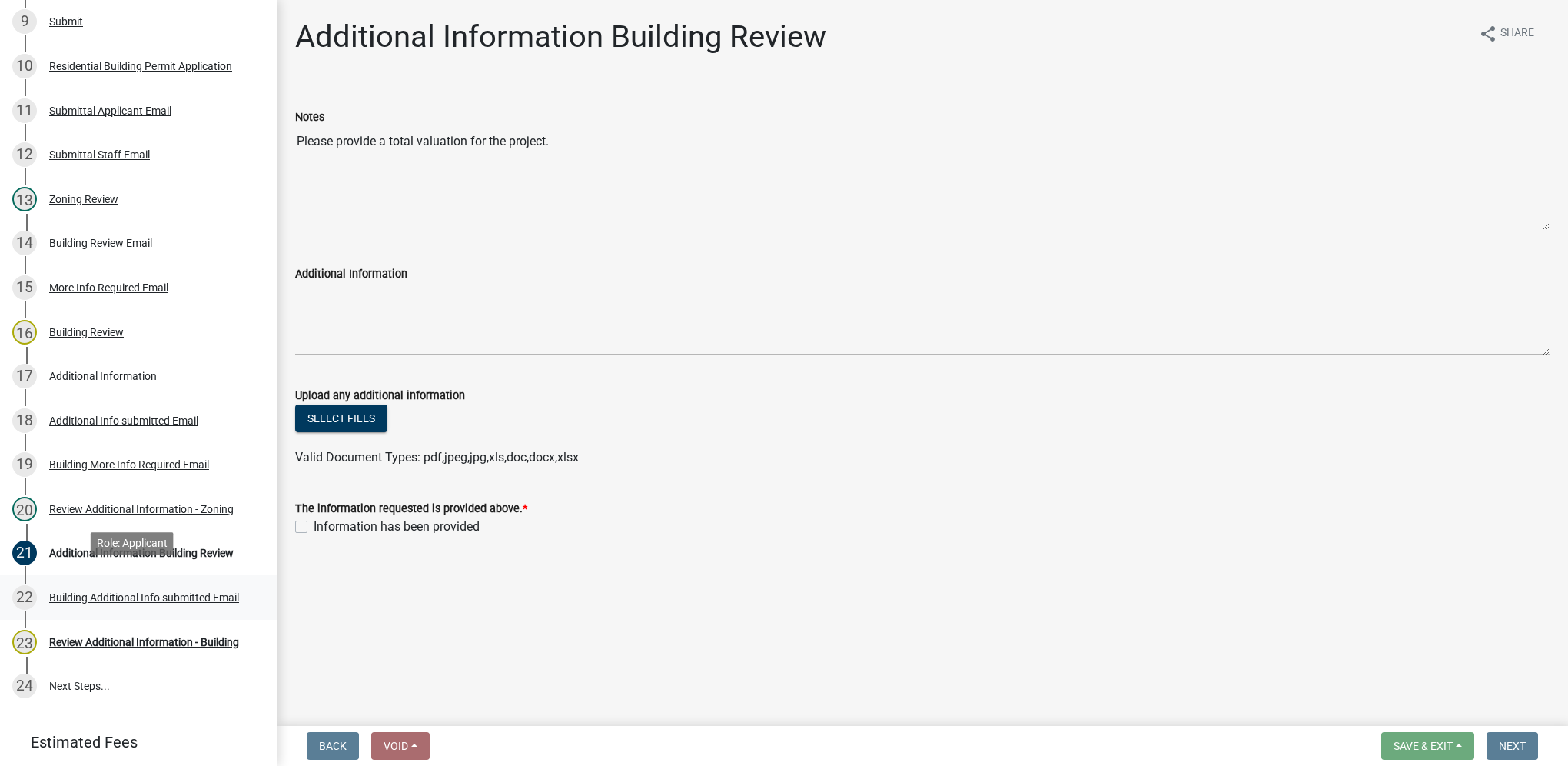
scroll to position [601, 0]
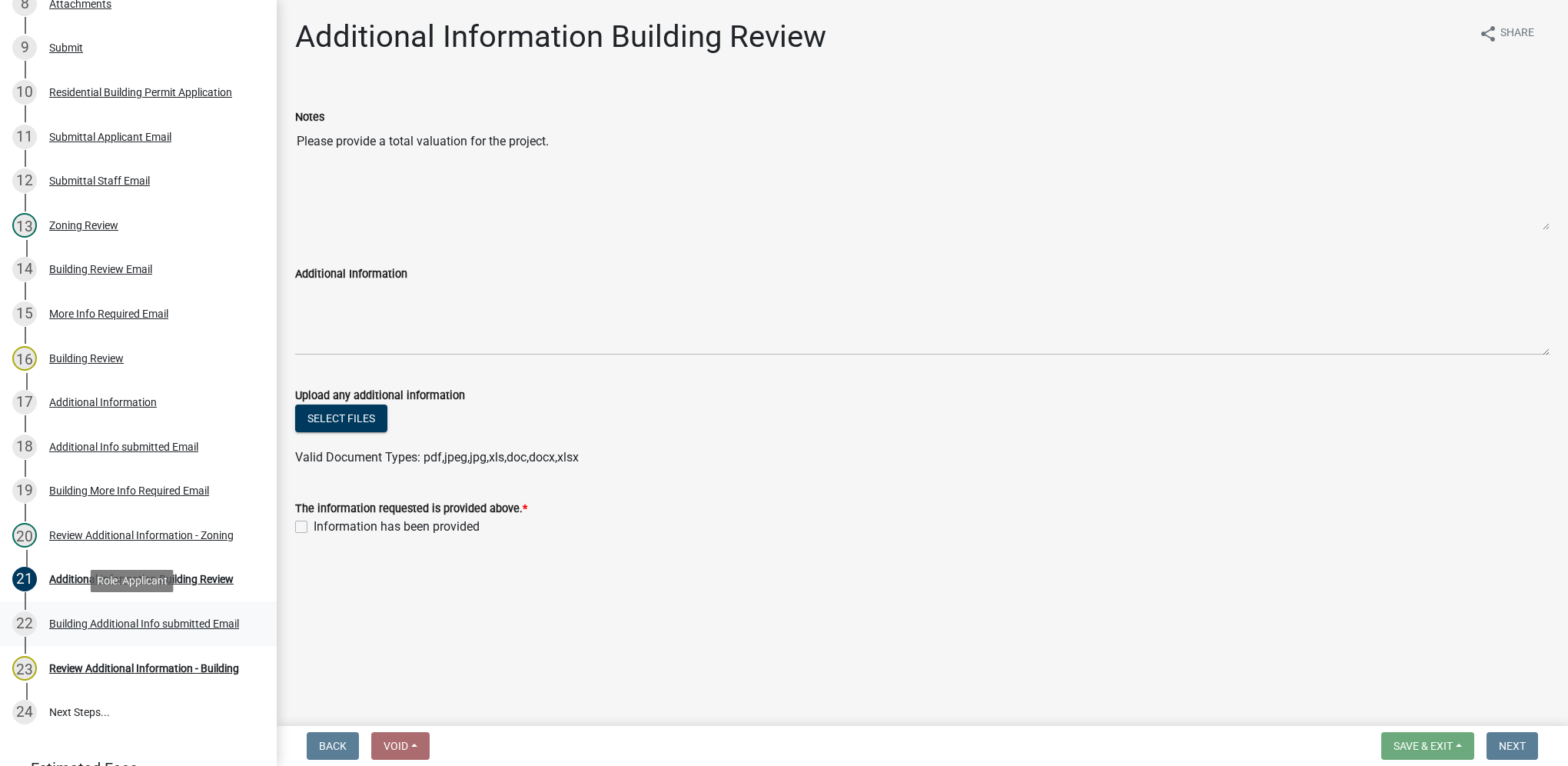
click at [194, 618] on div "Building Additional Info submitted Email" at bounding box center [143, 623] width 190 height 11
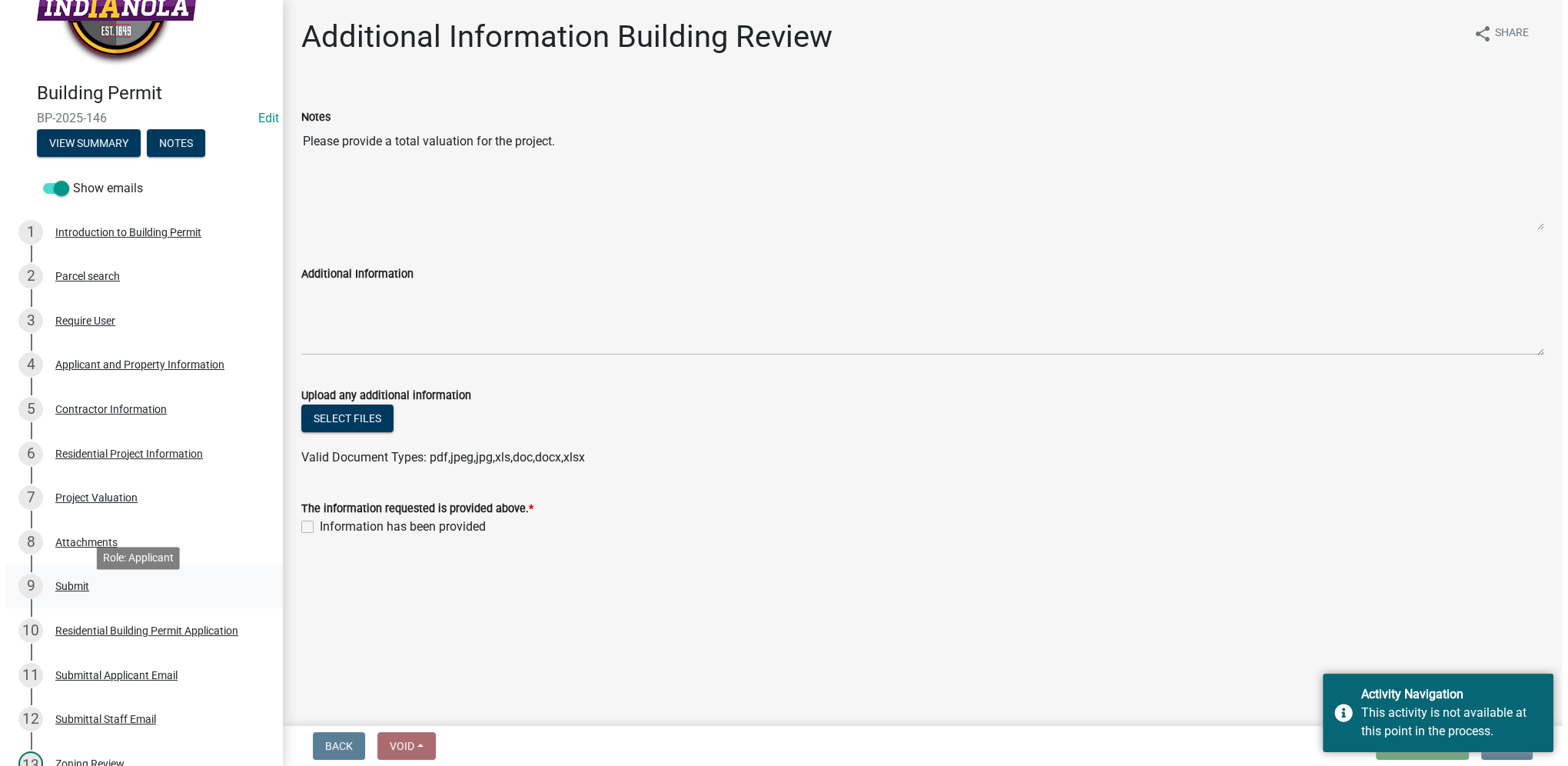
scroll to position [0, 0]
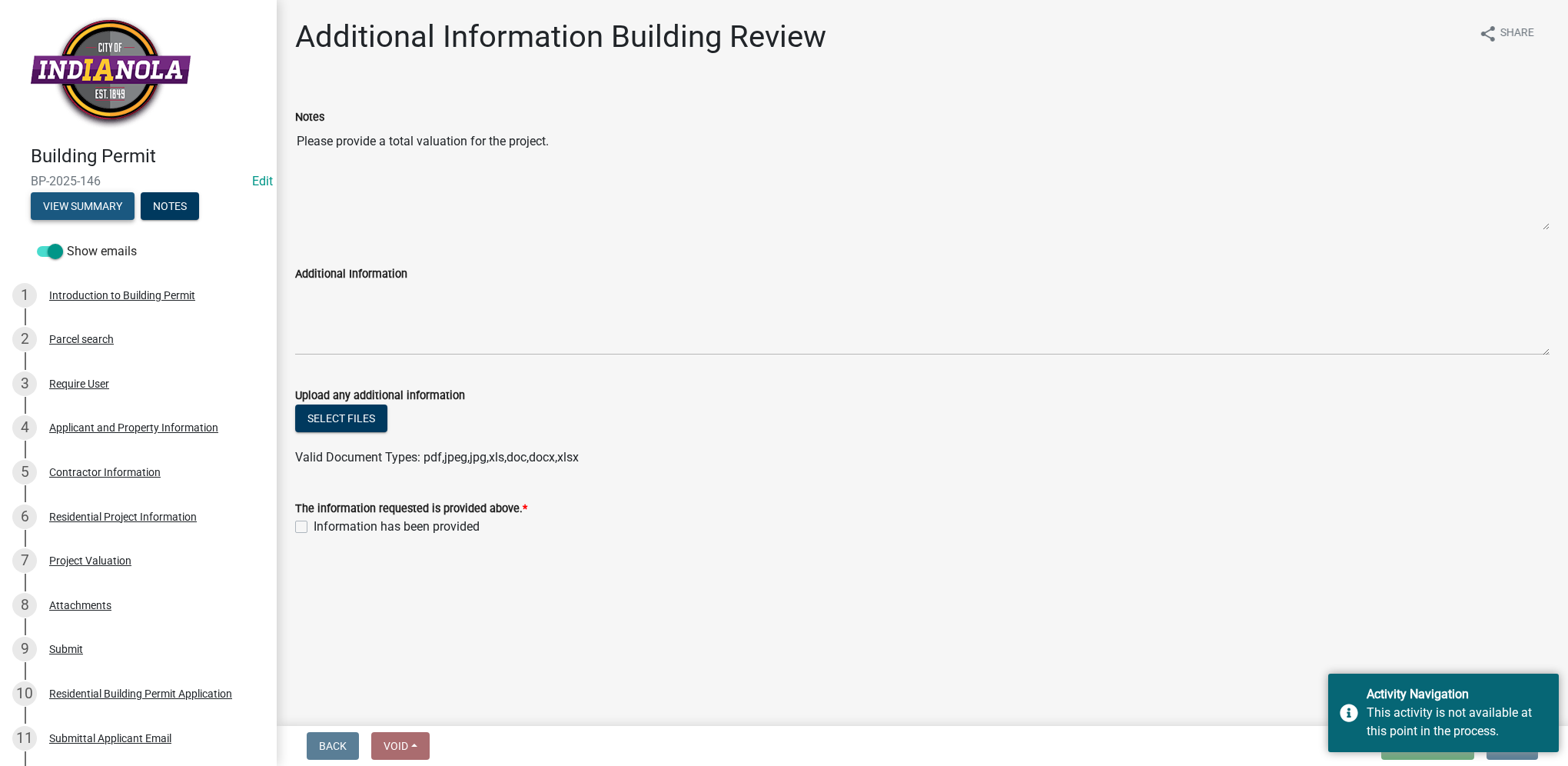
click at [115, 205] on button "View Summary" at bounding box center [83, 206] width 104 height 28
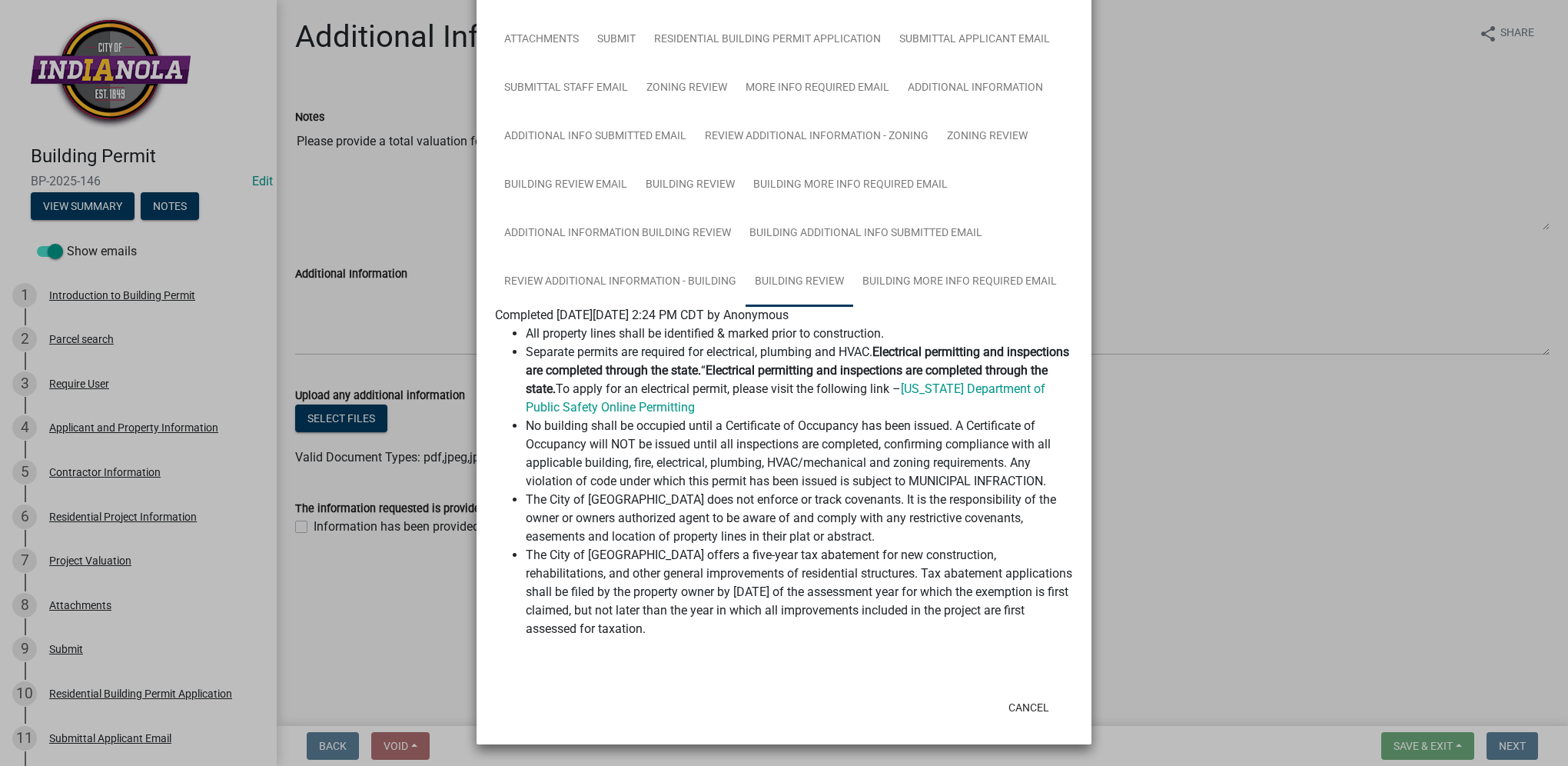
scroll to position [184, 0]
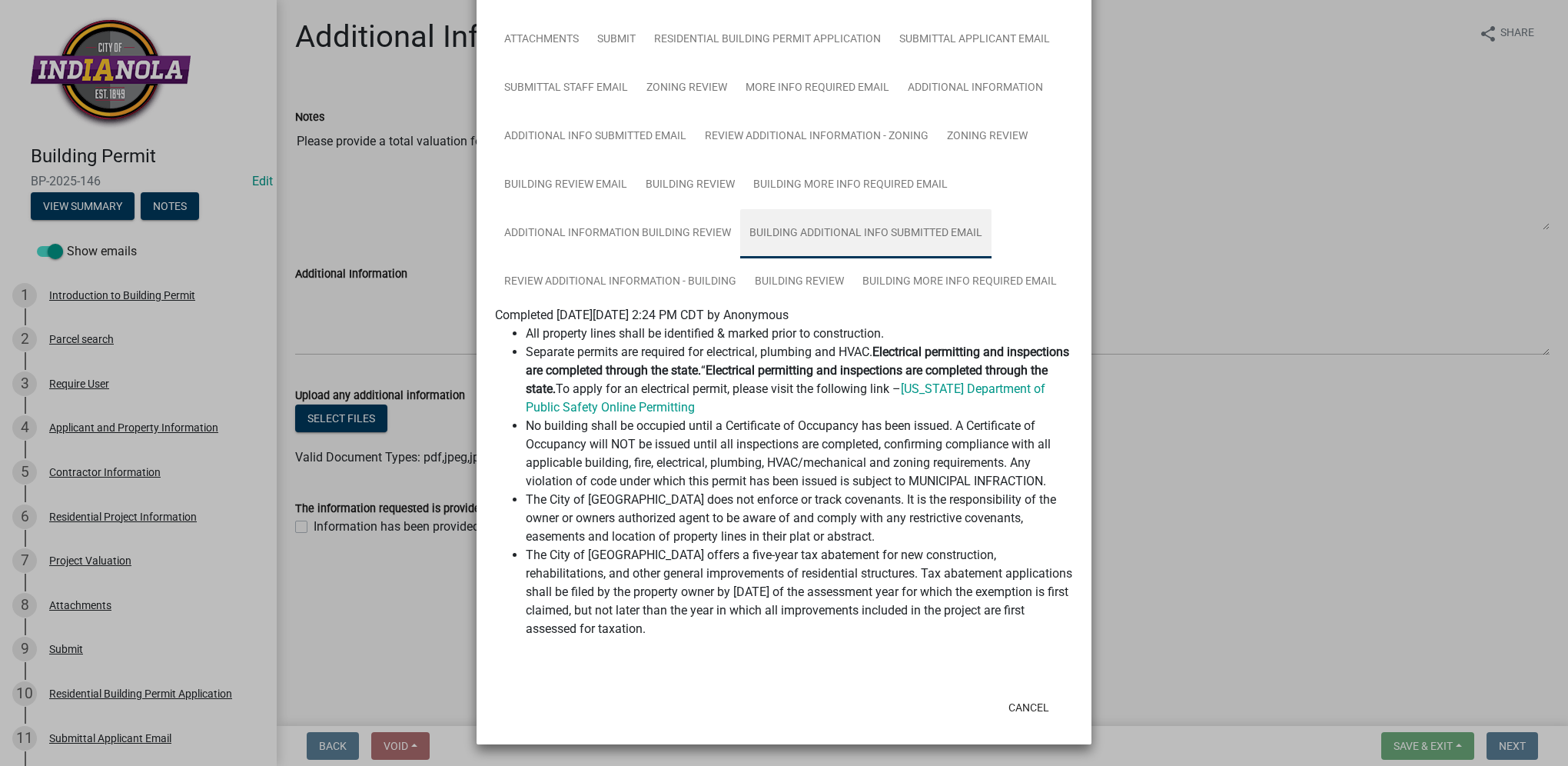
click at [786, 240] on link "Building Additional Info submitted Email" at bounding box center [866, 233] width 251 height 49
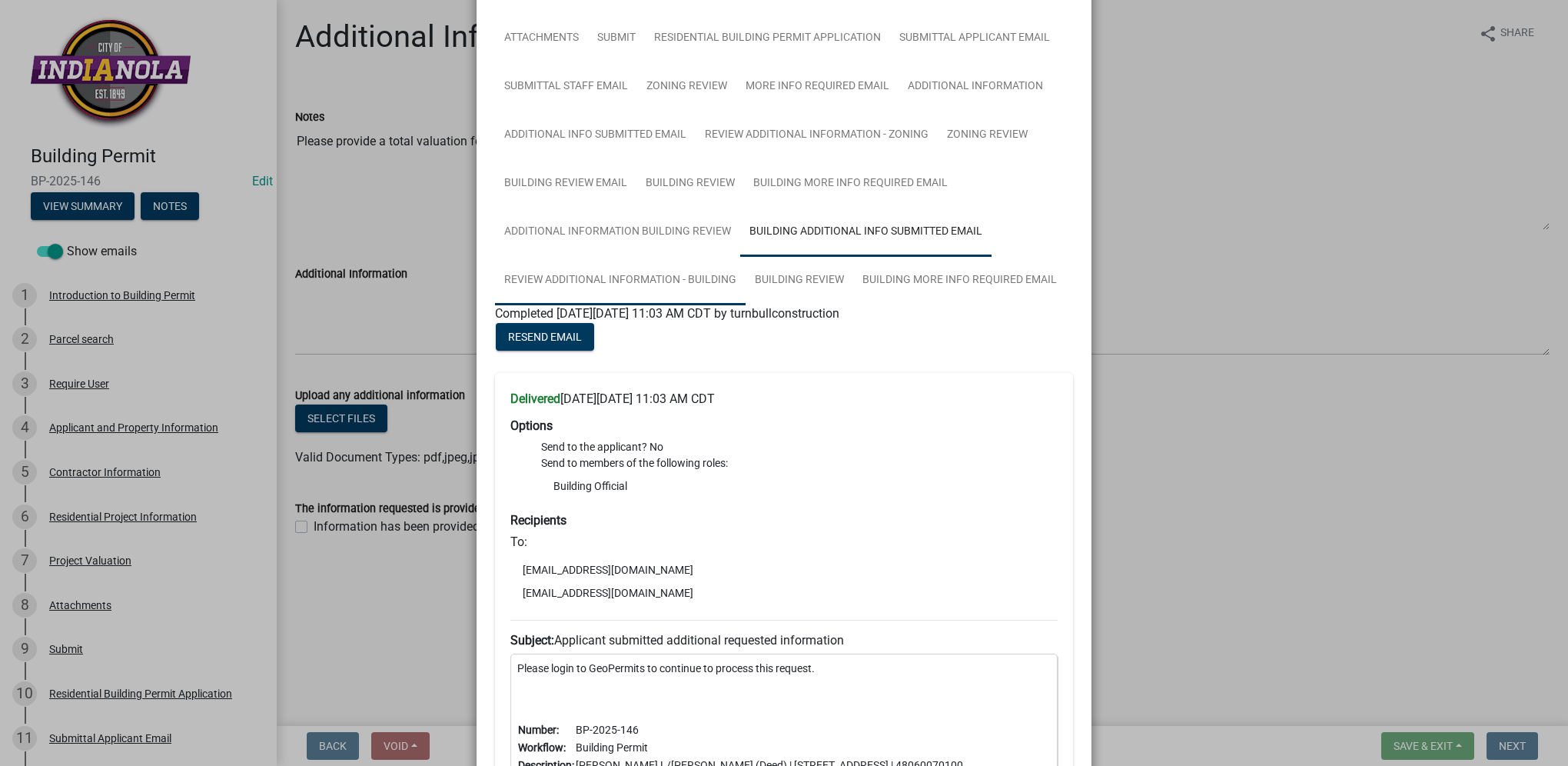
click at [590, 269] on link "Review Additional Information - Building" at bounding box center [620, 281] width 251 height 49
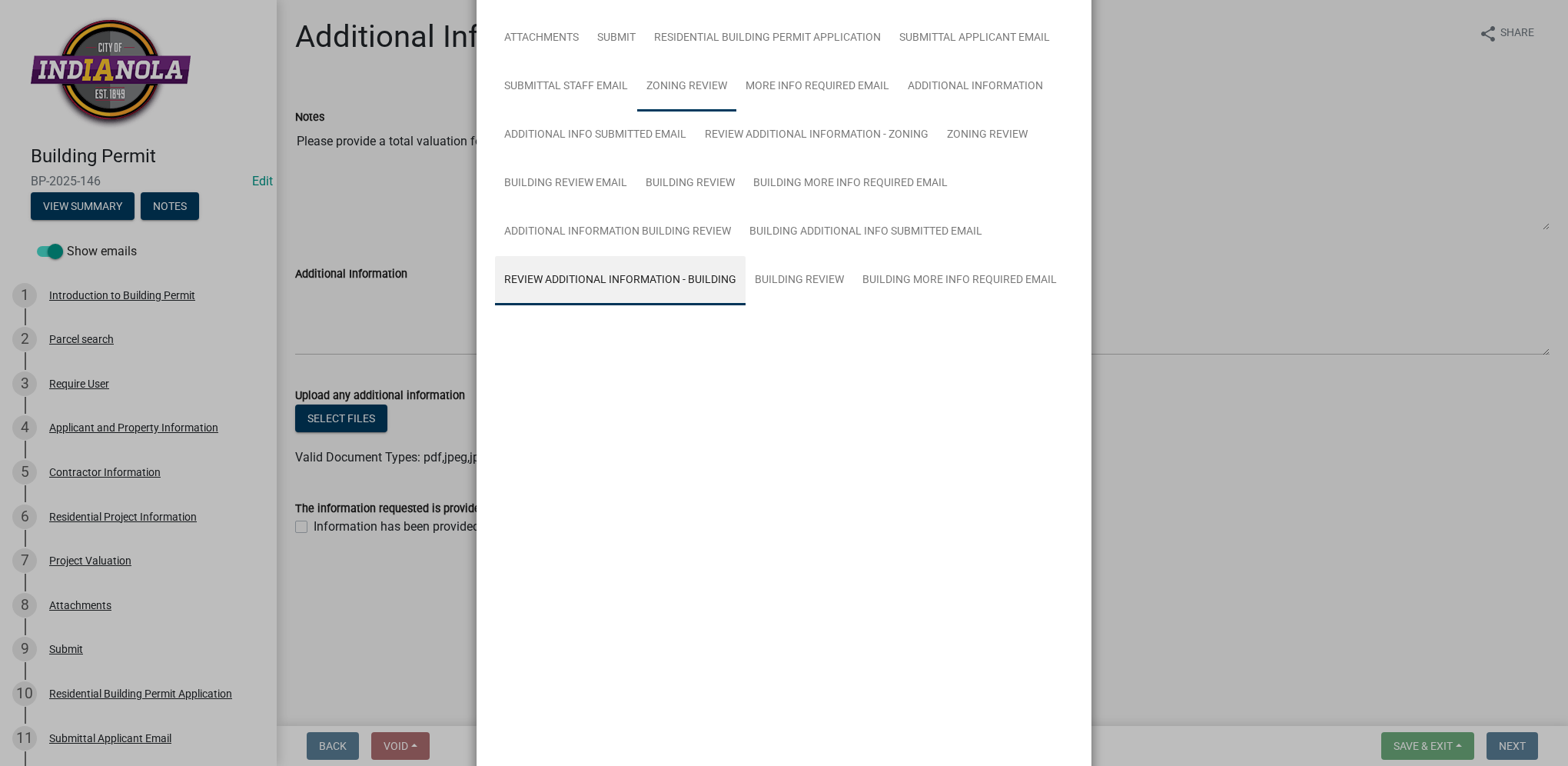
scroll to position [0, 0]
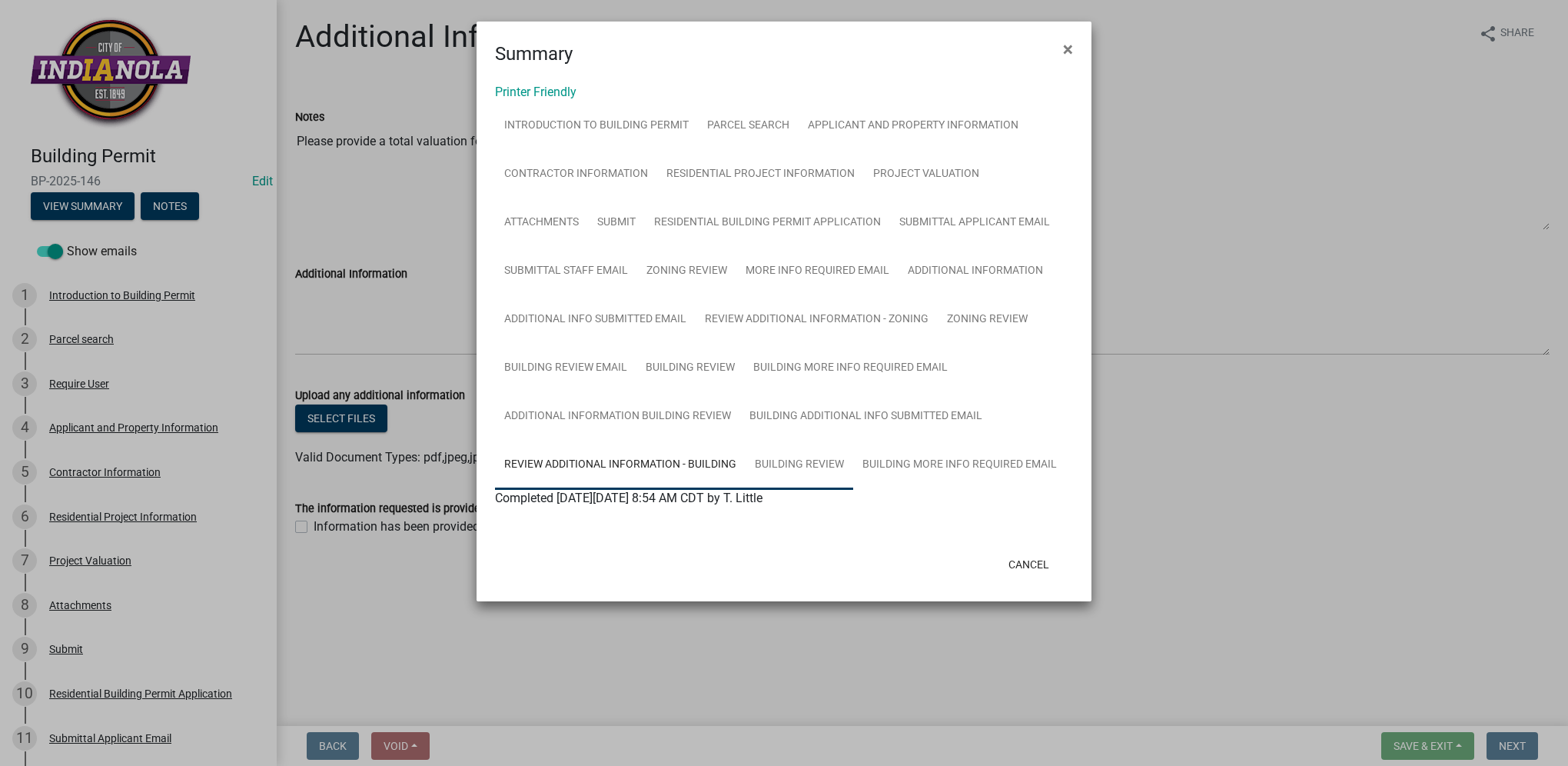
click at [752, 445] on link "Building Review" at bounding box center [799, 465] width 108 height 49
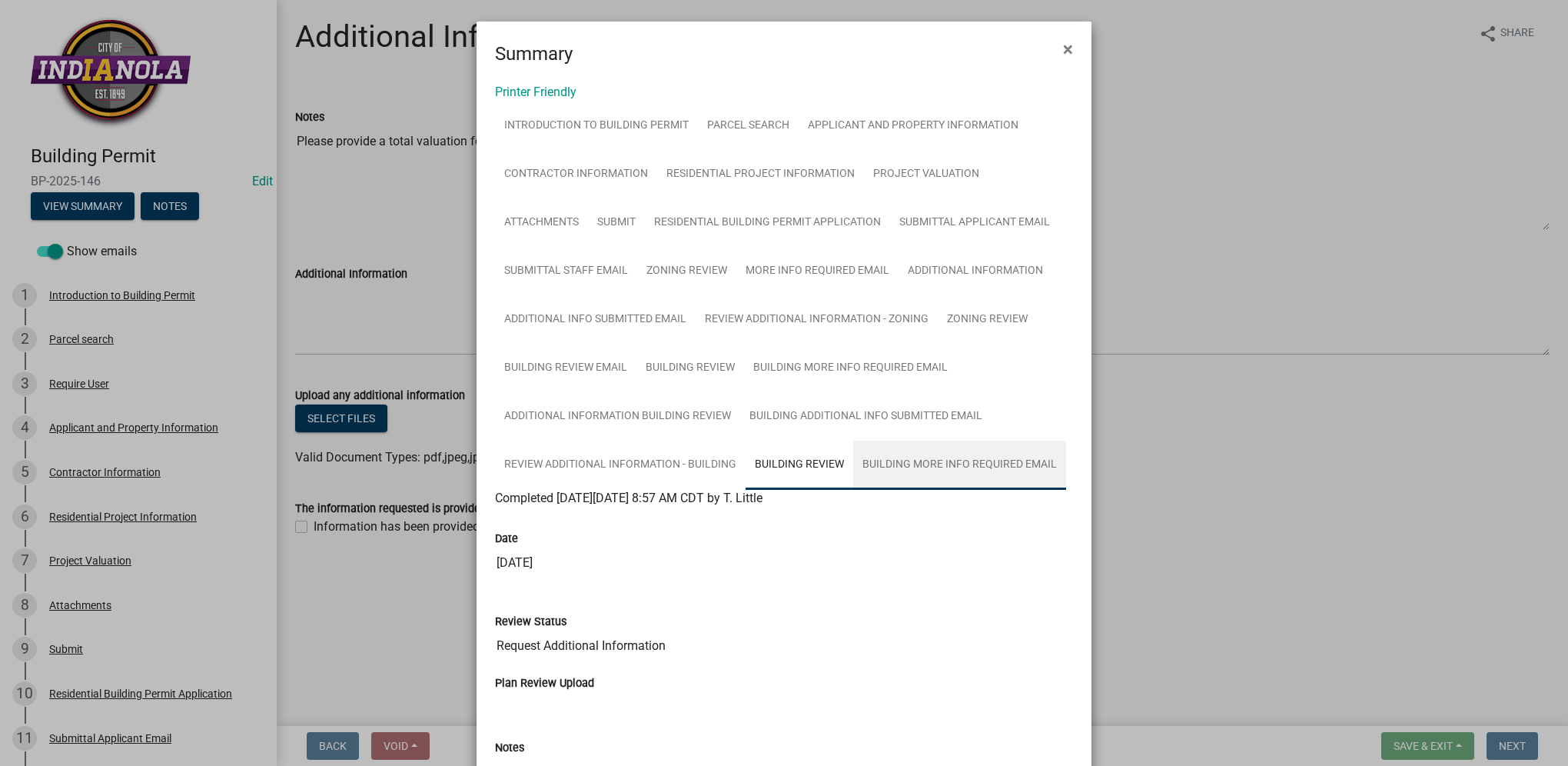
click at [916, 462] on link "Building More Info Required Email" at bounding box center [960, 465] width 213 height 49
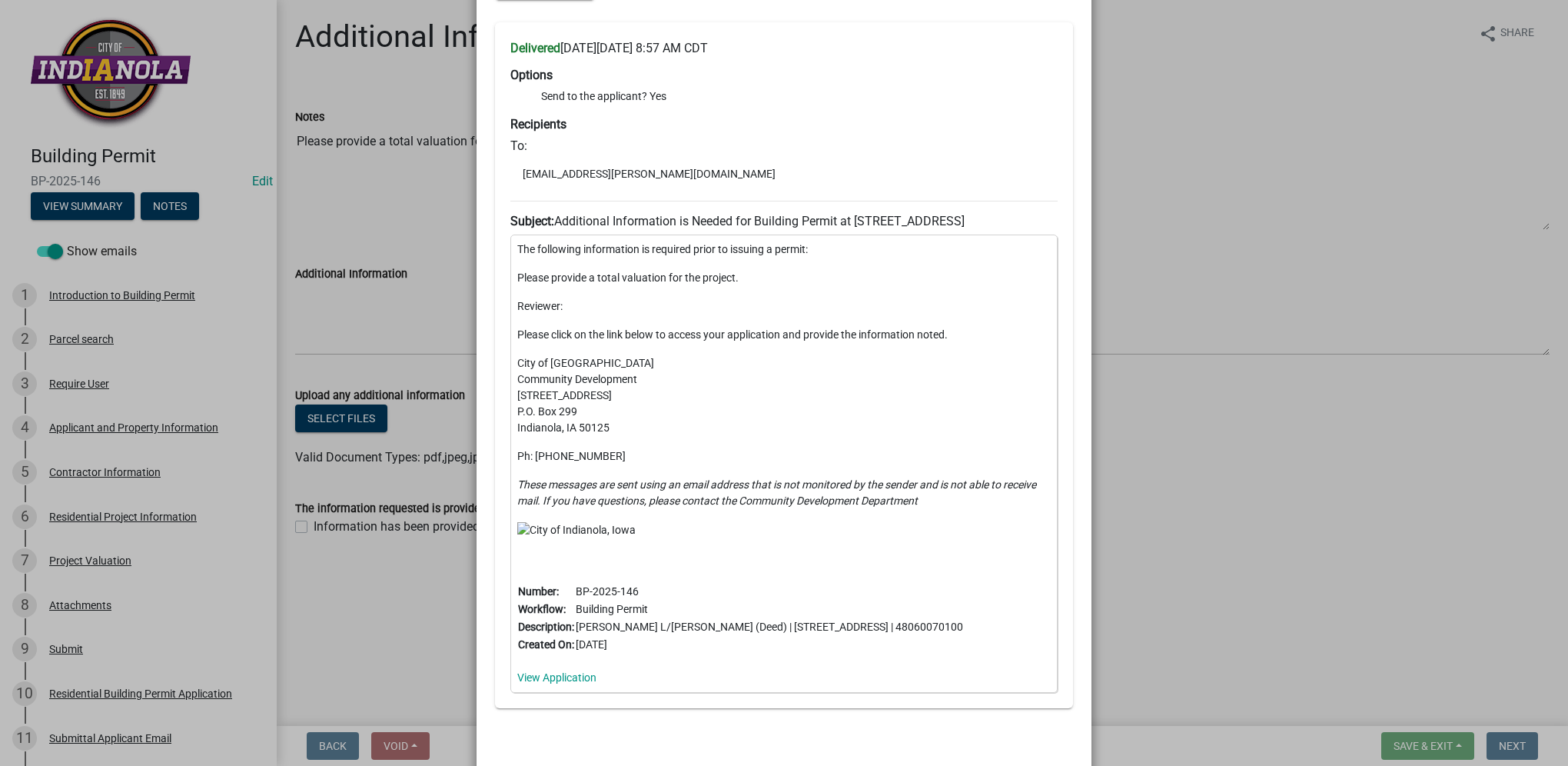
scroll to position [612, 0]
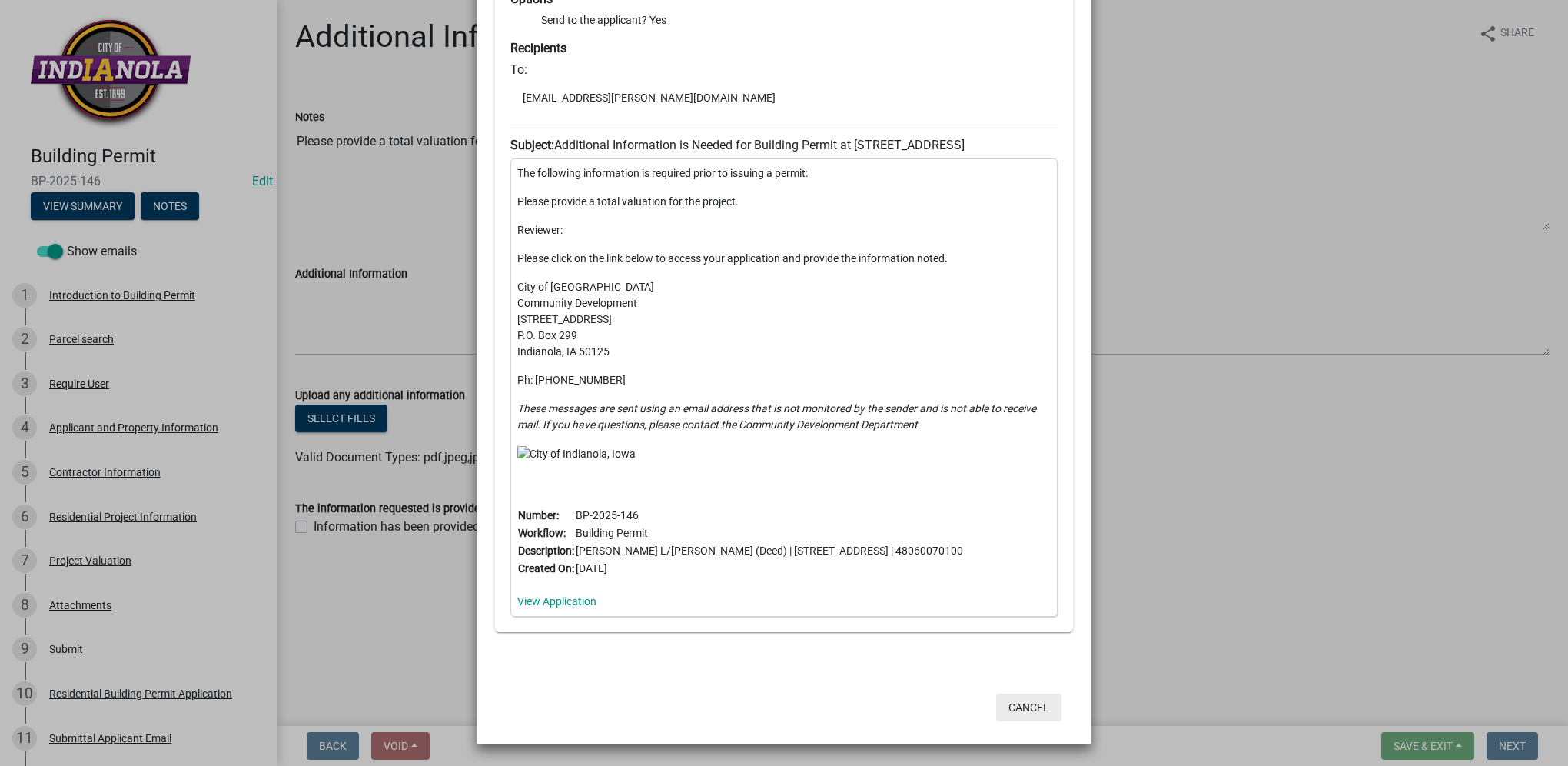
click at [1031, 697] on button "Cancel" at bounding box center [1029, 707] width 65 height 28
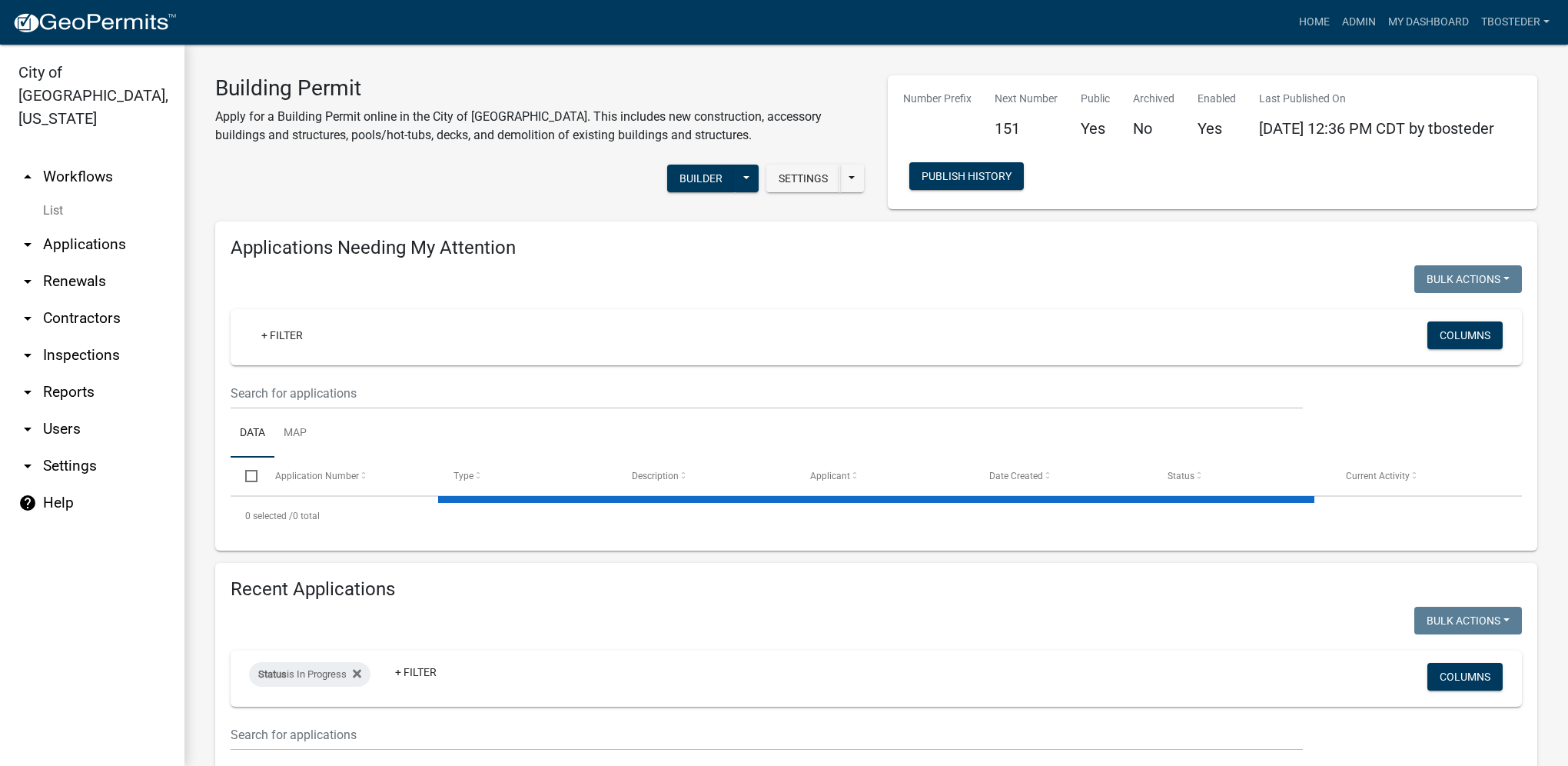
select select "1: 25"
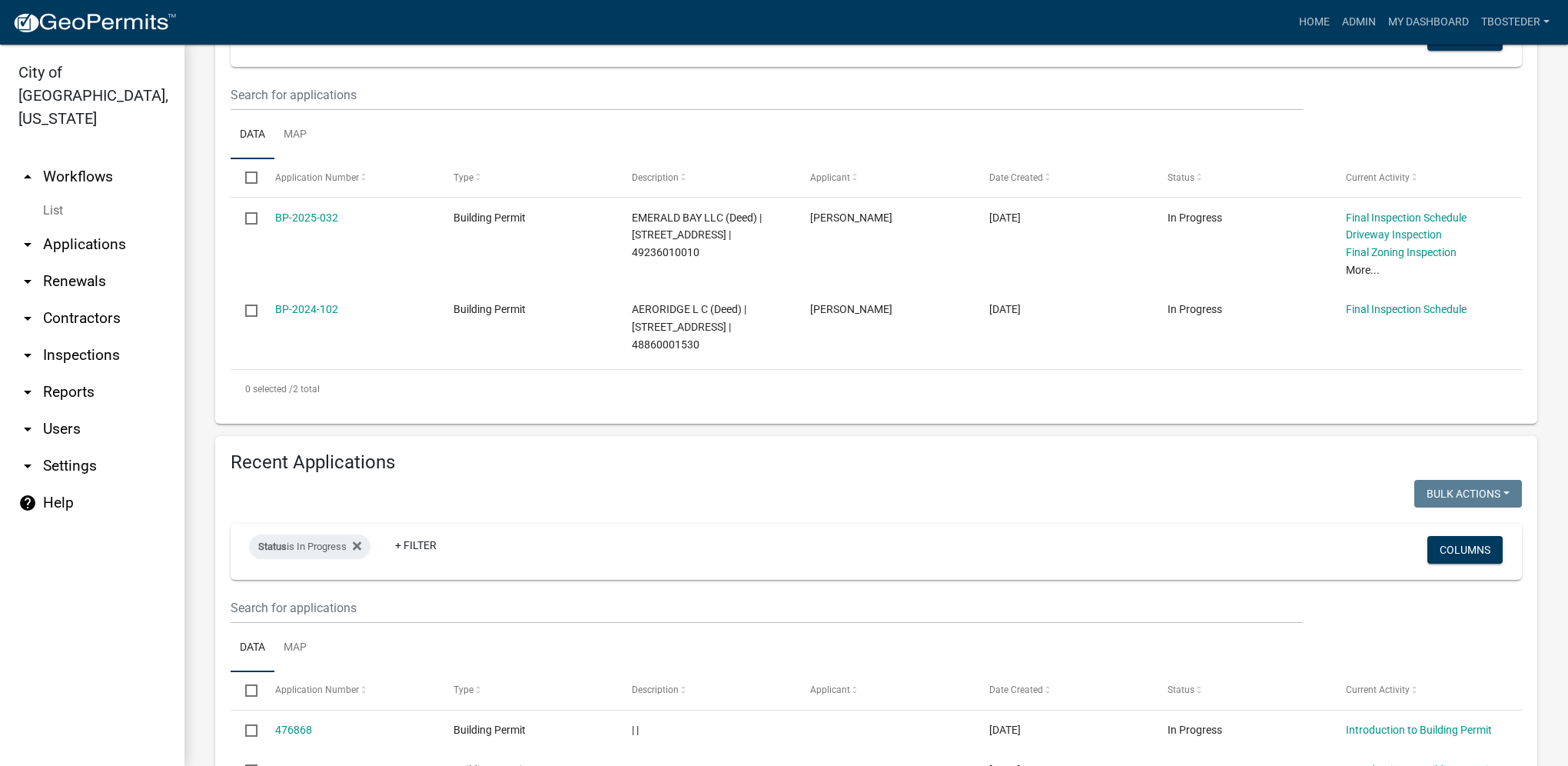
scroll to position [307, 0]
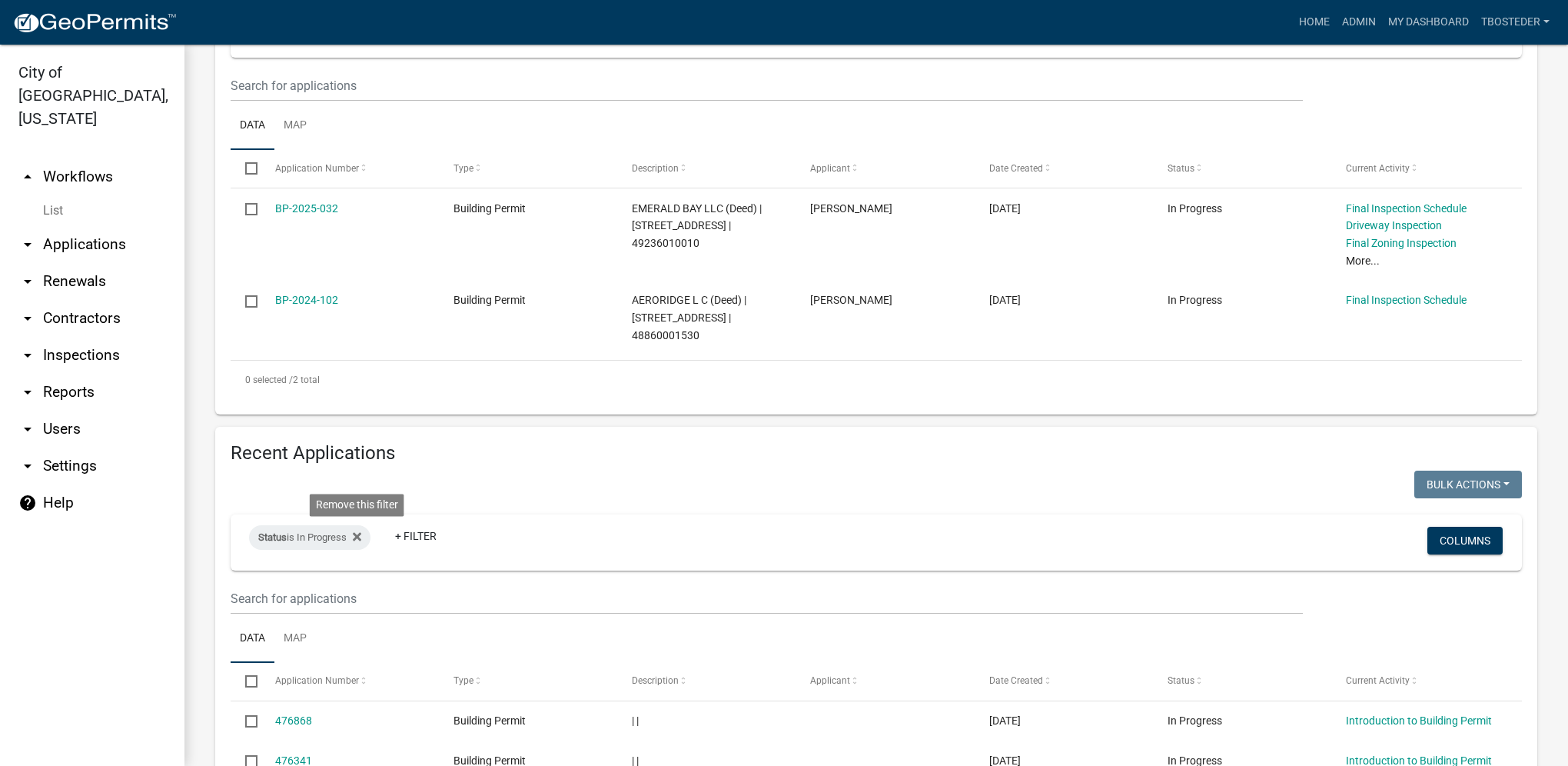
click at [355, 546] on fa-icon at bounding box center [354, 537] width 15 height 24
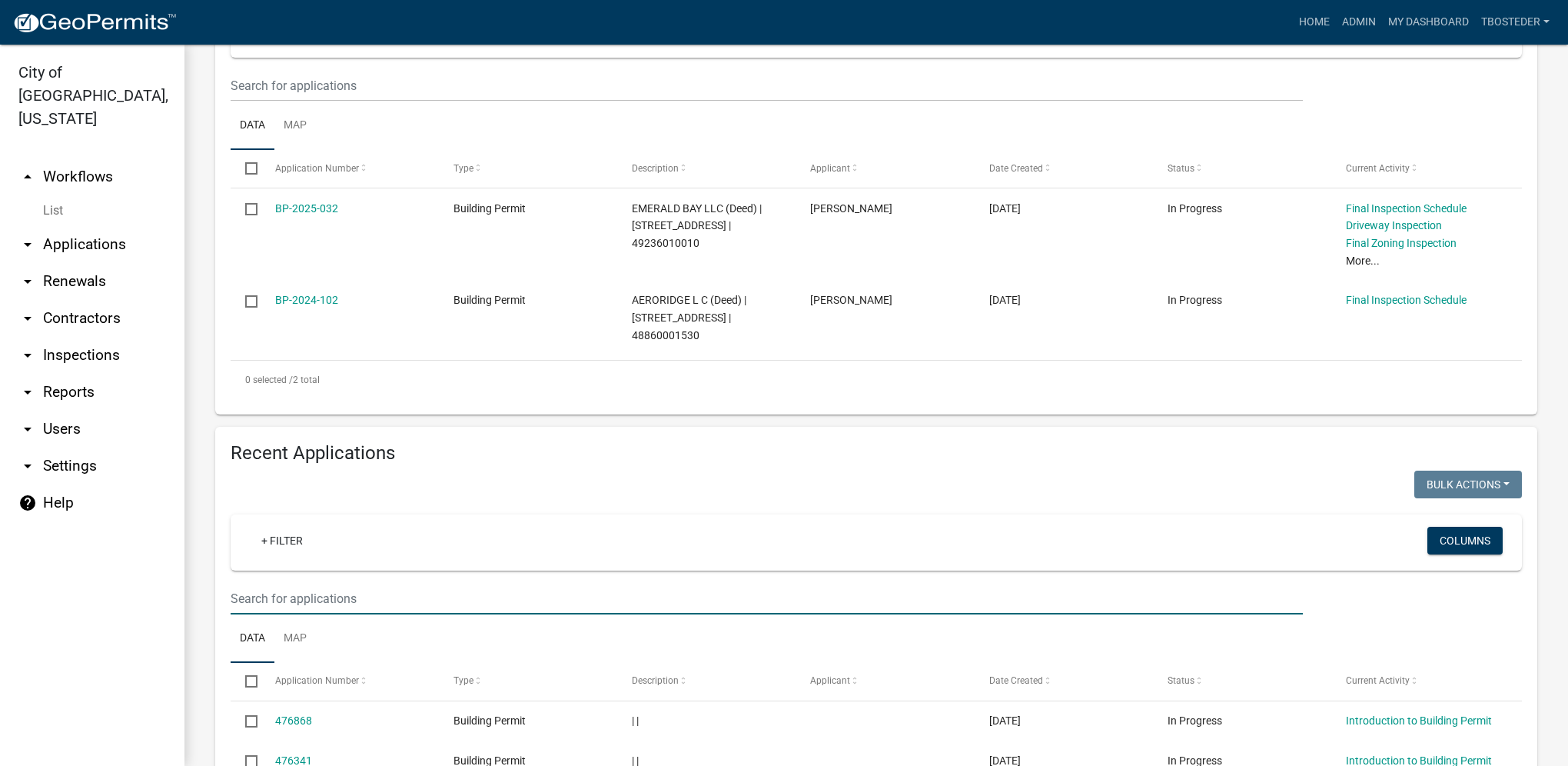
click at [332, 605] on input "text" at bounding box center [767, 599] width 1072 height 32
type input "2025-150"
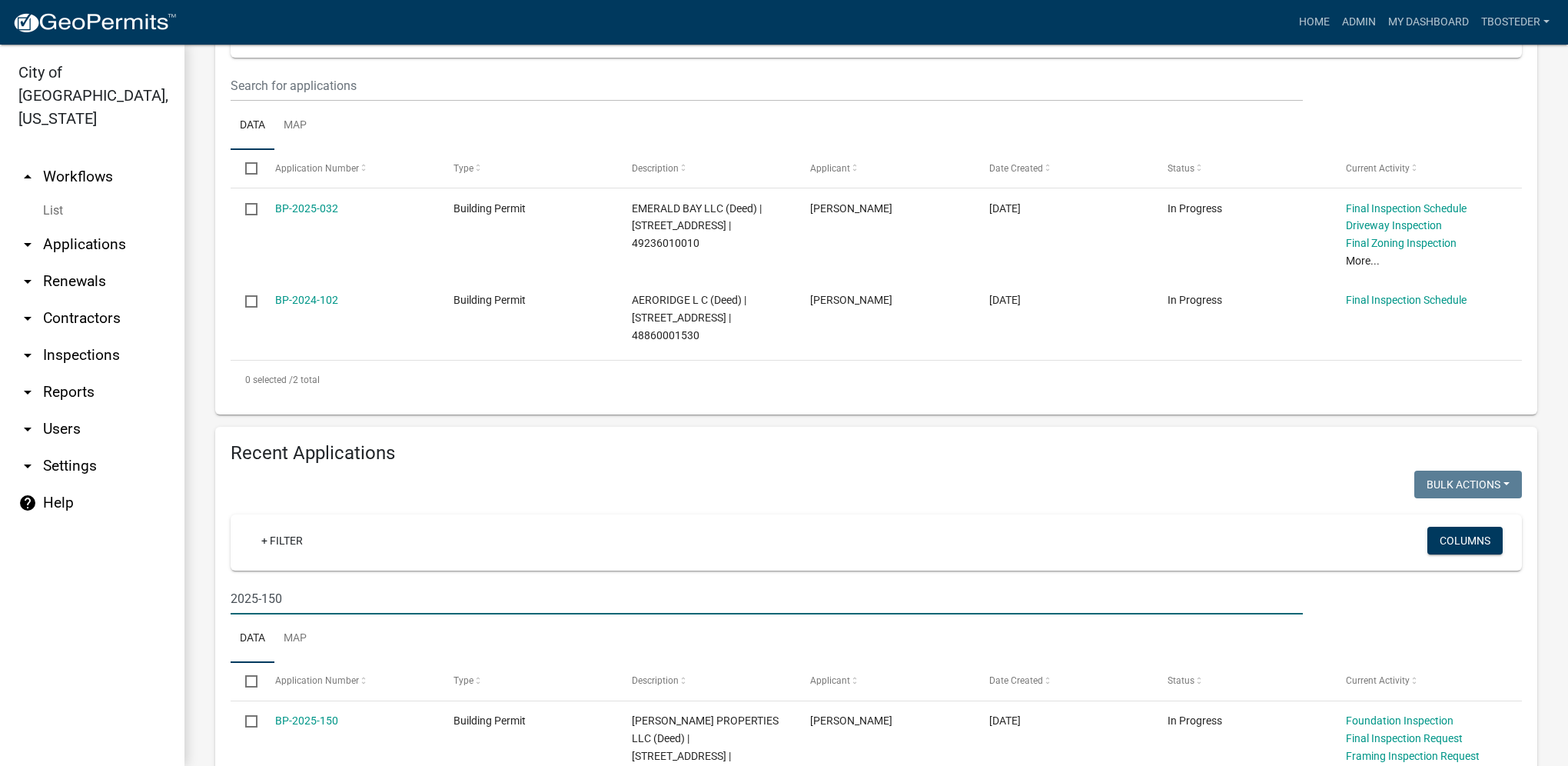
click at [301, 606] on input "2025-150" at bounding box center [767, 599] width 1072 height 32
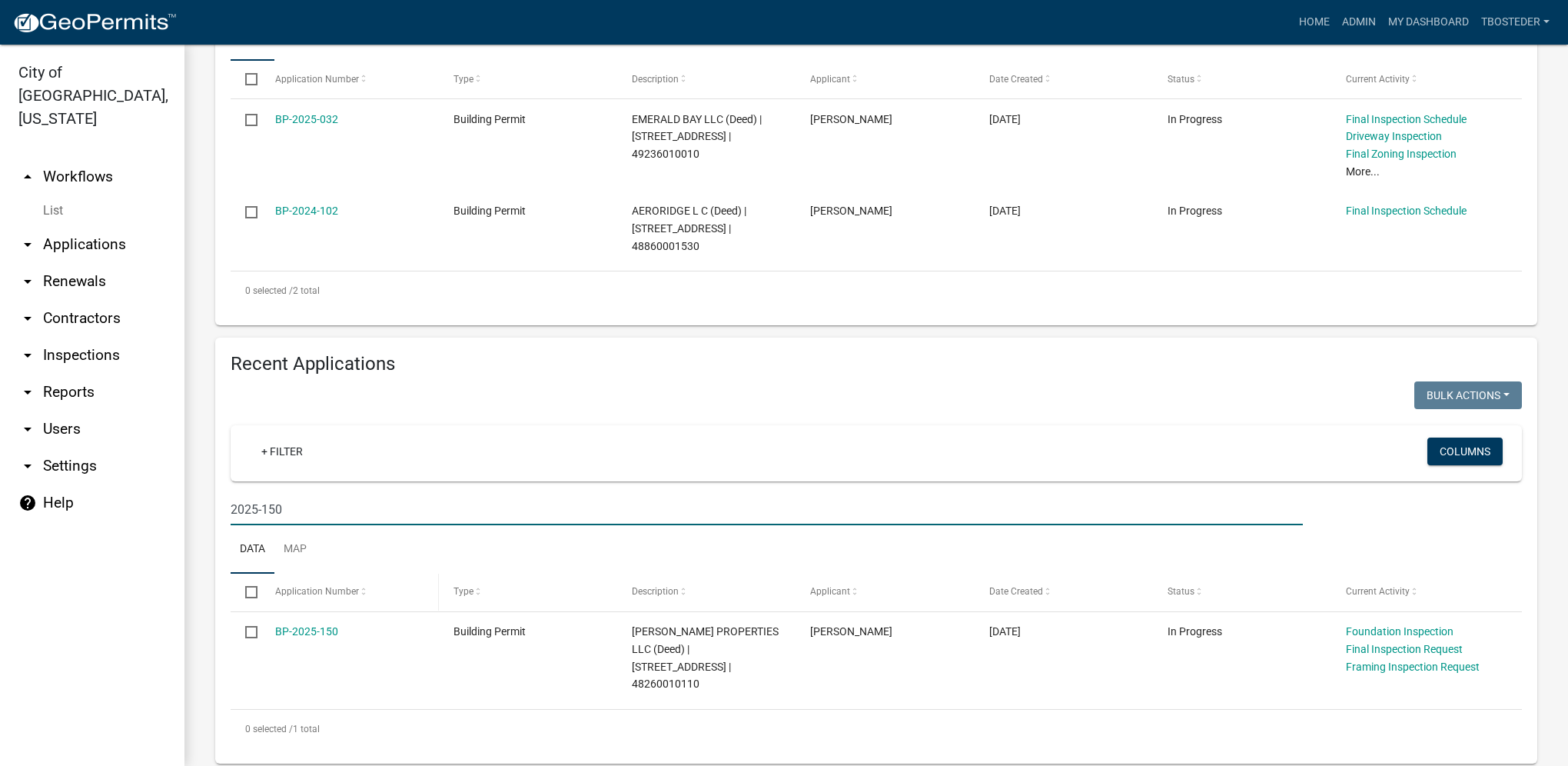
scroll to position [410, 0]
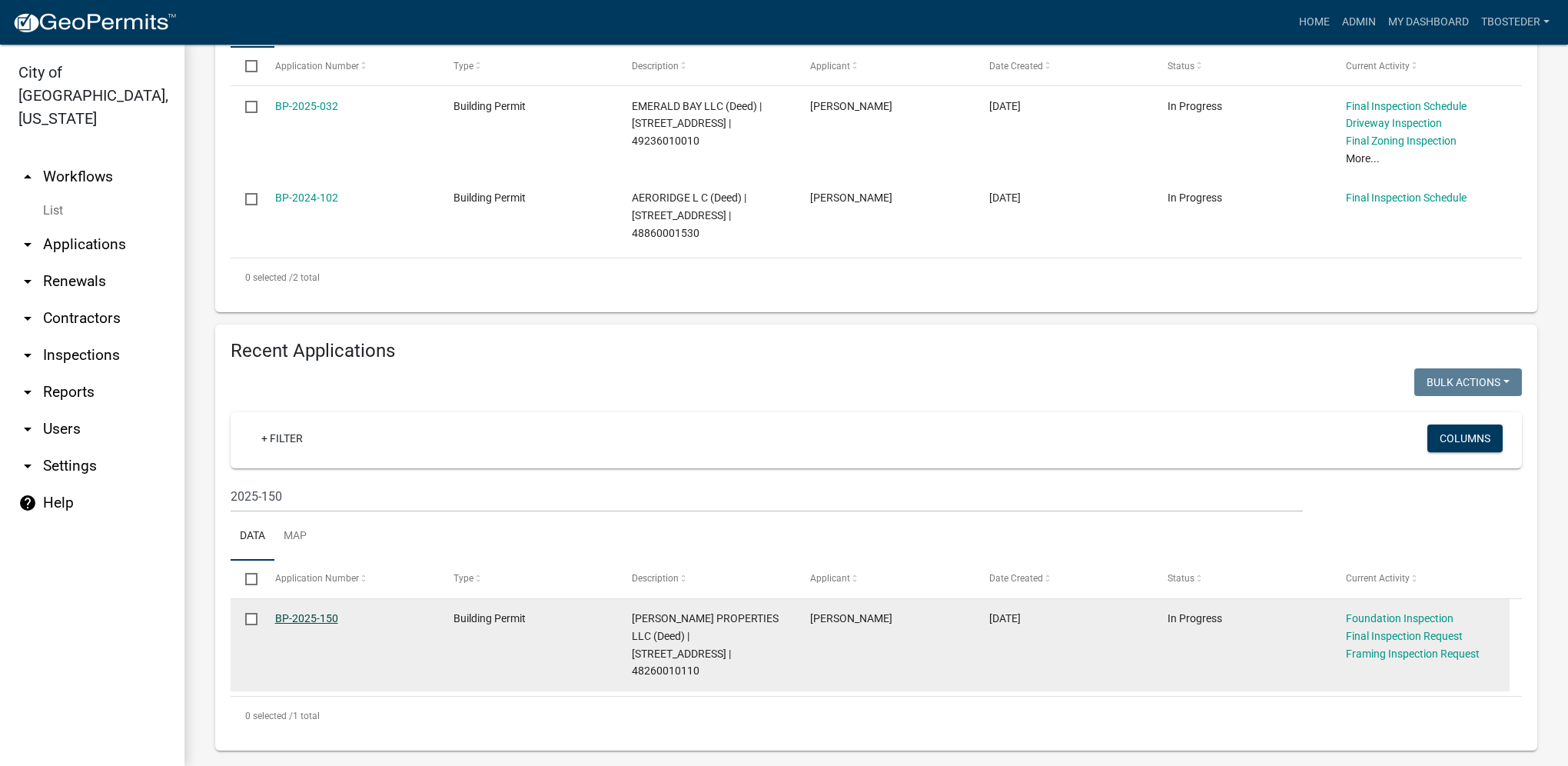
click at [329, 621] on link "BP-2025-150" at bounding box center [307, 619] width 63 height 13
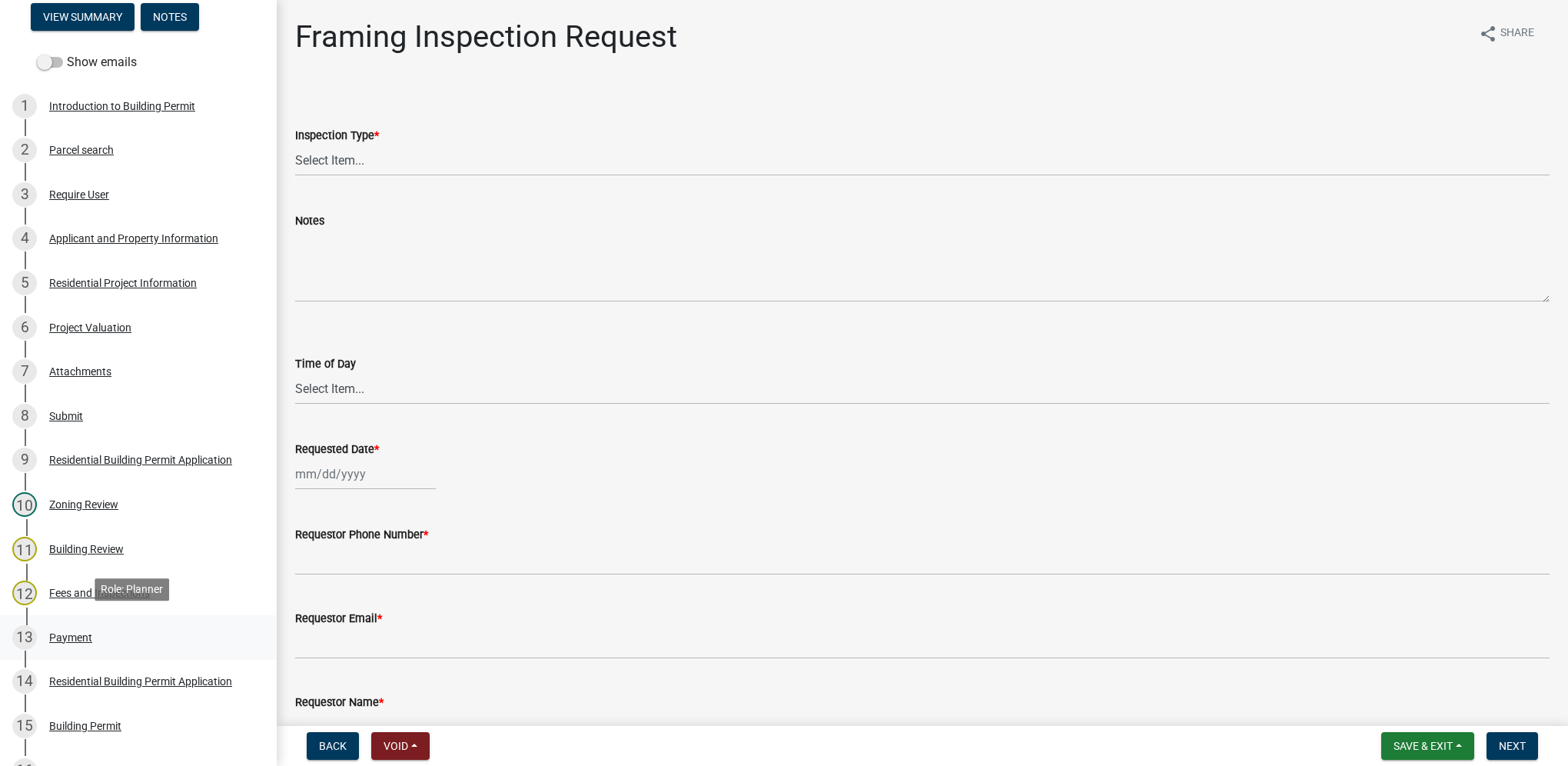
scroll to position [231, 0]
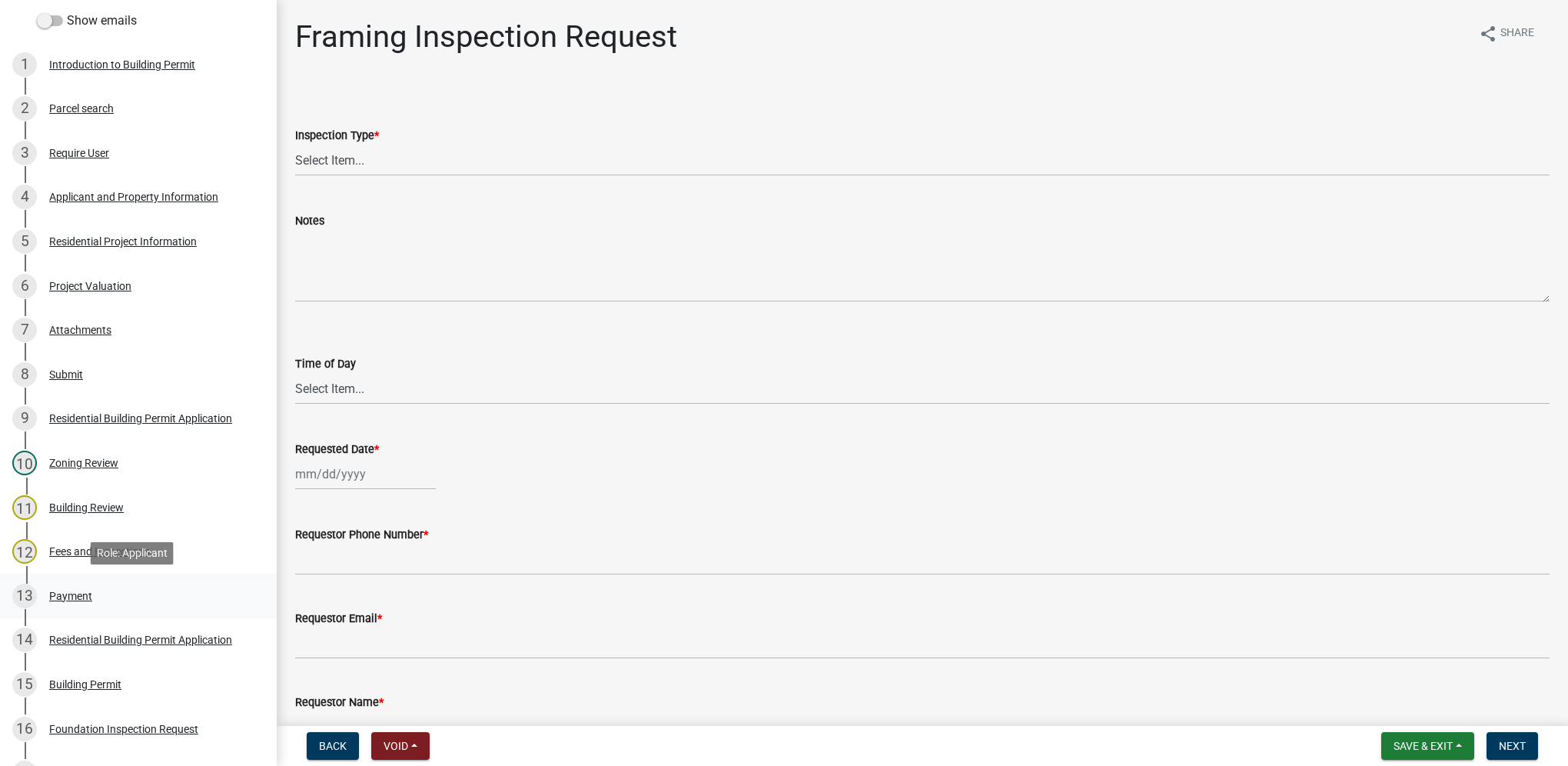
click at [102, 600] on div "13 Payment" at bounding box center [132, 596] width 240 height 24
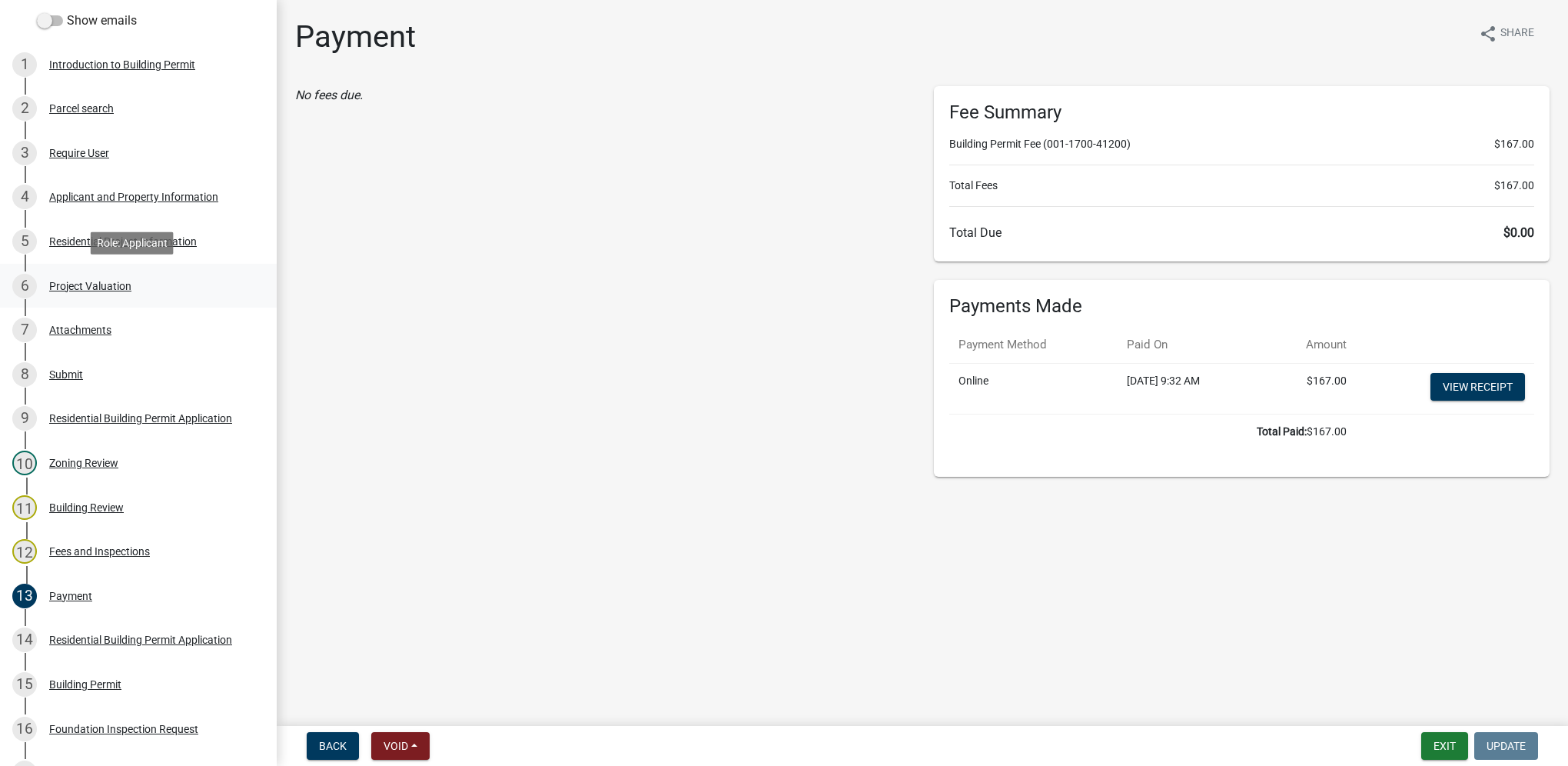
click at [114, 281] on div "Project Valuation" at bounding box center [90, 286] width 82 height 11
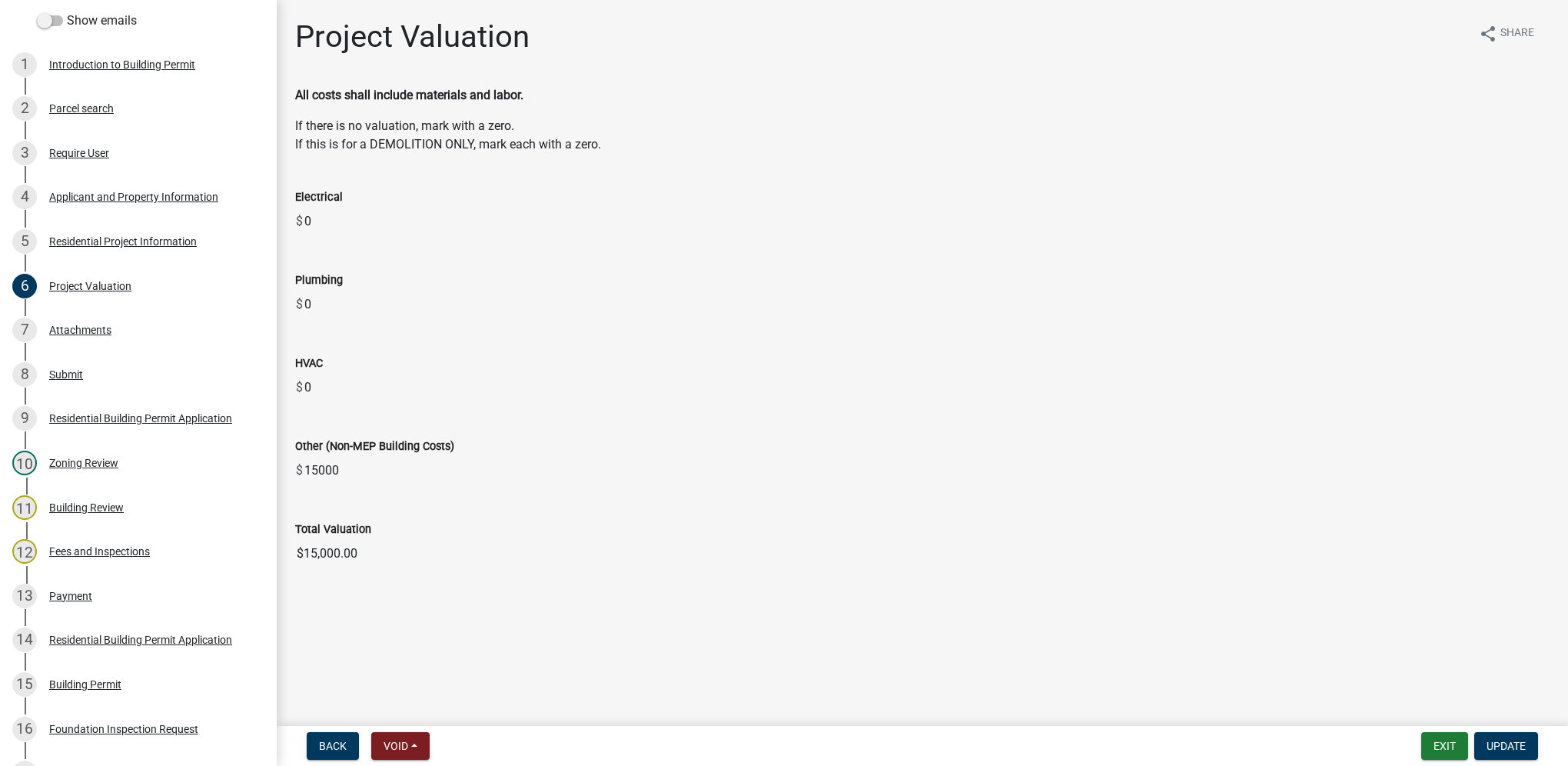
click at [333, 551] on input "$15,000.00" at bounding box center [923, 553] width 1254 height 31
drag, startPoint x: 374, startPoint y: 551, endPoint x: 286, endPoint y: 545, distance: 88.2
click at [286, 545] on div "Total Valuation $15,000.00" at bounding box center [923, 534] width 1278 height 71
drag, startPoint x: 286, startPoint y: 545, endPoint x: 308, endPoint y: 556, distance: 24.6
click at [62, 273] on div "6 Project Valuation" at bounding box center [132, 285] width 240 height 24
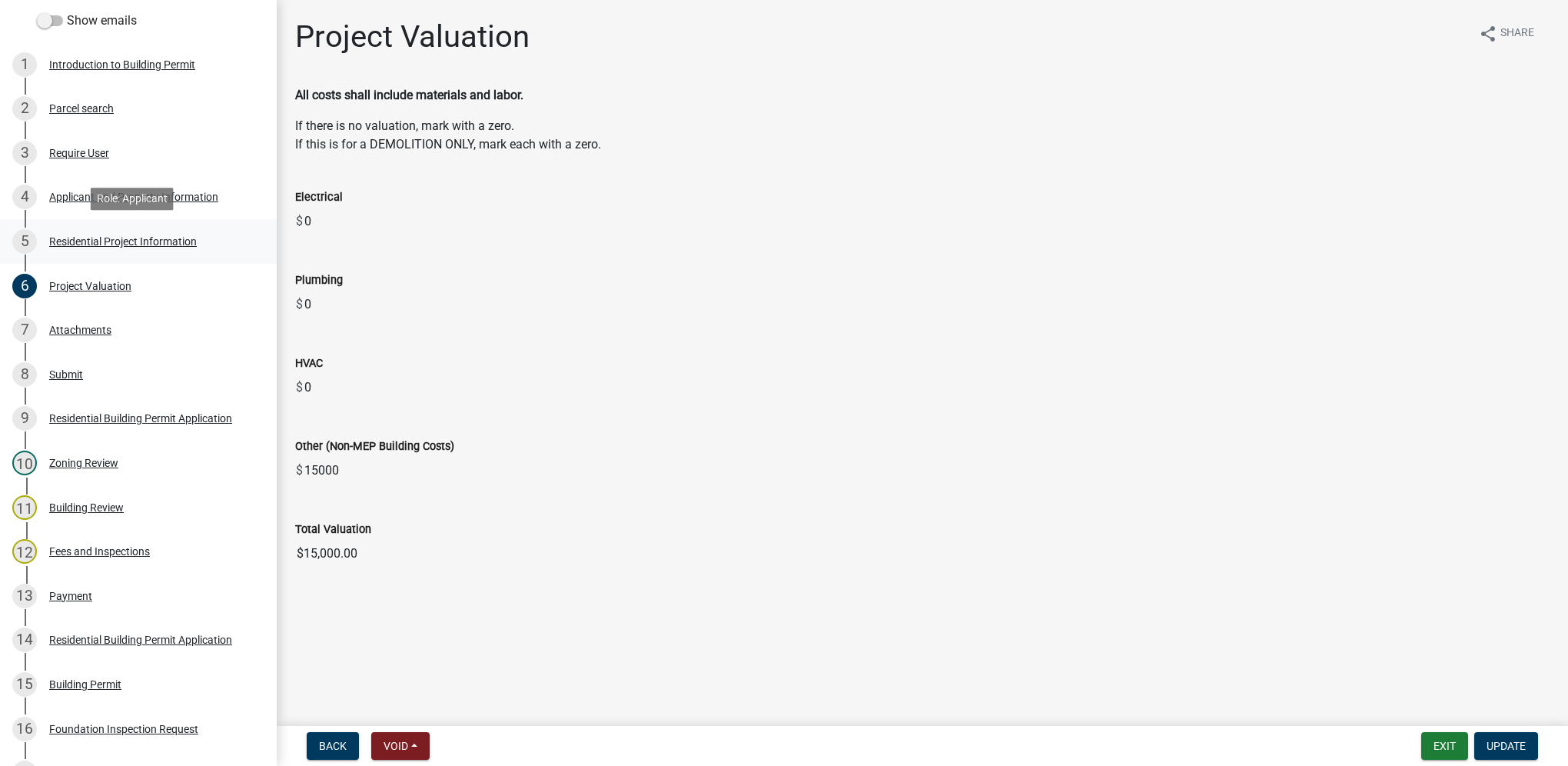
click at [65, 239] on div "Residential Project Information" at bounding box center [122, 242] width 147 height 11
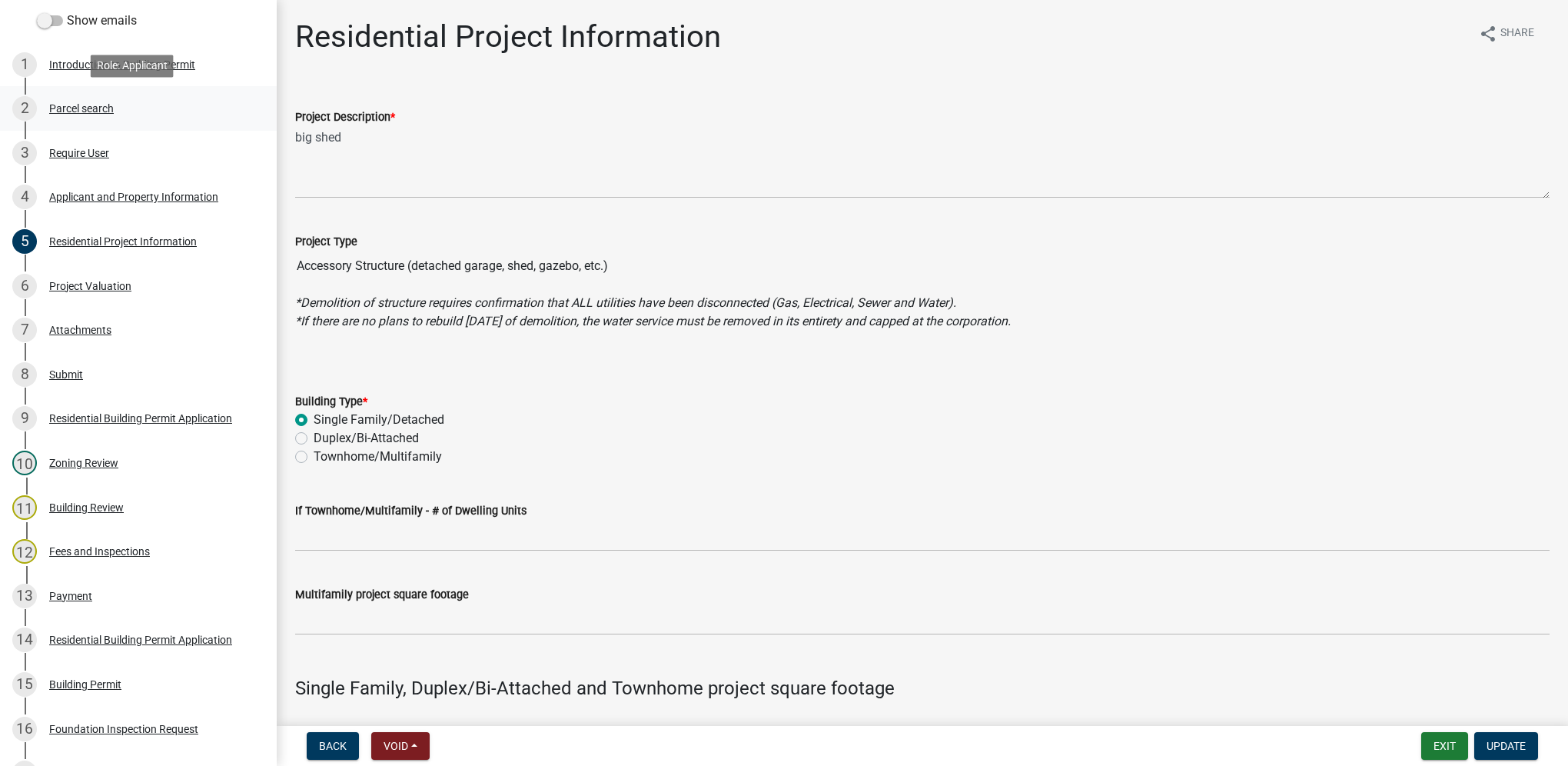
click at [74, 110] on div "Parcel search" at bounding box center [81, 109] width 65 height 11
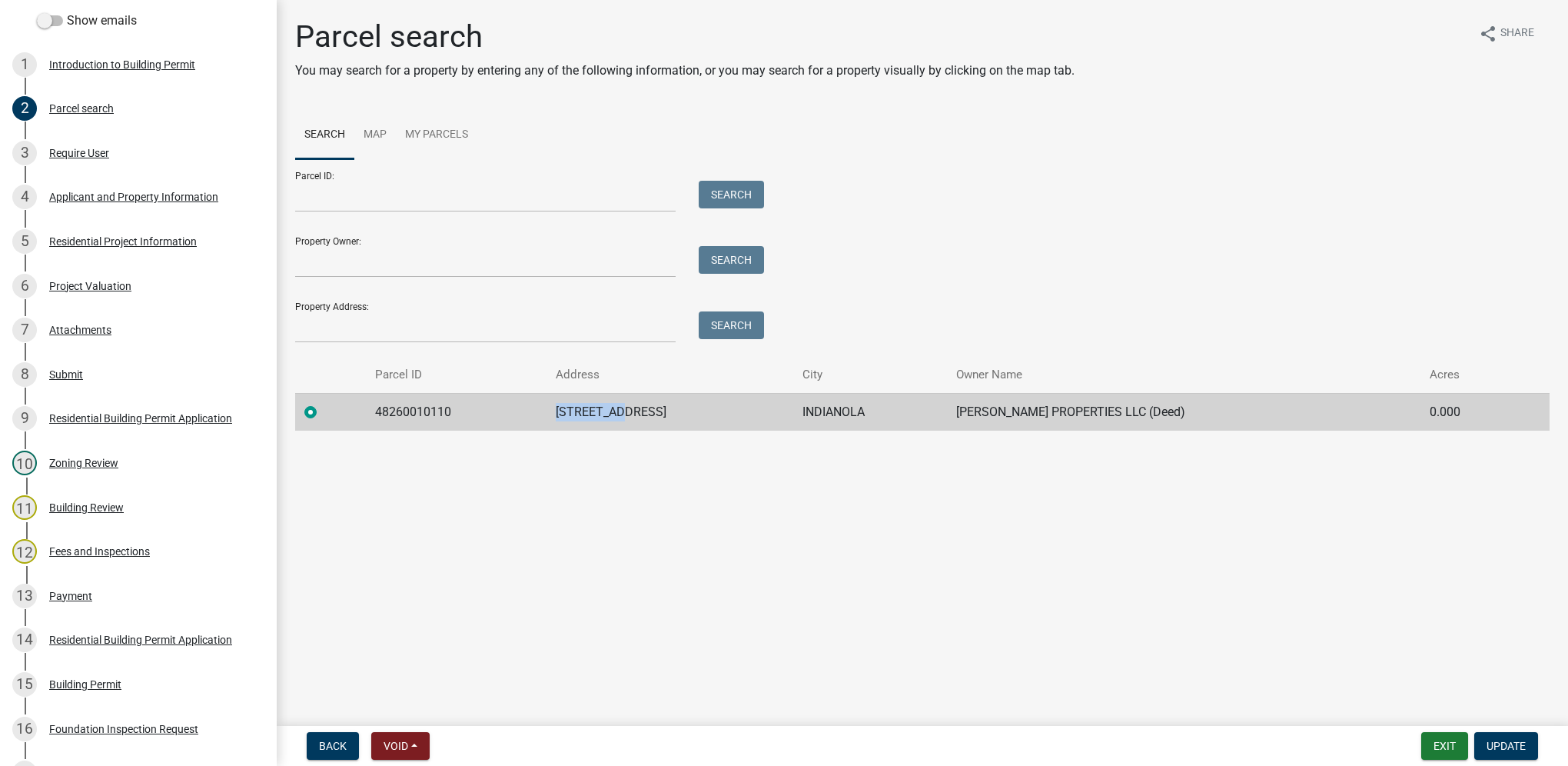
drag, startPoint x: 593, startPoint y: 415, endPoint x: 658, endPoint y: 418, distance: 65.1
click at [658, 418] on td "[STREET_ADDRESS]" at bounding box center [670, 412] width 247 height 38
copy td "[STREET_ADDRESS]"
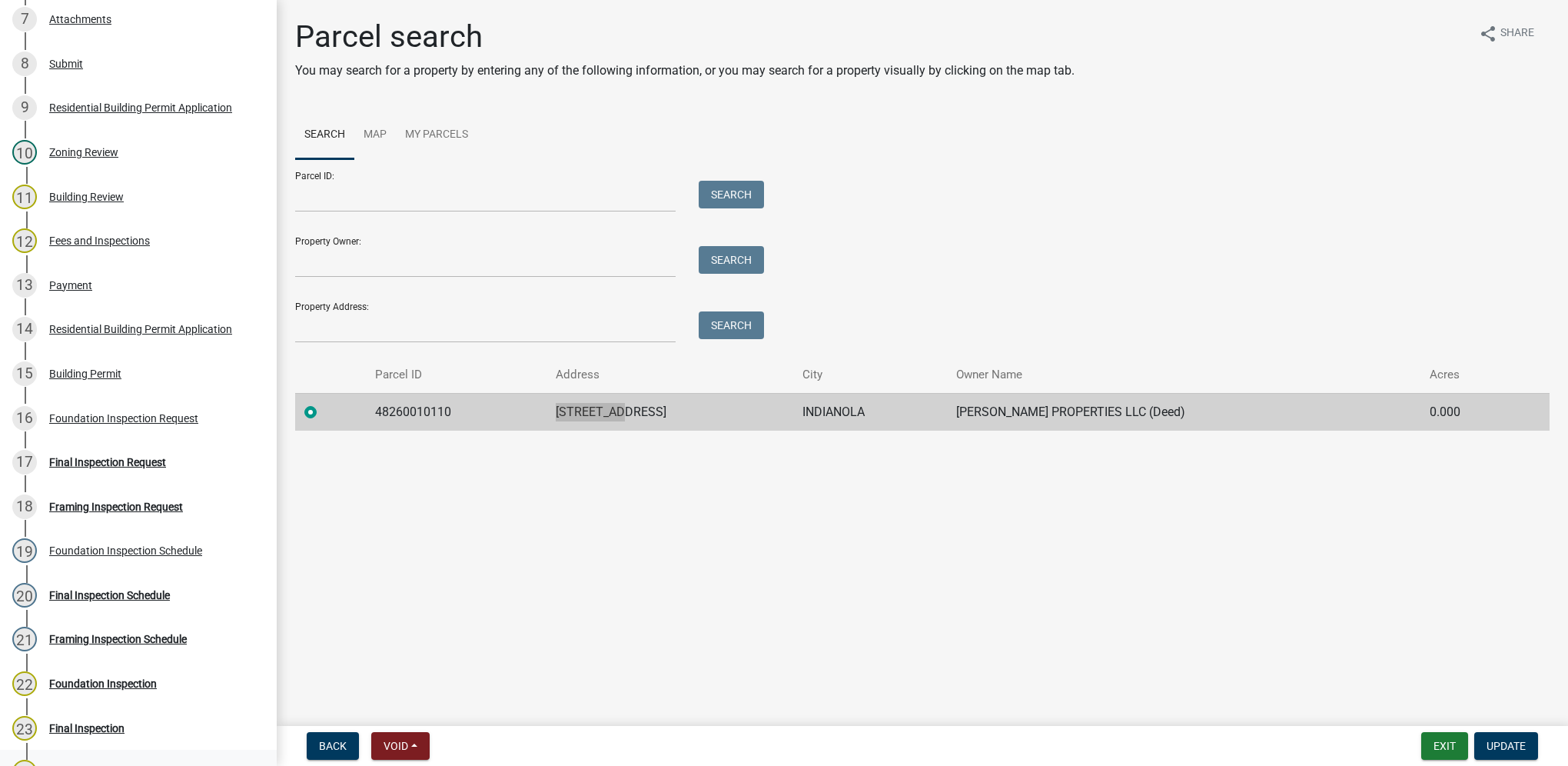
scroll to position [459, 0]
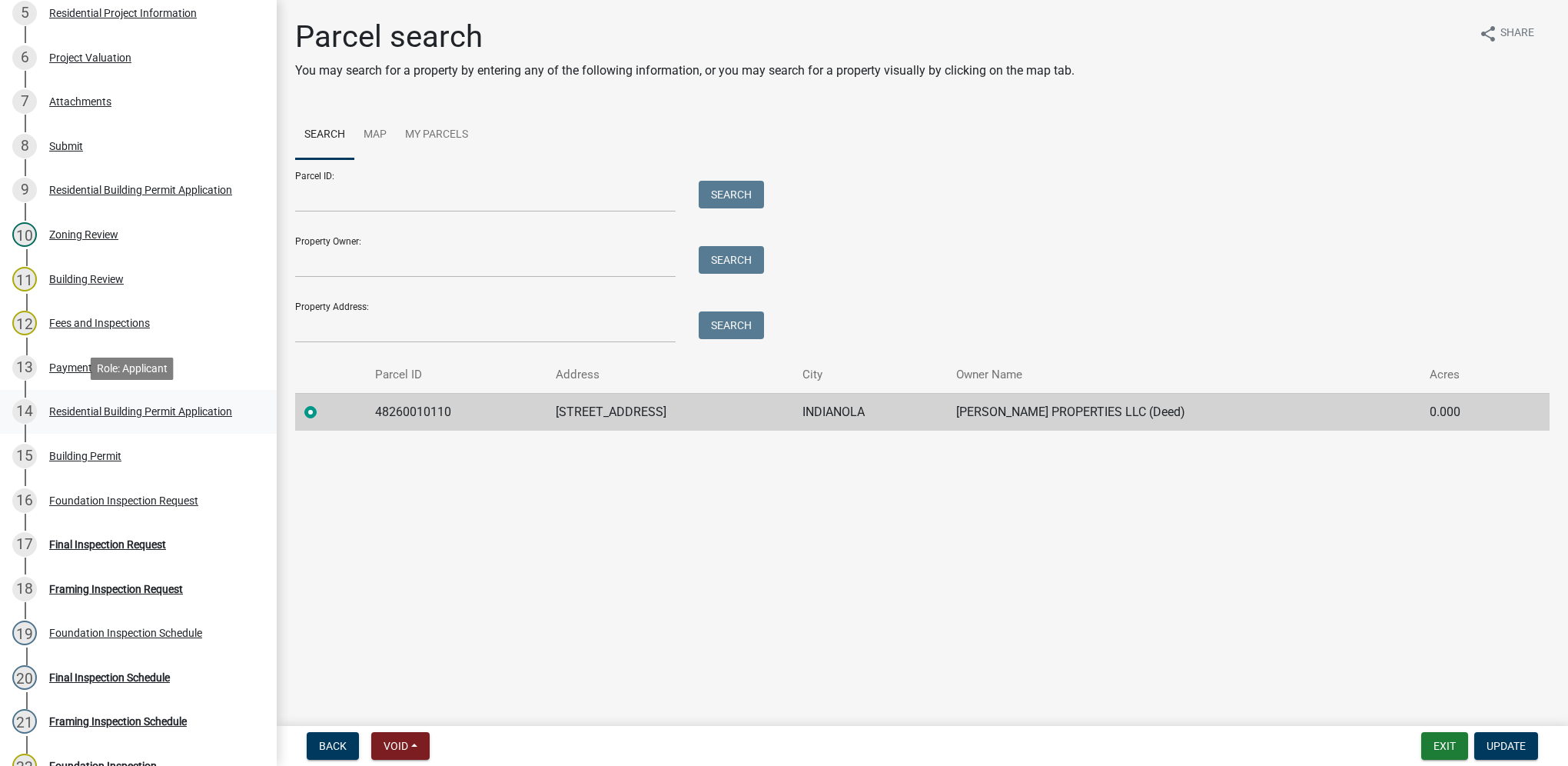
click at [181, 418] on div "14 Residential Building Permit Application" at bounding box center [132, 411] width 240 height 24
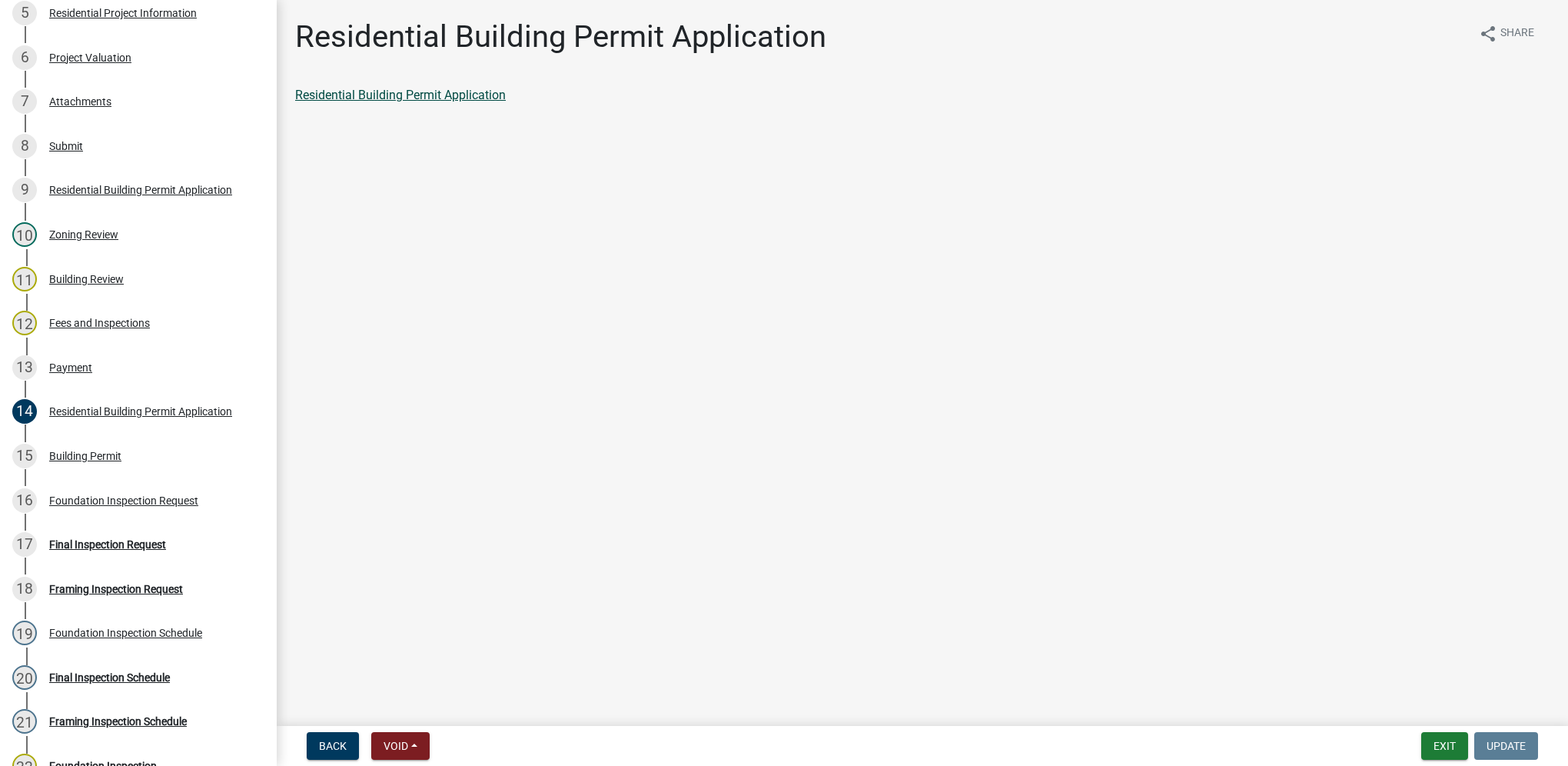
click at [403, 99] on link "Residential Building Permit Application" at bounding box center [400, 95] width 210 height 15
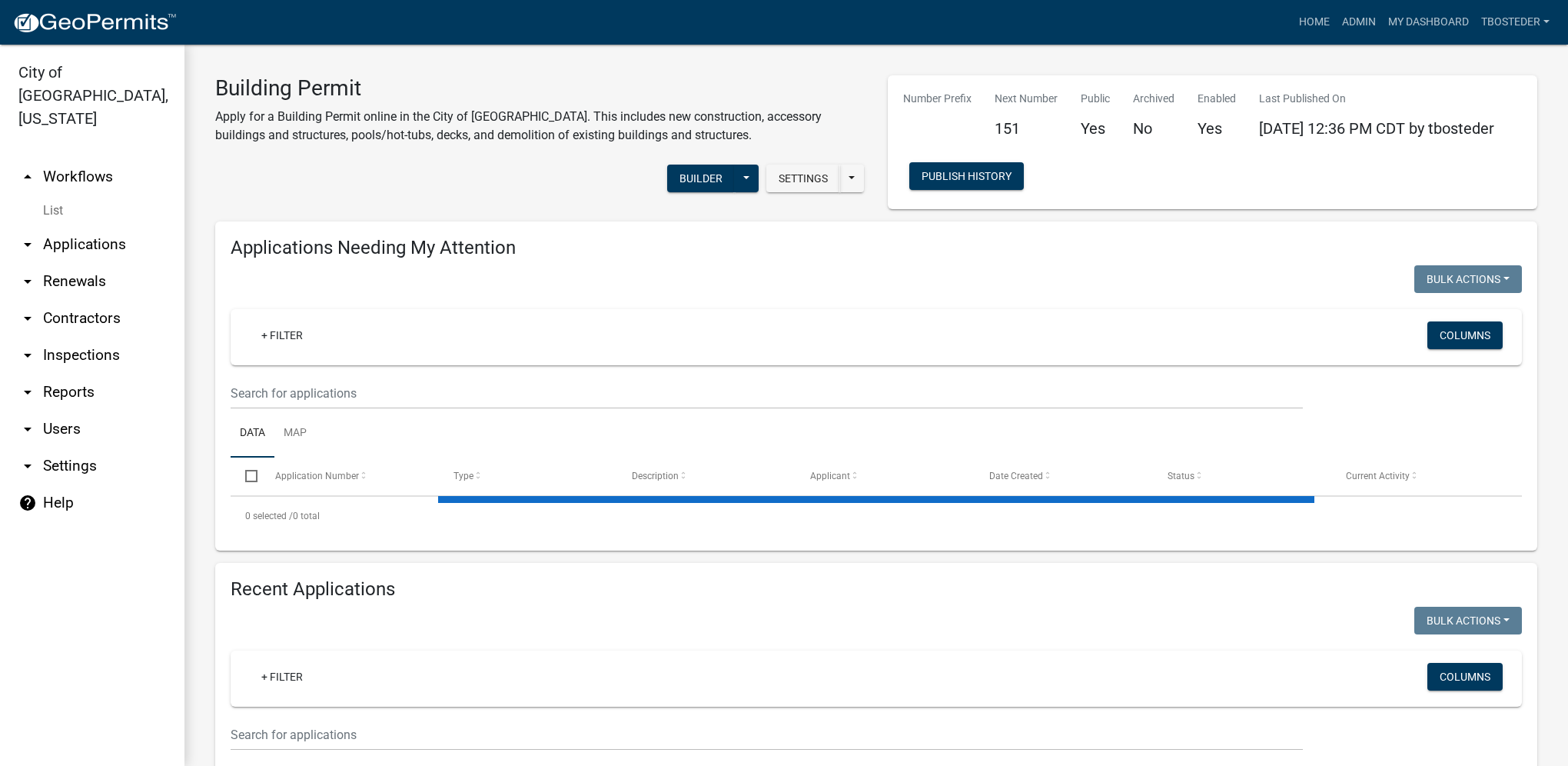
select select "1: 25"
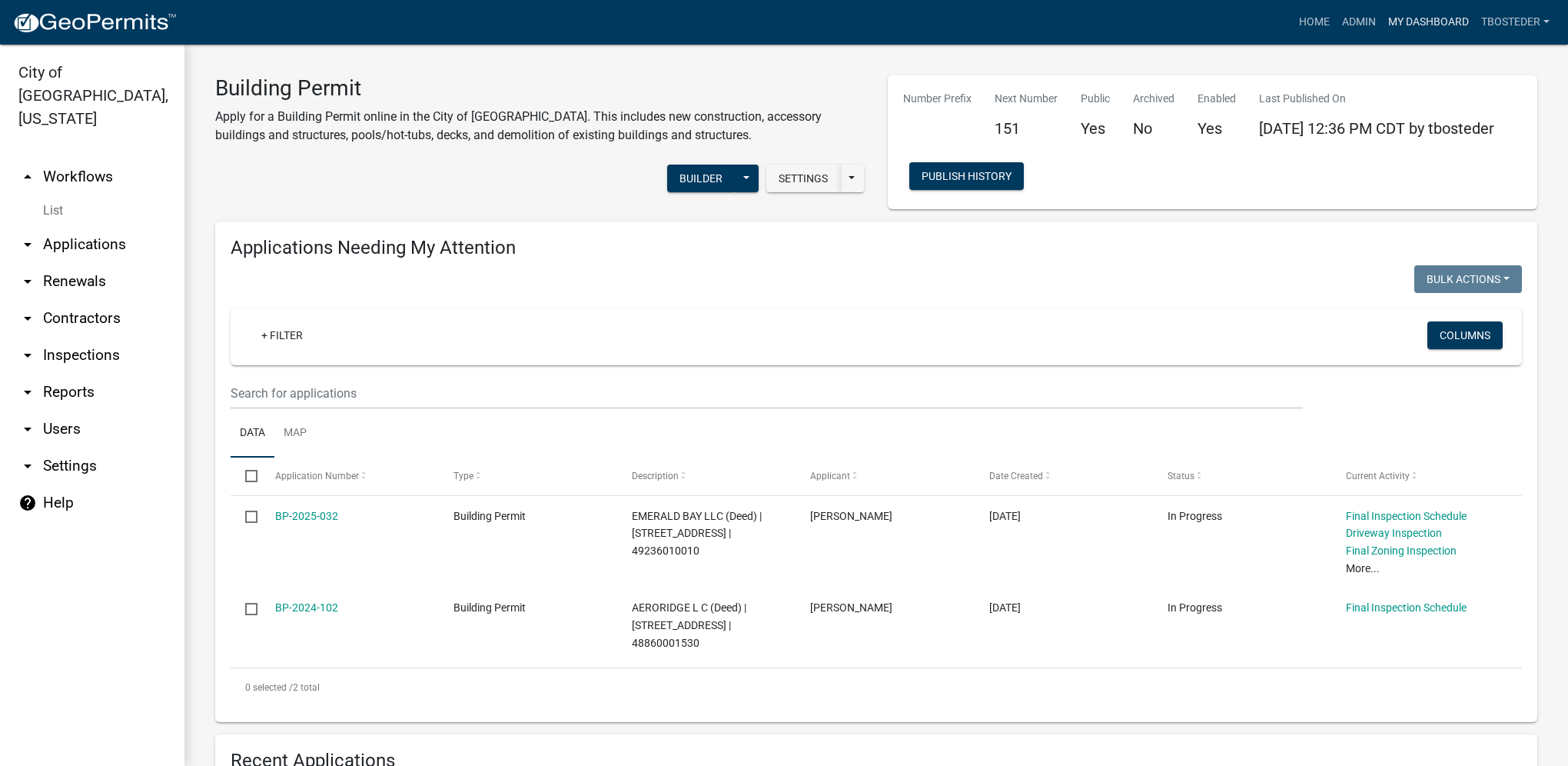
click at [1410, 31] on link "My Dashboard" at bounding box center [1429, 22] width 93 height 29
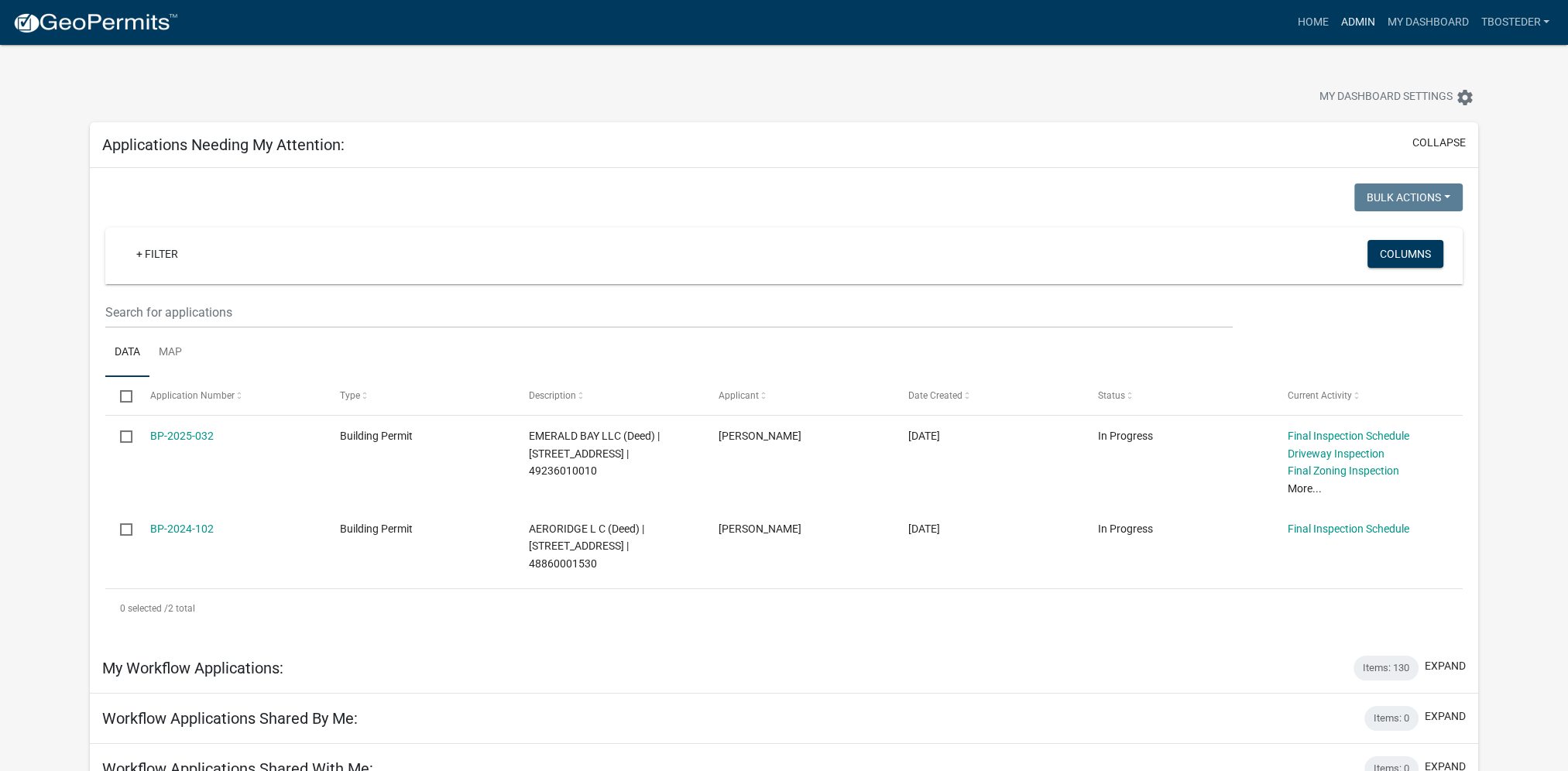
click at [1362, 16] on link "Admin" at bounding box center [1357, 22] width 47 height 29
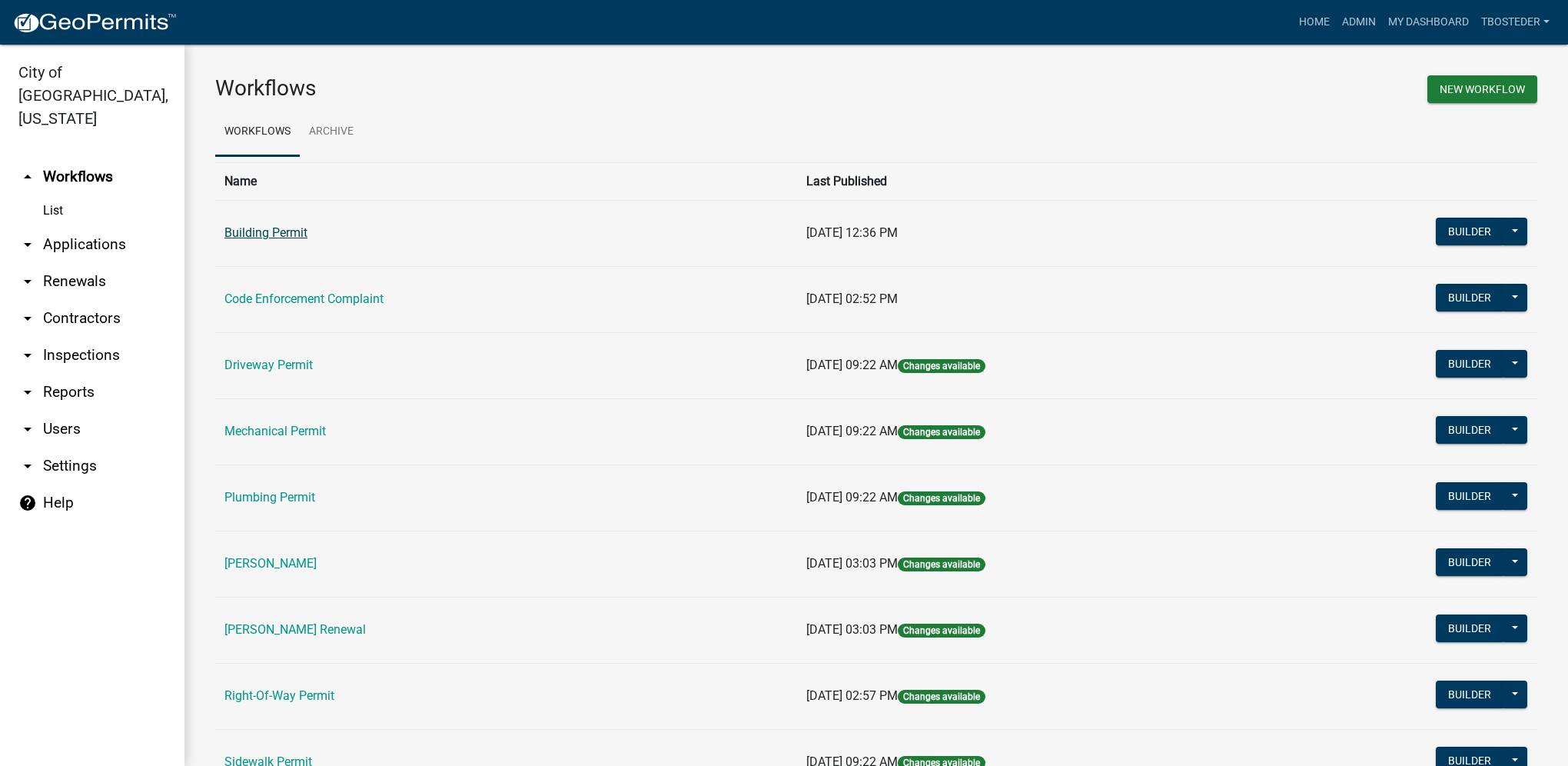
click at [270, 228] on link "Building Permit" at bounding box center [266, 232] width 83 height 15
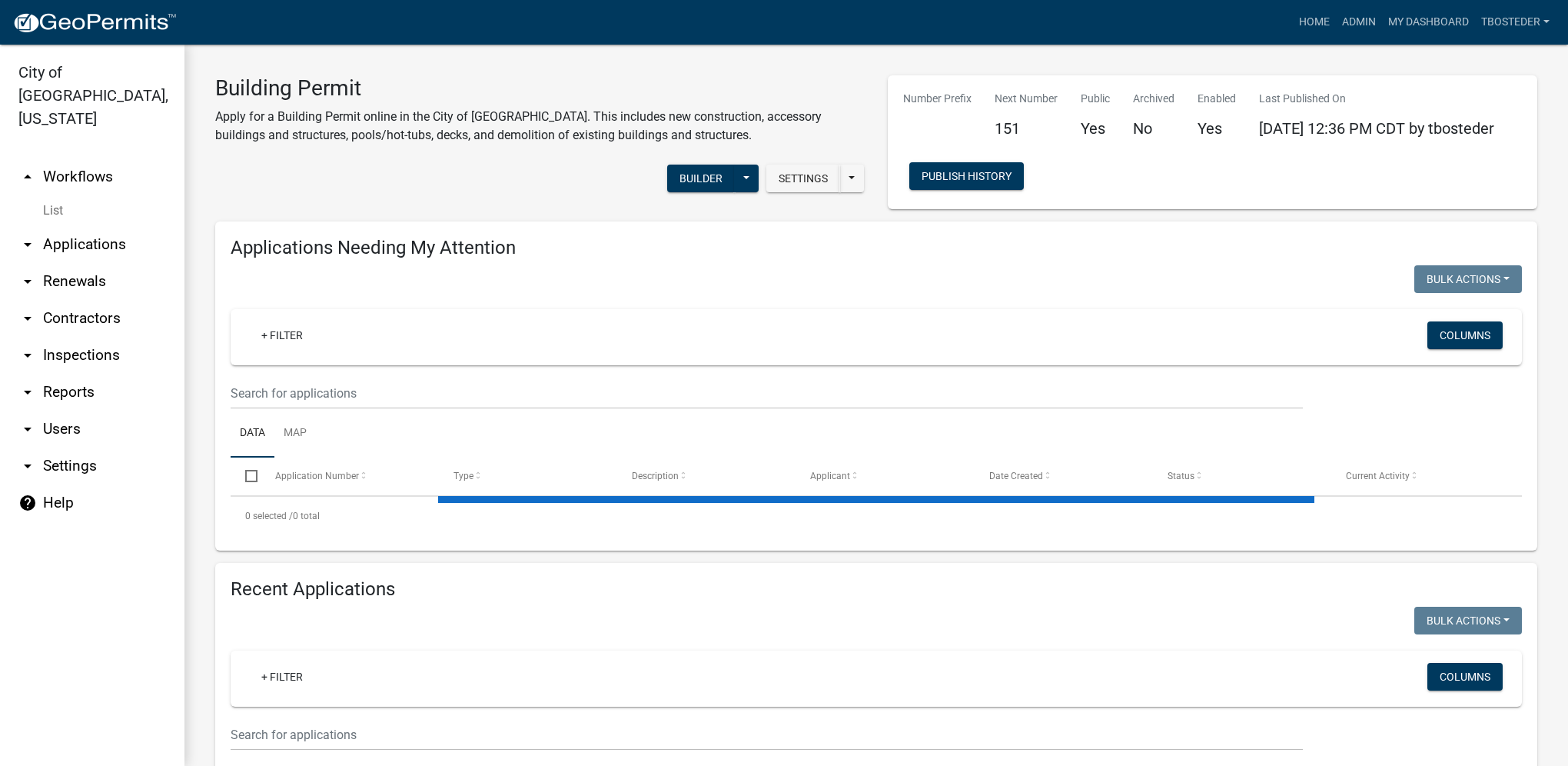
select select "1: 25"
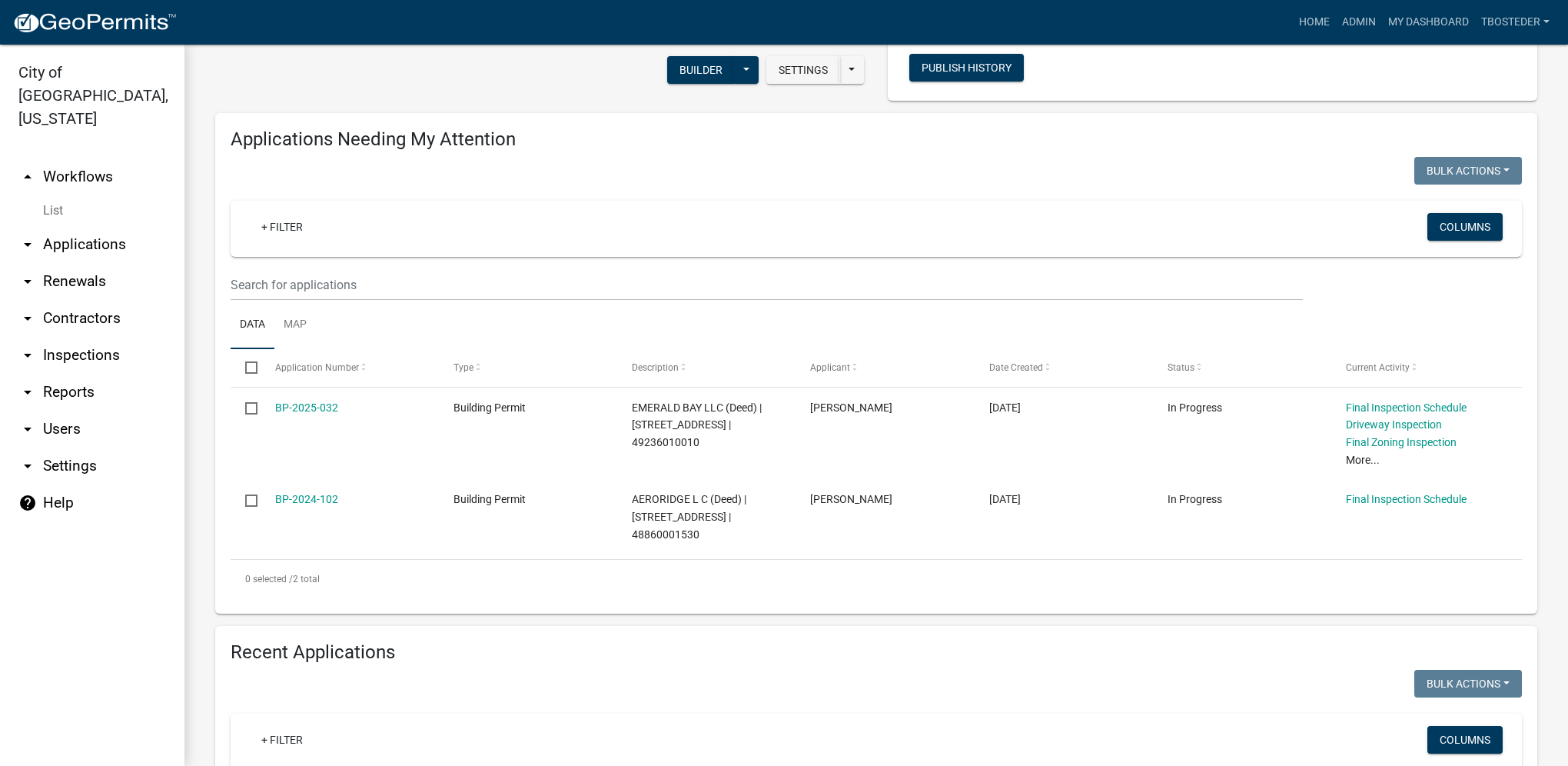
scroll to position [307, 0]
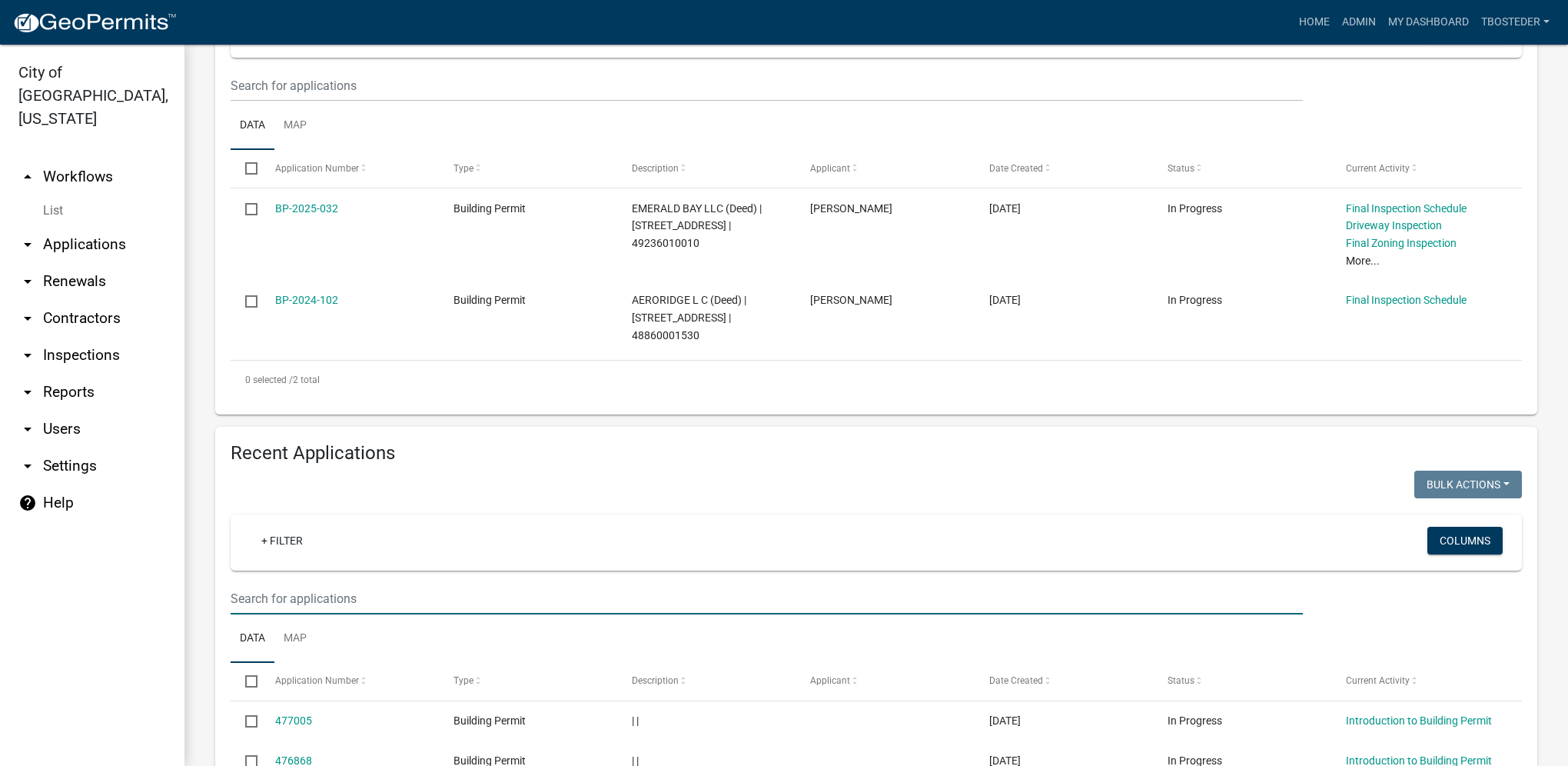
click at [380, 598] on input "text" at bounding box center [767, 599] width 1072 height 32
type input "2025-150"
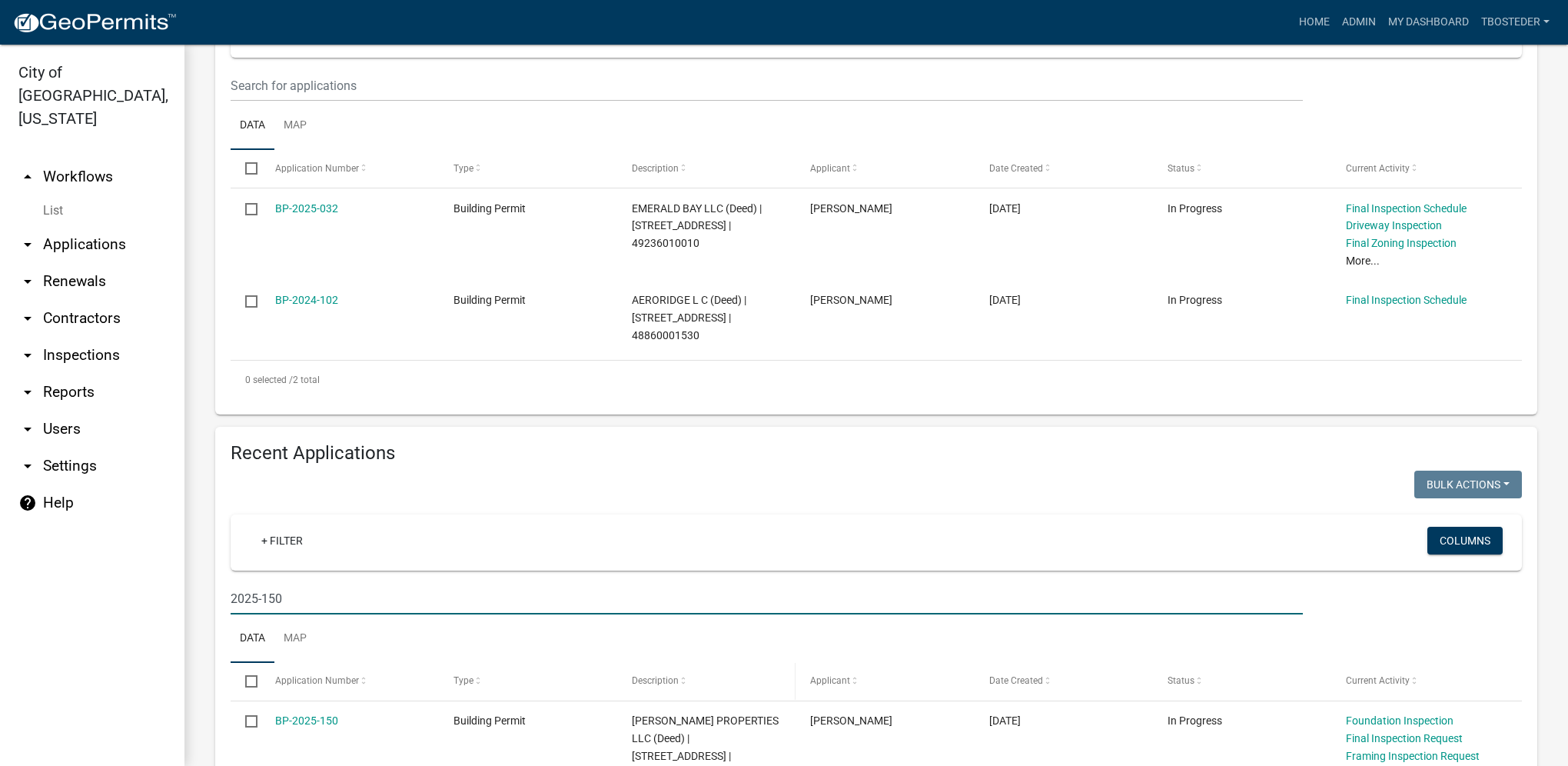
scroll to position [410, 0]
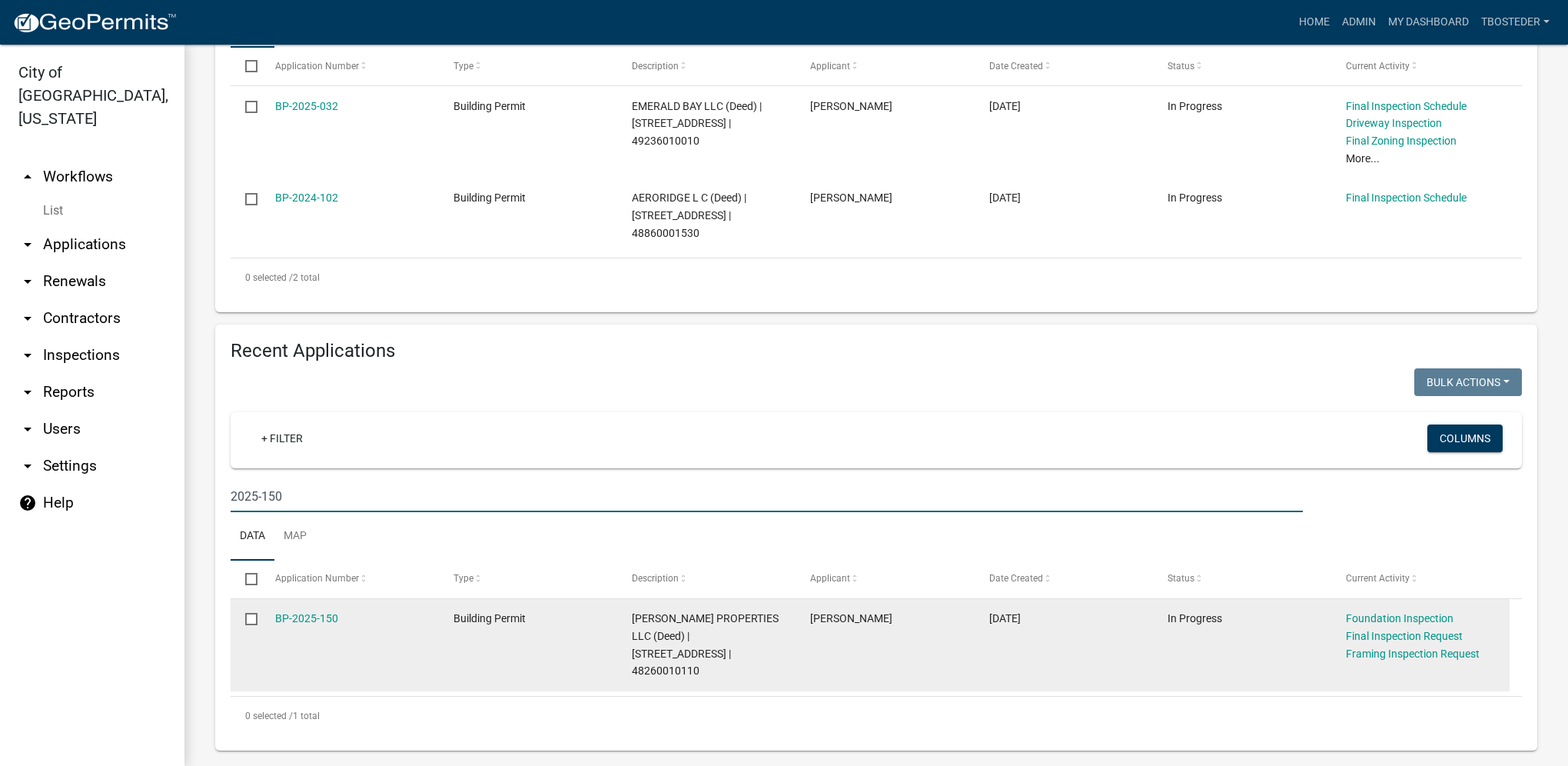
click at [330, 624] on link "BP-2025-150" at bounding box center [307, 619] width 63 height 13
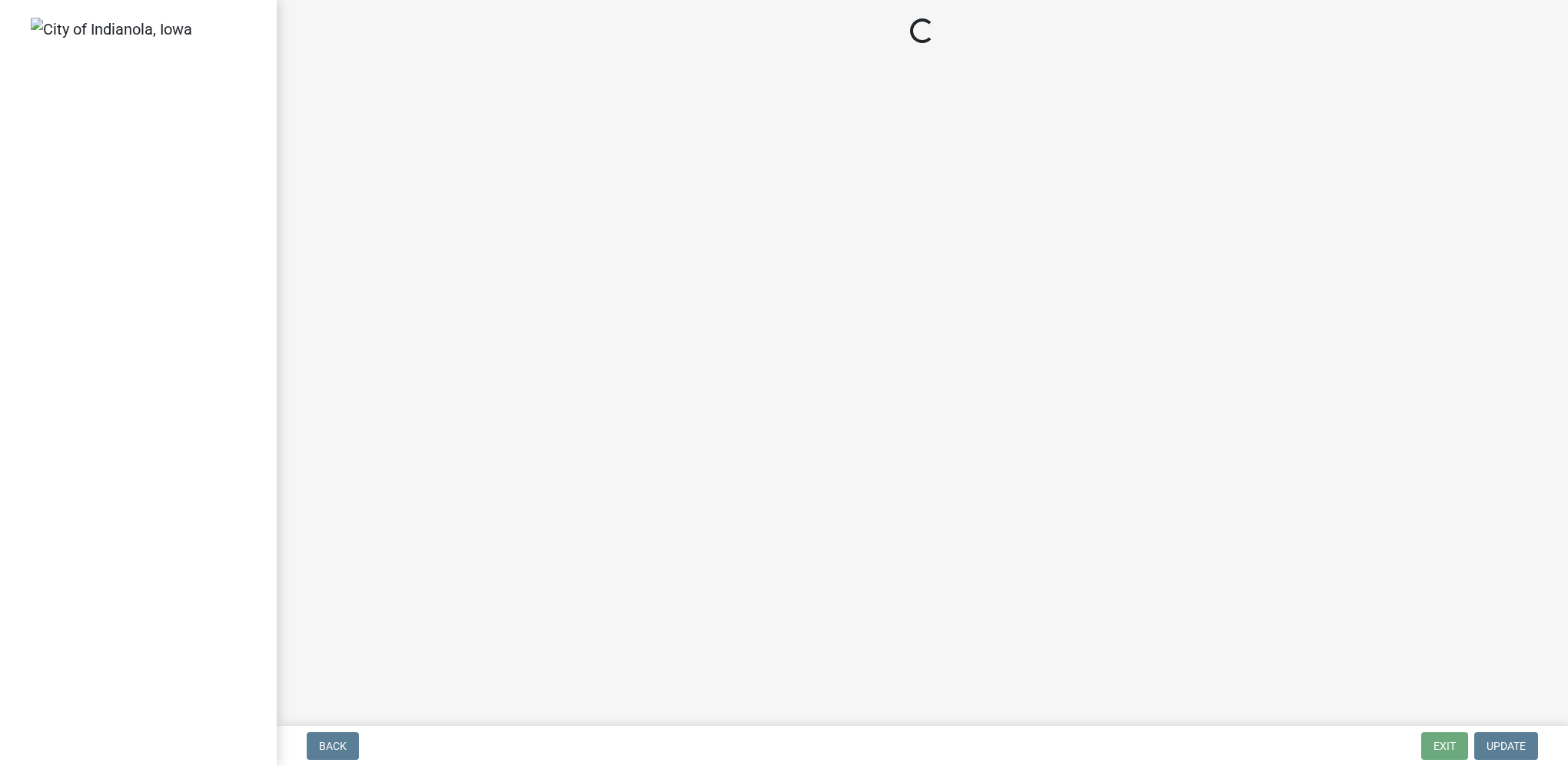
click at [327, 620] on main "Loading..." at bounding box center [922, 359] width 1291 height 720
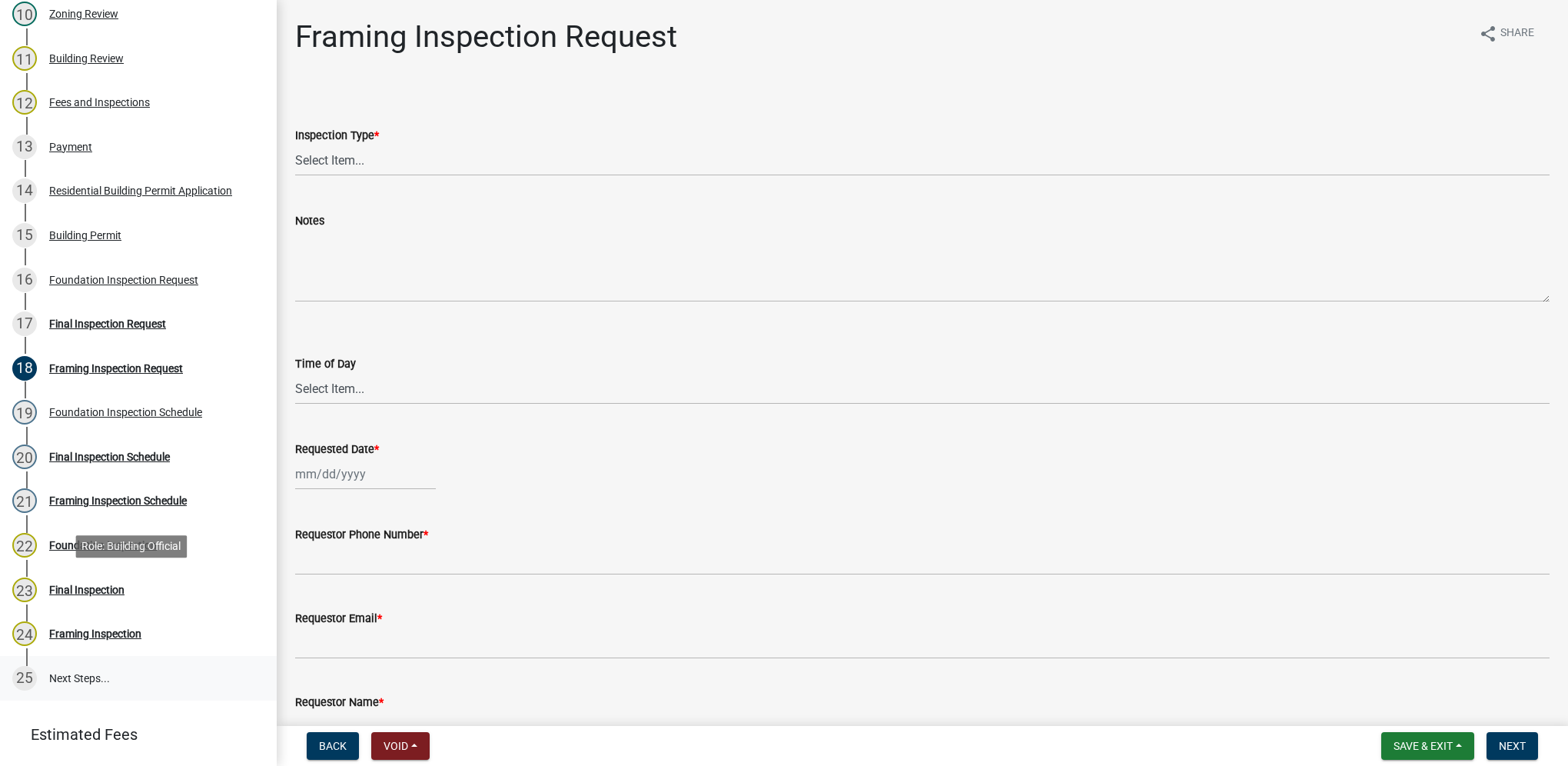
scroll to position [767, 0]
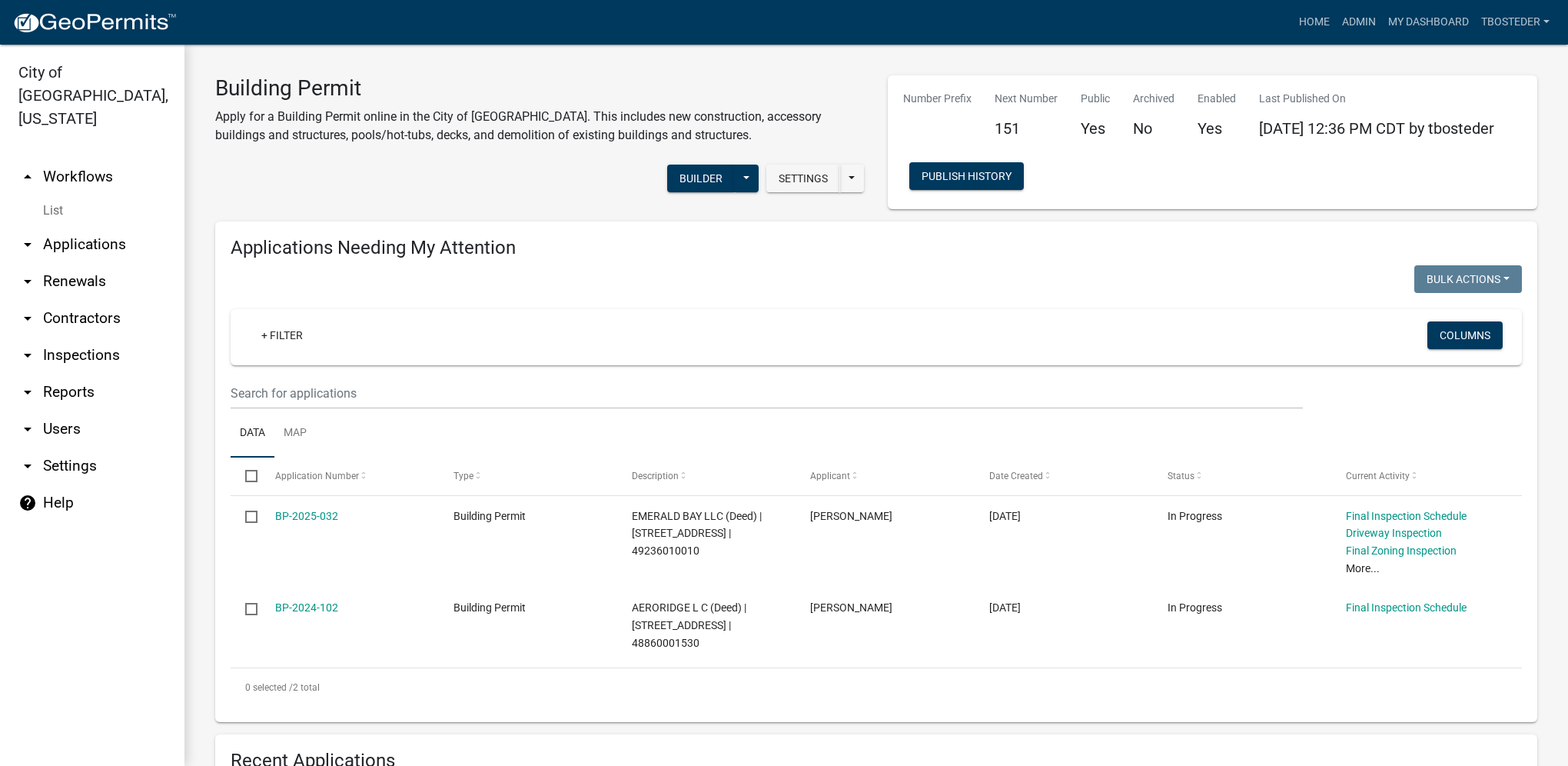
select select "1: 25"
click at [1406, 28] on link "My Dashboard" at bounding box center [1429, 22] width 93 height 29
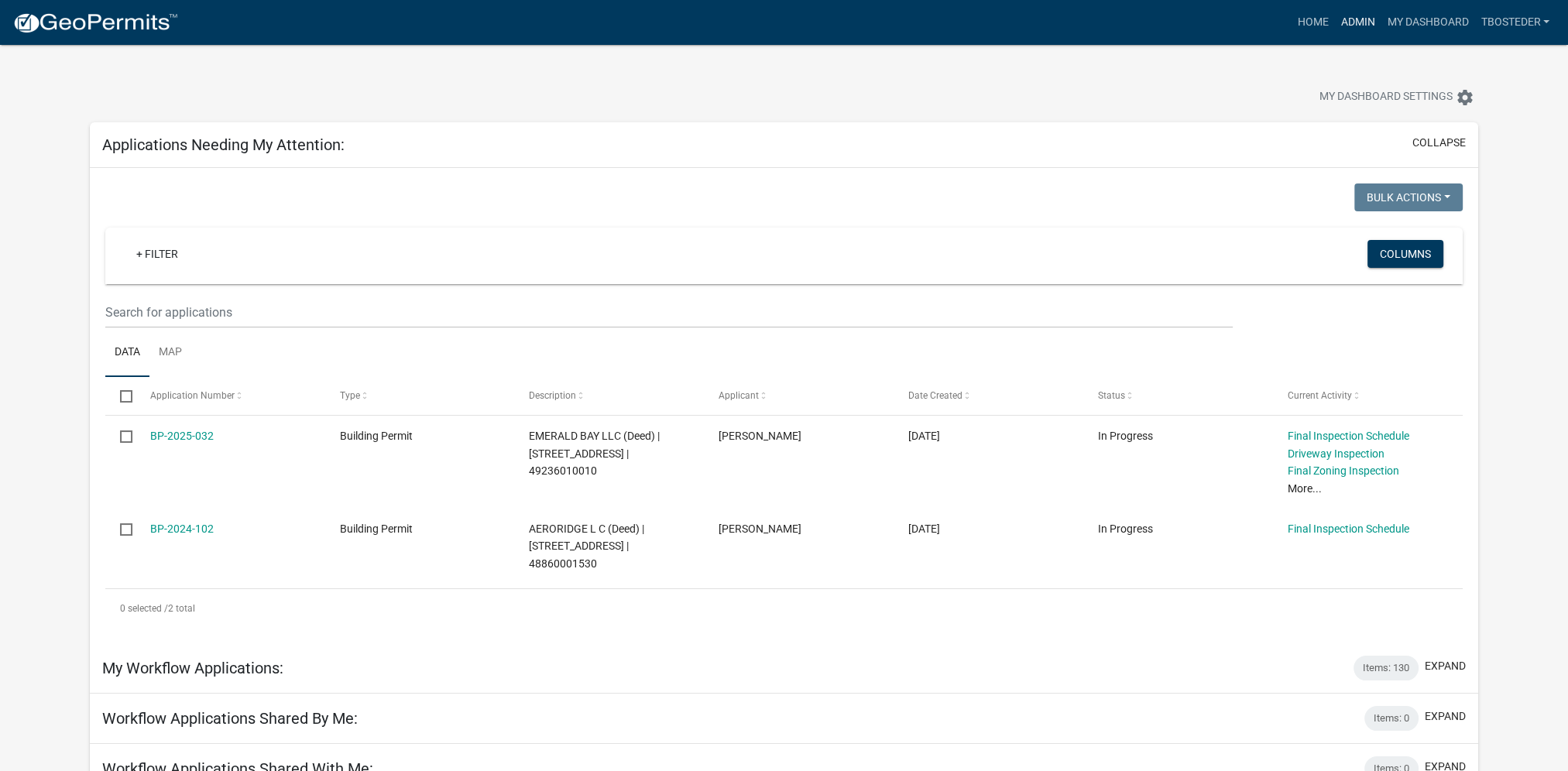
click at [1347, 17] on link "Admin" at bounding box center [1357, 22] width 47 height 29
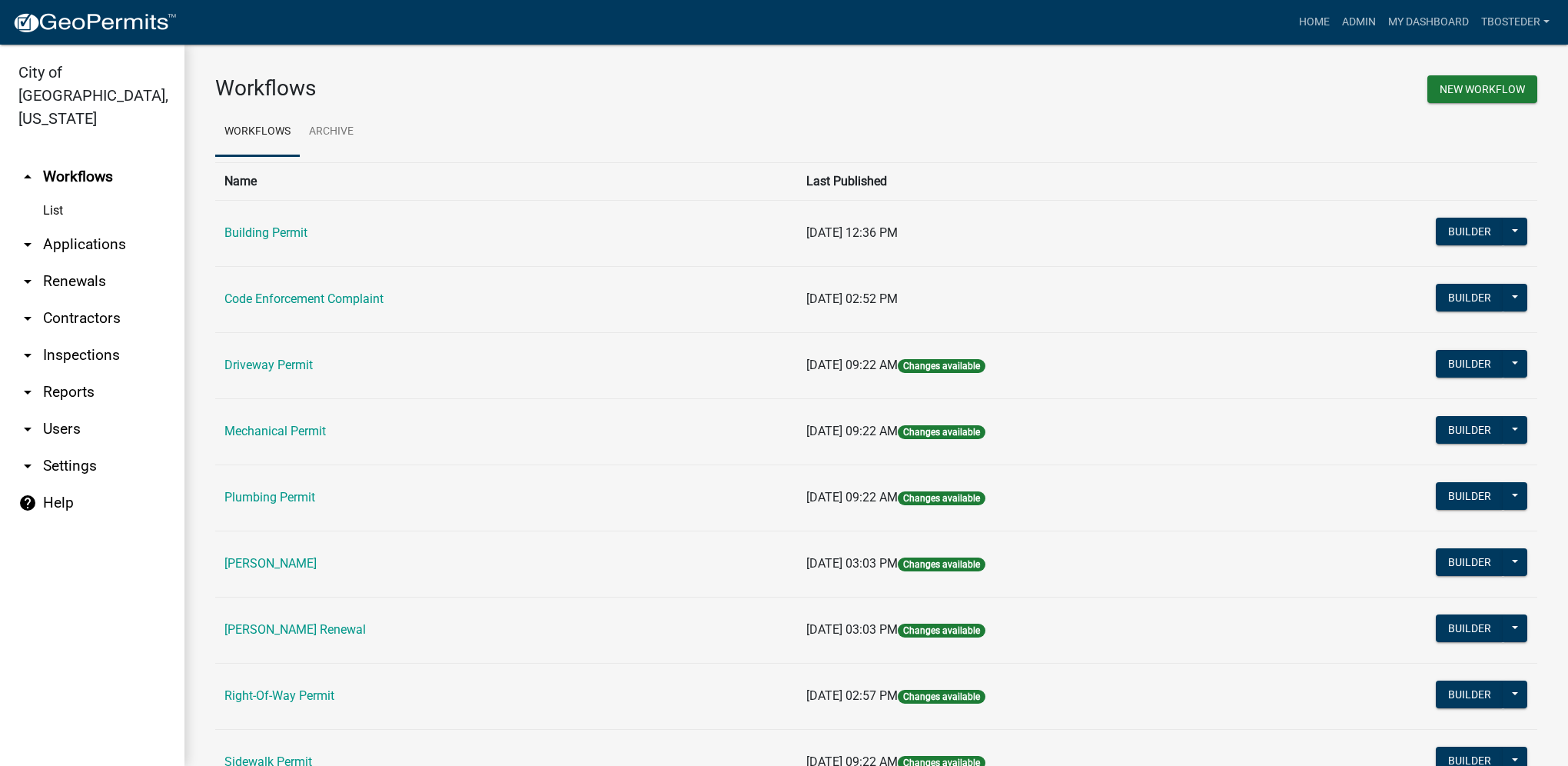
click at [259, 242] on td "Building Permit" at bounding box center [506, 233] width 582 height 66
click at [256, 233] on link "Building Permit" at bounding box center [266, 232] width 83 height 15
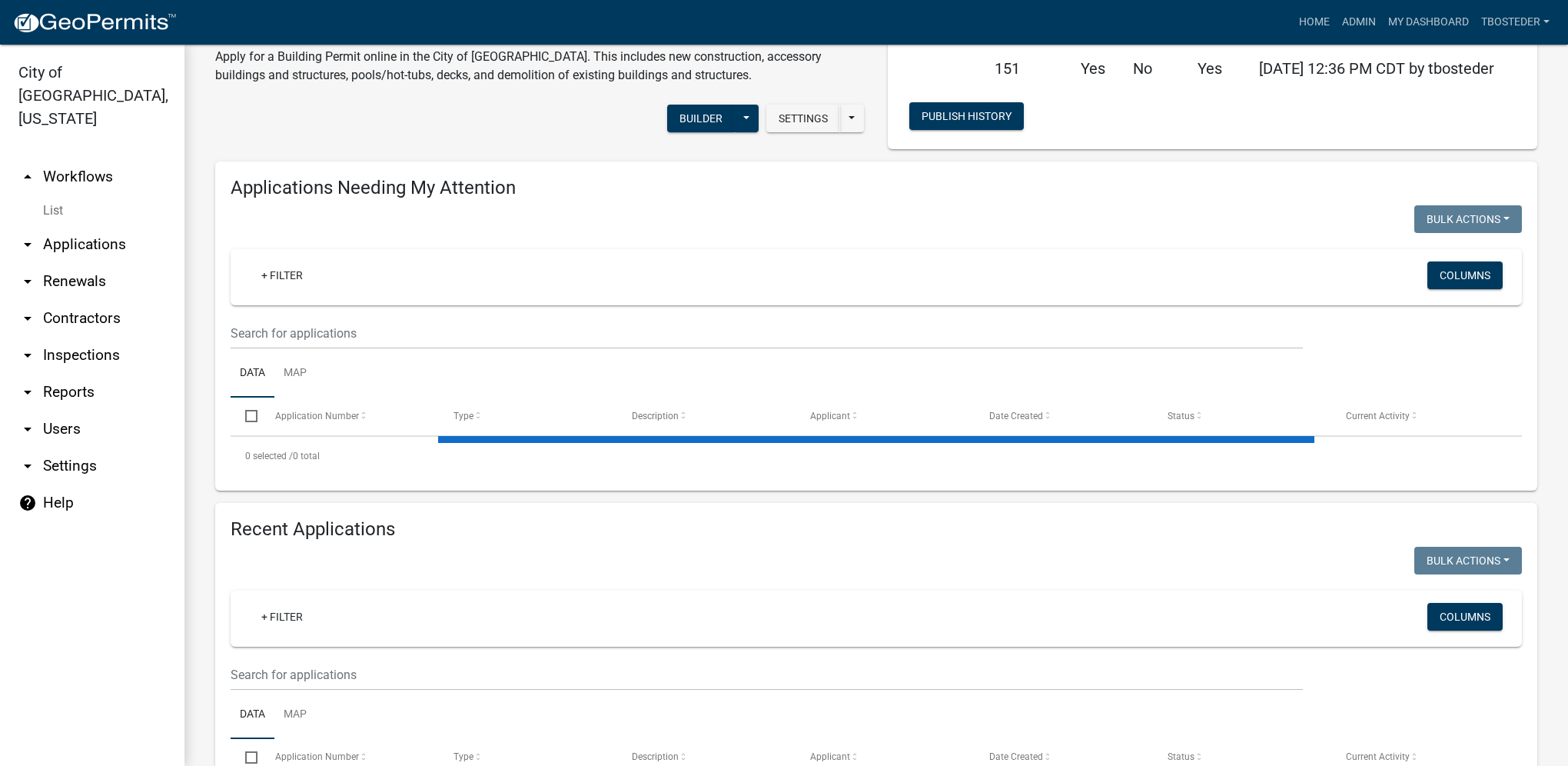
select select "1: 25"
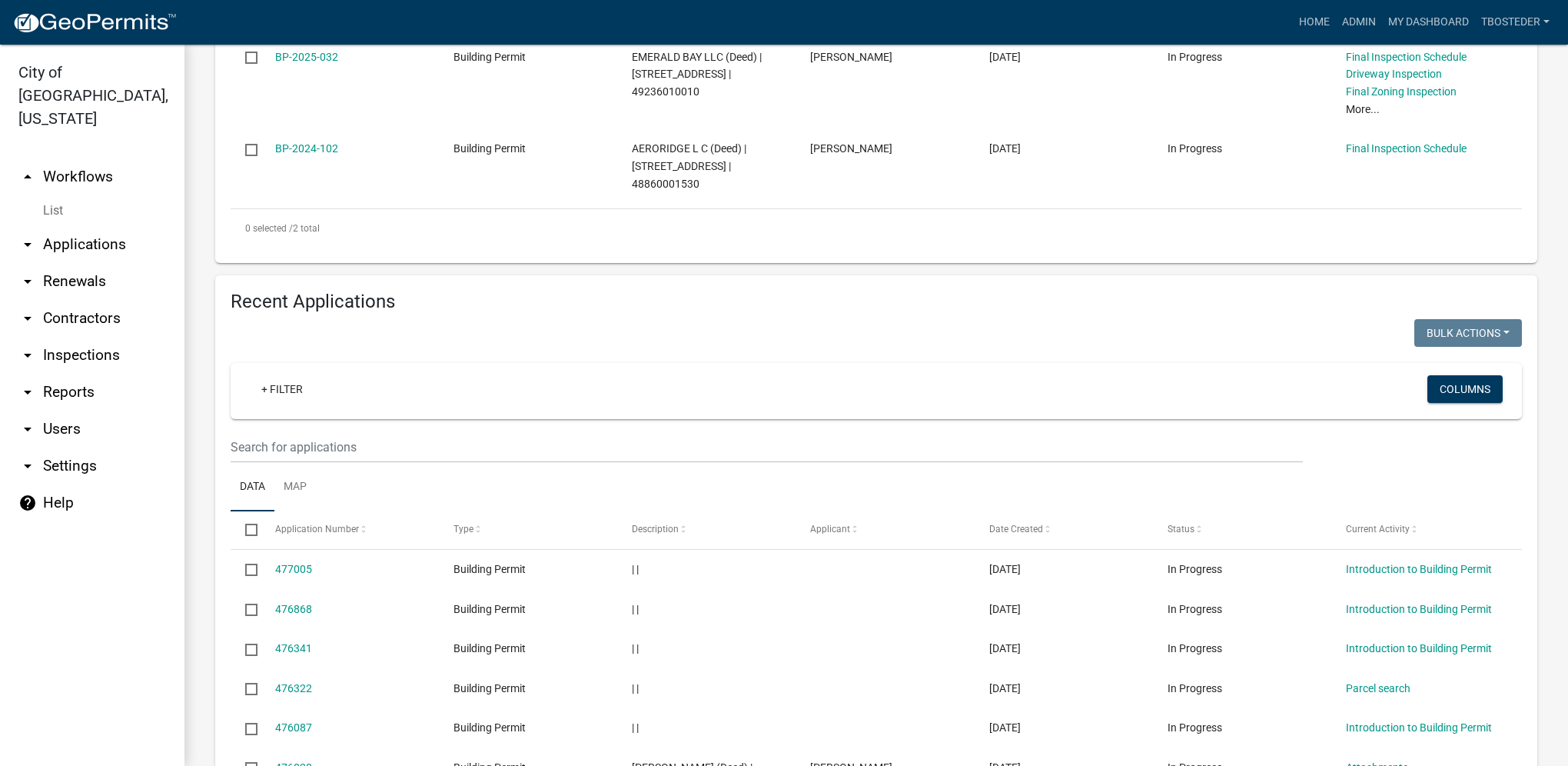
scroll to position [461, 0]
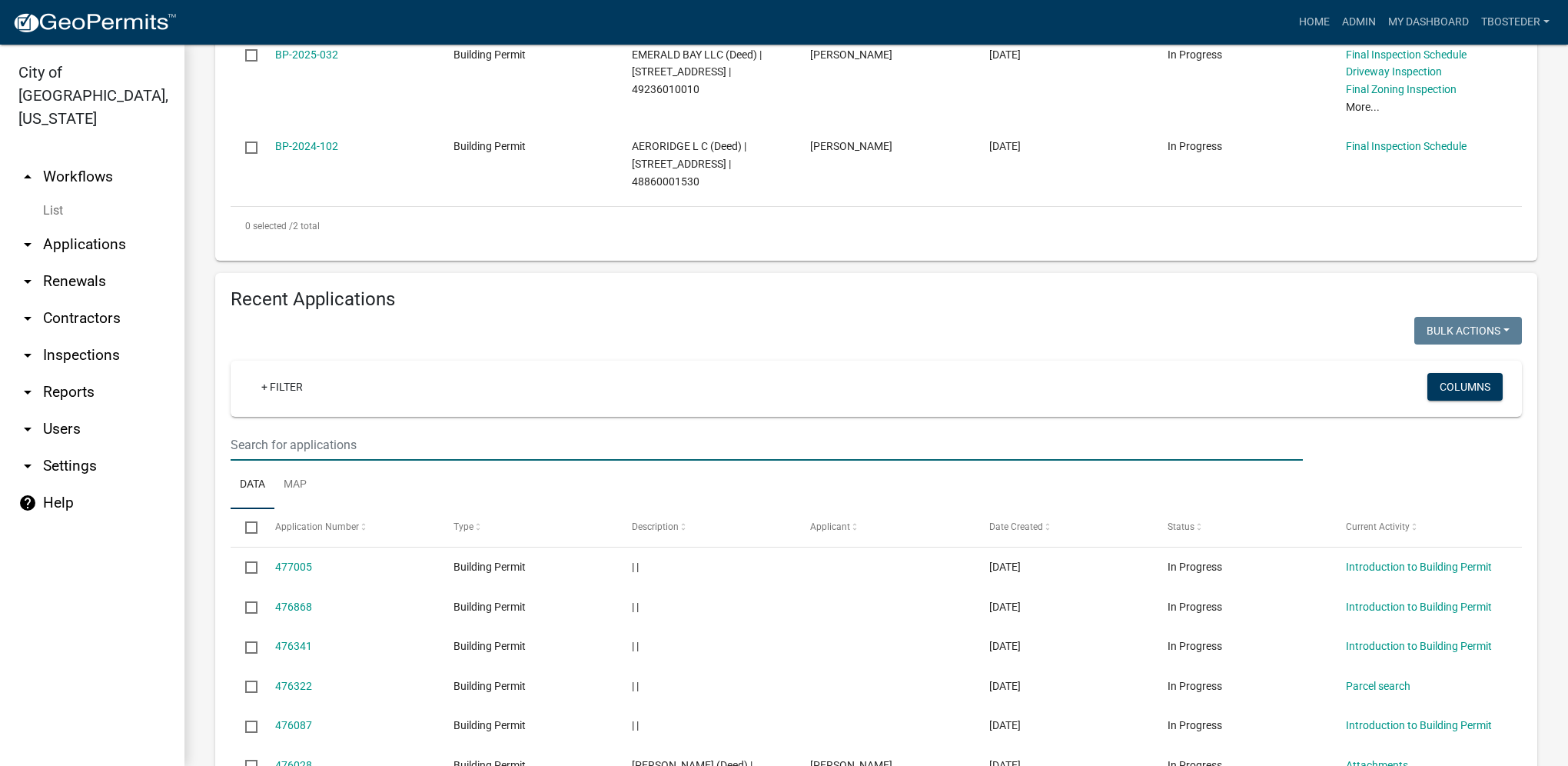
click at [337, 453] on input "text" at bounding box center [767, 444] width 1072 height 32
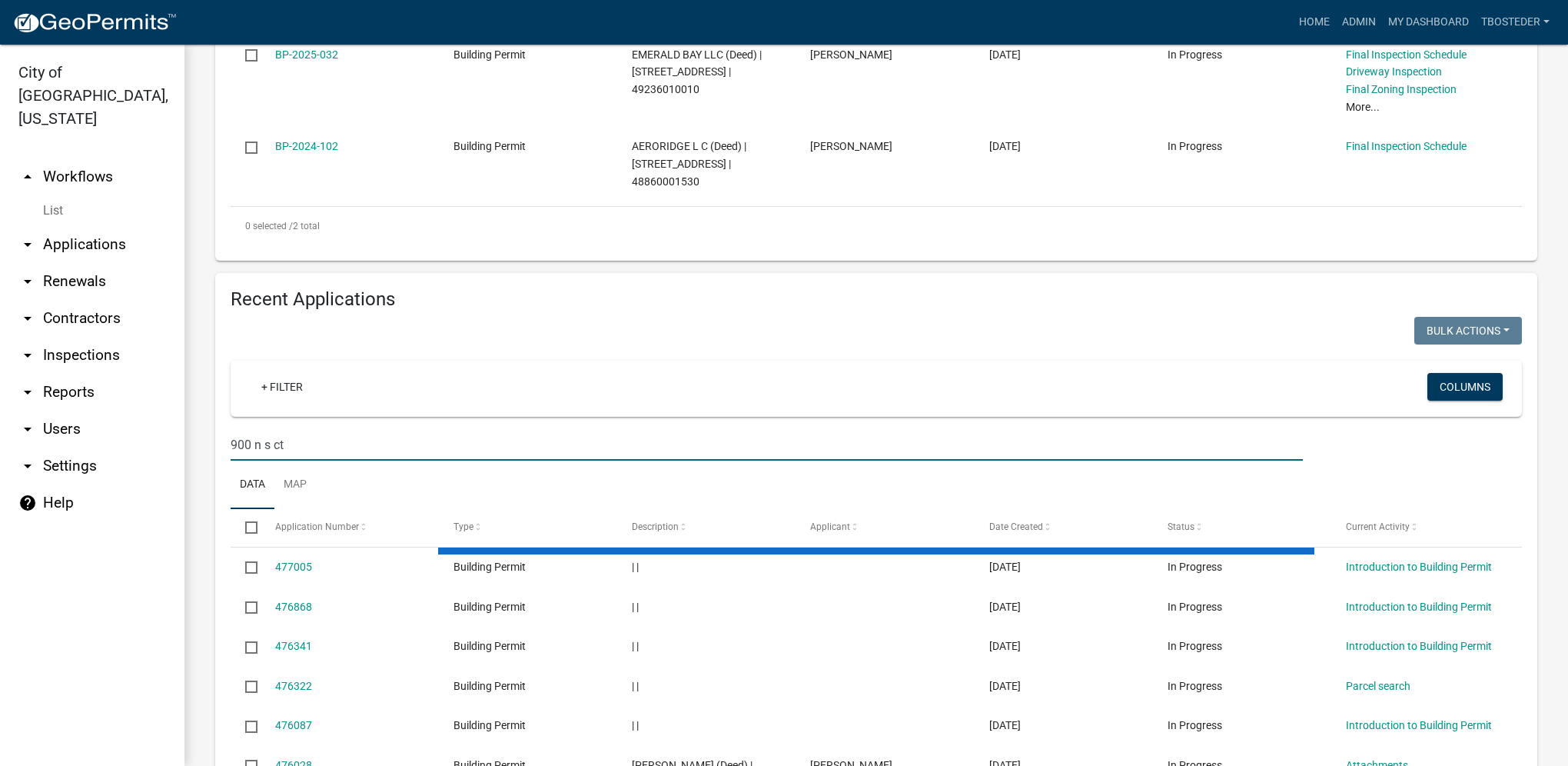
type input "900 n s ct"
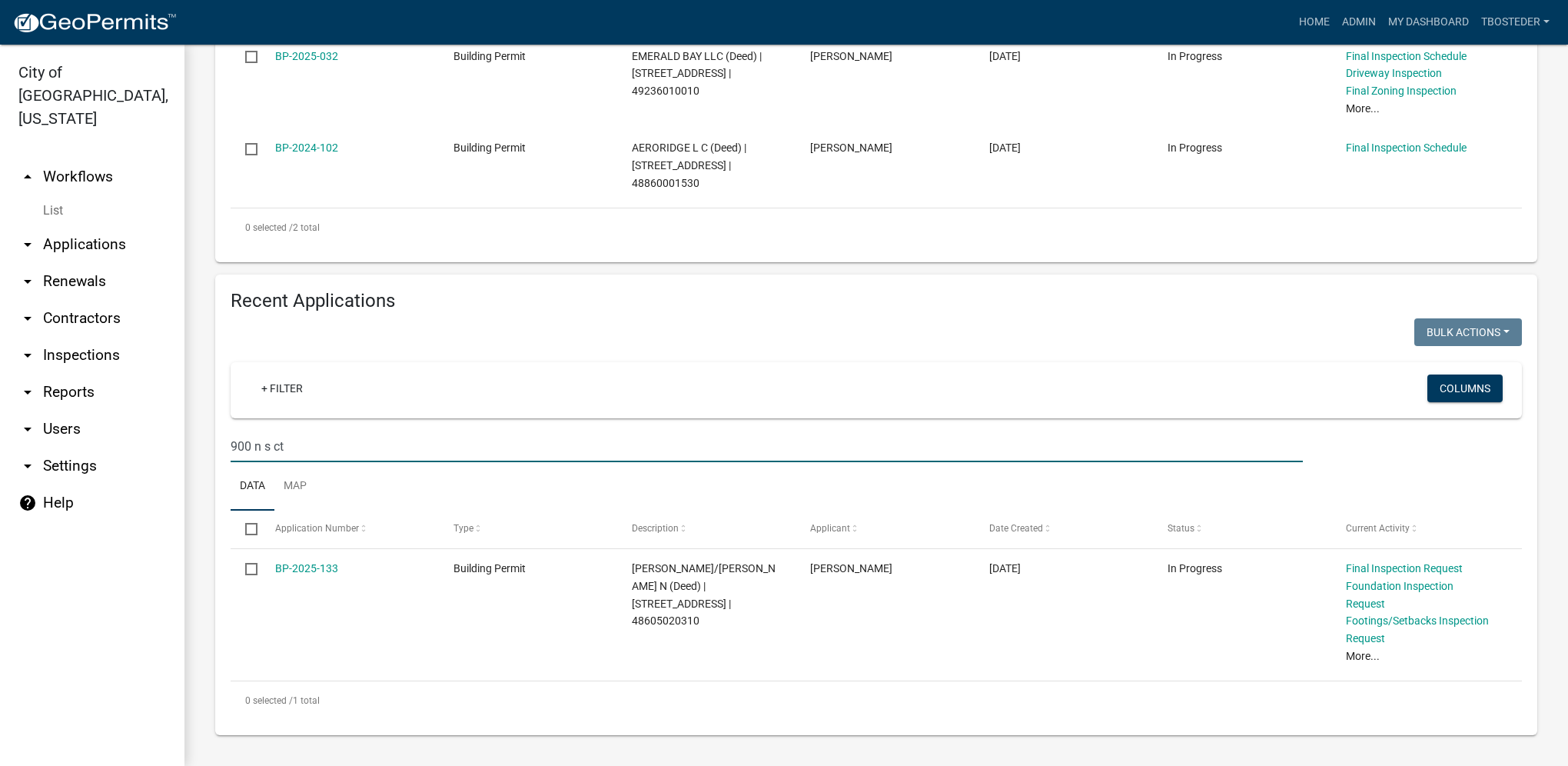
scroll to position [445, 0]
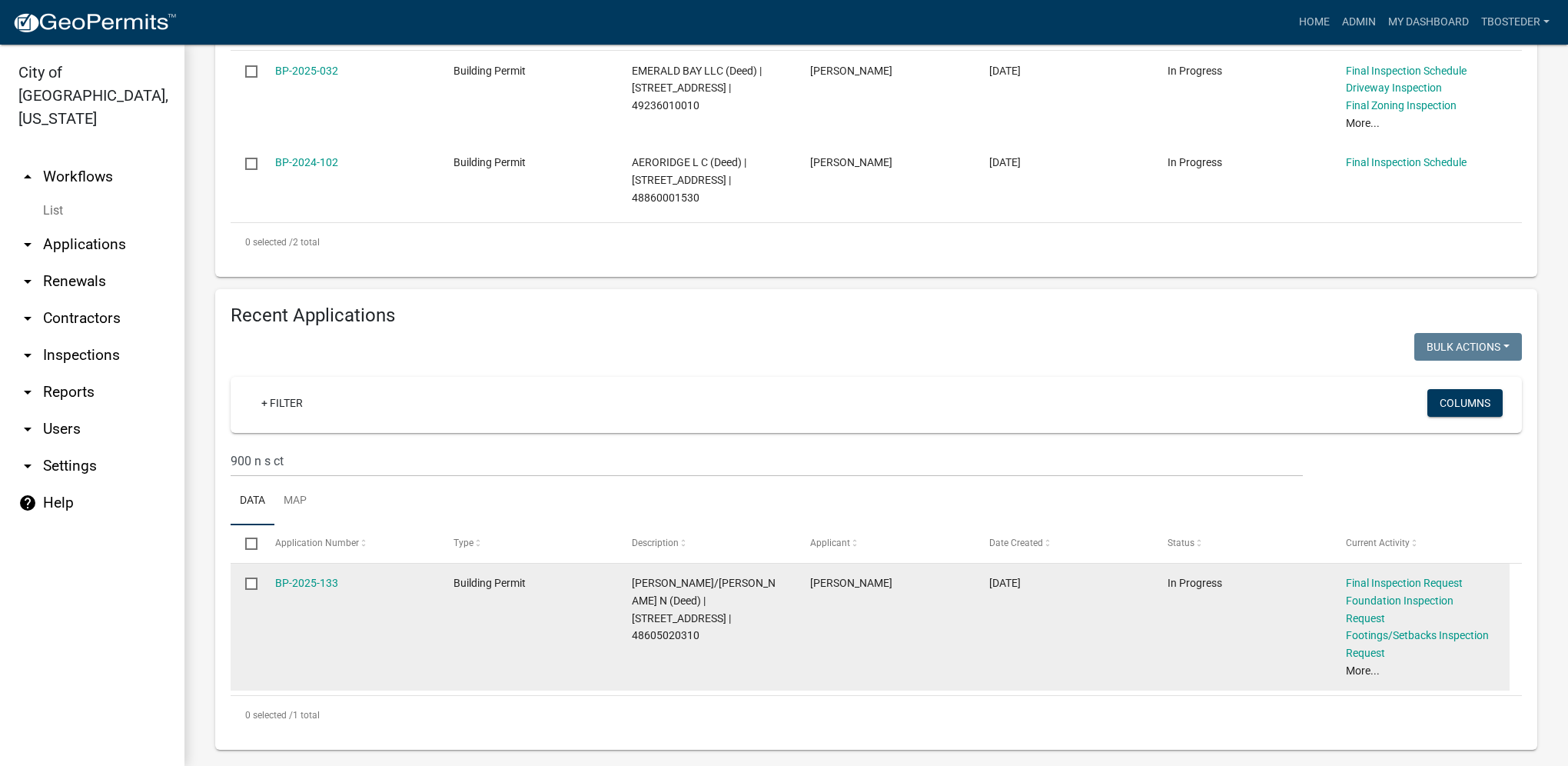
click at [321, 578] on div "BP-2025-133" at bounding box center [349, 583] width 149 height 17
click at [311, 587] on link "BP-2025-133" at bounding box center [307, 583] width 63 height 13
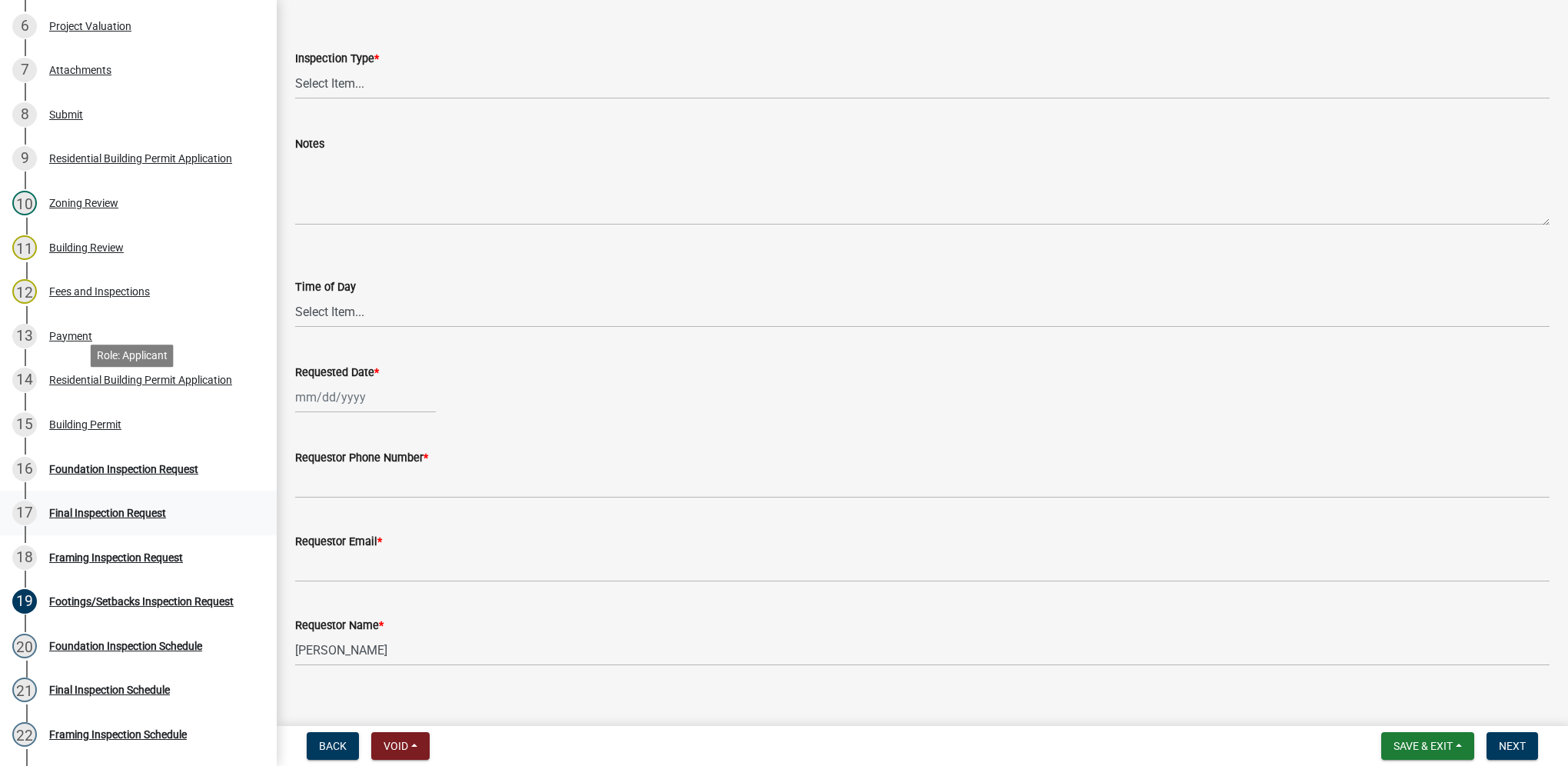
scroll to position [538, 0]
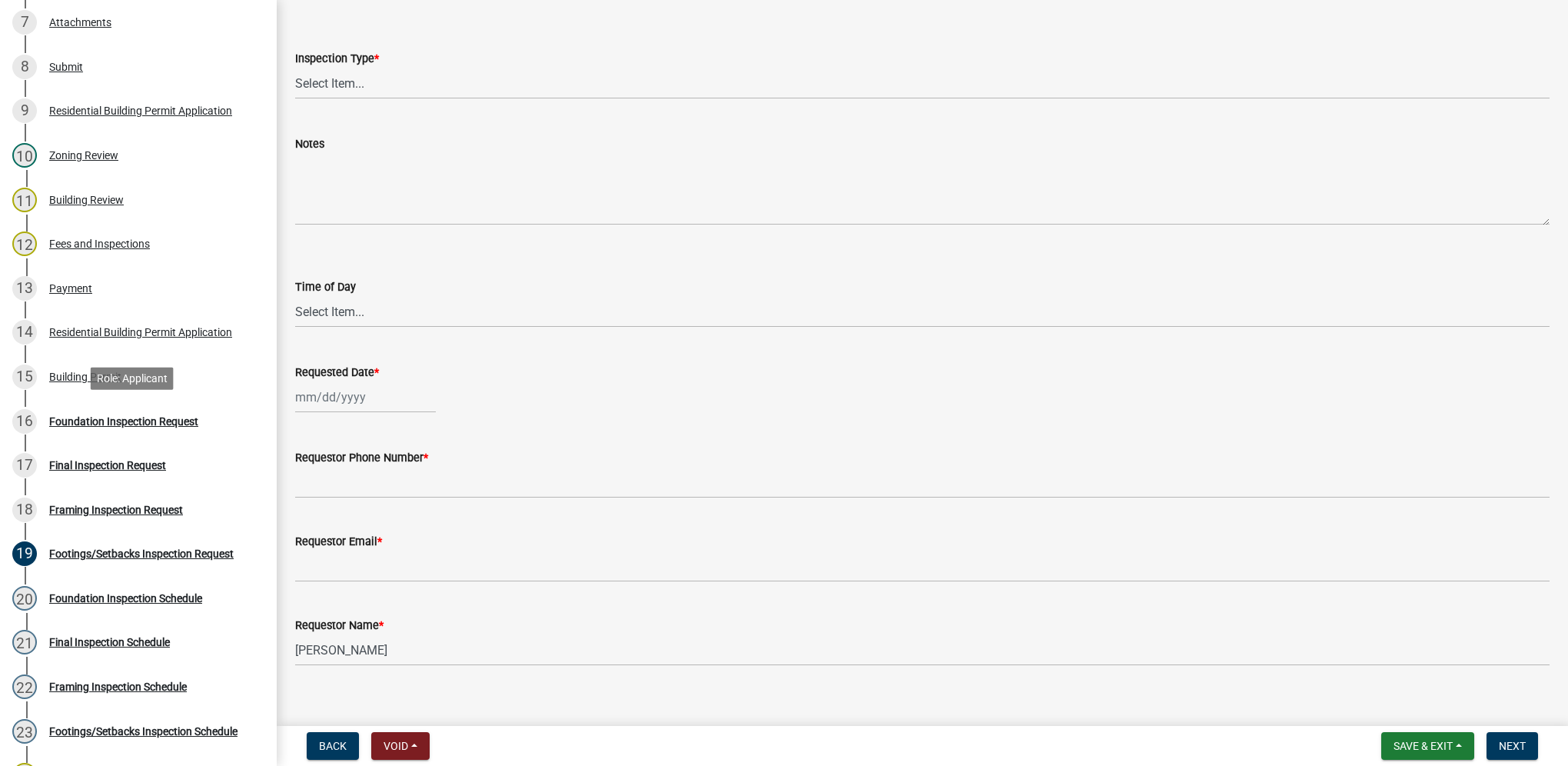
click at [174, 424] on div "Foundation Inspection Request" at bounding box center [123, 422] width 149 height 11
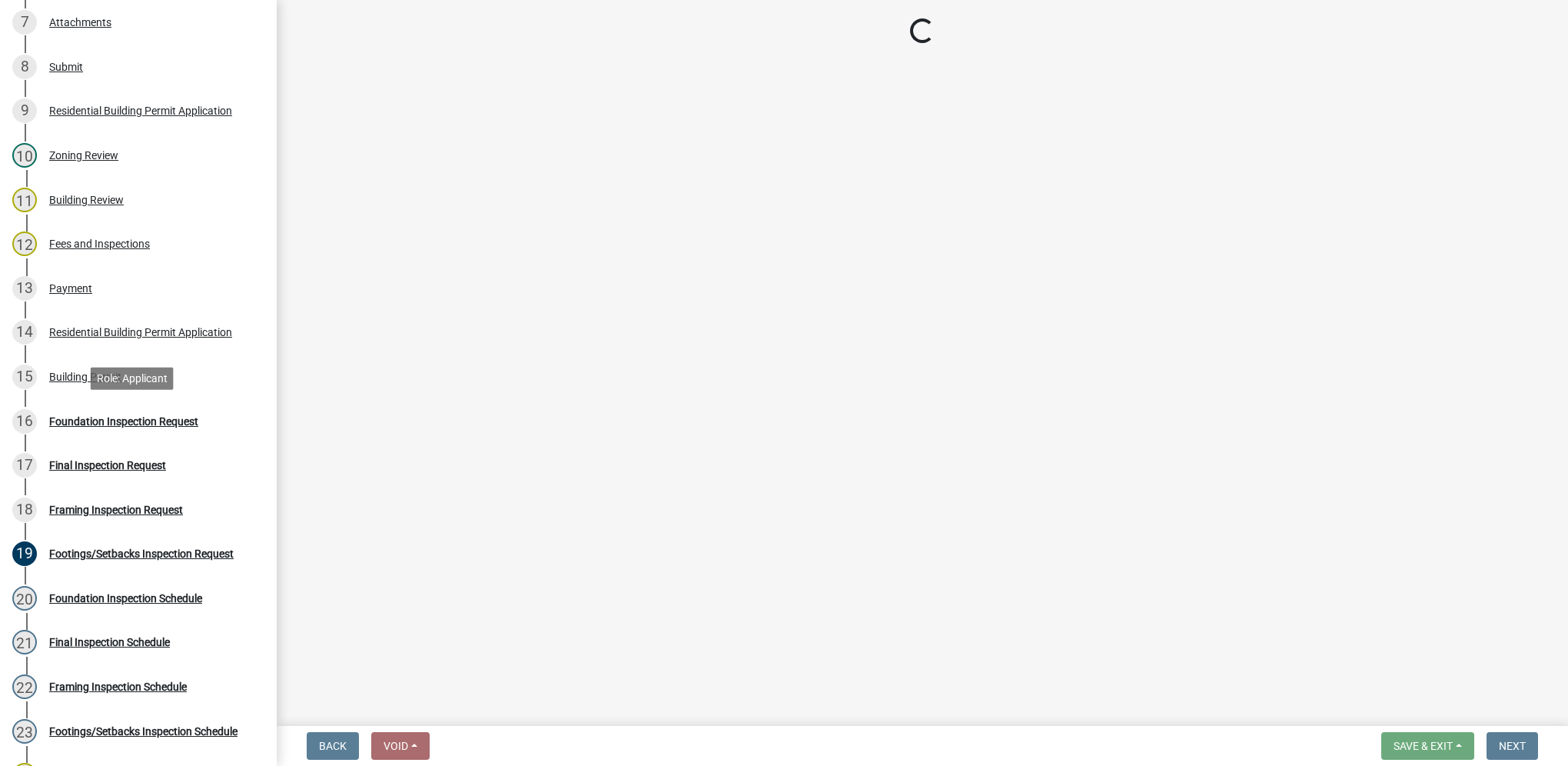
scroll to position [0, 0]
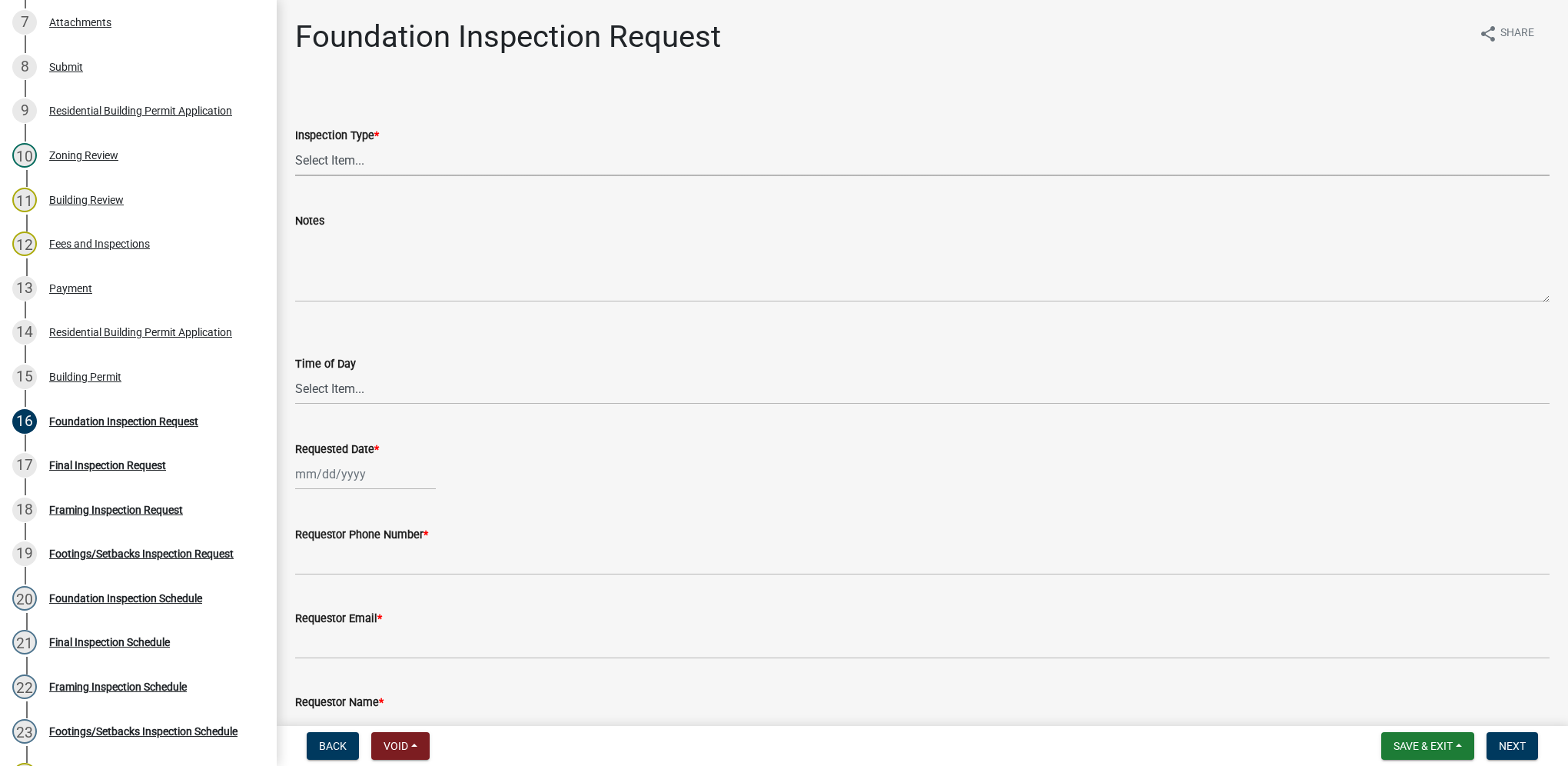
click at [370, 169] on select "Select Item... Foundation" at bounding box center [923, 160] width 1254 height 32
click at [295, 144] on select "Select Item... Foundation" at bounding box center [923, 160] width 1254 height 32
select select "d070bc68-320e-4daf-b0f4-9b1e3273afde"
click at [338, 394] on select "Select Item... AM PM" at bounding box center [923, 389] width 1254 height 32
click at [295, 373] on select "Select Item... AM PM" at bounding box center [923, 389] width 1254 height 32
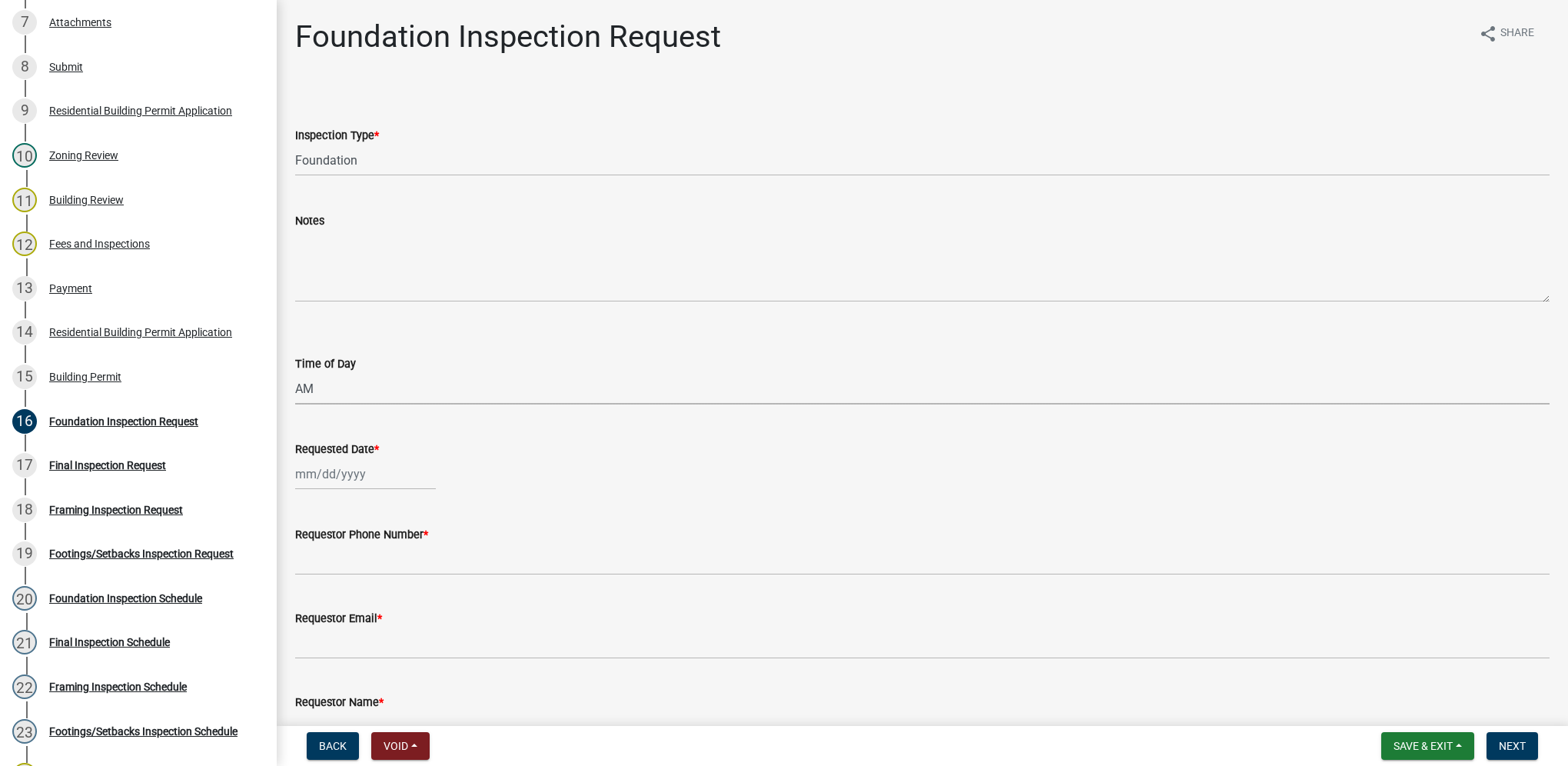
select select "88af556d-fdf1-454b-b933-61cadeae1443"
click at [335, 475] on div at bounding box center [366, 474] width 141 height 32
select select "9"
select select "2025"
click at [408, 586] on div "12" at bounding box center [408, 580] width 24 height 24
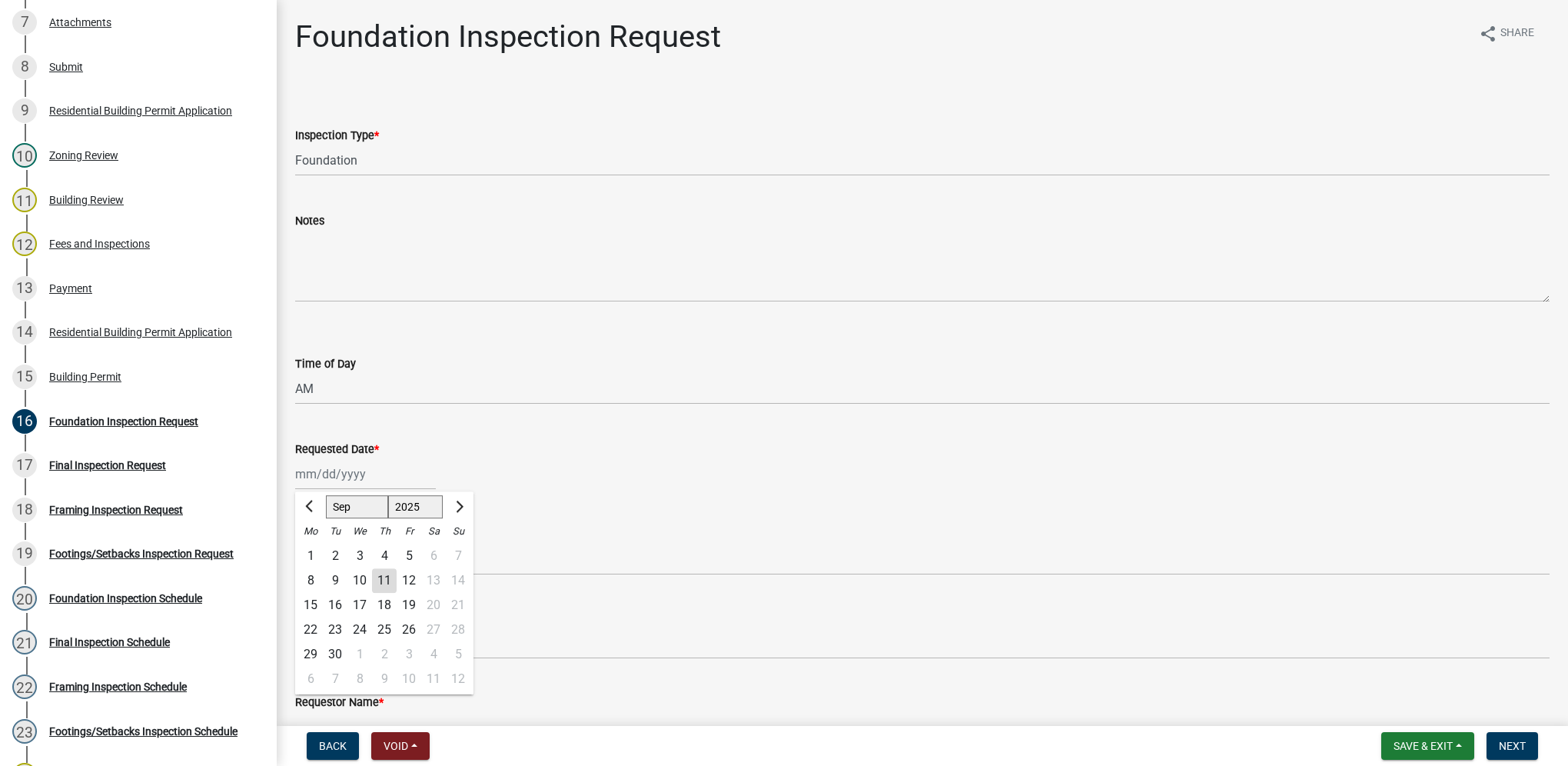
type input "[DATE]"
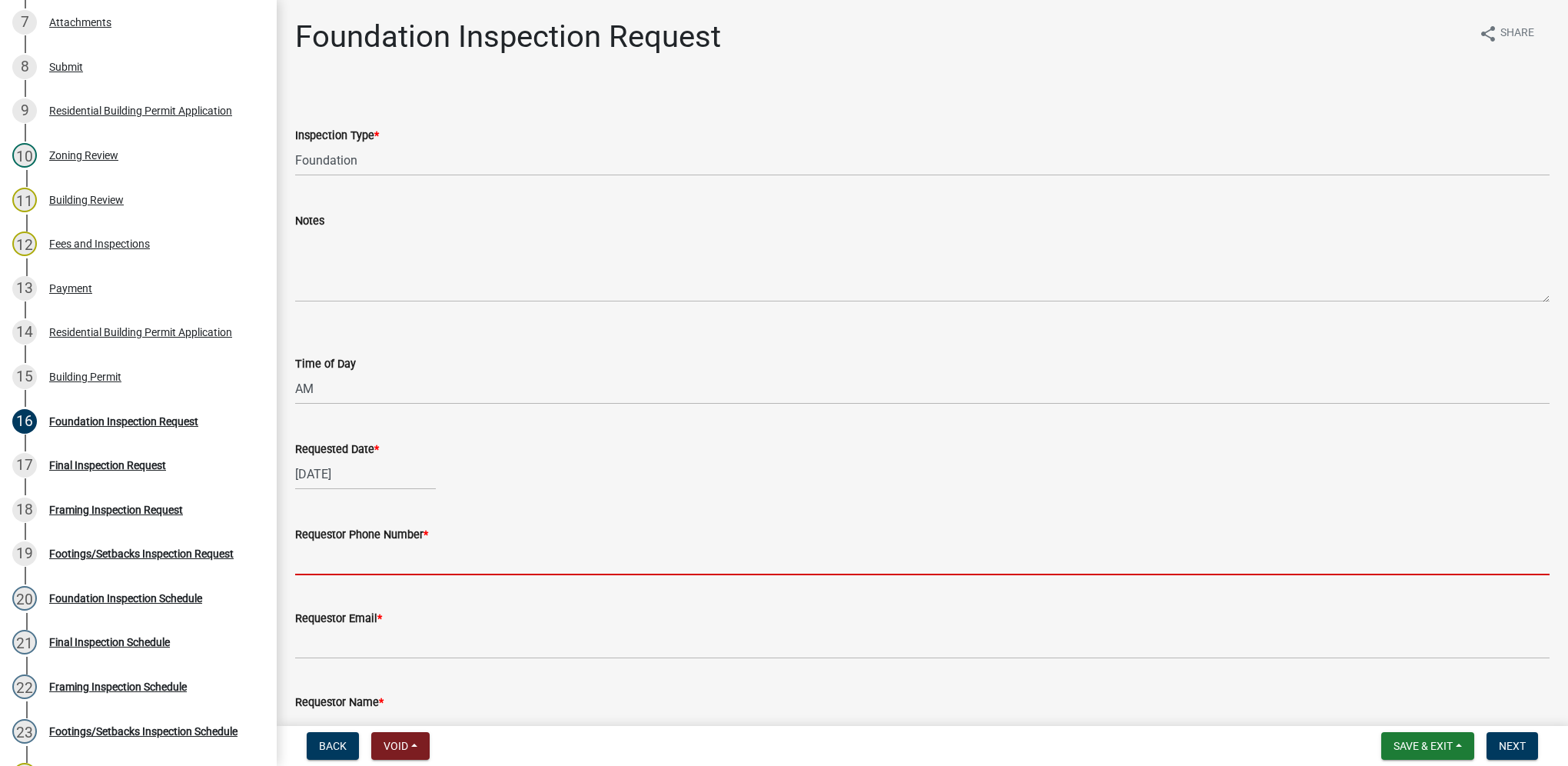
drag, startPoint x: 359, startPoint y: 572, endPoint x: 357, endPoint y: 561, distance: 11.2
click at [359, 572] on input "Requestor Phone Number *" at bounding box center [923, 560] width 1254 height 32
paste input "[PHONE_NUMBER]"
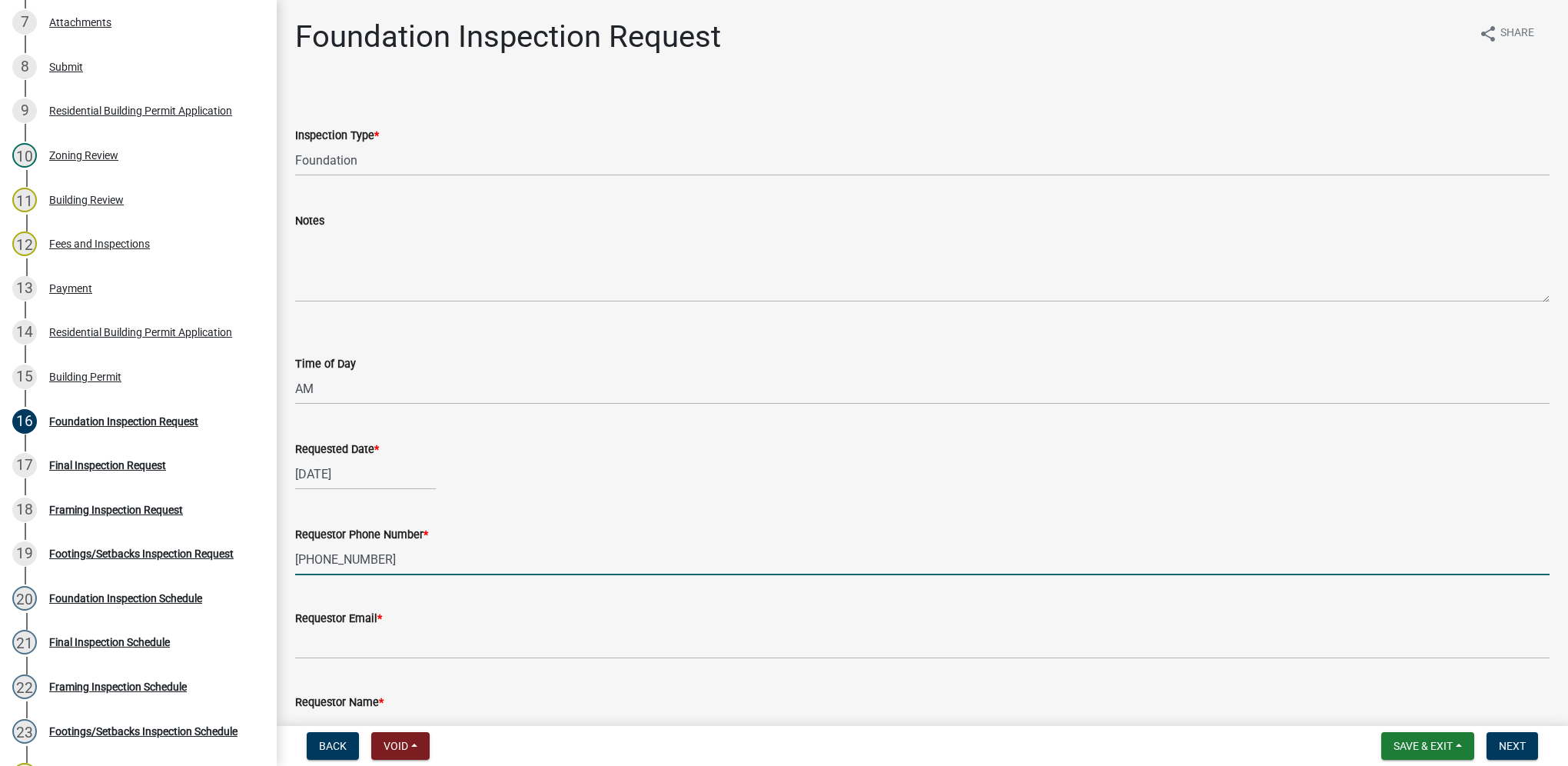
type input "[PHONE_NUMBER]"
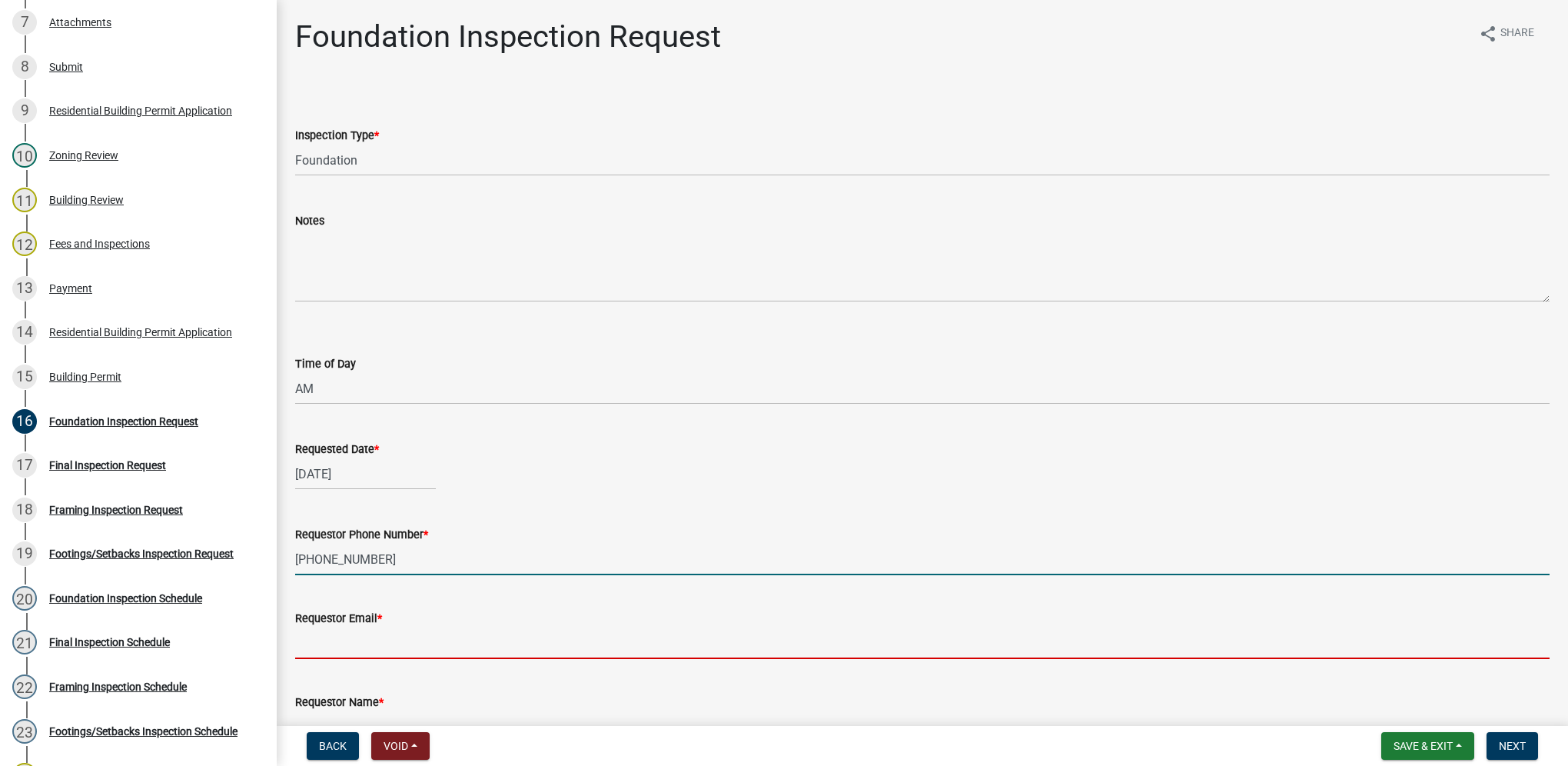
click at [359, 653] on input "Requestor Email *" at bounding box center [923, 643] width 1254 height 32
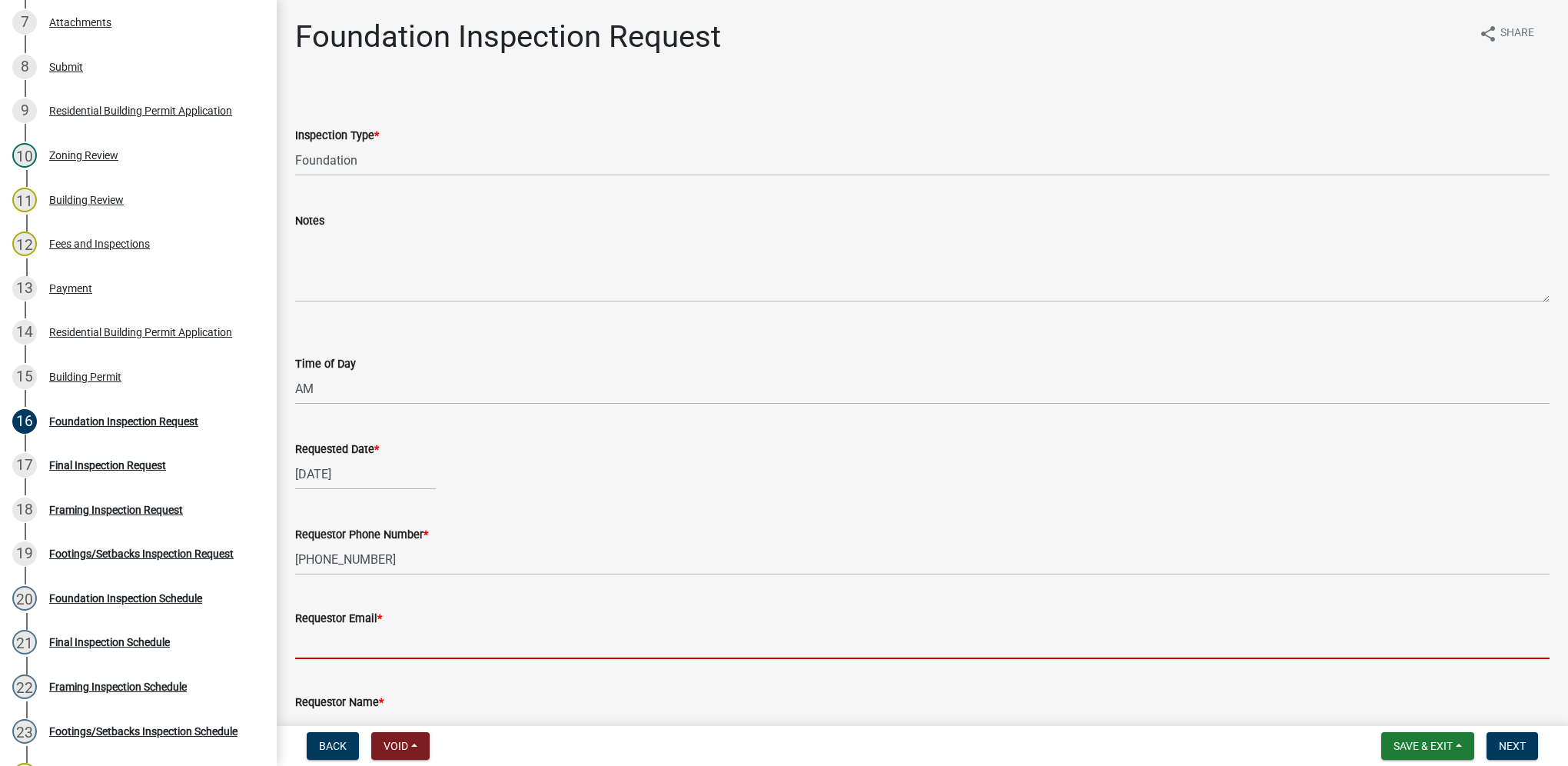
type input "[EMAIL_ADDRESS][DOMAIN_NAME]"
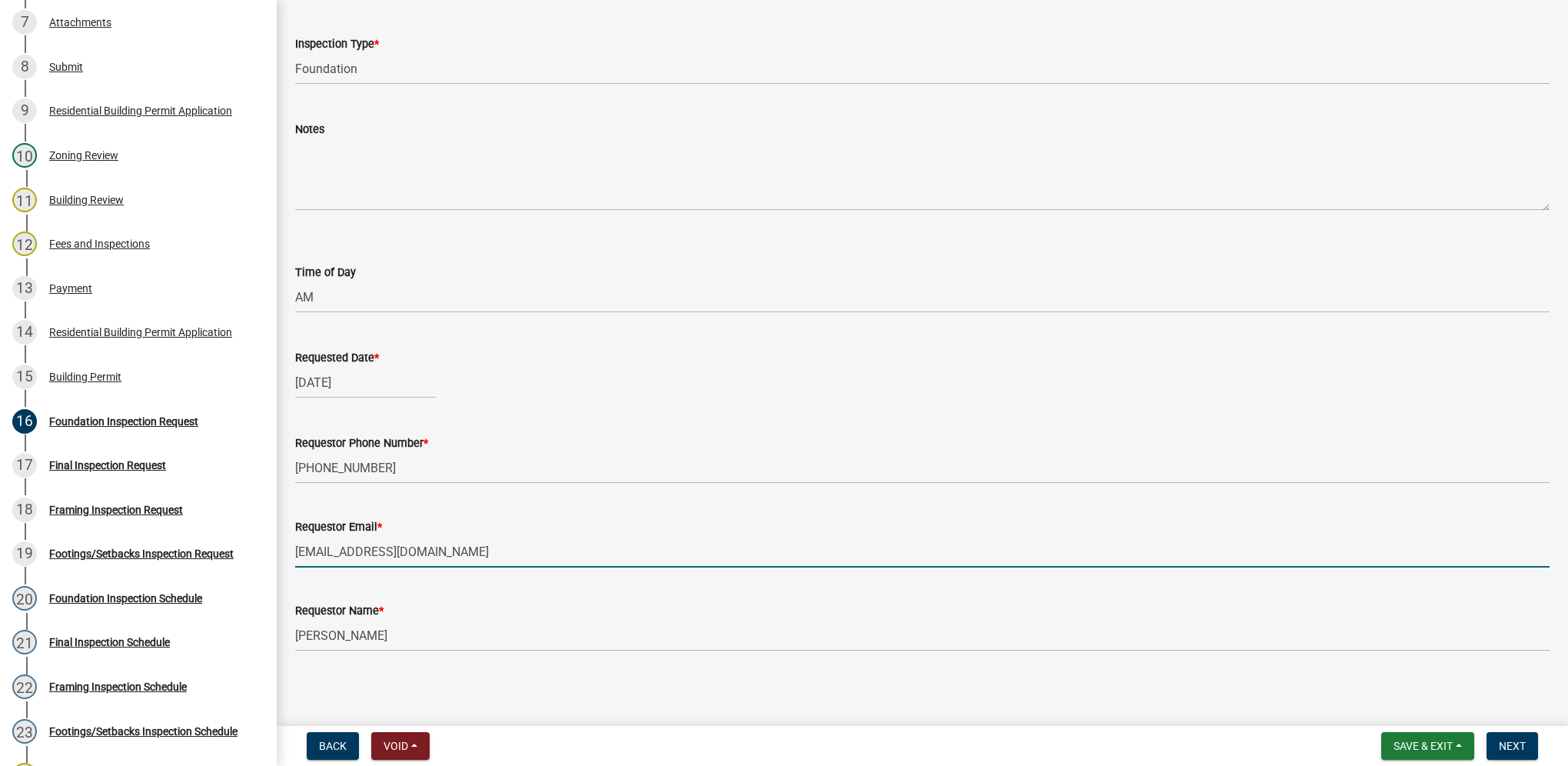
scroll to position [95, 0]
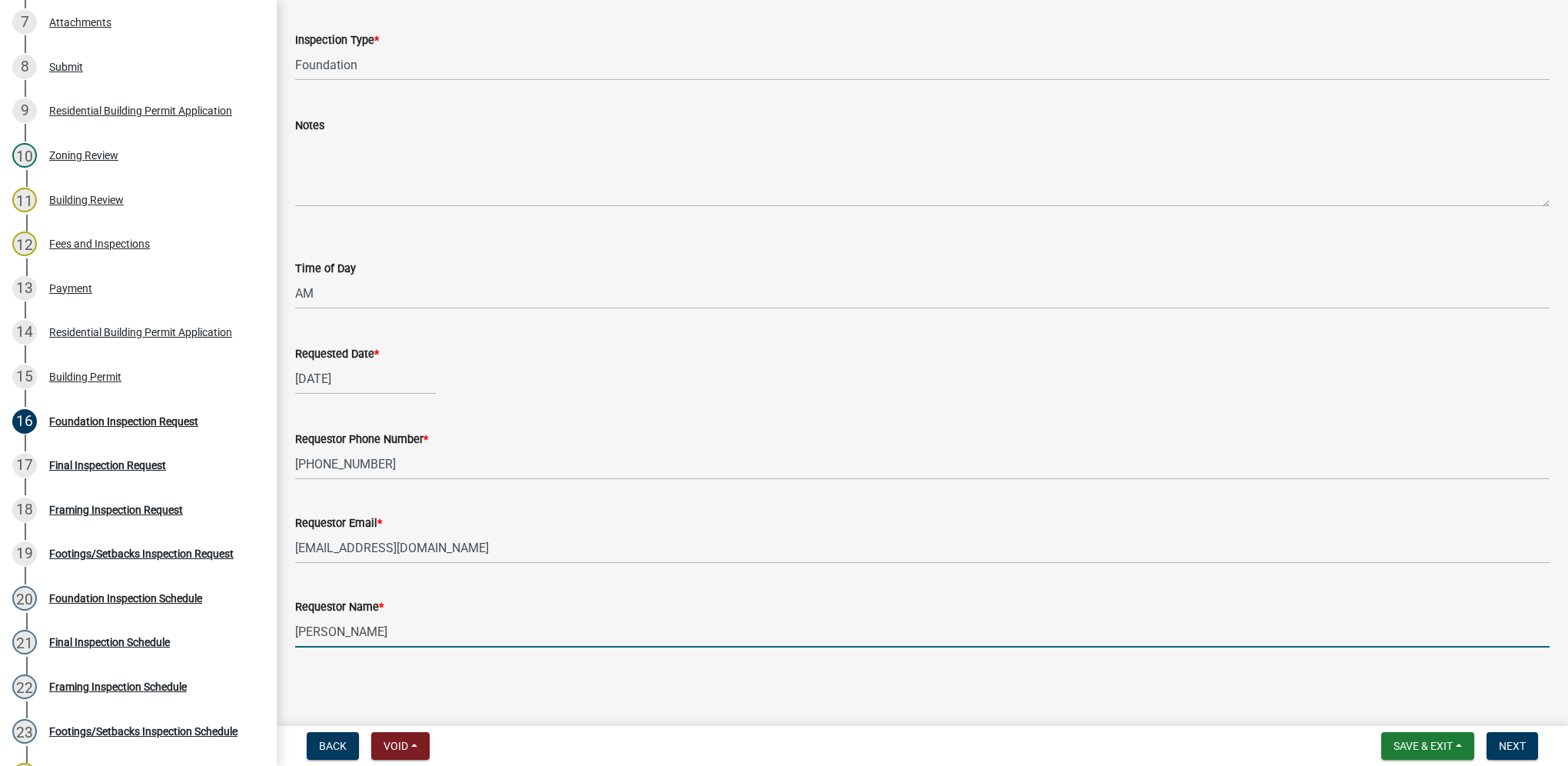
drag, startPoint x: 379, startPoint y: 641, endPoint x: 277, endPoint y: 620, distance: 104.1
click at [281, 624] on div "Foundation Inspection Request share Share Inspection Type * Select Item... Foun…" at bounding box center [922, 298] width 1291 height 750
type input "Mark"
click at [1524, 742] on span "Next" at bounding box center [1513, 746] width 27 height 13
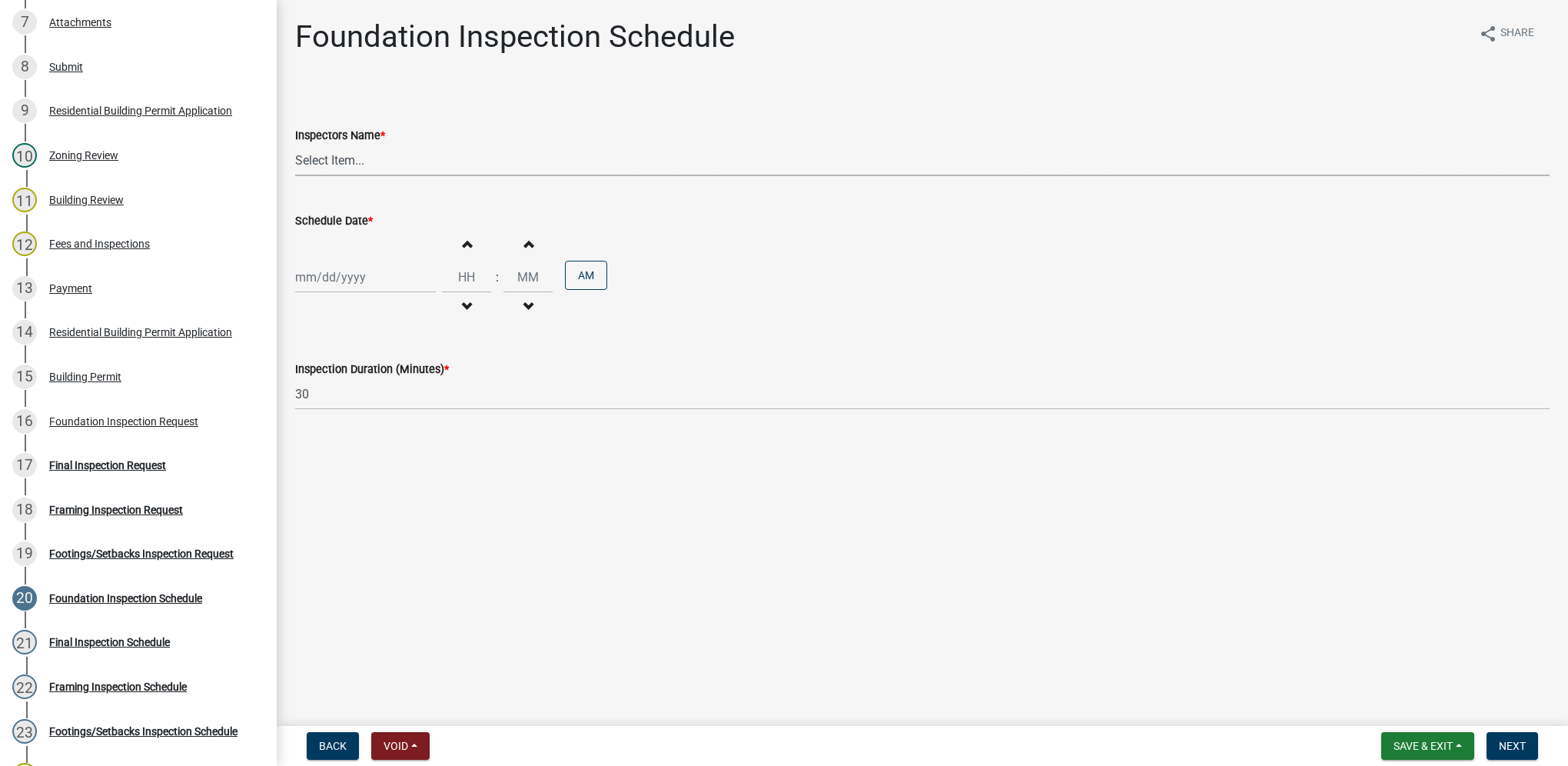
click at [392, 166] on select "Select Item... [DEMOGRAPHIC_DATA] (Indianola Other Inspector) T. Little ([PERSO…" at bounding box center [923, 160] width 1254 height 32
select select "27b8dde7-9ed4-44e4-ae8e-5969b60be3e6"
click at [295, 144] on select "Select Item... [DEMOGRAPHIC_DATA] (Indianola Other Inspector) T. Little ([PERSO…" at bounding box center [923, 160] width 1254 height 32
click at [376, 273] on div at bounding box center [366, 277] width 141 height 32
select select "9"
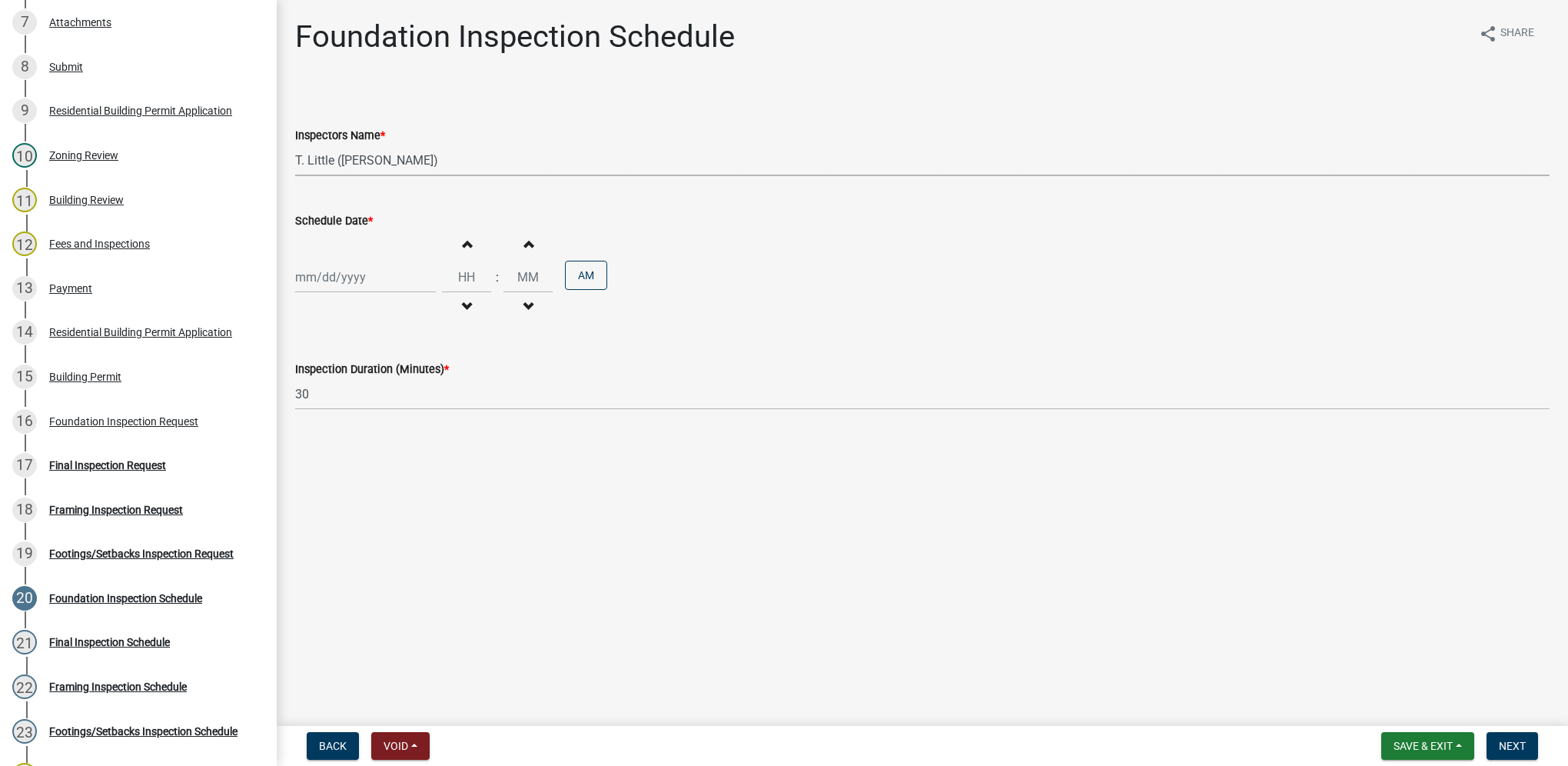
select select "2025"
click at [401, 383] on div "12" at bounding box center [408, 383] width 24 height 24
type input "[DATE]"
click at [477, 276] on input "Hours" at bounding box center [466, 277] width 49 height 32
type input "10"
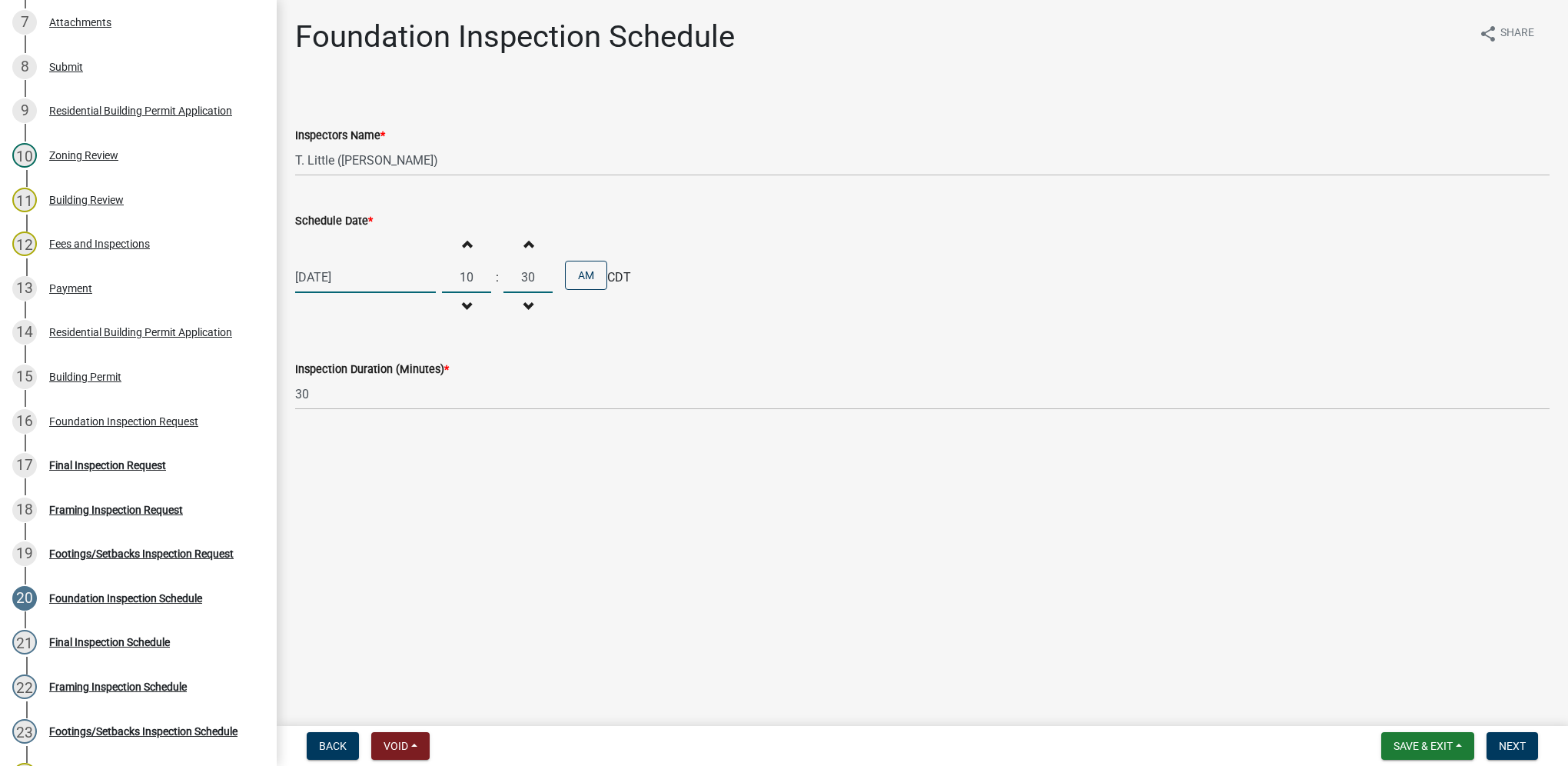
type input "30"
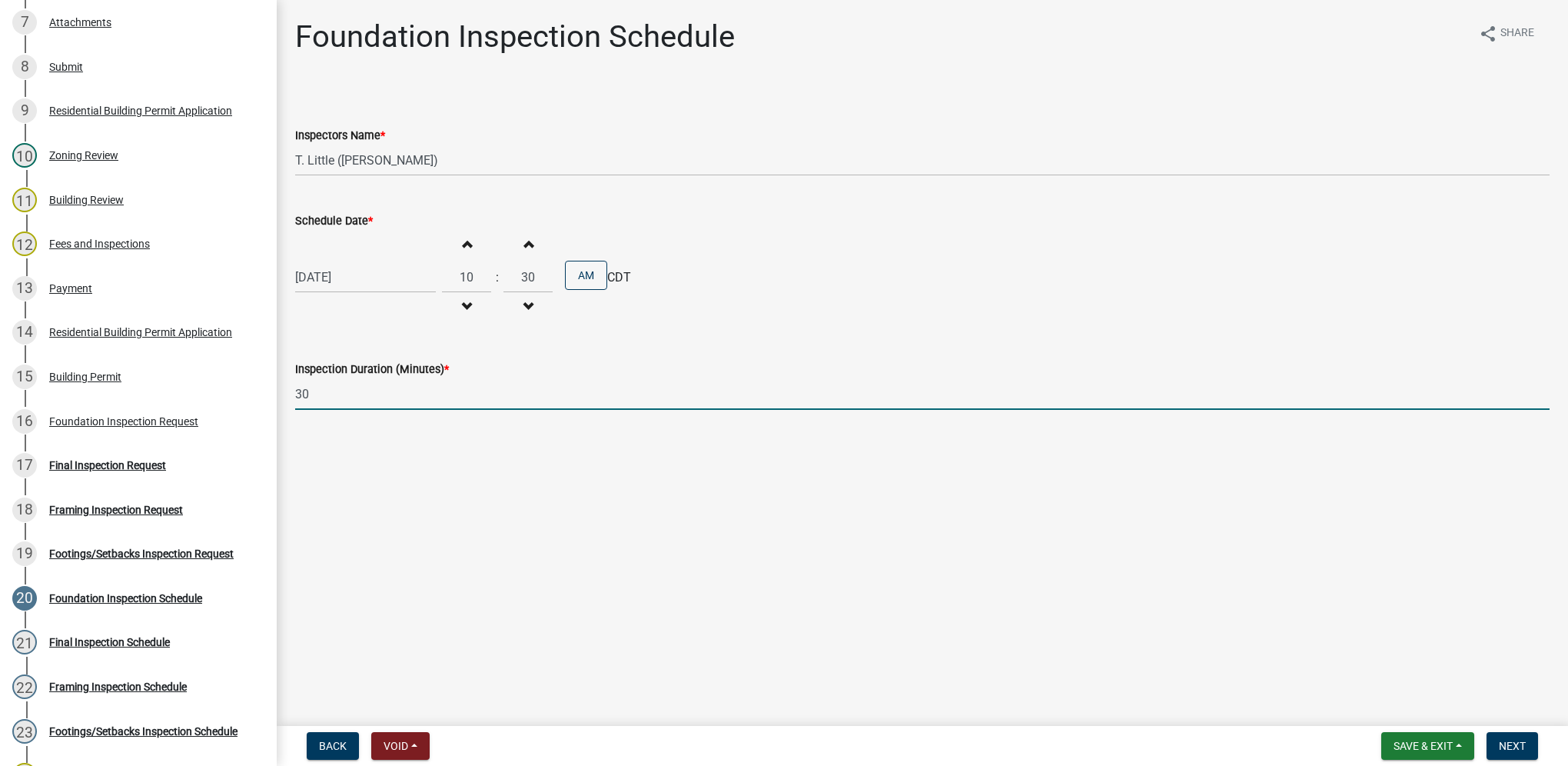
drag, startPoint x: 371, startPoint y: 406, endPoint x: 276, endPoint y: 396, distance: 95.5
click at [276, 396] on div "Building Permit BP-2025-133 Edit View Summary Notes Show emails 1 Introduction …" at bounding box center [784, 383] width 1568 height 766
type input "60"
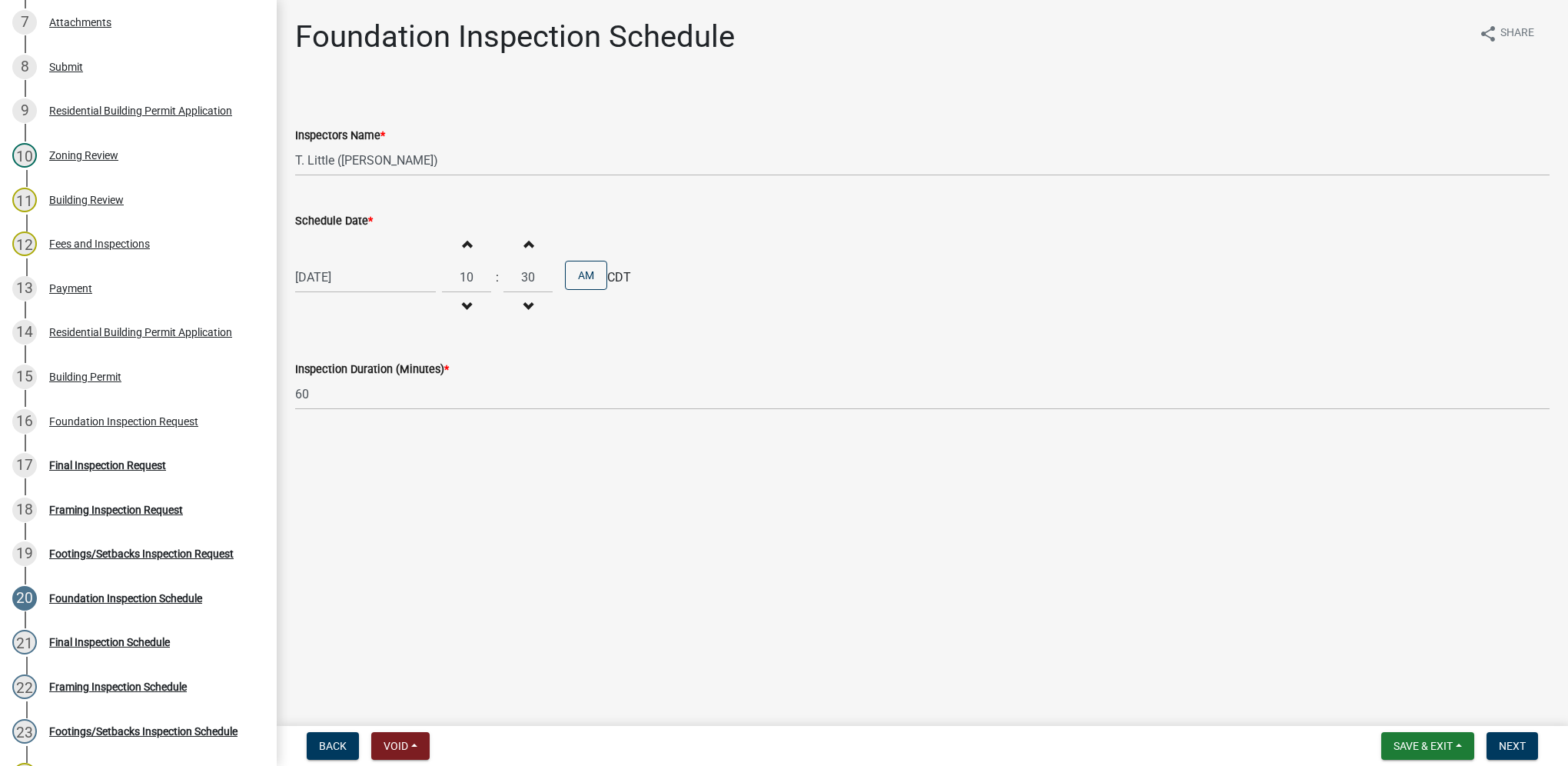
click at [912, 526] on main "Foundation Inspection Schedule share Share Inspectors Name * Select Item... [DE…" at bounding box center [922, 359] width 1291 height 720
click at [1498, 749] on button "Next" at bounding box center [1512, 746] width 51 height 28
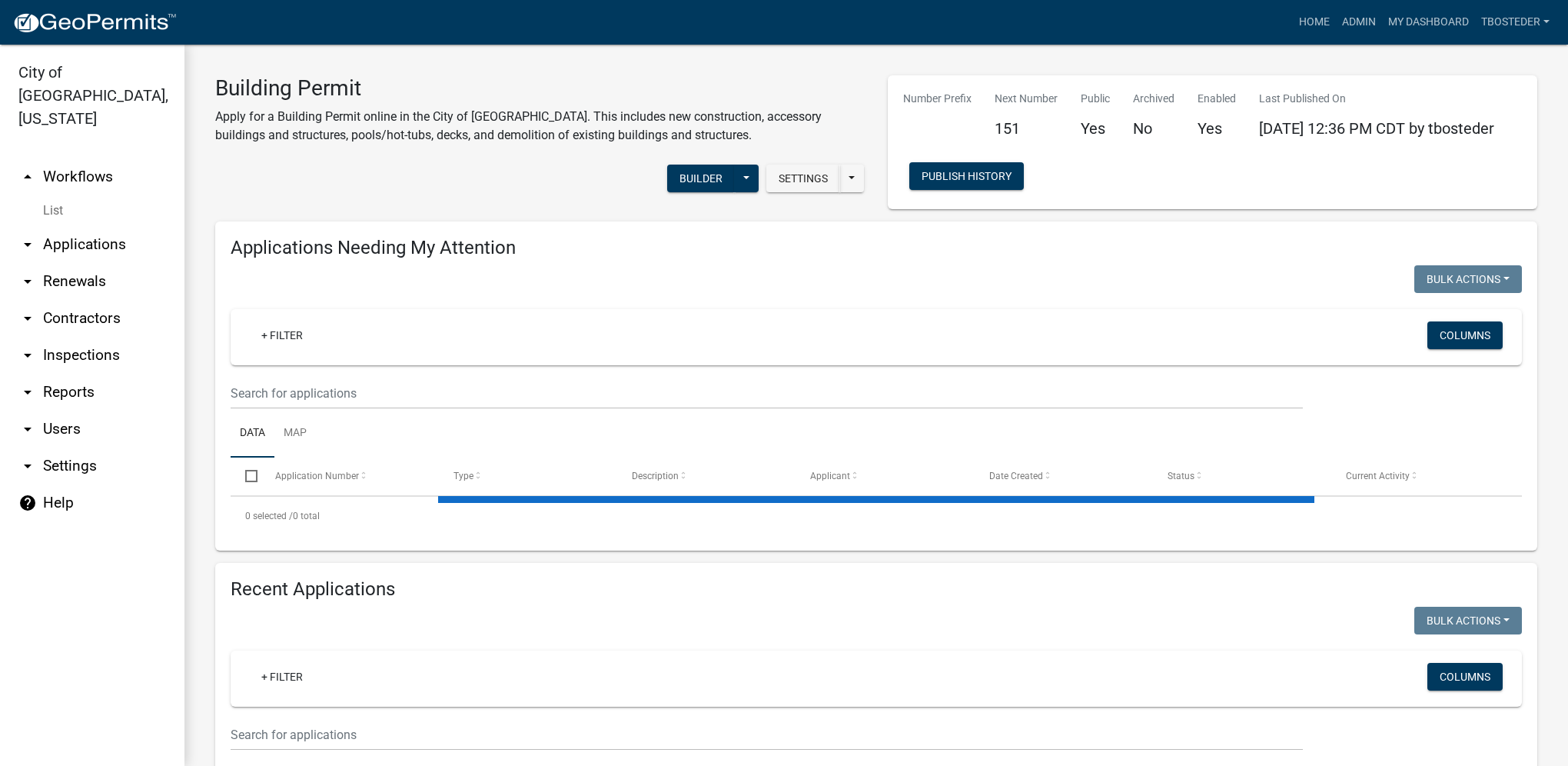
select select "1: 25"
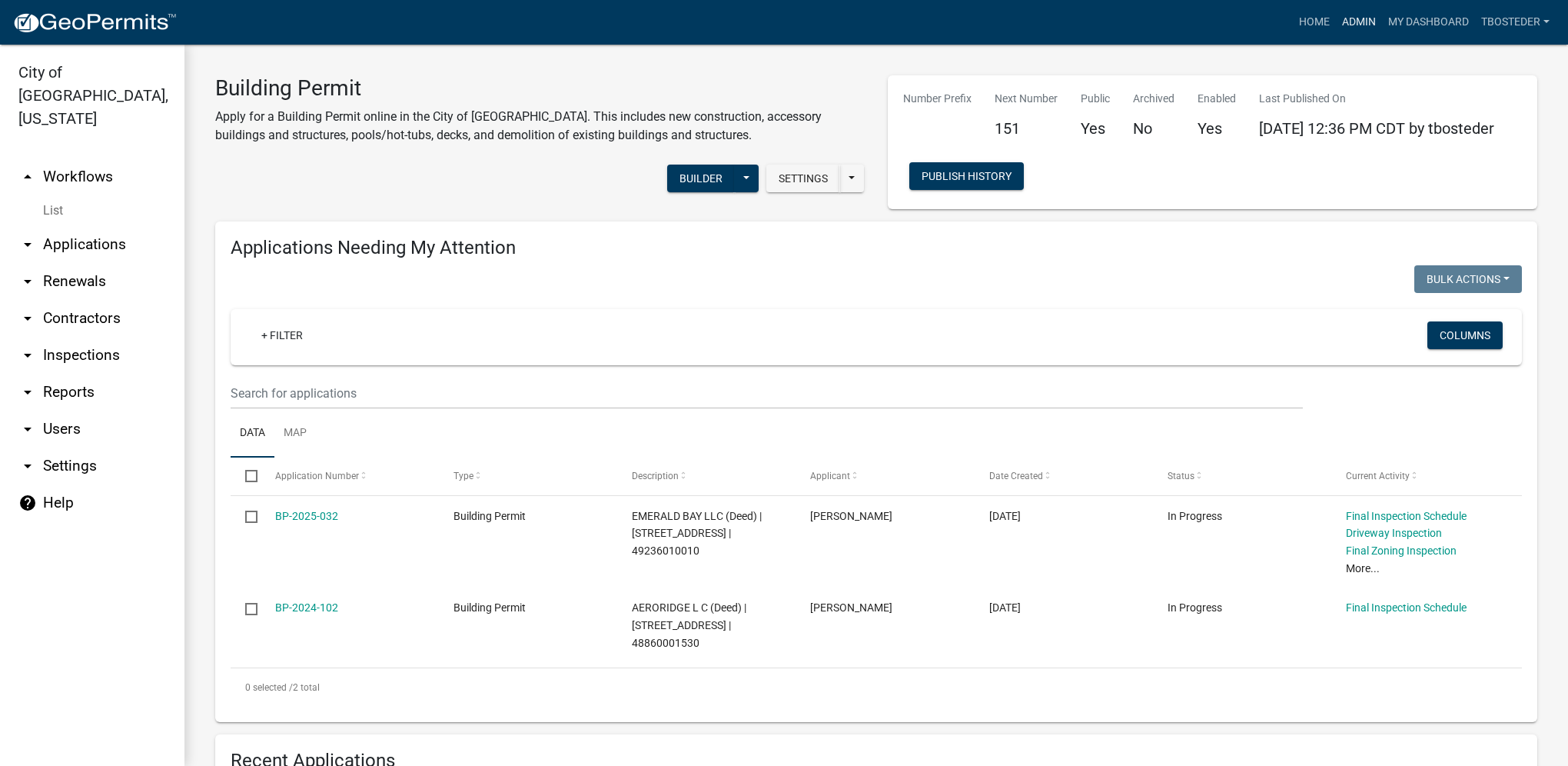
click at [1364, 20] on link "Admin" at bounding box center [1359, 22] width 46 height 29
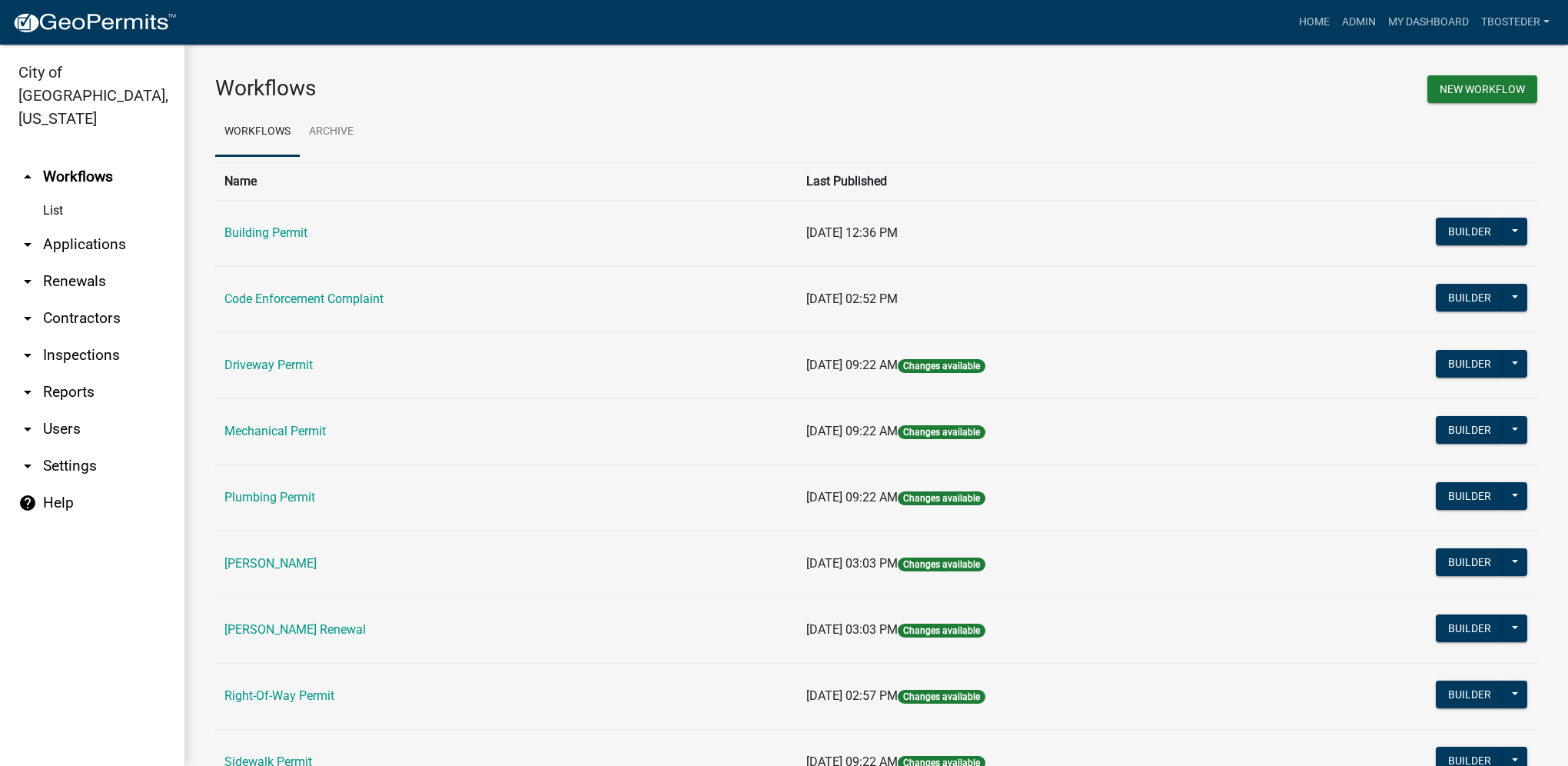
click at [280, 225] on td "Building Permit" at bounding box center [506, 233] width 582 height 66
click at [301, 236] on link "Building Permit" at bounding box center [266, 232] width 83 height 15
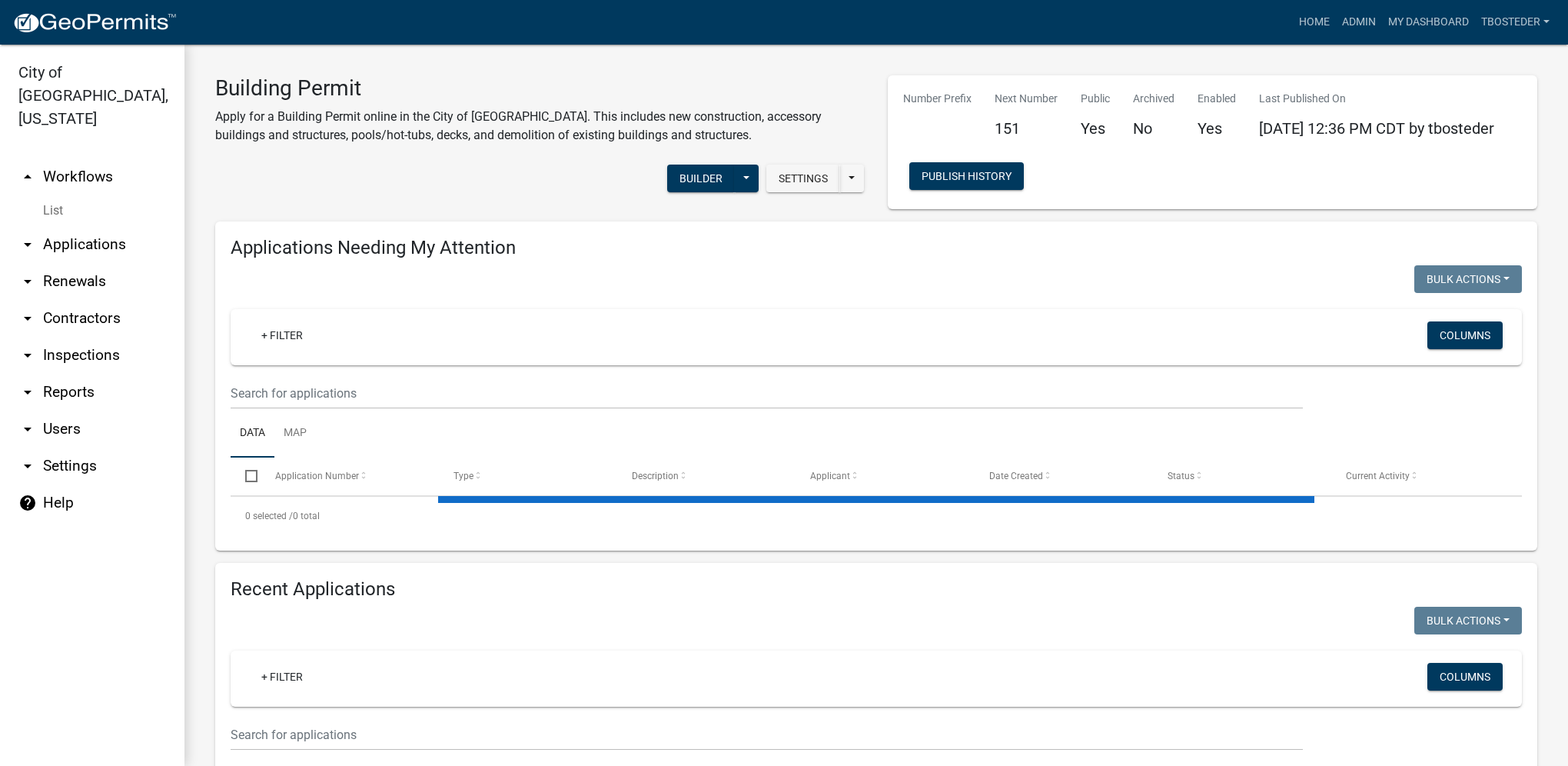
select select "1: 25"
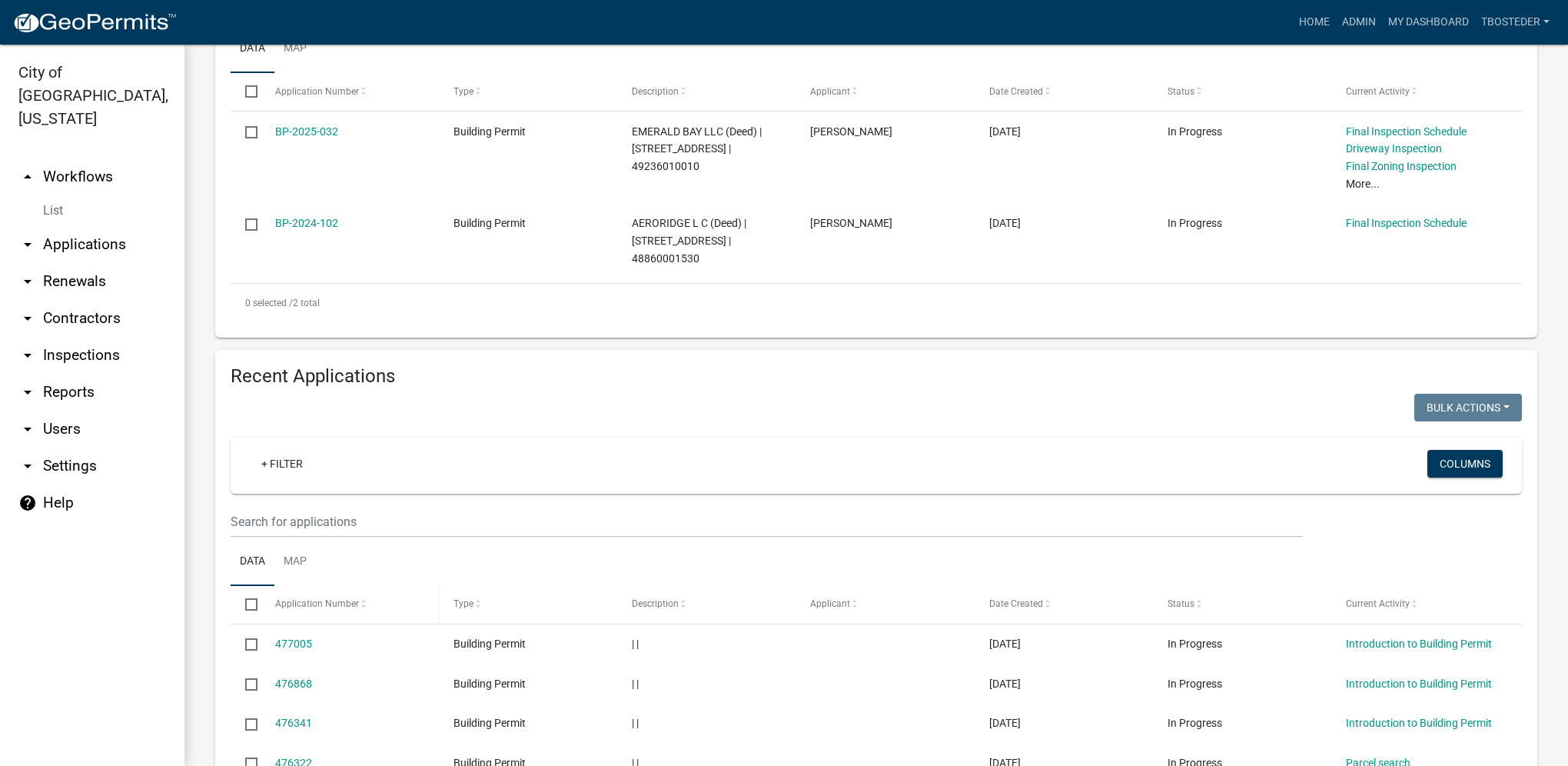
scroll to position [461, 0]
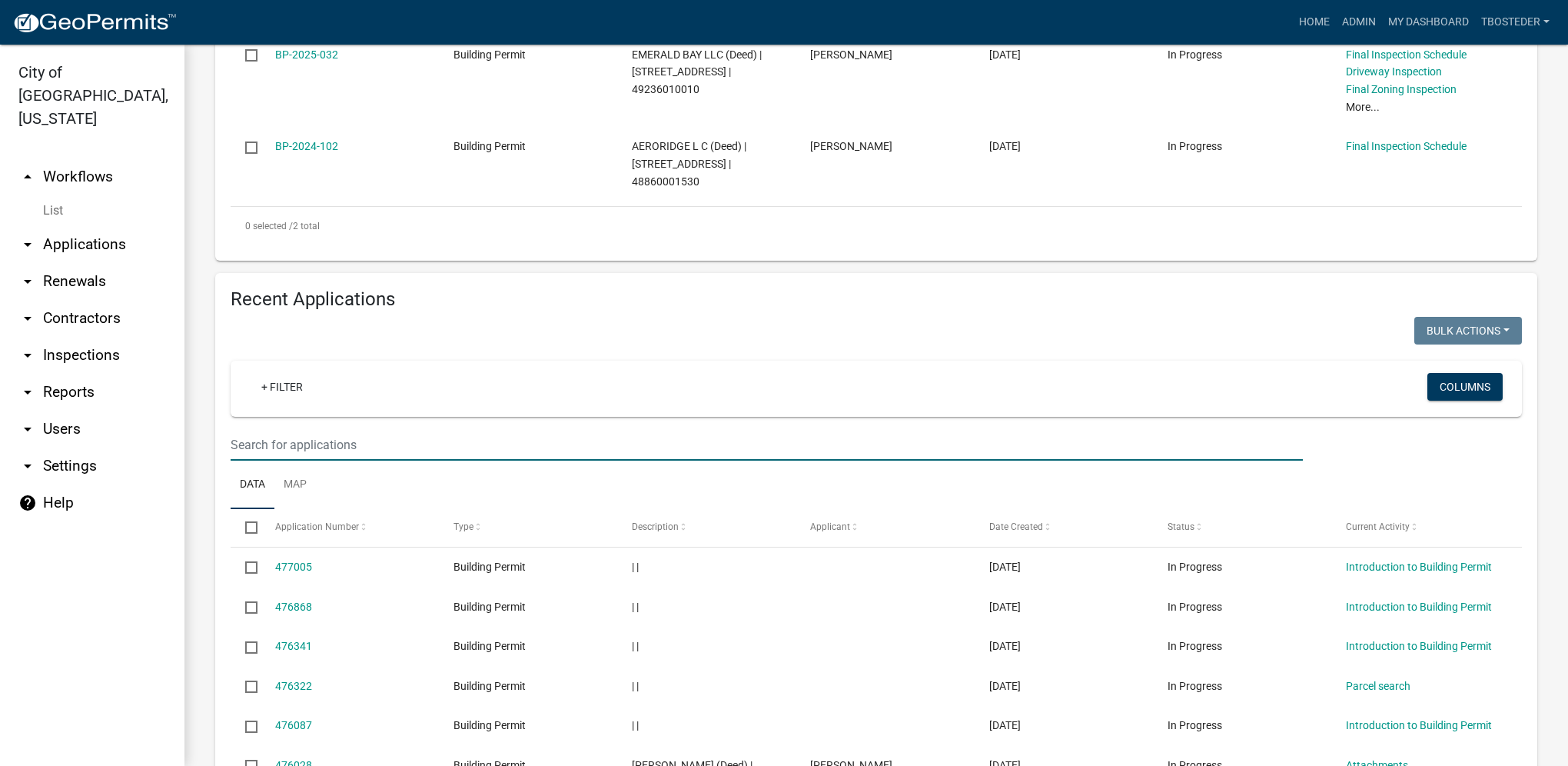
click at [334, 442] on input "text" at bounding box center [767, 444] width 1072 height 32
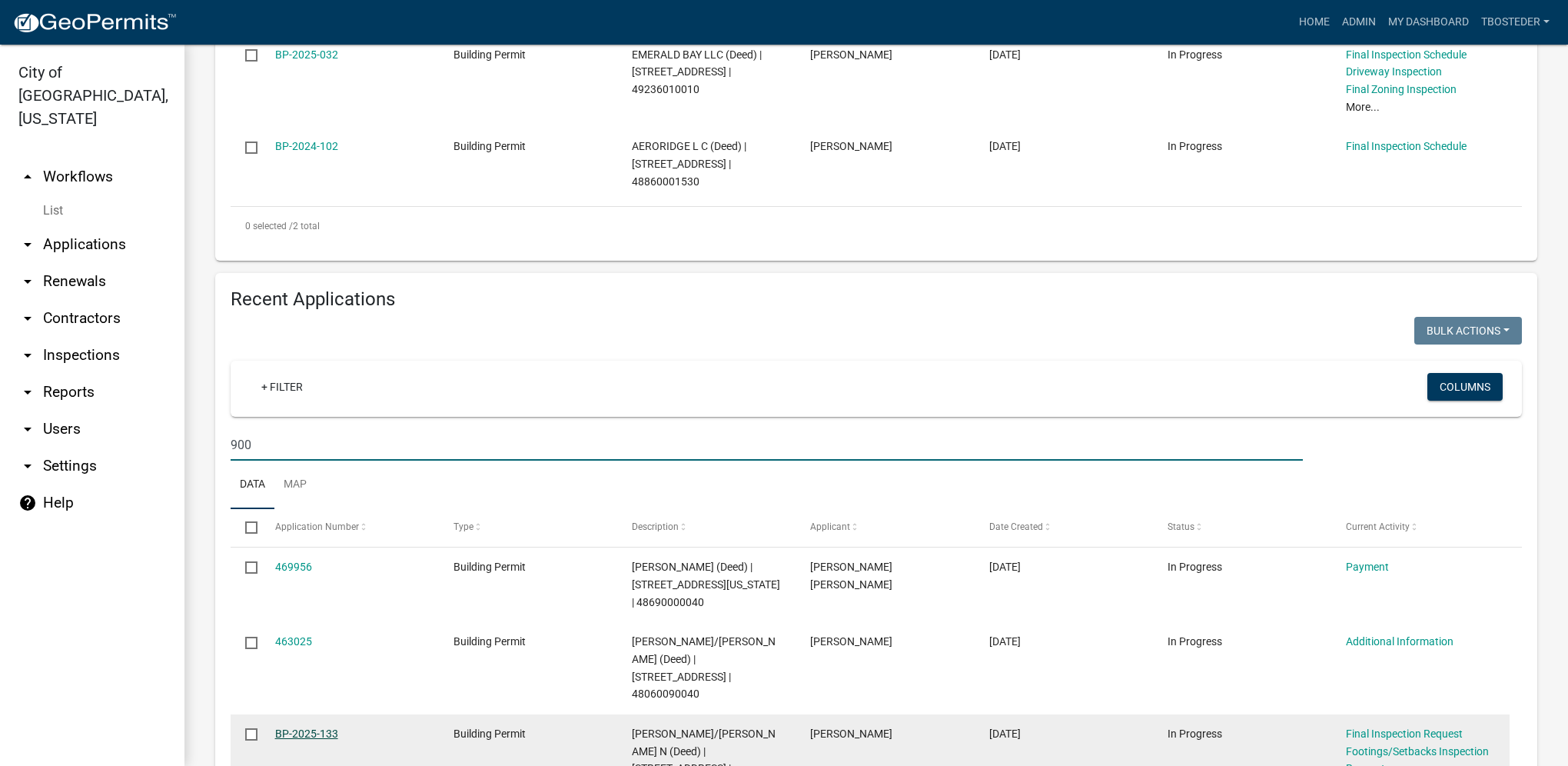
type input "900"
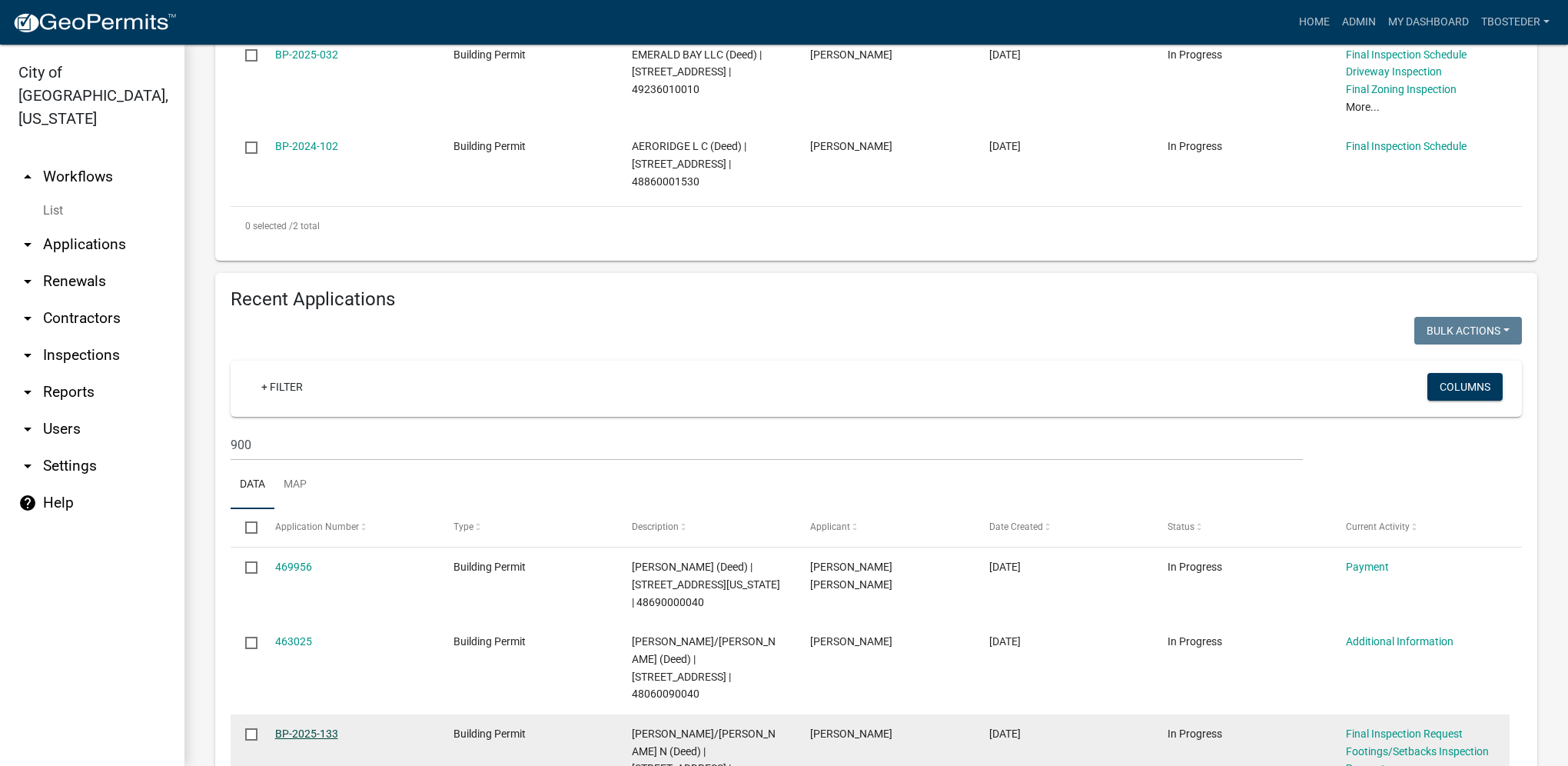
click at [326, 727] on link "BP-2025-133" at bounding box center [307, 734] width 63 height 13
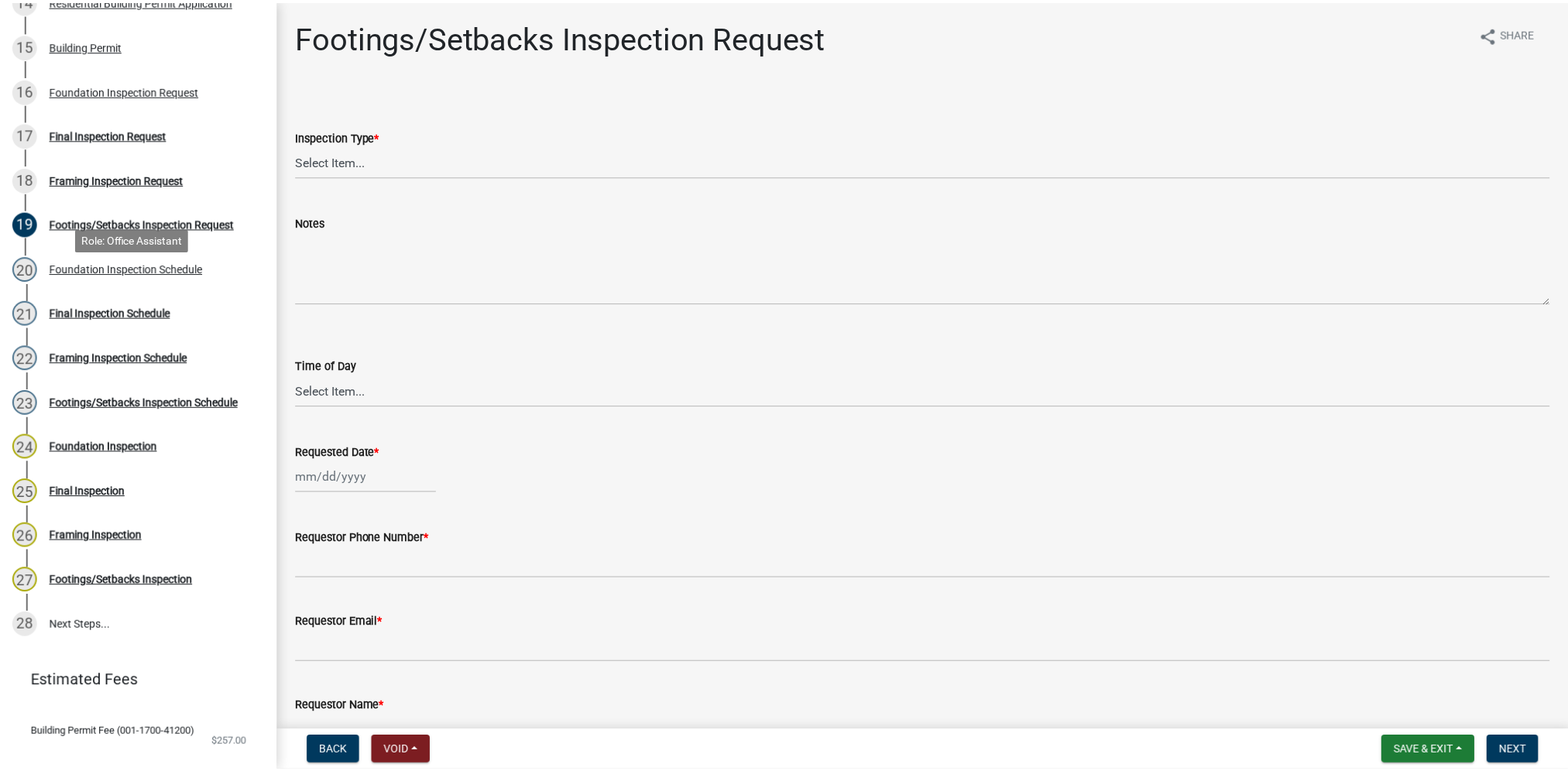
scroll to position [906, 0]
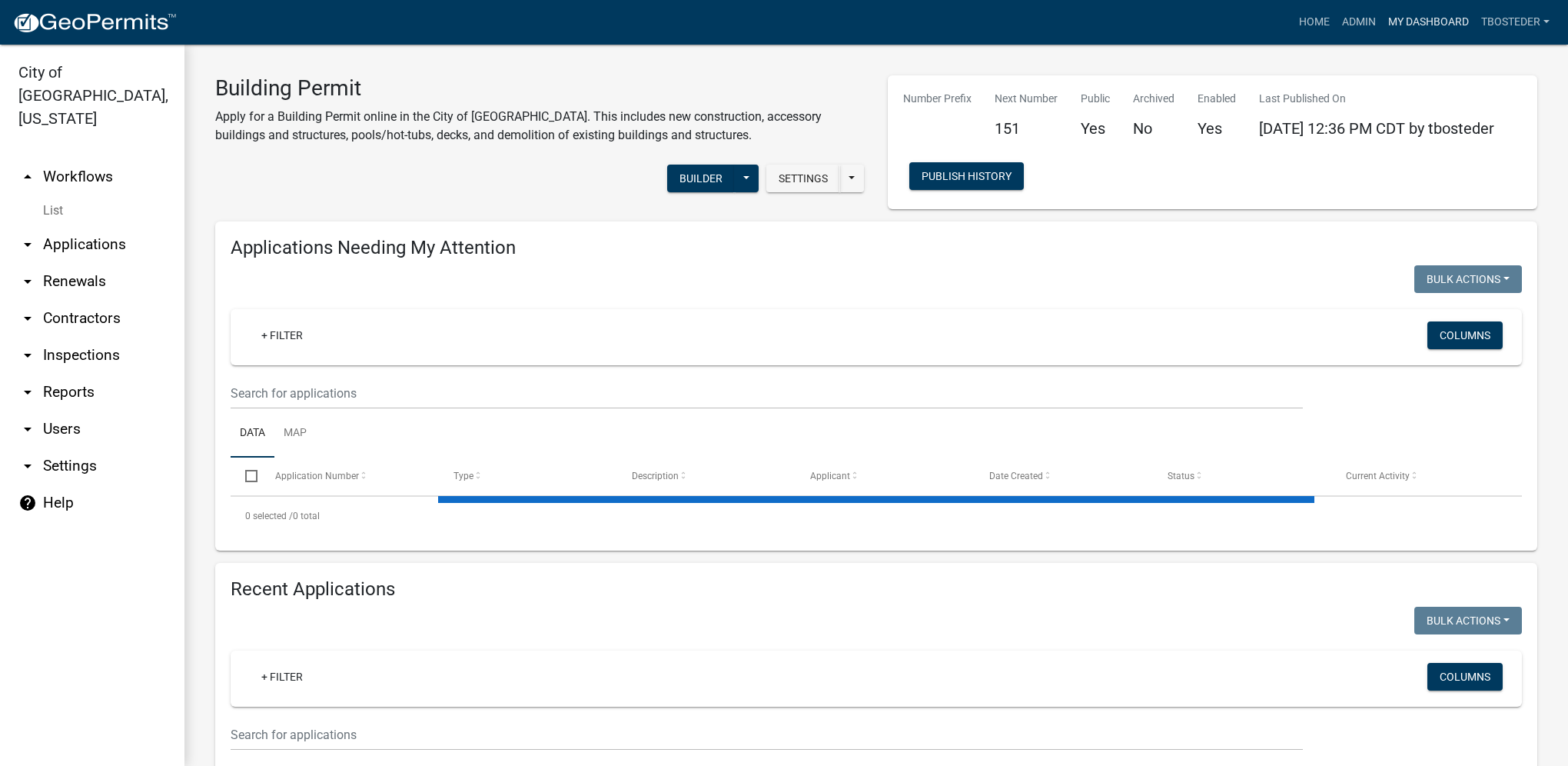
select select "1: 25"
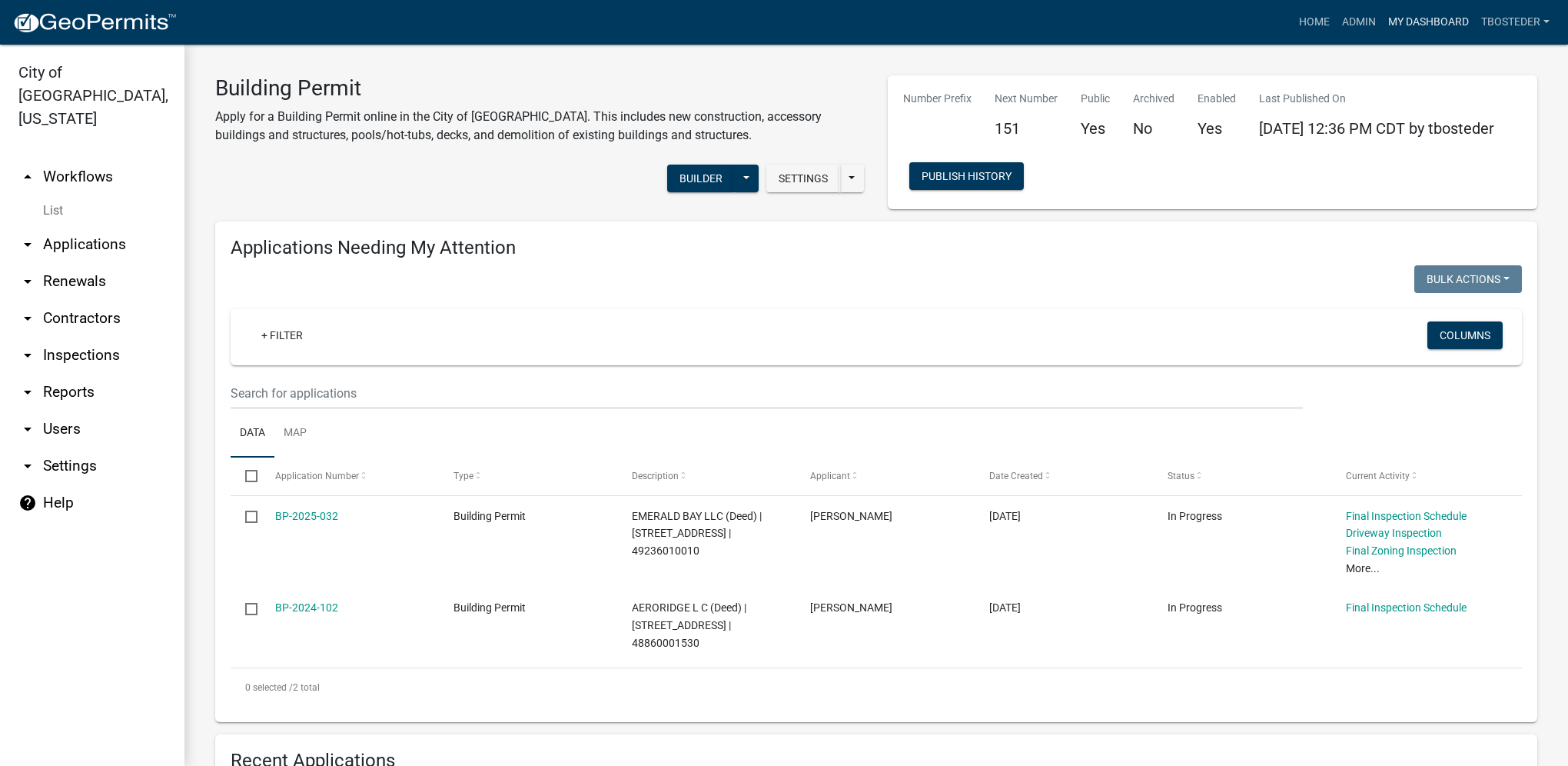
click at [1410, 32] on link "My Dashboard" at bounding box center [1429, 22] width 93 height 29
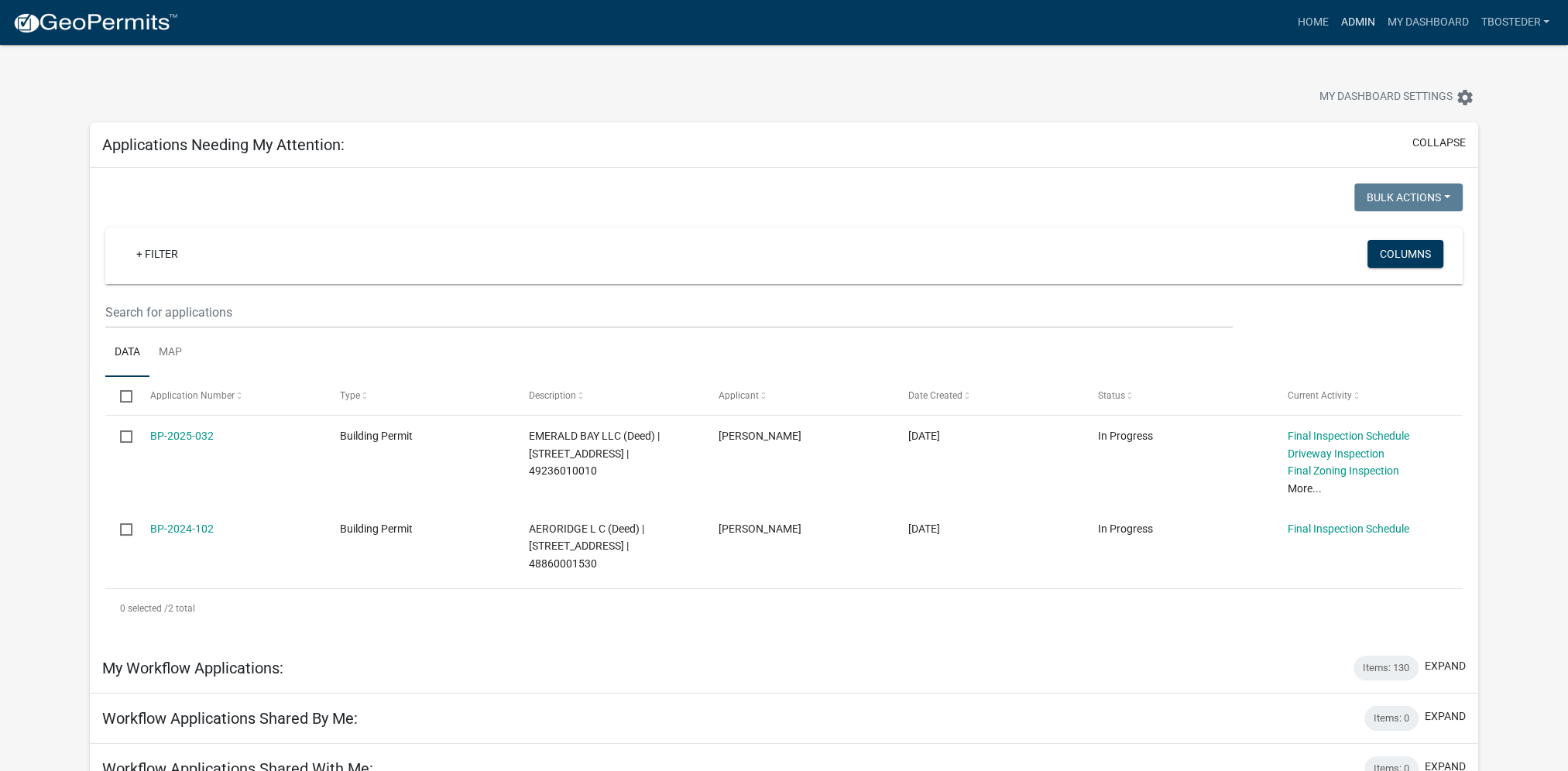
click at [1354, 10] on link "Admin" at bounding box center [1357, 22] width 47 height 29
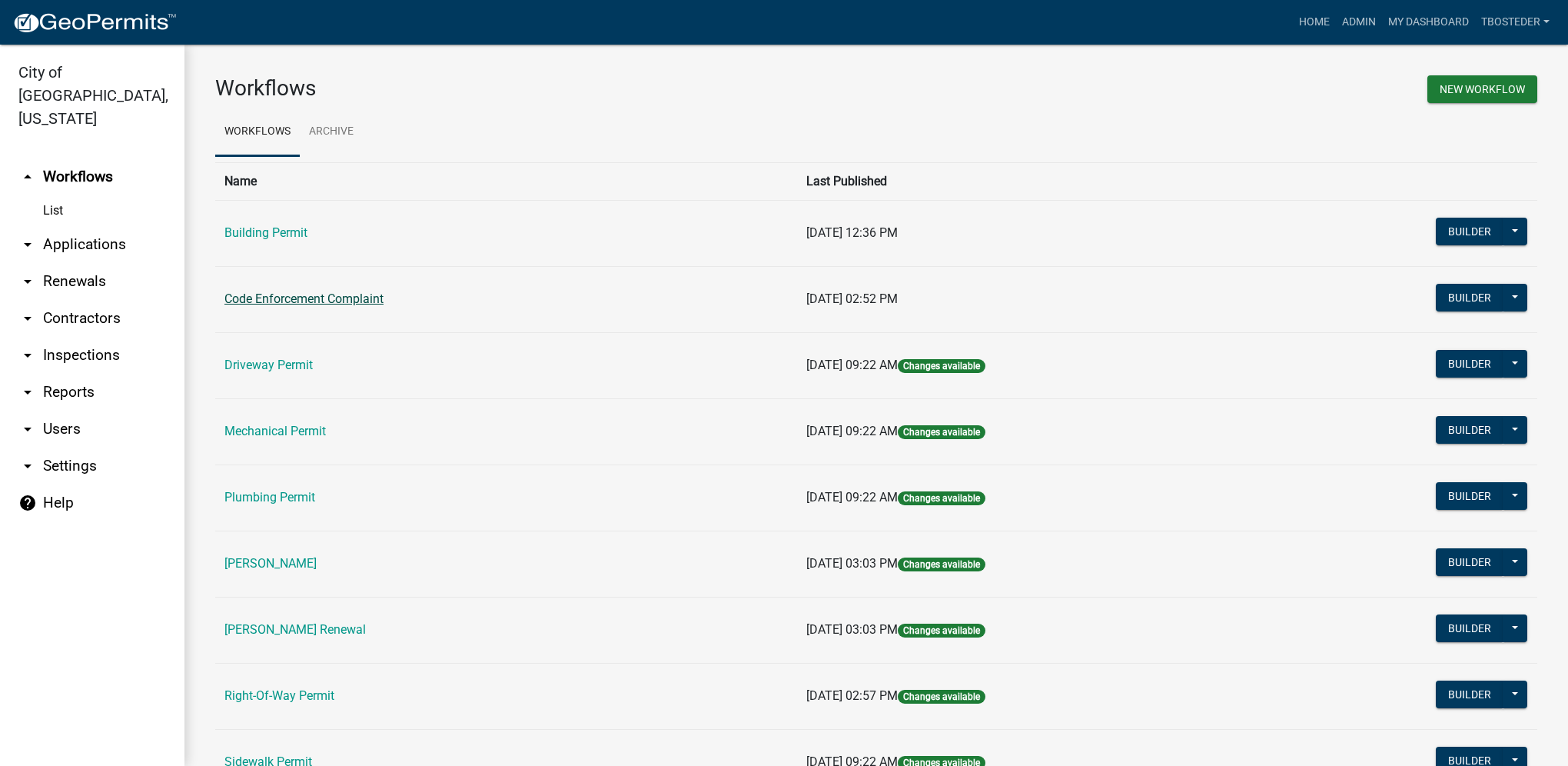
click at [367, 299] on link "Code Enforcement Complaint" at bounding box center [304, 299] width 159 height 15
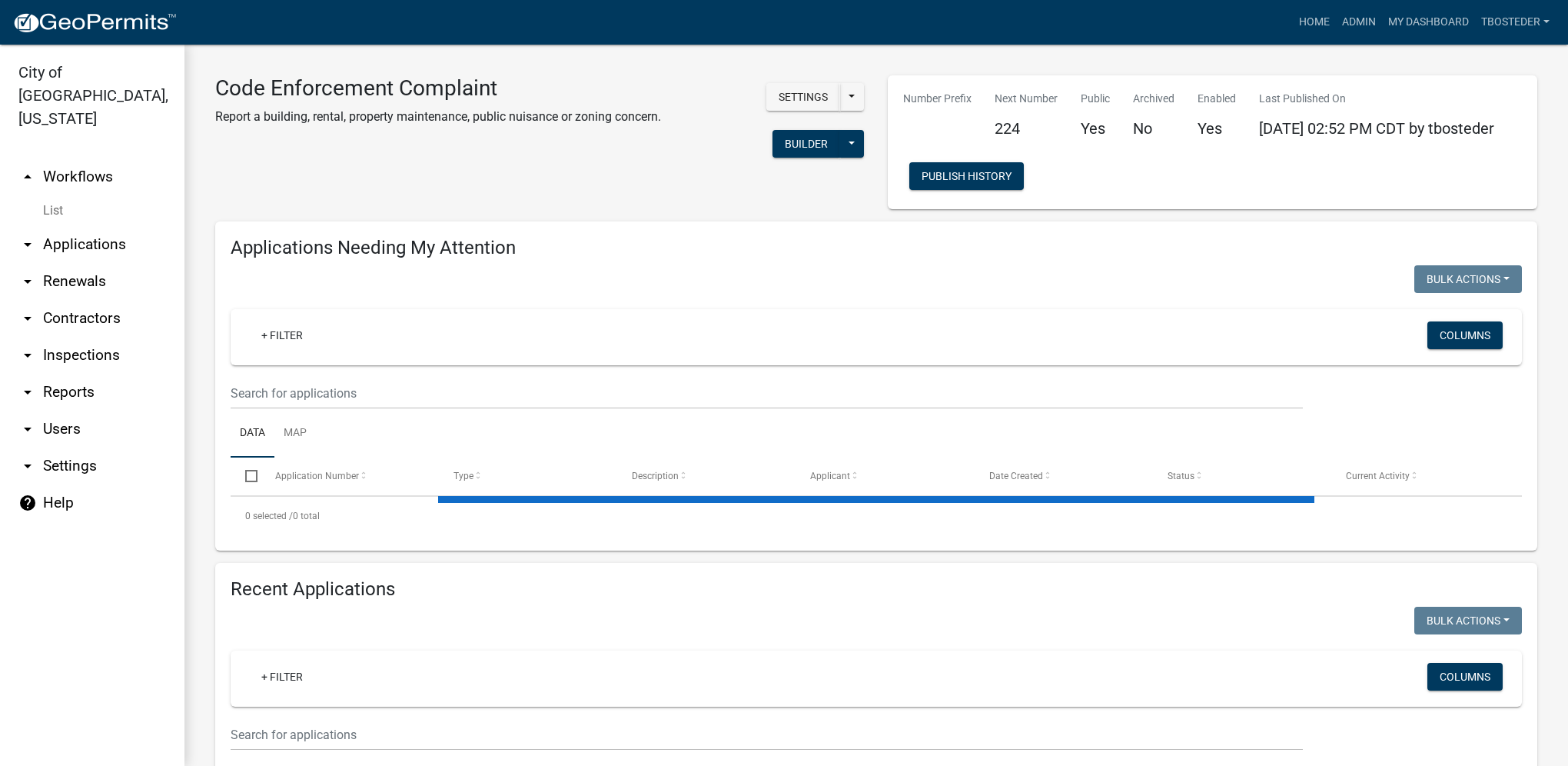
select select "1: 25"
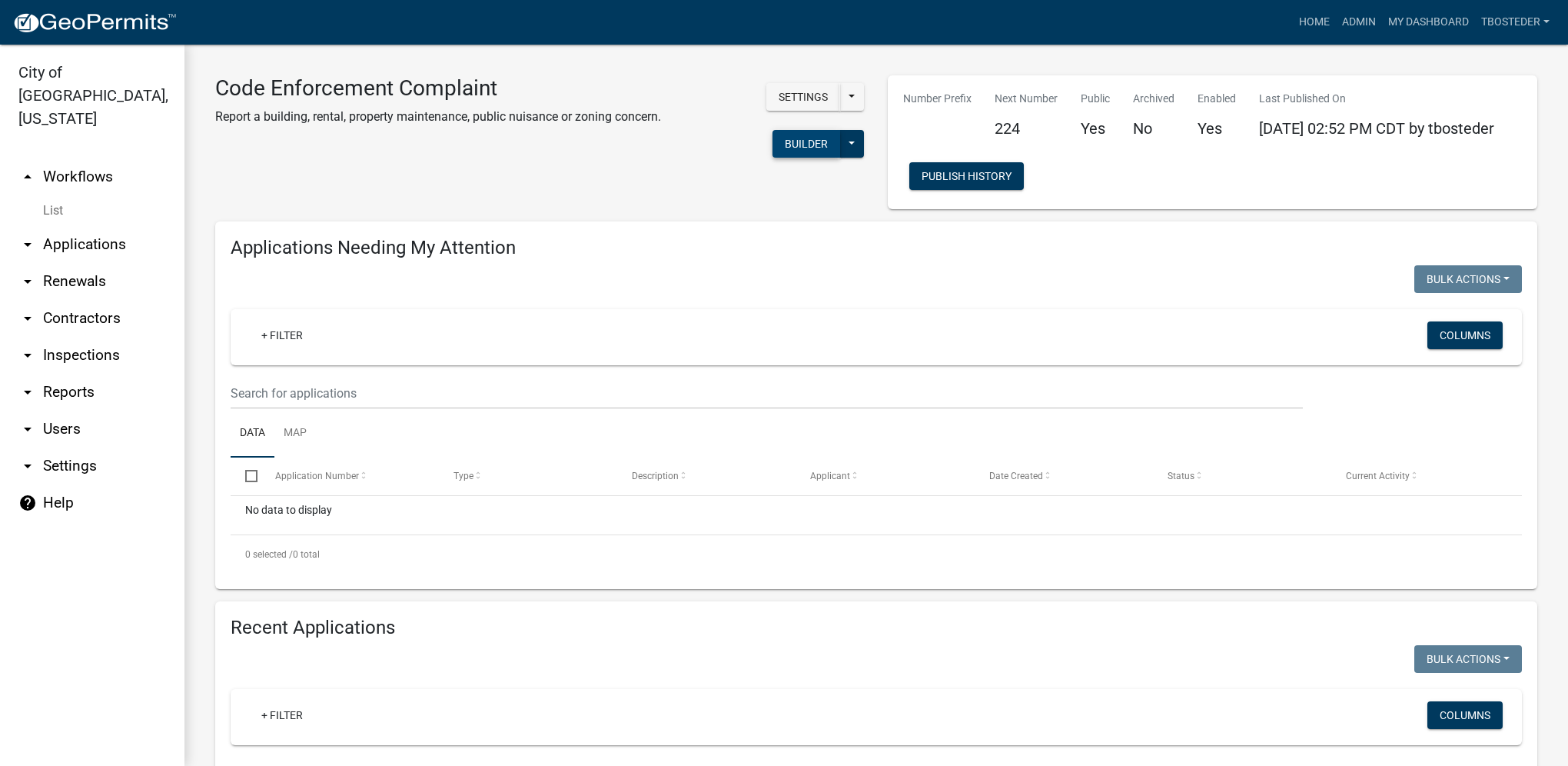
click at [785, 145] on button "Builder" at bounding box center [807, 143] width 68 height 28
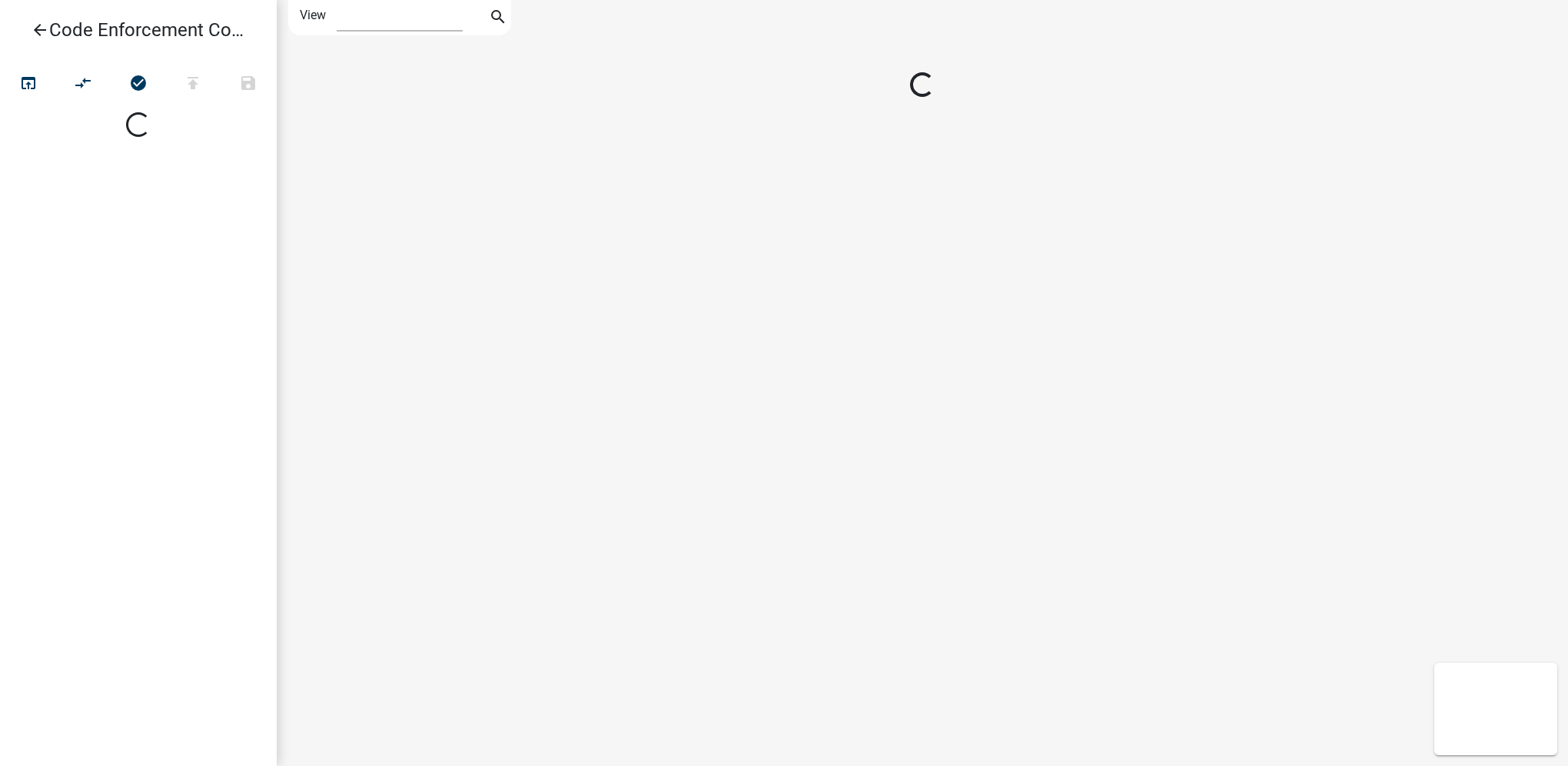
select select "1"
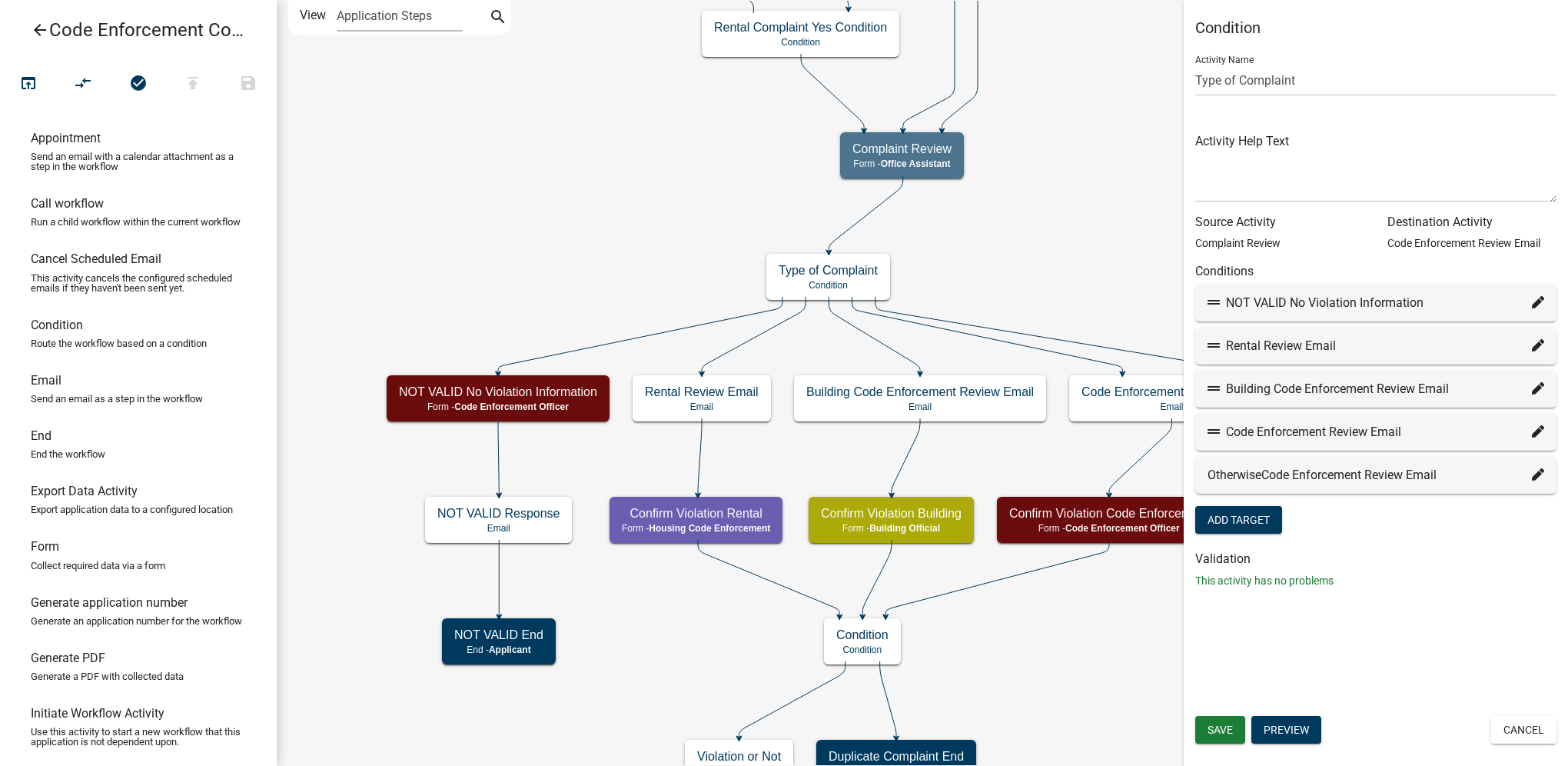
click at [1536, 307] on icon at bounding box center [1539, 303] width 13 height 13
select select "46: a8f2056a-5b4f-49d3-ba2a-fea4808b4544"
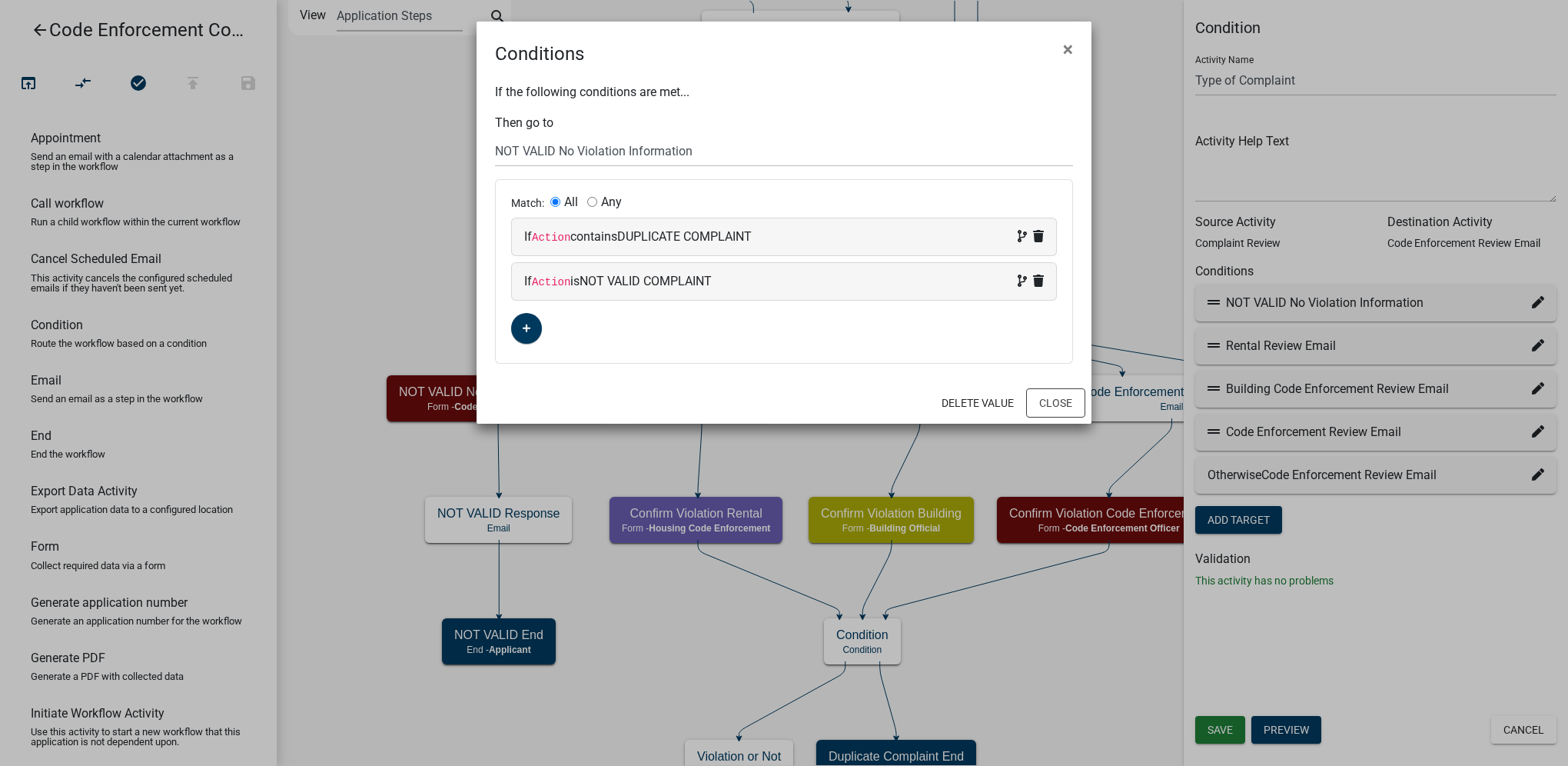
click at [593, 200] on input "Any" at bounding box center [592, 202] width 10 height 10
radio input "true"
radio input "false"
click at [1061, 396] on button "Close" at bounding box center [1056, 403] width 59 height 29
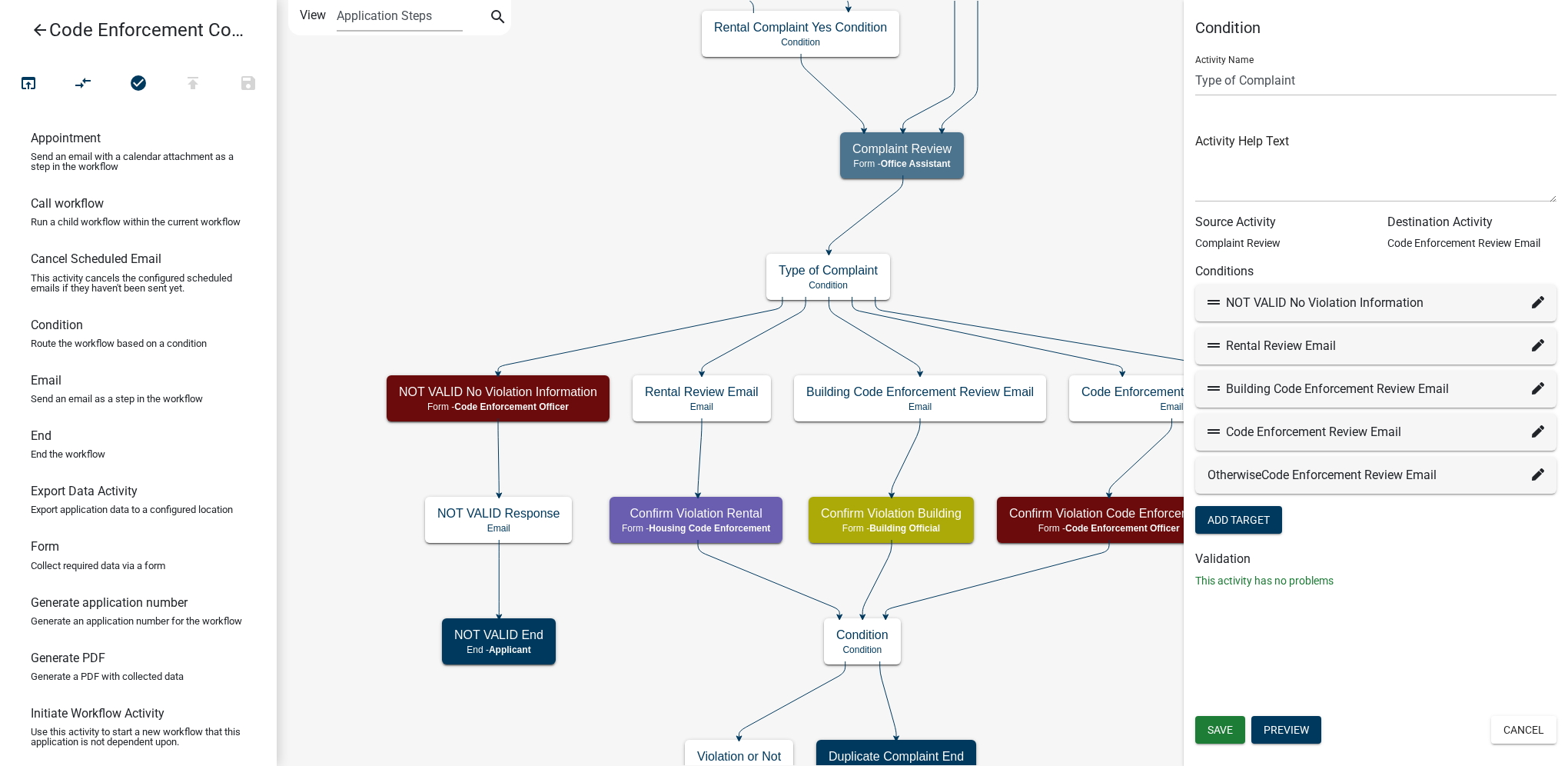
click at [1542, 344] on icon at bounding box center [1539, 345] width 13 height 13
select select "47: 9798ff80-fc8f-47d9-b506-356a76895934"
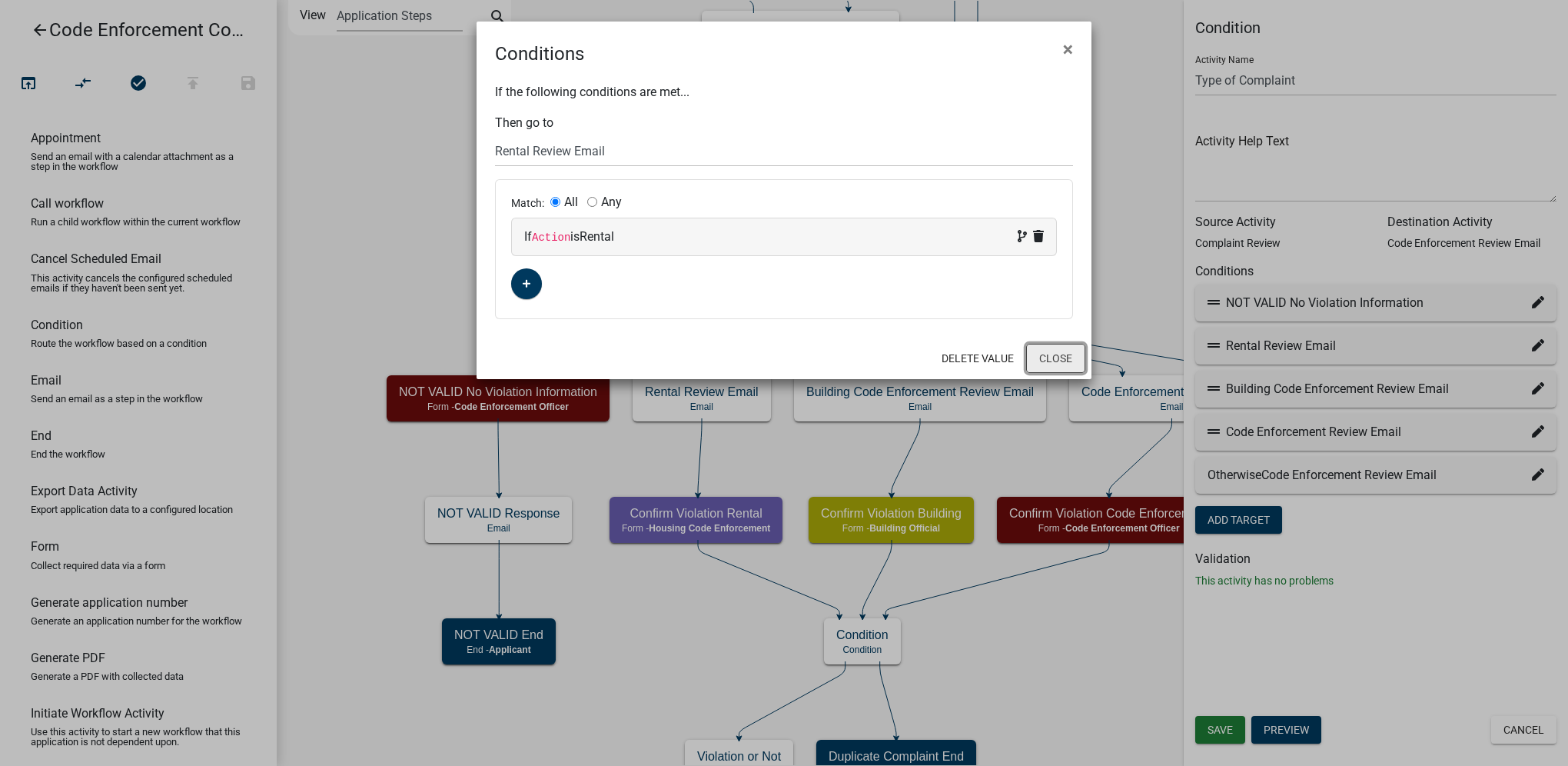
click at [1047, 347] on button "Close" at bounding box center [1056, 358] width 59 height 29
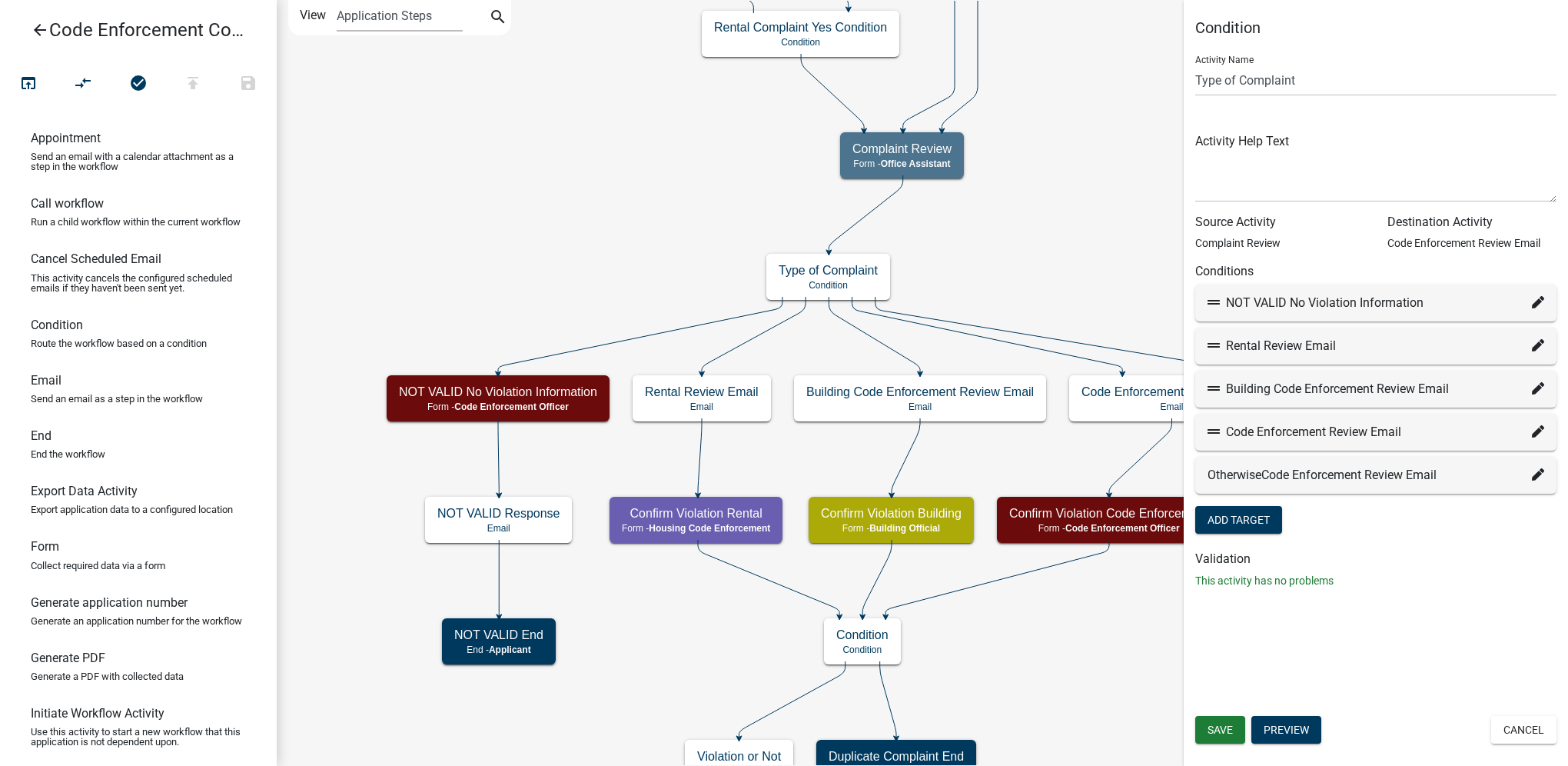
click at [1534, 392] on icon at bounding box center [1539, 389] width 13 height 13
select select "13: 40279380-1801-4678-a963-10e03990b939"
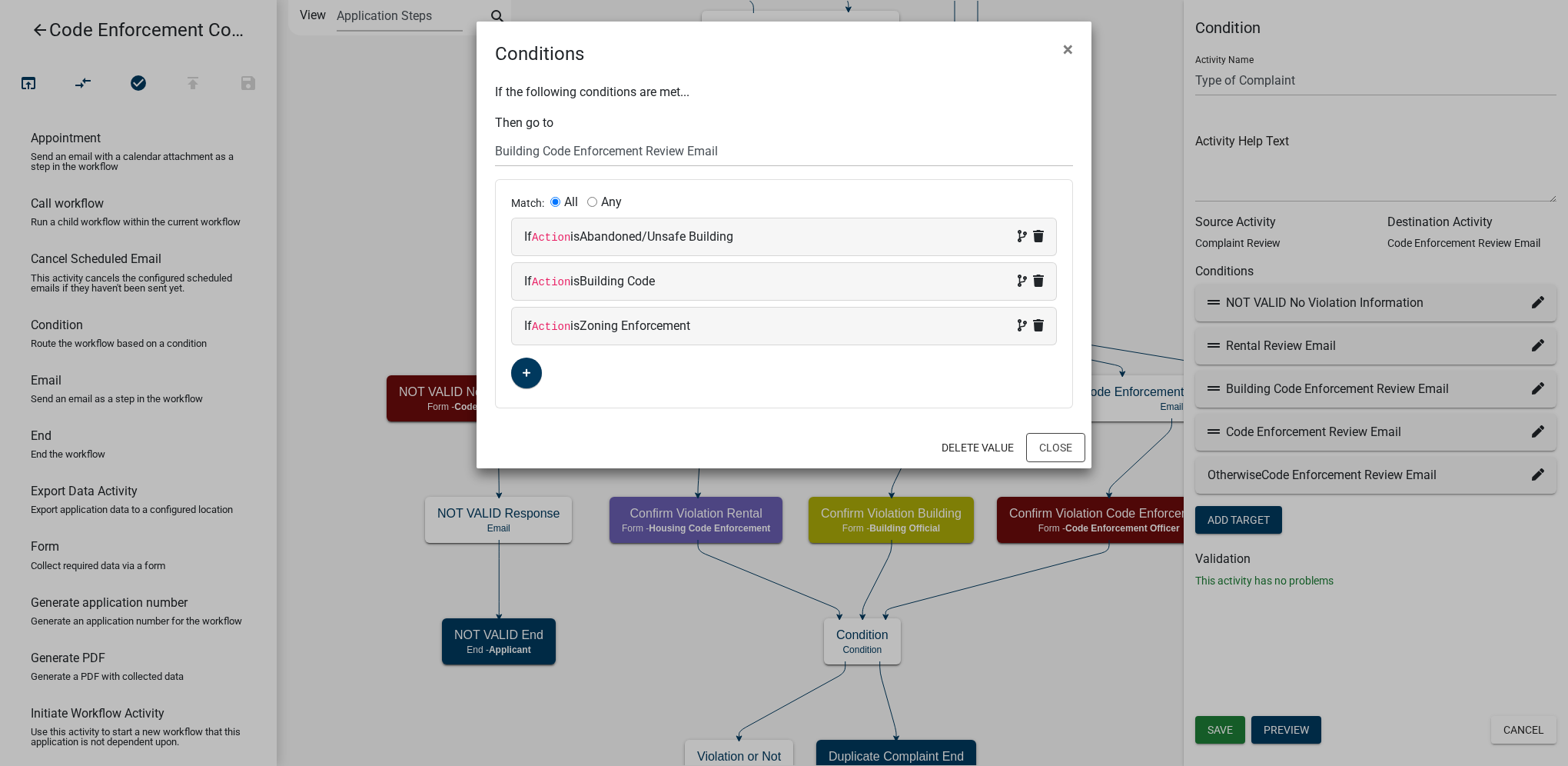
click at [591, 206] on div "Any" at bounding box center [604, 203] width 35 height 13
click at [593, 200] on input "Any" at bounding box center [592, 202] width 10 height 10
radio input "true"
radio input "false"
click at [1038, 449] on button "Close" at bounding box center [1056, 447] width 59 height 29
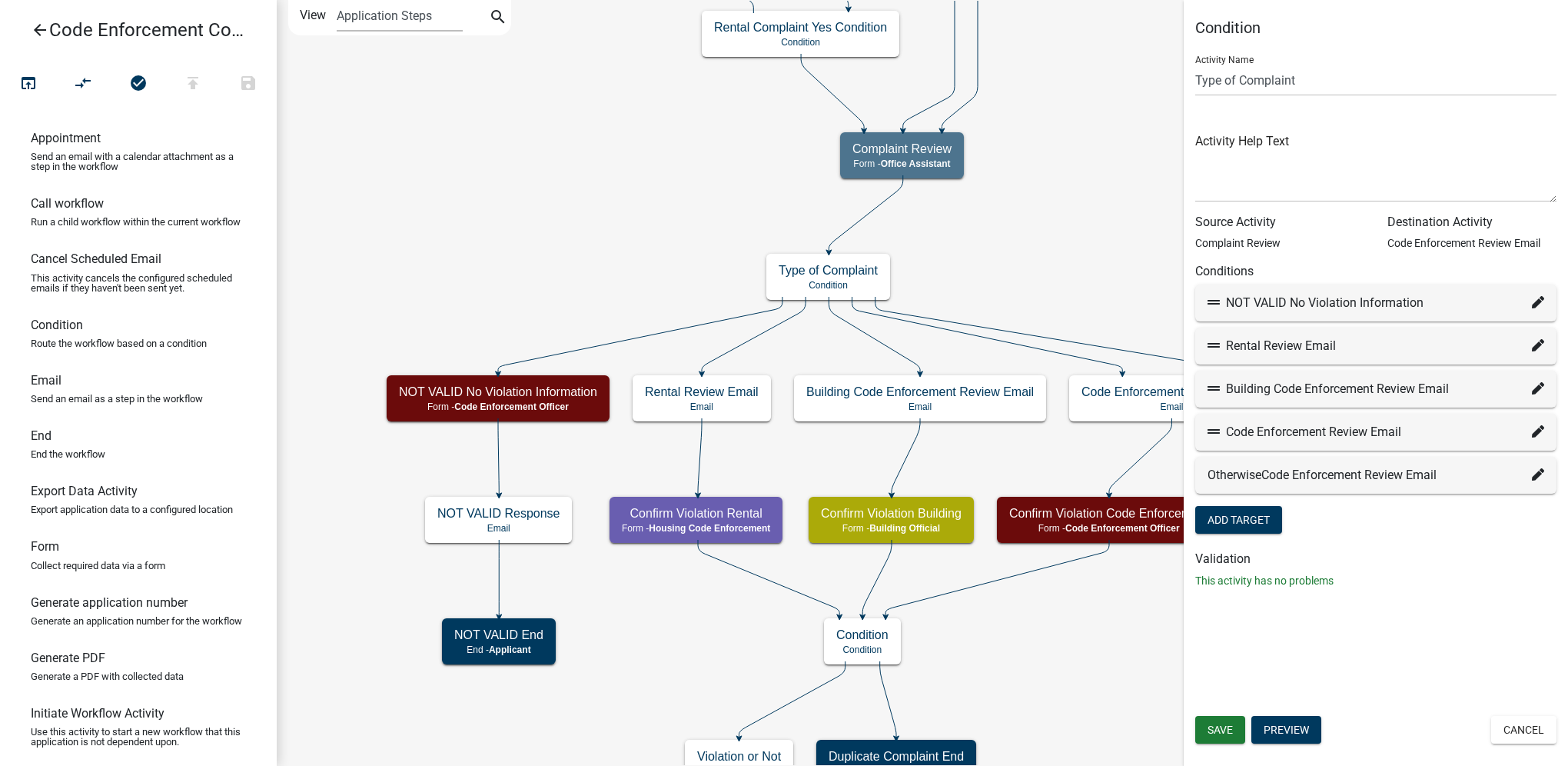
click at [1541, 387] on icon at bounding box center [1539, 389] width 13 height 13
select select "13: 40279380-1801-4678-a963-10e03990b939"
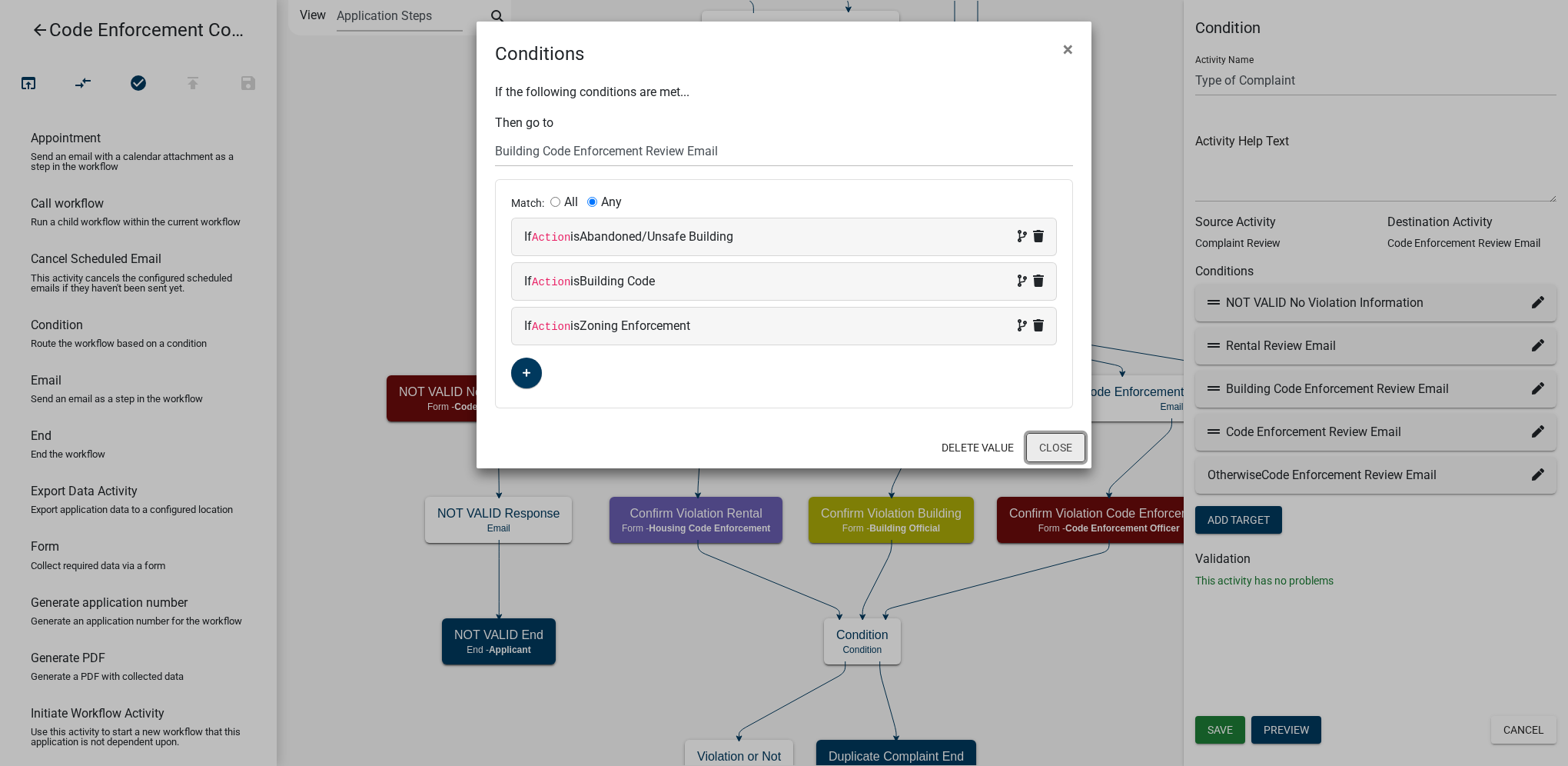
click at [1067, 438] on button "Close" at bounding box center [1056, 447] width 59 height 29
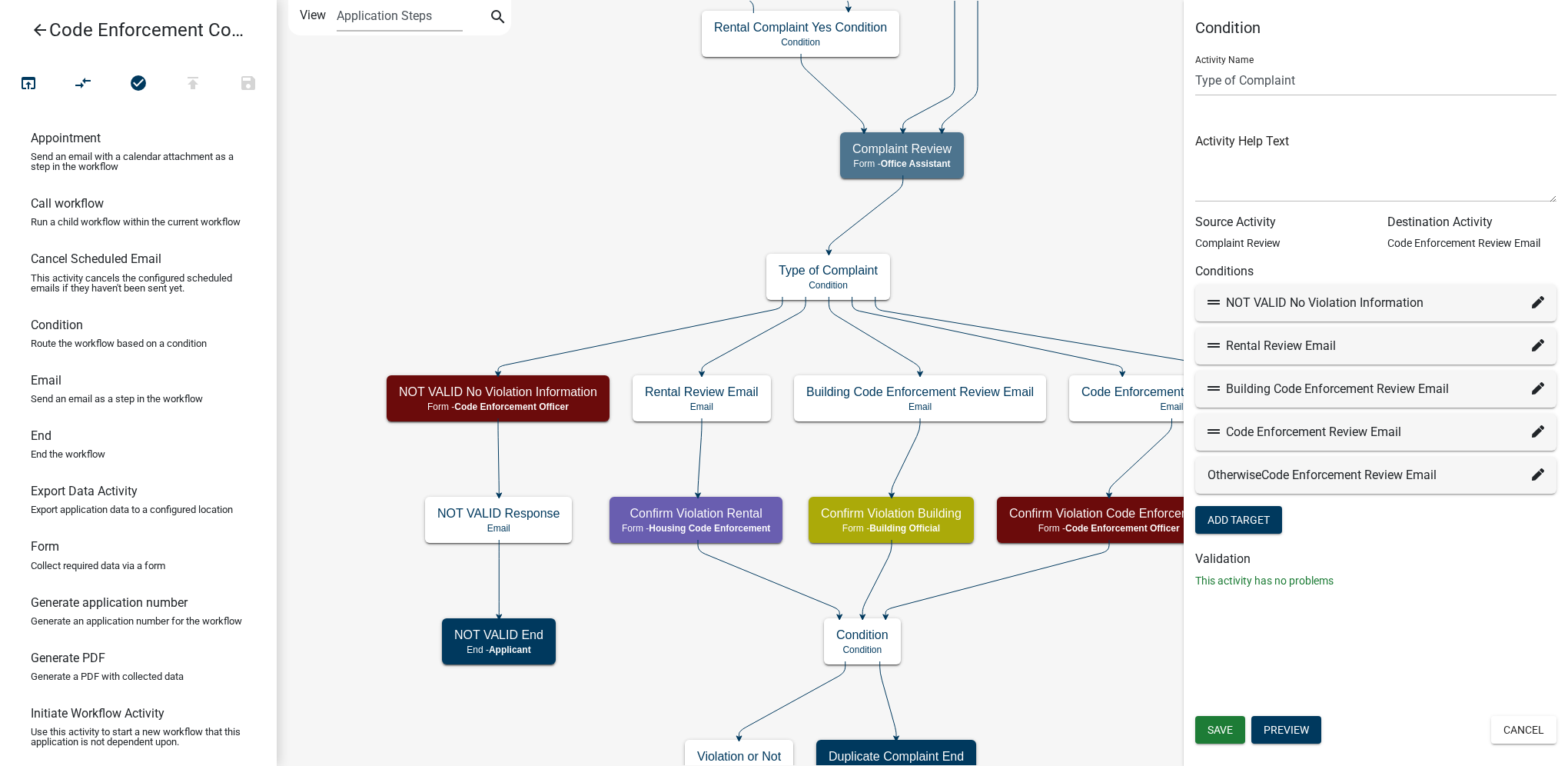
click at [1535, 437] on icon at bounding box center [1539, 432] width 13 height 13
select select "12: d7f02a9d-edca-49cd-880e-227d51a0610e"
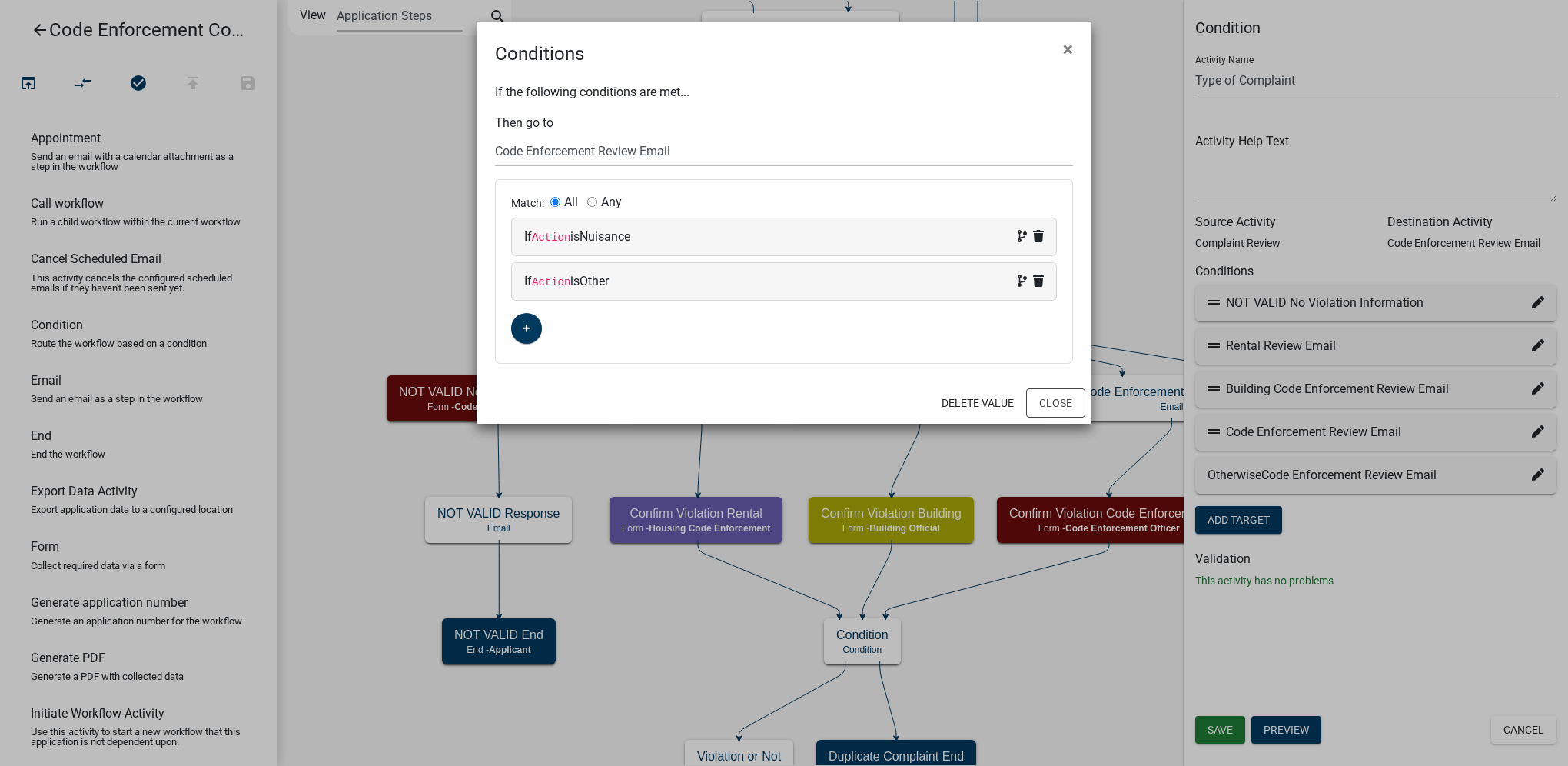
click at [594, 203] on input "Any" at bounding box center [592, 202] width 10 height 10
radio input "true"
radio input "false"
click at [1050, 400] on button "Close" at bounding box center [1056, 403] width 59 height 29
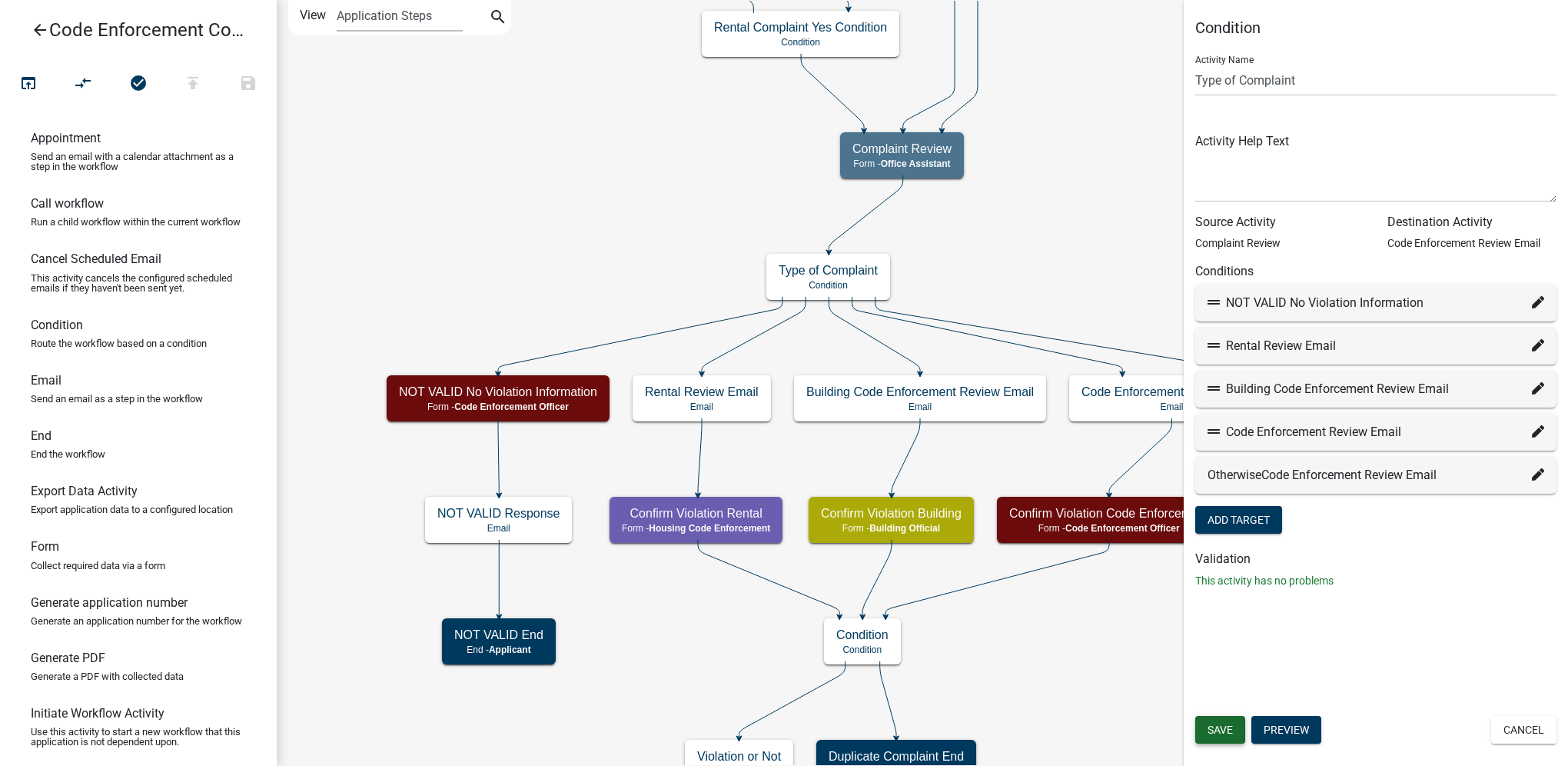
click at [1221, 725] on span "Save" at bounding box center [1221, 730] width 25 height 13
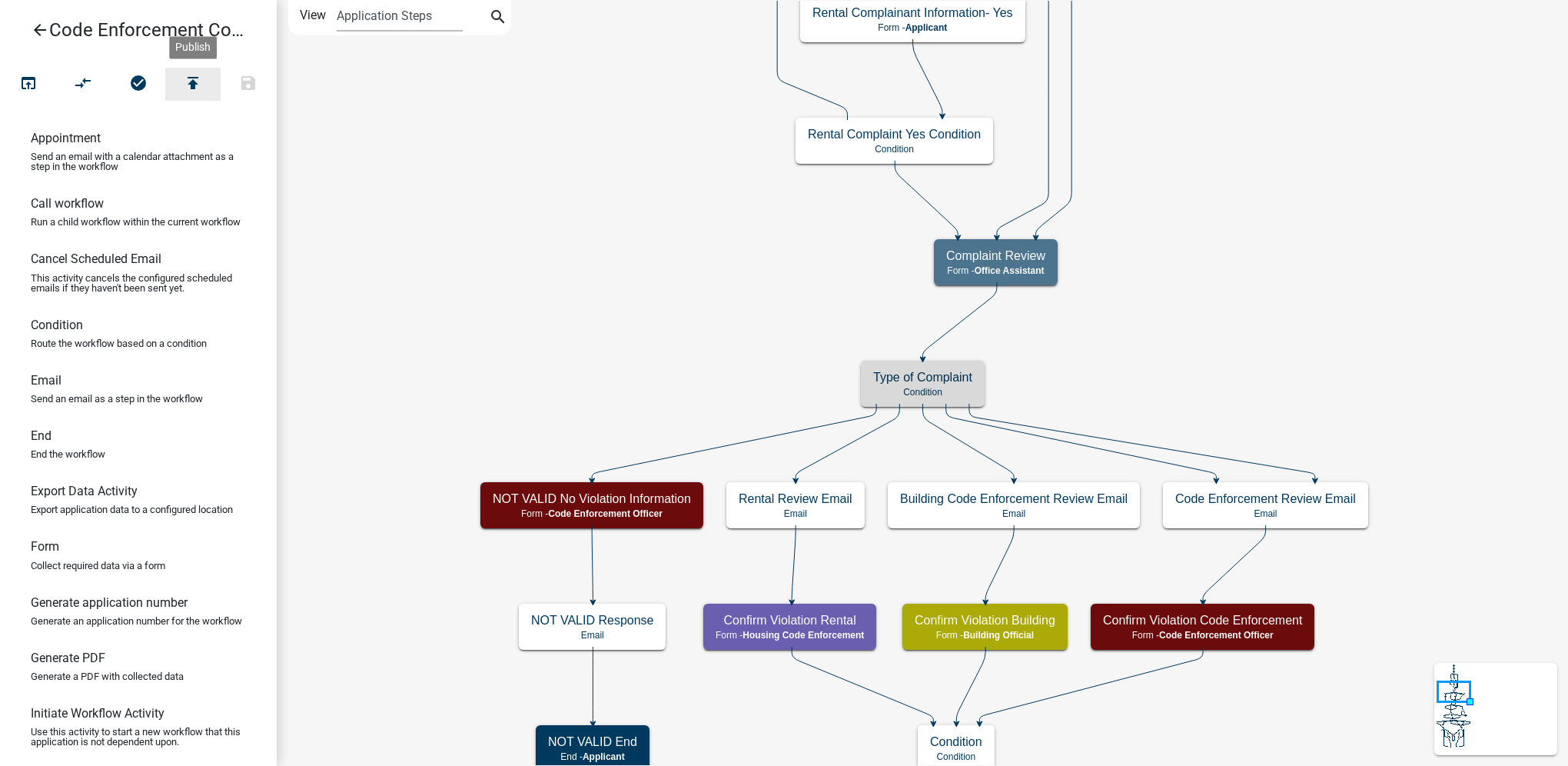
click at [193, 83] on icon "publish" at bounding box center [192, 84] width 18 height 21
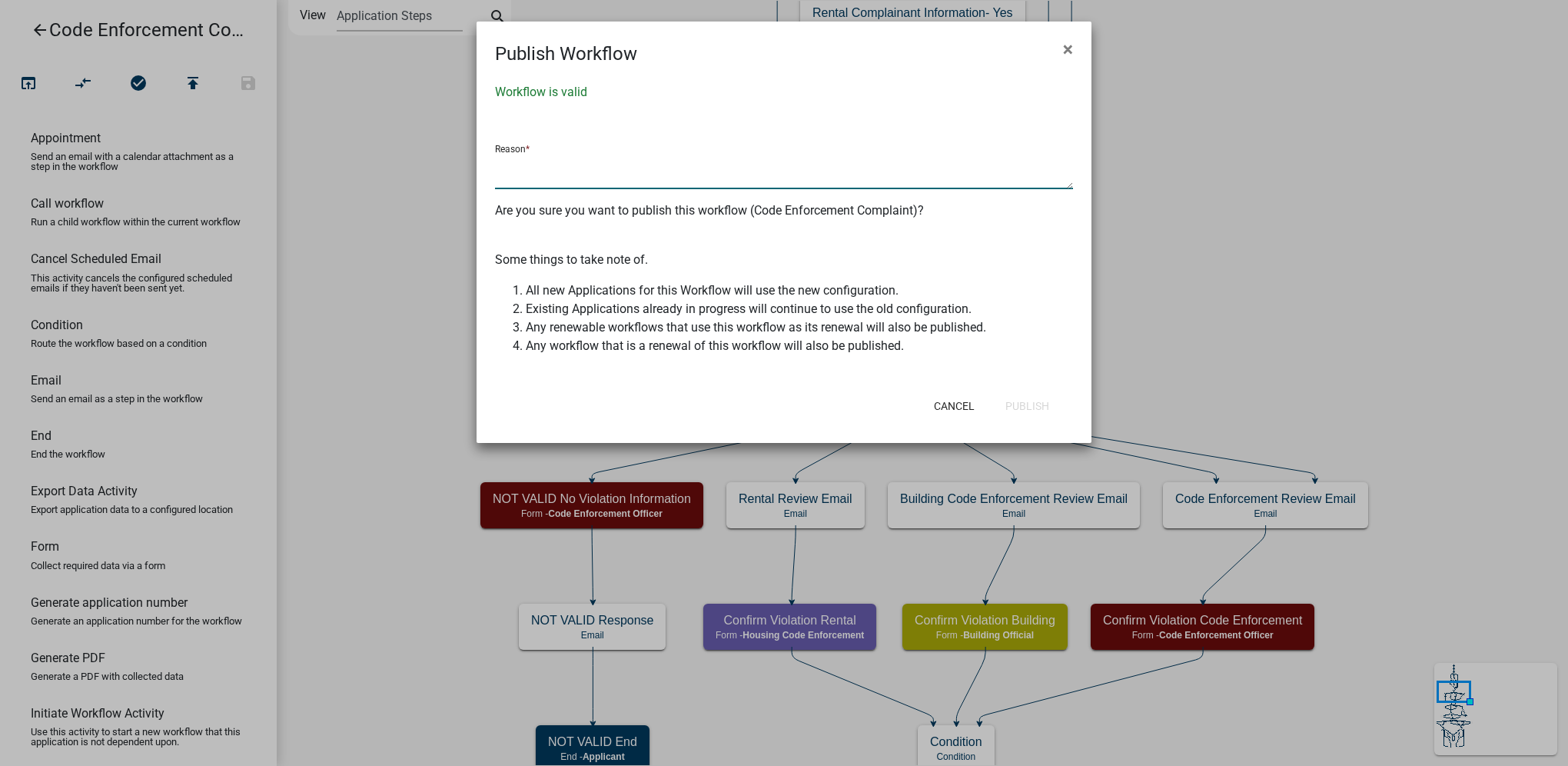
click at [564, 155] on textarea at bounding box center [784, 171] width 578 height 35
paste textarea "It should be ANY, not ALL"
drag, startPoint x: 674, startPoint y: 165, endPoint x: 613, endPoint y: 163, distance: 61.0
click at [613, 163] on textarea "Conditions should be It should be ANY, not ALL" at bounding box center [784, 171] width 578 height 35
type textarea "Conditions should be e ANY, not ALL"
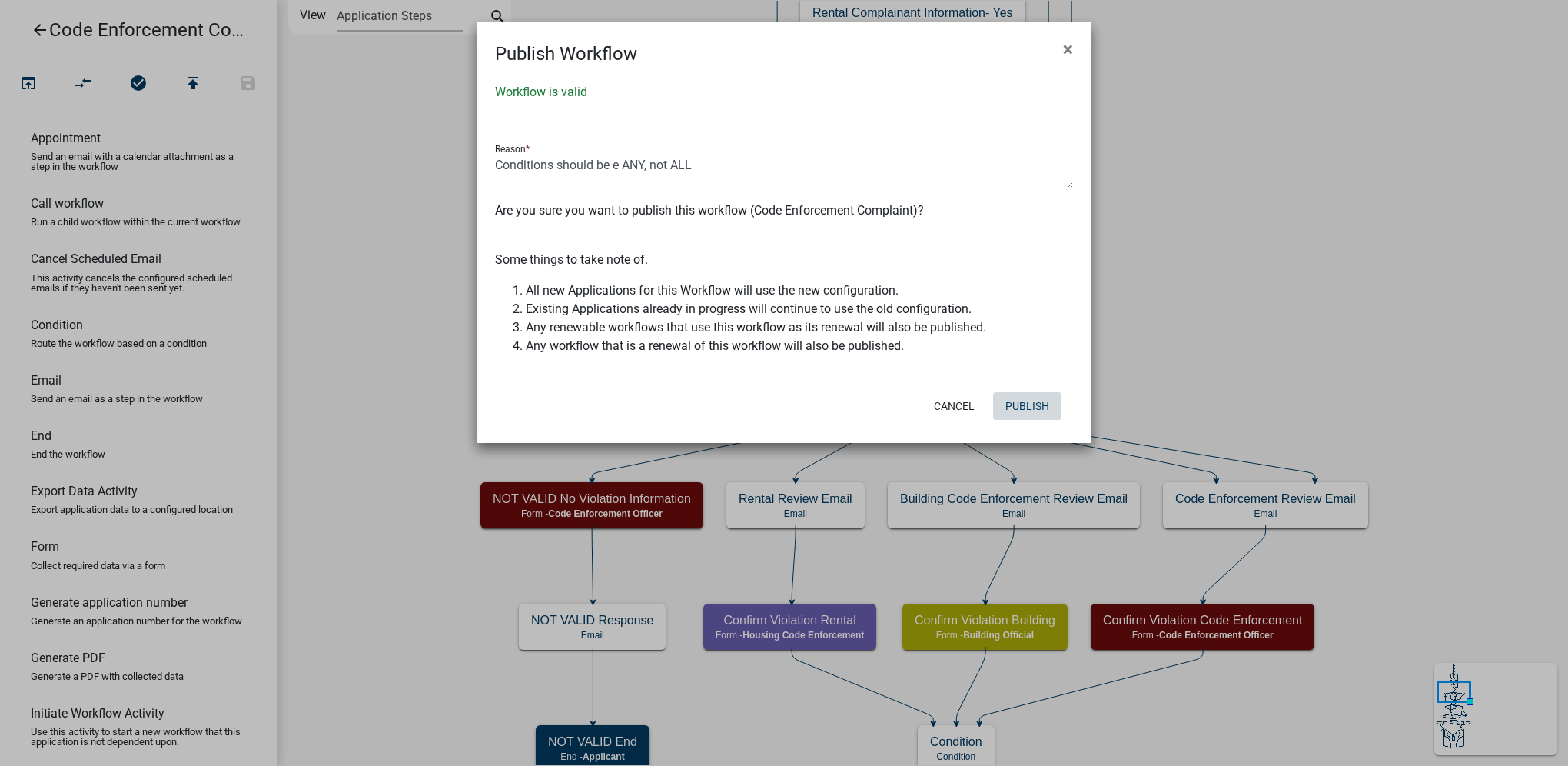
click at [1032, 407] on button "Publish" at bounding box center [1027, 406] width 69 height 28
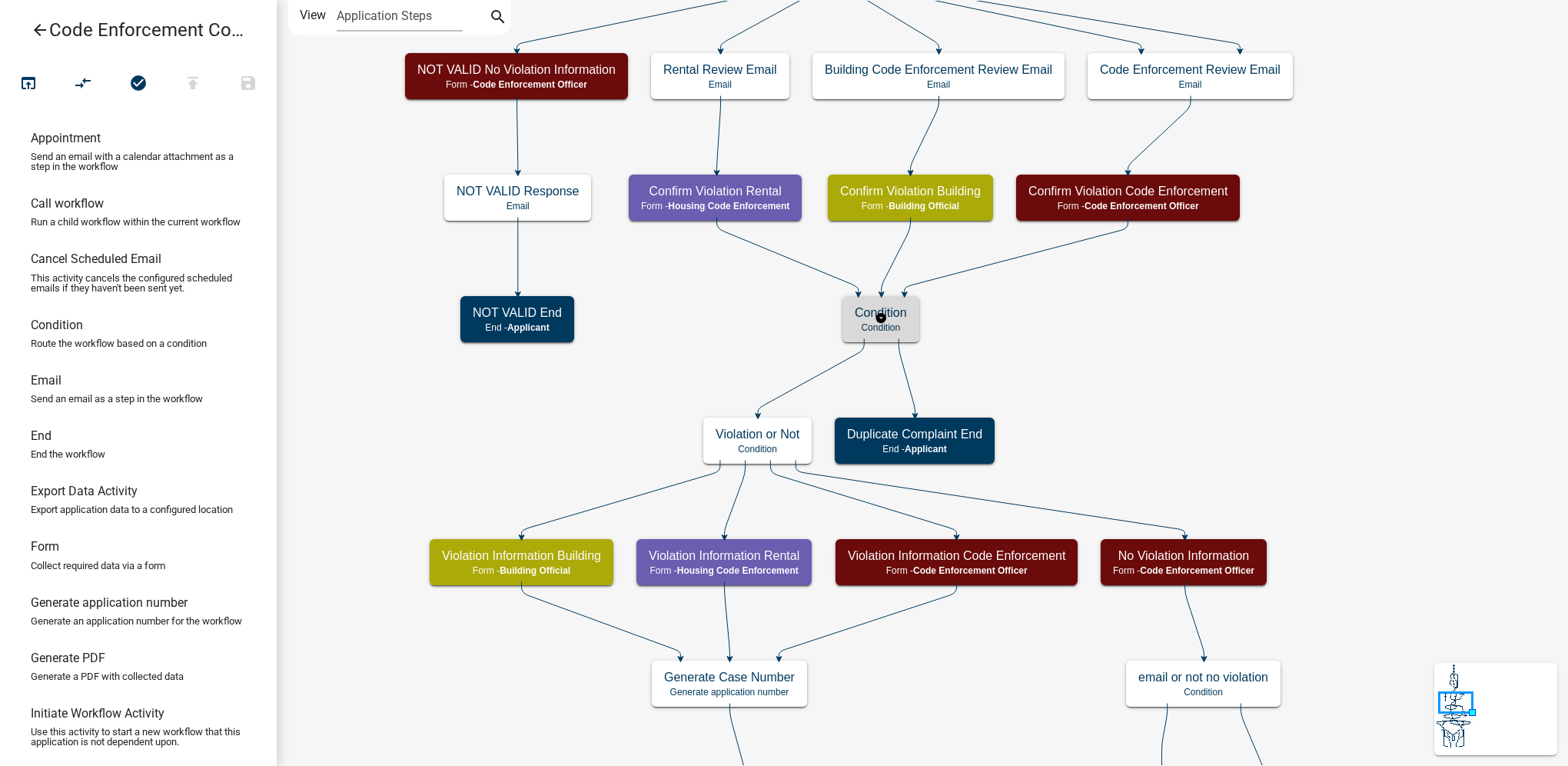
click at [904, 329] on p "Condition" at bounding box center [881, 328] width 52 height 11
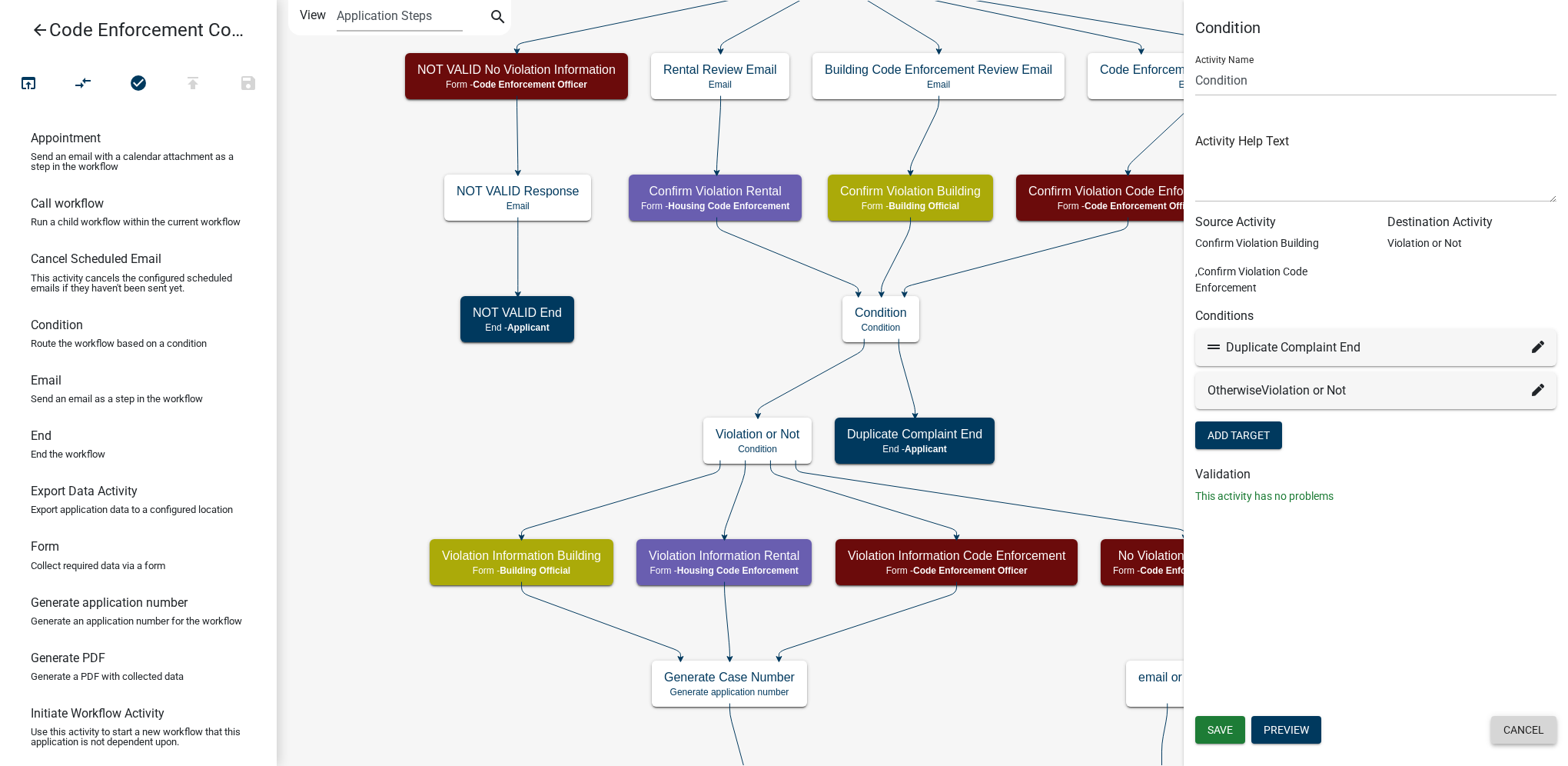
click at [1510, 723] on button "Cancel" at bounding box center [1524, 729] width 65 height 28
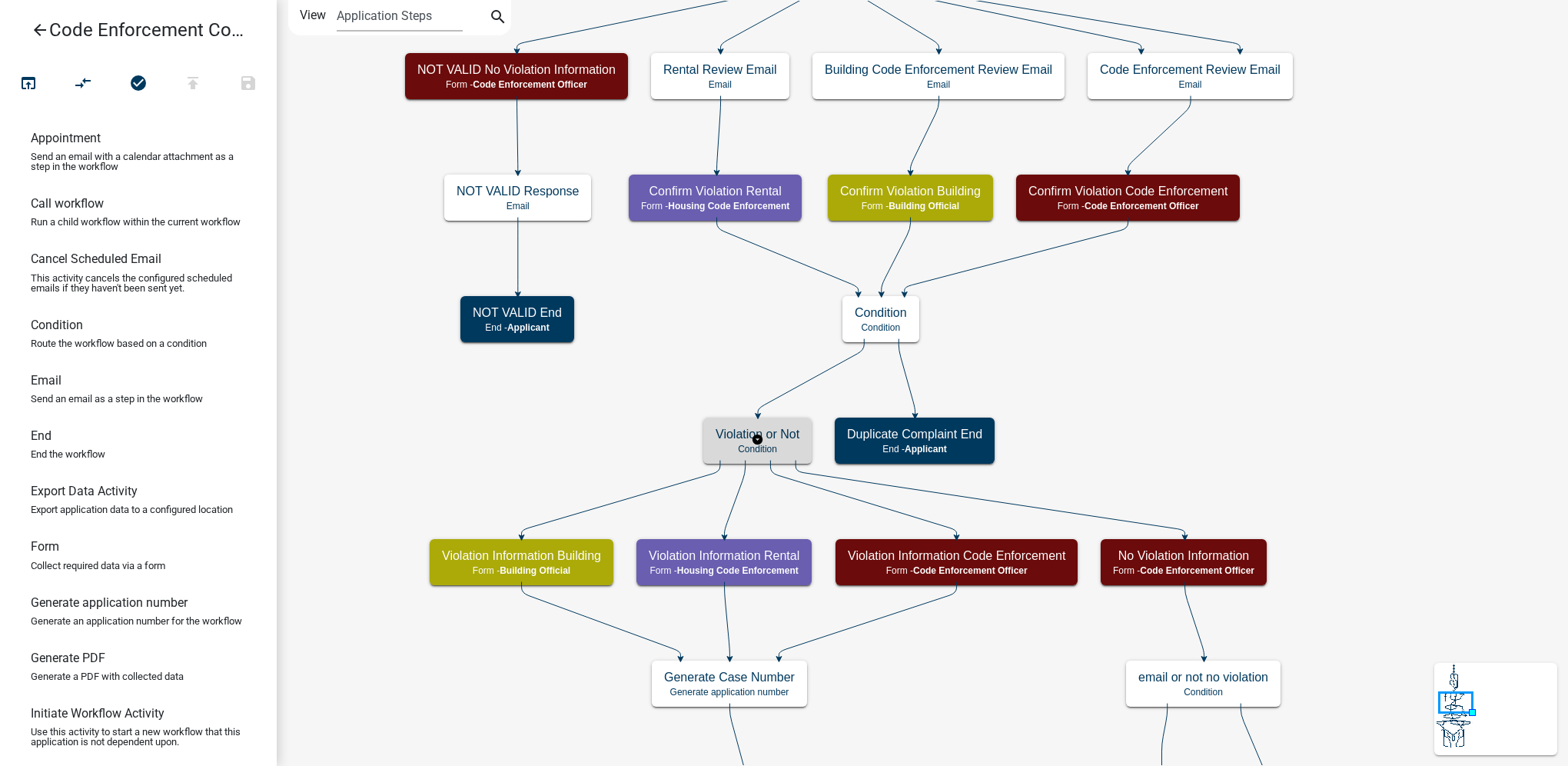
click at [784, 444] on p "Condition" at bounding box center [757, 449] width 84 height 11
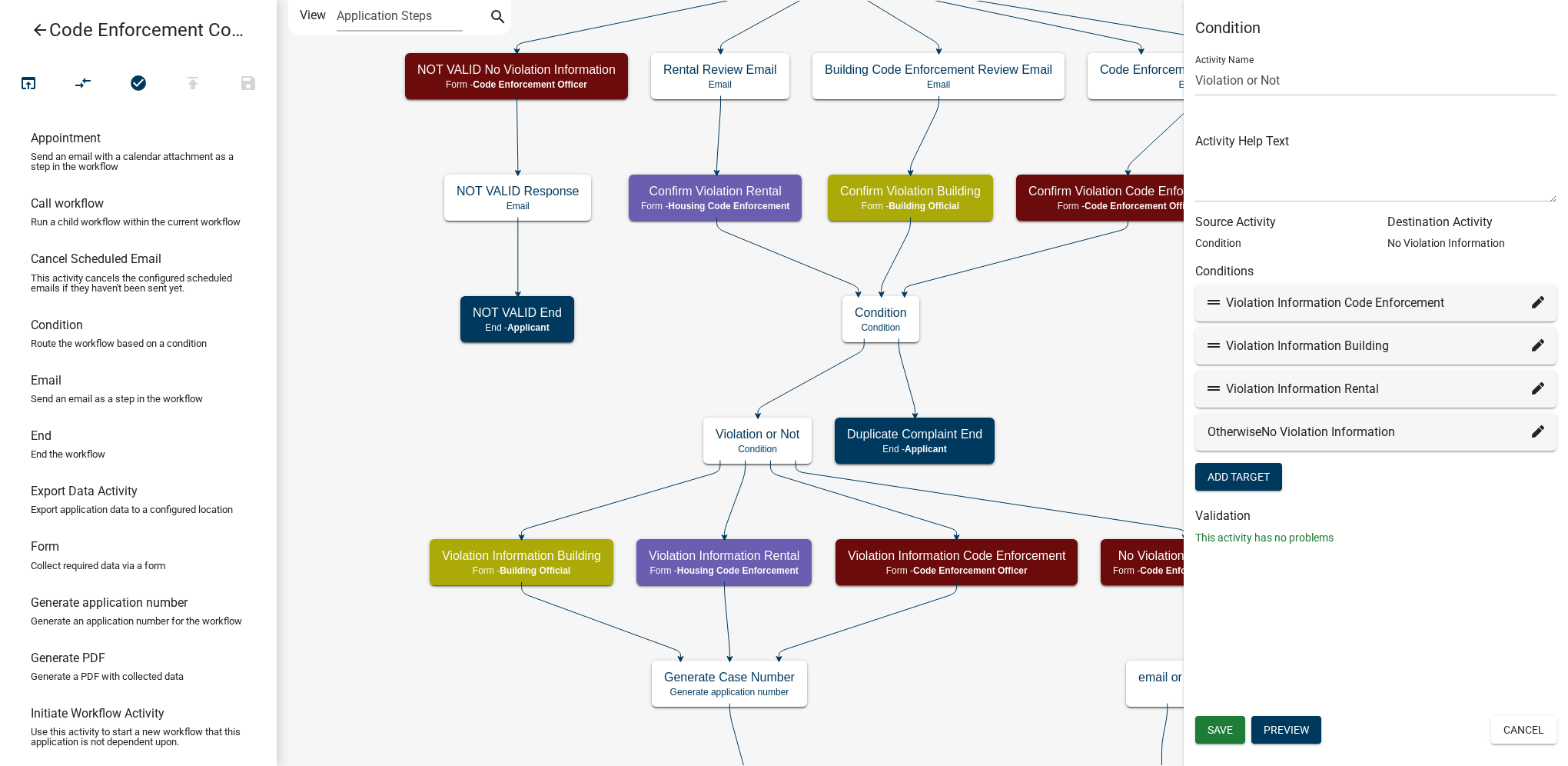
click at [1533, 299] on icon at bounding box center [1539, 303] width 13 height 13
select select "3: 758b3145-cabb-41e6-a82e-a091cd01835f"
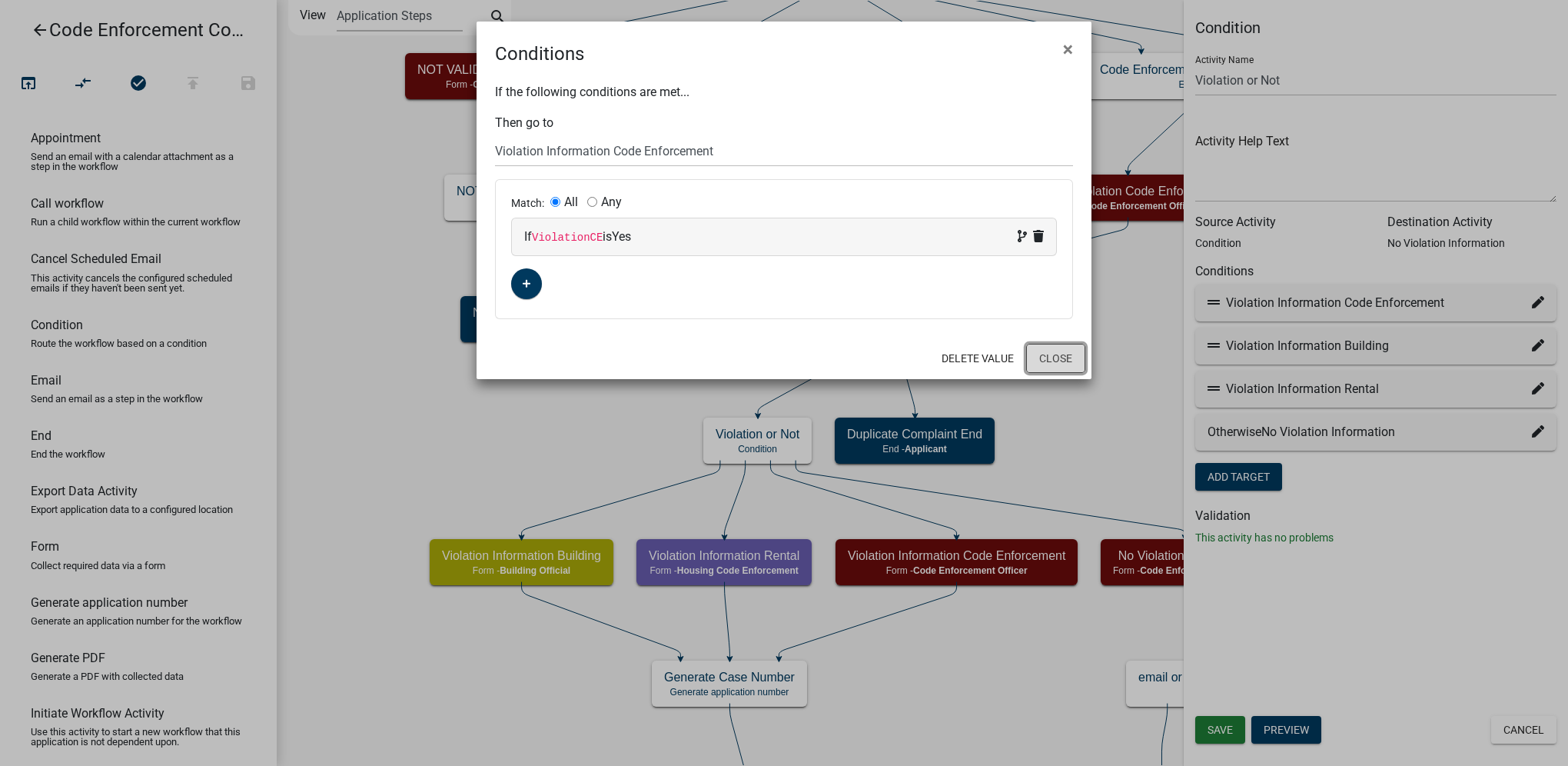
click at [1059, 348] on button "Close" at bounding box center [1056, 358] width 59 height 29
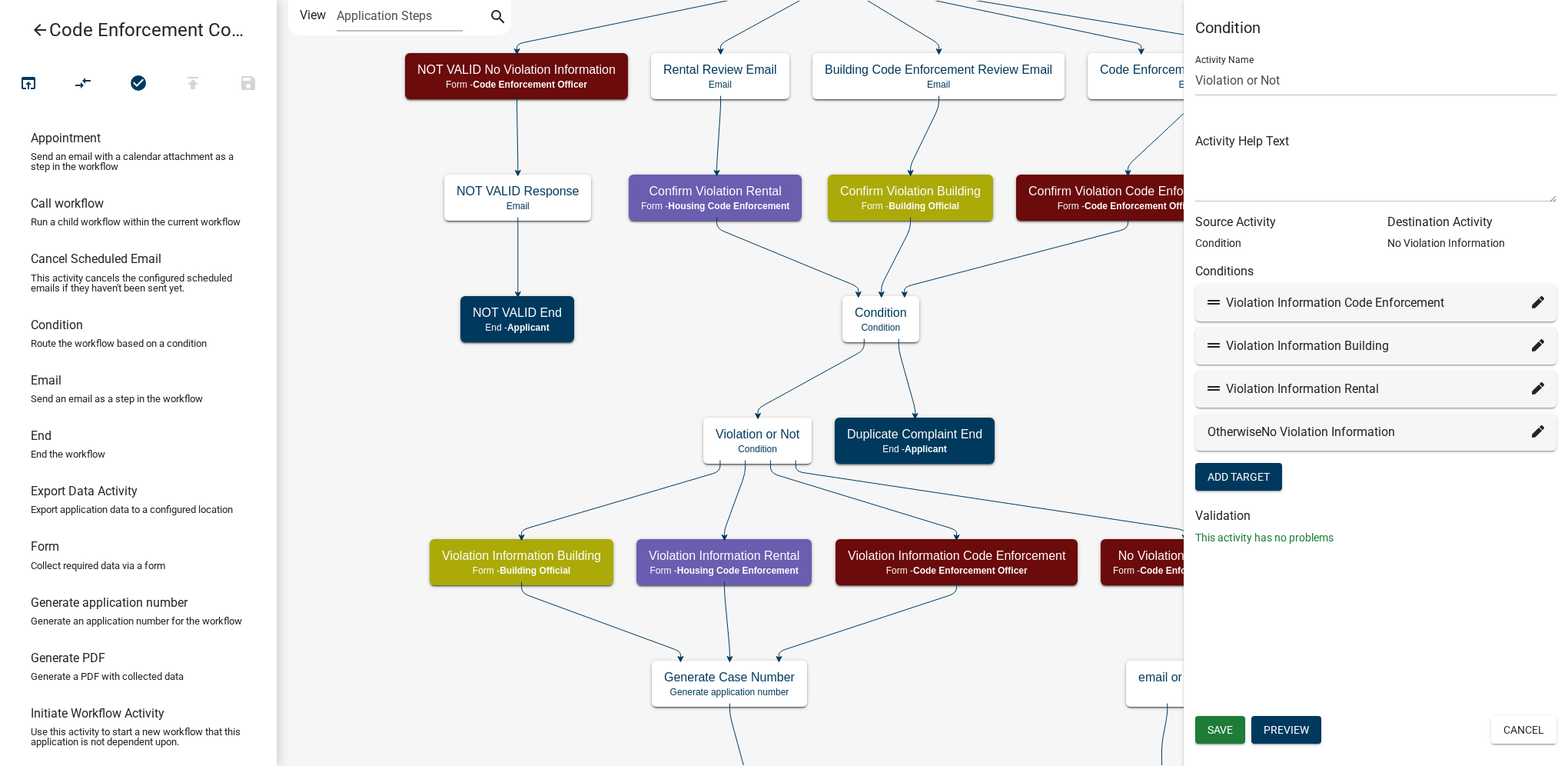
click at [1537, 348] on icon at bounding box center [1539, 345] width 13 height 13
select select "23: 25e6555d-19cf-44bf-b871-d36e1ef8d373"
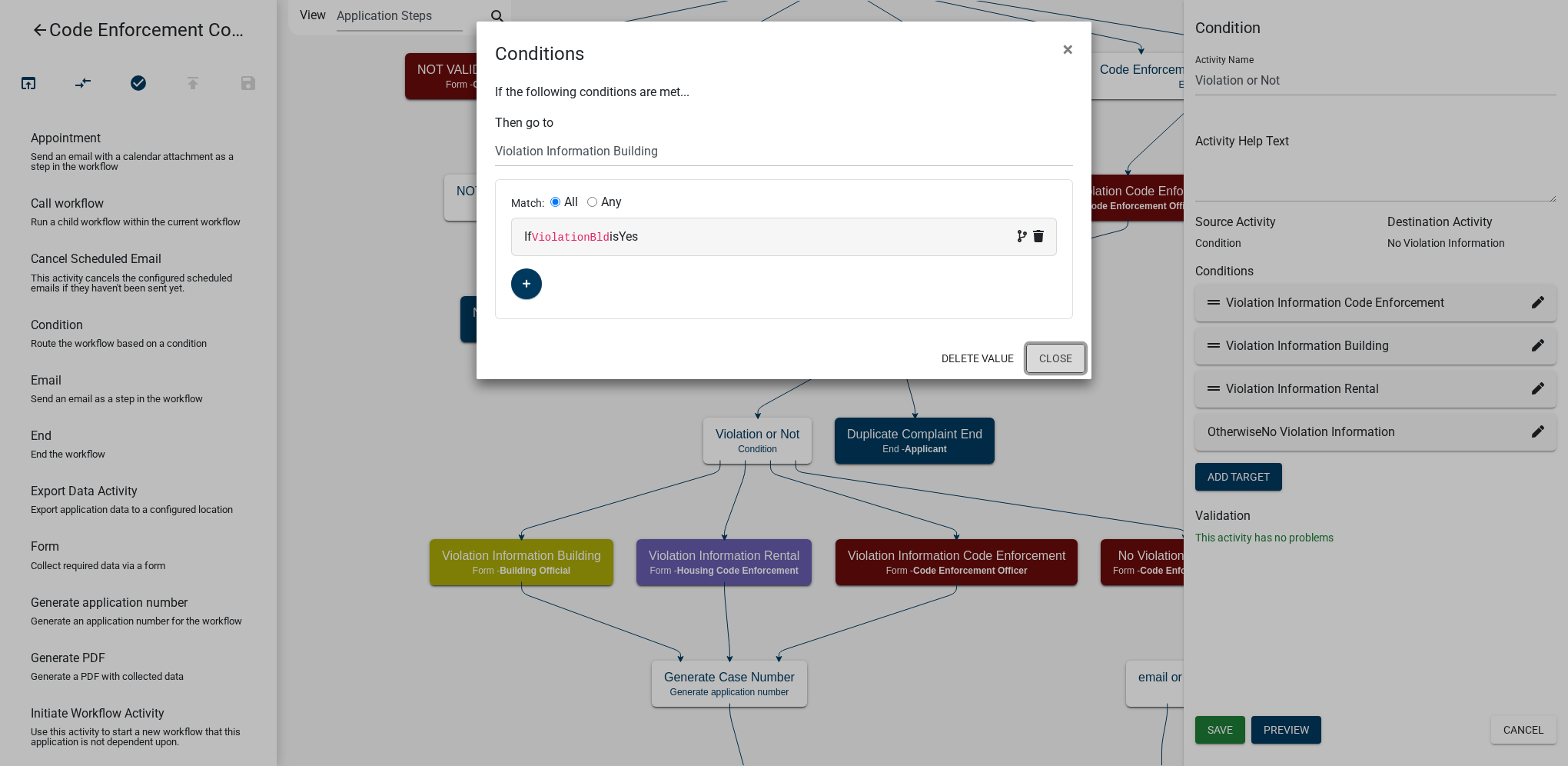
click at [1033, 363] on button "Close" at bounding box center [1056, 358] width 59 height 29
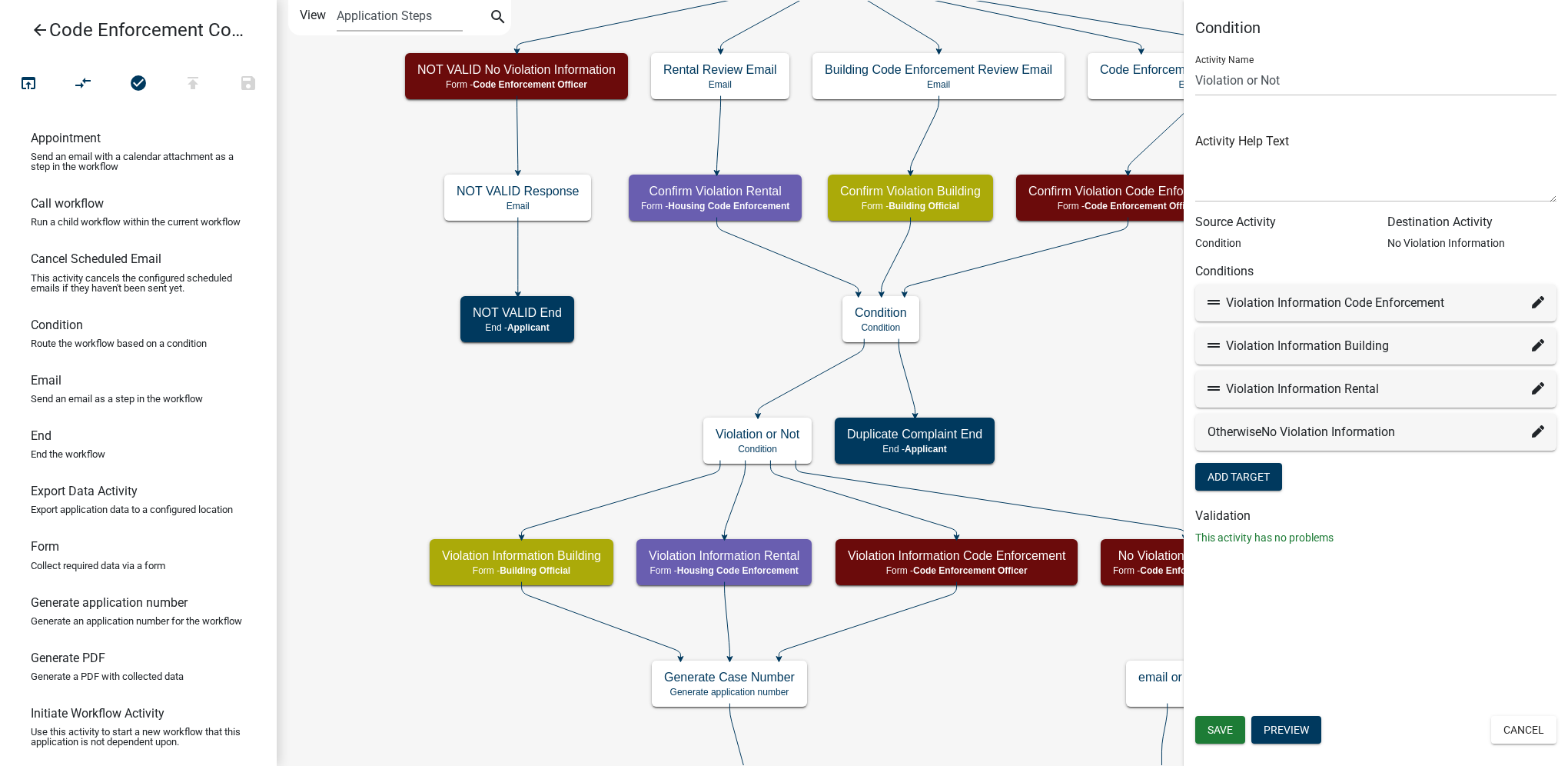
click at [1539, 396] on fa-icon at bounding box center [1539, 389] width 13 height 18
select select "50: 5155cc22-fc3f-42f4-89ad-bb3b0be5925e"
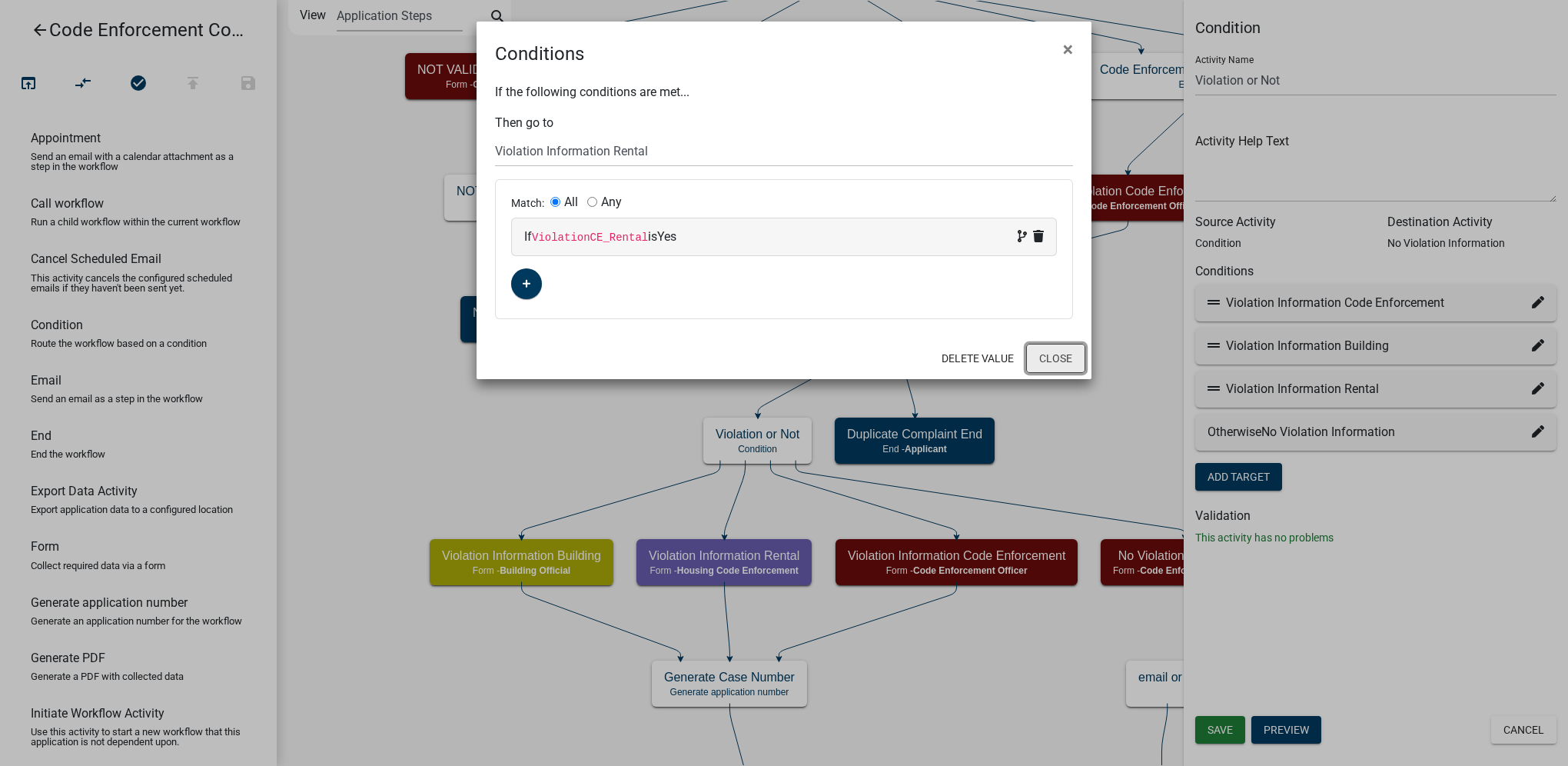
click at [1046, 368] on button "Close" at bounding box center [1056, 358] width 59 height 29
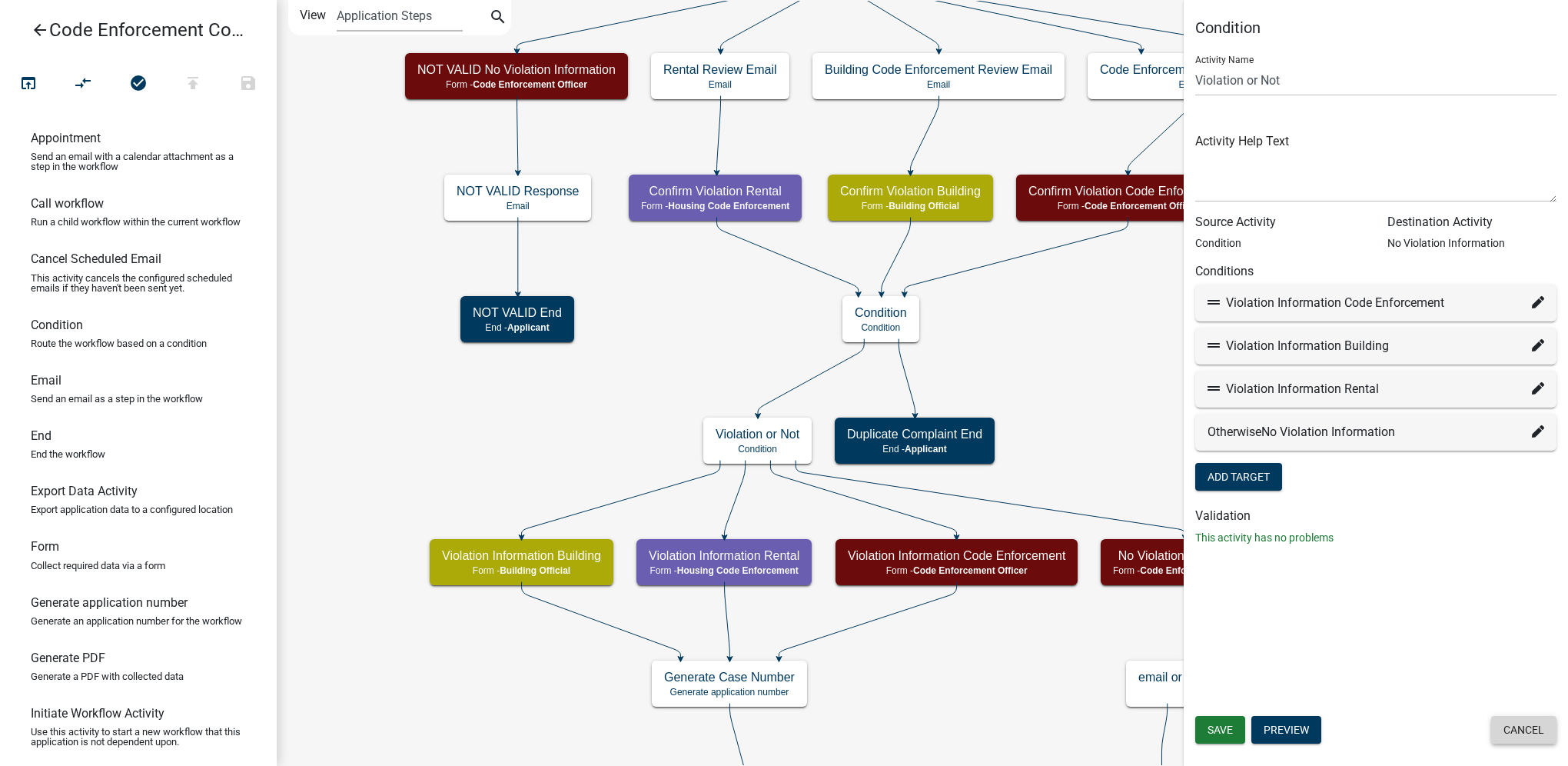
click at [1499, 721] on button "Cancel" at bounding box center [1524, 729] width 65 height 28
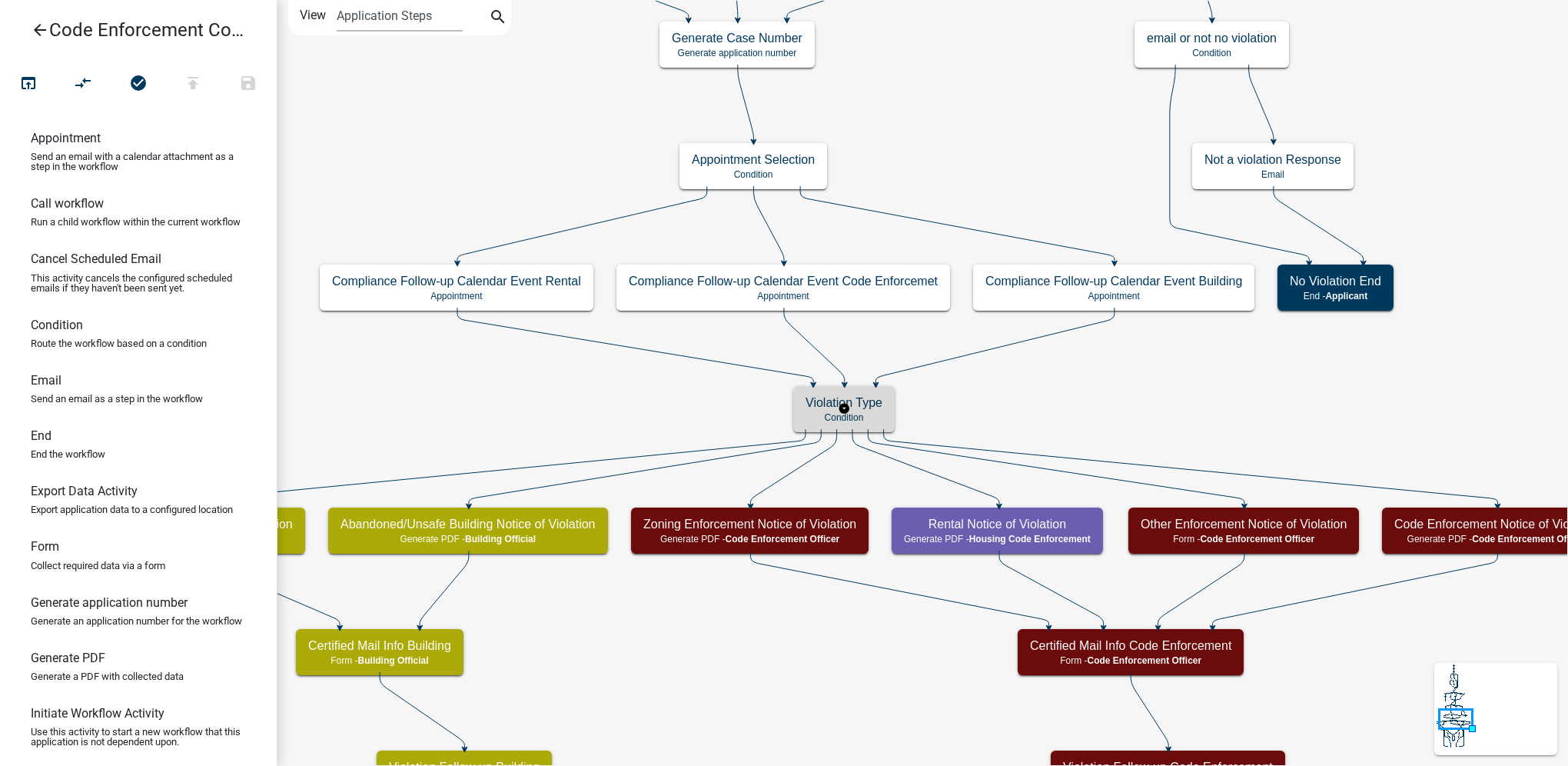
click at [852, 408] on h5 "Violation Type" at bounding box center [845, 403] width 77 height 15
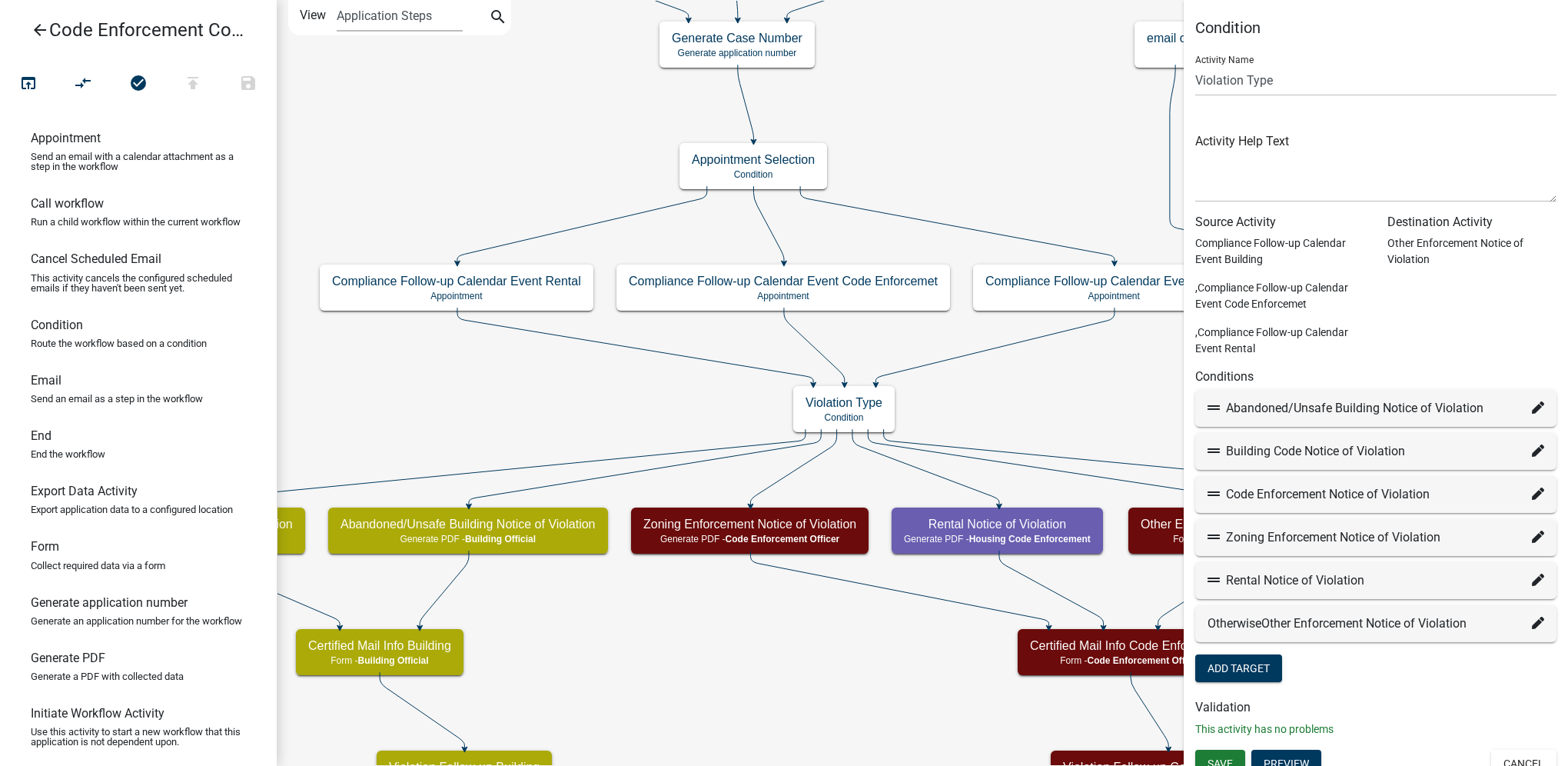
click at [1533, 409] on icon at bounding box center [1539, 407] width 13 height 13
select select "16: b8dcda8e-c224-4673-9294-f180e7119b60"
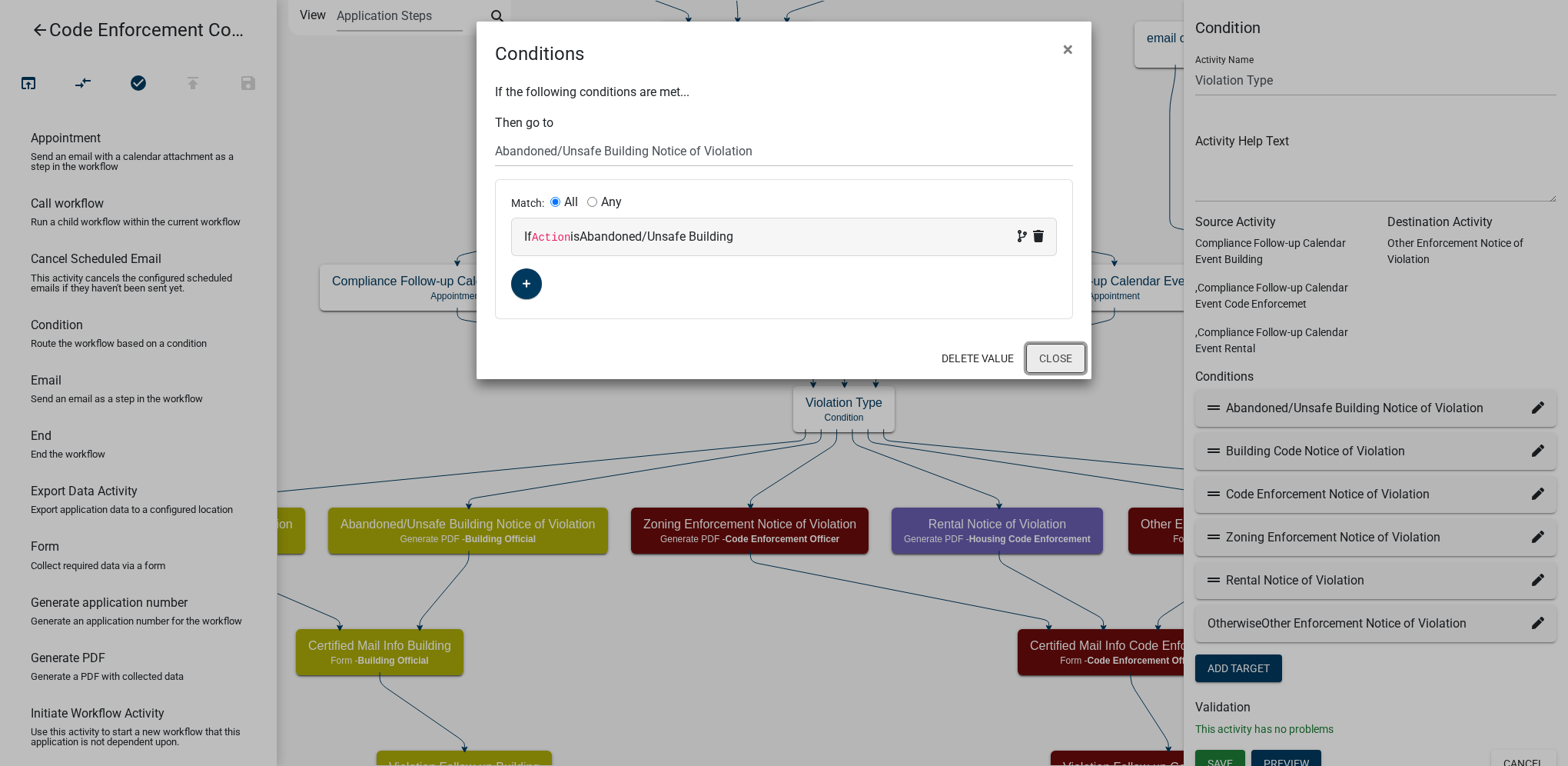
click at [1072, 355] on button "Close" at bounding box center [1056, 358] width 59 height 29
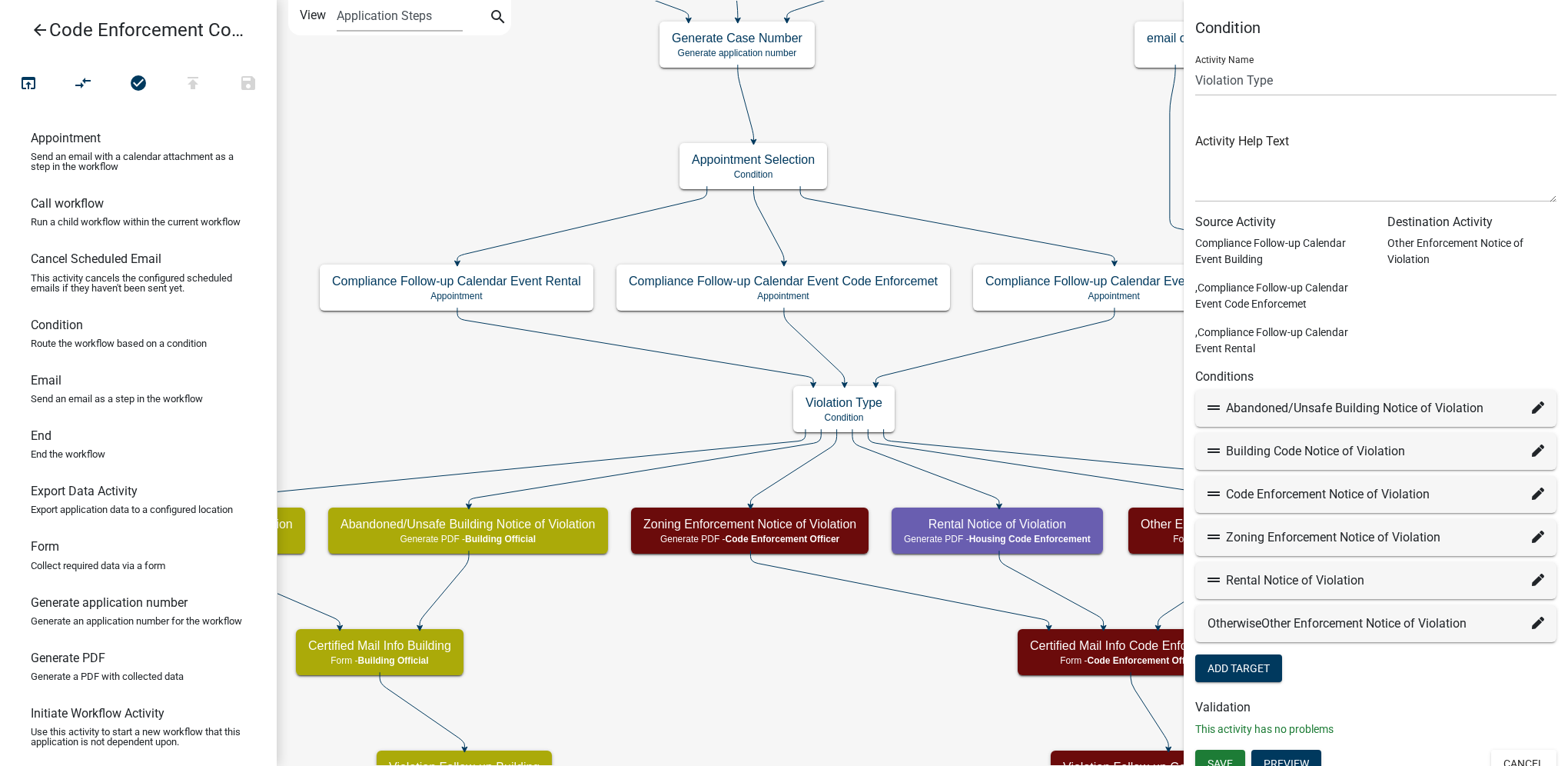
click at [1533, 452] on icon at bounding box center [1539, 451] width 13 height 13
select select "27: 9c0f8fe5-7d37-4bd1-9ef1-053d170226a4"
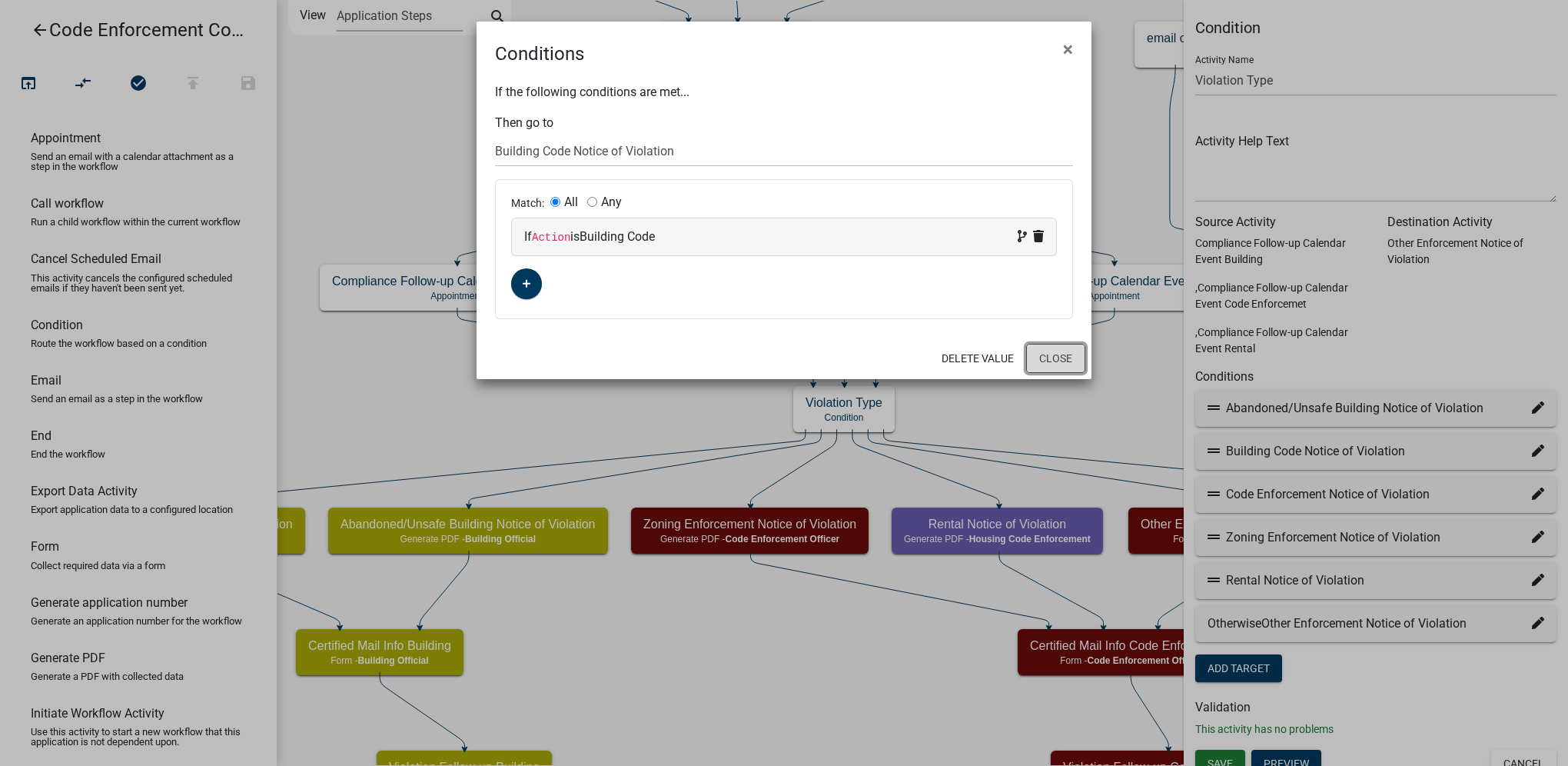
click at [1046, 351] on button "Close" at bounding box center [1056, 358] width 59 height 29
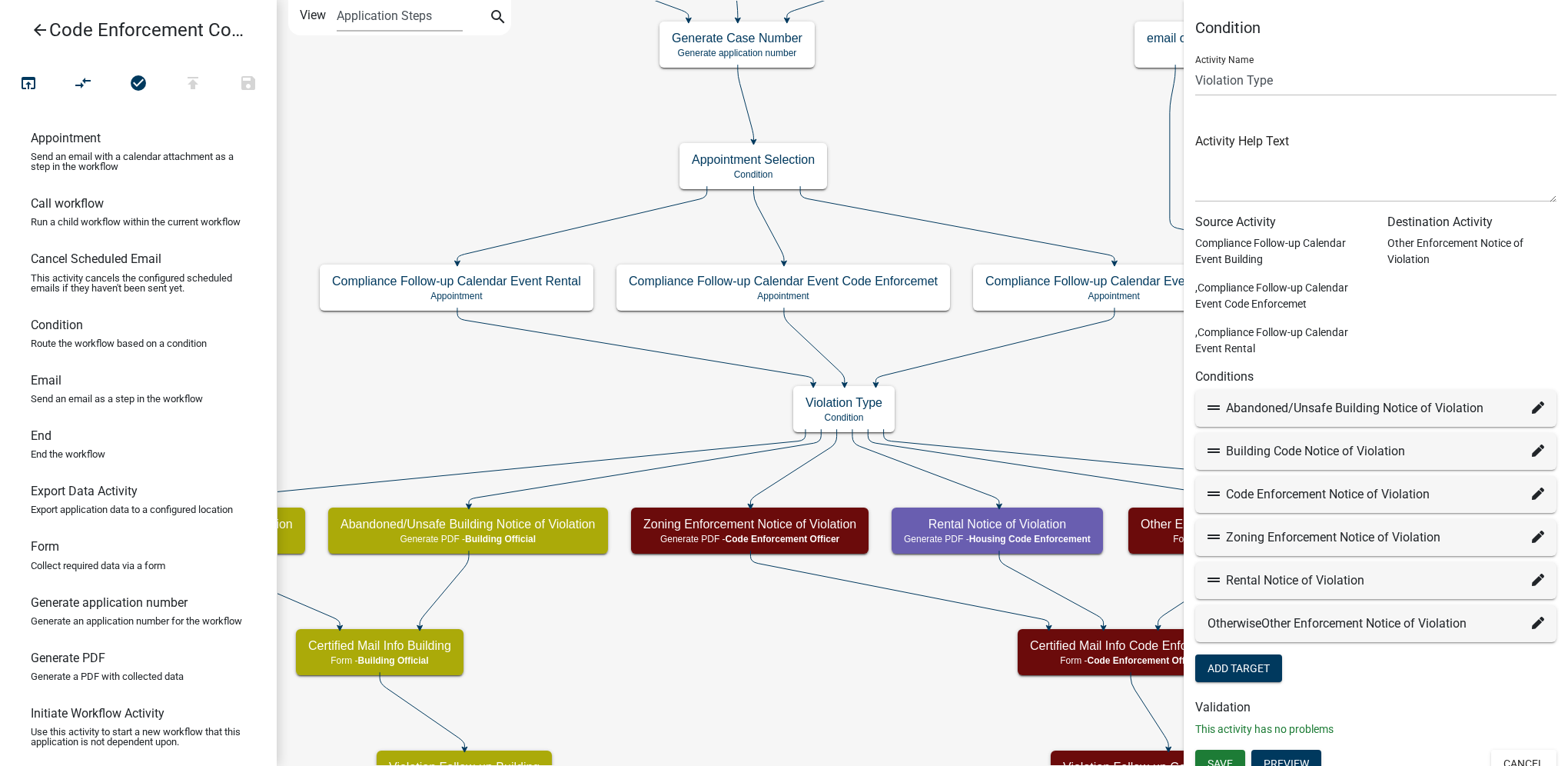
click at [1522, 505] on div "Code Enforcement Notice of Violation" at bounding box center [1376, 494] width 362 height 37
click at [1533, 500] on icon at bounding box center [1539, 494] width 13 height 13
select select "4: 6e13c8c0-f0dc-46dd-952e-f51c3ec1638d"
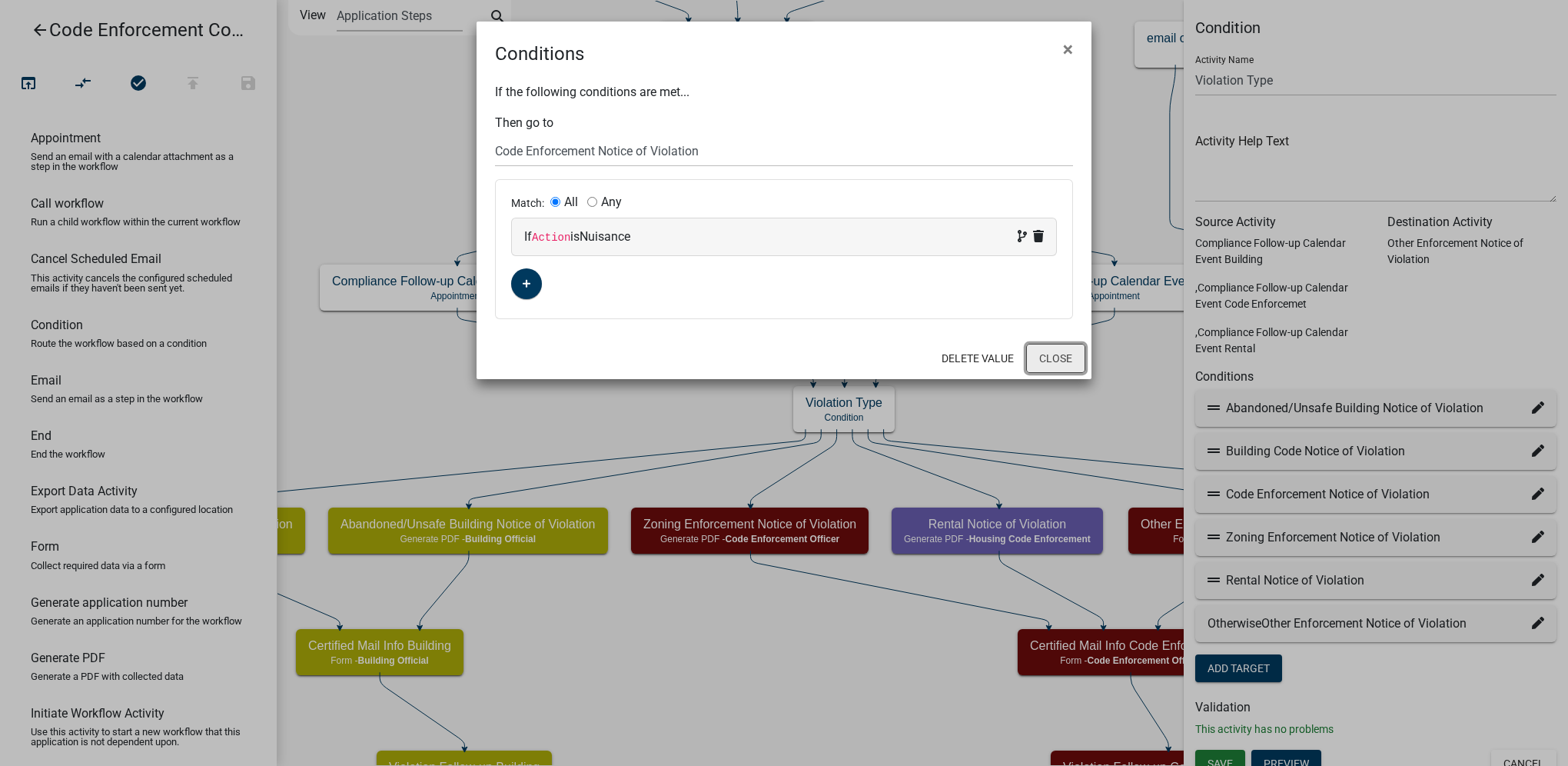
click at [1057, 348] on button "Close" at bounding box center [1056, 358] width 59 height 29
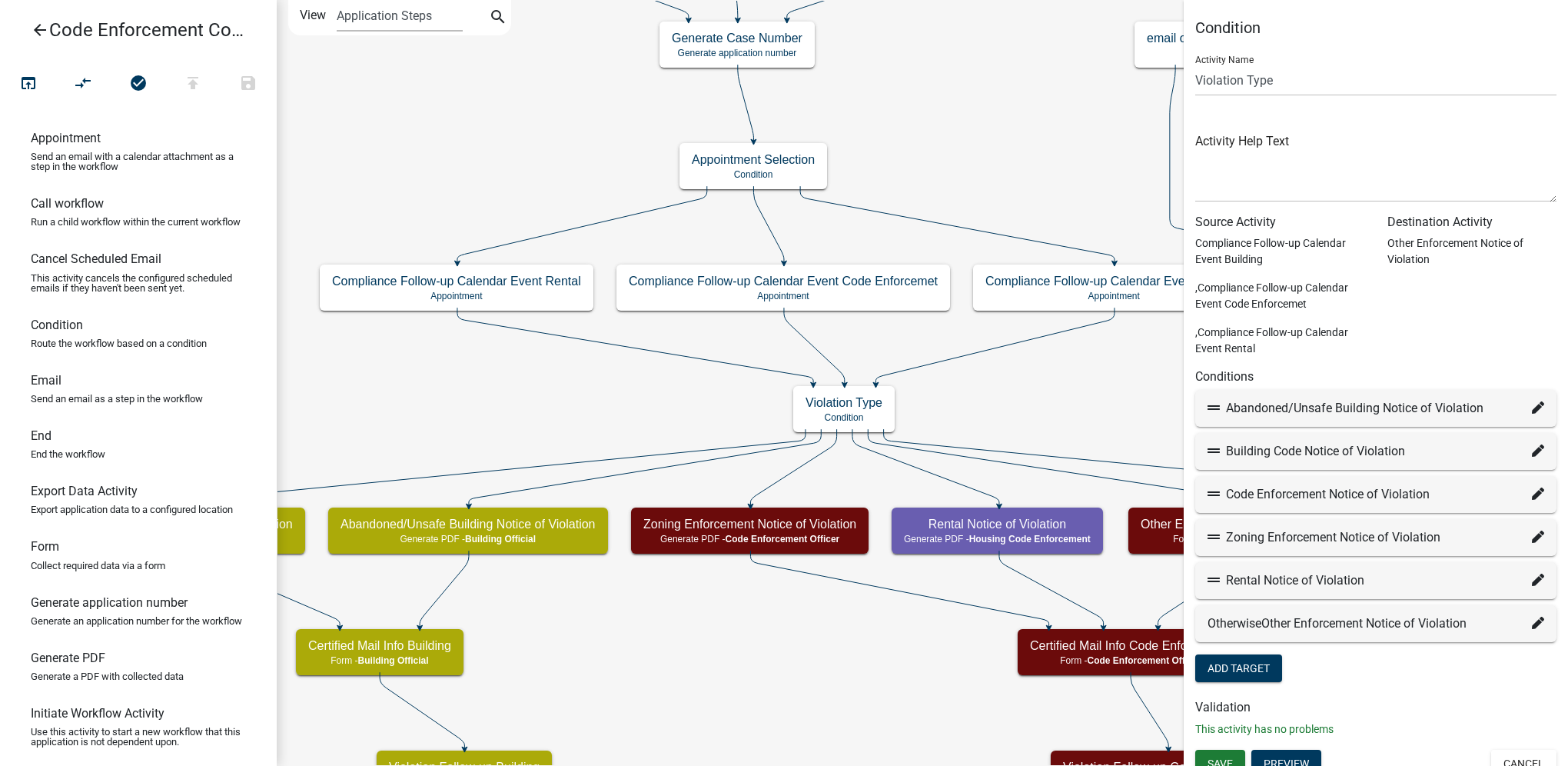
click at [1519, 540] on div "Zoning Enforcement Notice of Violation" at bounding box center [1376, 537] width 336 height 18
click at [1533, 540] on icon at bounding box center [1539, 537] width 13 height 13
select select "28: 0cd7ed8c-df45-45fc-8dcb-adfcc7e65fea"
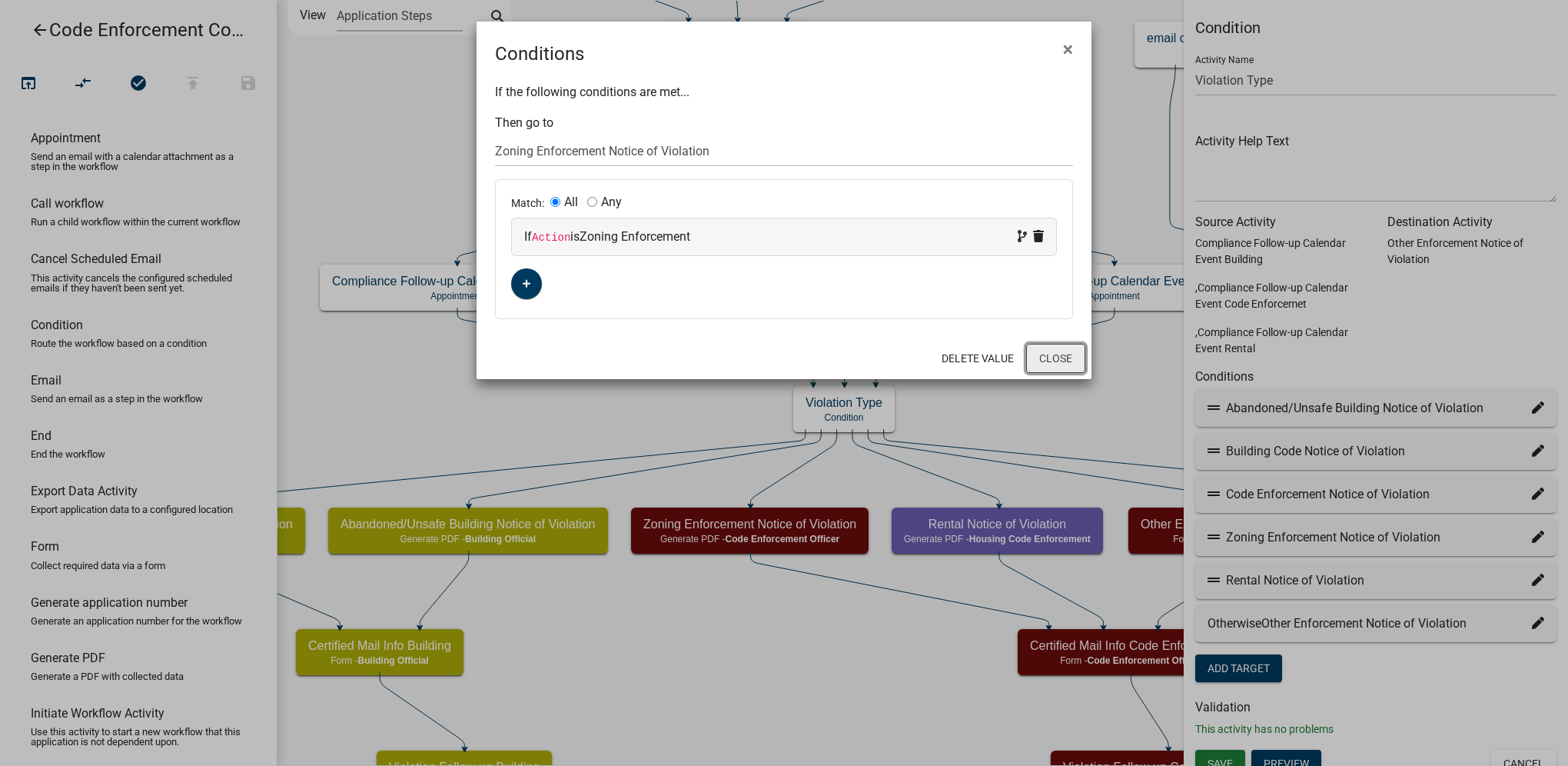
click at [1043, 361] on button "Close" at bounding box center [1056, 358] width 59 height 29
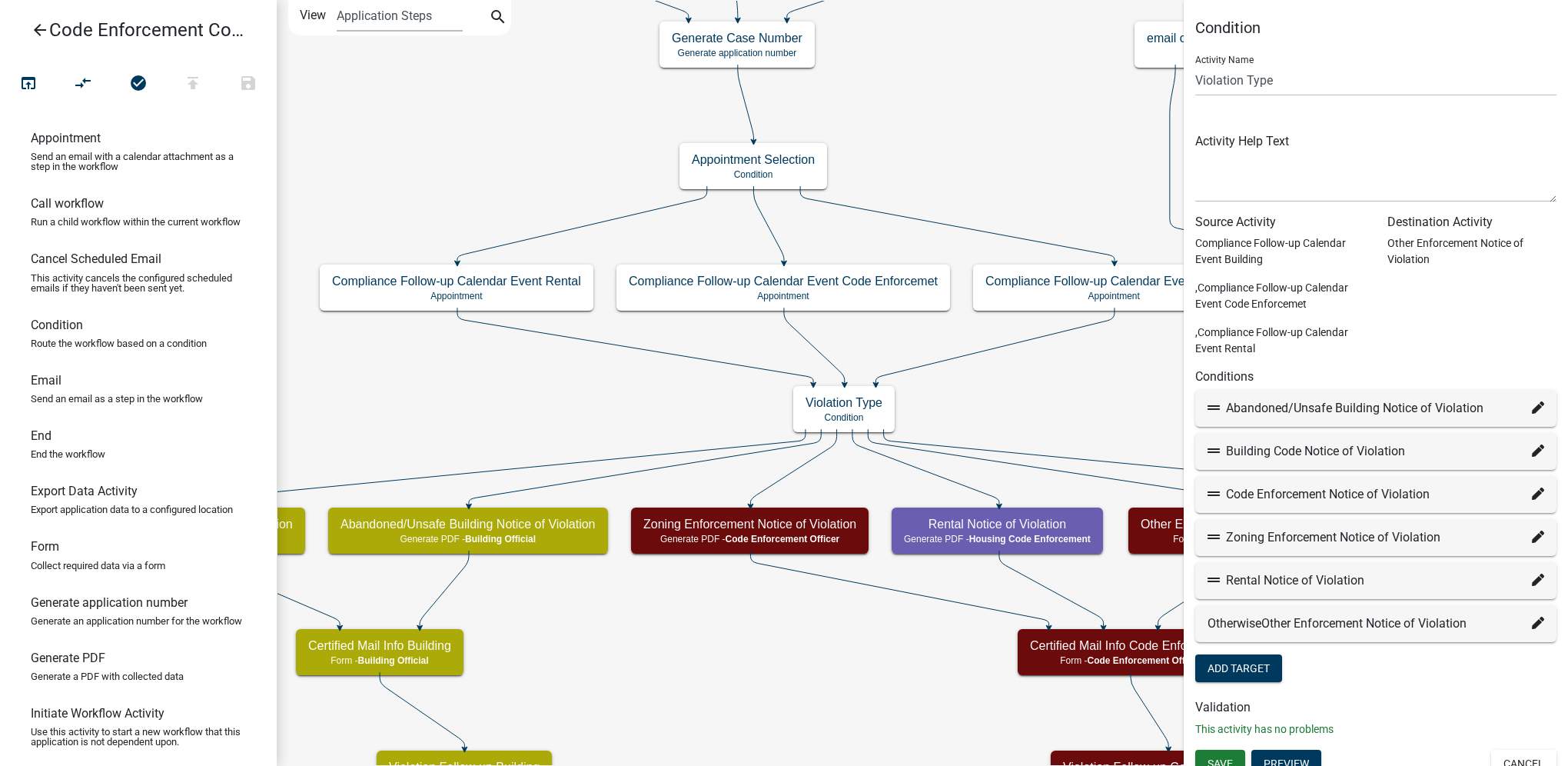
click at [1533, 583] on icon at bounding box center [1539, 580] width 13 height 13
select select "49: a1787a44-e991-4460-a6d2-999d8d5a02a3"
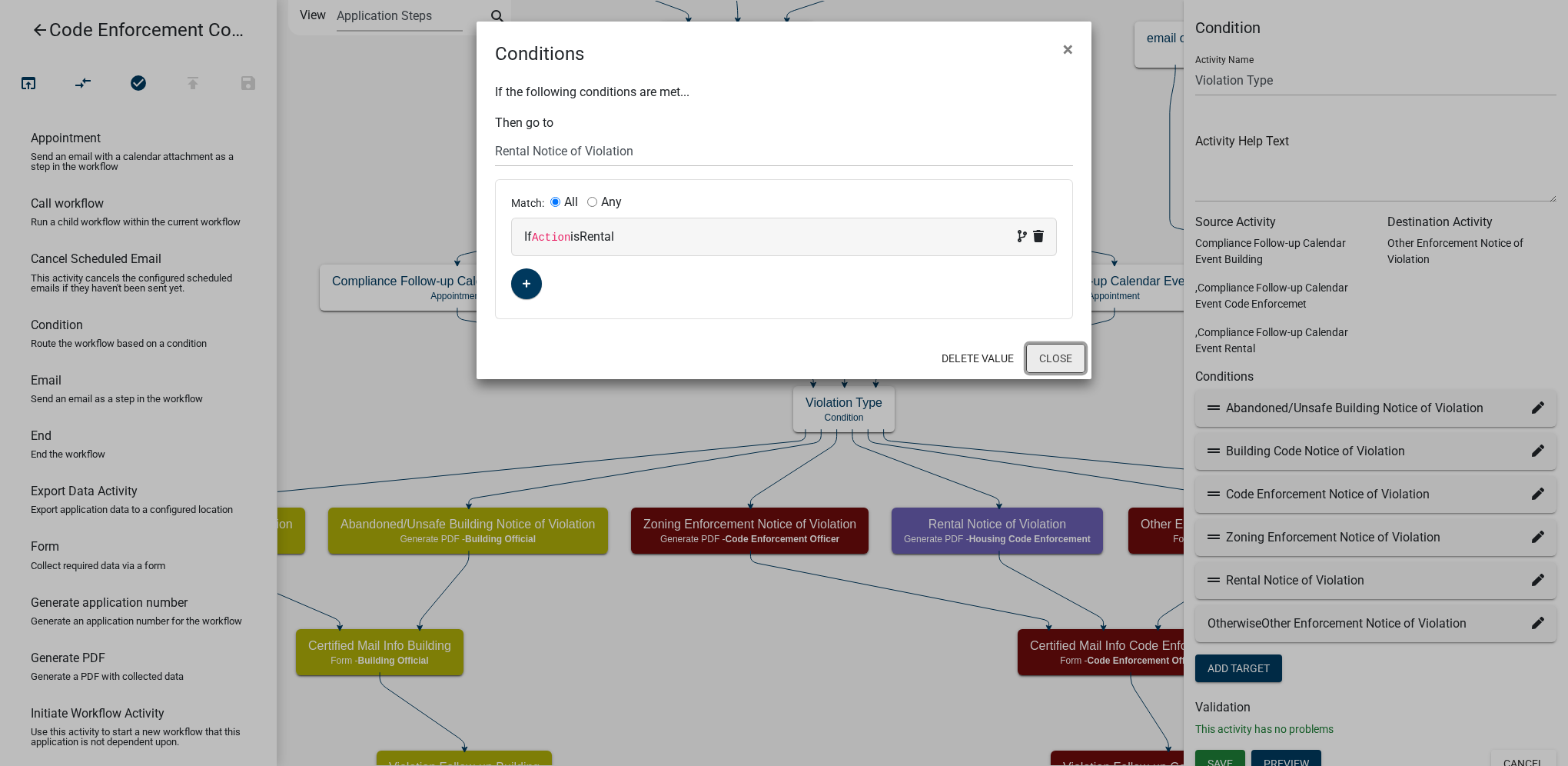
click at [1041, 359] on button "Close" at bounding box center [1056, 358] width 59 height 29
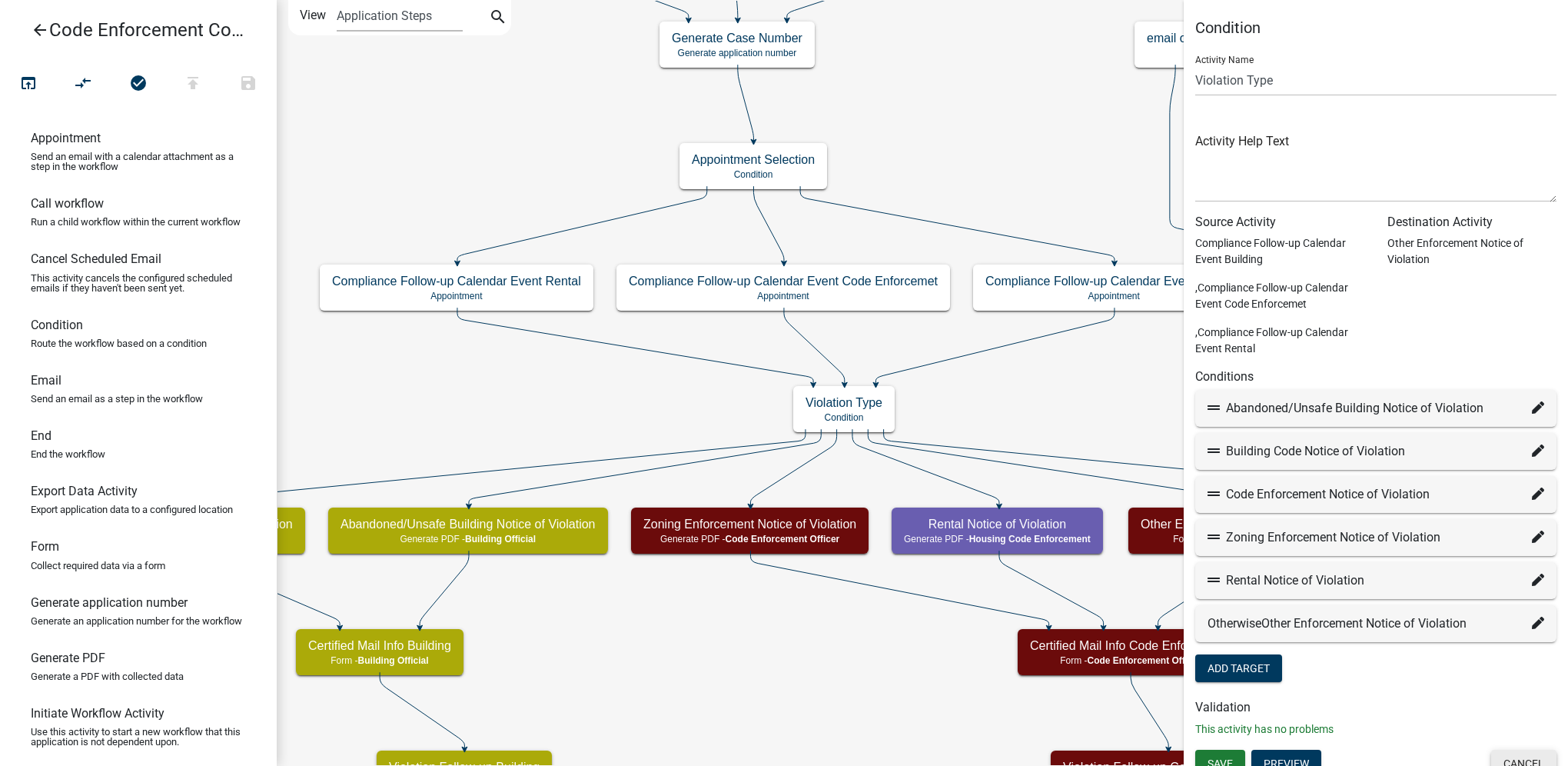
click at [1523, 760] on button "Cancel" at bounding box center [1524, 763] width 65 height 28
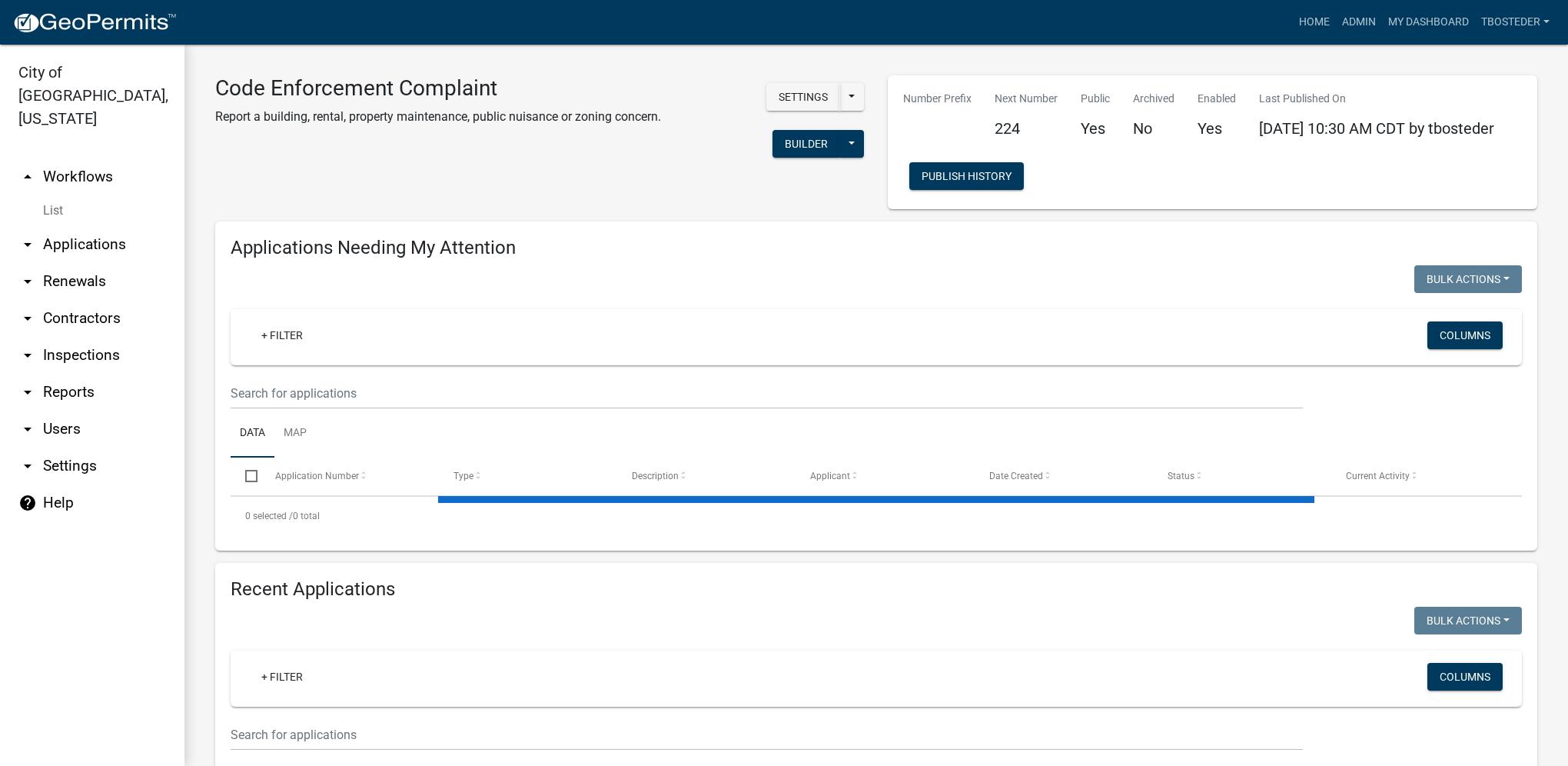
select select "1: 25"
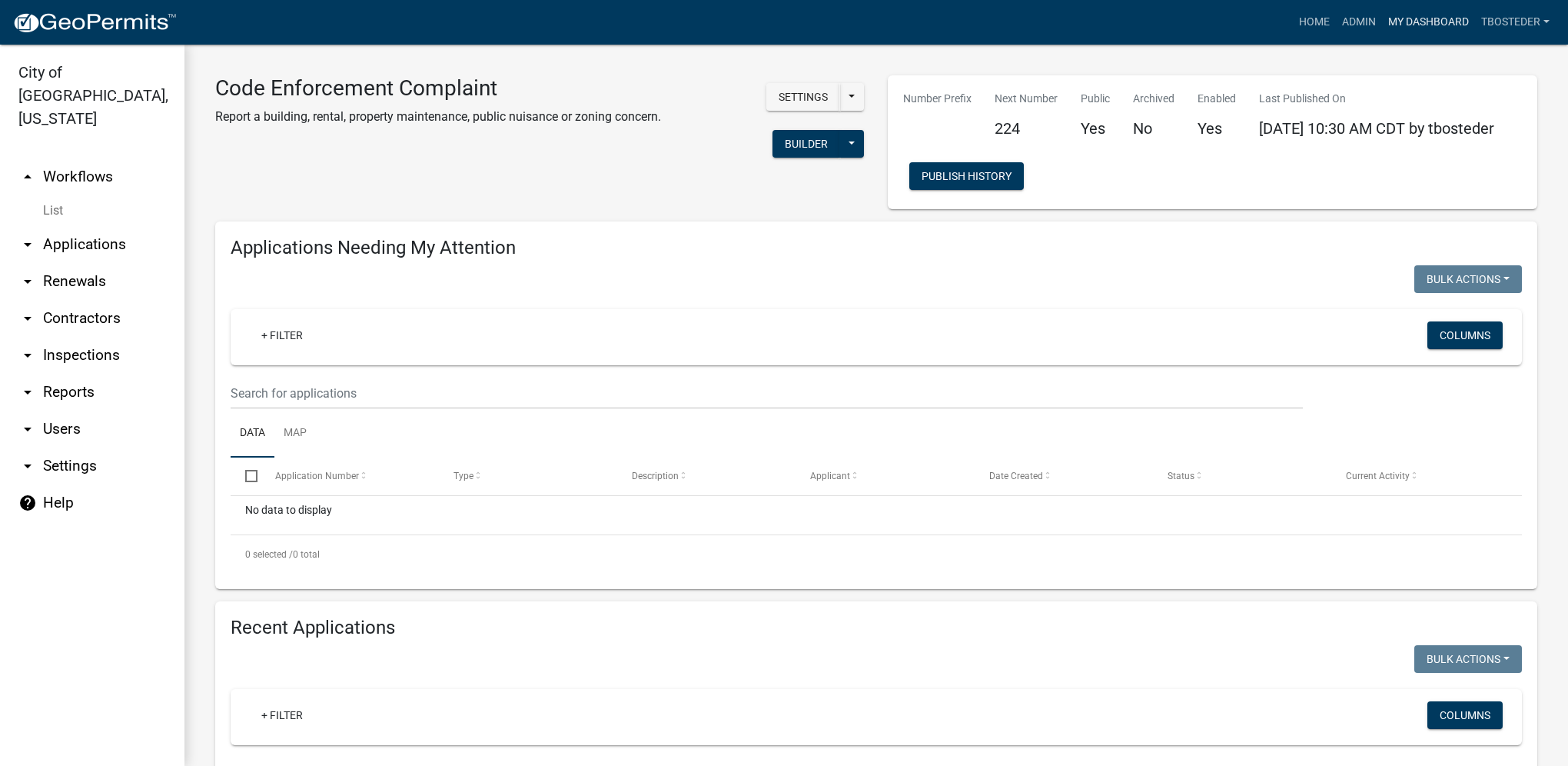
click at [1406, 24] on link "My Dashboard" at bounding box center [1429, 22] width 93 height 29
